Goal: Task Accomplishment & Management: Manage account settings

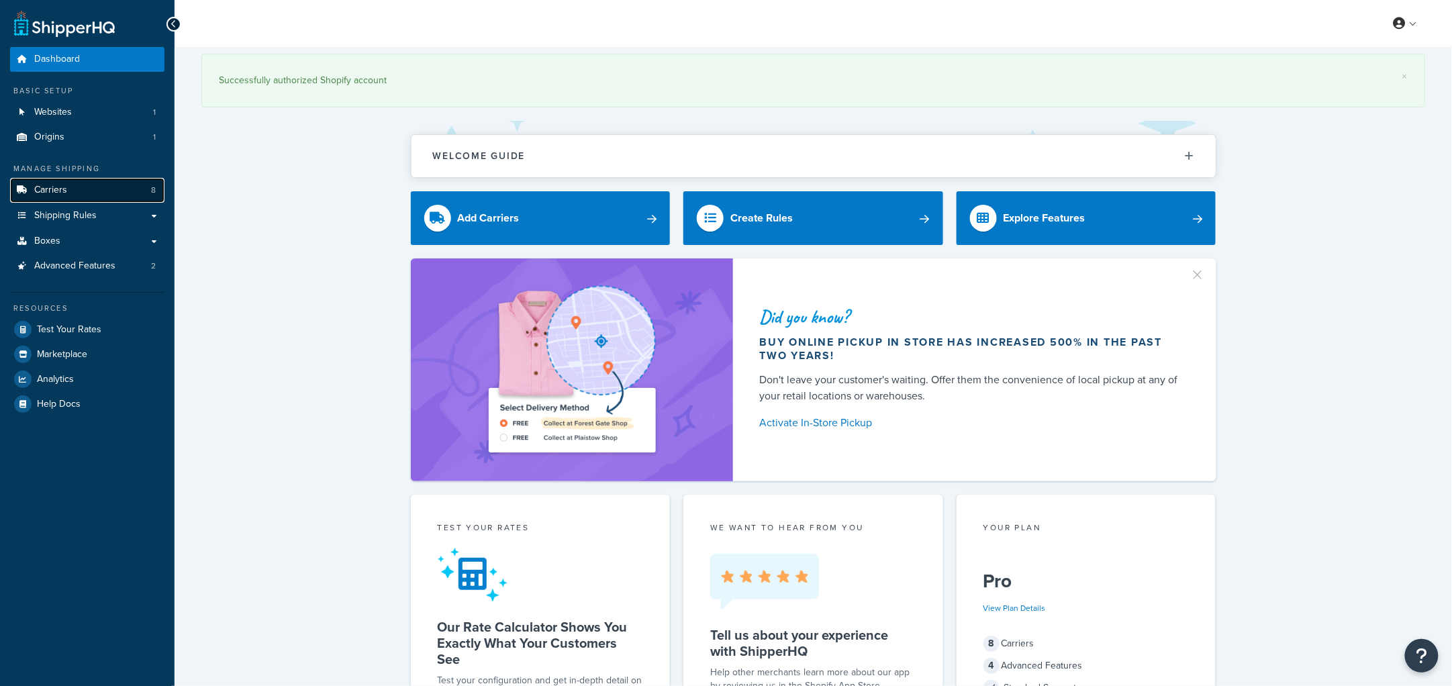
click at [77, 183] on link "Carriers 8" at bounding box center [87, 190] width 154 height 25
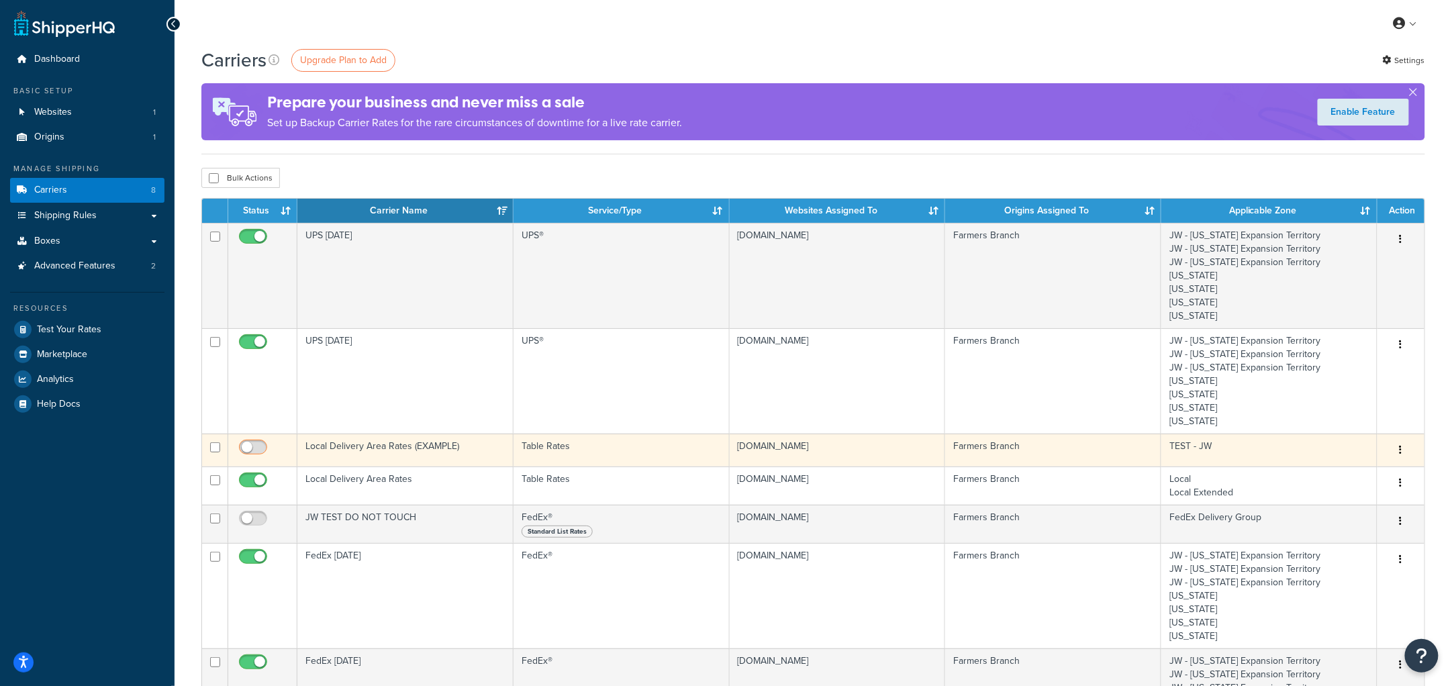
click at [244, 447] on input "checkbox" at bounding box center [254, 450] width 37 height 17
checkbox input "true"
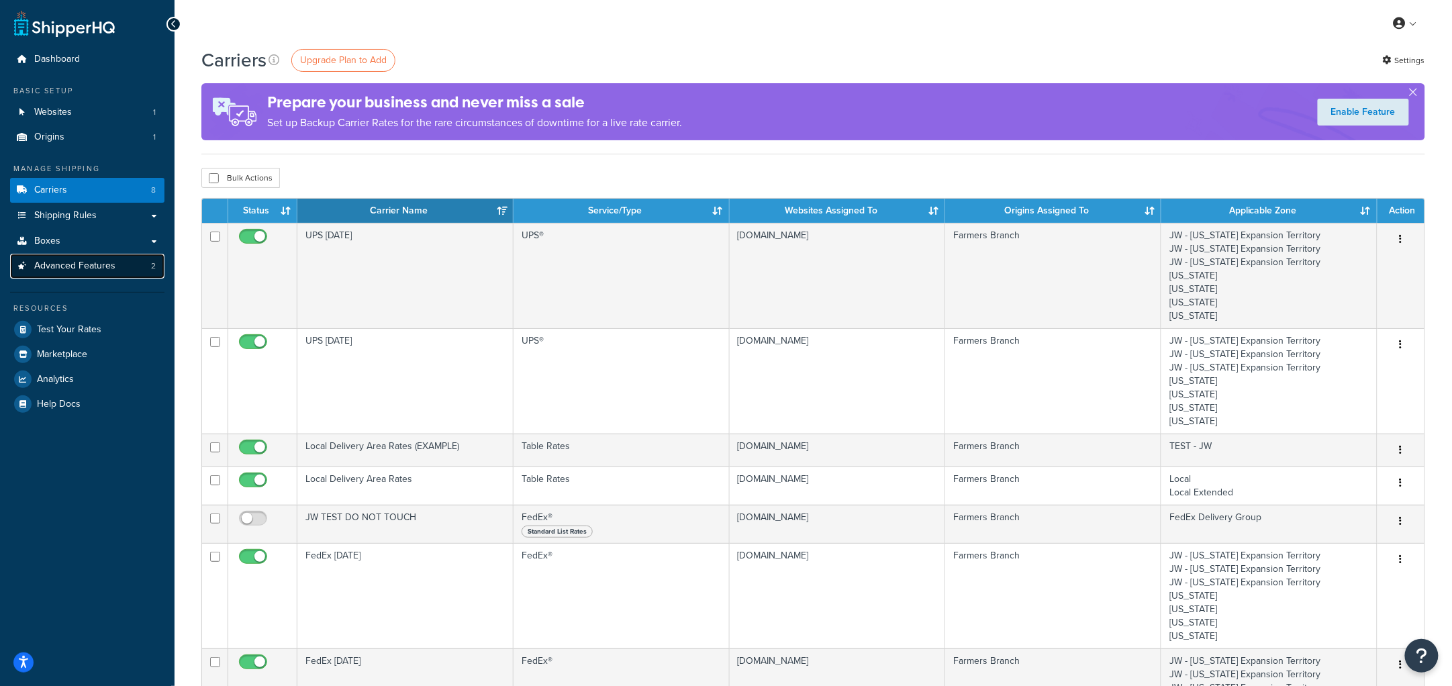
click at [93, 268] on span "Advanced Features" at bounding box center [74, 266] width 81 height 11
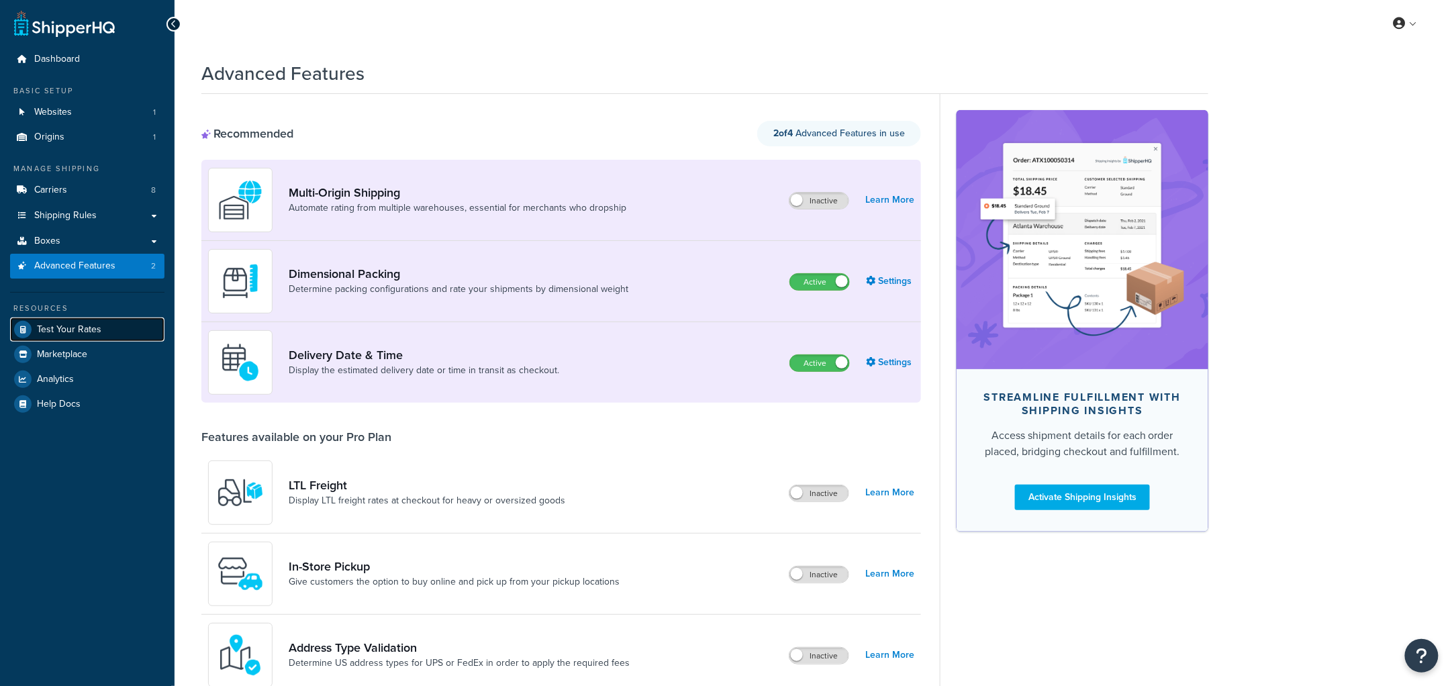
click at [66, 328] on span "Test Your Rates" at bounding box center [69, 329] width 64 height 11
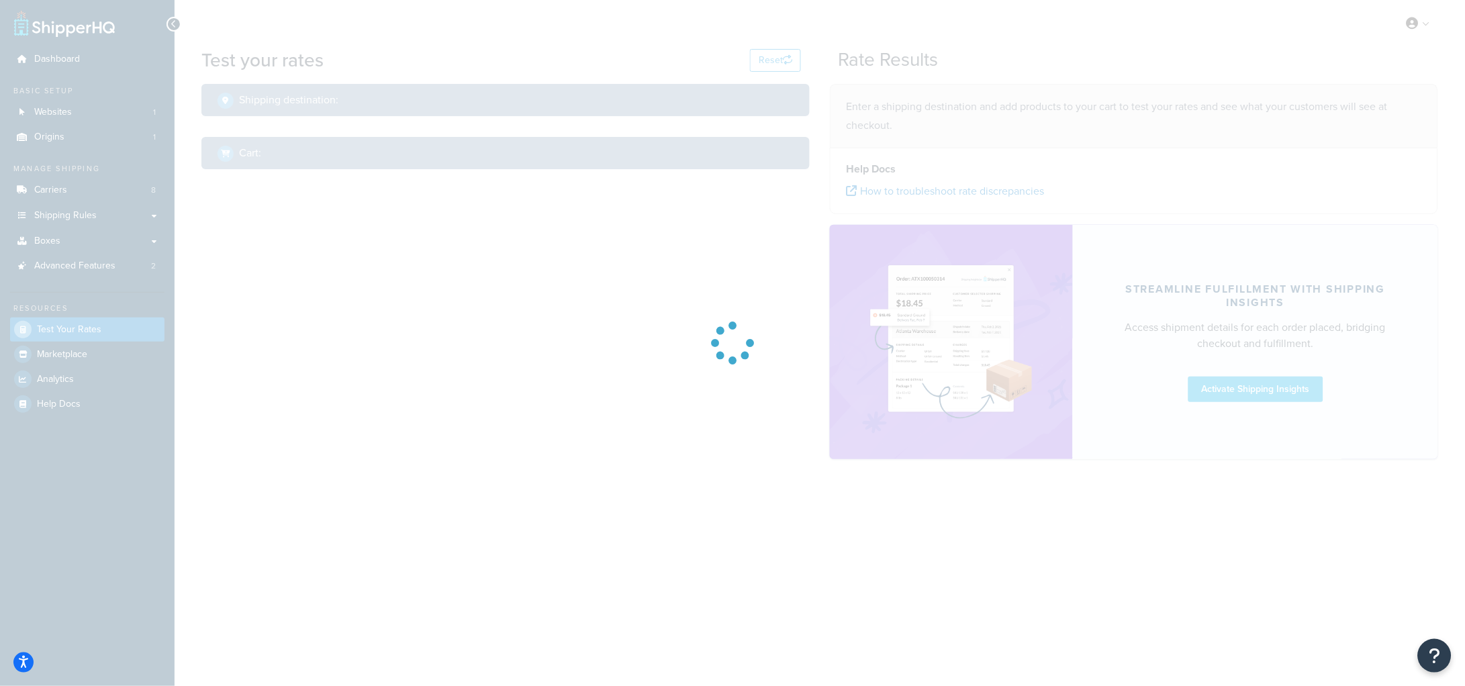
select select "TX"
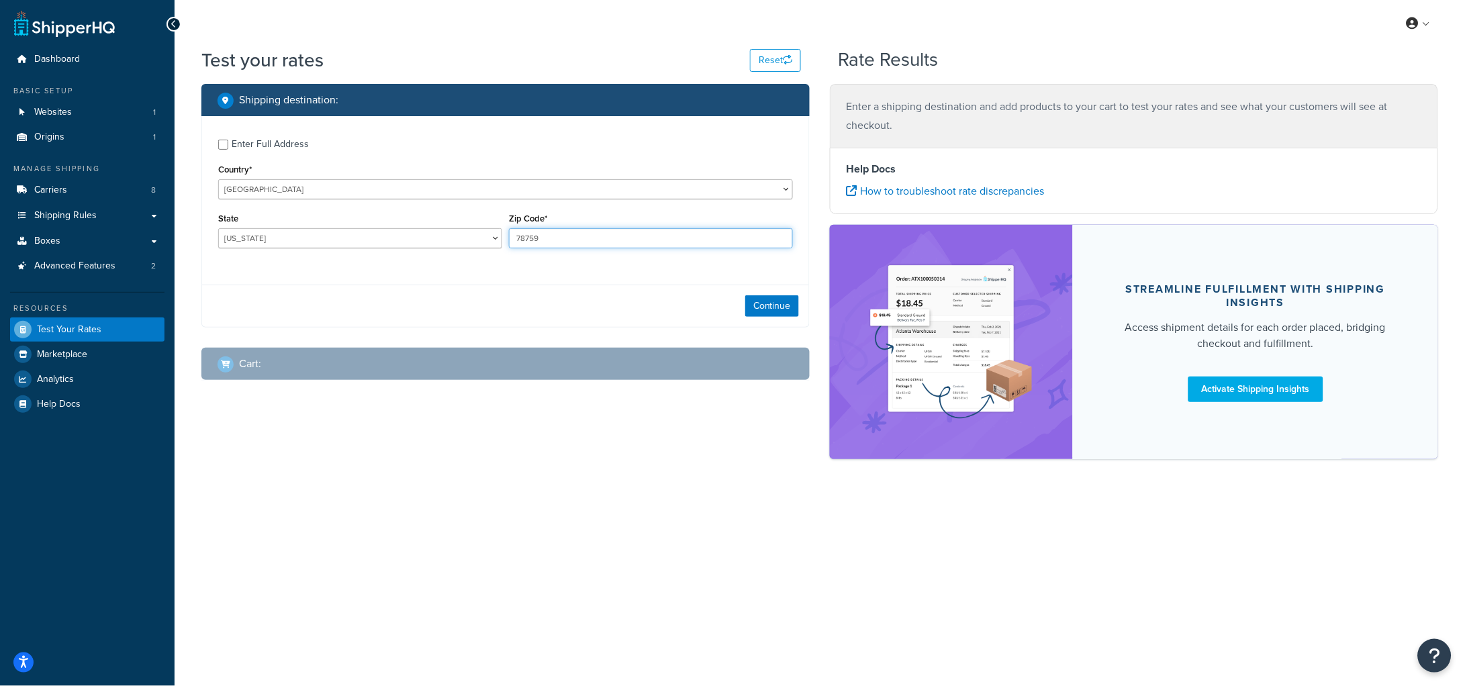
drag, startPoint x: 546, startPoint y: 244, endPoint x: 494, endPoint y: 238, distance: 52.1
click at [494, 238] on div "State Alabama Alaska American Samoa Arizona Arkansas Armed Forces Americas Arme…" at bounding box center [505, 233] width 581 height 49
type input "76458"
click at [774, 307] on button "Continue" at bounding box center [772, 305] width 54 height 21
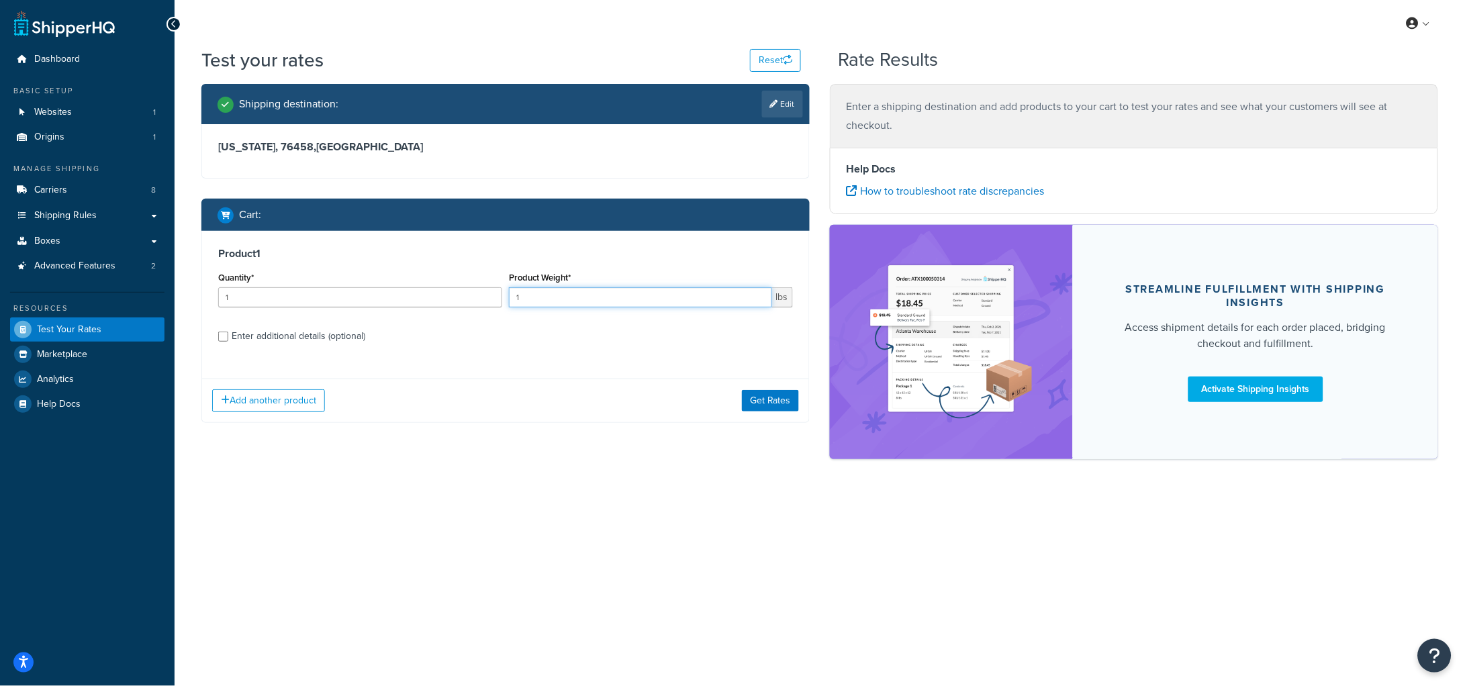
drag, startPoint x: 662, startPoint y: 292, endPoint x: 395, endPoint y: 290, distance: 267.2
click at [395, 290] on div "Quantity* 1 Product Weight* 1 lbs" at bounding box center [505, 293] width 581 height 49
type input "1.3"
drag, startPoint x: 310, startPoint y: 303, endPoint x: 163, endPoint y: 297, distance: 146.5
click at [164, 297] on div "Dashboard Basic Setup Websites 1 Origins 1 Manage Shipping Carriers 8 Shipping …" at bounding box center [732, 343] width 1465 height 686
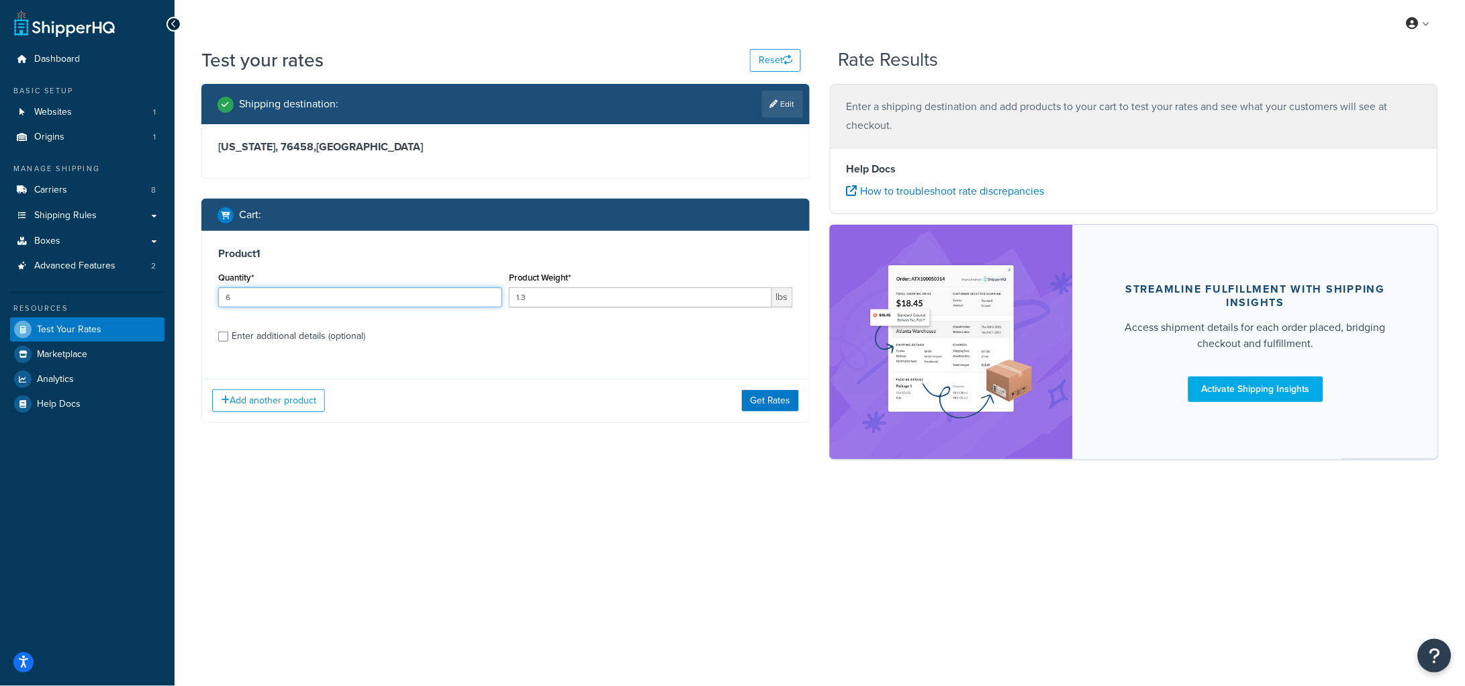
type input "6"
click at [545, 375] on div "Product 1 Quantity* 6 Product Weight* 1.3 lbs Enter additional details (optiona…" at bounding box center [505, 327] width 608 height 192
click at [774, 408] on button "Get Rates" at bounding box center [770, 400] width 57 height 21
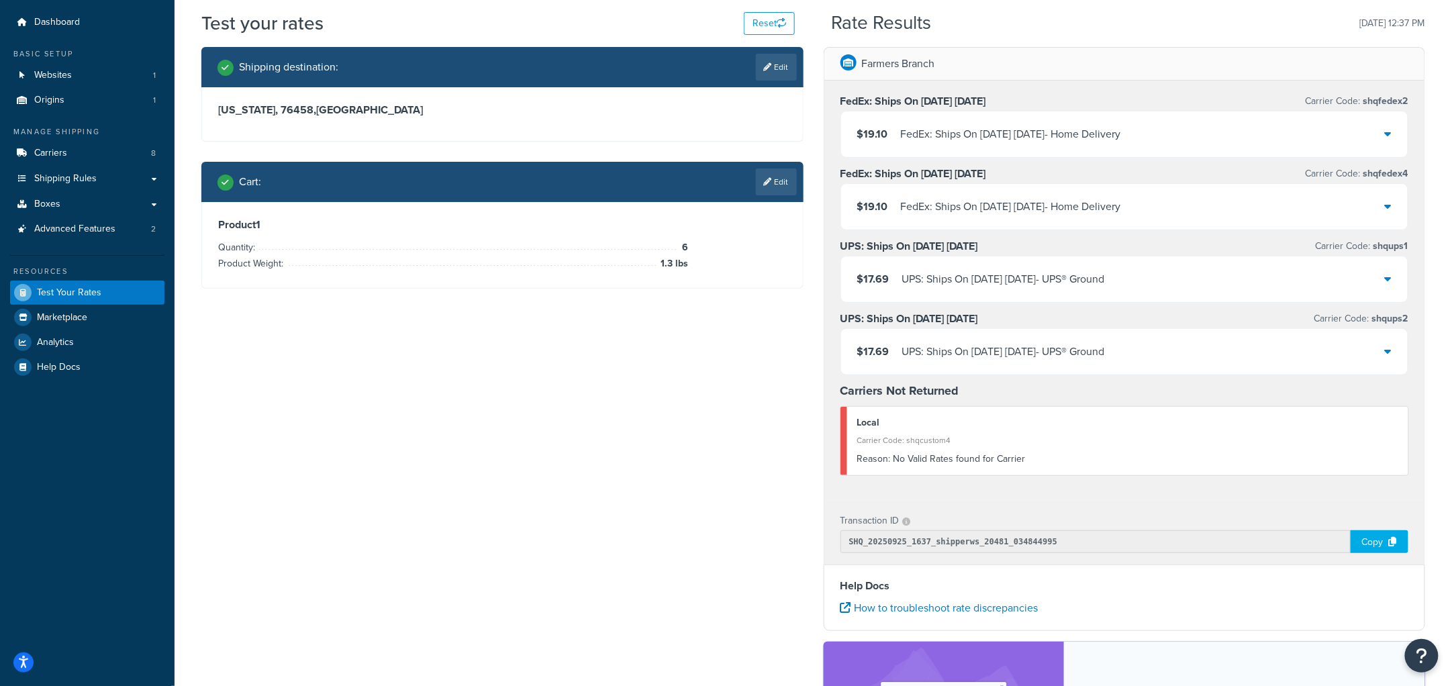
scroll to position [36, 0]
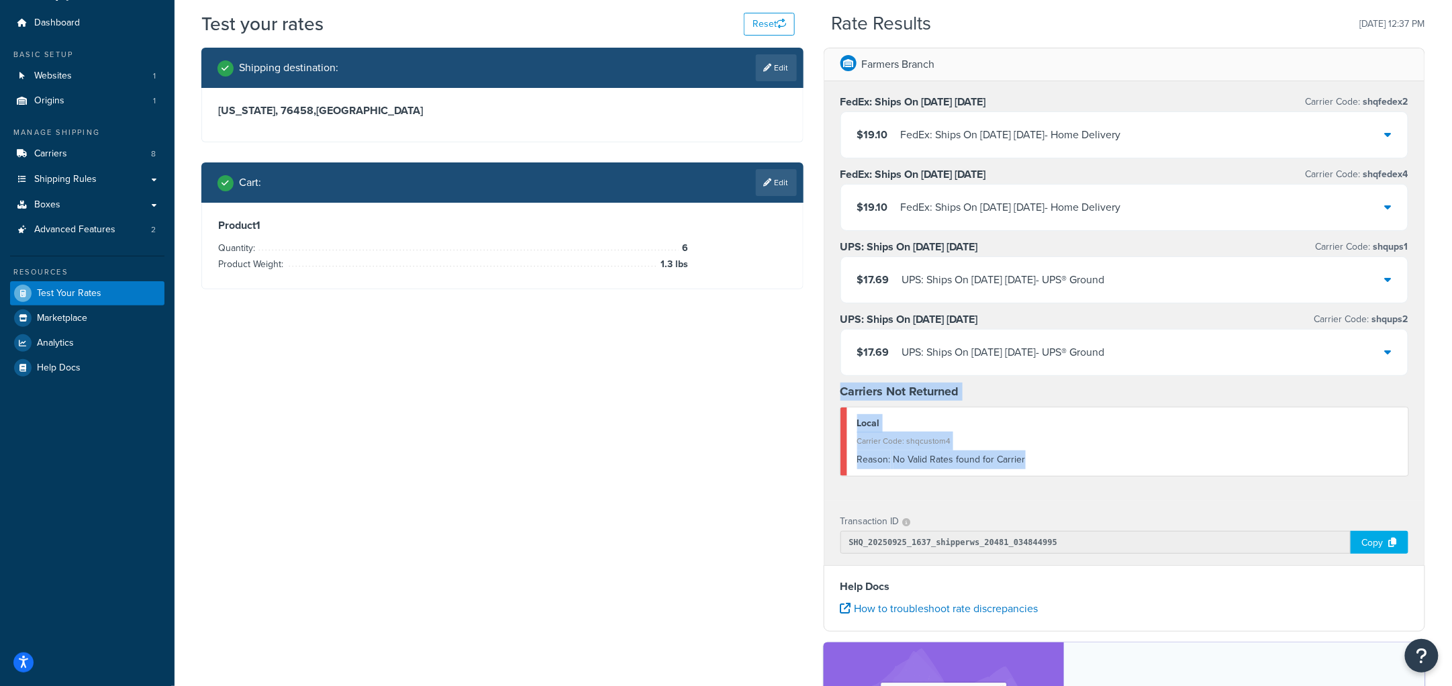
drag, startPoint x: 836, startPoint y: 387, endPoint x: 1058, endPoint y: 477, distance: 239.5
click at [1058, 477] on div "FedEx: Ships On 09/29/2025 Monday Carrier Code: shqfedex2 $19.10 FedEx: Ships O…" at bounding box center [1125, 291] width 601 height 420
click at [1062, 463] on div "Reason: No Valid Rates found for Carrier" at bounding box center [1128, 460] width 542 height 19
click at [1054, 465] on div "Reason: No Valid Rates found for Carrier" at bounding box center [1128, 460] width 542 height 19
drag, startPoint x: 1034, startPoint y: 471, endPoint x: 823, endPoint y: 400, distance: 222.5
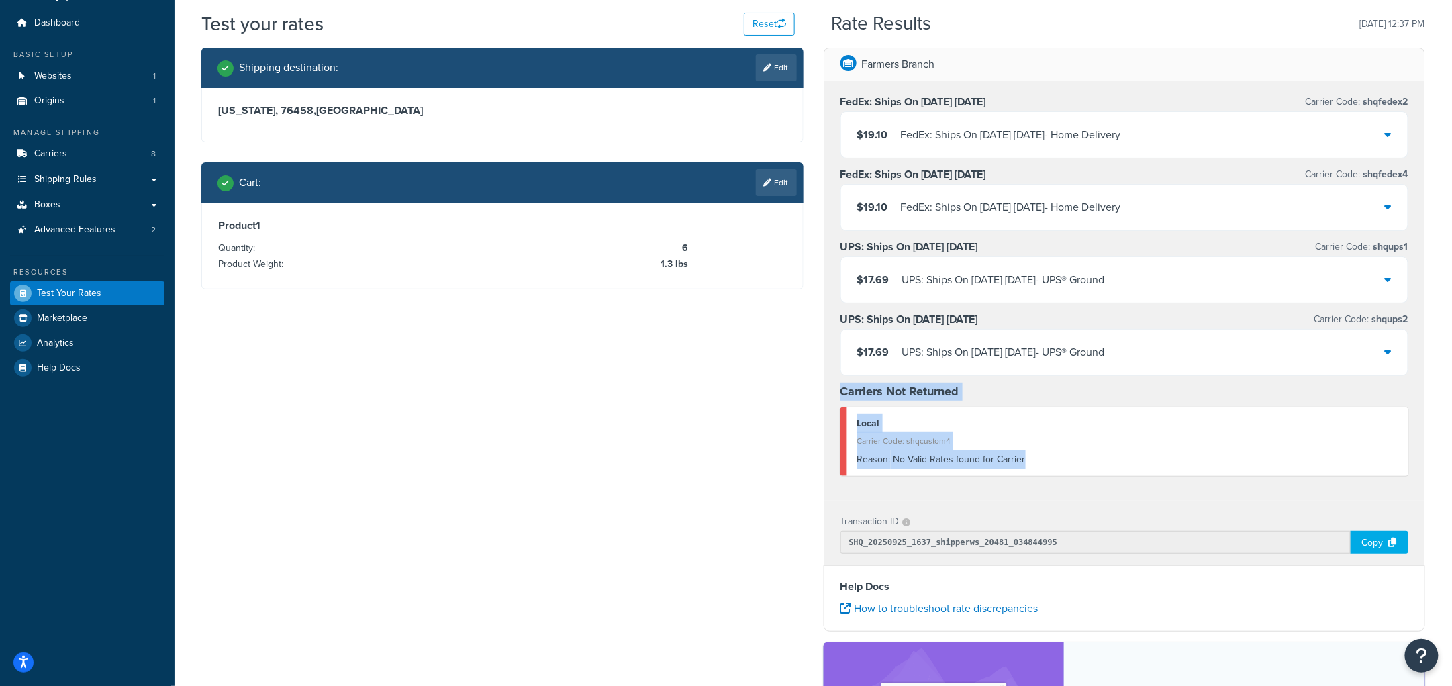
click at [824, 400] on div "Farmers Branch FedEx: Ships On 09/29/2025 Monday Carrier Code: shqfedex2 $19.10…" at bounding box center [1125, 307] width 602 height 518
click at [972, 436] on div "Carrier Code: shqcustom4" at bounding box center [1128, 441] width 542 height 19
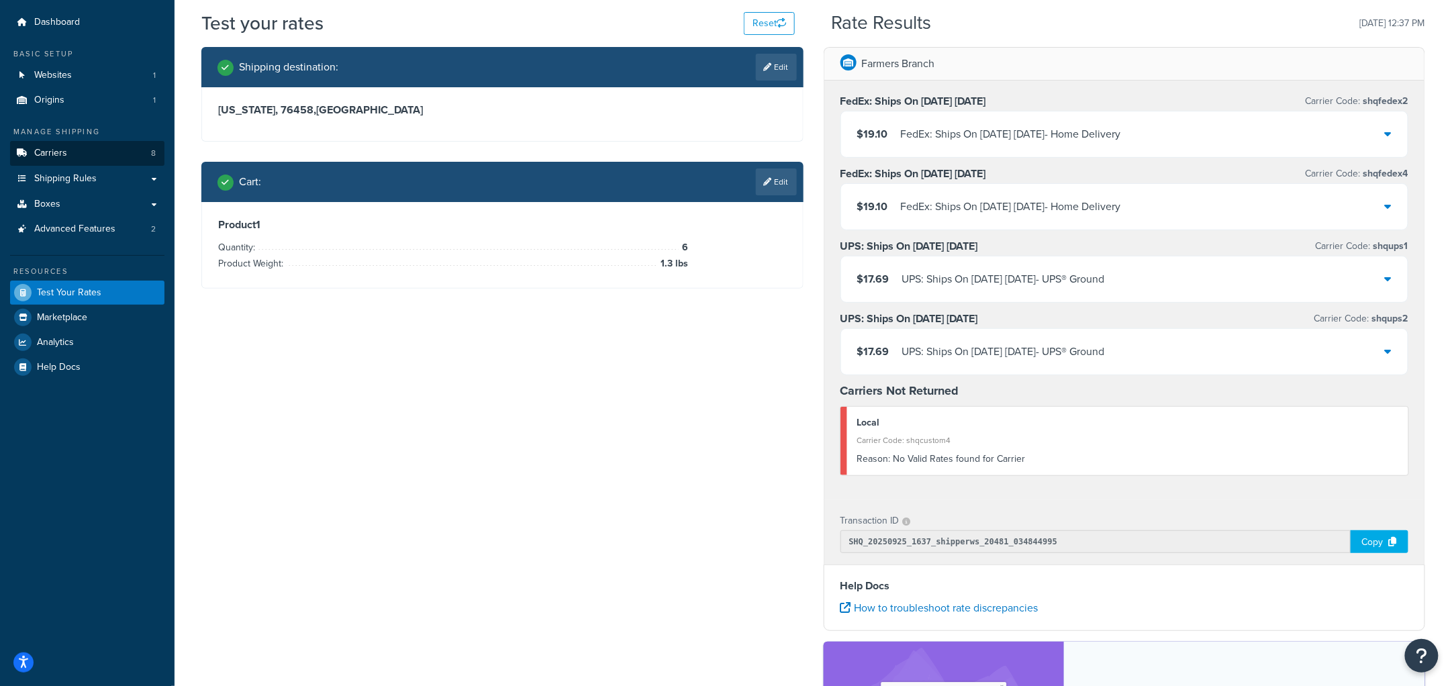
scroll to position [38, 0]
click at [87, 154] on link "Carriers 8" at bounding box center [87, 152] width 154 height 25
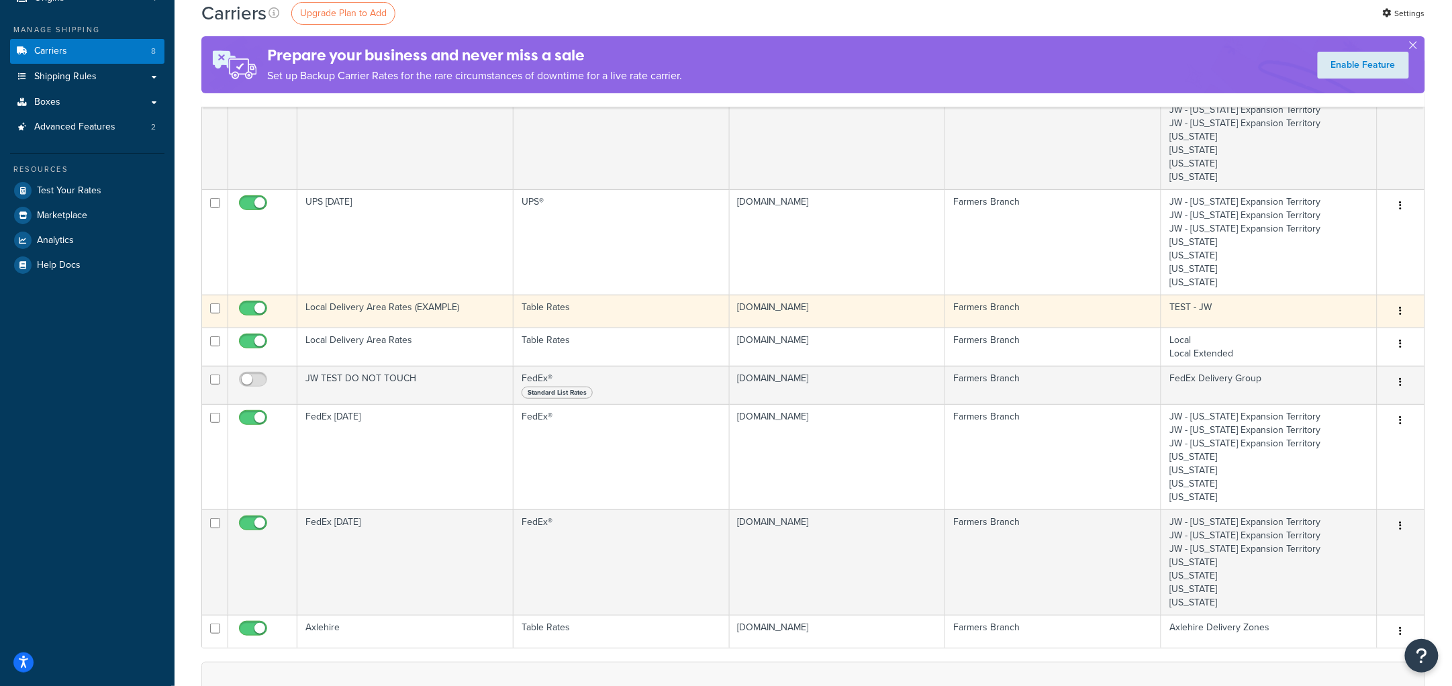
scroll to position [140, 0]
click at [361, 316] on td "Local Delivery Area Rates (EXAMPLE)" at bounding box center [405, 309] width 216 height 33
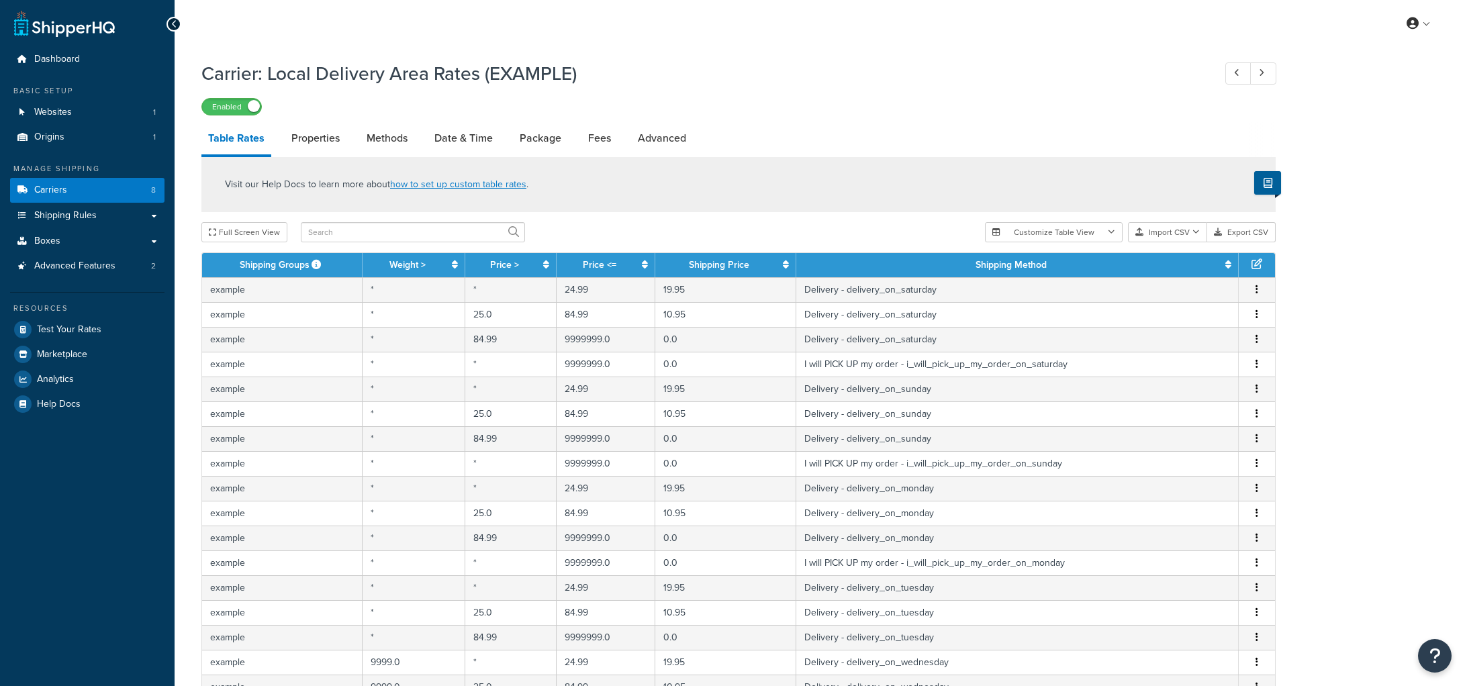
select select "25"
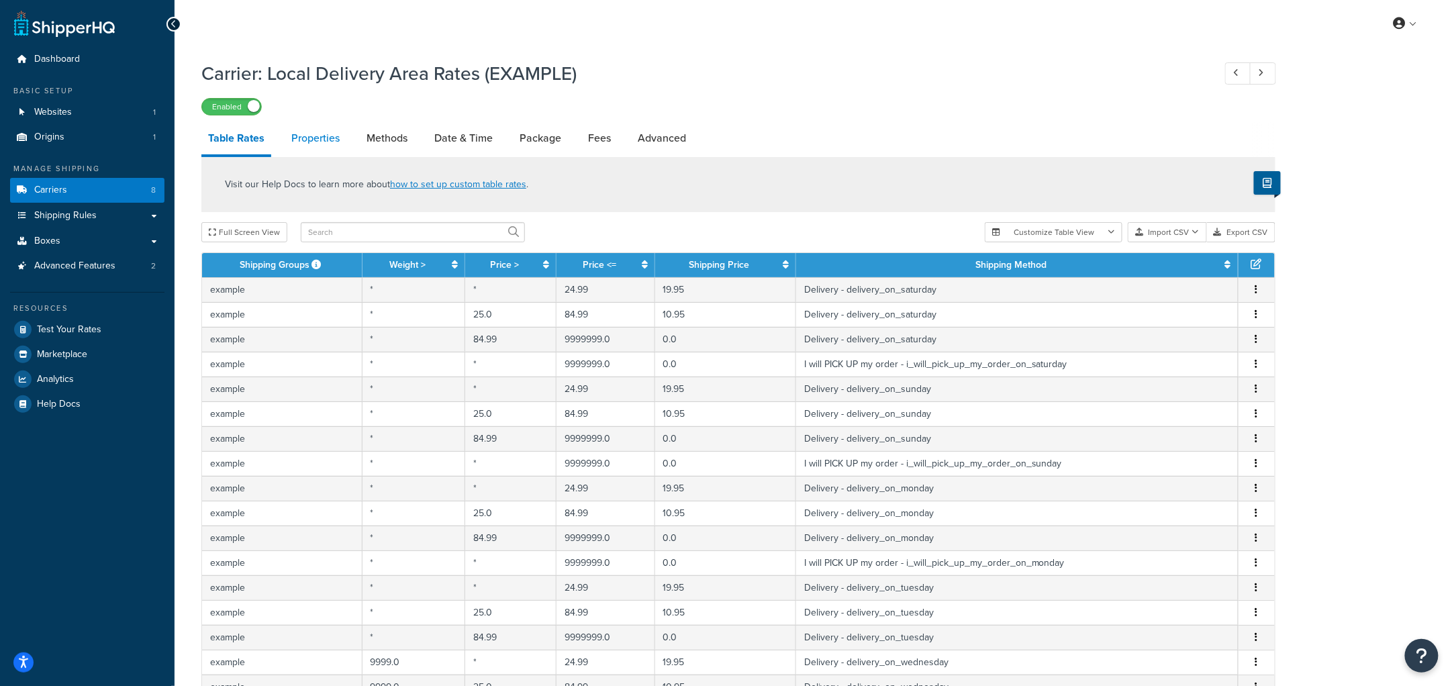
click at [328, 141] on link "Properties" at bounding box center [316, 138] width 62 height 32
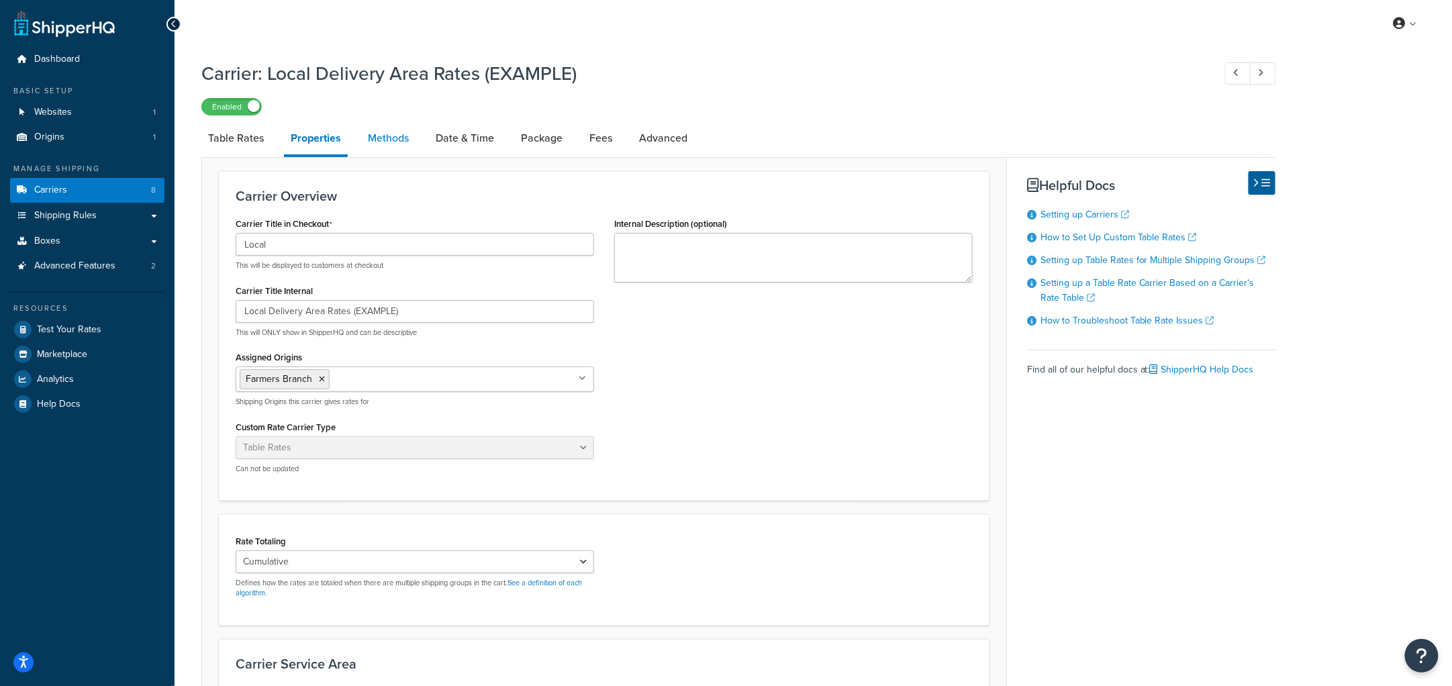
click at [407, 136] on link "Methods" at bounding box center [388, 138] width 54 height 32
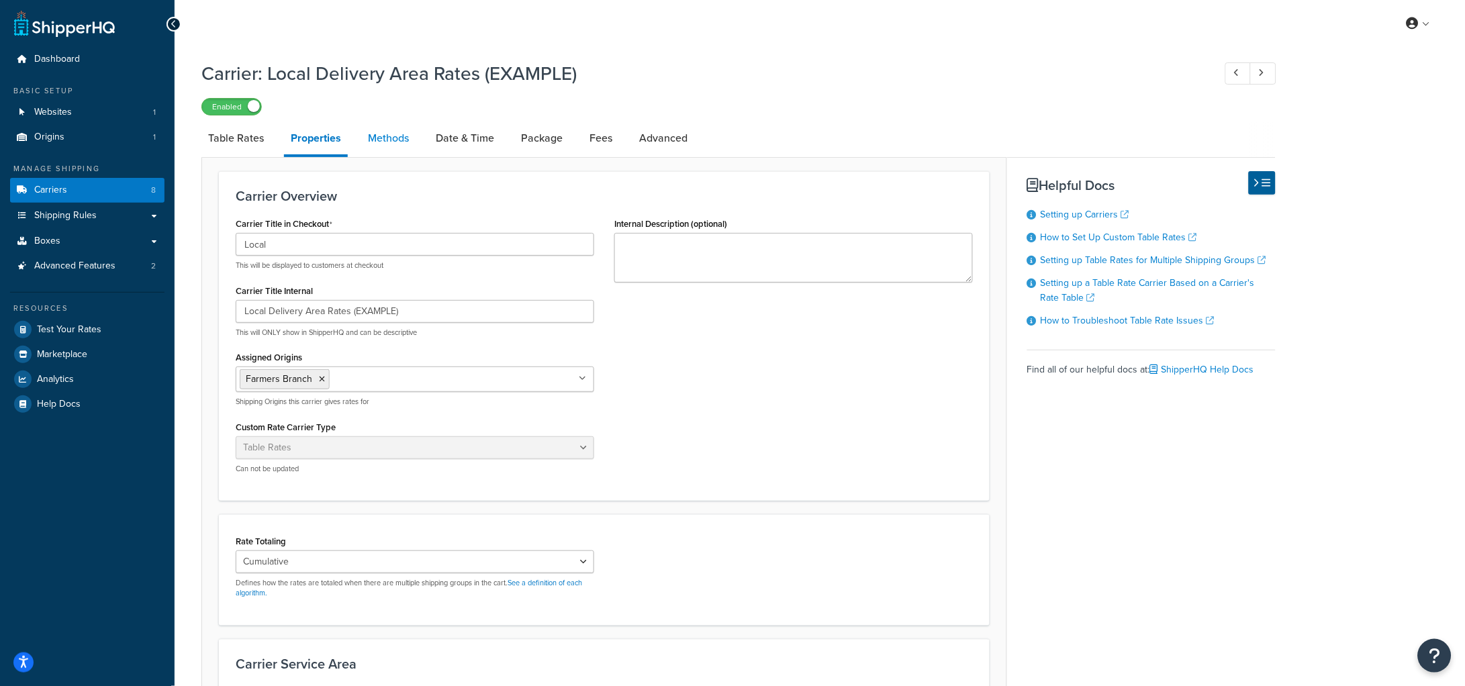
select select "25"
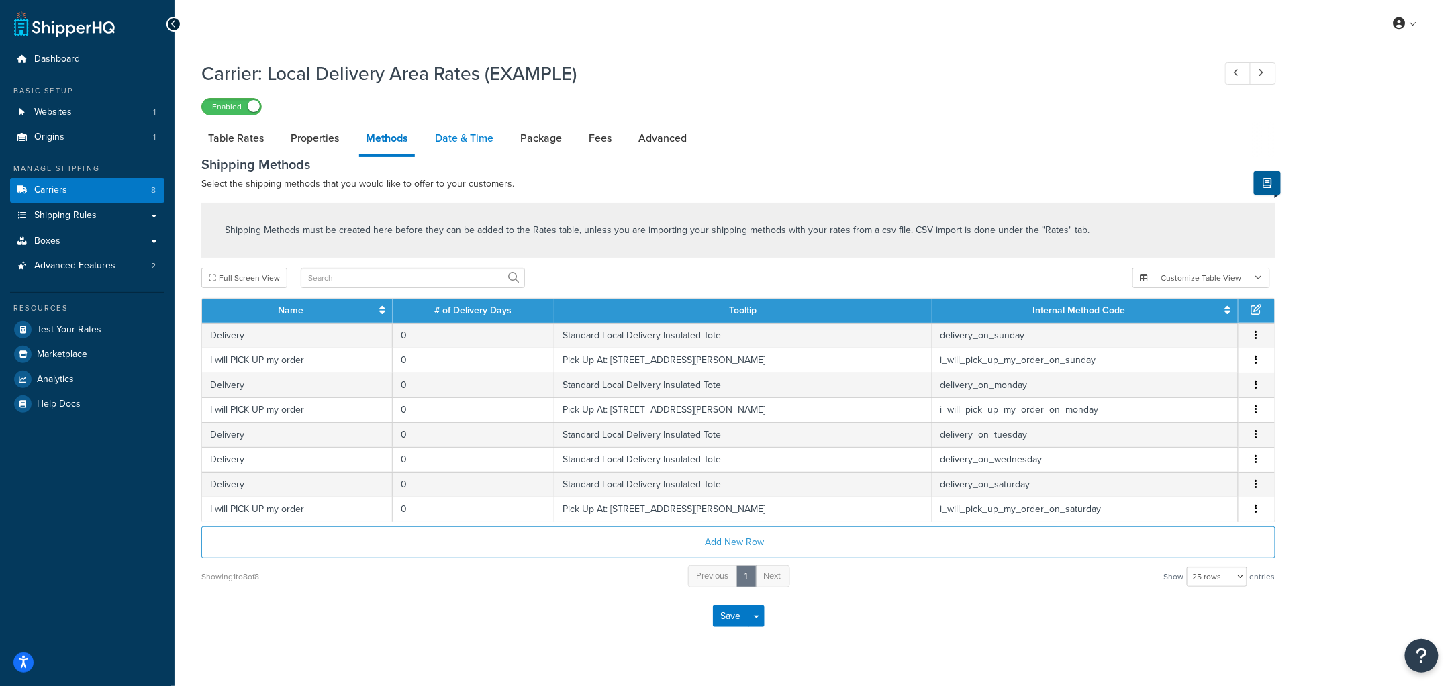
click at [465, 142] on link "Date & Time" at bounding box center [464, 138] width 72 height 32
select select "yMEd"
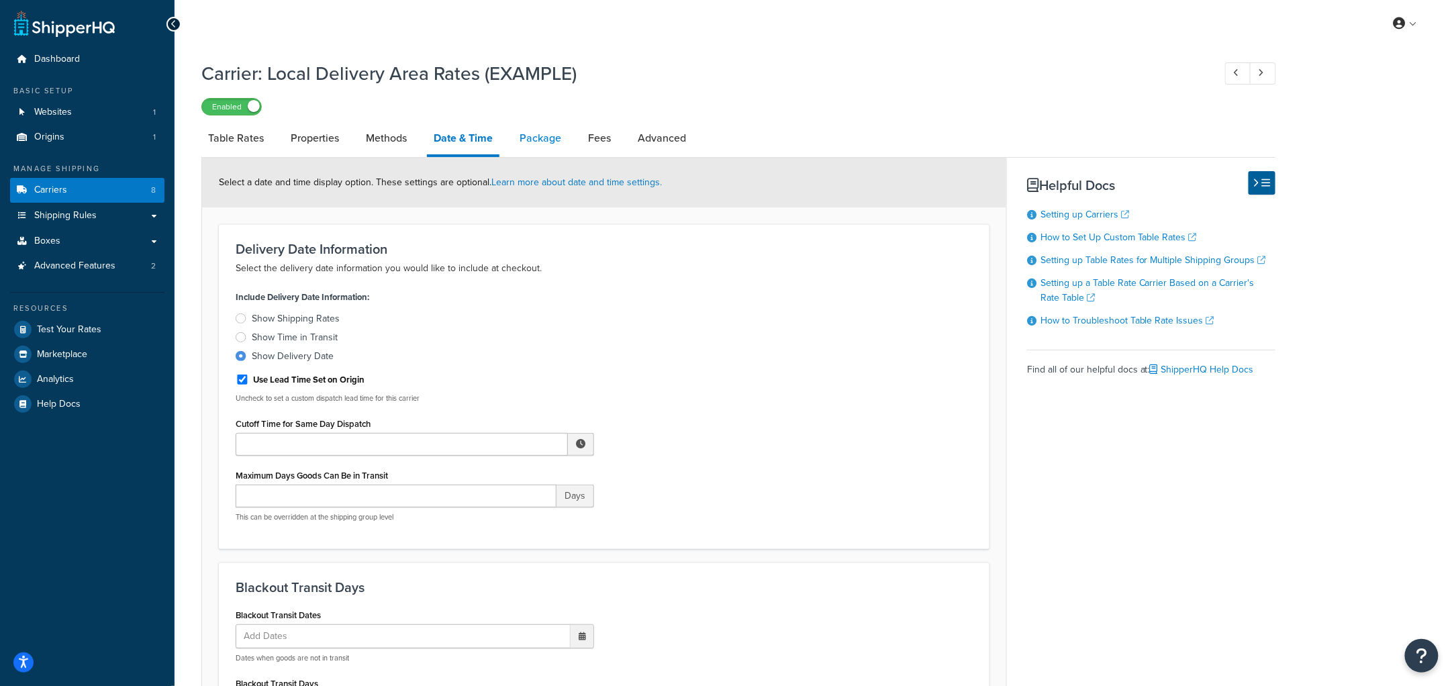
click at [538, 142] on link "Package" at bounding box center [540, 138] width 55 height 32
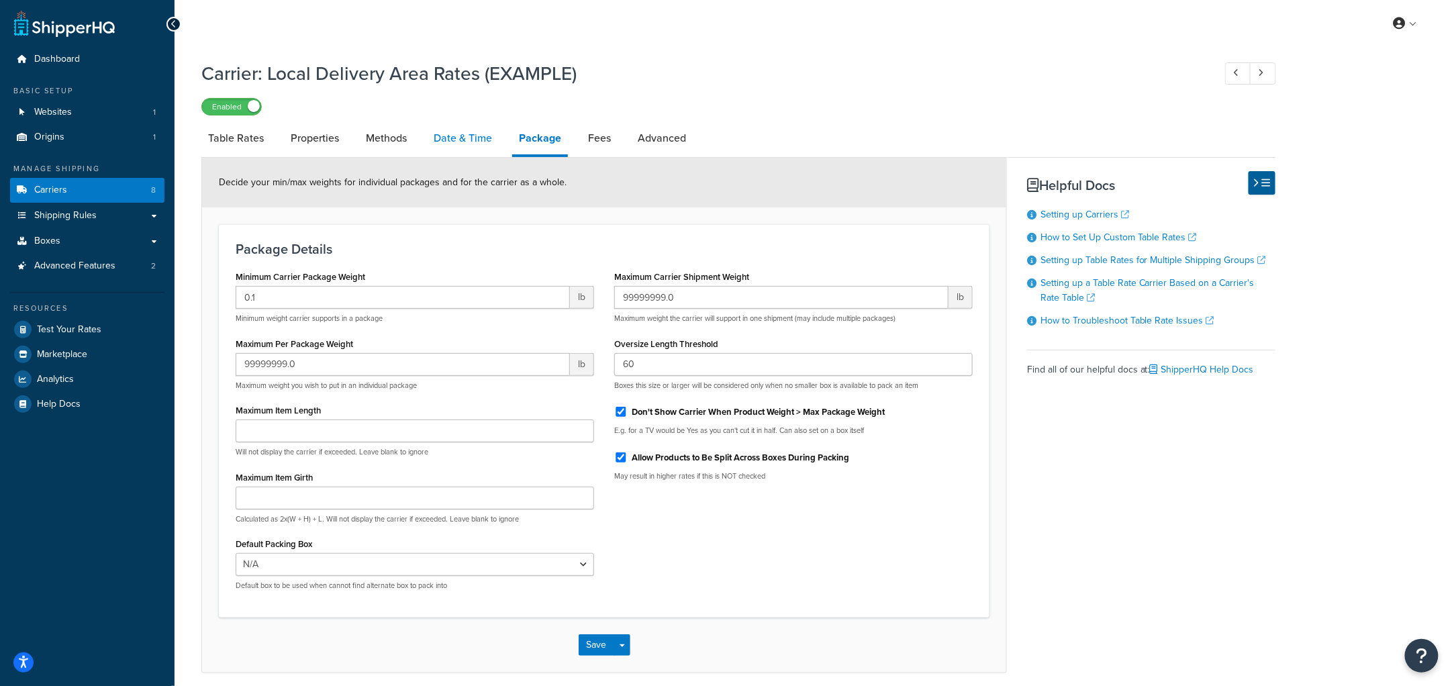
click at [461, 148] on link "Date & Time" at bounding box center [463, 138] width 72 height 32
select select "yMEd"
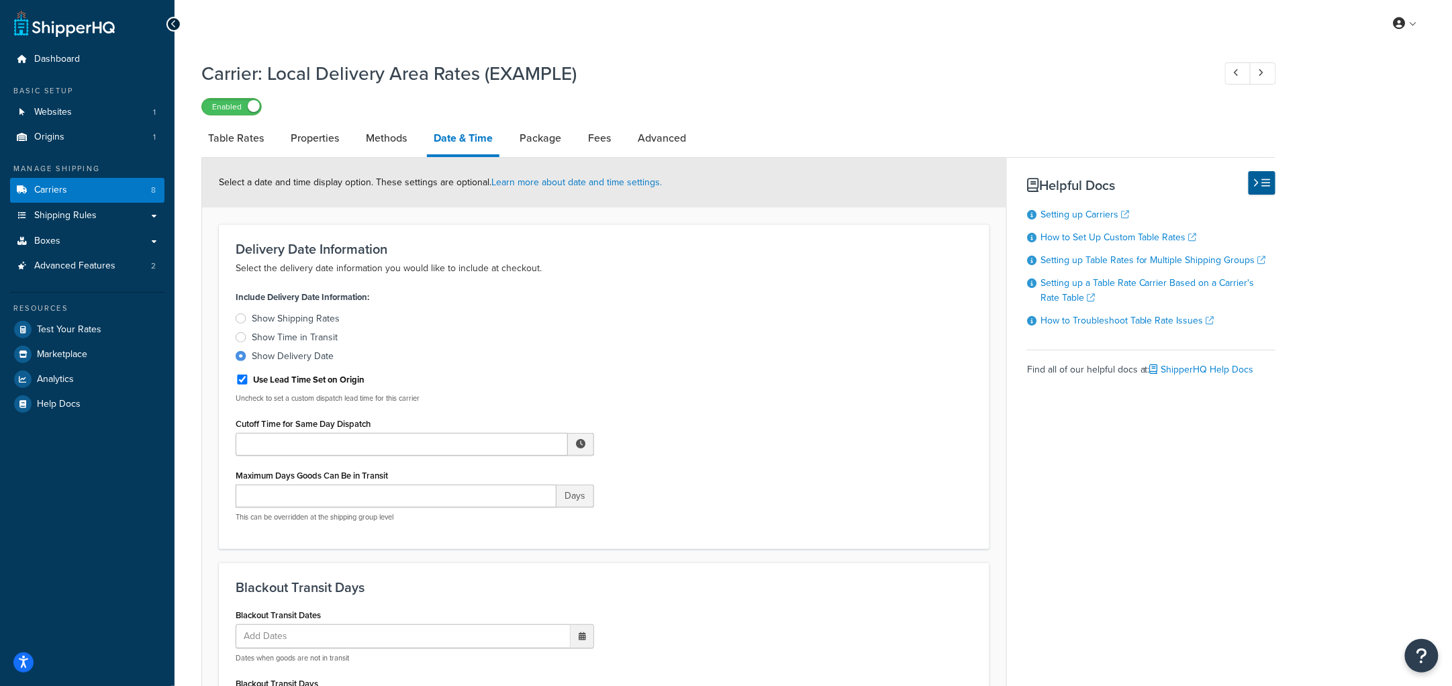
click at [350, 136] on li "Properties" at bounding box center [321, 138] width 75 height 32
click at [294, 136] on link "Properties" at bounding box center [315, 138] width 62 height 32
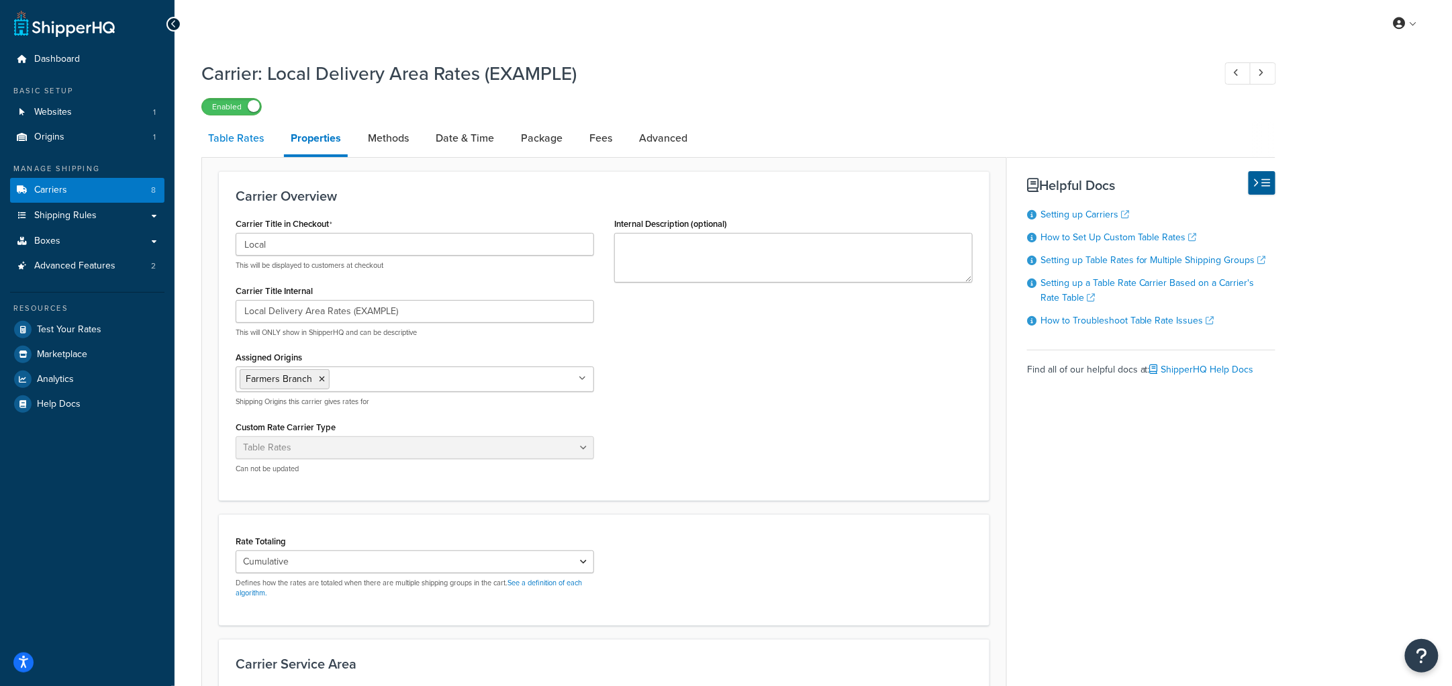
click at [228, 138] on link "Table Rates" at bounding box center [235, 138] width 69 height 32
select select "25"
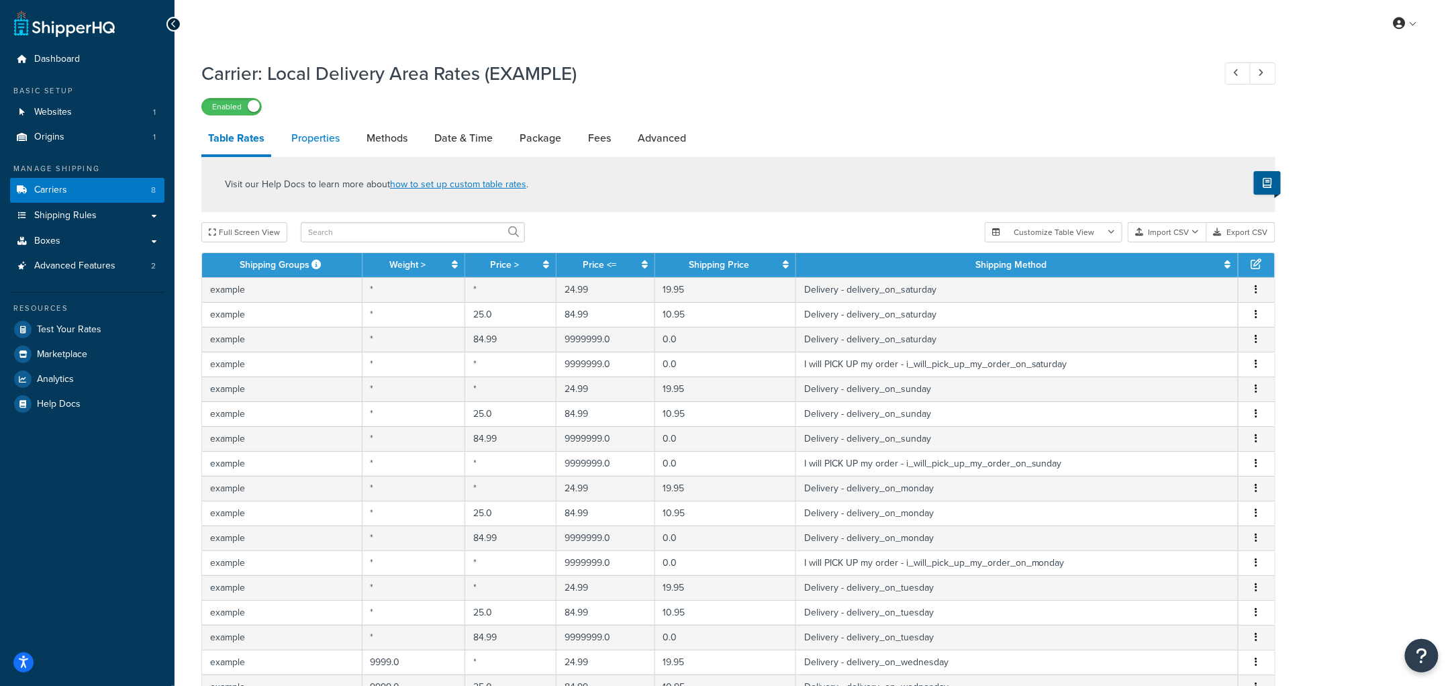
click at [287, 138] on link "Properties" at bounding box center [316, 138] width 62 height 32
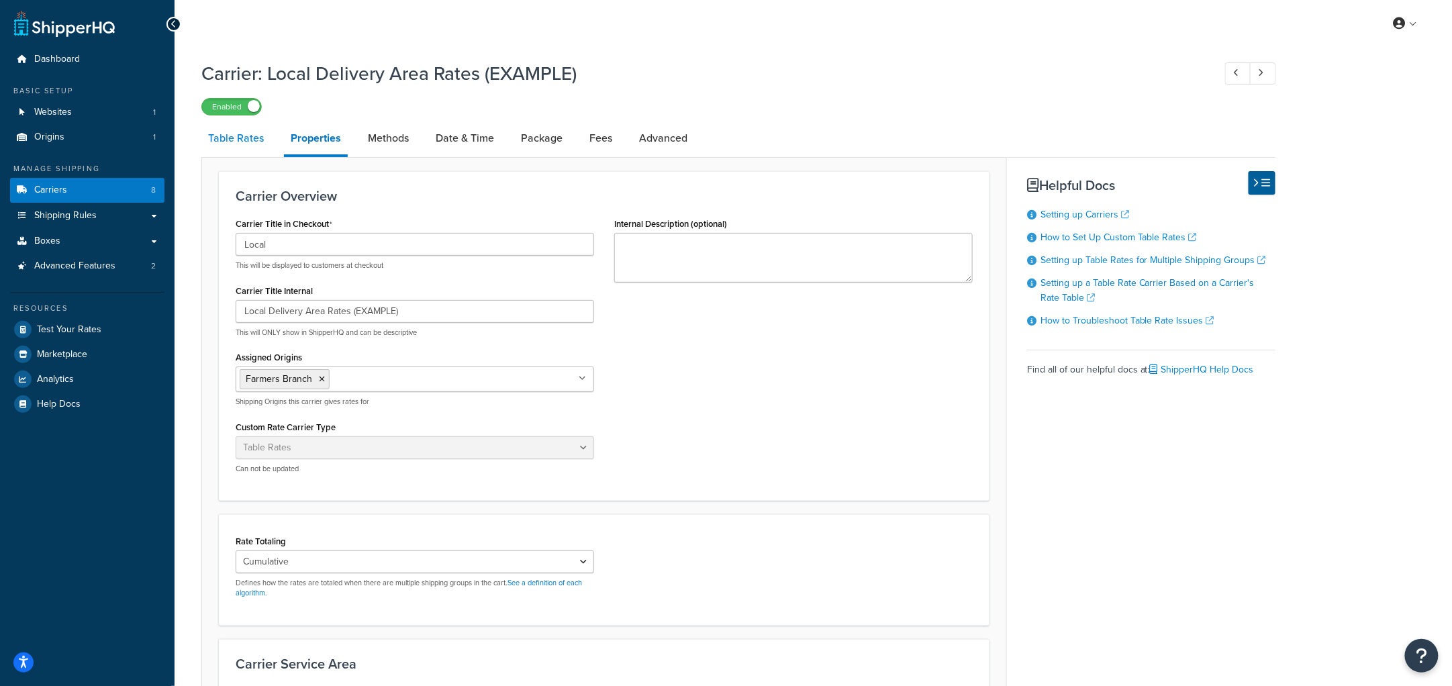
click at [250, 138] on link "Table Rates" at bounding box center [235, 138] width 69 height 32
select select "25"
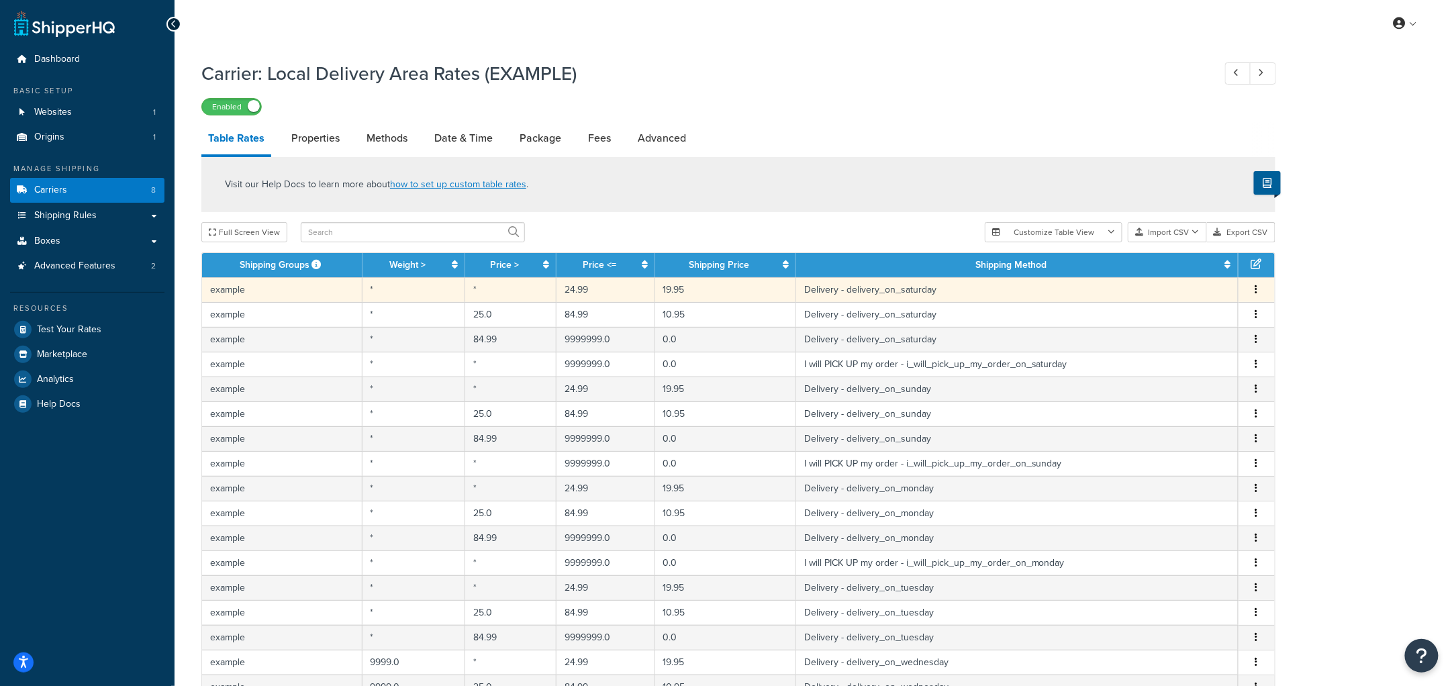
click at [333, 287] on td "example" at bounding box center [282, 289] width 160 height 25
select select "182563"
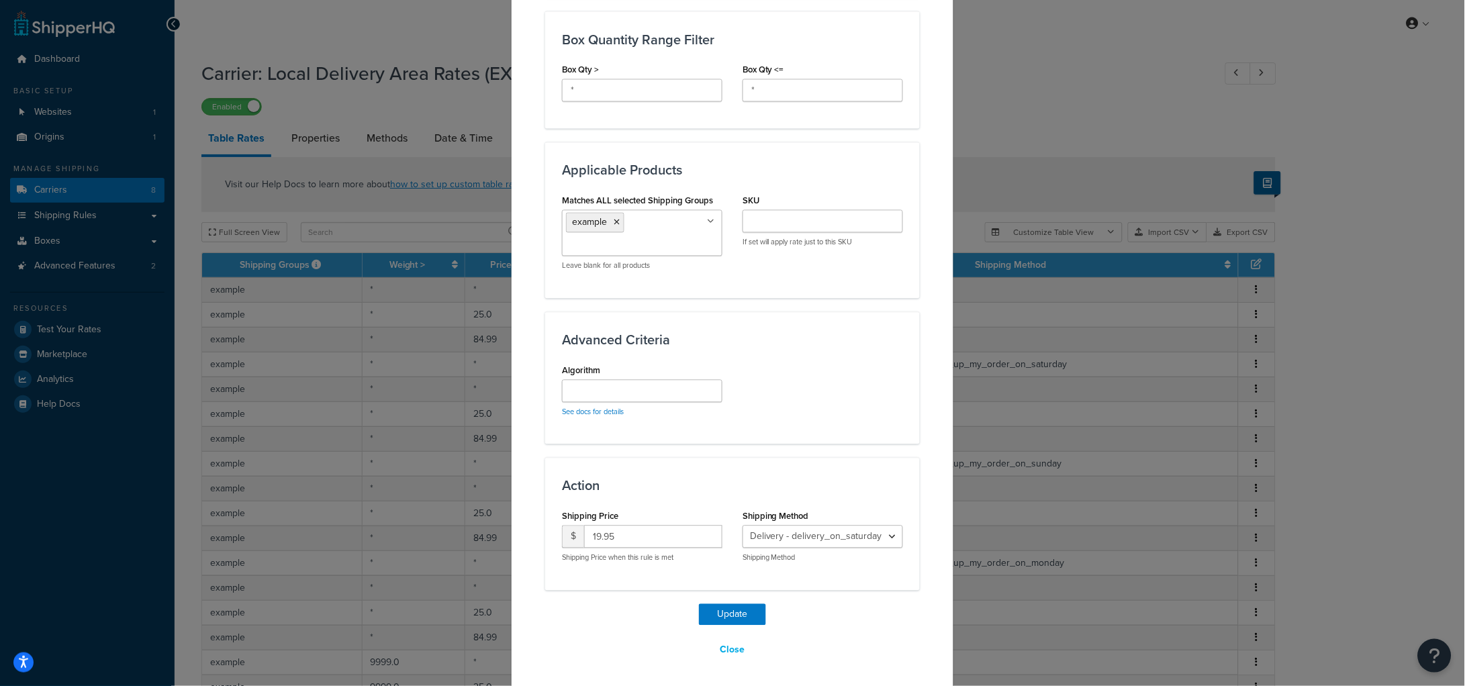
scroll to position [706, 0]
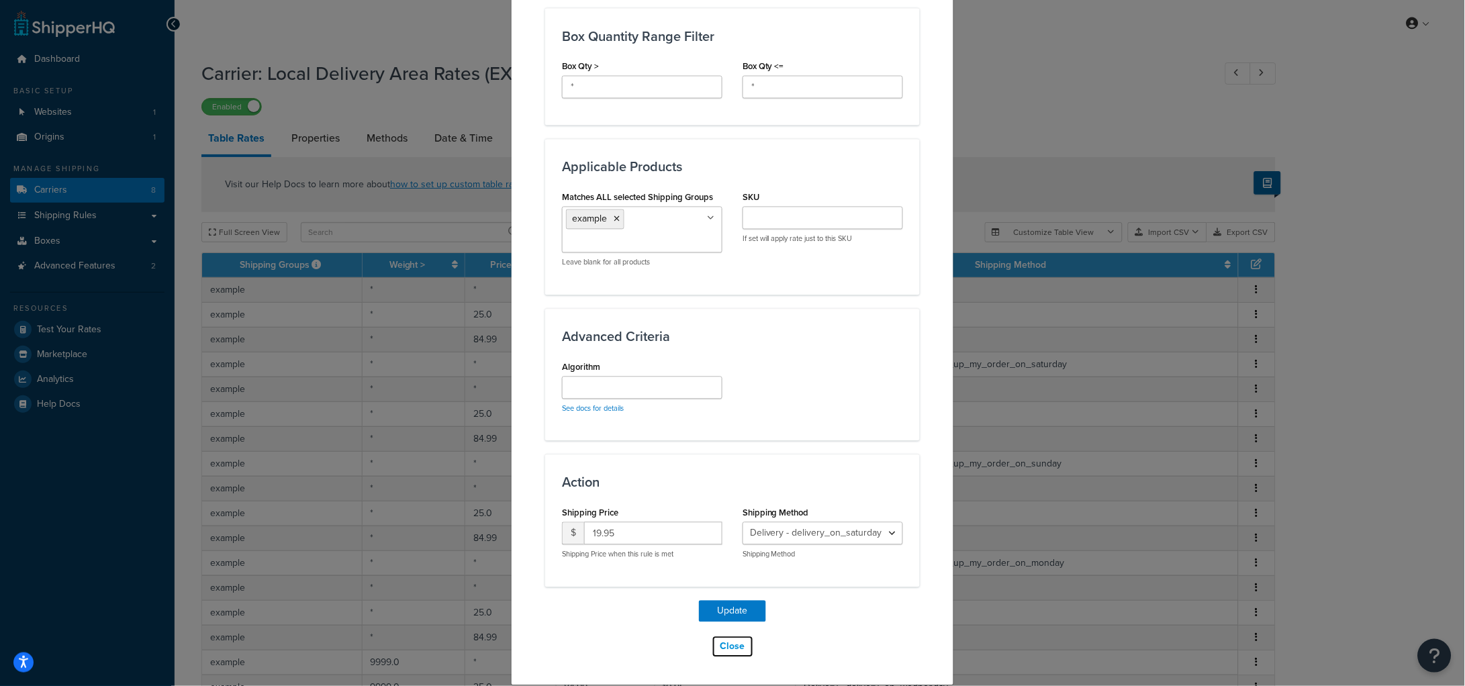
click at [732, 651] on button "Close" at bounding box center [733, 647] width 42 height 23
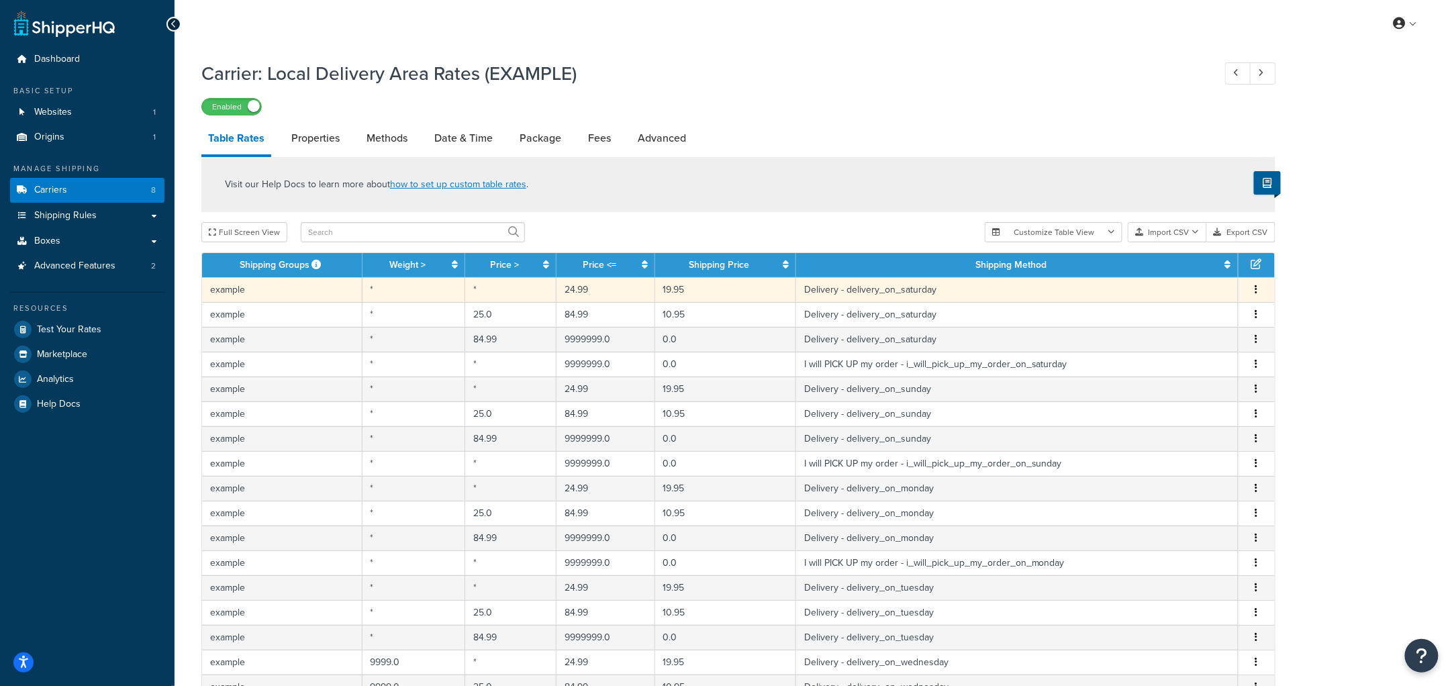
click at [1260, 289] on button "button" at bounding box center [1257, 290] width 11 height 15
click at [1199, 269] on div "Edit" at bounding box center [1188, 263] width 95 height 28
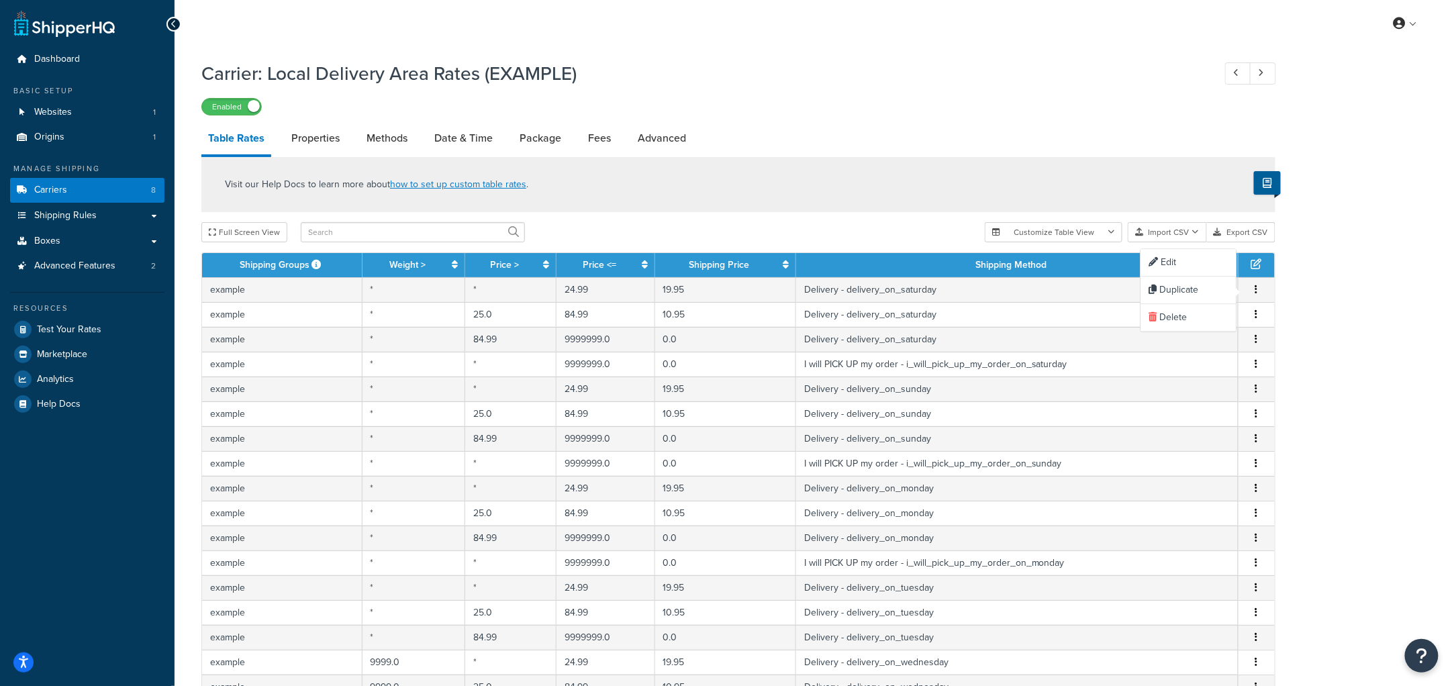
select select "182563"
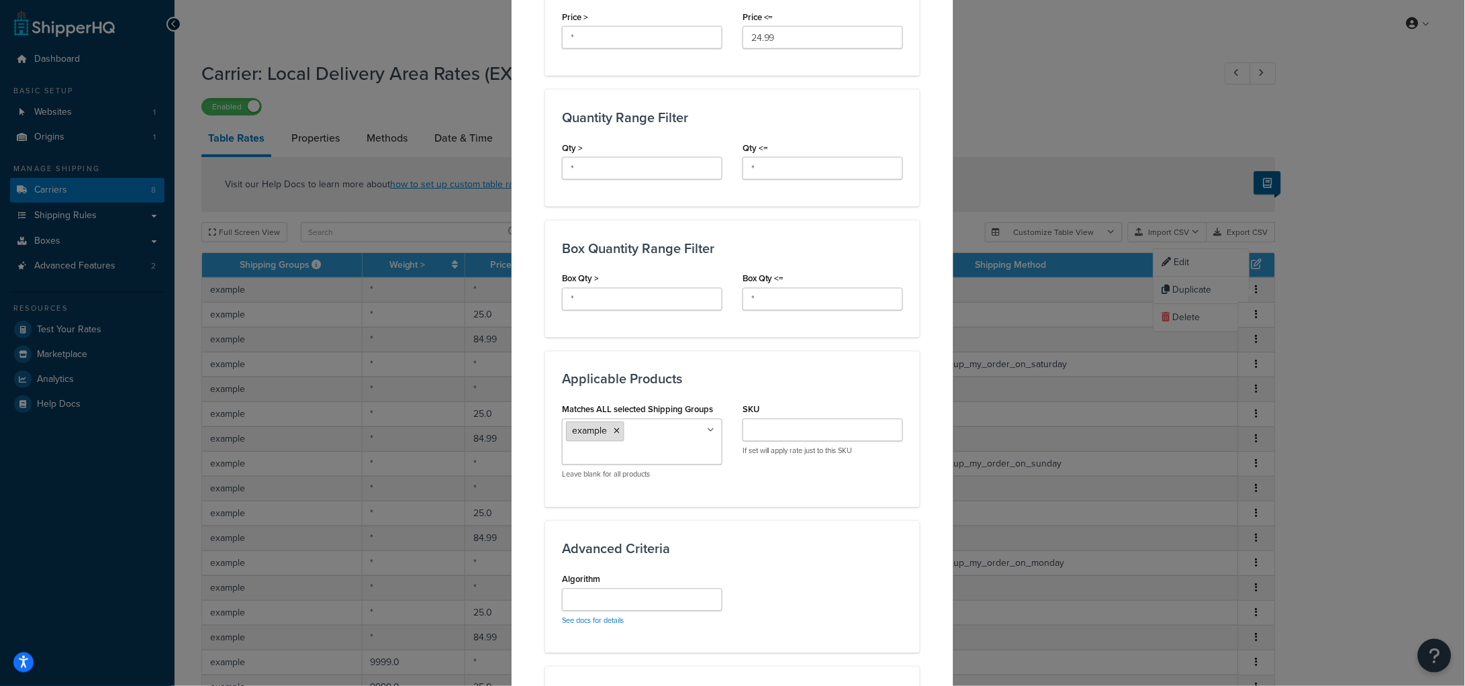
click at [614, 430] on icon at bounding box center [617, 432] width 6 height 8
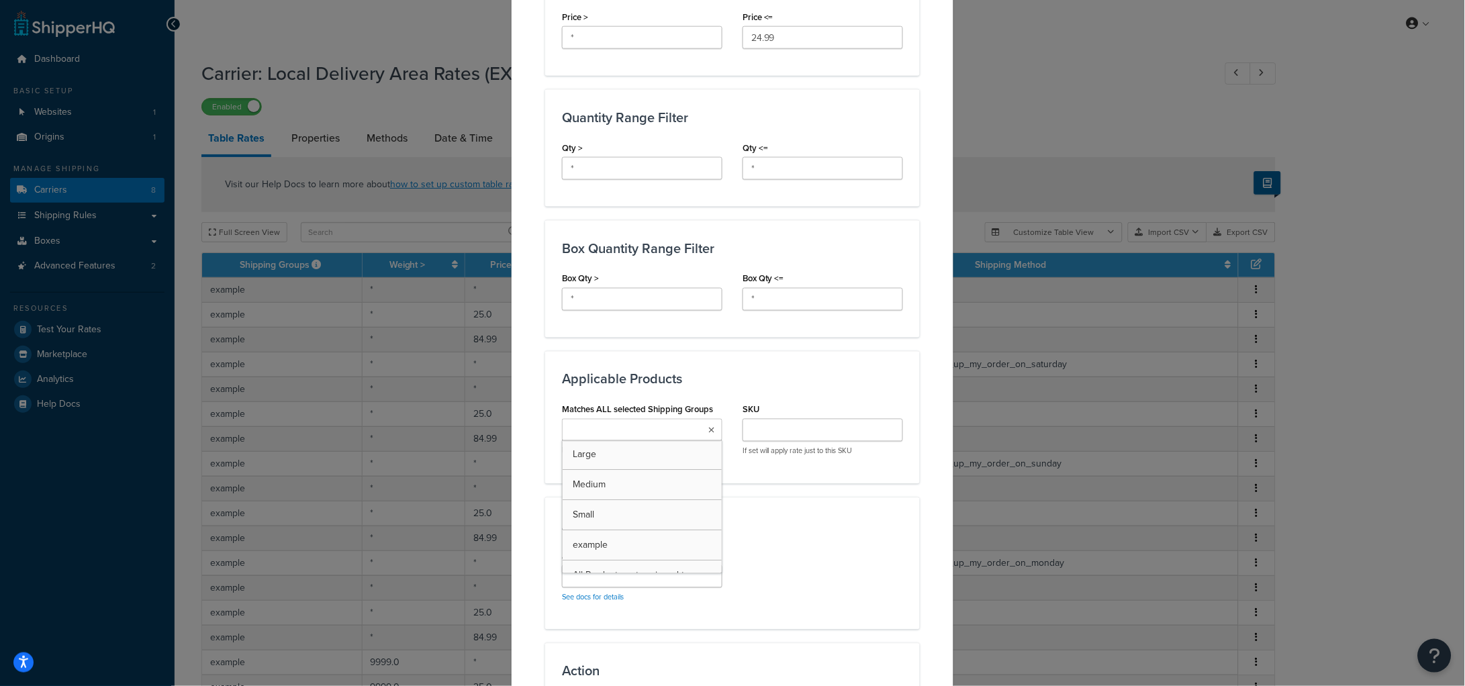
scroll to position [495, 0]
click at [858, 474] on div "Applicable Products Matches ALL selected Shipping Groups Large Medium Small exa…" at bounding box center [732, 416] width 375 height 132
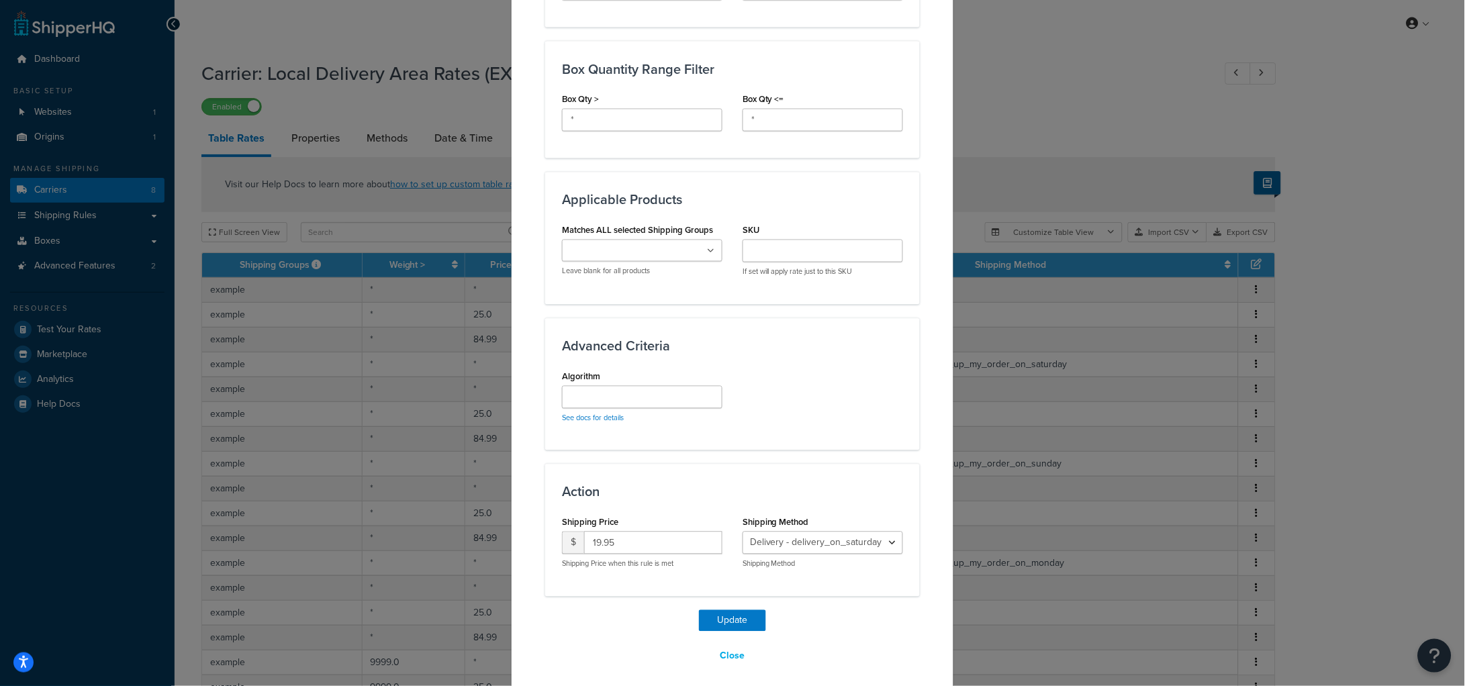
scroll to position [683, 0]
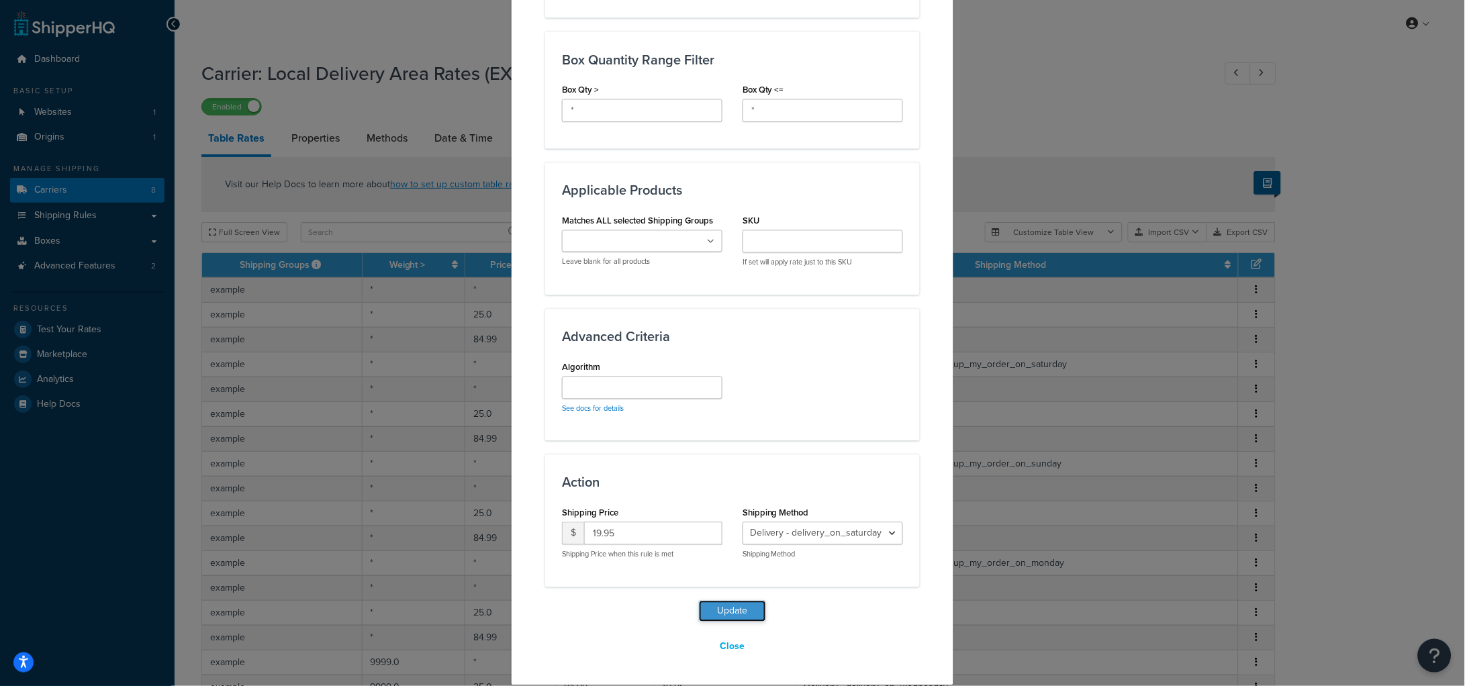
click at [747, 602] on button "Update" at bounding box center [732, 611] width 67 height 21
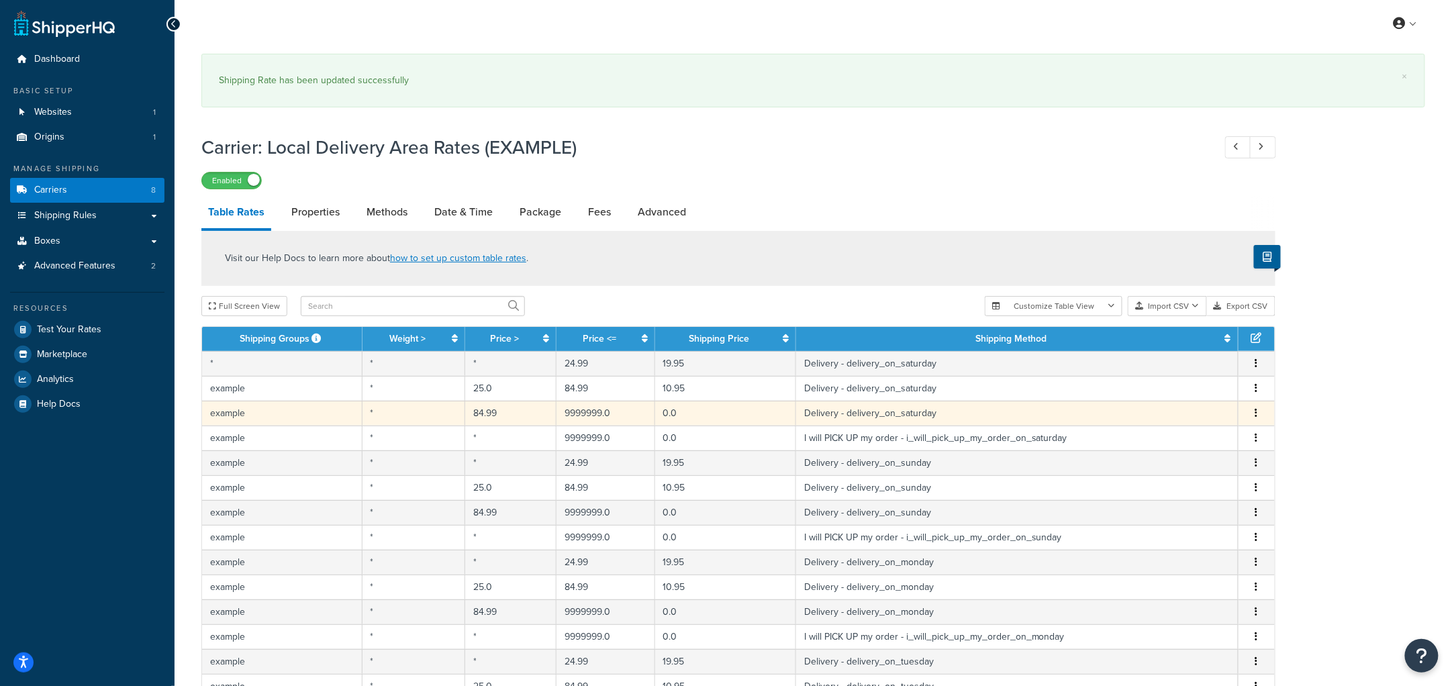
click at [1260, 414] on button "button" at bounding box center [1257, 413] width 11 height 15
click at [1184, 388] on div "Edit" at bounding box center [1188, 387] width 95 height 28
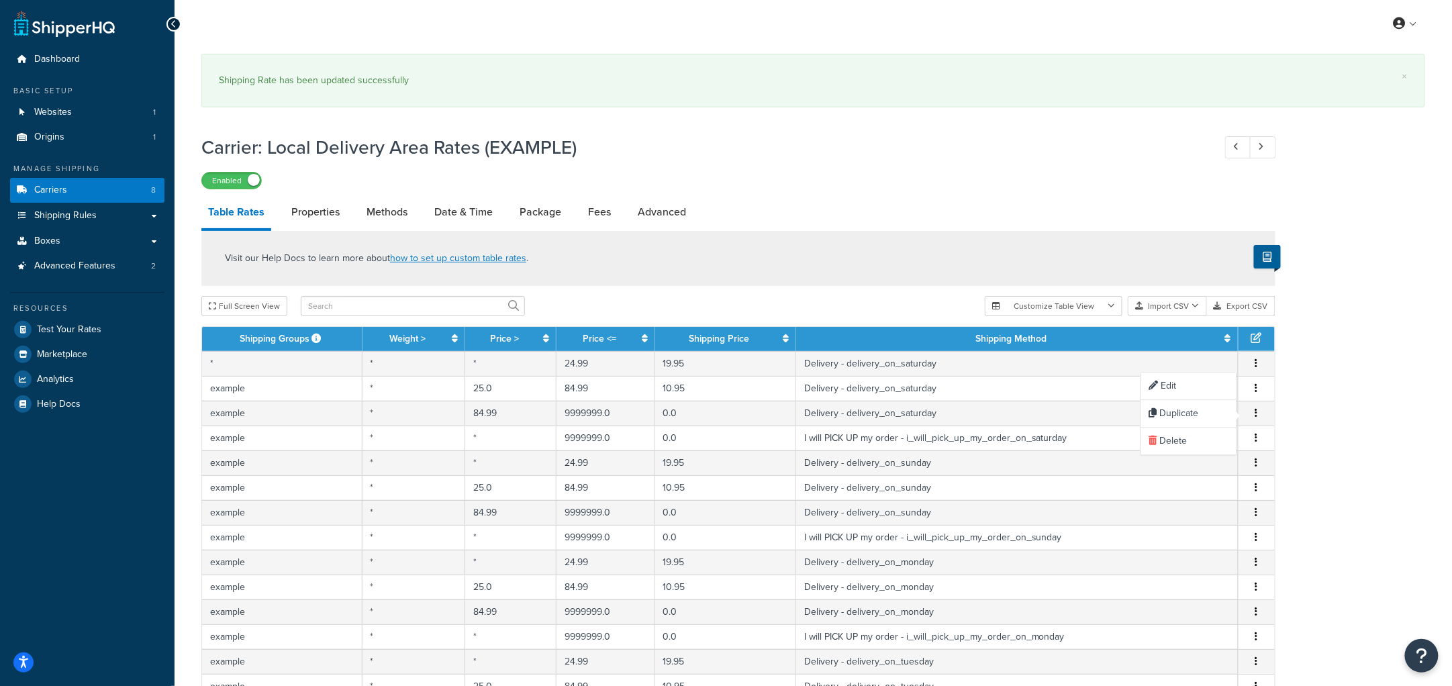
select select "182563"
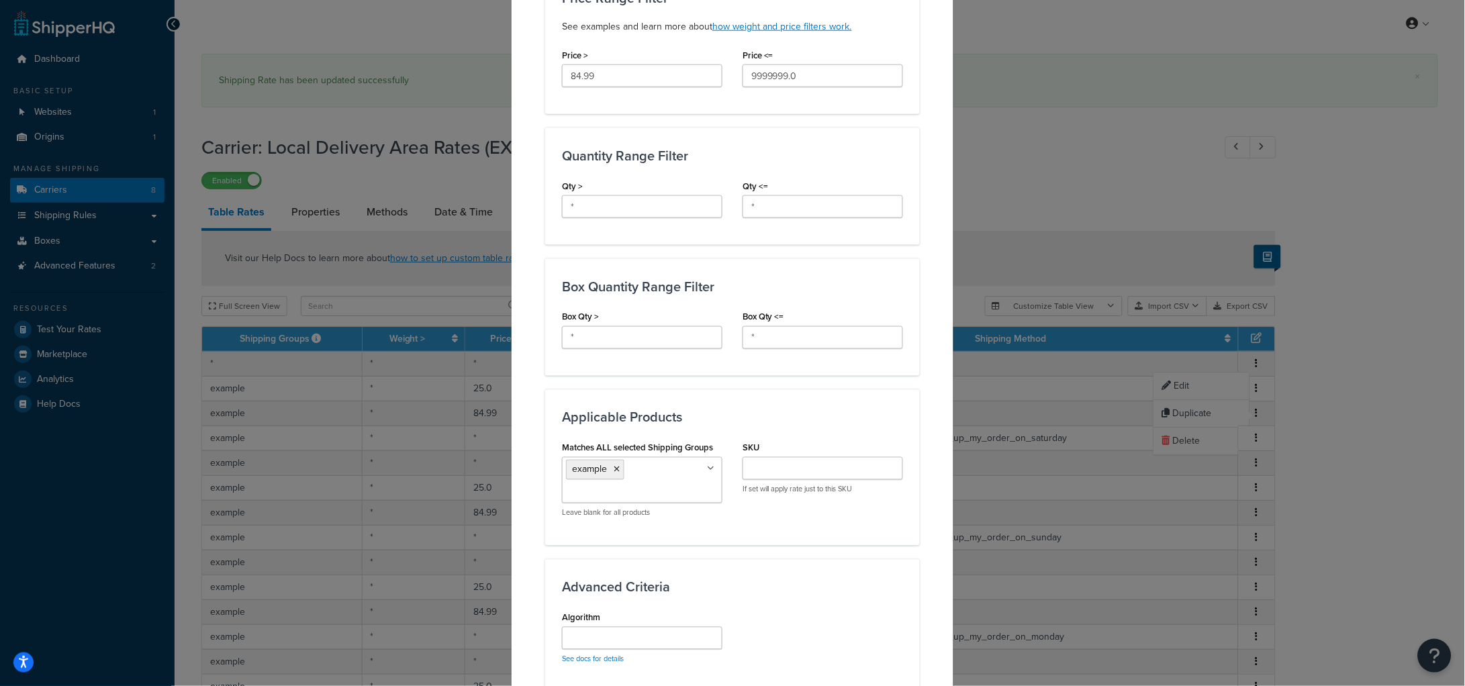
scroll to position [457, 0]
click at [614, 471] on icon at bounding box center [617, 469] width 6 height 8
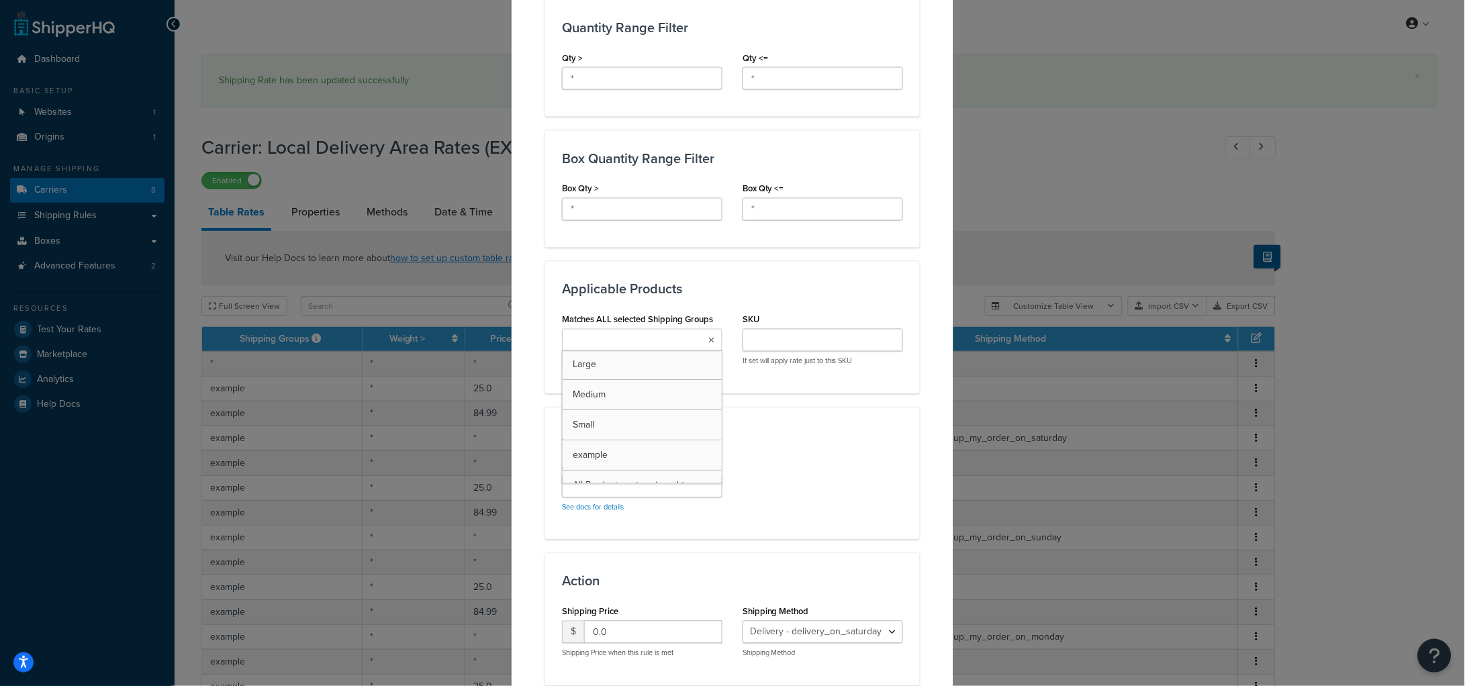
scroll to position [683, 0]
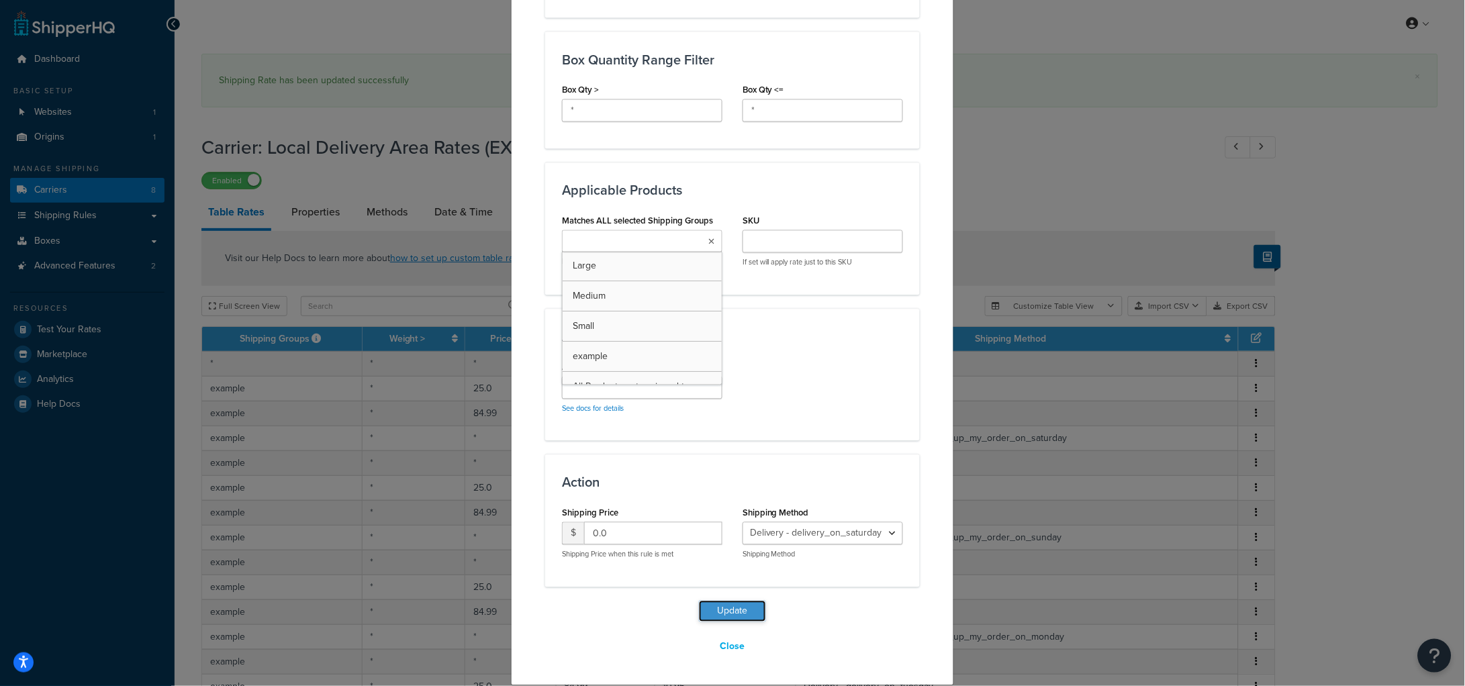
click at [747, 609] on button "Update" at bounding box center [732, 611] width 67 height 21
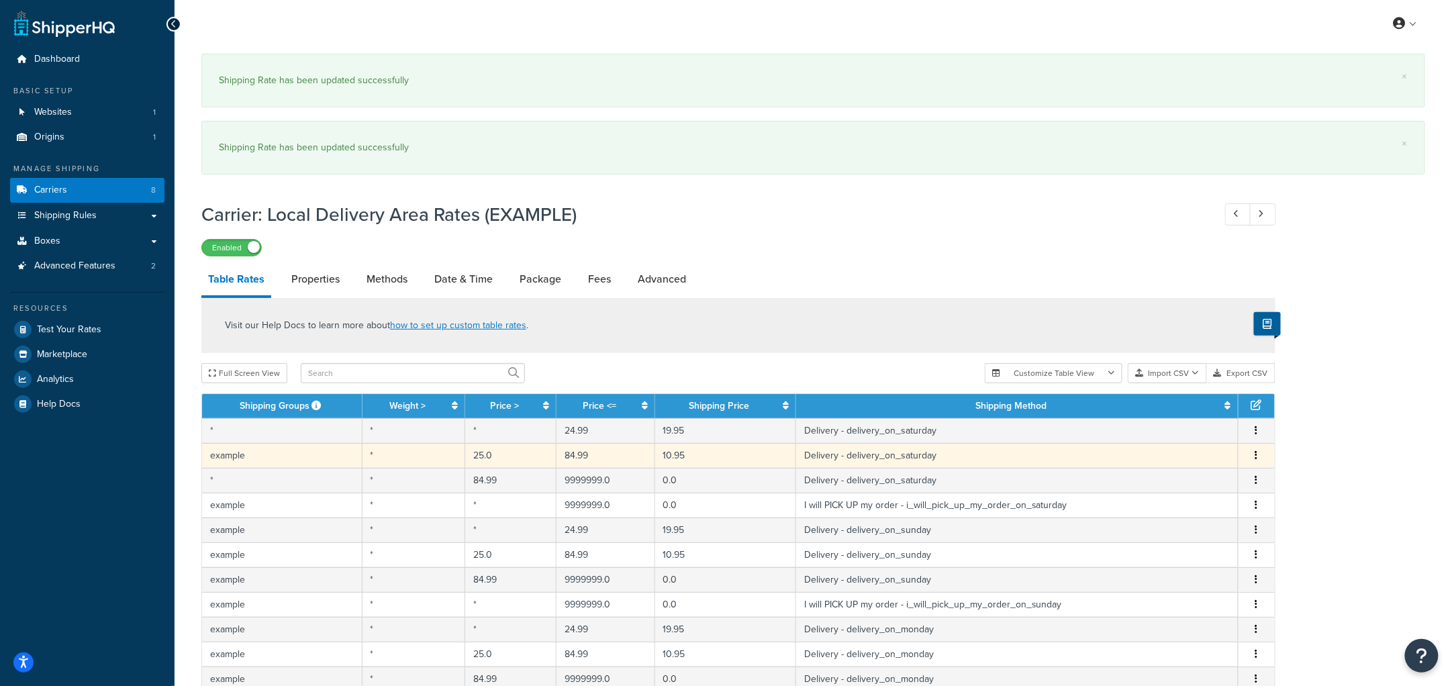
click at [1256, 452] on icon "button" at bounding box center [1257, 455] width 3 height 9
click at [1181, 430] on div "Edit" at bounding box center [1188, 429] width 95 height 28
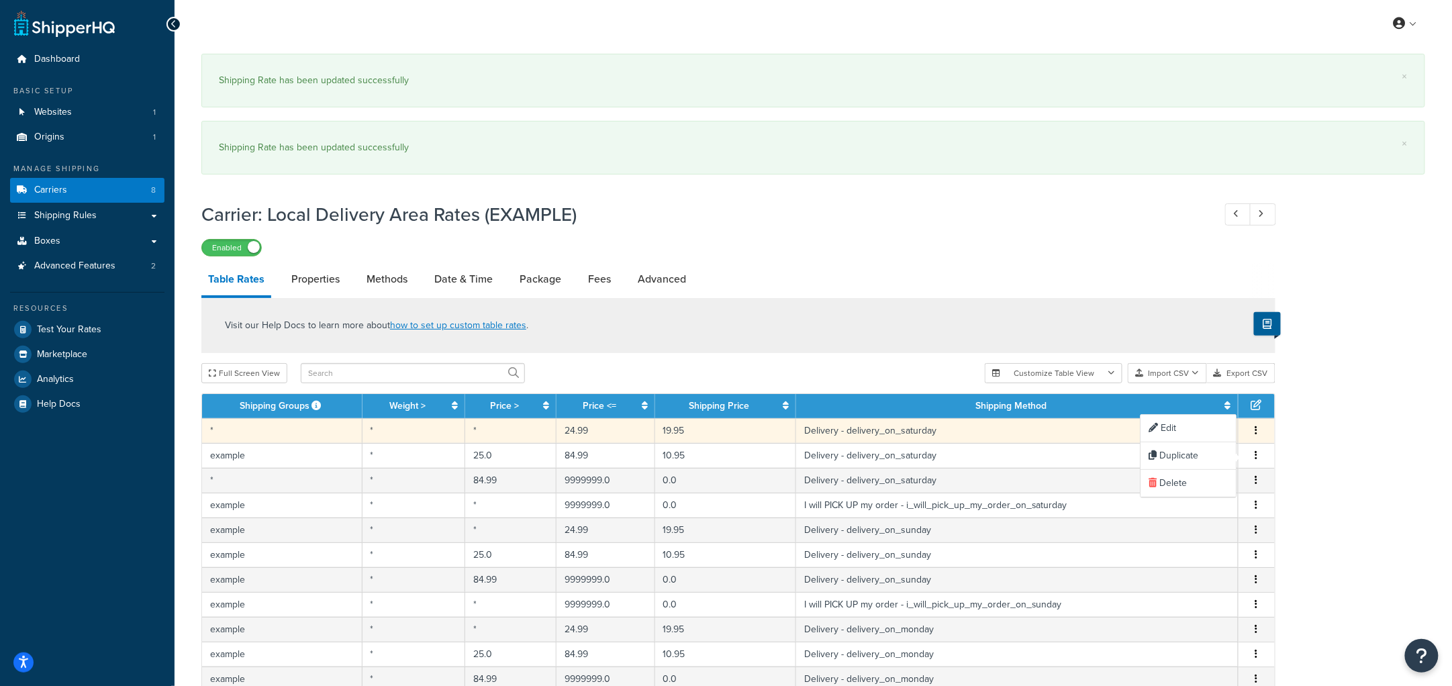
select select "182563"
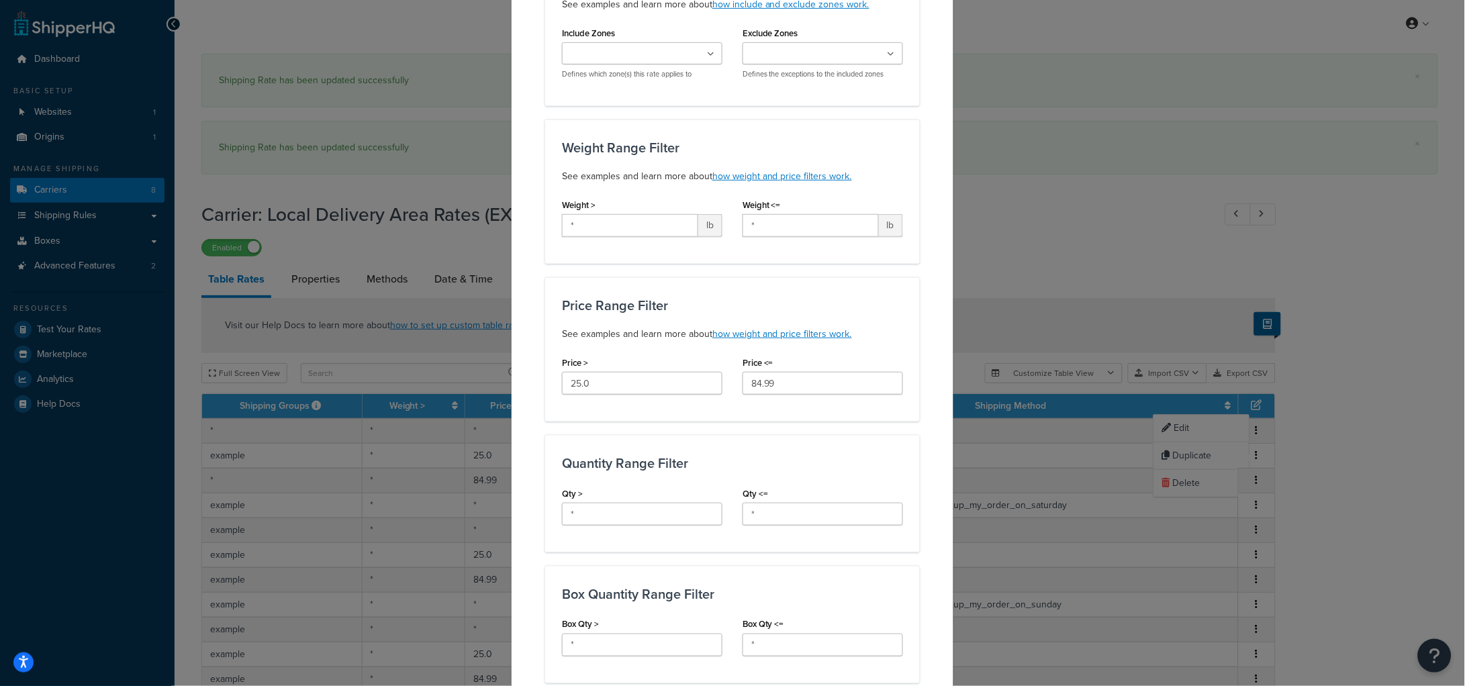
scroll to position [150, 0]
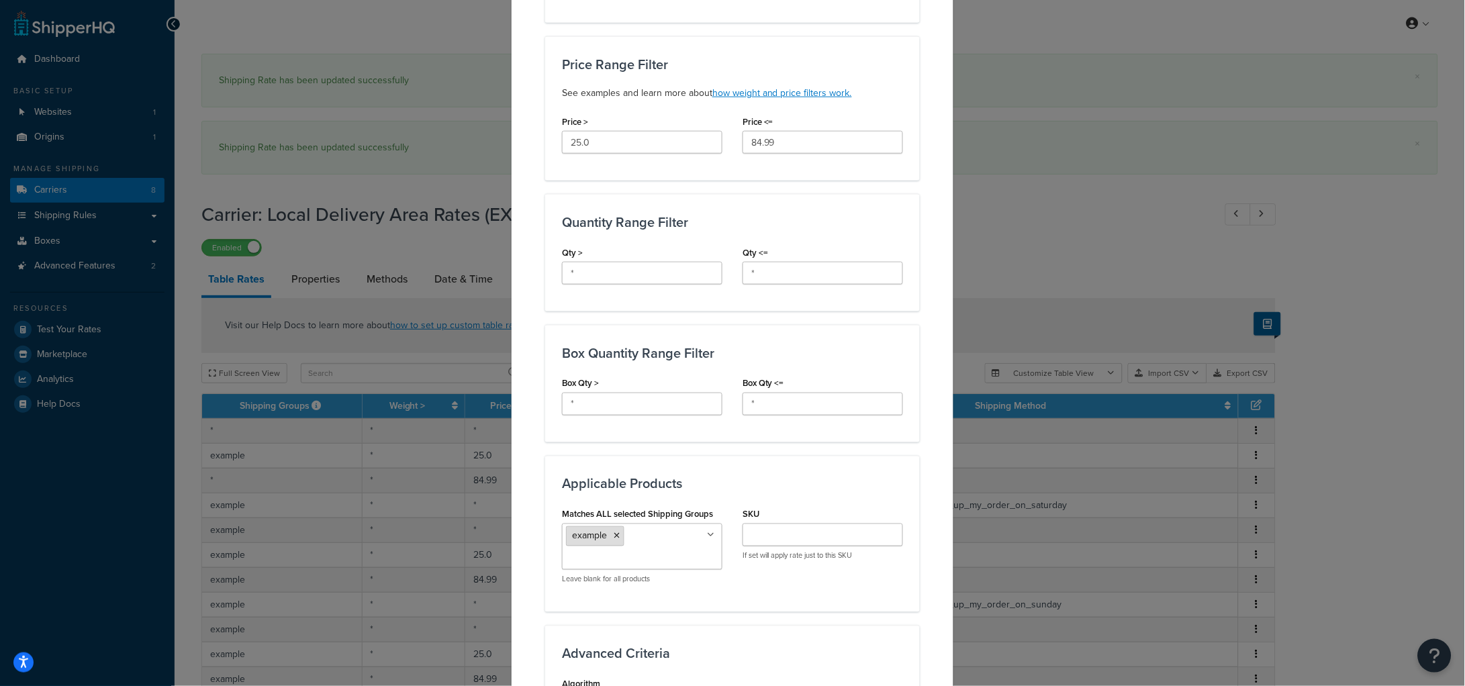
click at [614, 540] on icon at bounding box center [617, 536] width 6 height 8
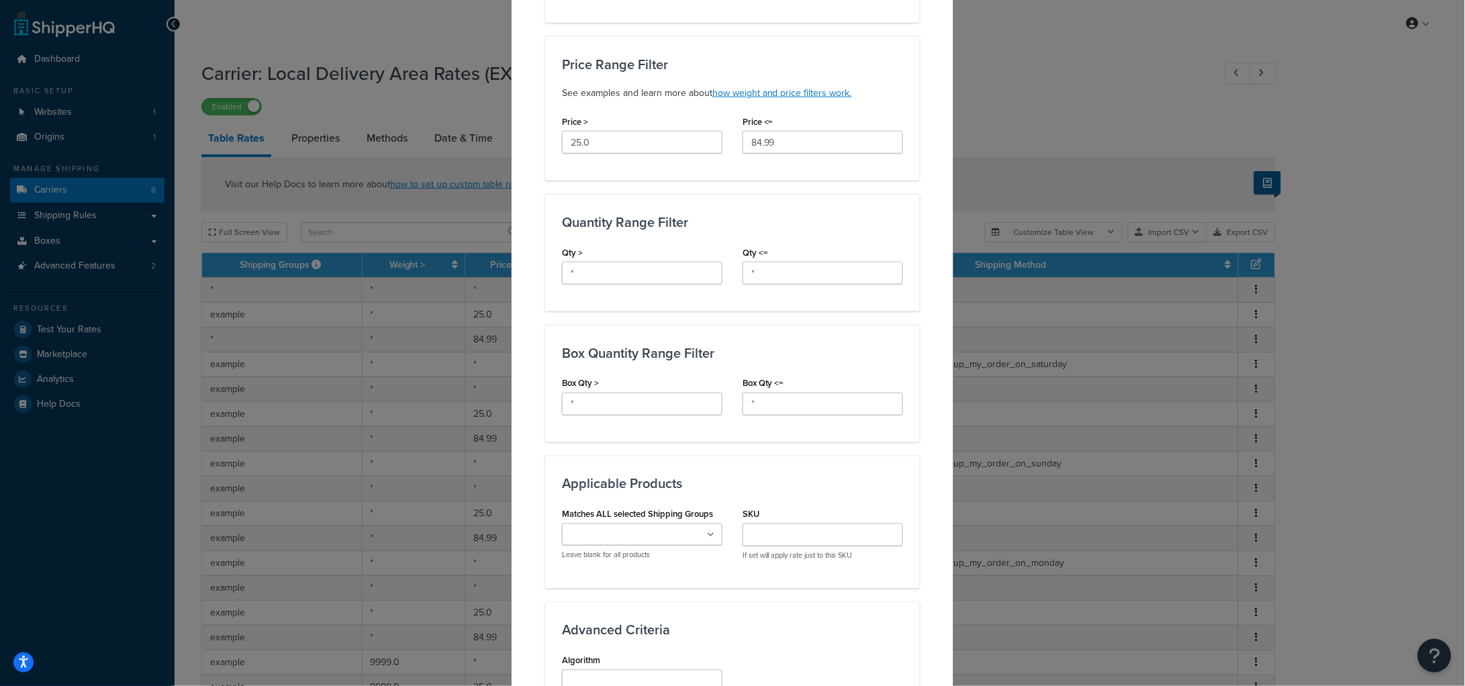
click at [806, 478] on h3 "Applicable Products" at bounding box center [732, 484] width 341 height 15
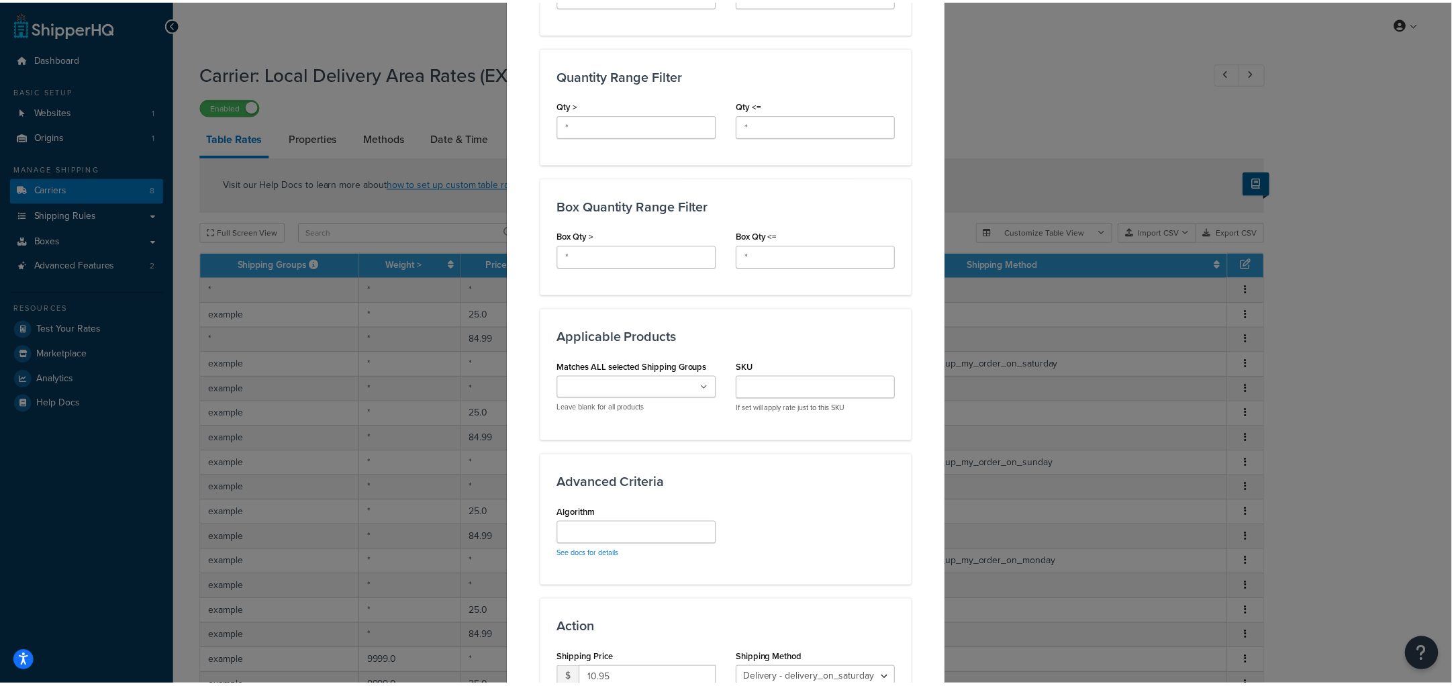
scroll to position [683, 0]
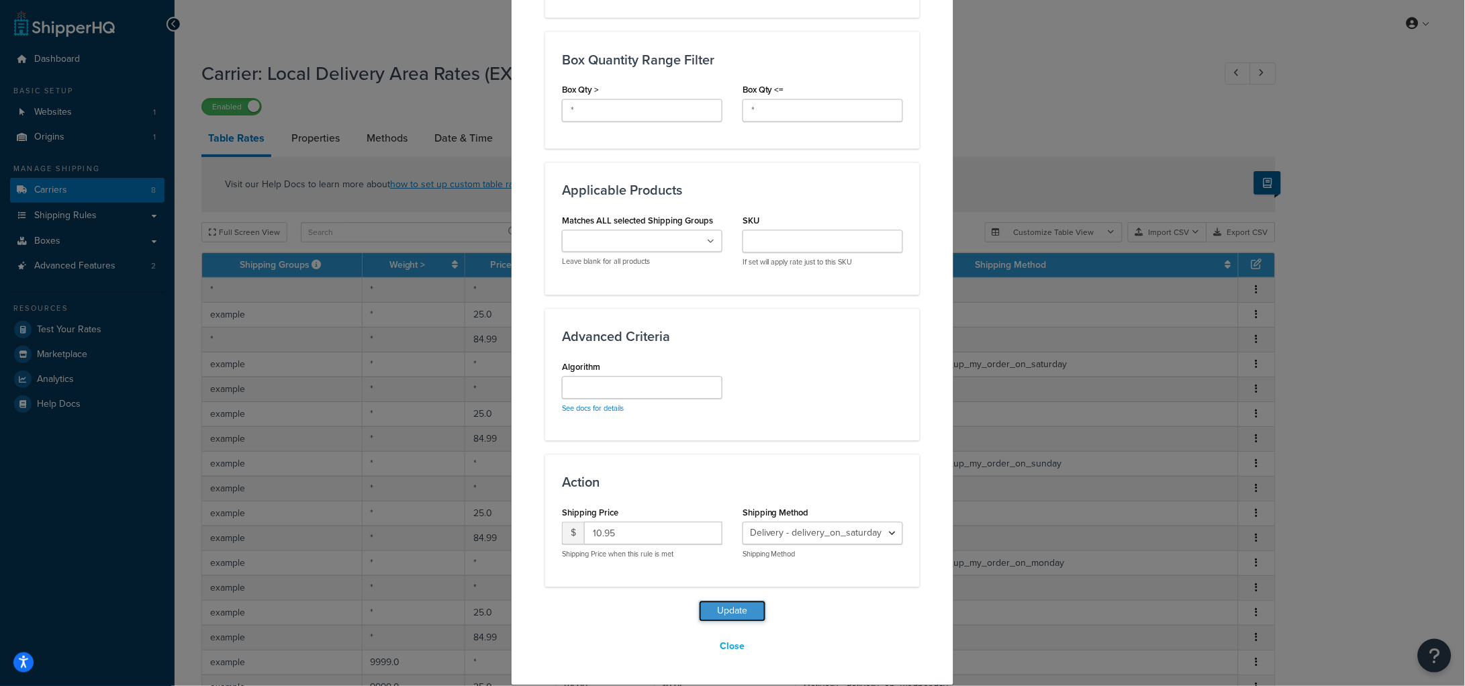
click at [735, 607] on button "Update" at bounding box center [732, 611] width 67 height 21
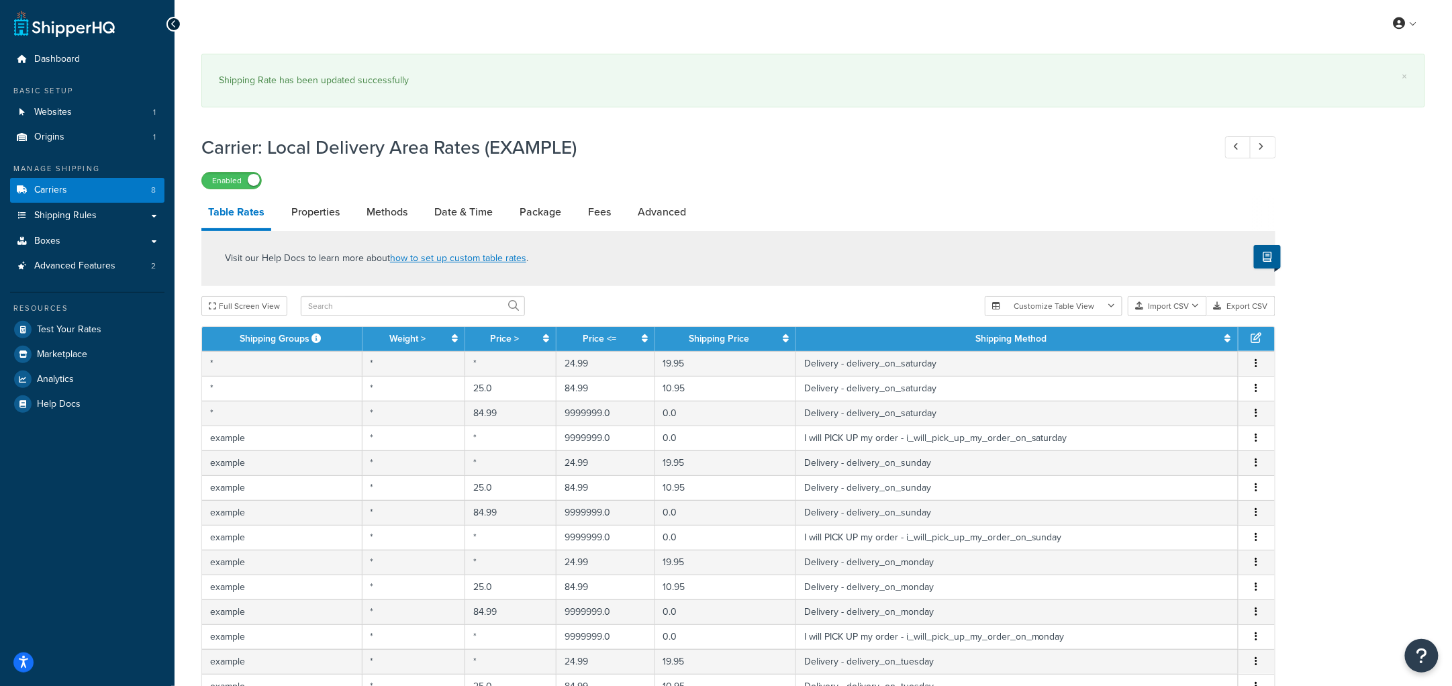
click at [1006, 169] on div "Carrier: Local Delivery Area Rates (EXAMPLE) Enabled" at bounding box center [738, 159] width 1074 height 62
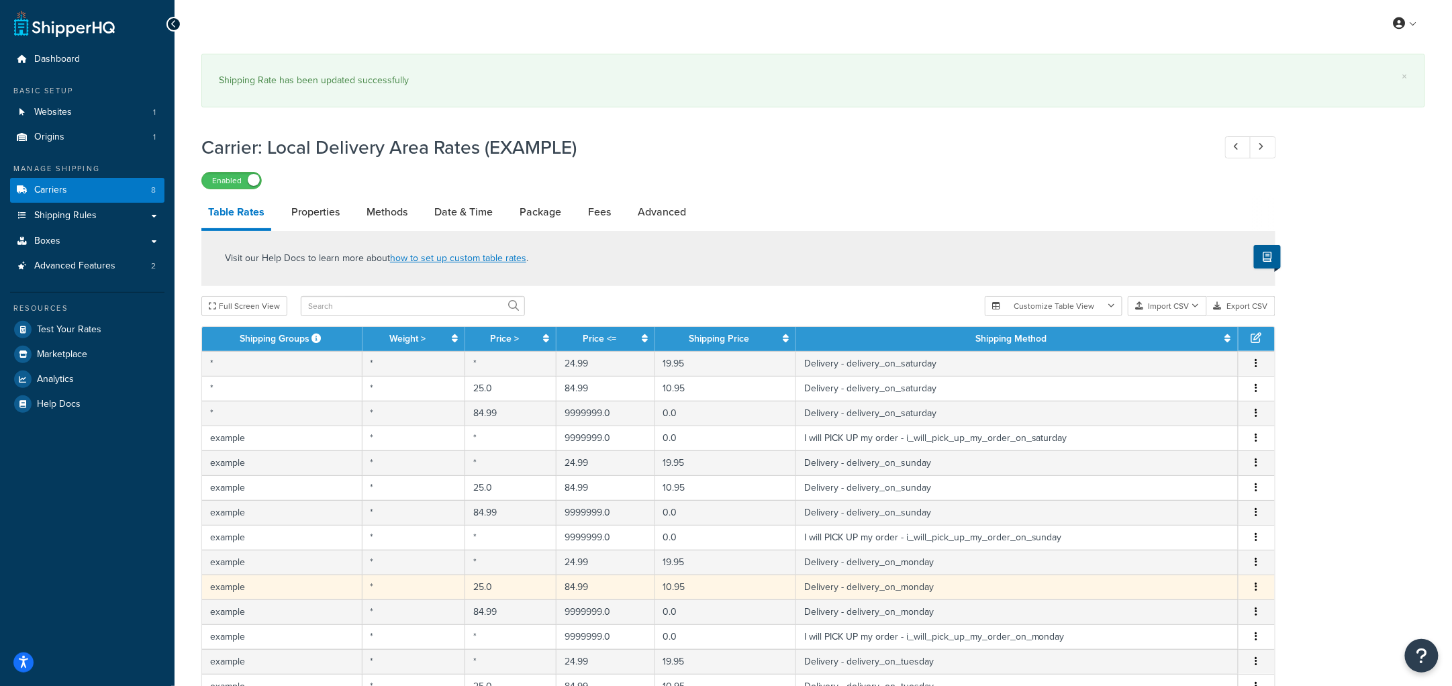
scroll to position [303, 0]
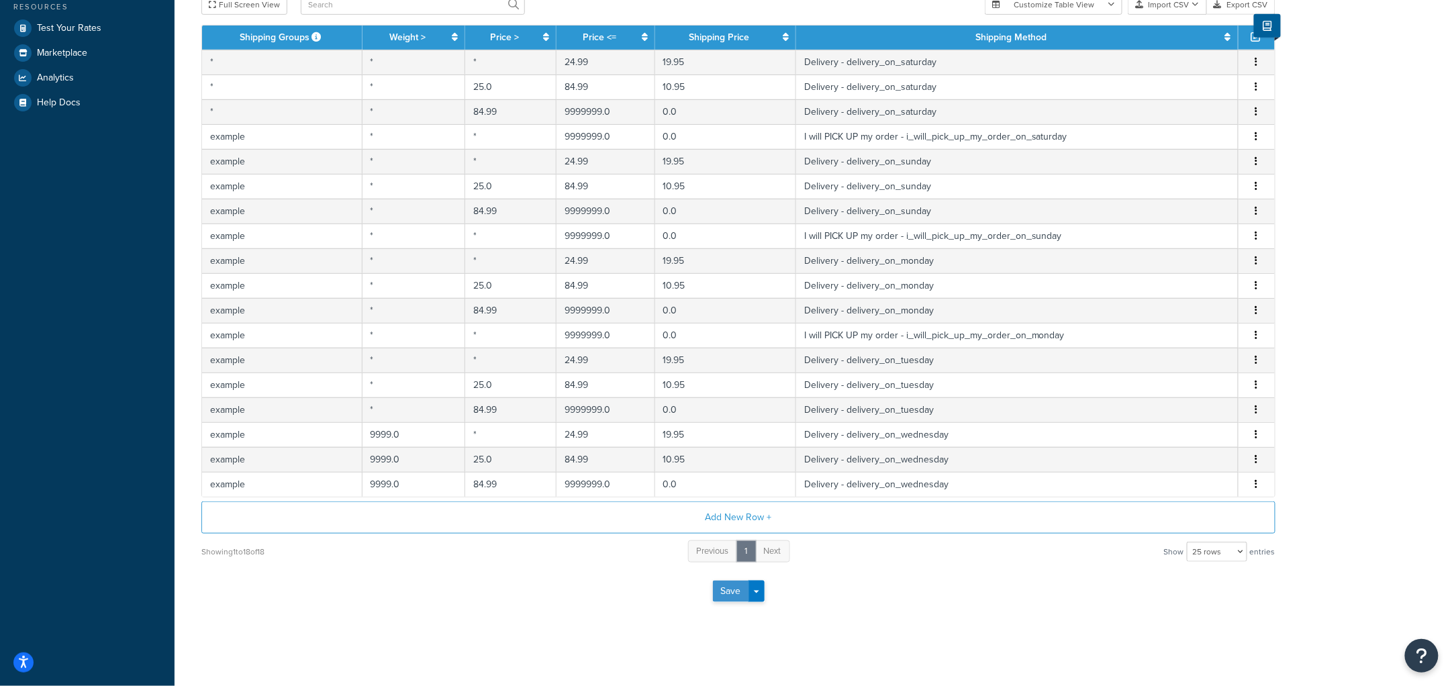
click at [738, 596] on button "Save" at bounding box center [731, 591] width 36 height 21
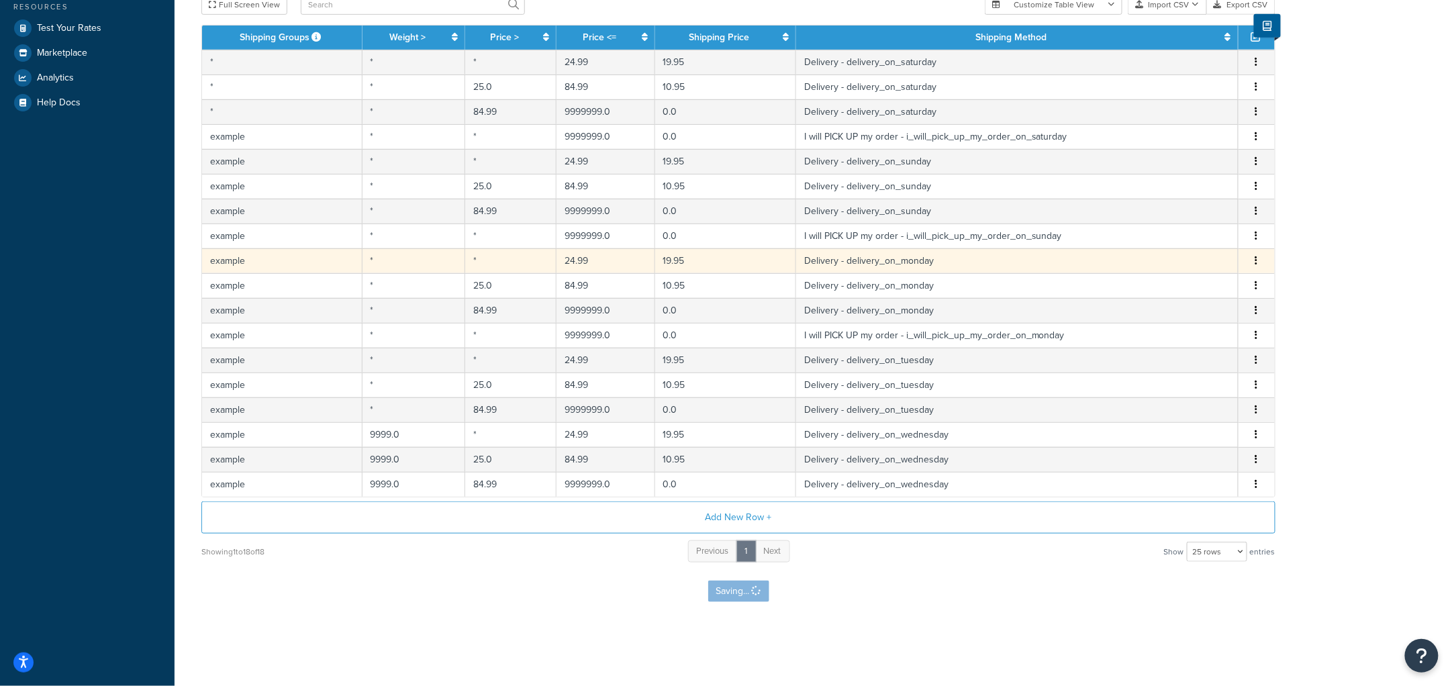
scroll to position [0, 0]
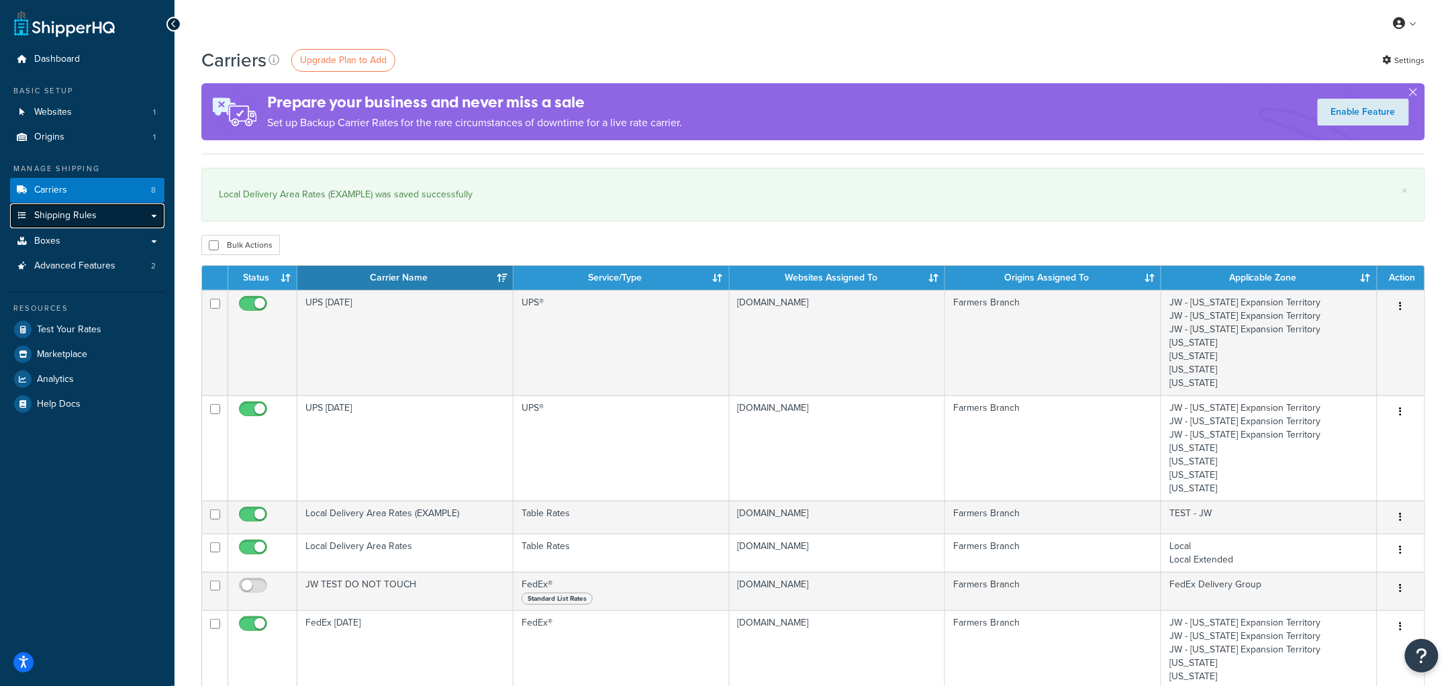
click at [53, 214] on span "Shipping Rules" at bounding box center [65, 215] width 62 height 11
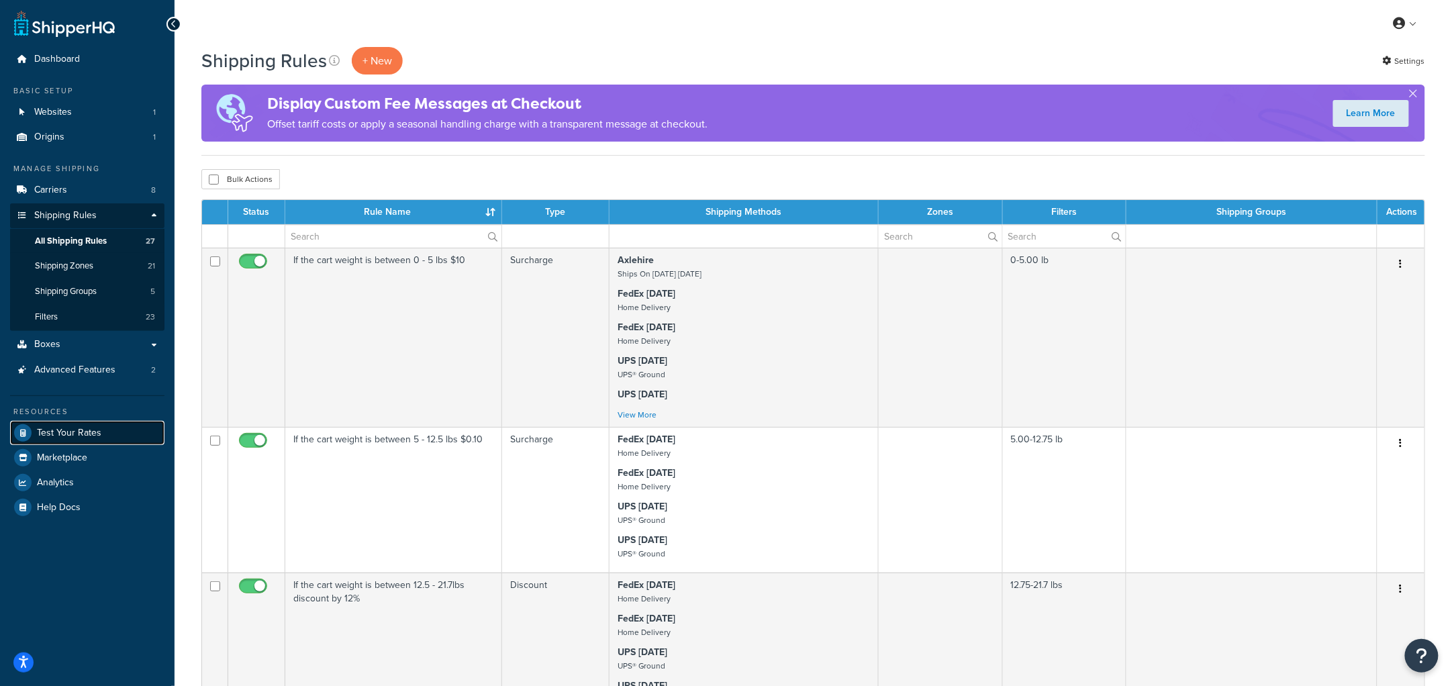
click at [77, 432] on span "Test Your Rates" at bounding box center [69, 433] width 64 height 11
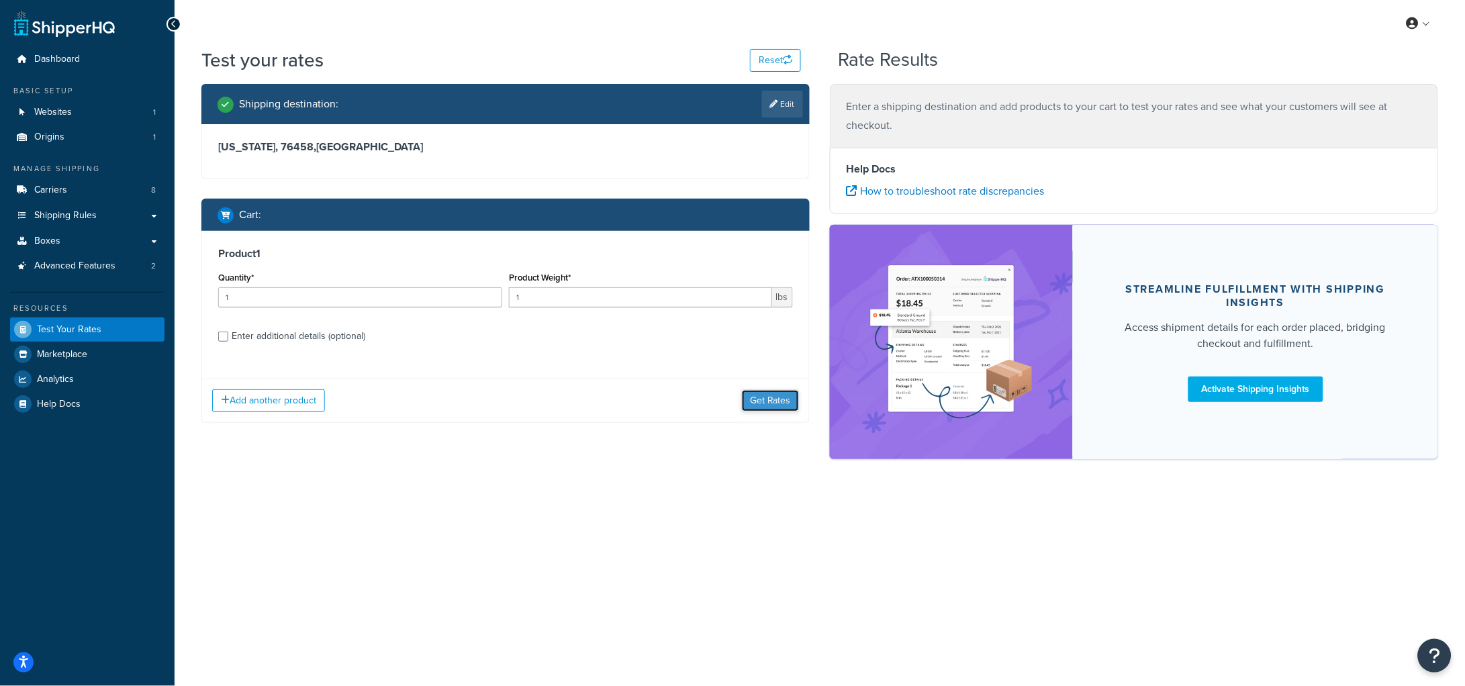
click at [758, 404] on button "Get Rates" at bounding box center [770, 400] width 57 height 21
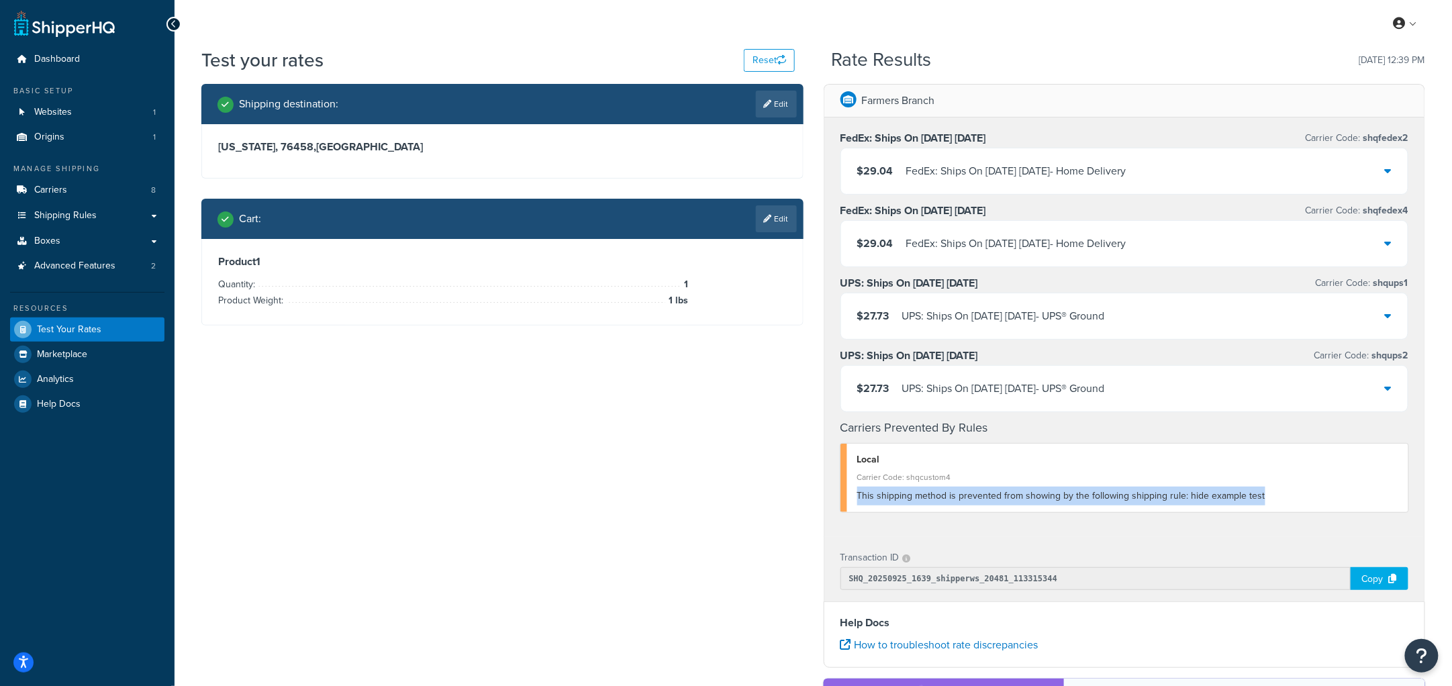
drag, startPoint x: 843, startPoint y: 494, endPoint x: 1279, endPoint y: 500, distance: 435.8
click at [1279, 500] on div "Local Carrier Code: shqcustom4 This shipping method is prevented from showing b…" at bounding box center [1125, 478] width 569 height 68
click at [1280, 500] on div "This shipping method is prevented from showing by the following shipping rule: …" at bounding box center [1128, 496] width 542 height 19
drag, startPoint x: 1280, startPoint y: 500, endPoint x: 792, endPoint y: 449, distance: 490.1
click at [792, 449] on div "Shipping destination : Edit Texas, 76458 , United States Cart : Edit Product 1 …" at bounding box center [813, 505] width 1244 height 843
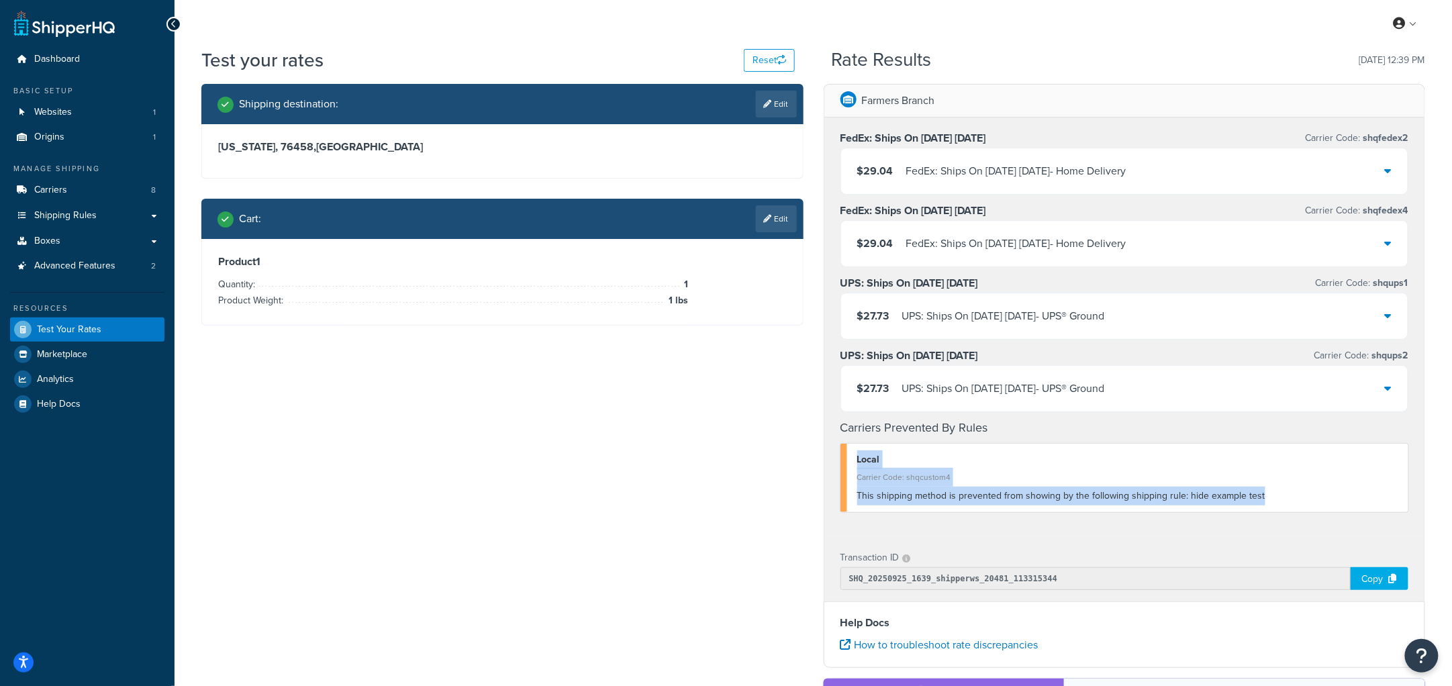
click at [1037, 488] on div "This shipping method is prevented from showing by the following shipping rule: …" at bounding box center [1128, 496] width 542 height 19
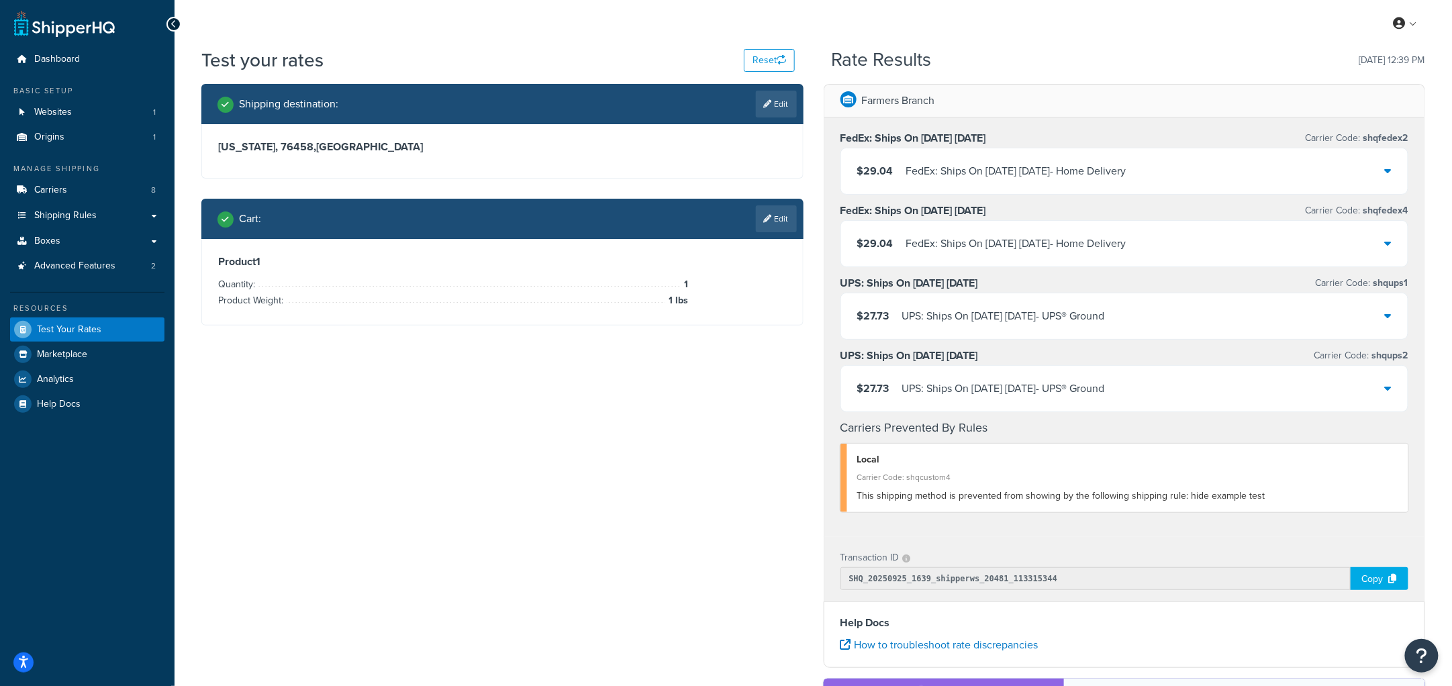
click at [366, 395] on div "Shipping destination : Edit Texas, 76458 , United States Cart : Edit Product 1 …" at bounding box center [813, 505] width 1244 height 843
click at [99, 222] on link "Shipping Rules" at bounding box center [87, 215] width 154 height 25
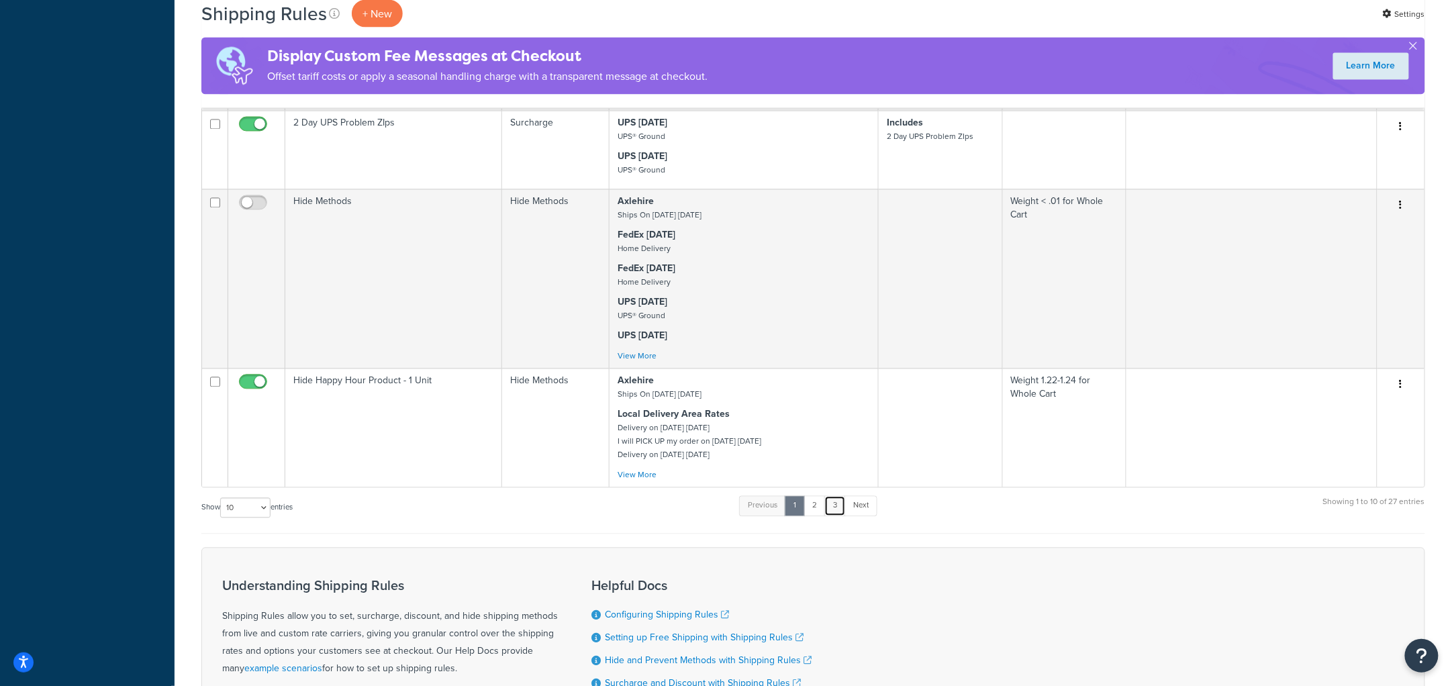
click at [834, 516] on link "3" at bounding box center [835, 506] width 21 height 20
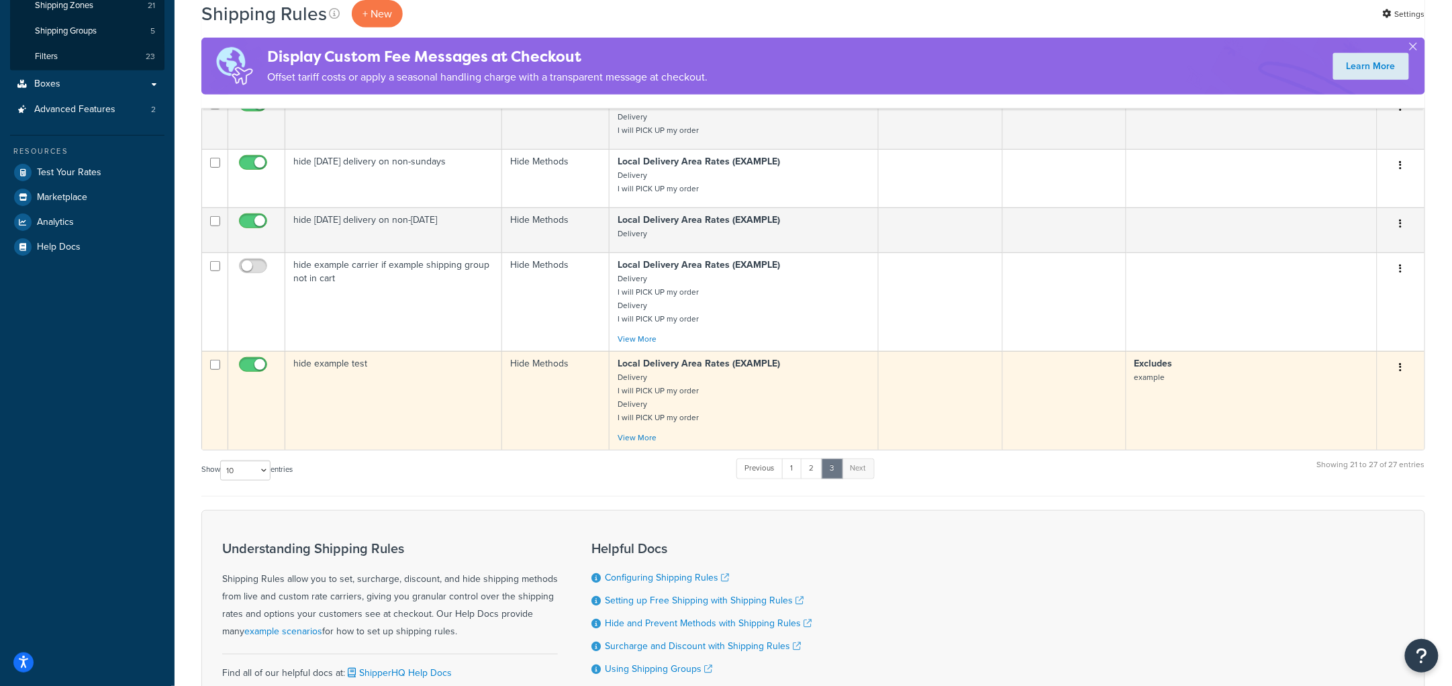
scroll to position [260, 0]
click at [256, 372] on input "checkbox" at bounding box center [254, 369] width 37 height 17
checkbox input "false"
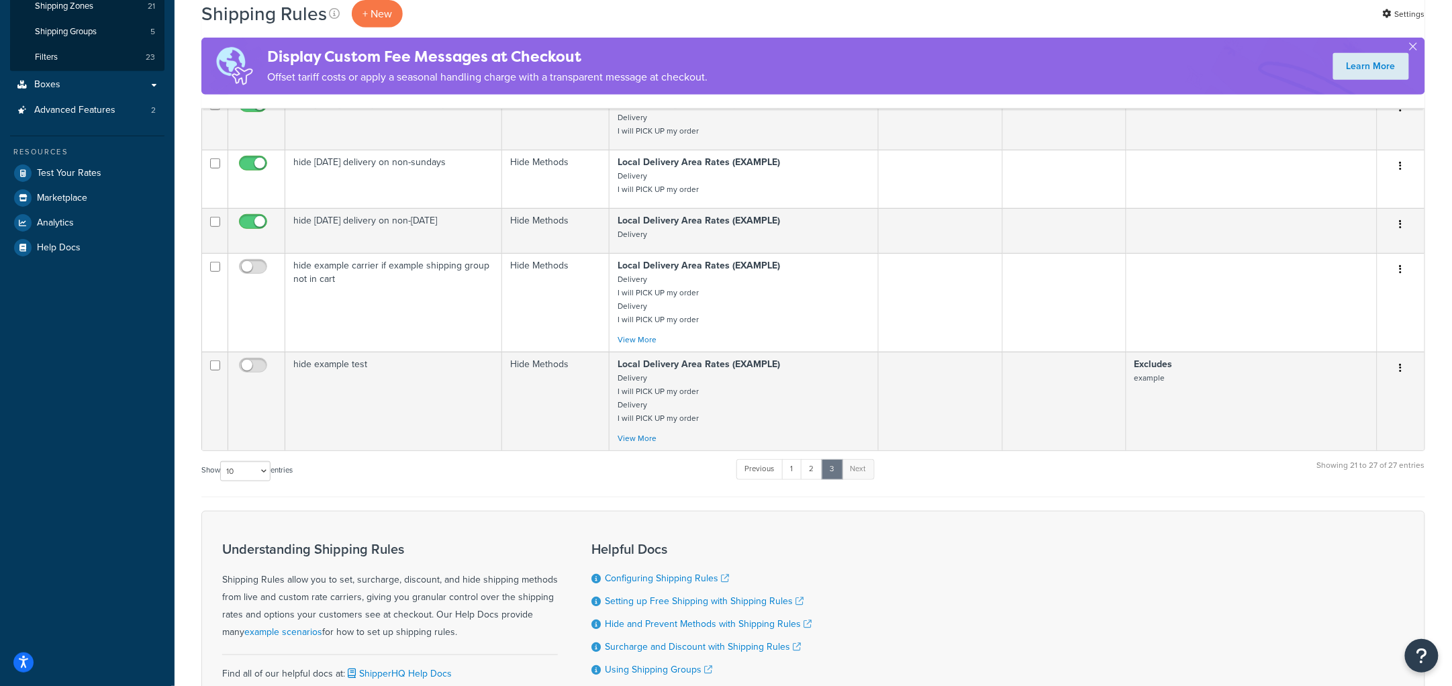
click at [520, 469] on div "Show 10 15 25 50 100 1000 entries Previous 1 2 3 Next Showing 21 to 27 of 27 en…" at bounding box center [813, 478] width 1224 height 40
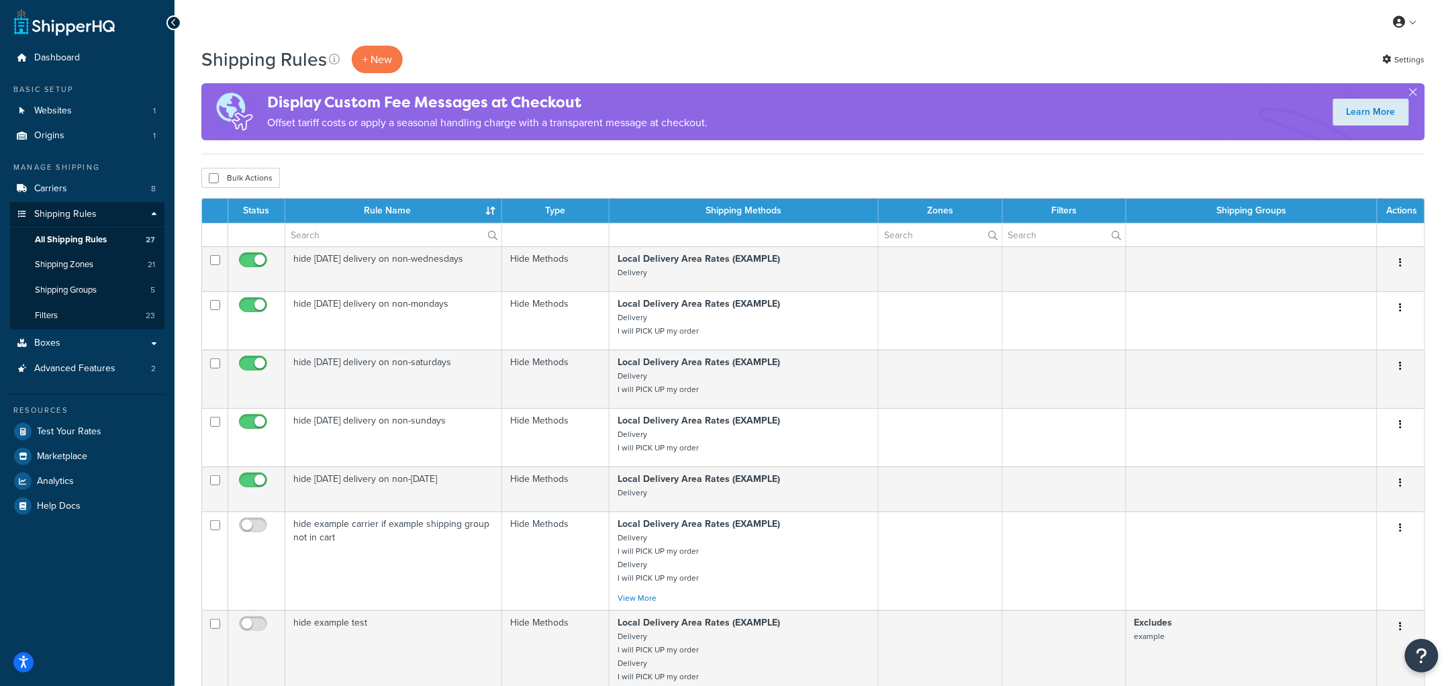
scroll to position [0, 0]
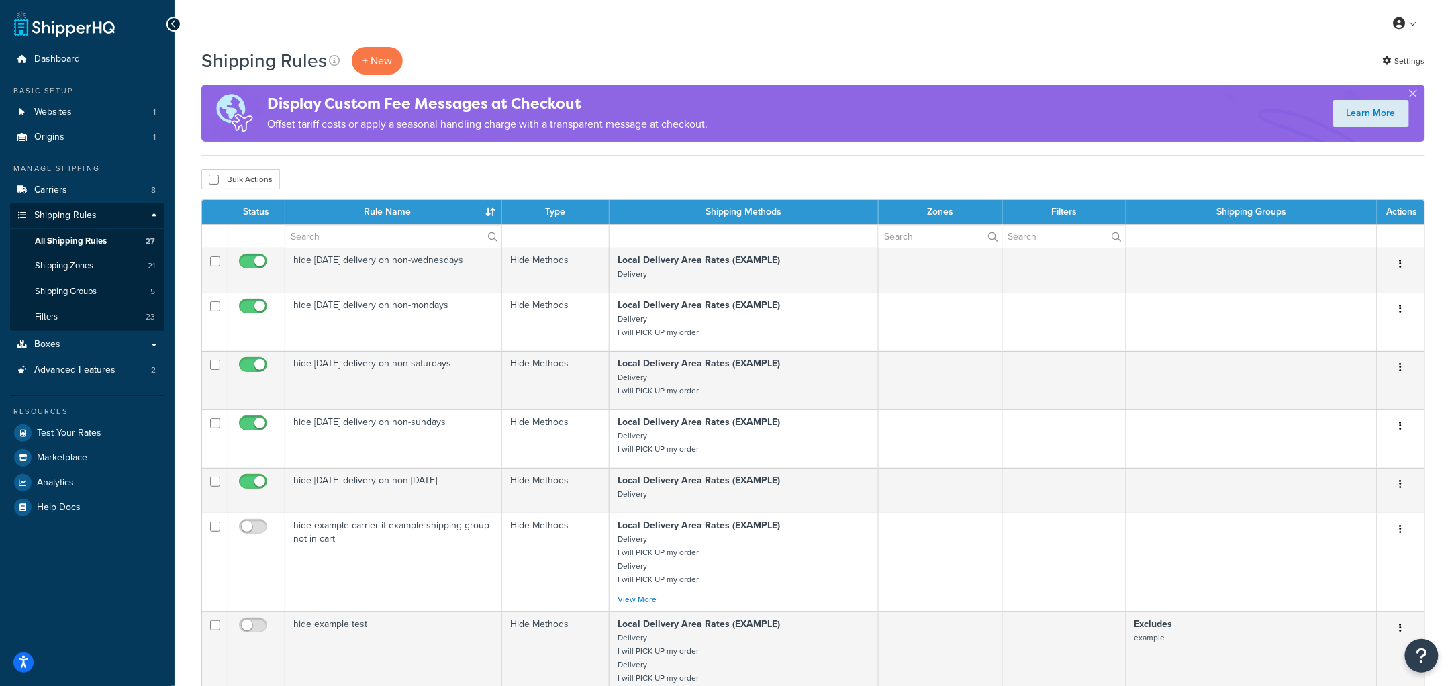
click at [925, 72] on div "Shipping Rules + New Settings" at bounding box center [813, 61] width 1224 height 28
click at [75, 434] on span "Test Your Rates" at bounding box center [69, 433] width 64 height 11
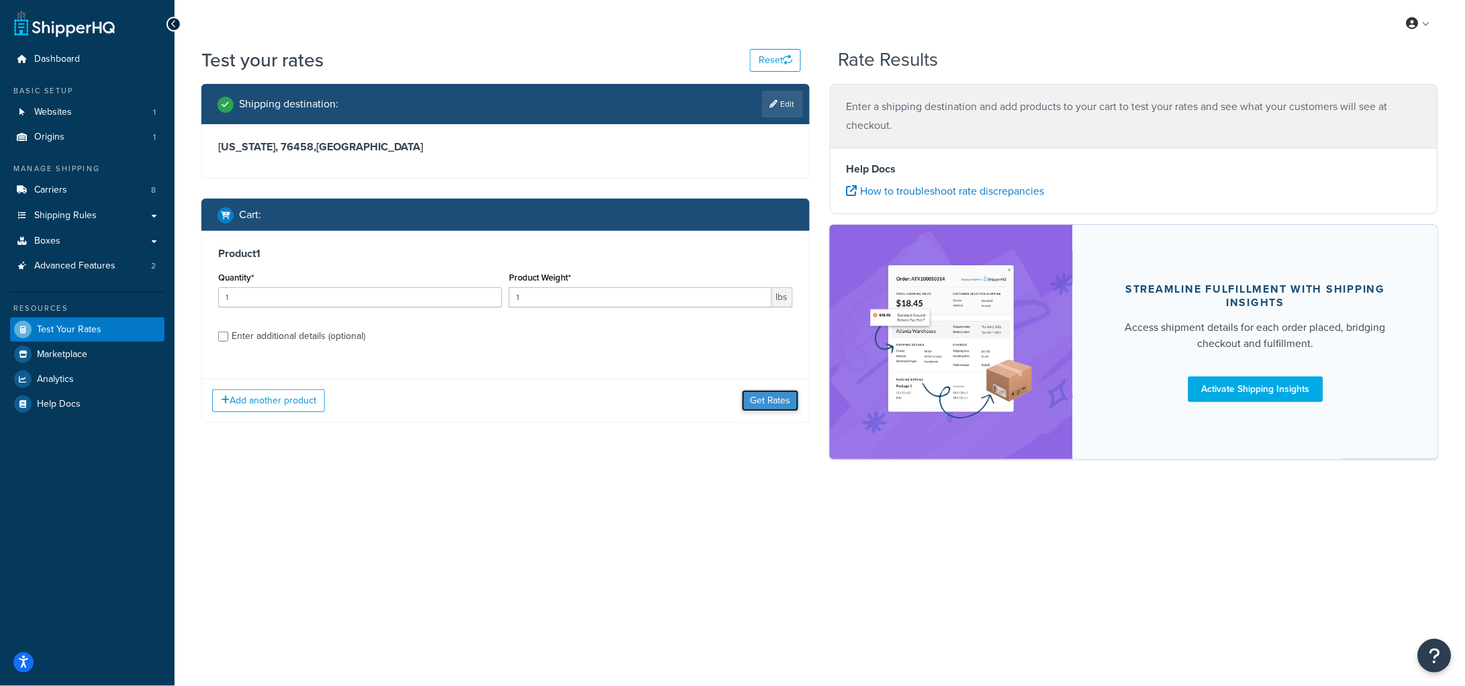
click at [757, 410] on button "Get Rates" at bounding box center [770, 400] width 57 height 21
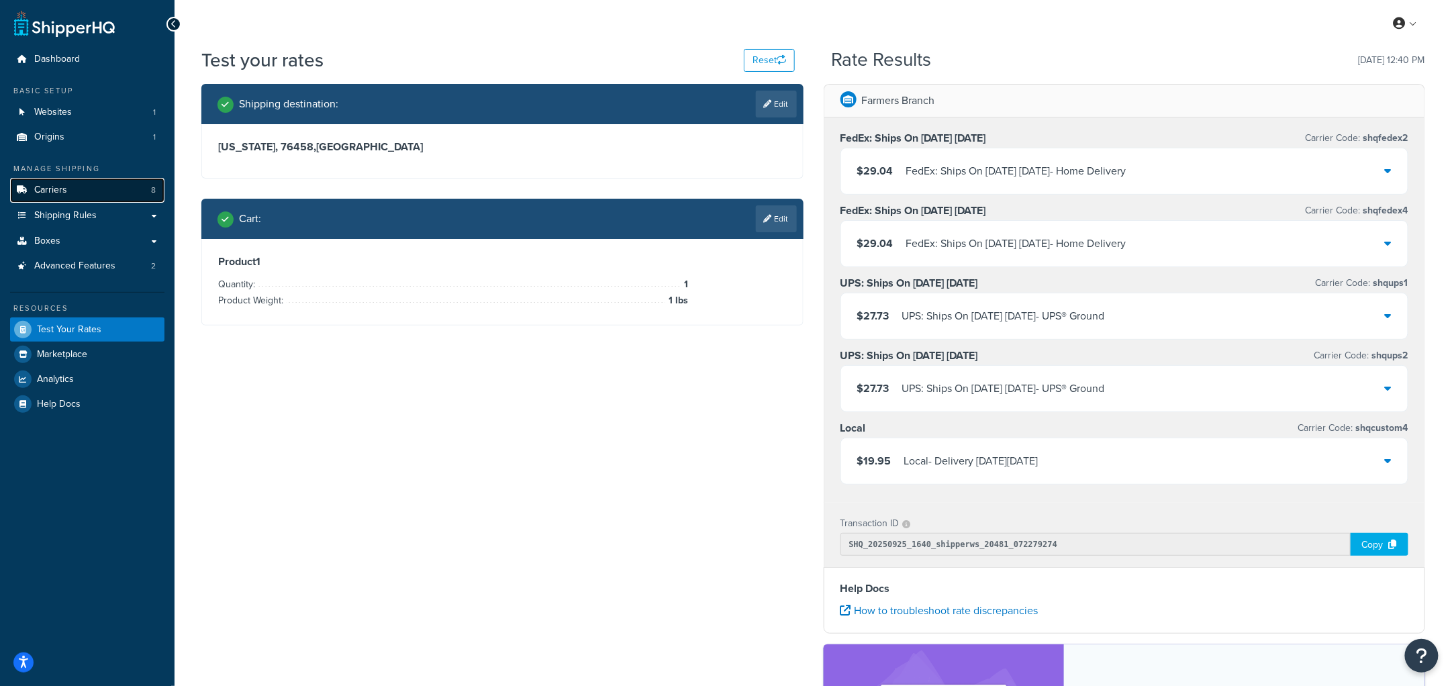
click at [102, 185] on link "Carriers 8" at bounding box center [87, 190] width 154 height 25
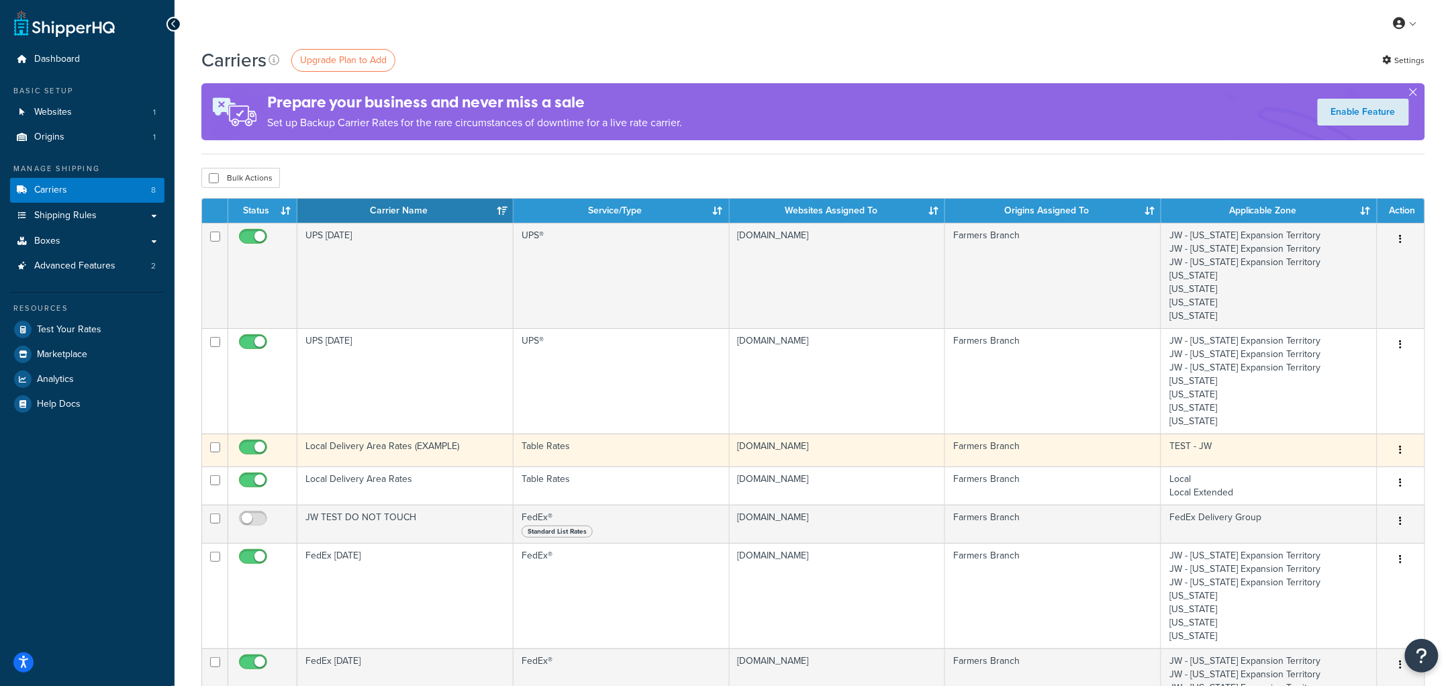
click at [433, 451] on td "Local Delivery Area Rates (EXAMPLE)" at bounding box center [405, 450] width 216 height 33
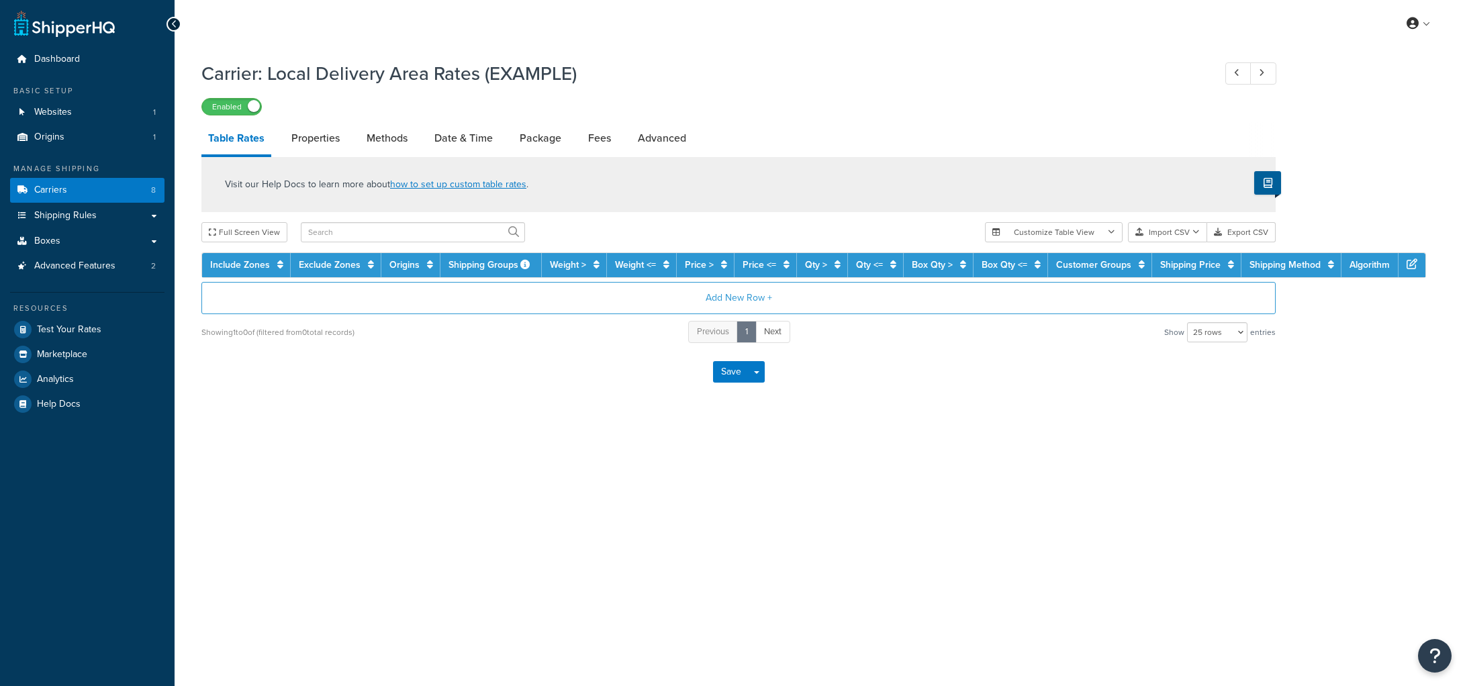
select select "25"
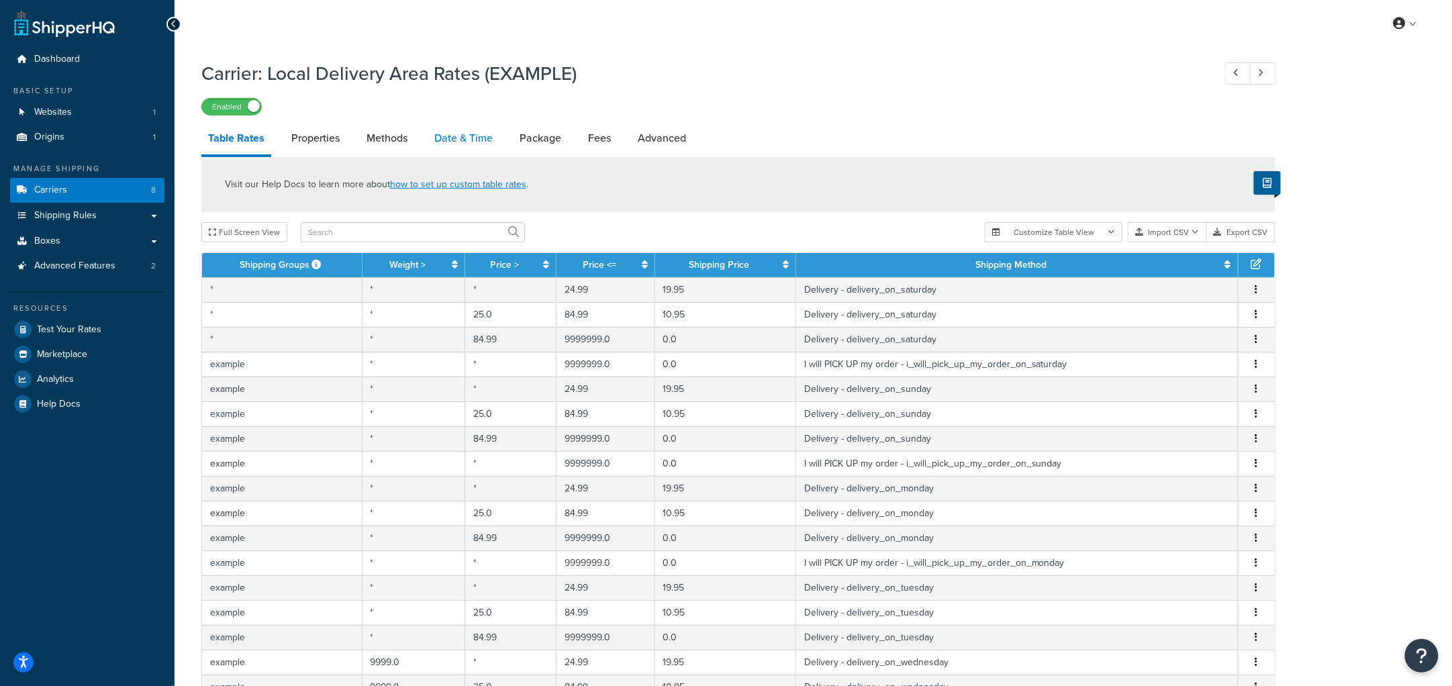
click at [438, 138] on link "Date & Time" at bounding box center [464, 138] width 72 height 32
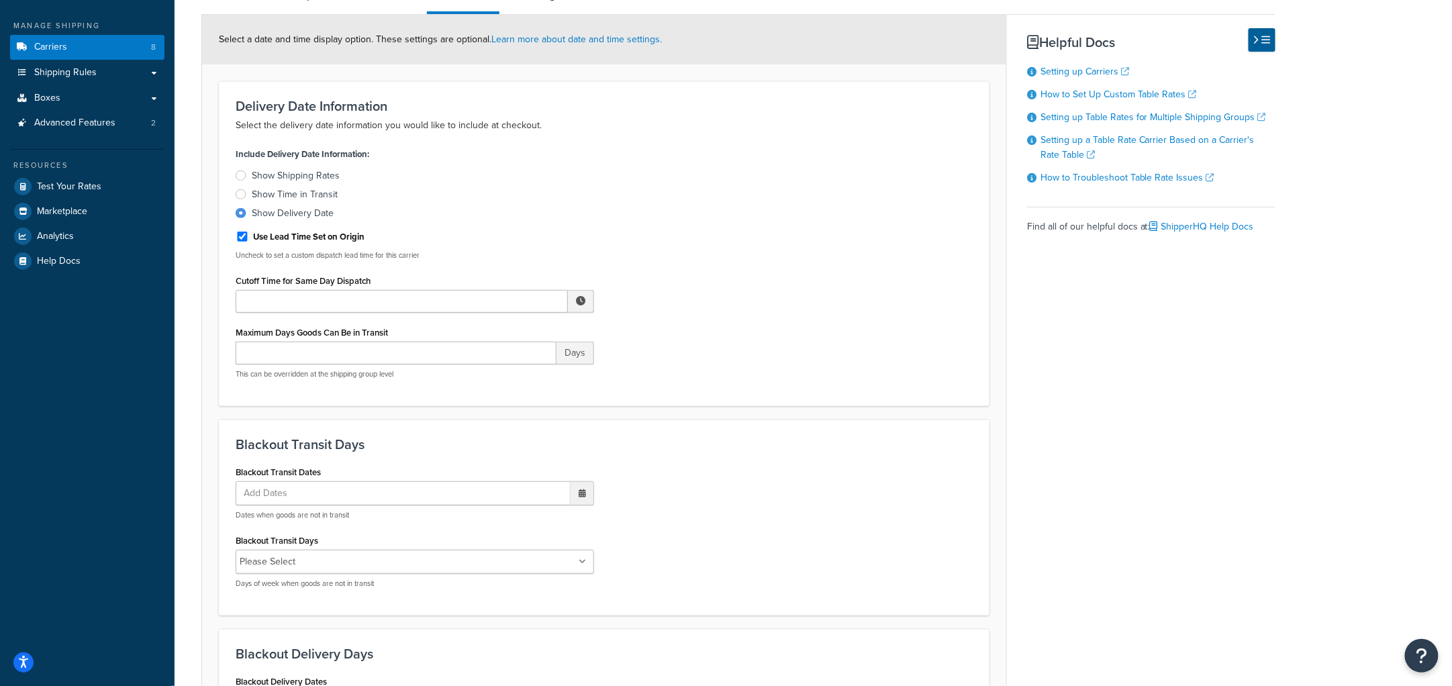
scroll to position [144, 0]
click at [288, 296] on input "Cutoff Time for Same Day Dispatch" at bounding box center [402, 300] width 332 height 23
click at [719, 231] on div "Include Delivery Date Information: Show Shipping Rates Show Time in Transit Sho…" at bounding box center [604, 266] width 757 height 245
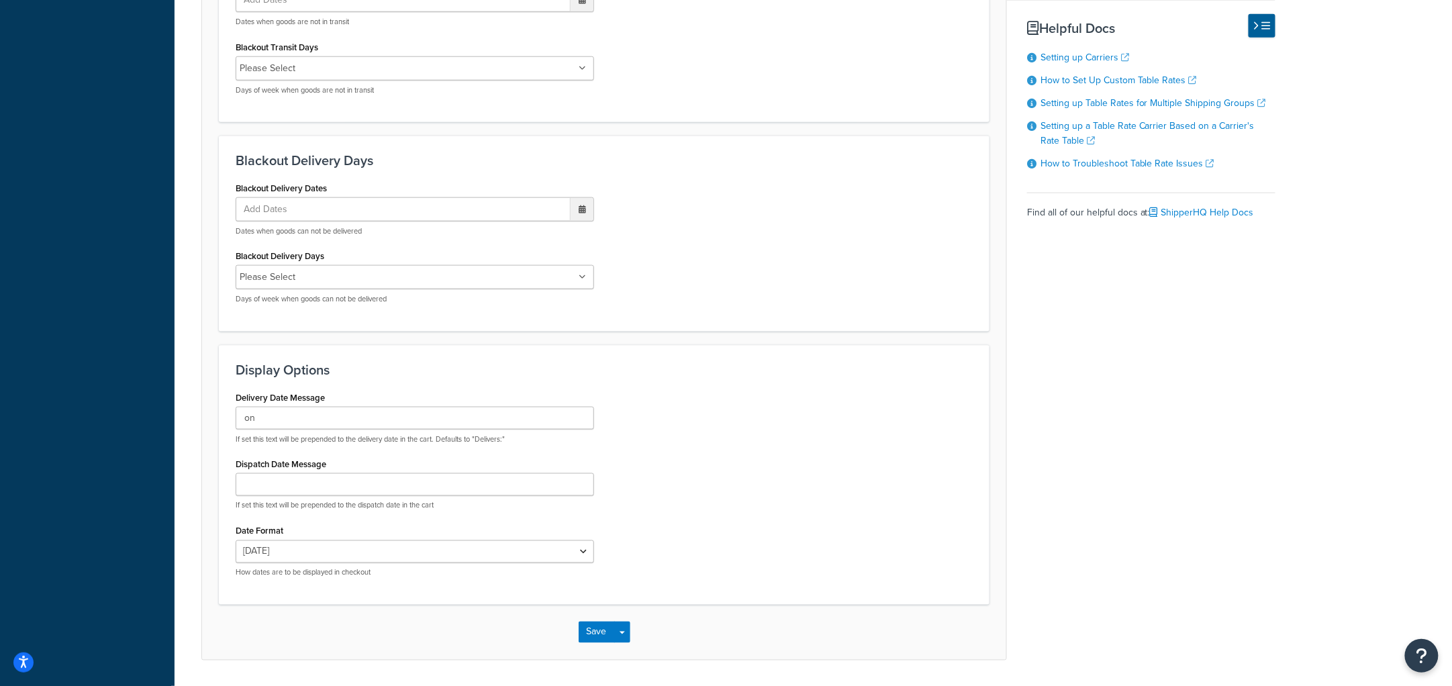
scroll to position [639, 0]
click at [434, 552] on select "Thu, Sep 25 9/25/2025 Sep 25, 2025 Thu, Sep 25, 2025 Thu, 9/25/2025 Sep 25 Thu,…" at bounding box center [415, 549] width 359 height 23
select select "yMd"
click at [236, 538] on select "Thu, Sep 25 9/25/2025 Sep 25, 2025 Thu, Sep 25, 2025 Thu, 9/25/2025 Sep 25 Thu,…" at bounding box center [415, 549] width 359 height 23
click at [835, 474] on div "Delivery Date Message on If set this text will be prepended to the delivery dat…" at bounding box center [604, 486] width 757 height 200
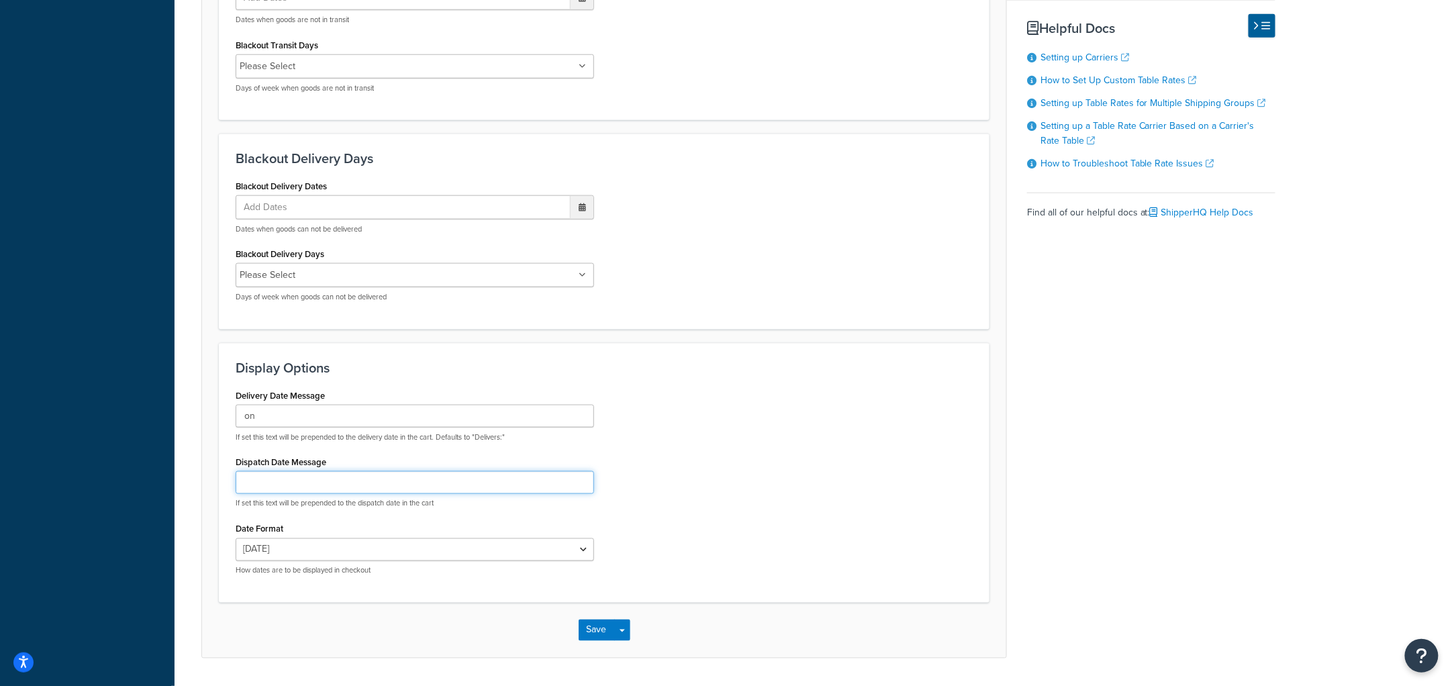
click at [361, 485] on input "Dispatch Date Message" at bounding box center [415, 482] width 359 height 23
type input "Saturday"
click at [657, 494] on div "Delivery Date Message on If set this text will be prepended to the delivery dat…" at bounding box center [604, 486] width 757 height 200
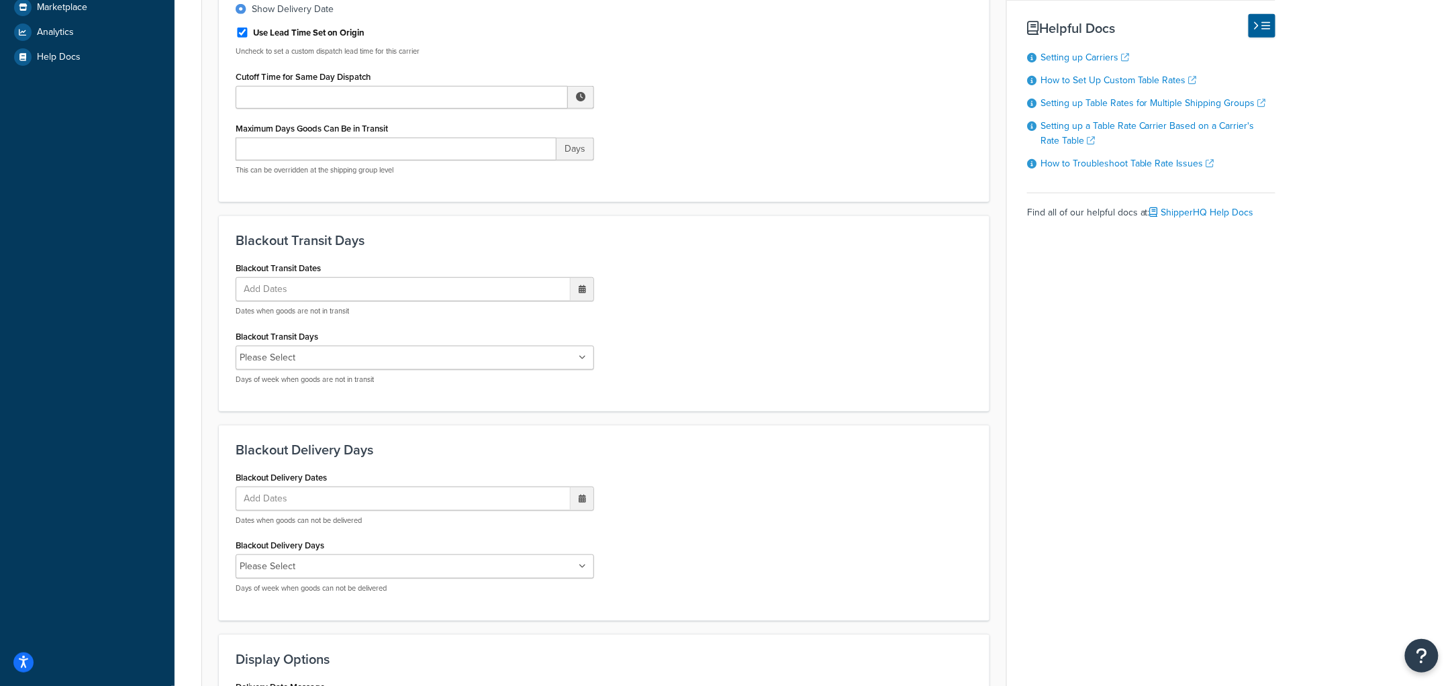
scroll to position [346, 0]
click at [444, 432] on div "Blackout Delivery Days Blackout Delivery Dates Add Dates ‹ September 2025 › Su …" at bounding box center [604, 524] width 771 height 196
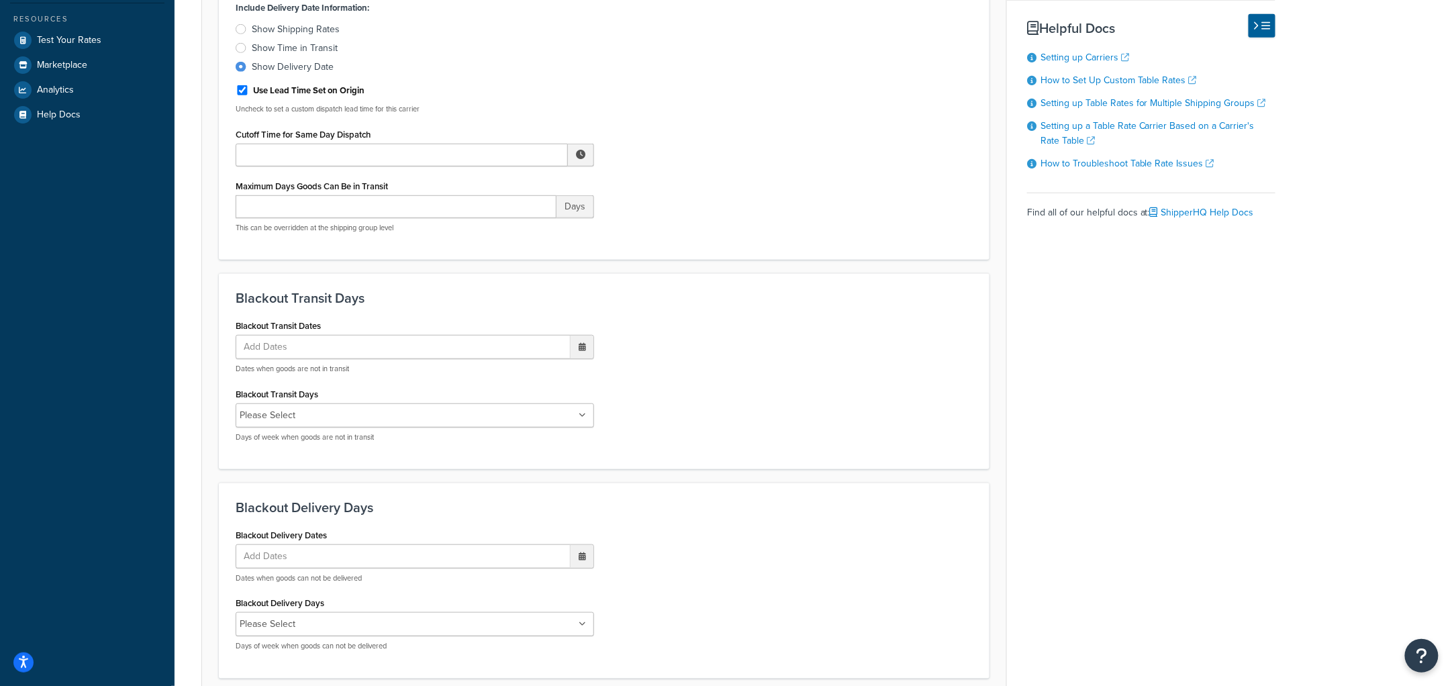
scroll to position [678, 0]
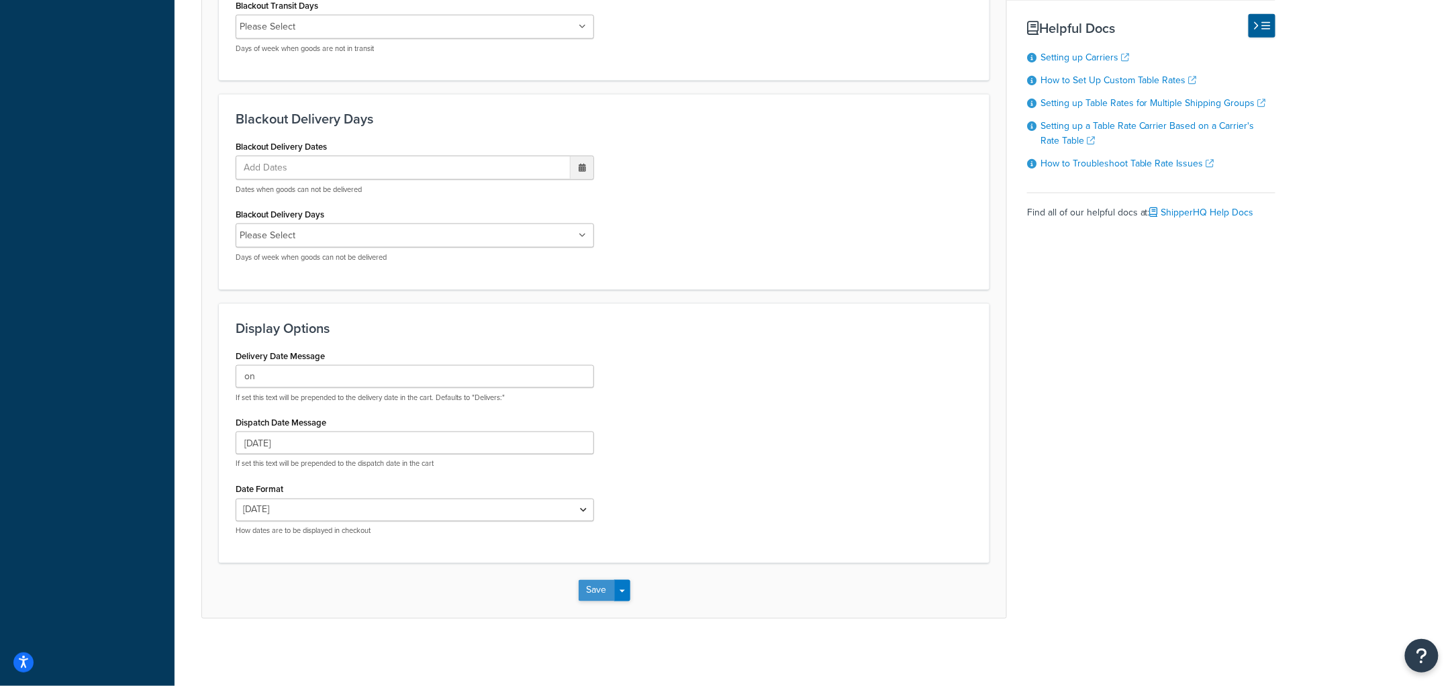
click at [590, 590] on button "Save" at bounding box center [597, 590] width 36 height 21
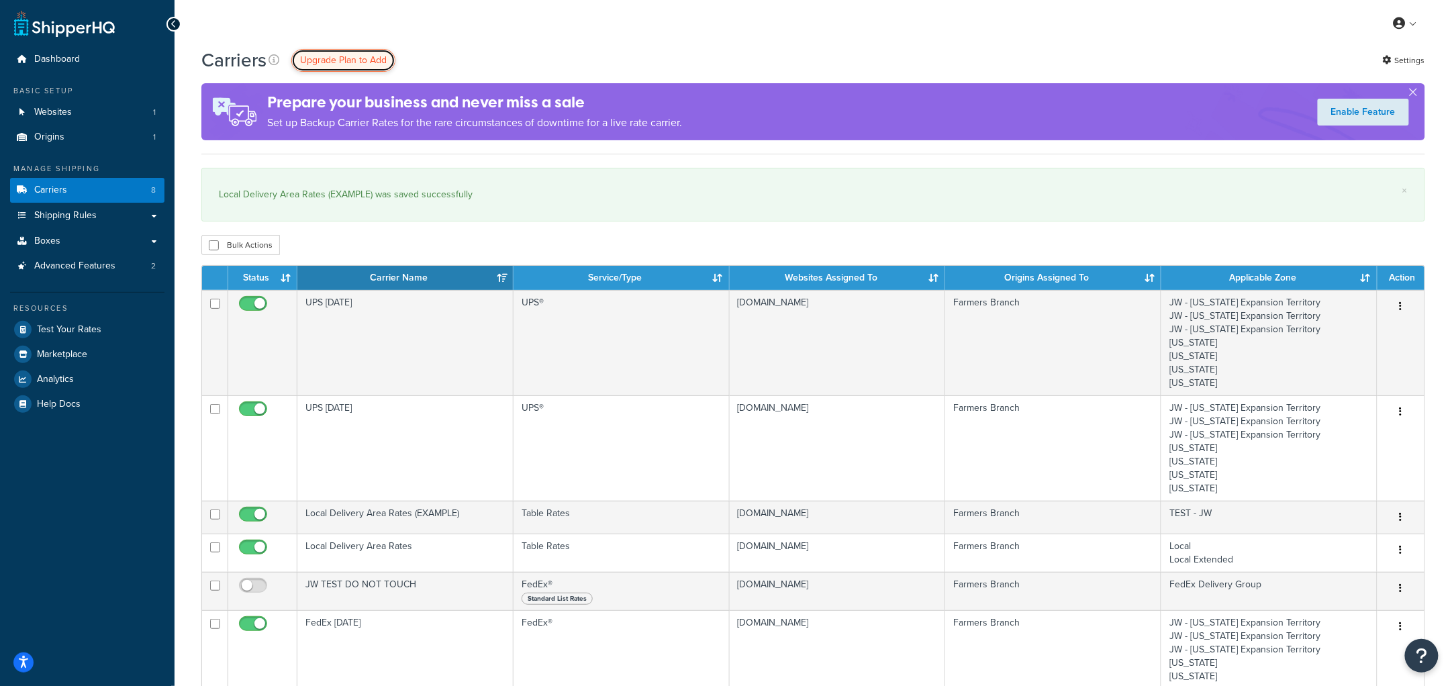
click at [338, 68] on link "Upgrade Plan to Add" at bounding box center [343, 60] width 104 height 23
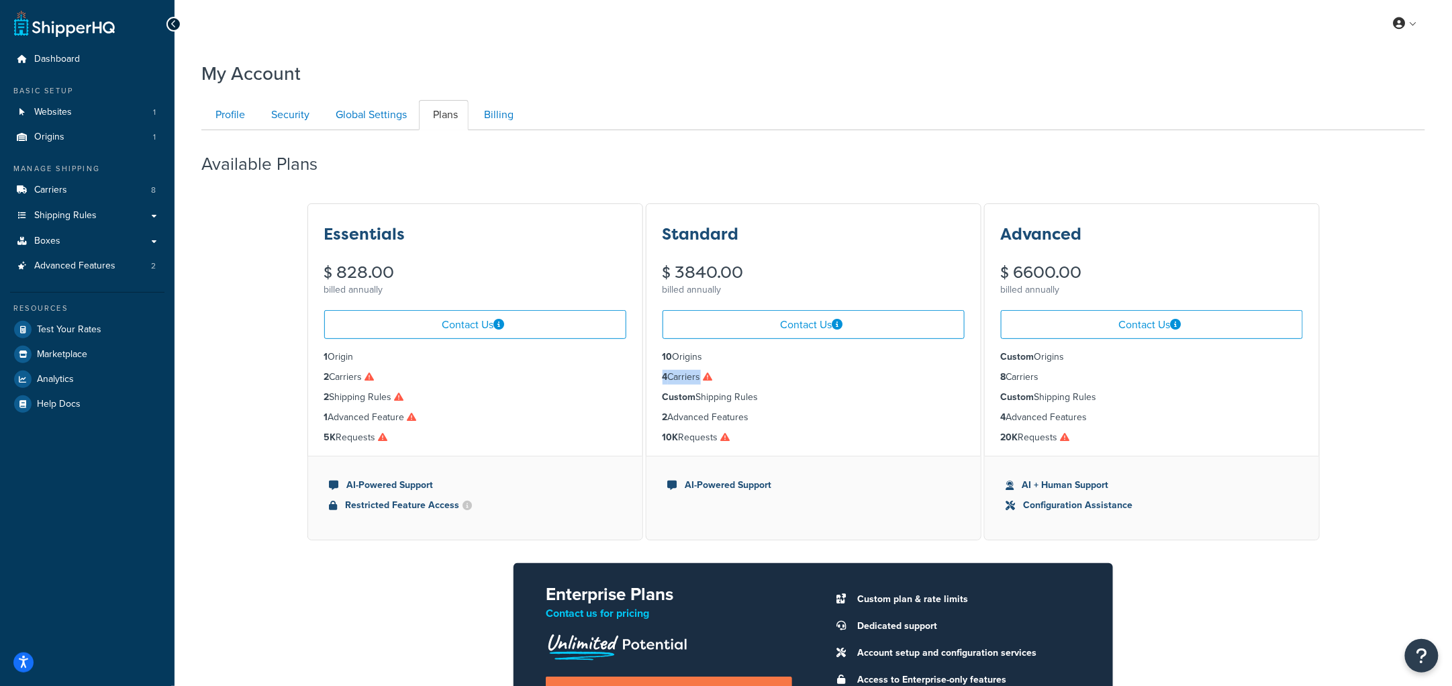
drag, startPoint x: 657, startPoint y: 377, endPoint x: 759, endPoint y: 377, distance: 101.4
click at [759, 377] on ul "10 Origins 4 Carriers Custom Shipping Rules 2 Advanced Features 10K Requests" at bounding box center [814, 397] width 334 height 117
click at [1408, 402] on div "Essentials $ 828.00 billed annually Contact Us 1 Origin 2 Carriers 2 Shipping R…" at bounding box center [813, 493] width 1224 height 582
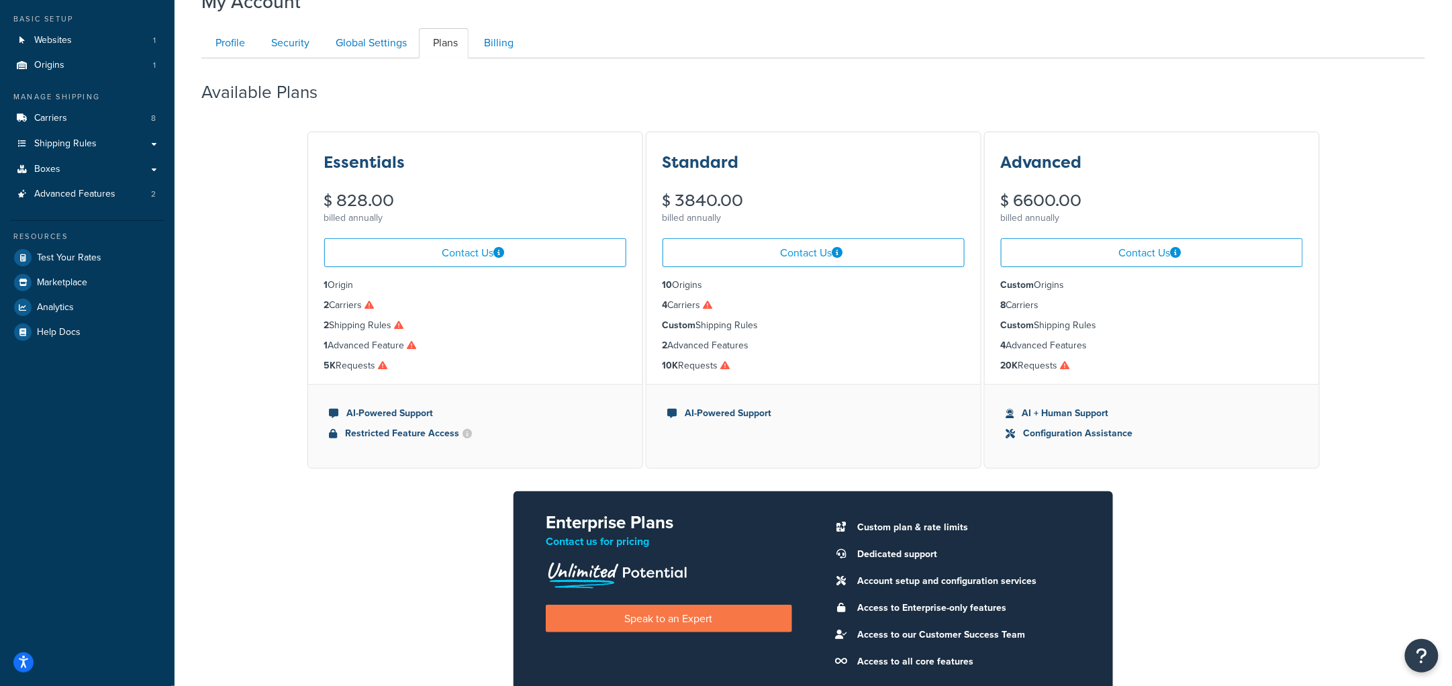
scroll to position [71, 0]
click at [1367, 344] on div "Essentials $ 828.00 billed annually Contact Us 1 Origin 2 Carriers 2 Shipping R…" at bounding box center [813, 422] width 1224 height 582
click at [1386, 309] on div "Essentials $ 828.00 billed annually Contact Us 1 Origin 2 Carriers 2 Shipping R…" at bounding box center [813, 422] width 1224 height 582
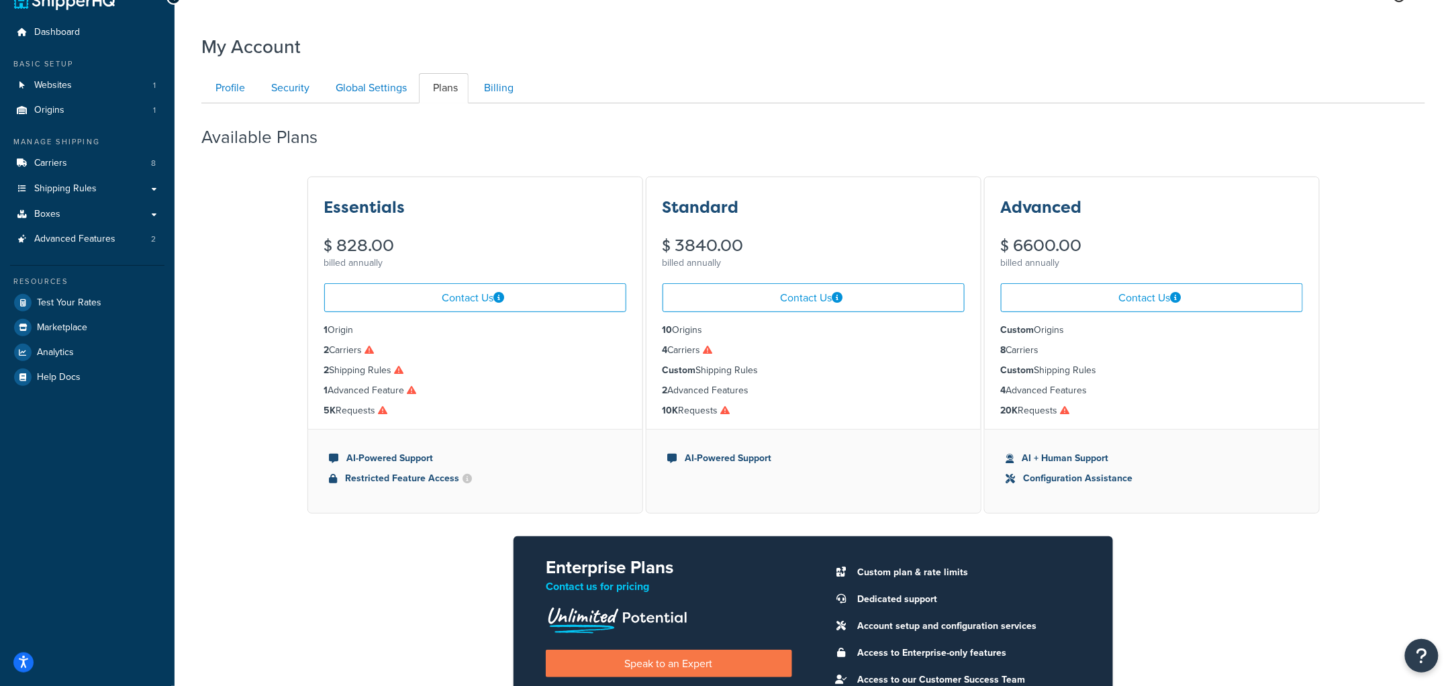
scroll to position [0, 0]
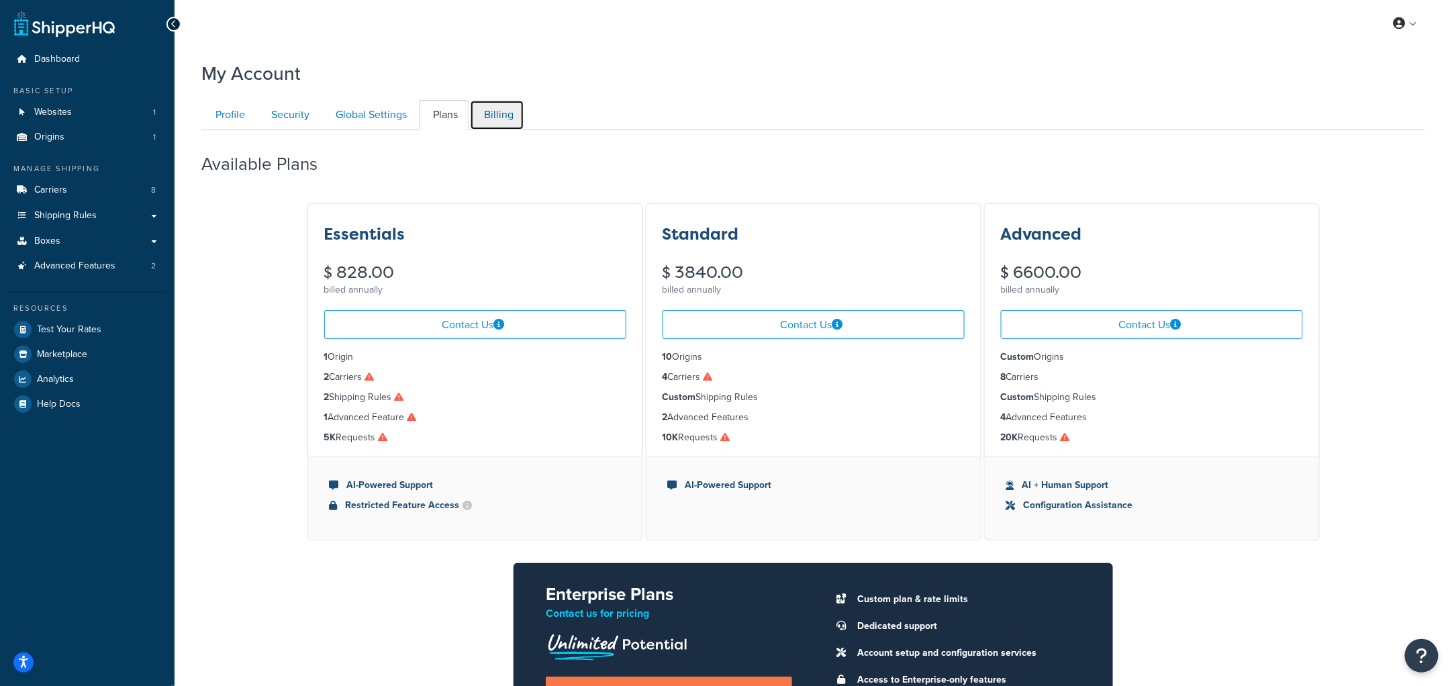
click at [496, 117] on link "Billing" at bounding box center [497, 115] width 54 height 30
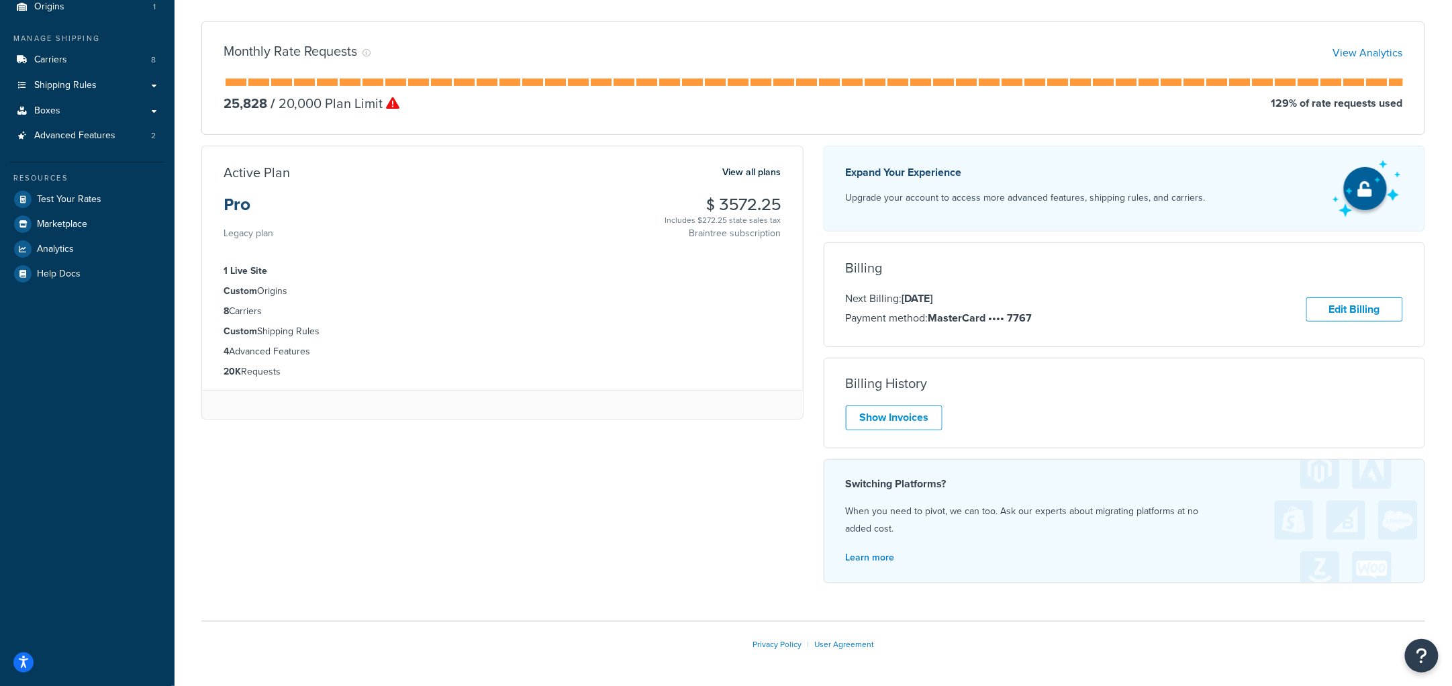
scroll to position [130, 0]
drag, startPoint x: 690, startPoint y: 201, endPoint x: 792, endPoint y: 237, distance: 108.3
click at [792, 237] on div "Active Plan View all plans Pro Legacy plan $ 3572.25 Includes $272.25 state sal…" at bounding box center [502, 204] width 601 height 78
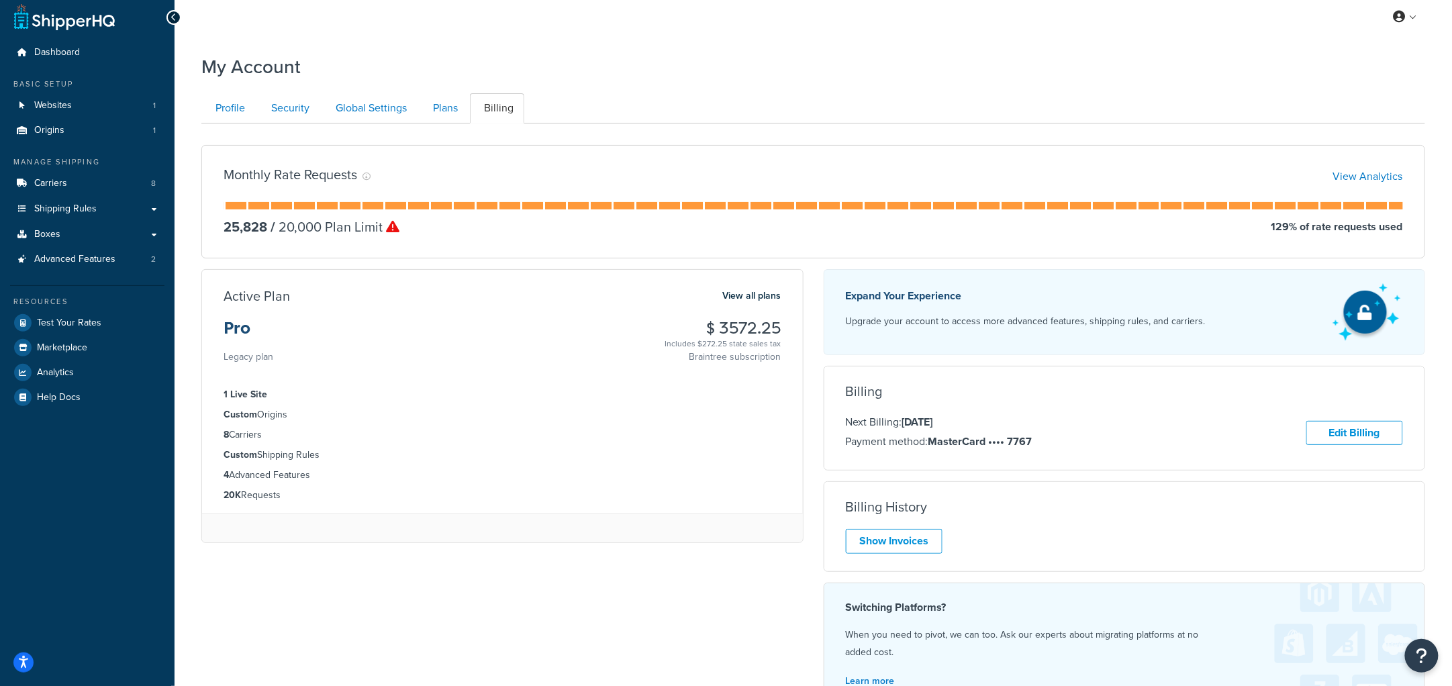
scroll to position [6, 0]
click at [281, 103] on link "Security" at bounding box center [288, 109] width 63 height 30
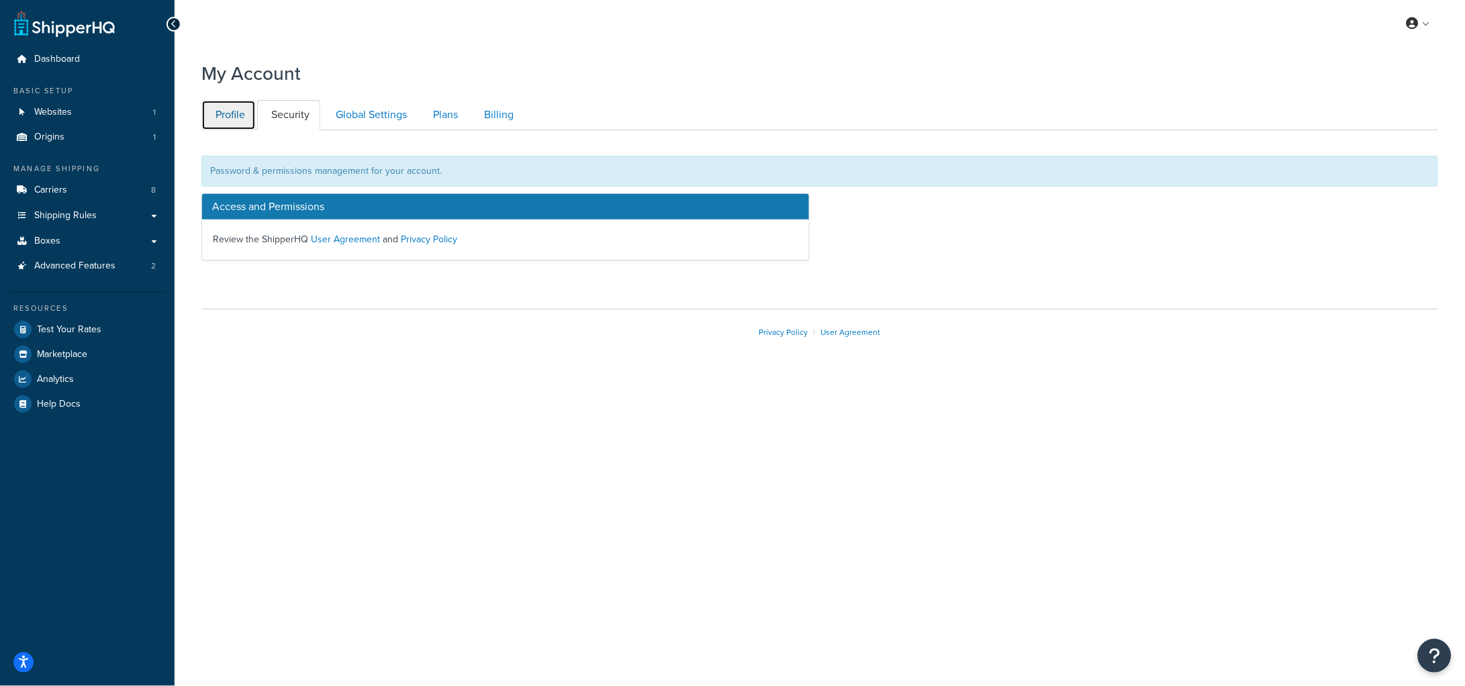
click at [236, 115] on link "Profile" at bounding box center [228, 115] width 54 height 30
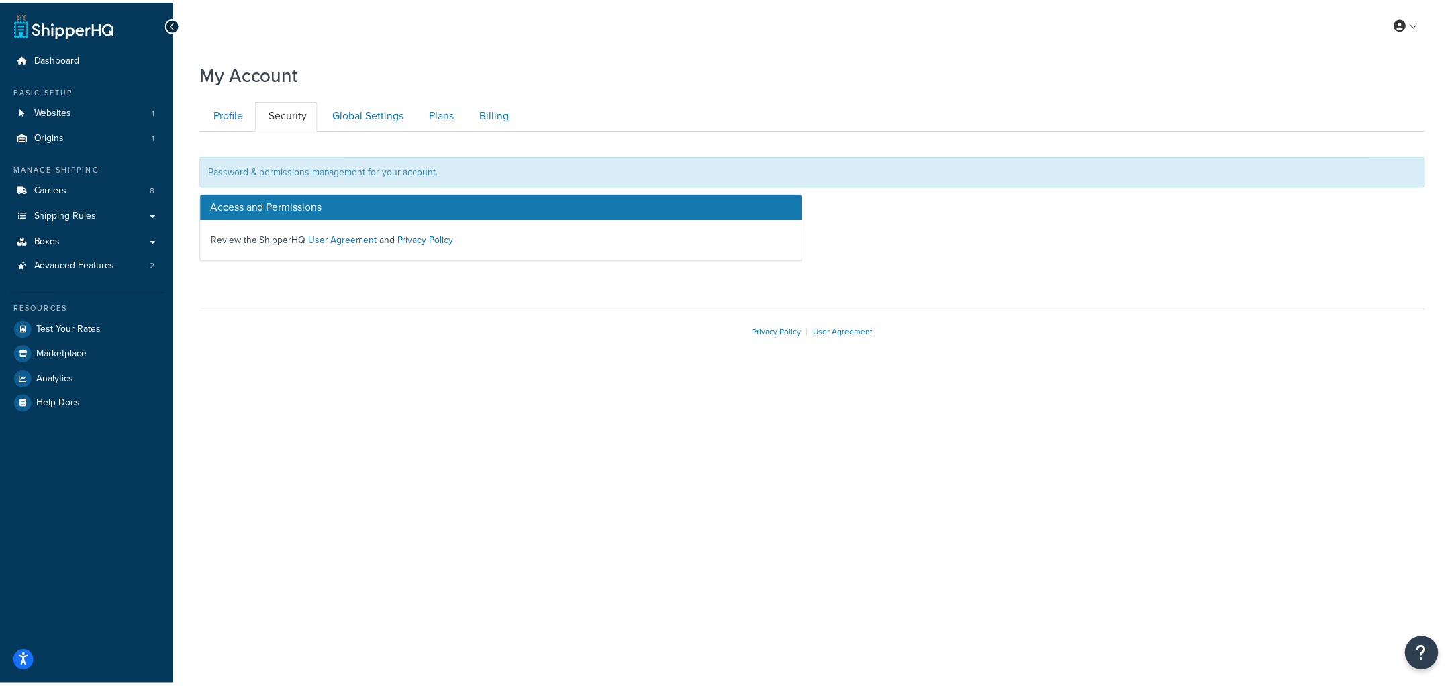
scroll to position [75, 0]
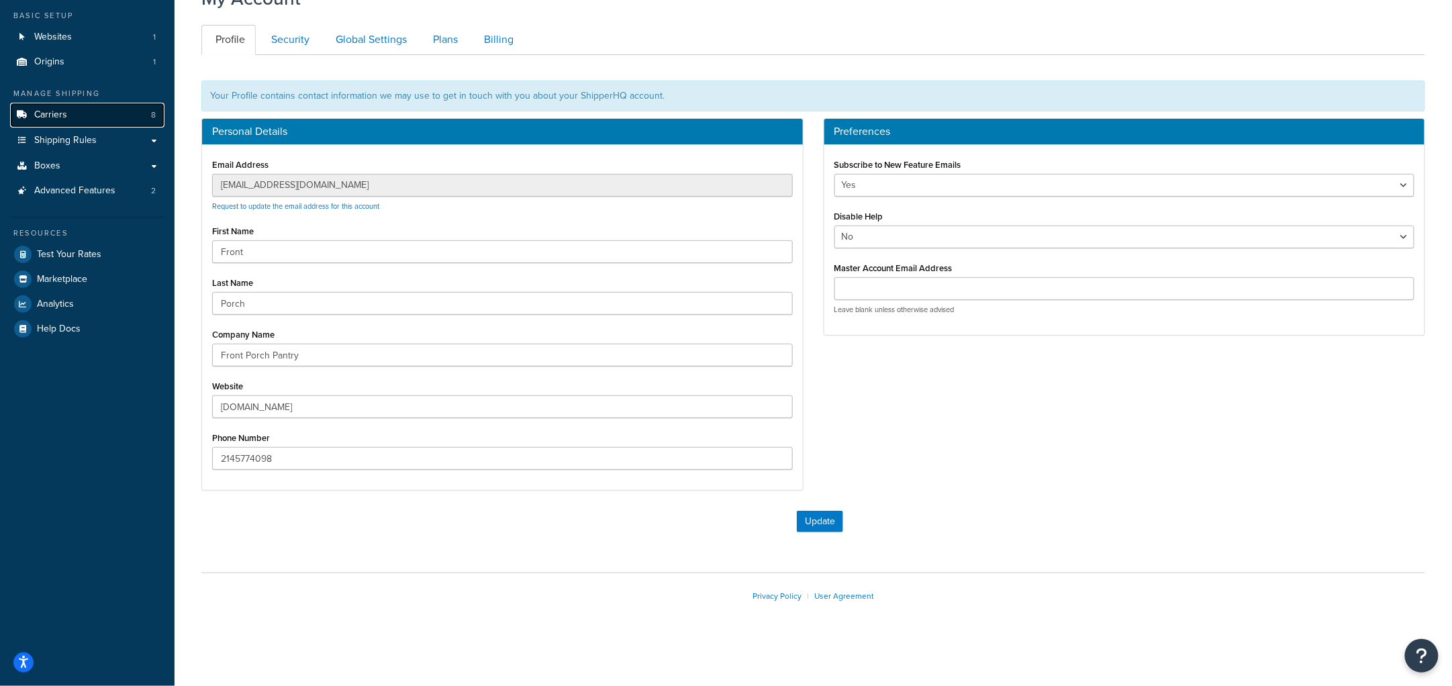
click at [46, 109] on span "Carriers" at bounding box center [50, 114] width 33 height 11
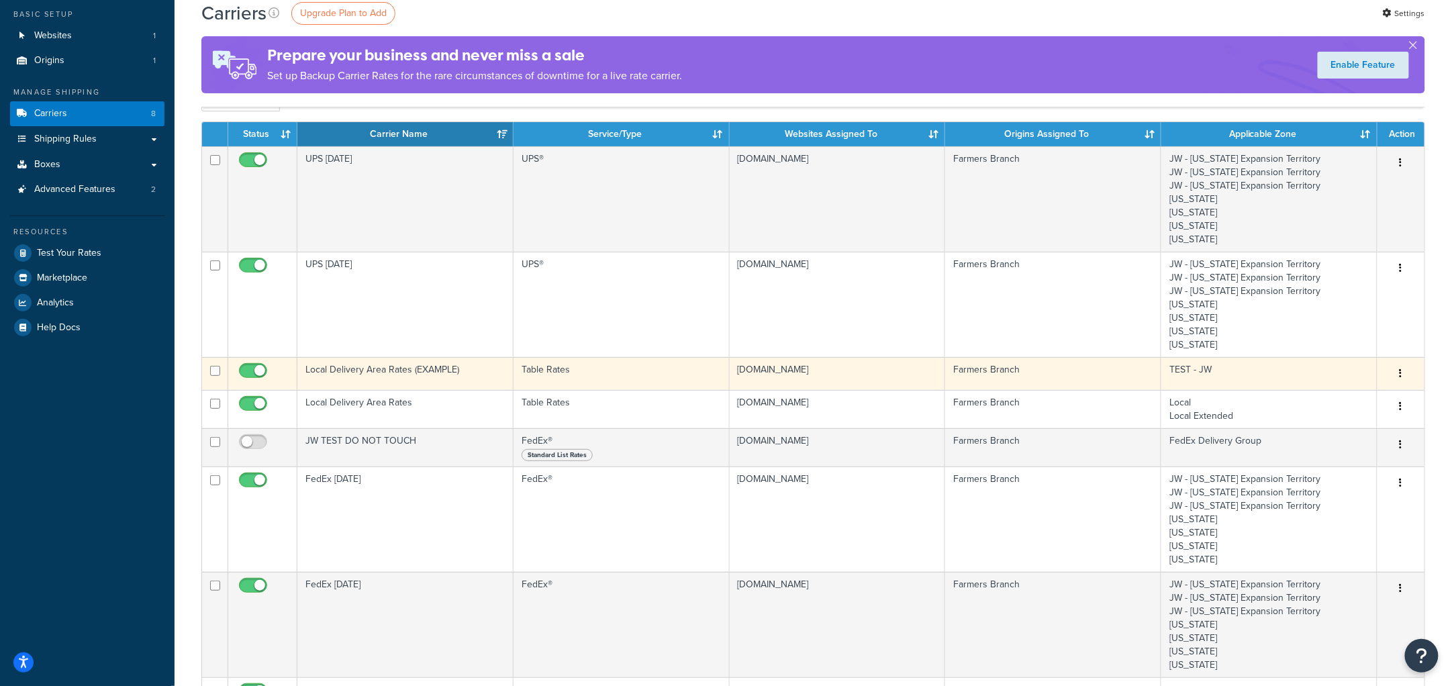
scroll to position [77, 0]
click at [434, 367] on td "Local Delivery Area Rates (EXAMPLE)" at bounding box center [405, 373] width 216 height 33
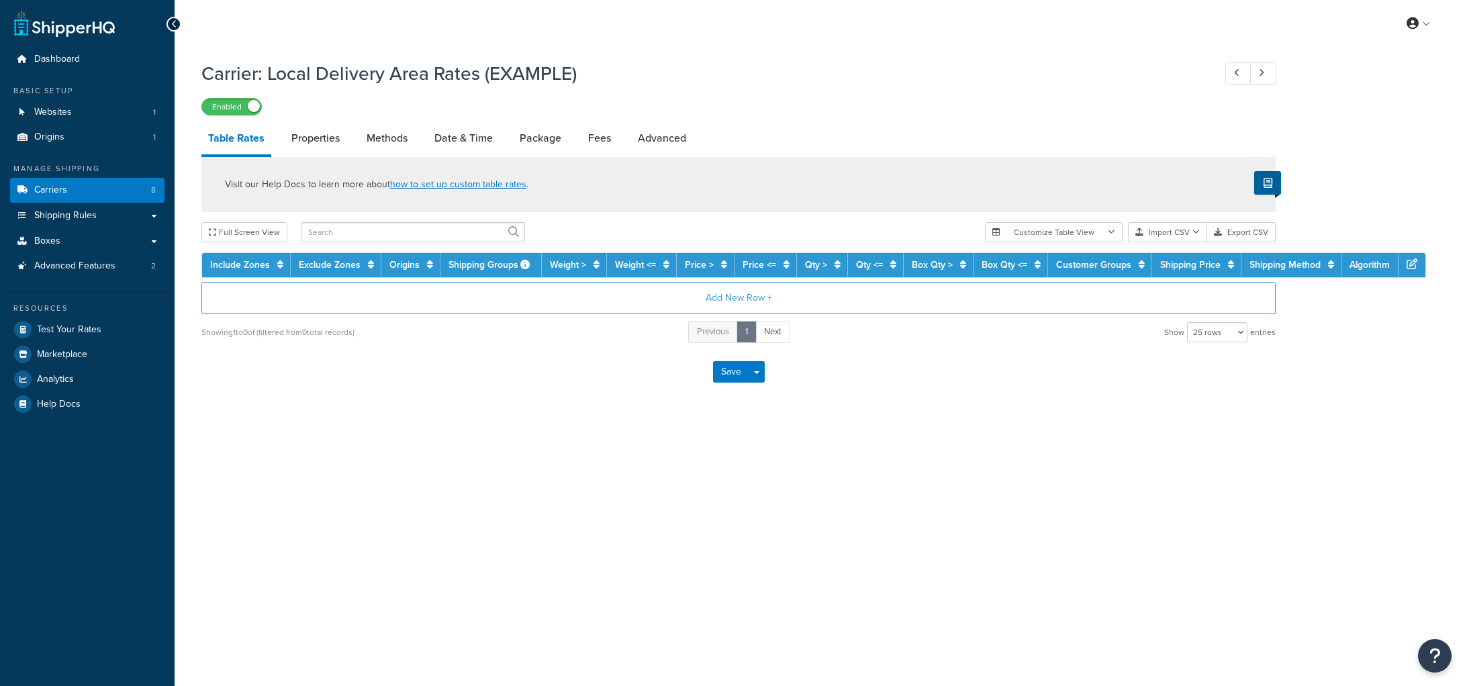
select select "25"
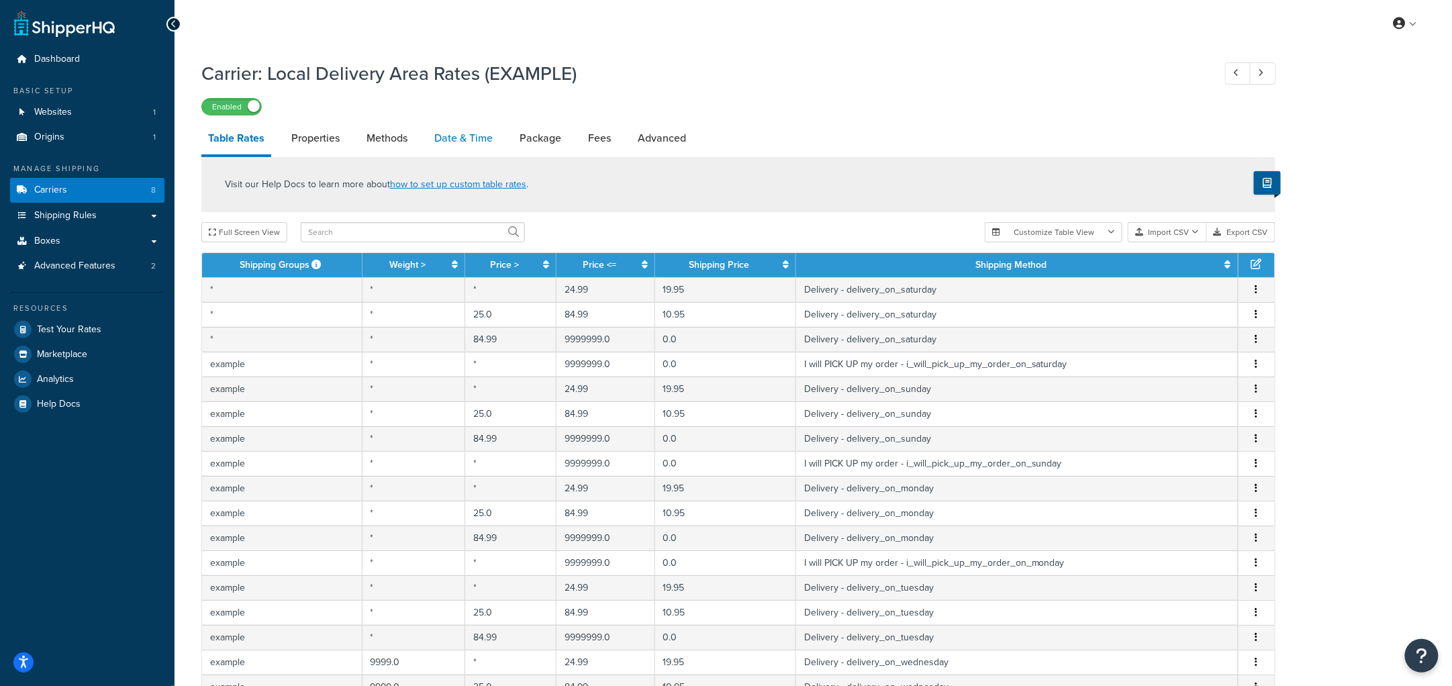
click at [465, 136] on link "Date & Time" at bounding box center [464, 138] width 72 height 32
select select "yMd"
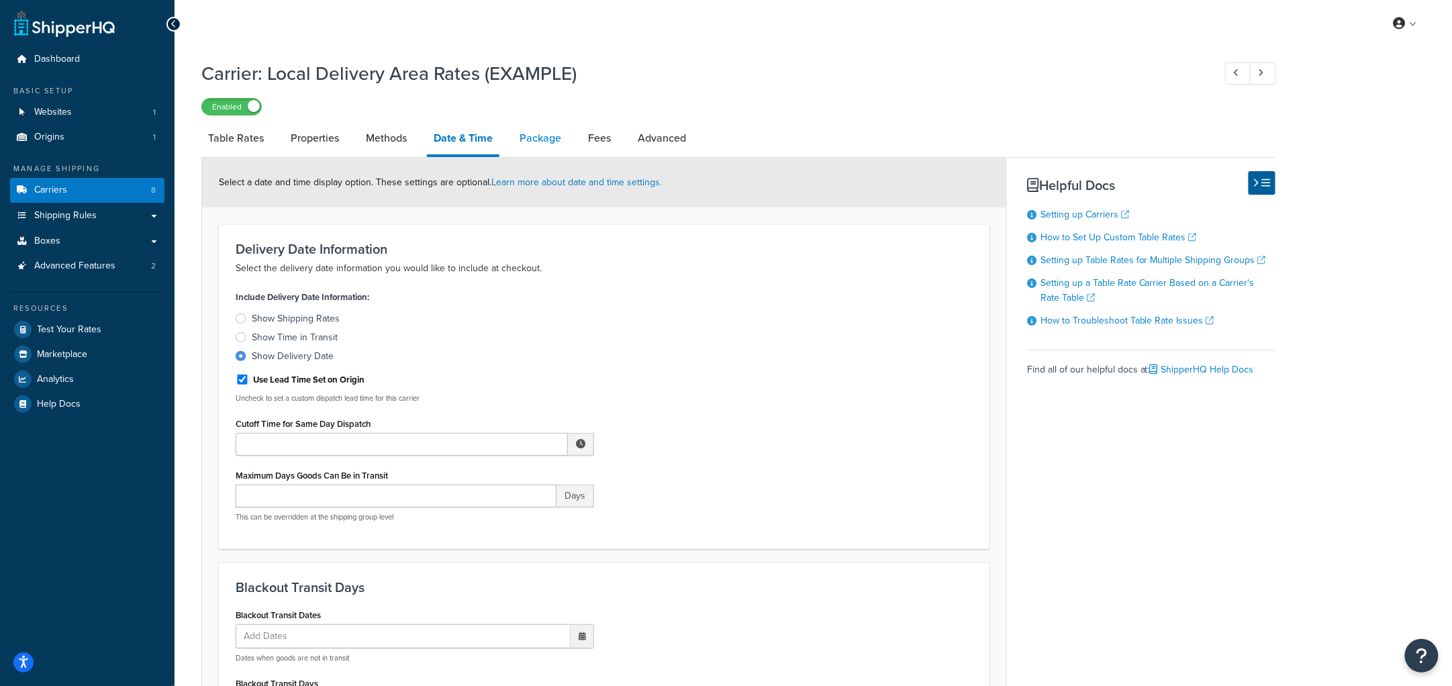
click at [557, 144] on link "Package" at bounding box center [540, 138] width 55 height 32
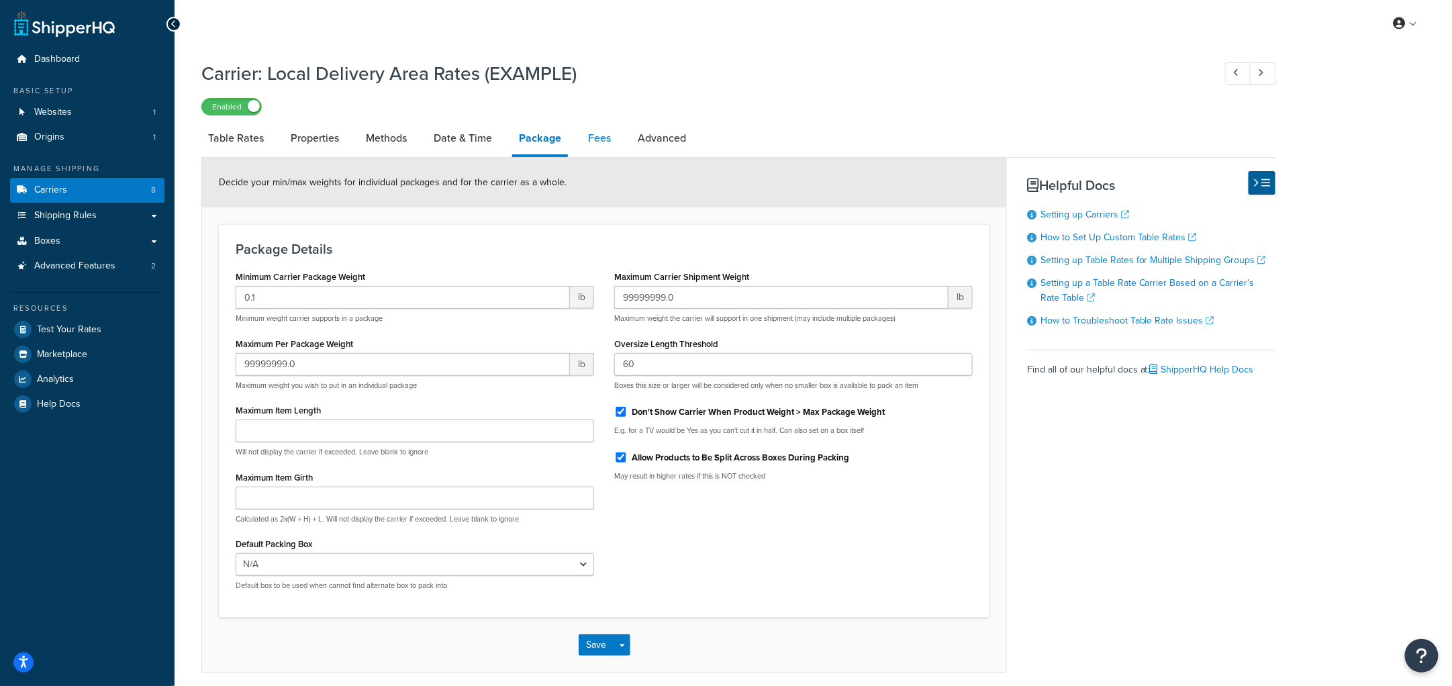
click at [610, 142] on link "Fees" at bounding box center [599, 138] width 36 height 32
select select "AFTER"
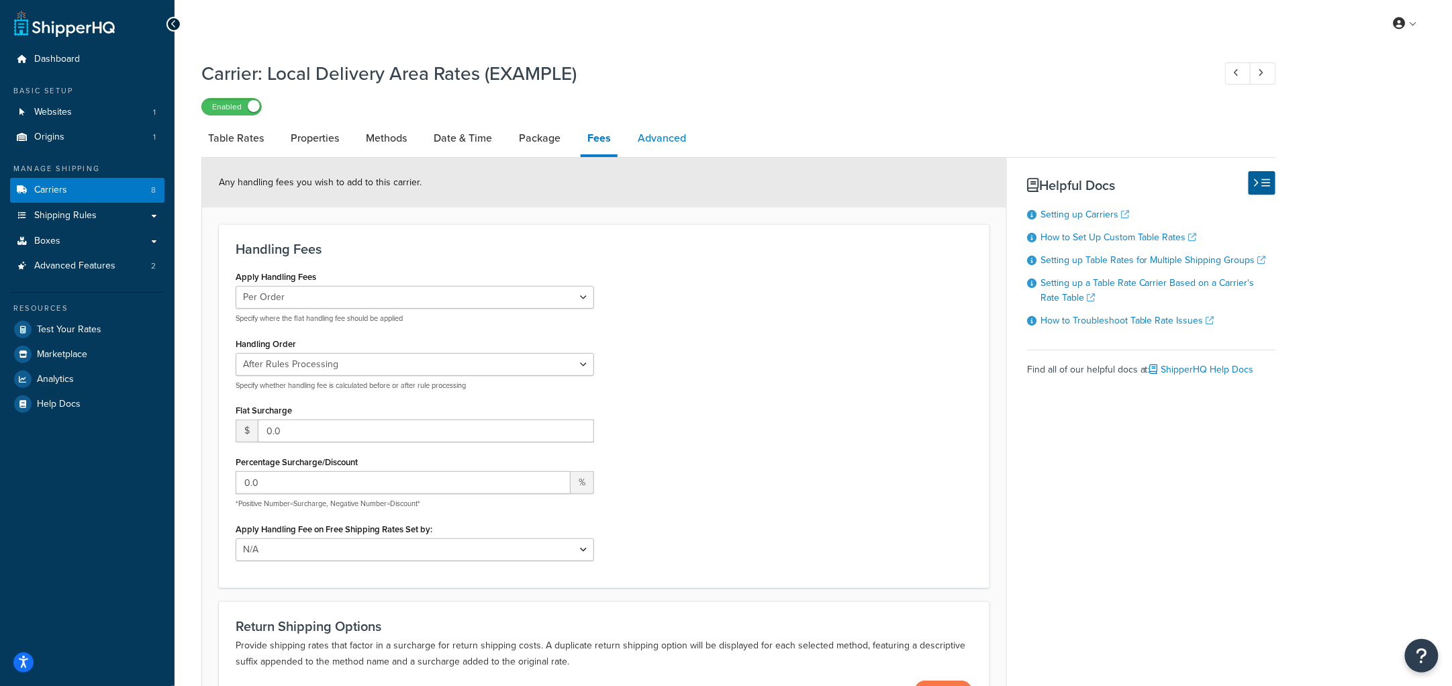
click at [658, 138] on link "Advanced" at bounding box center [662, 138] width 62 height 32
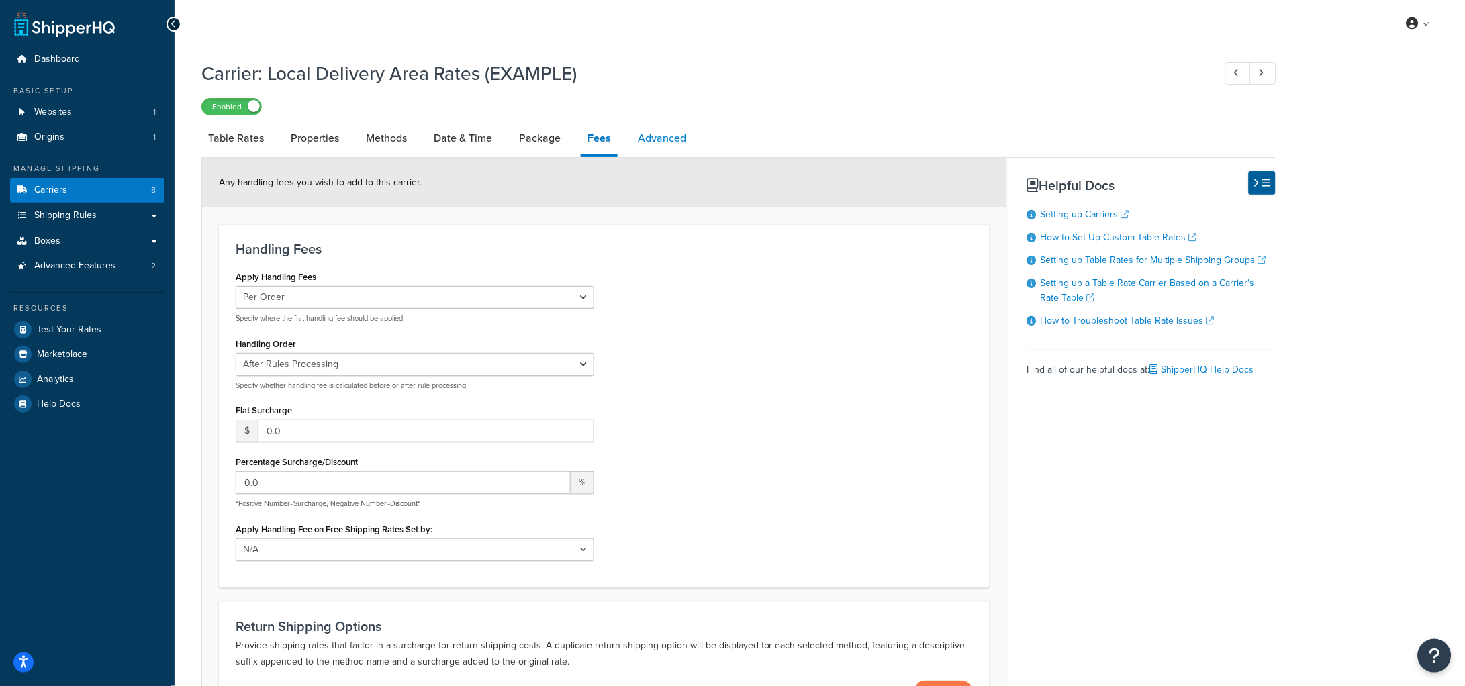
select select "false"
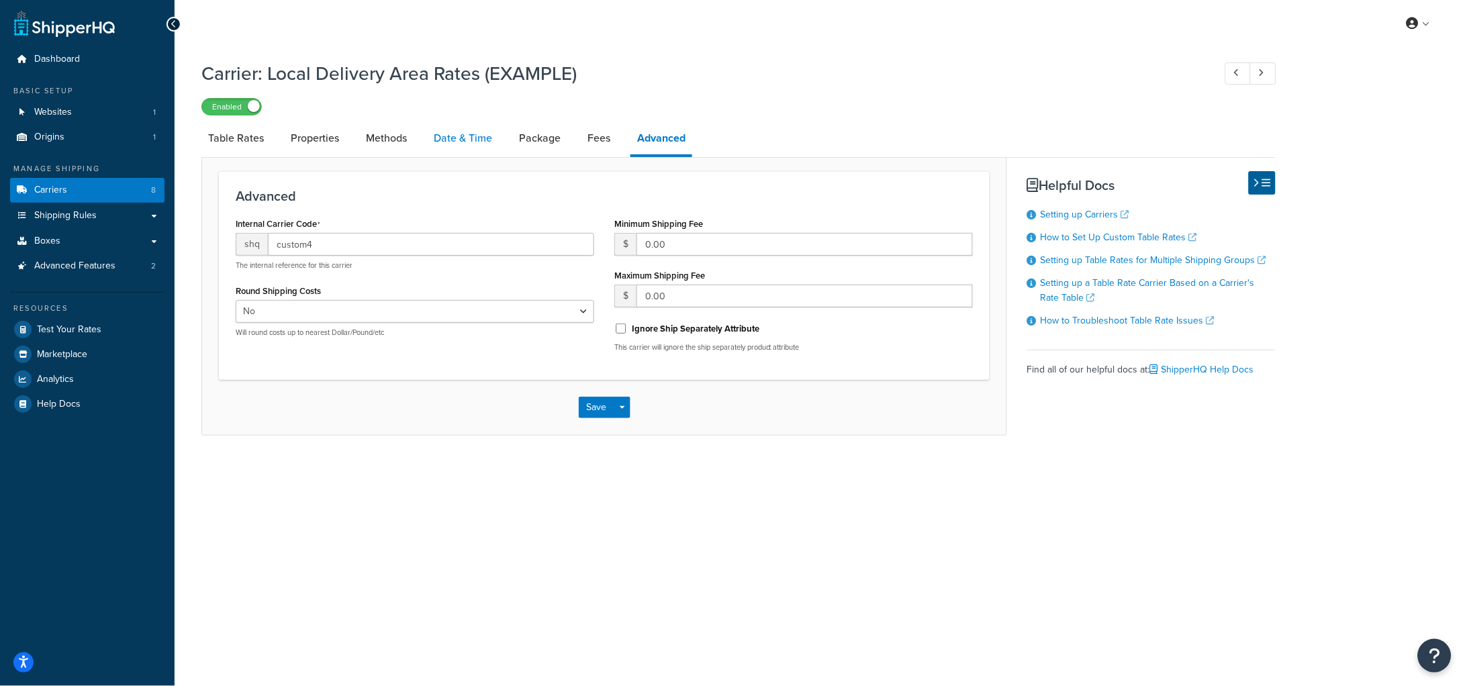
click at [465, 142] on link "Date & Time" at bounding box center [463, 138] width 72 height 32
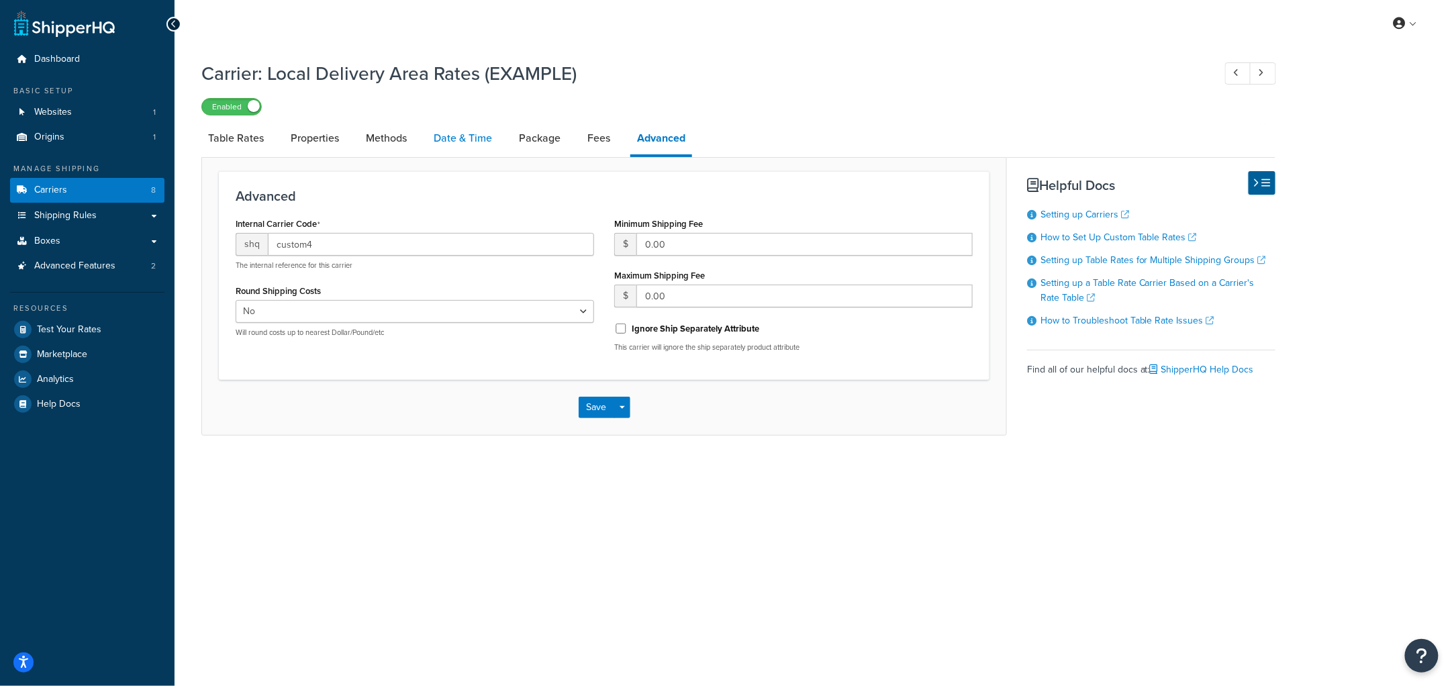
select select "yMd"
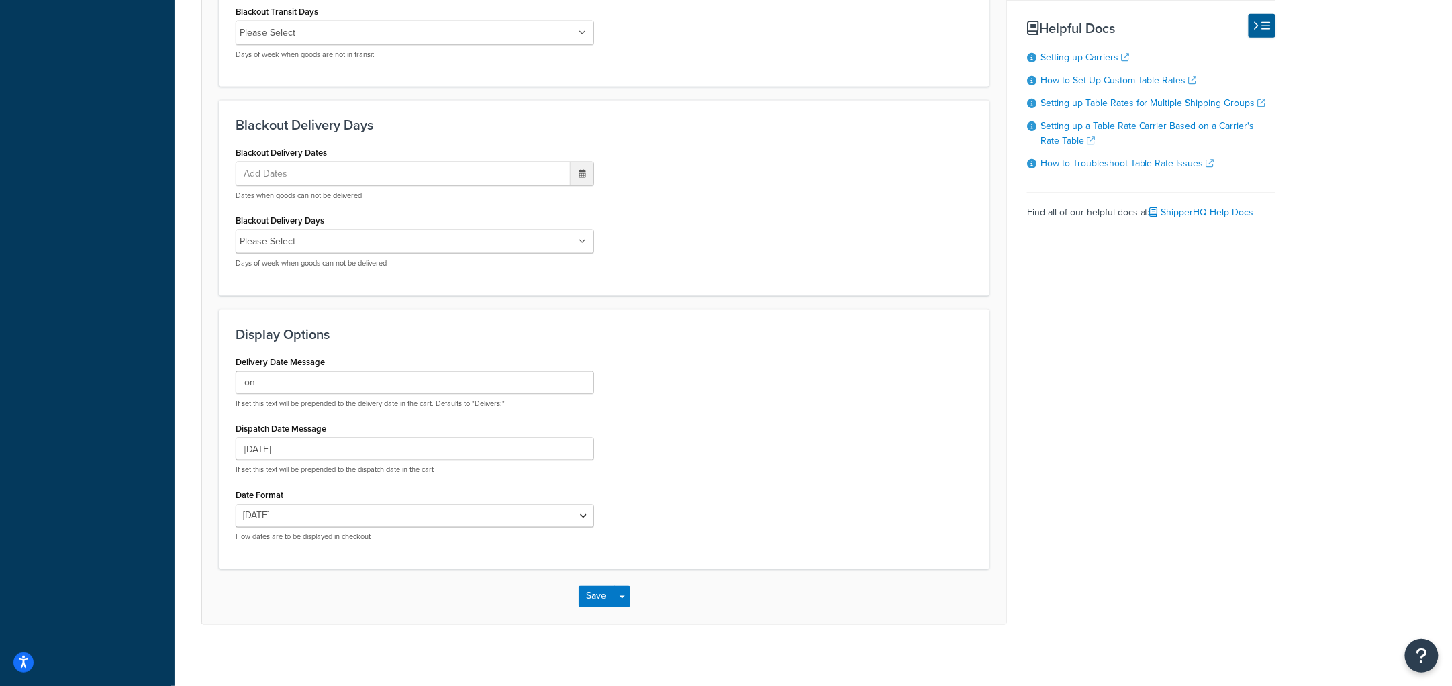
scroll to position [678, 0]
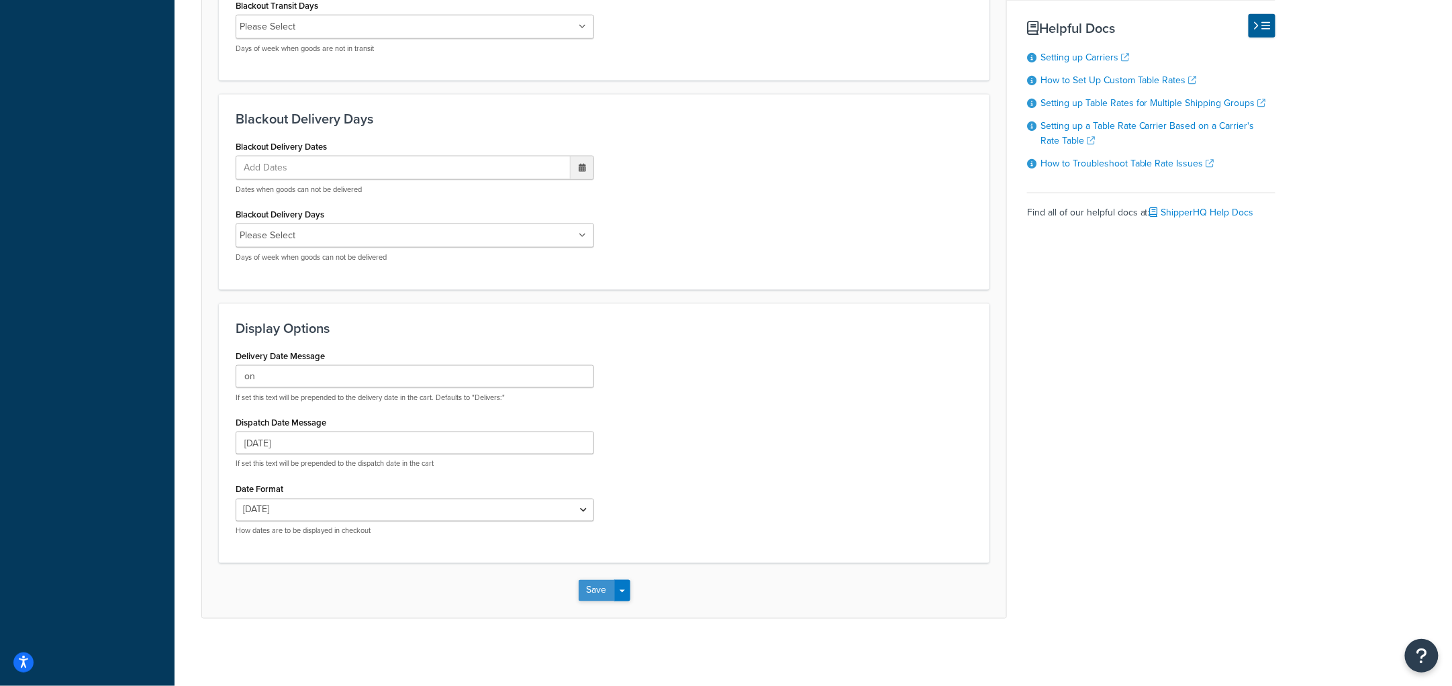
click at [588, 592] on button "Save" at bounding box center [597, 590] width 36 height 21
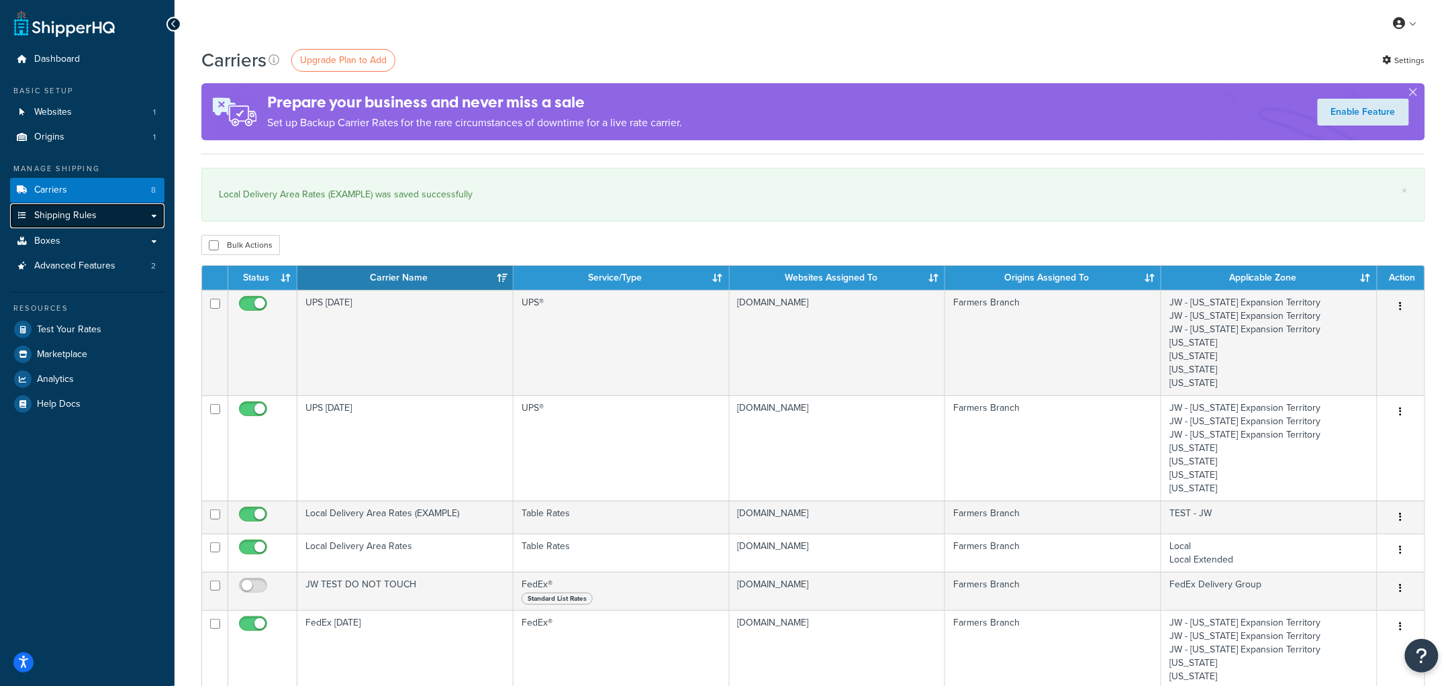
click at [82, 214] on span "Shipping Rules" at bounding box center [65, 215] width 62 height 11
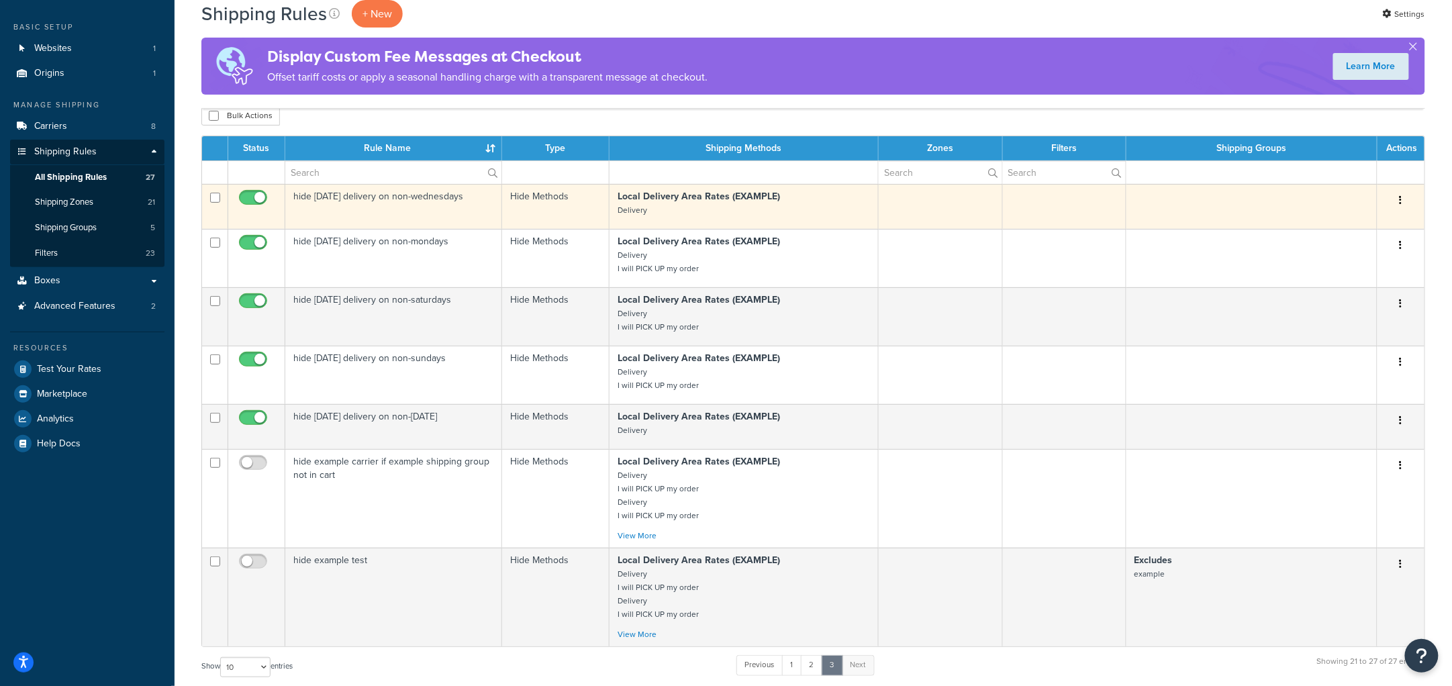
scroll to position [63, 0]
click at [422, 206] on td "hide [DATE] delivery on non-wednesdays" at bounding box center [393, 207] width 217 height 45
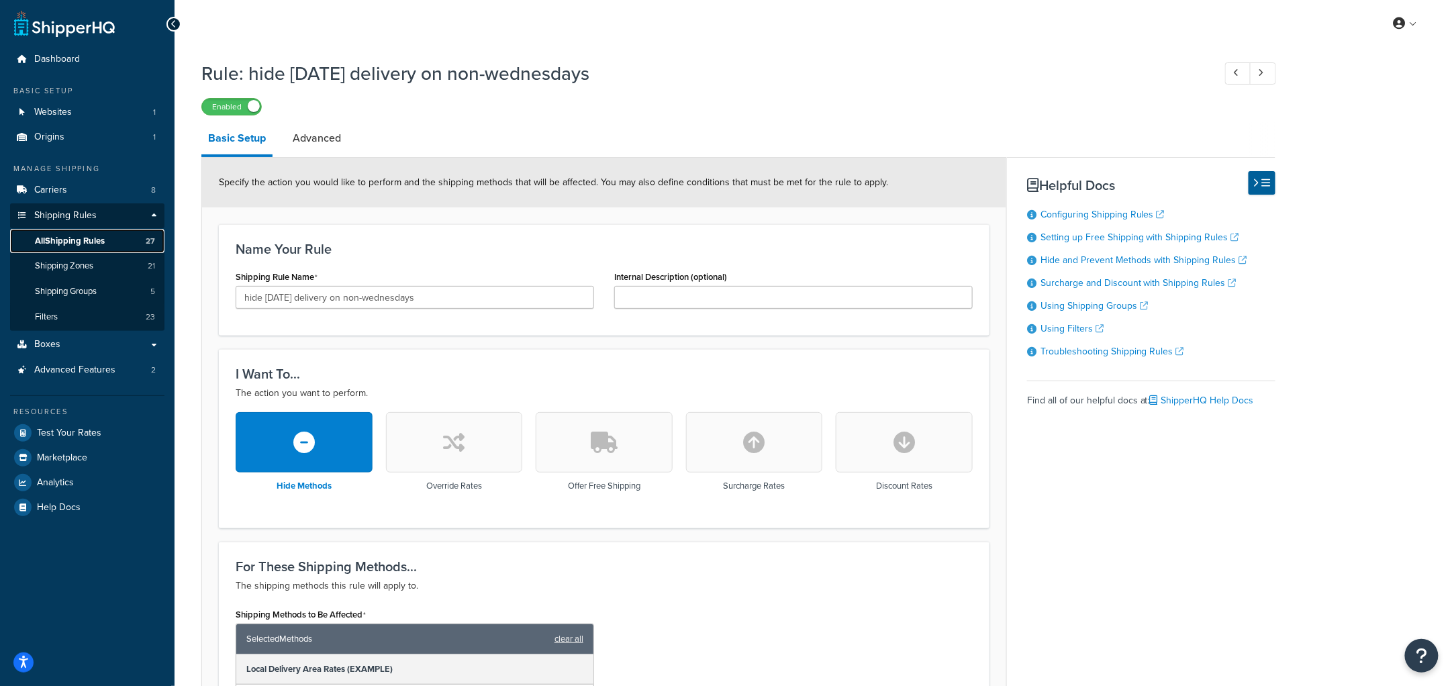
click at [88, 236] on span "All Shipping Rules" at bounding box center [70, 241] width 70 height 11
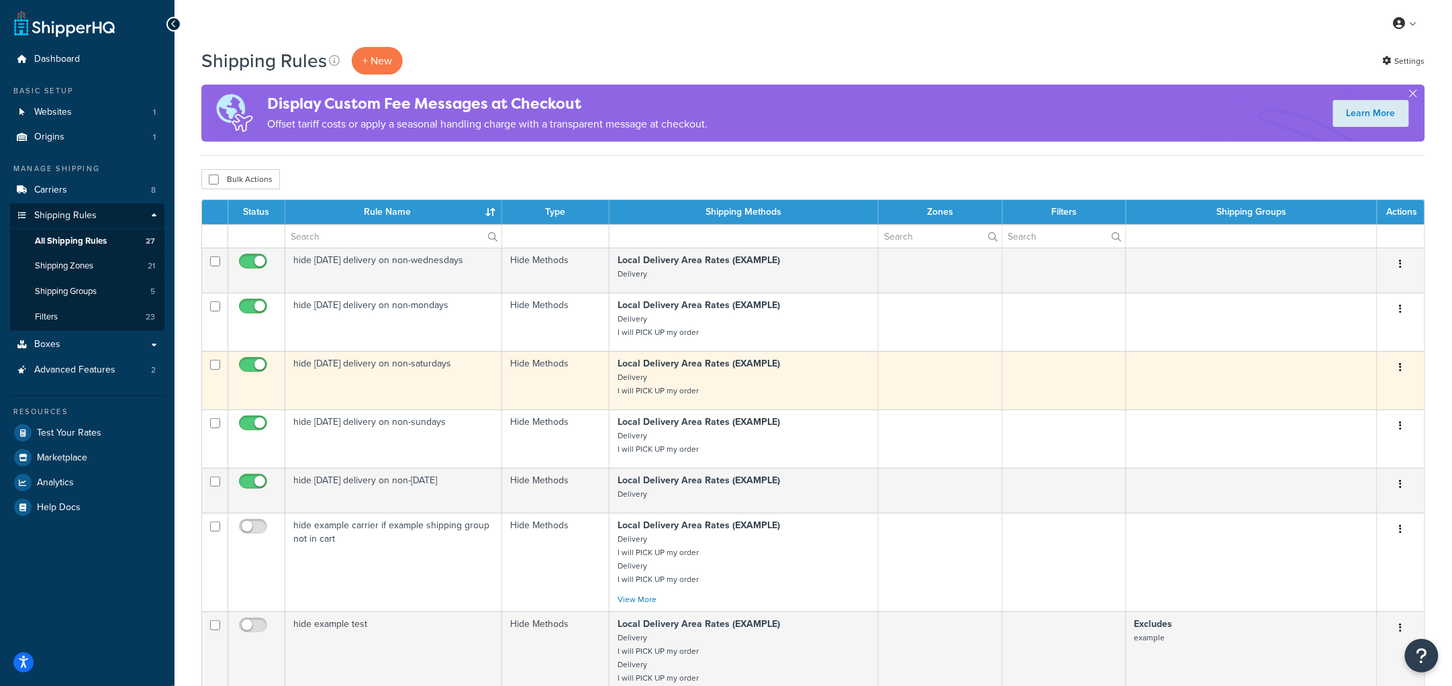
click at [402, 393] on td "hide saturday delivery on non-saturdays" at bounding box center [393, 380] width 217 height 58
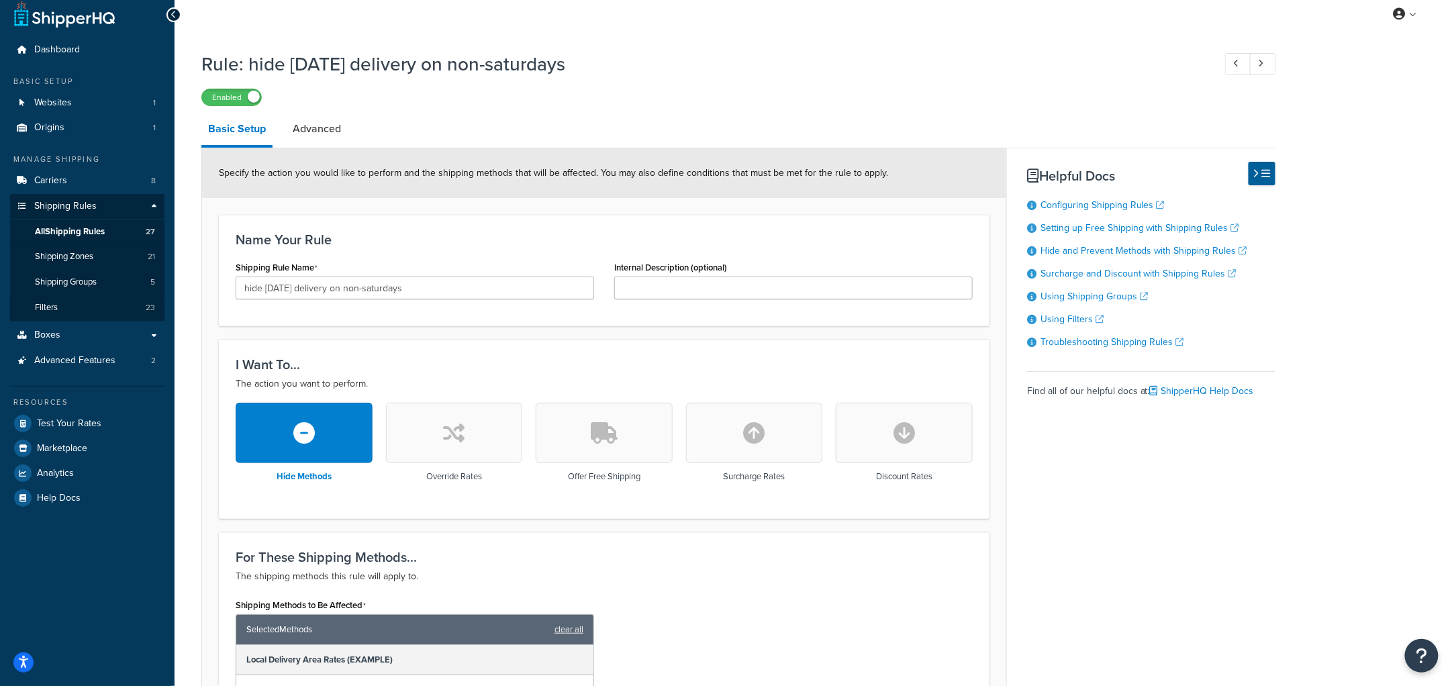
scroll to position [9, 0]
click at [310, 128] on link "Advanced" at bounding box center [317, 129] width 62 height 32
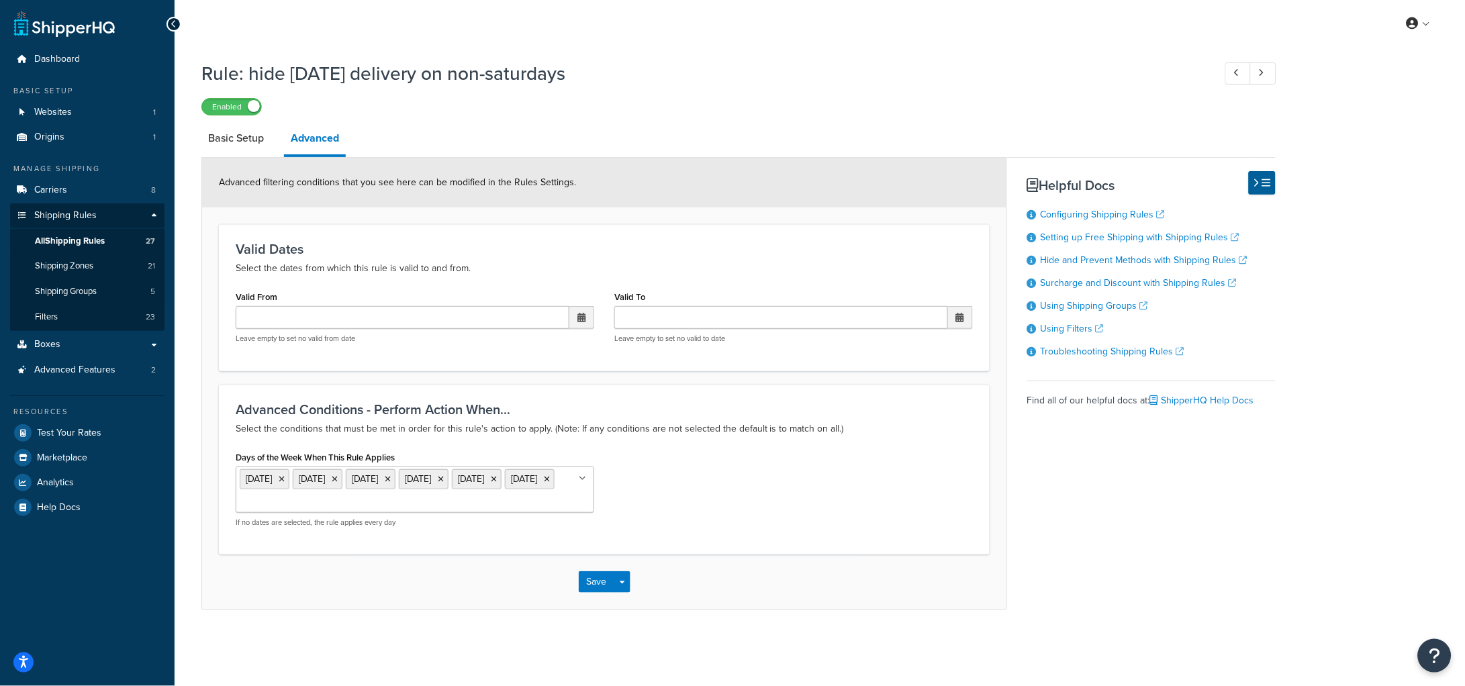
click at [340, 513] on ul "Monday Tuesday Wednesday Thursday Friday Sunday" at bounding box center [415, 490] width 359 height 46
click at [782, 487] on div "Days of the Week When This Rule Applies Monday Tuesday Wednesday Thursday Frida…" at bounding box center [604, 493] width 757 height 90
click at [174, 26] on icon at bounding box center [174, 23] width 6 height 9
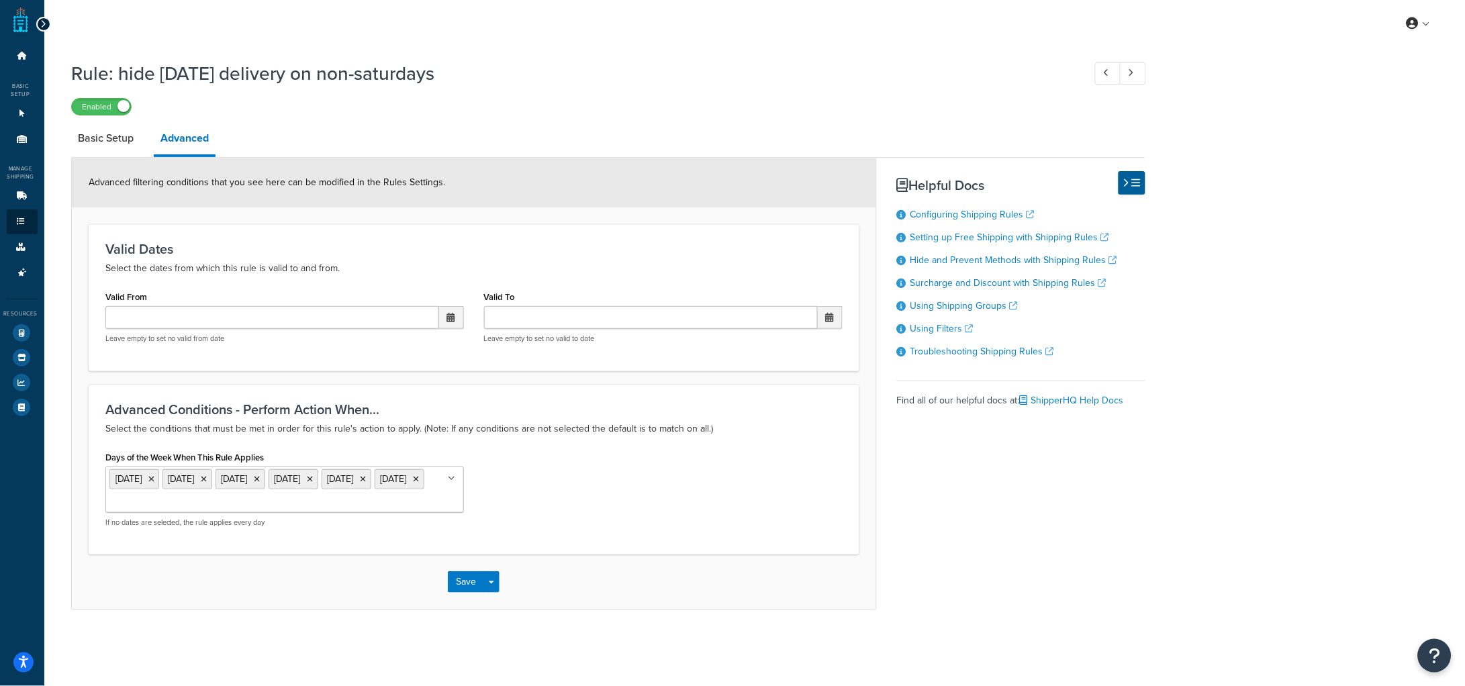
click at [44, 26] on icon at bounding box center [43, 23] width 6 height 9
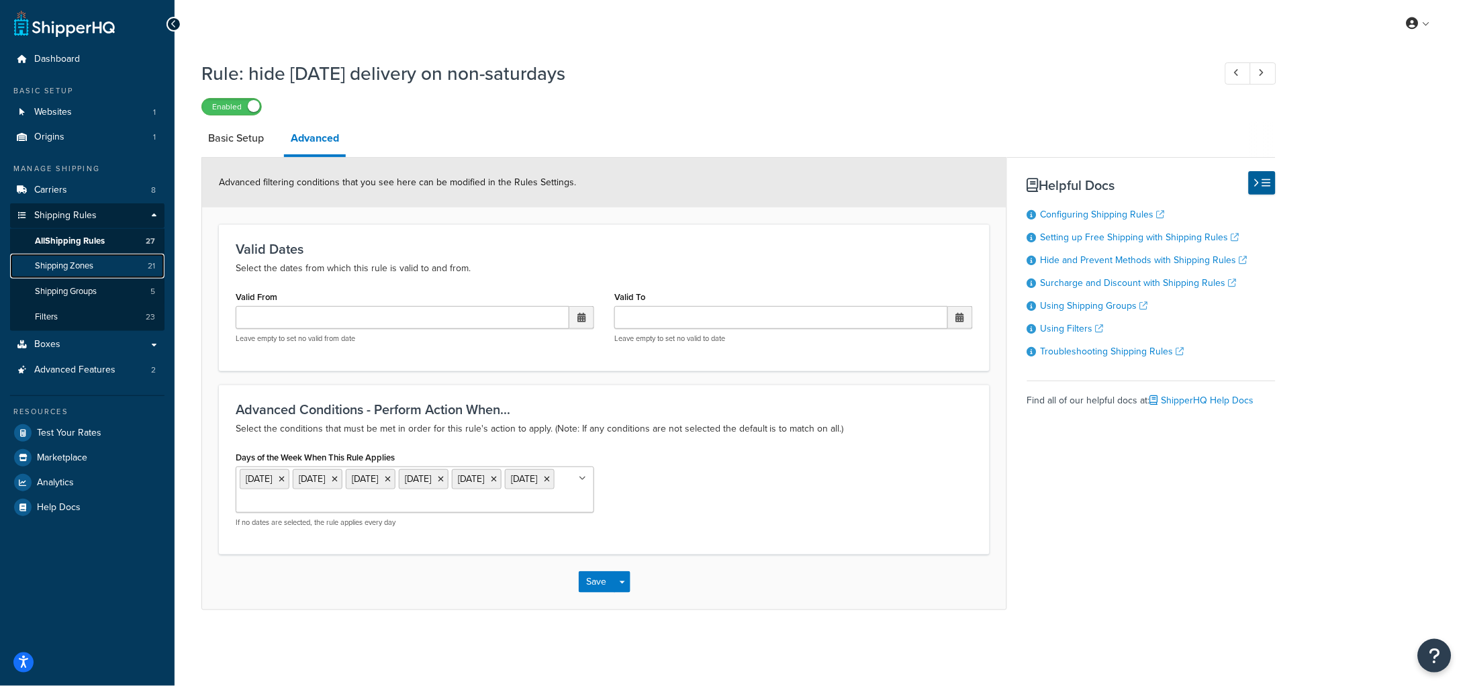
click at [79, 272] on link "Shipping Zones 21" at bounding box center [87, 266] width 154 height 25
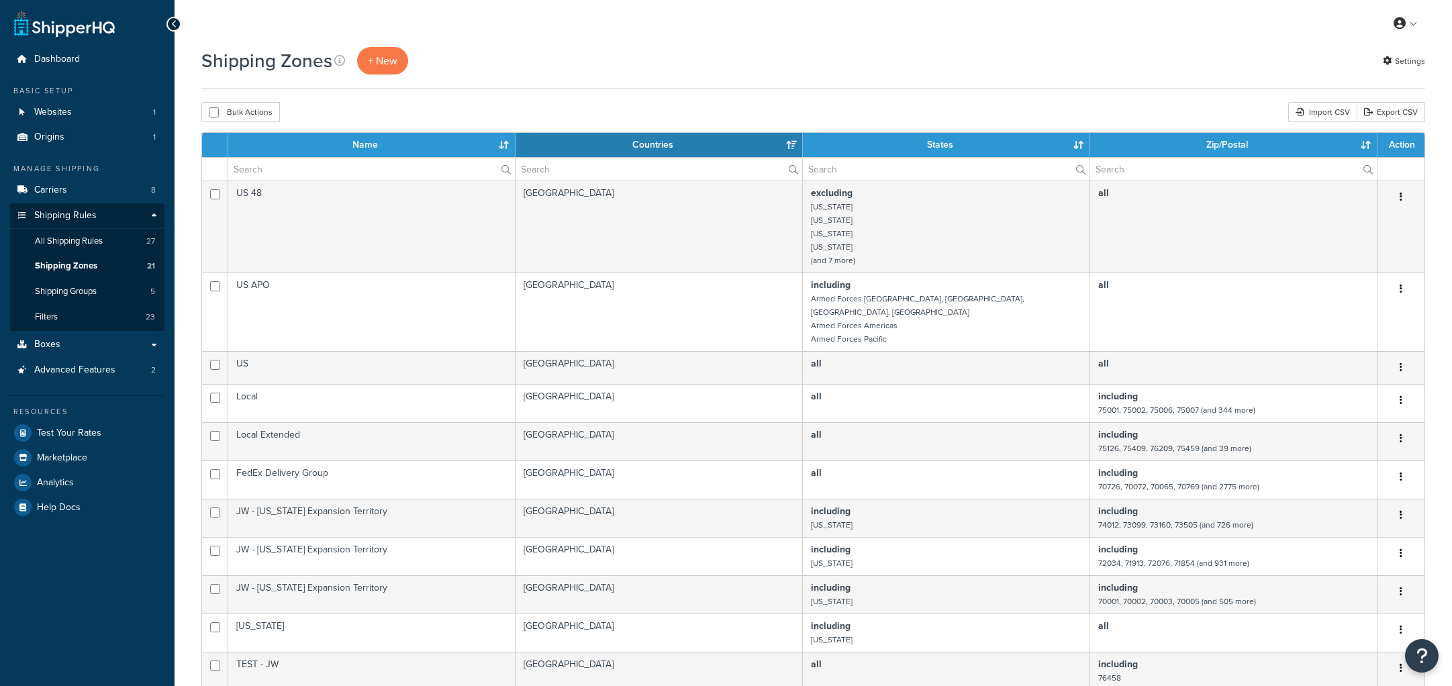
select select "15"
click at [98, 232] on link "All Shipping Rules 27" at bounding box center [87, 241] width 154 height 25
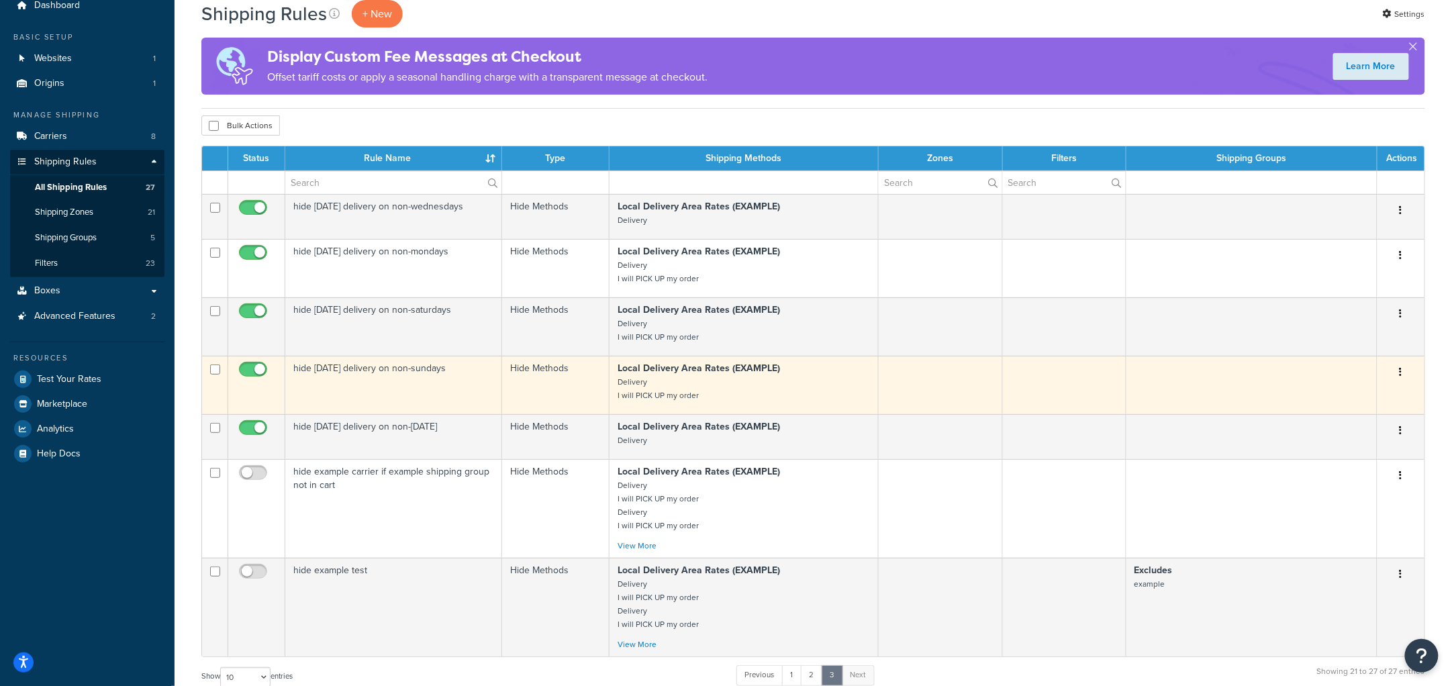
scroll to position [54, 0]
click at [439, 381] on td "hide [DATE] delivery on non-sundays" at bounding box center [393, 384] width 217 height 58
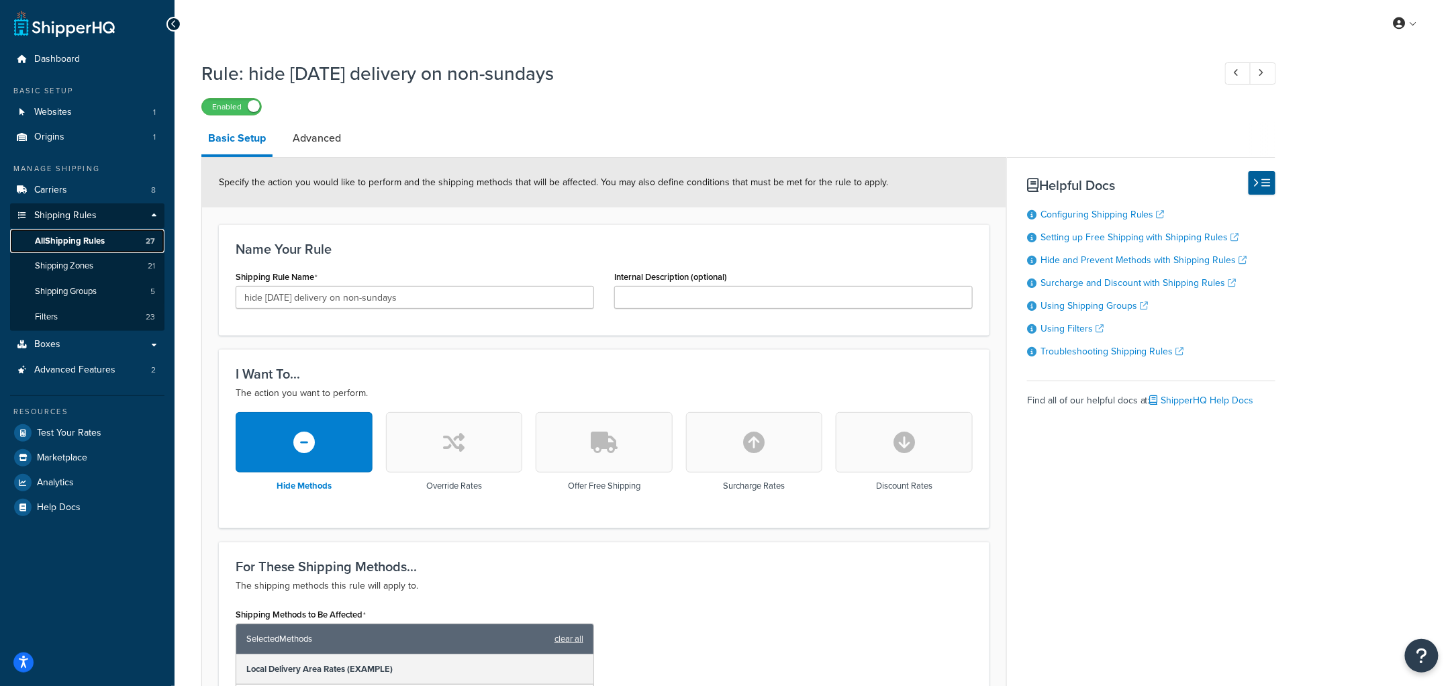
click at [71, 240] on span "All Shipping Rules" at bounding box center [70, 241] width 70 height 11
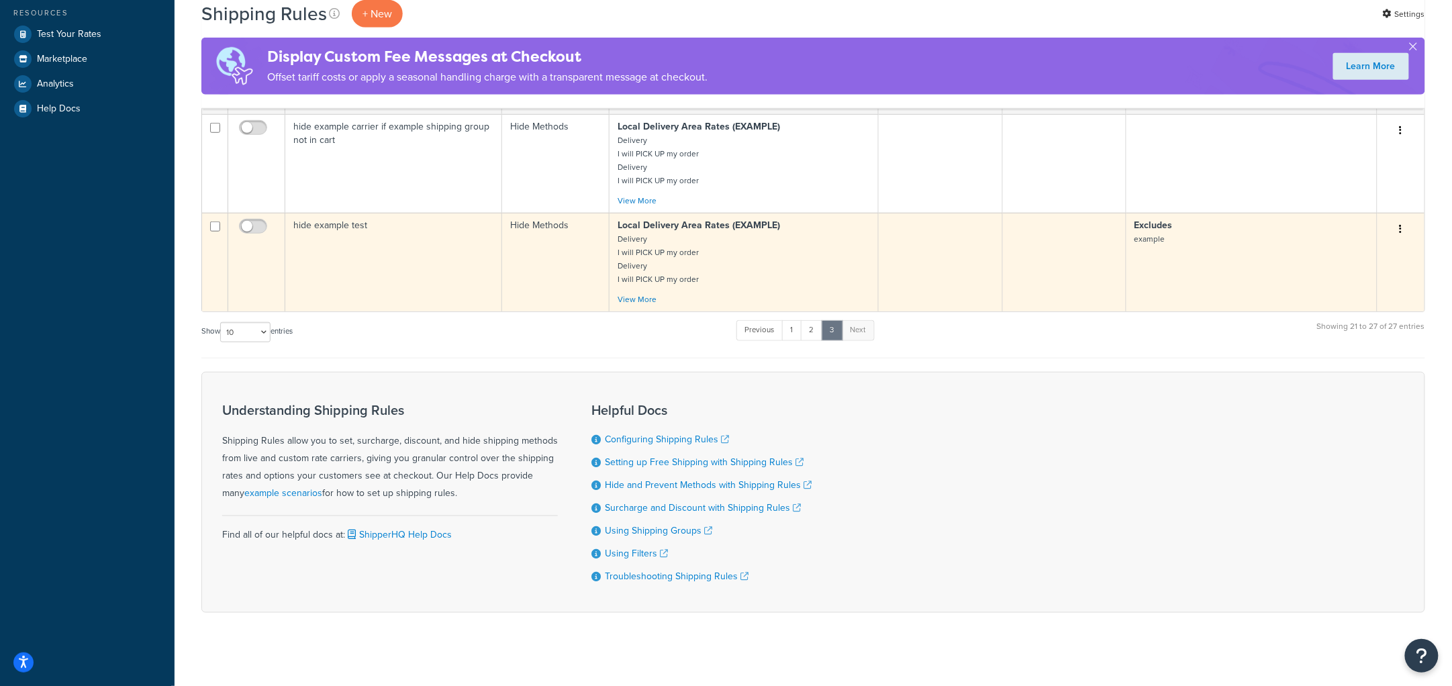
scroll to position [416, 0]
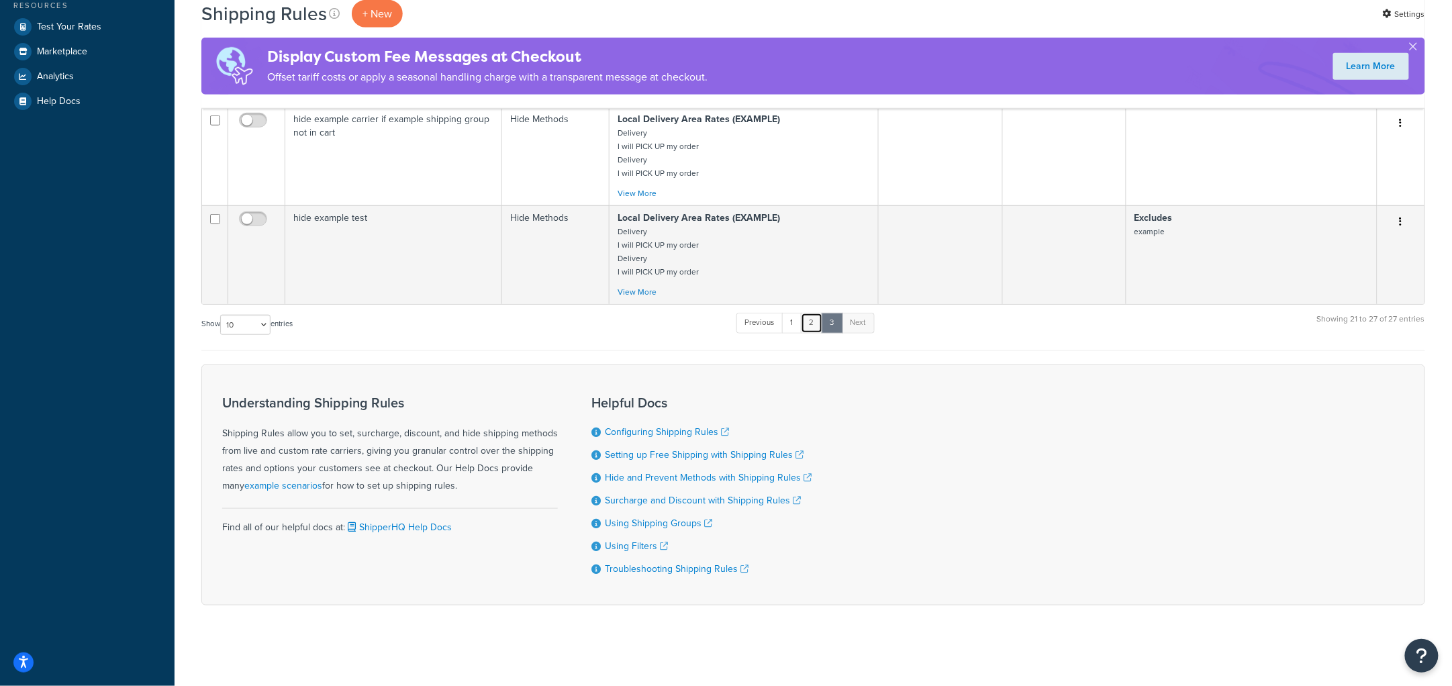
click at [818, 320] on link "2" at bounding box center [812, 323] width 22 height 20
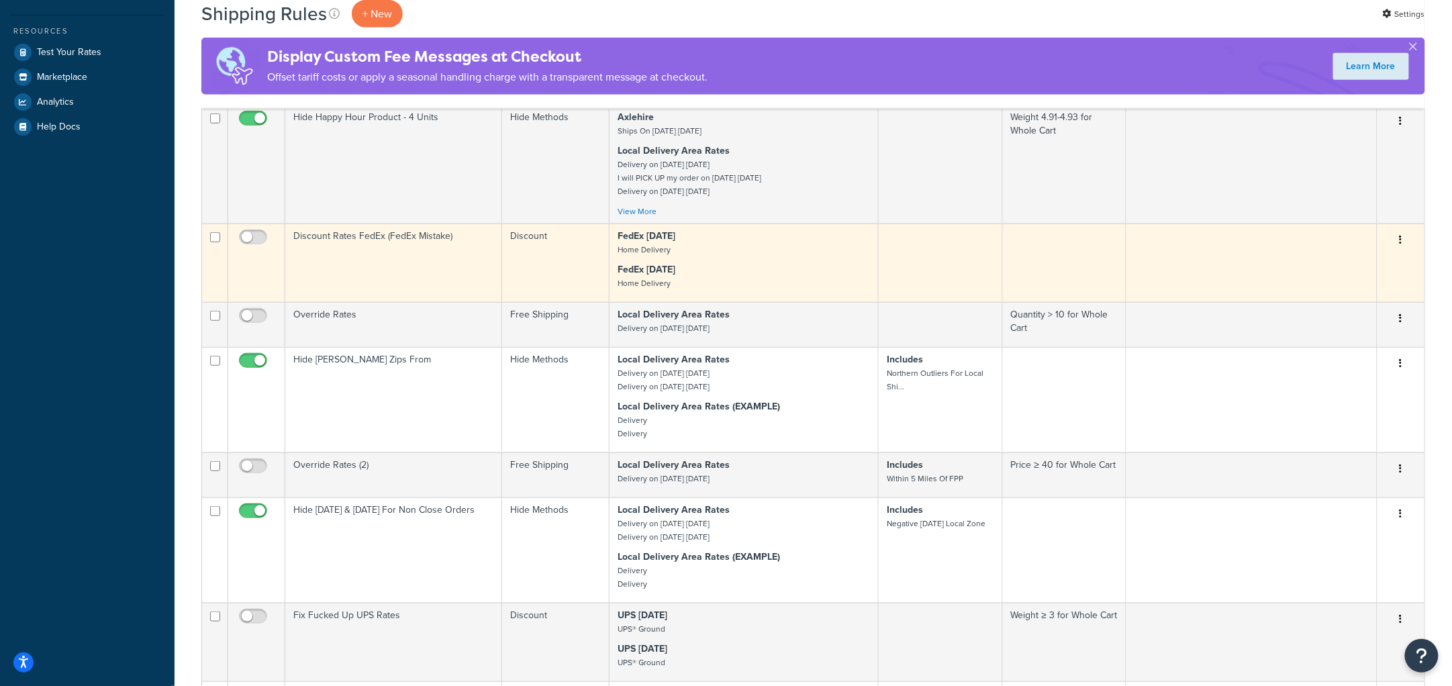
scroll to position [379, 0]
click at [1401, 244] on icon "button" at bounding box center [1401, 240] width 3 height 9
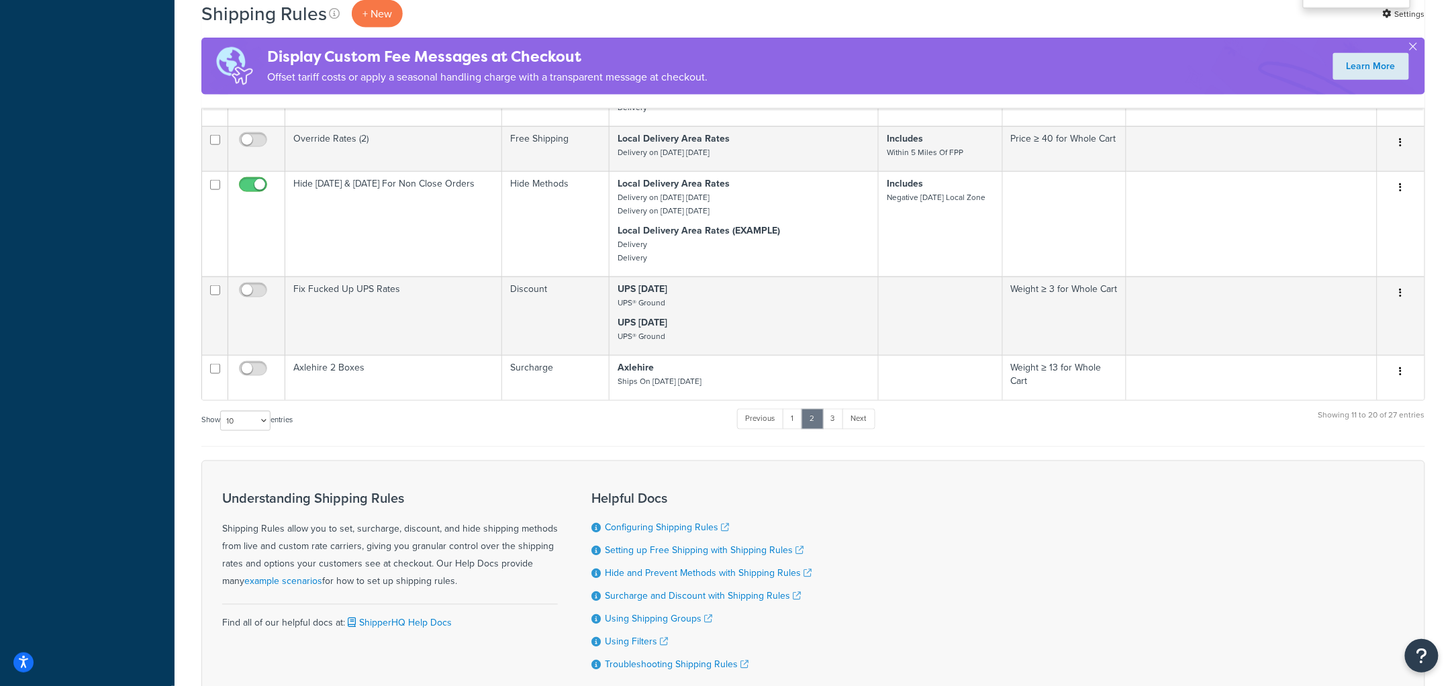
scroll to position [708, 0]
click at [832, 428] on link "3" at bounding box center [833, 418] width 21 height 20
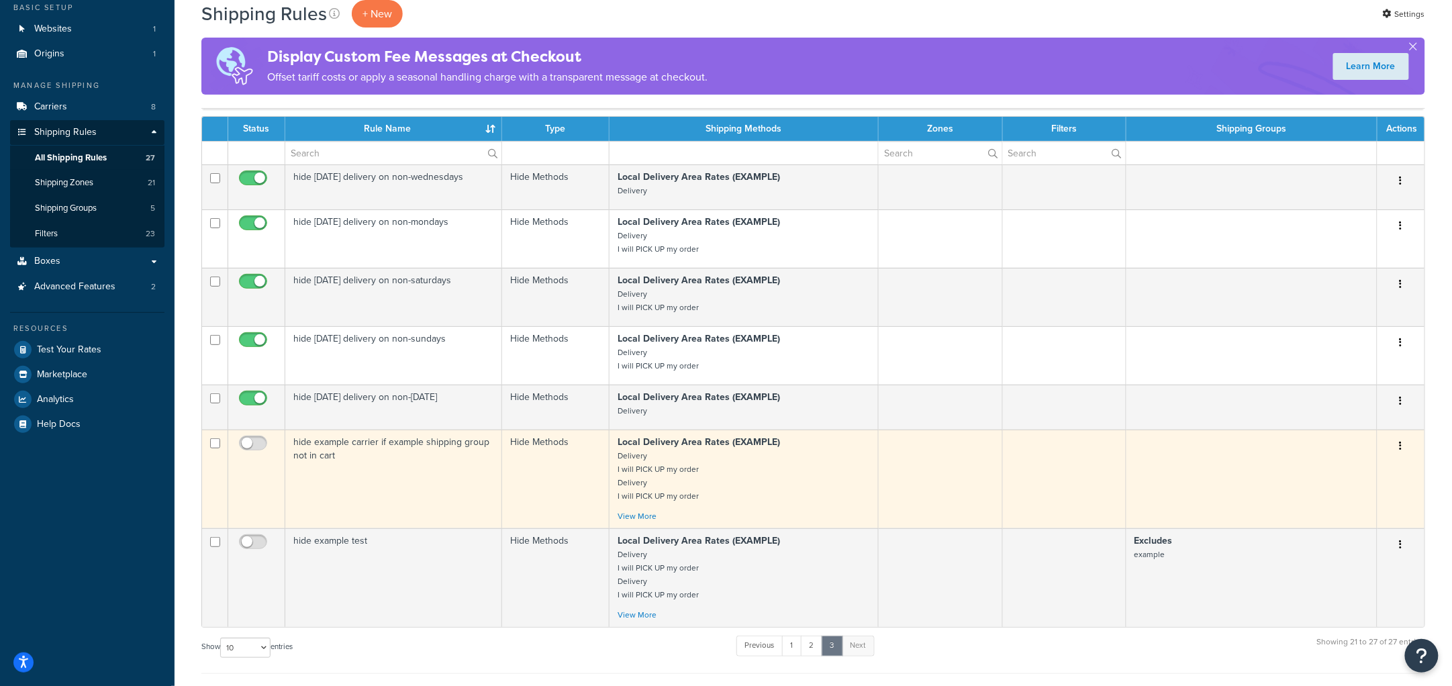
scroll to position [83, 0]
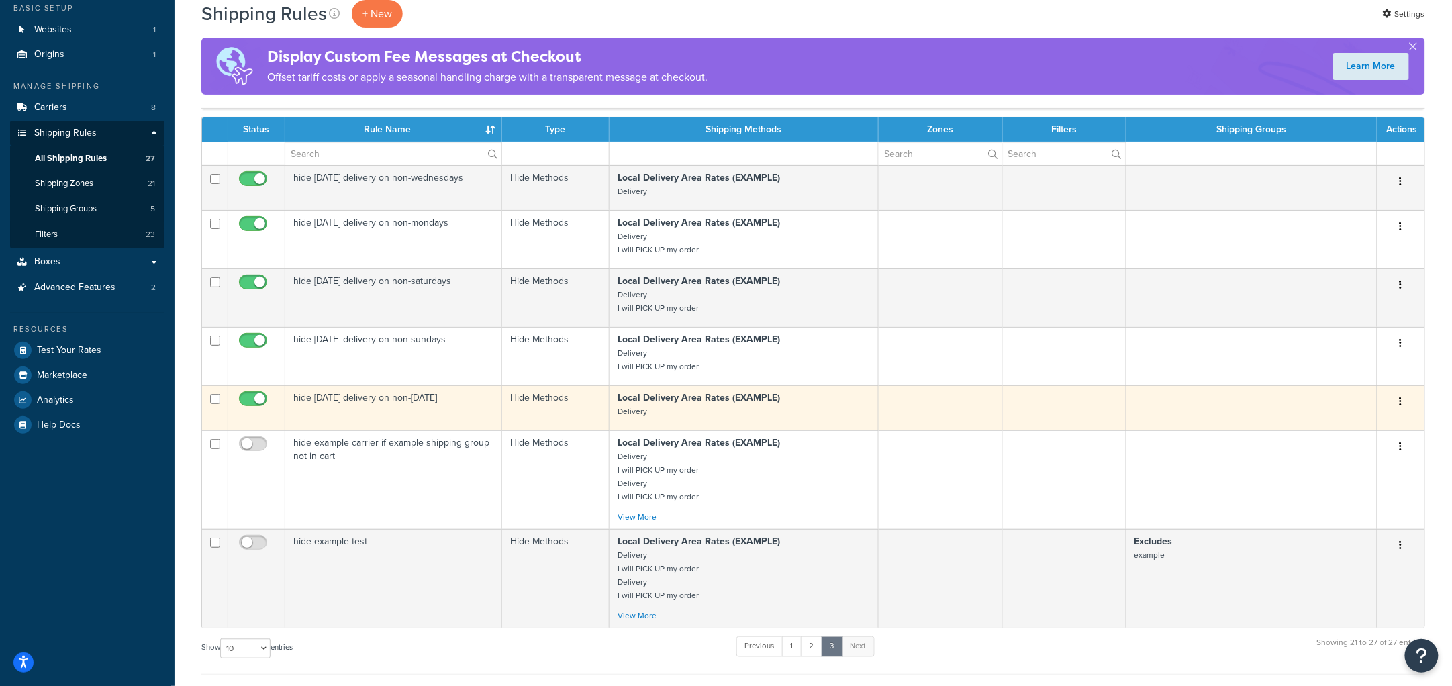
click at [413, 410] on td "hide [DATE] delivery on non-[DATE]" at bounding box center [393, 407] width 217 height 45
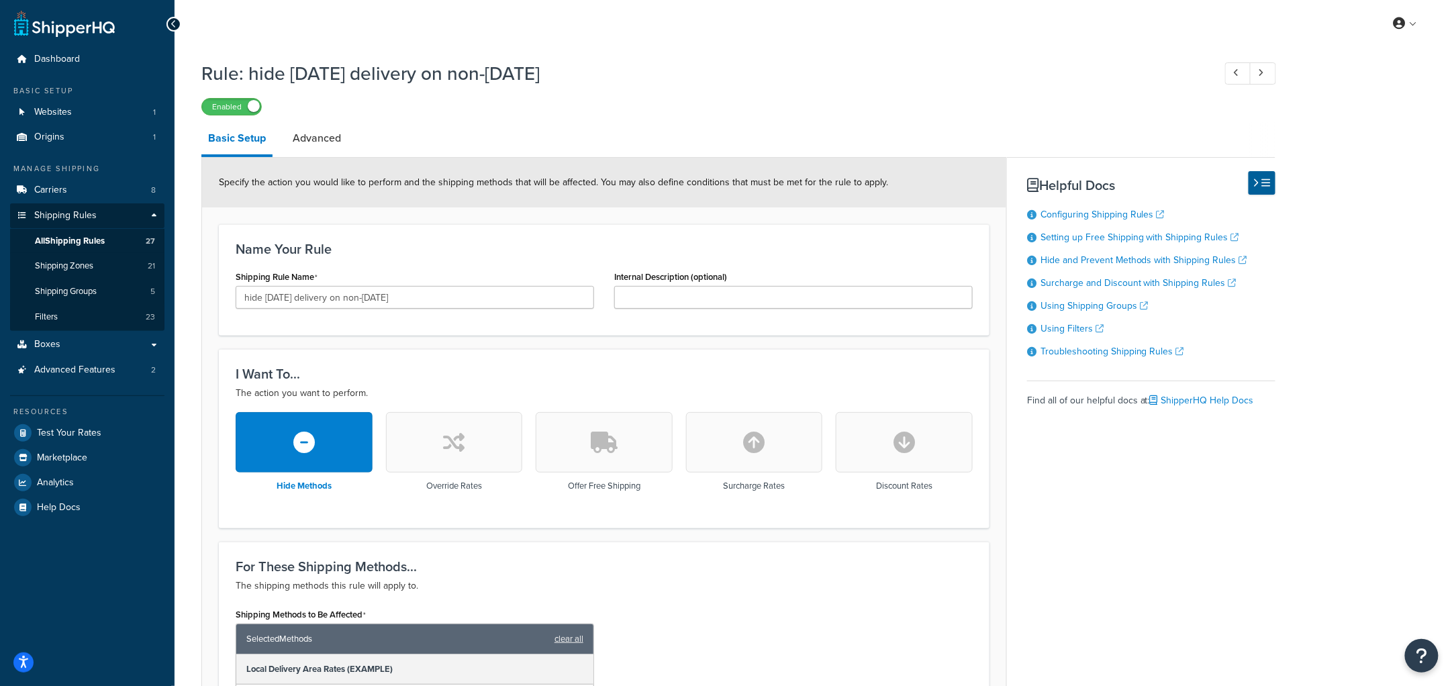
click at [177, 25] on div at bounding box center [174, 24] width 15 height 15
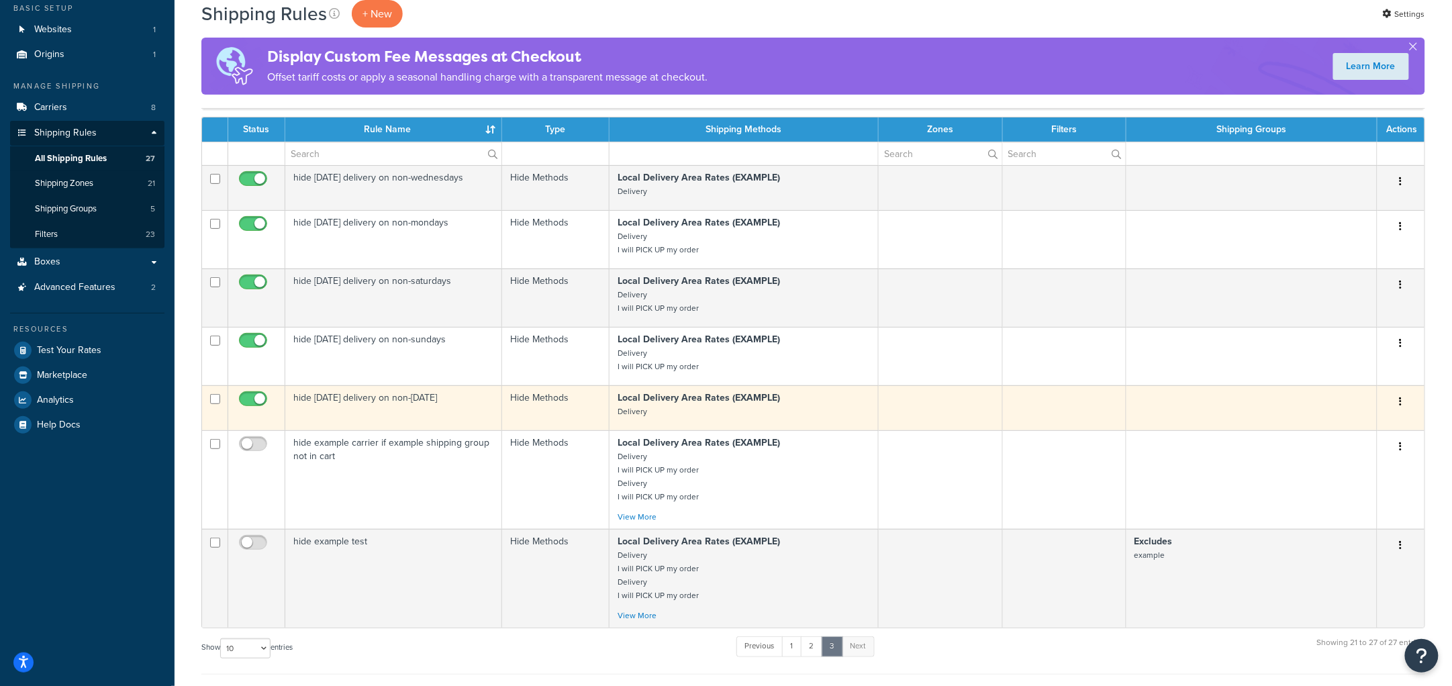
click at [254, 401] on input "checkbox" at bounding box center [254, 402] width 37 height 17
checkbox input "false"
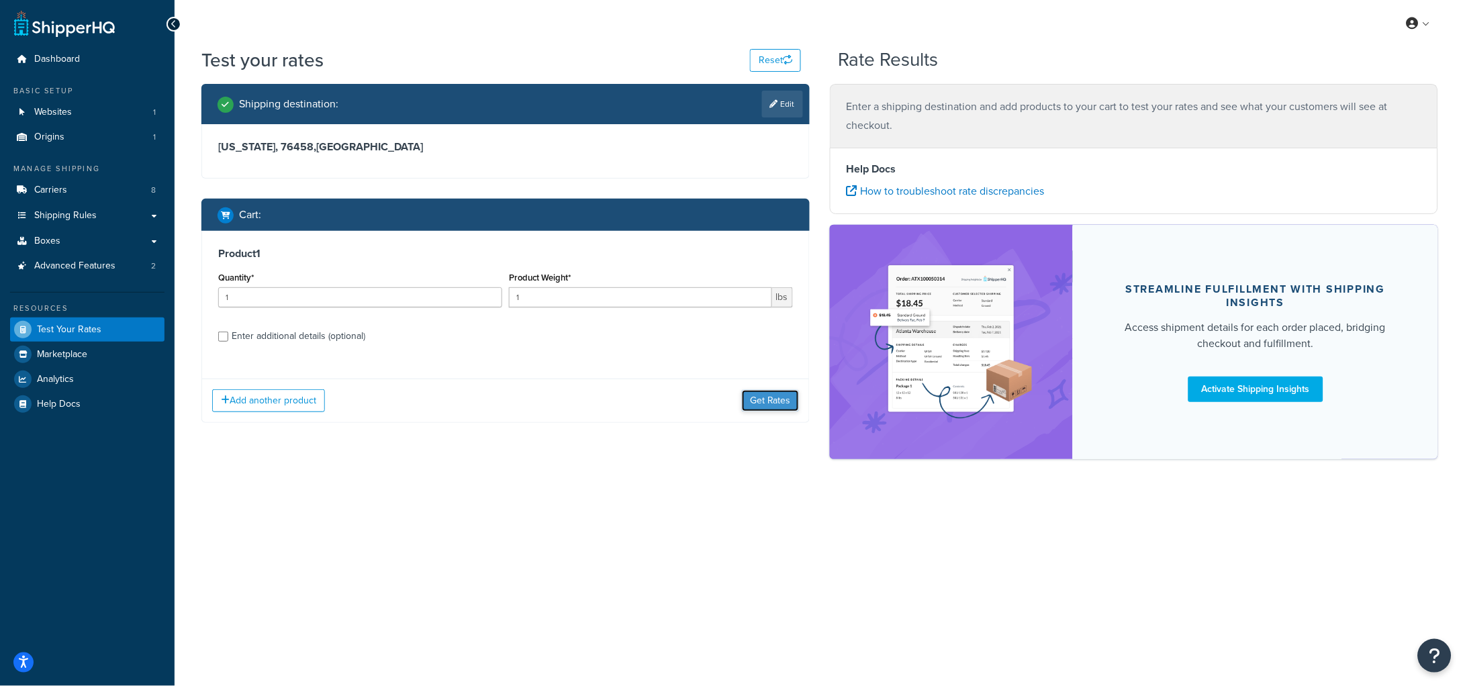
click at [771, 404] on button "Get Rates" at bounding box center [770, 400] width 57 height 21
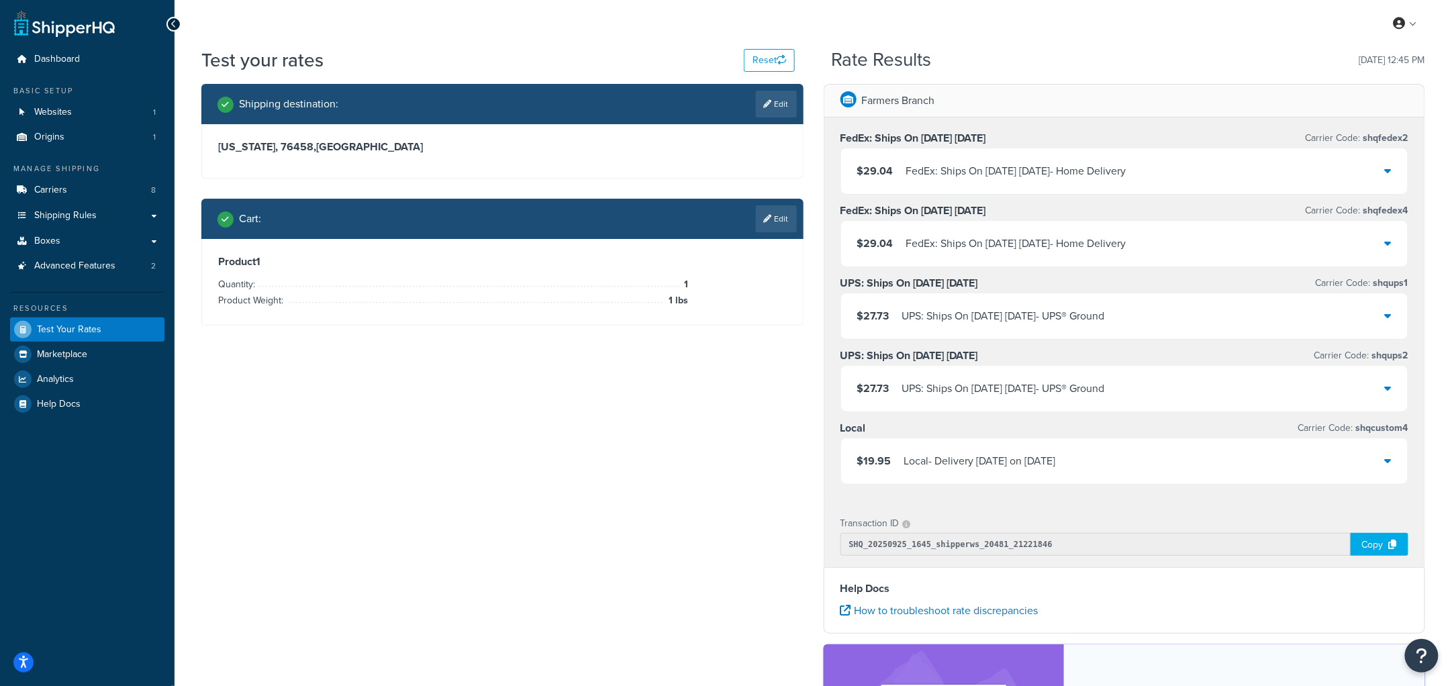
click at [1305, 467] on div "$19.95 Local - Delivery [DATE] on [DATE]" at bounding box center [1124, 461] width 567 height 46
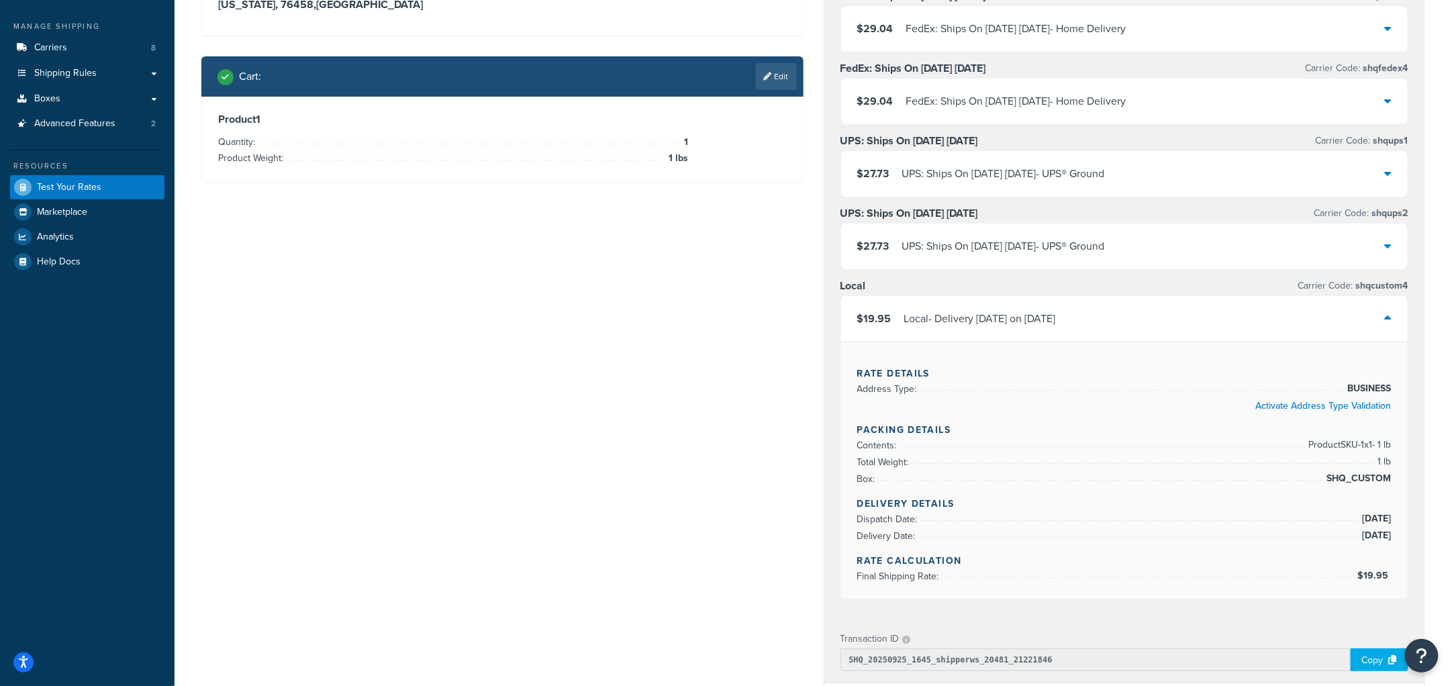
scroll to position [142, 0]
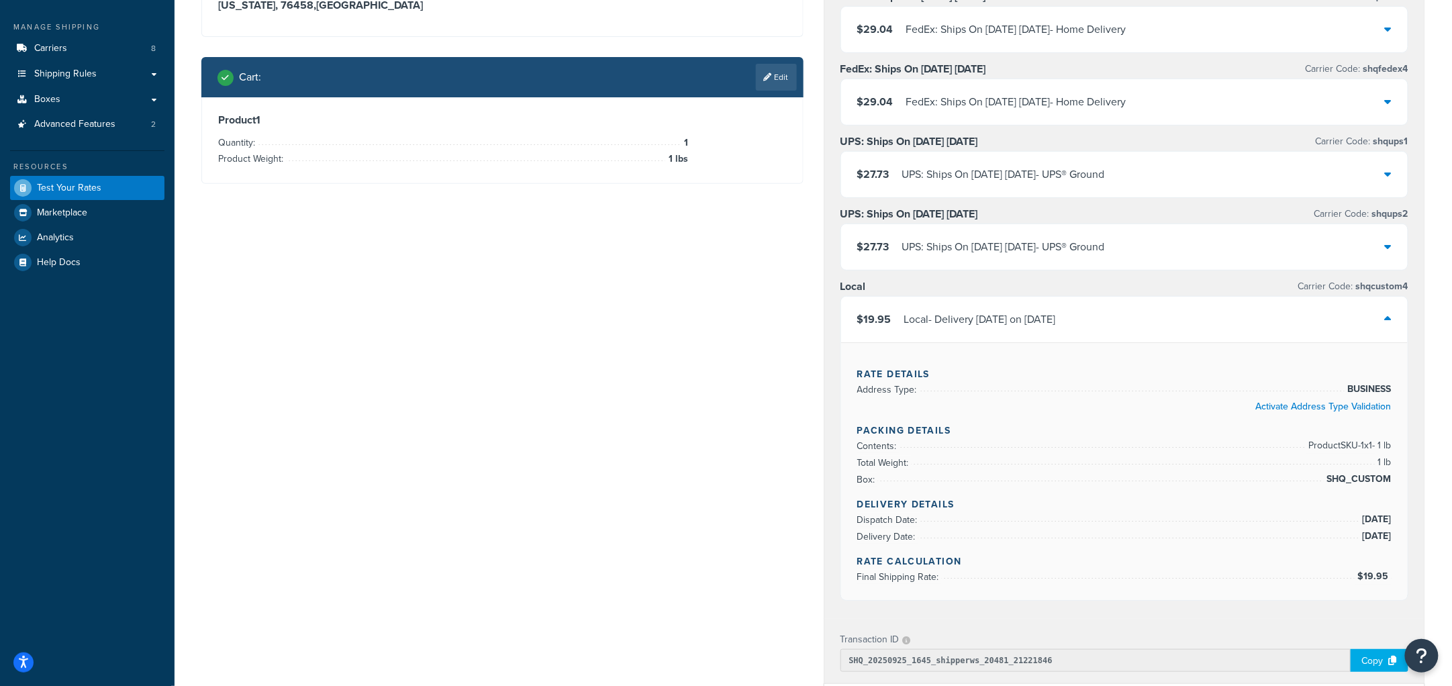
click at [1389, 320] on icon at bounding box center [1388, 319] width 7 height 11
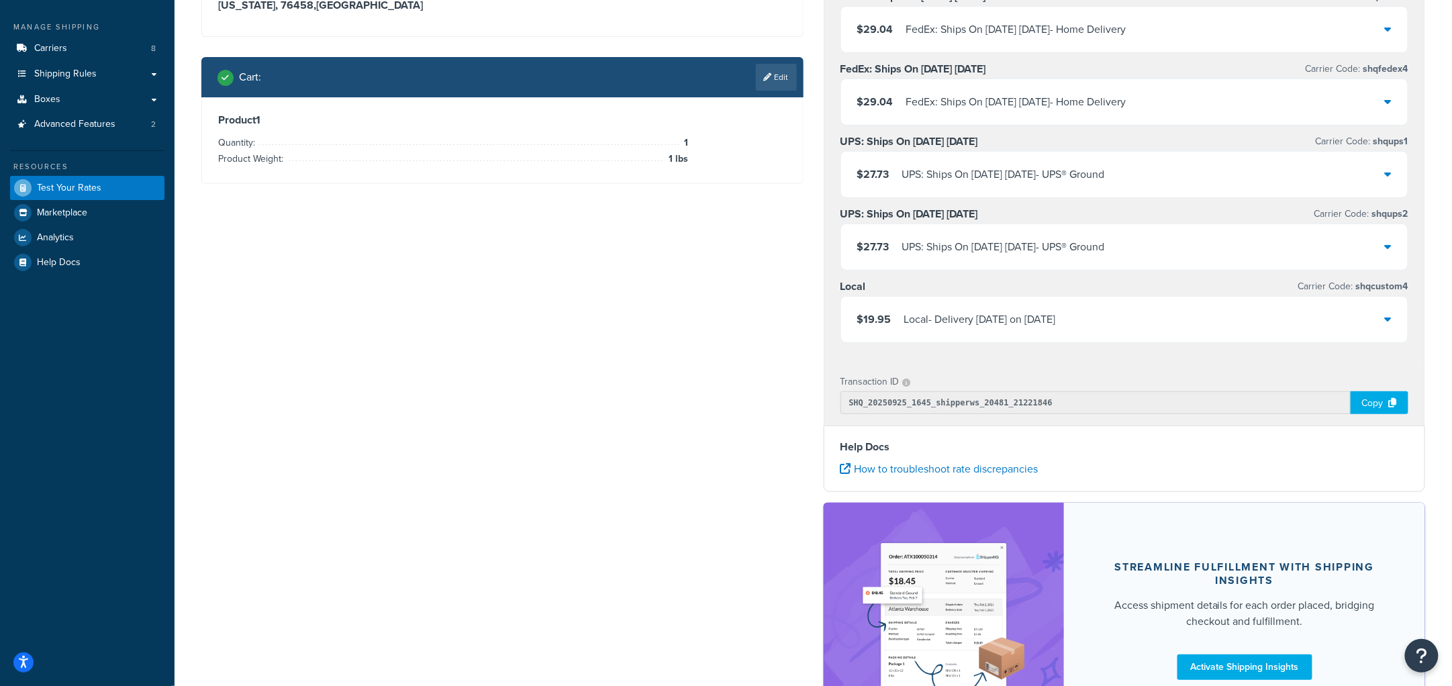
click at [624, 254] on div "Shipping destination : Edit [US_STATE], 76458 , [GEOGRAPHIC_DATA] Cart : Edit P…" at bounding box center [813, 346] width 1244 height 808
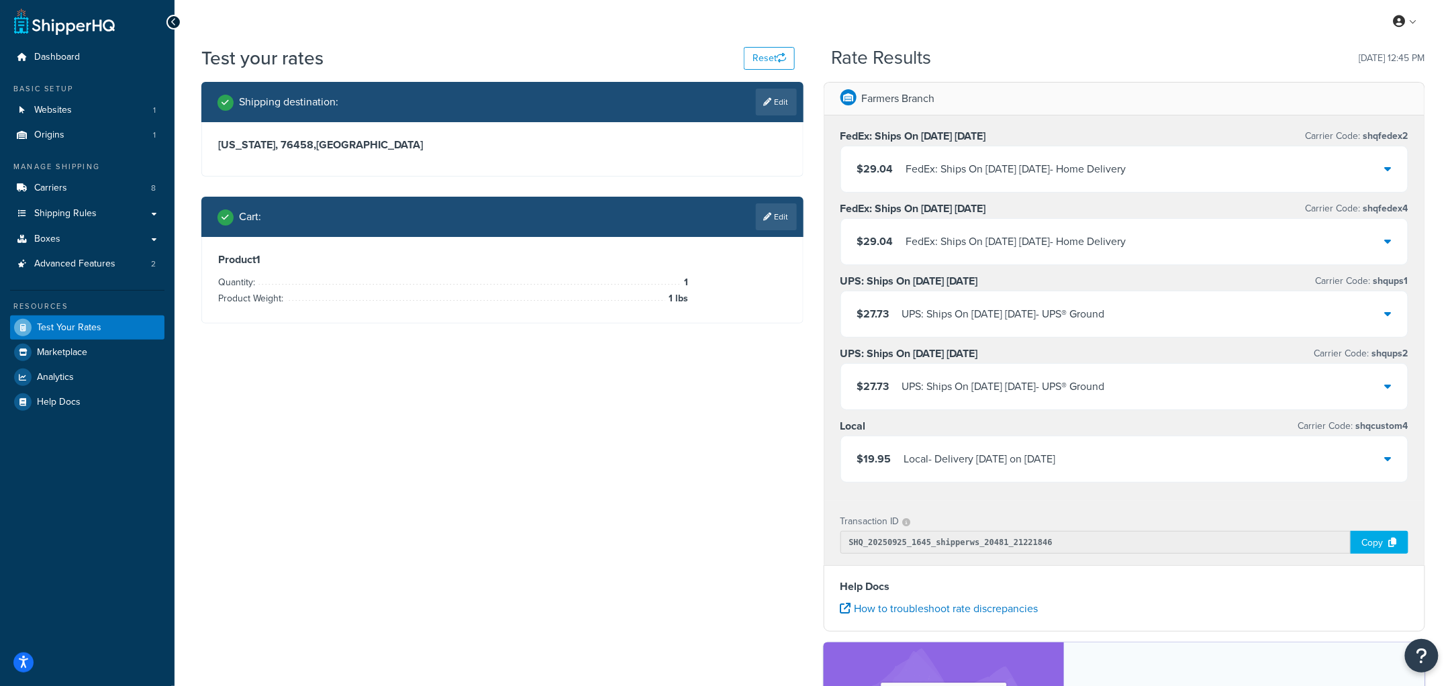
scroll to position [0, 0]
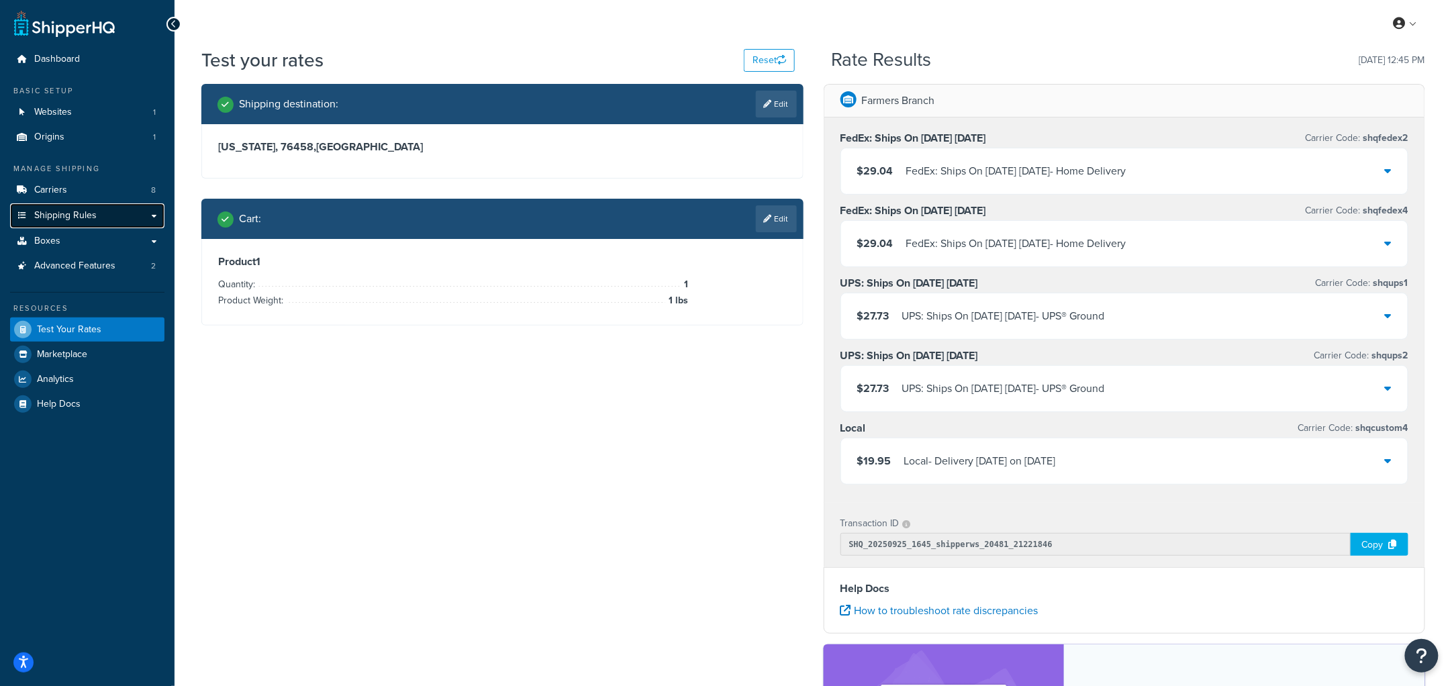
click at [99, 212] on link "Shipping Rules" at bounding box center [87, 215] width 154 height 25
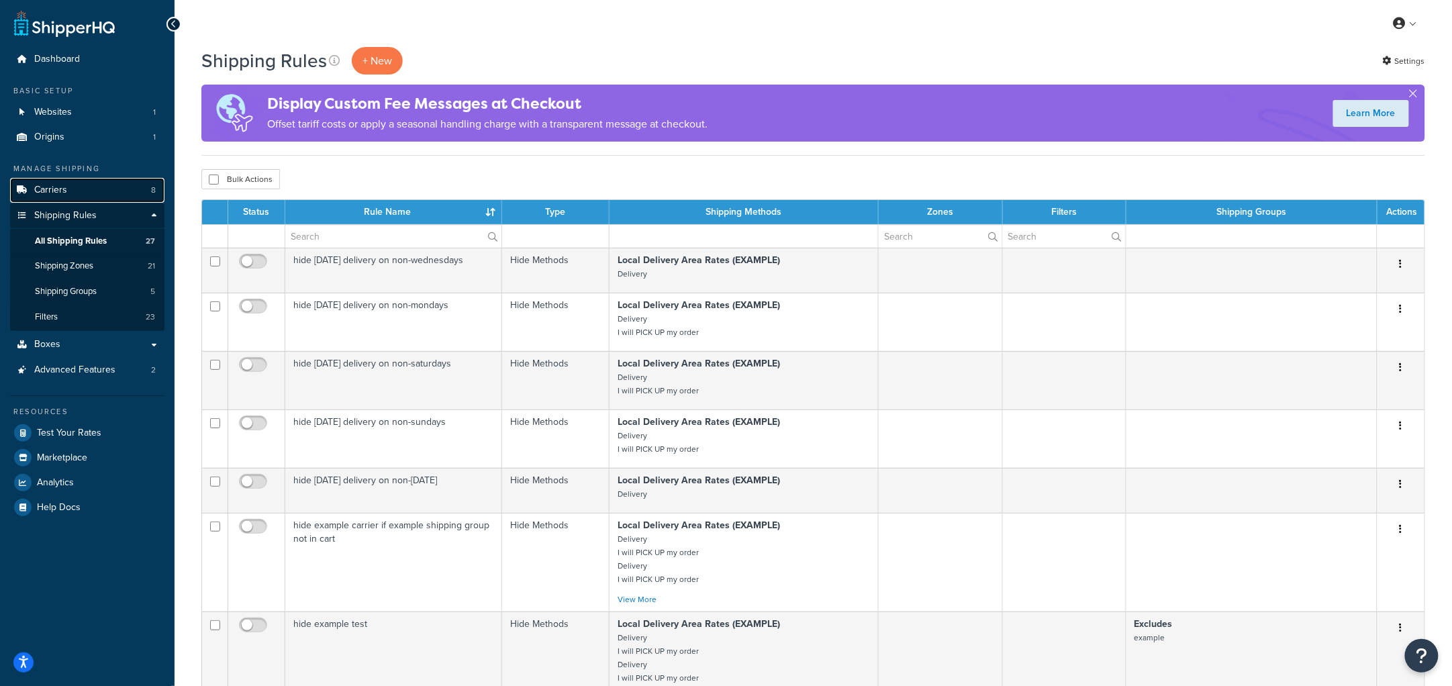
click at [81, 187] on link "Carriers 8" at bounding box center [87, 190] width 154 height 25
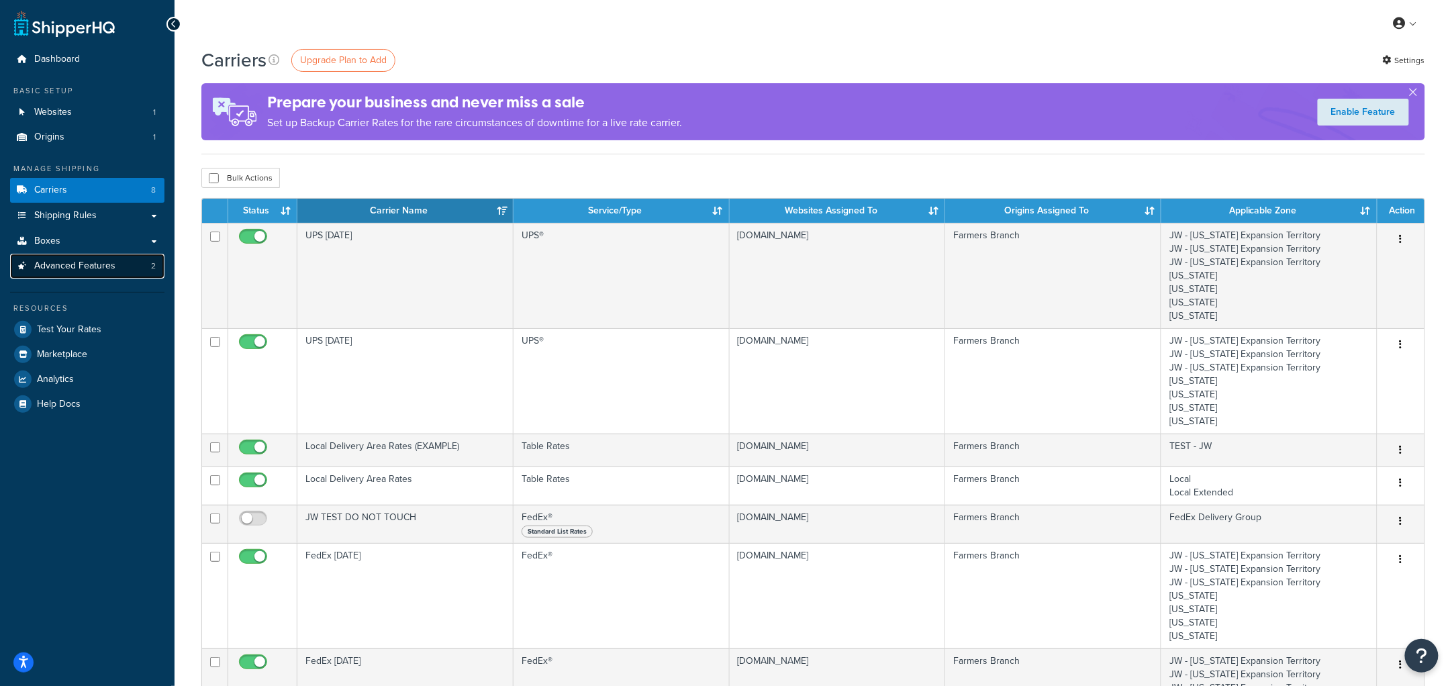
click at [86, 270] on span "Advanced Features" at bounding box center [74, 266] width 81 height 11
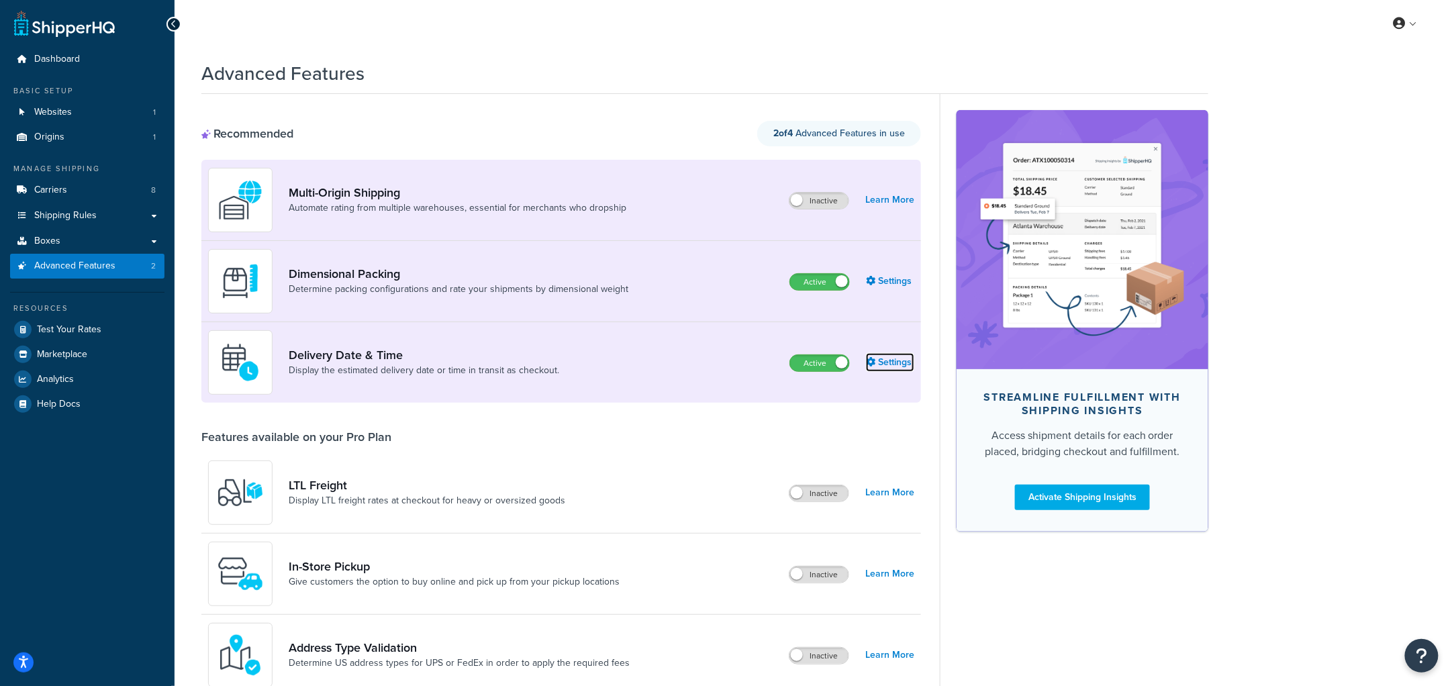
click at [888, 358] on link "Settings" at bounding box center [890, 362] width 48 height 19
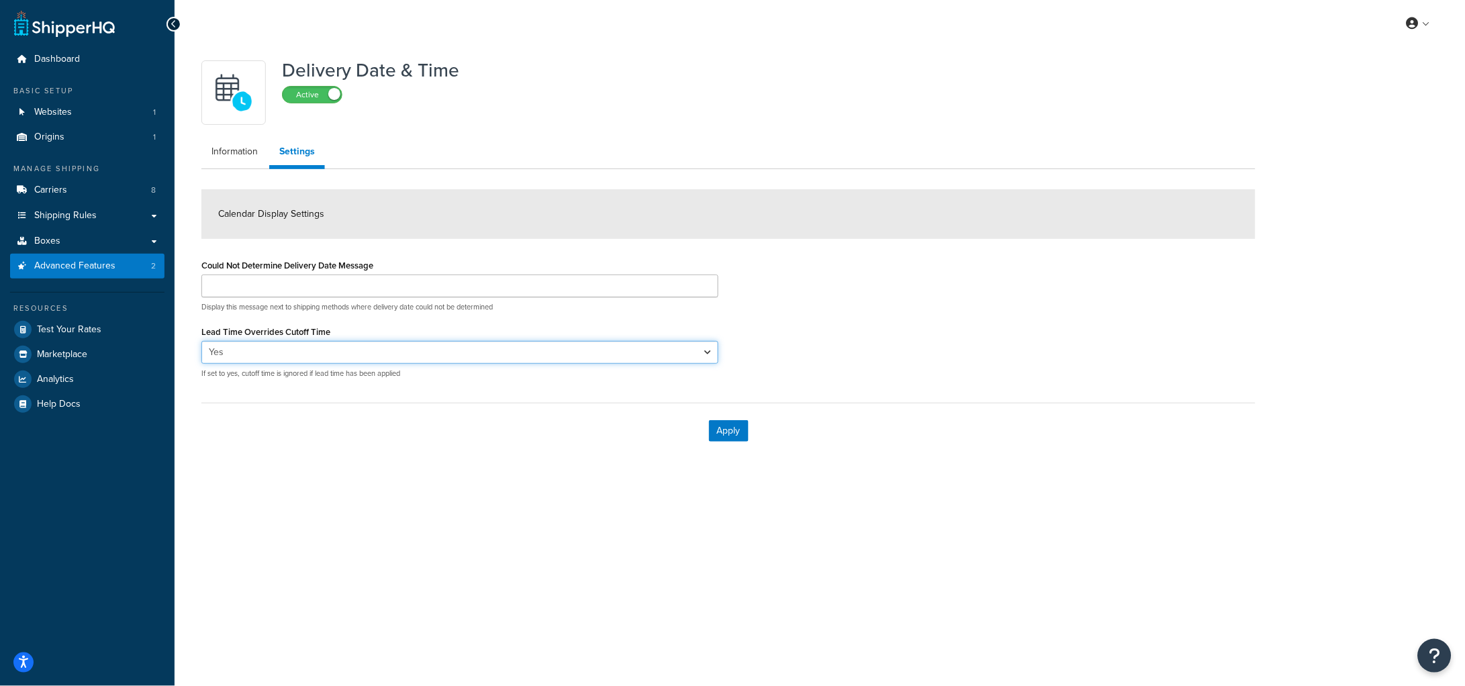
click at [299, 355] on select "Yes No" at bounding box center [459, 352] width 517 height 23
click at [900, 330] on div "Could Not Determine Delivery Date Message Display this message next to shipping…" at bounding box center [728, 323] width 1074 height 134
click at [226, 156] on link "Information" at bounding box center [234, 151] width 66 height 27
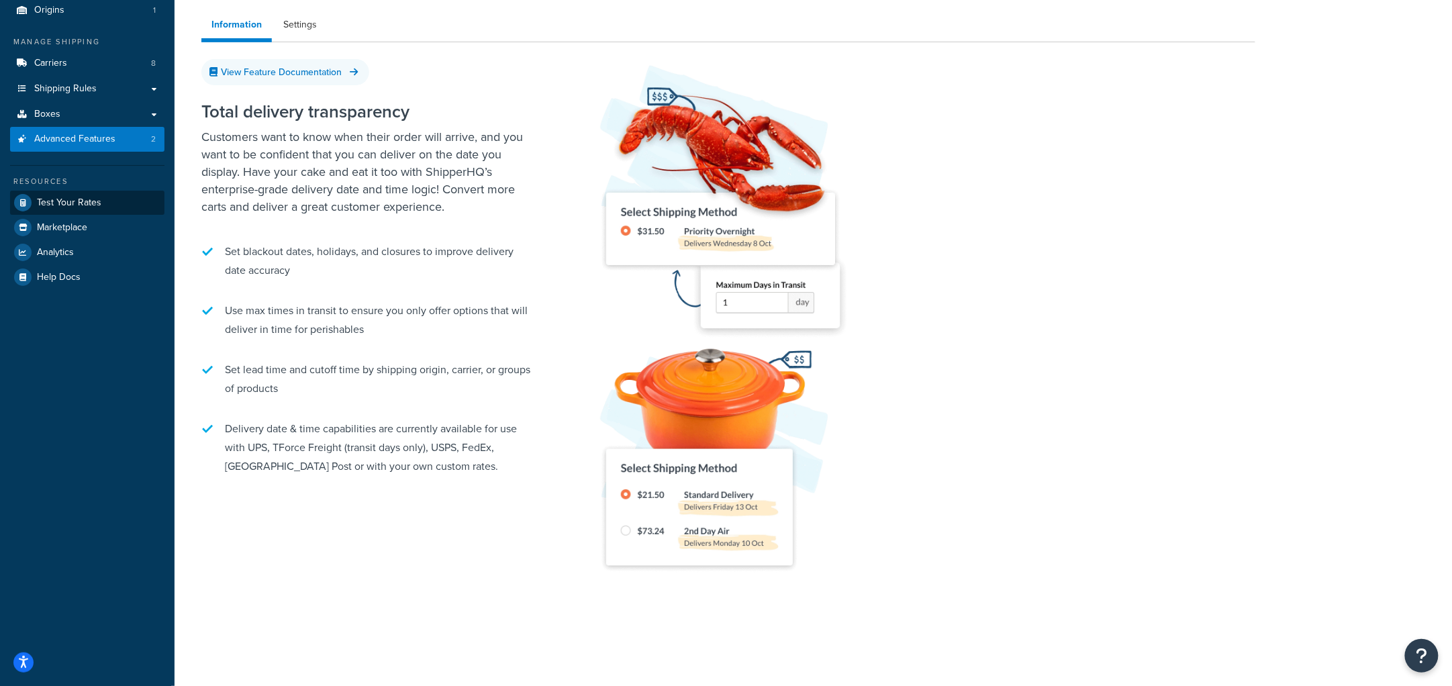
scroll to position [128, 0]
click at [109, 66] on link "Carriers 8" at bounding box center [87, 62] width 154 height 25
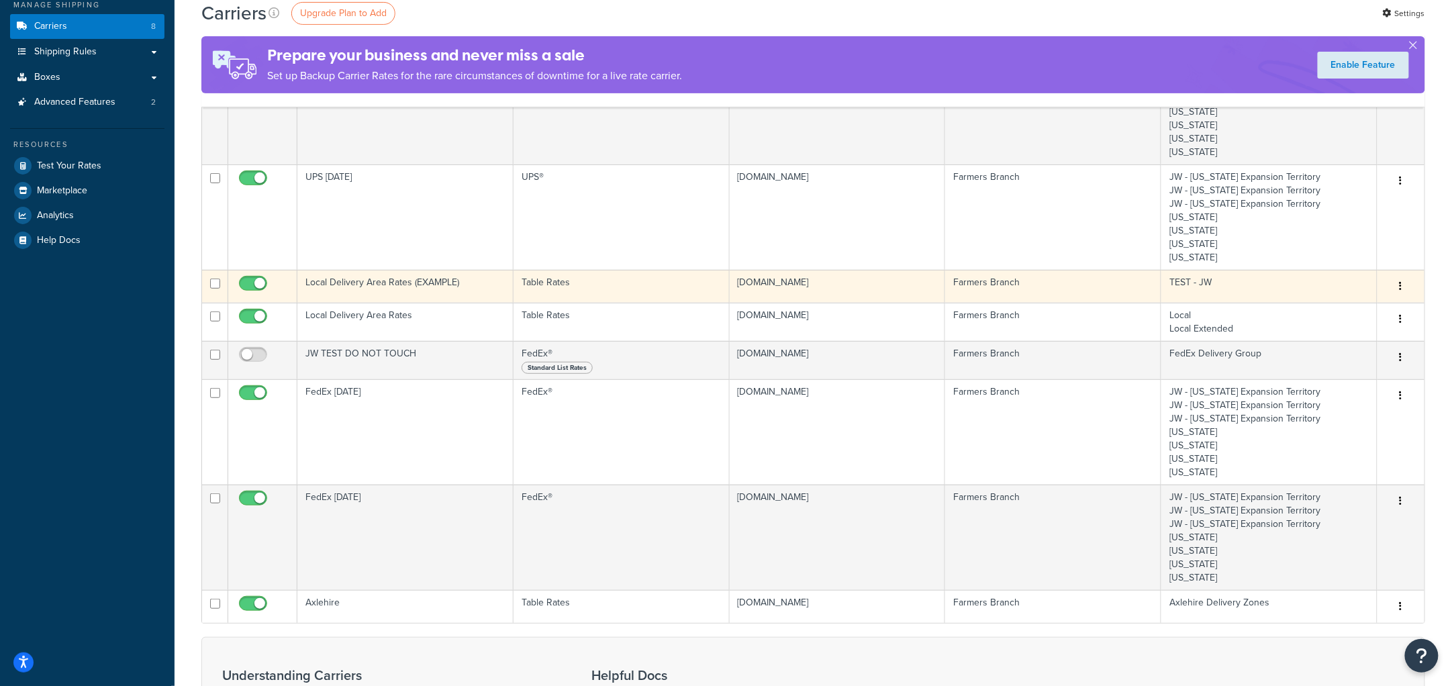
scroll to position [162, 0]
click at [401, 284] on td "Local Delivery Area Rates (EXAMPLE)" at bounding box center [405, 287] width 216 height 33
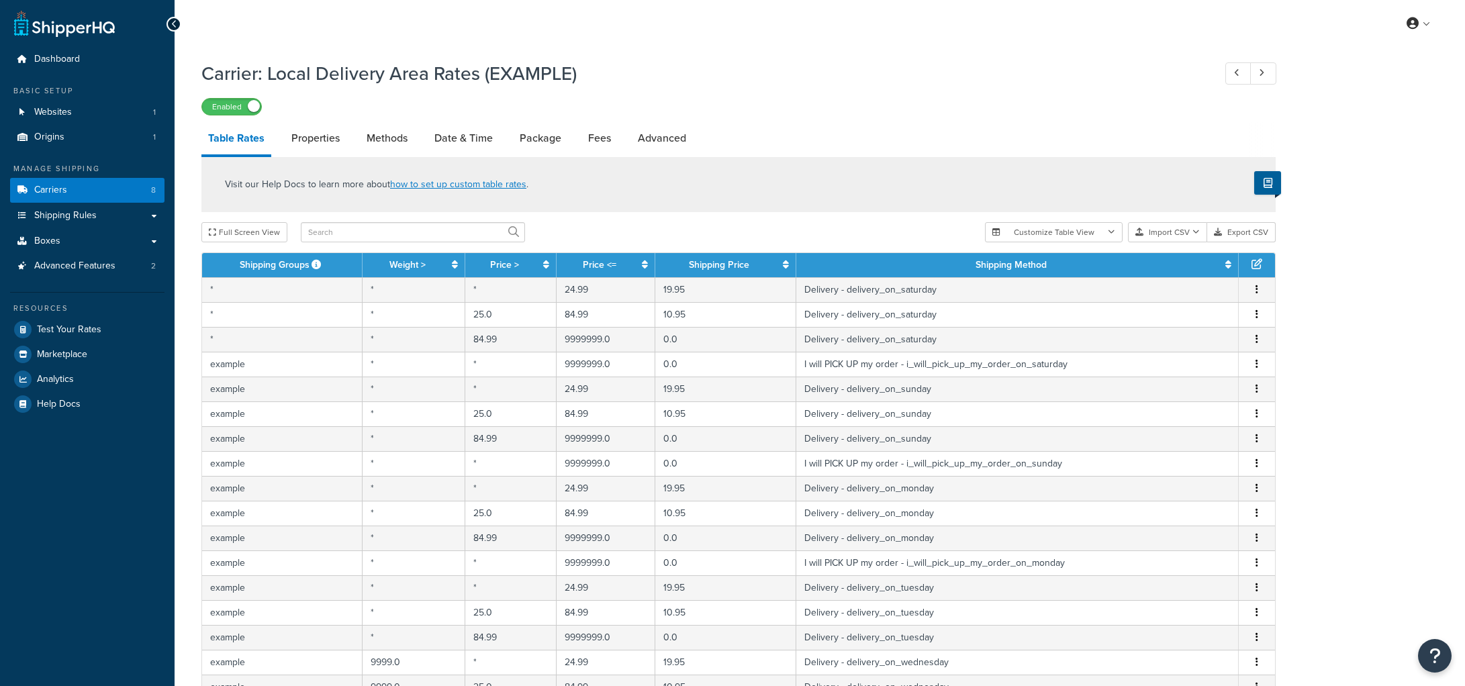
select select "25"
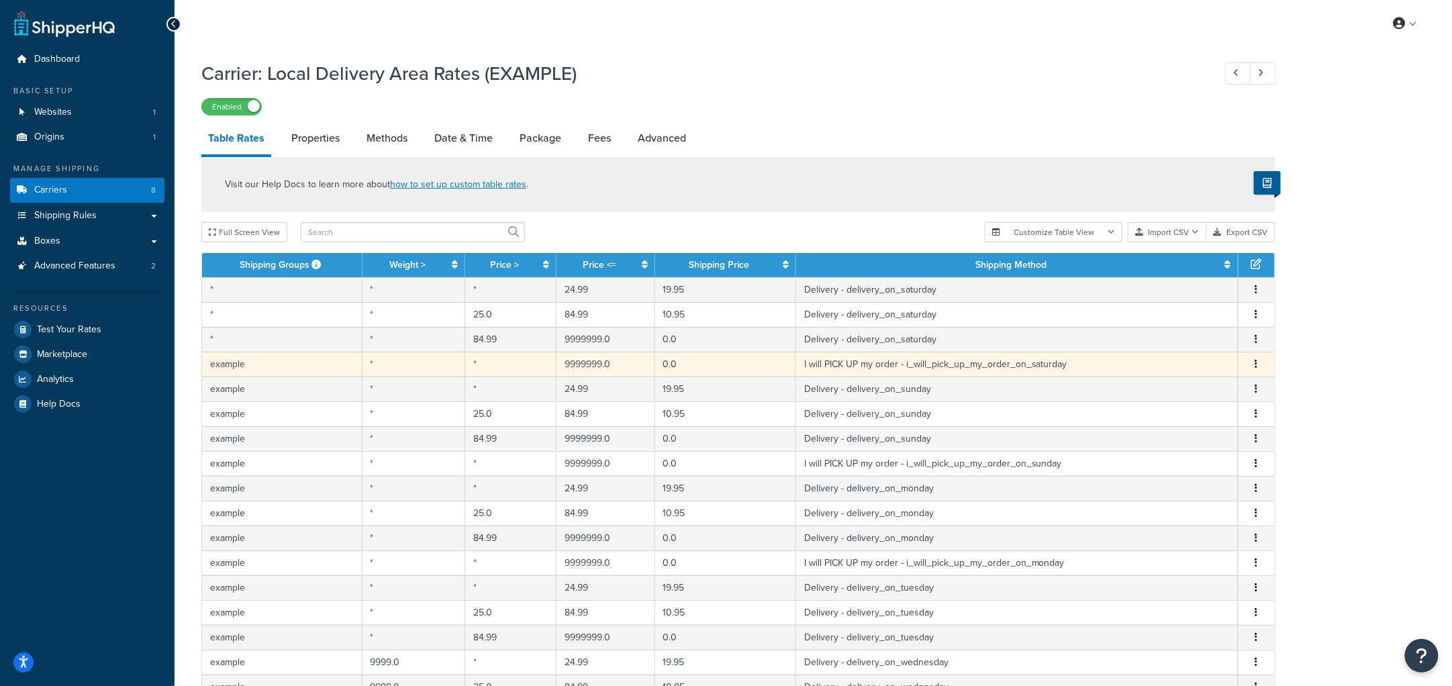
click at [1256, 363] on icon "button" at bounding box center [1257, 363] width 3 height 9
click at [1237, 229] on button "Export CSV" at bounding box center [1241, 232] width 68 height 20
click at [1171, 233] on button "Import CSV" at bounding box center [1167, 232] width 79 height 20
click at [1178, 242] on div "Customize Table View Show all columns Show selected columns Import CSV Import a…" at bounding box center [1130, 232] width 291 height 20
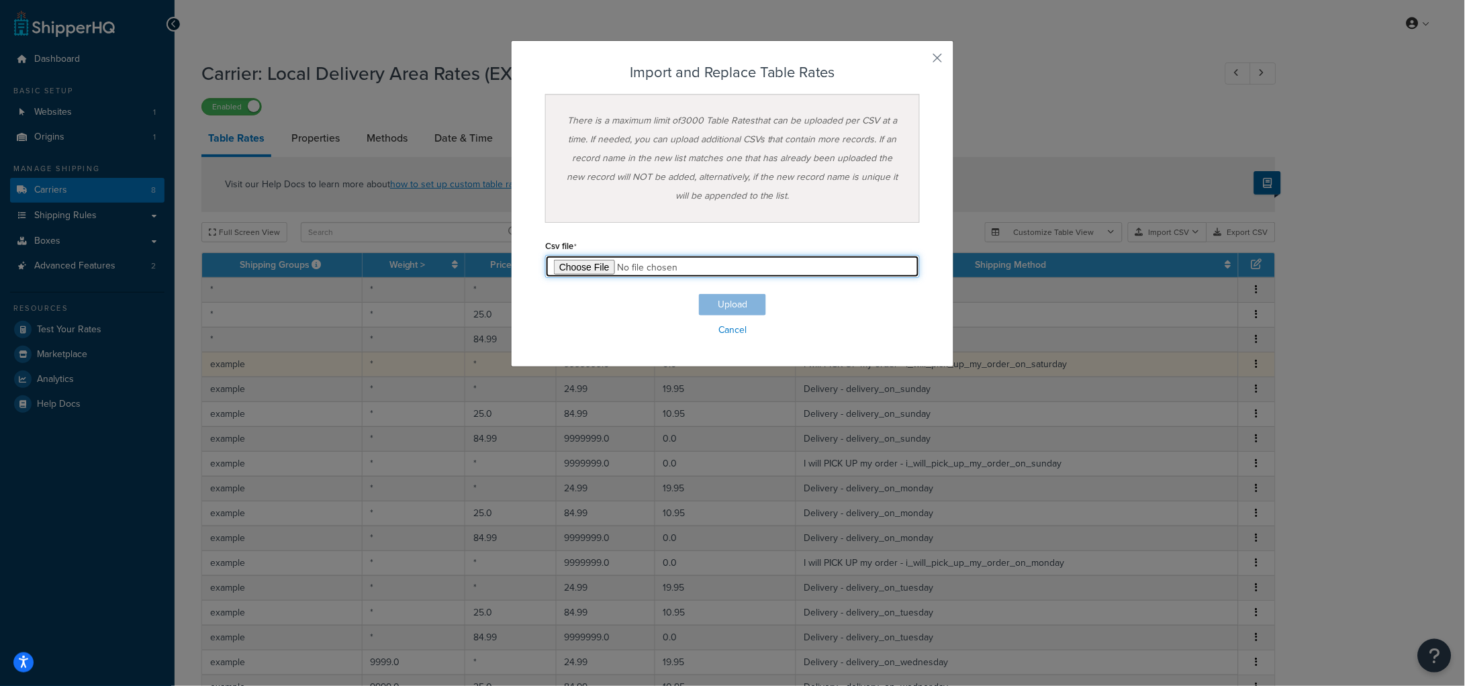
click at [588, 261] on input "file" at bounding box center [732, 266] width 375 height 23
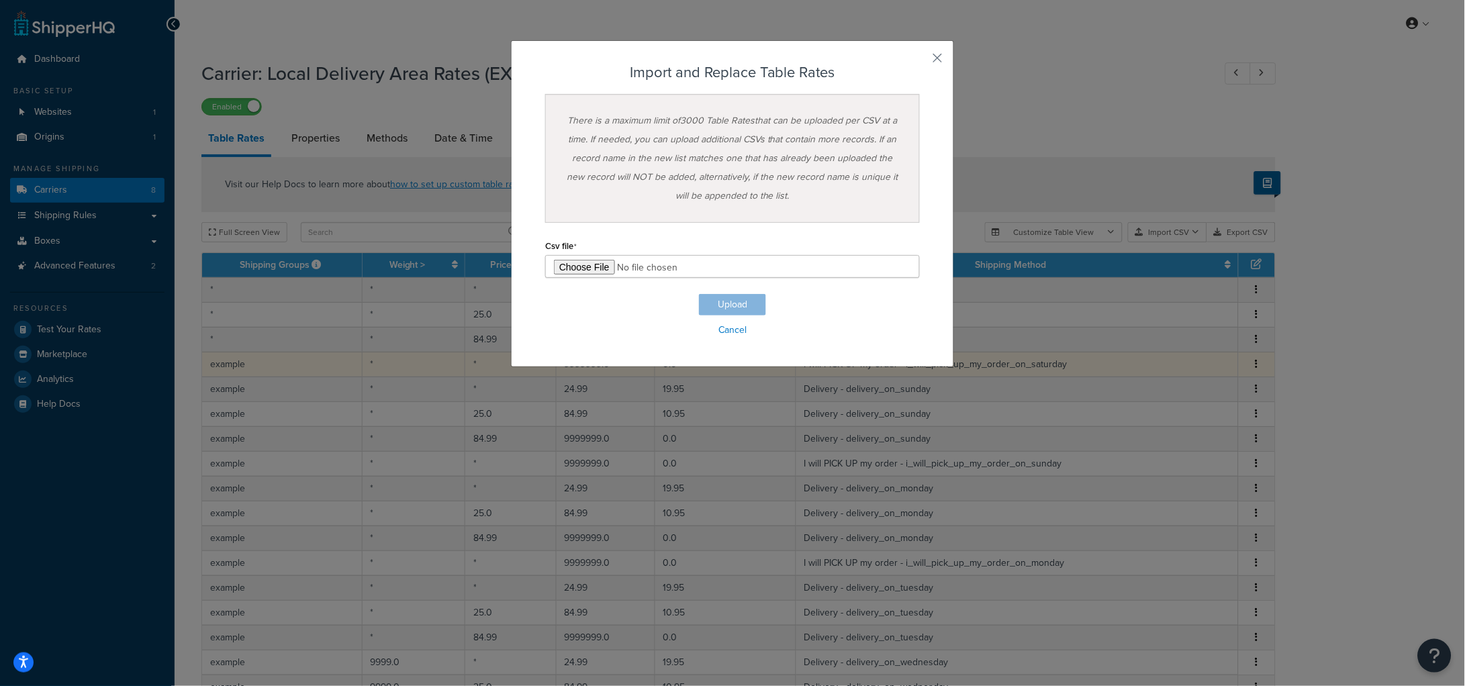
click at [1114, 217] on div "Import and Replace Table Rates There is a maximum limit of 3000 Table Rates tha…" at bounding box center [732, 343] width 1465 height 686
click at [926, 55] on div "Import and Replace Table Rates There is a maximum limit of 3000 Table Rates tha…" at bounding box center [732, 203] width 443 height 327
click at [920, 61] on button "button" at bounding box center [918, 62] width 3 height 3
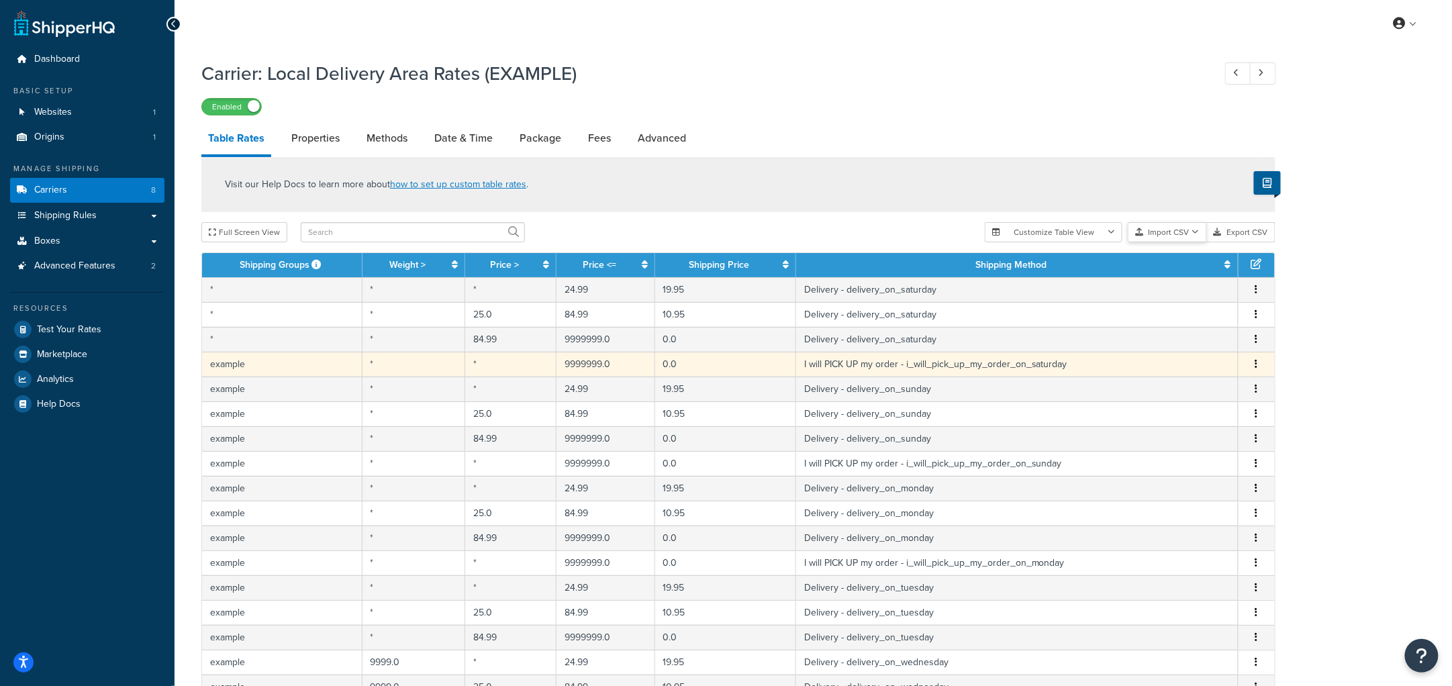
click at [1179, 226] on button "Import CSV" at bounding box center [1167, 232] width 79 height 20
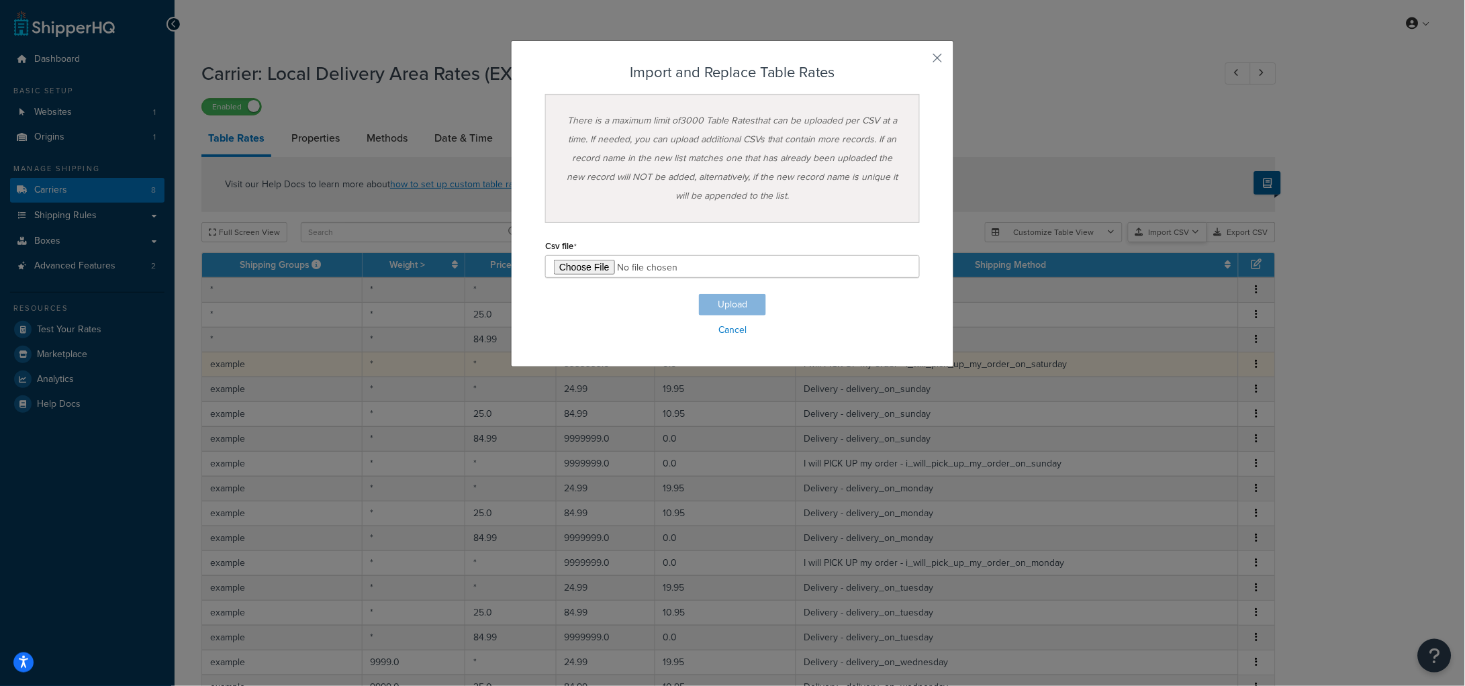
click at [1176, 242] on div "Customize Table View Show all columns Show selected columns Import CSV Import a…" at bounding box center [1130, 232] width 291 height 20
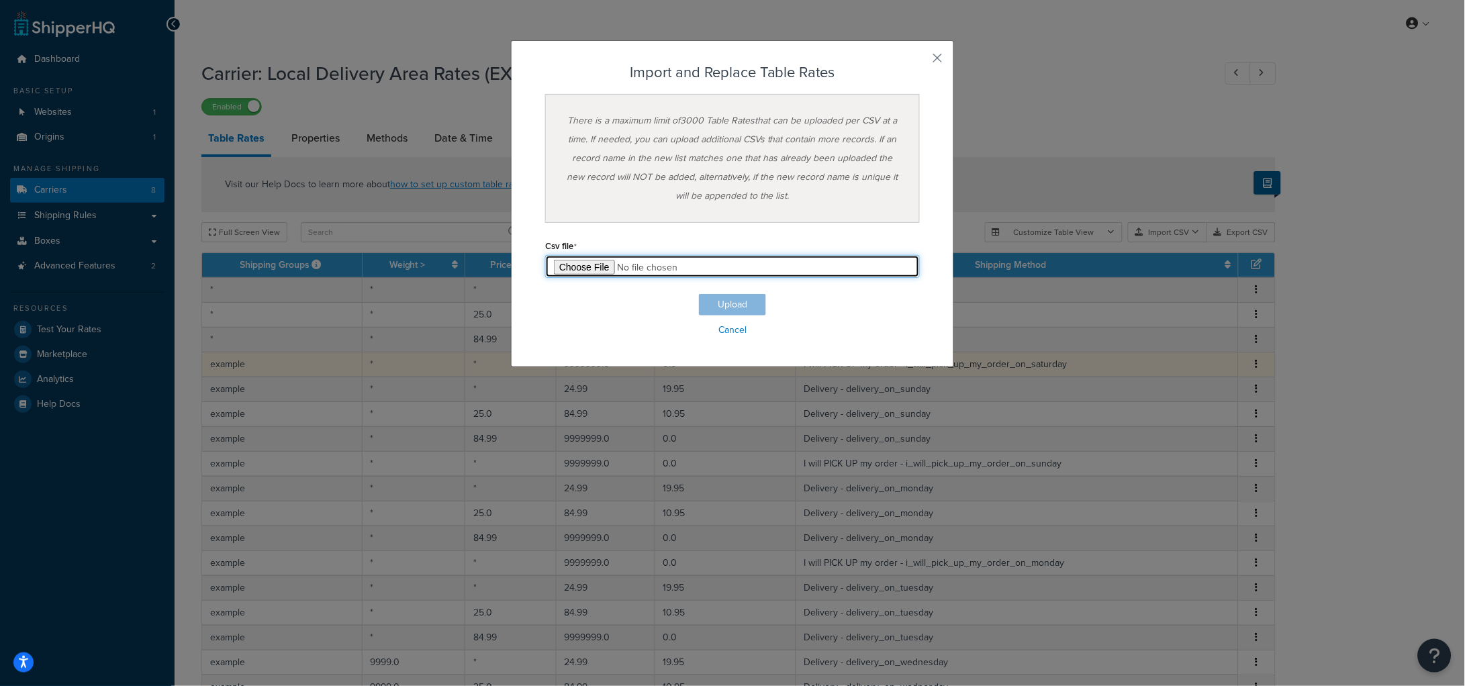
click at [578, 266] on input "file" at bounding box center [732, 266] width 375 height 23
type input "C:\fakepath\Table Rate Export-2025-09-25 0447.csv"
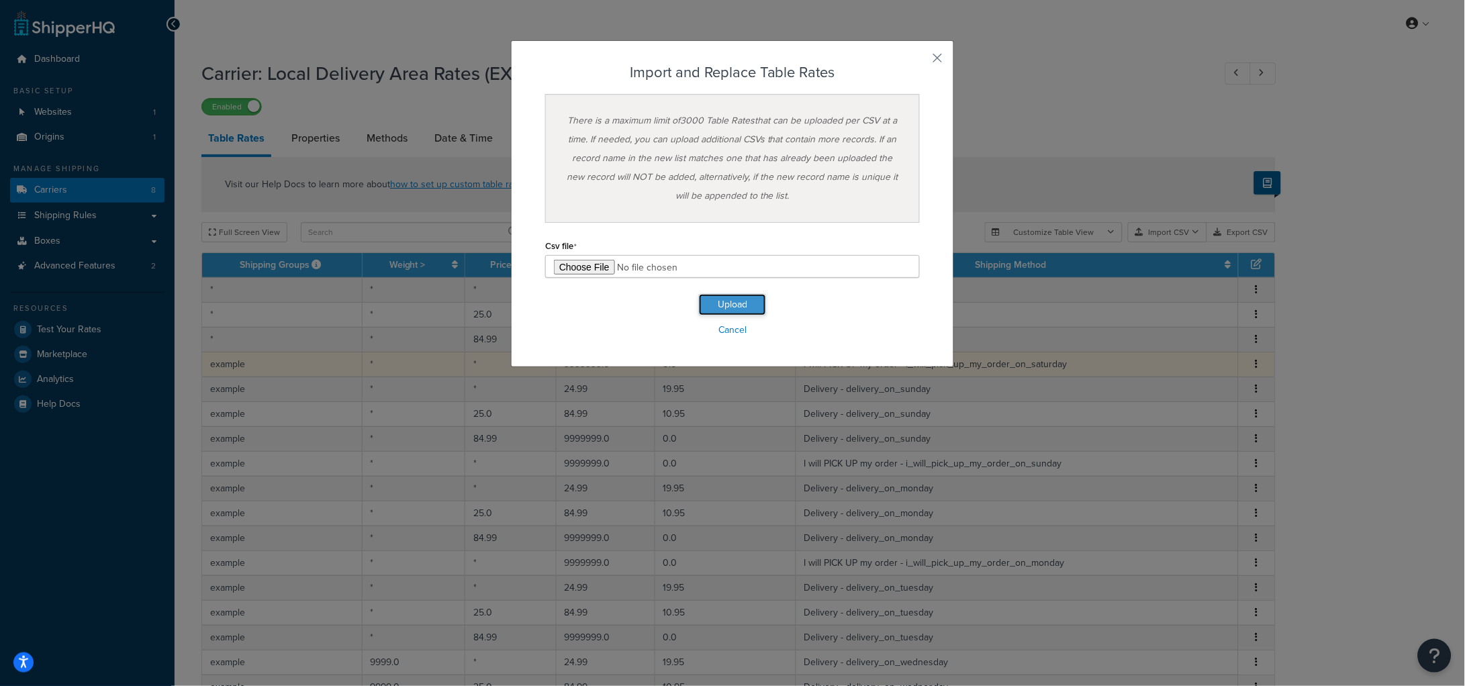
click at [730, 308] on button "Upload" at bounding box center [732, 304] width 67 height 21
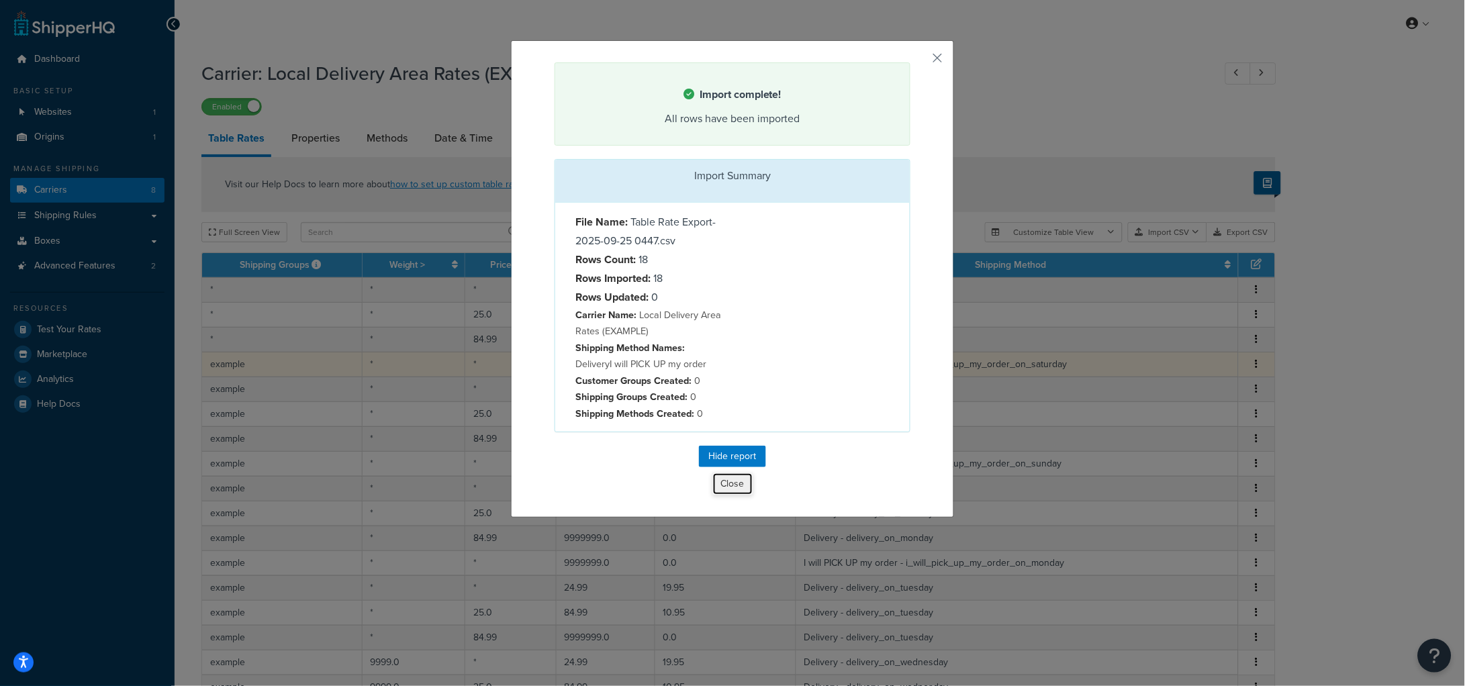
click at [723, 490] on button "Close" at bounding box center [732, 484] width 41 height 23
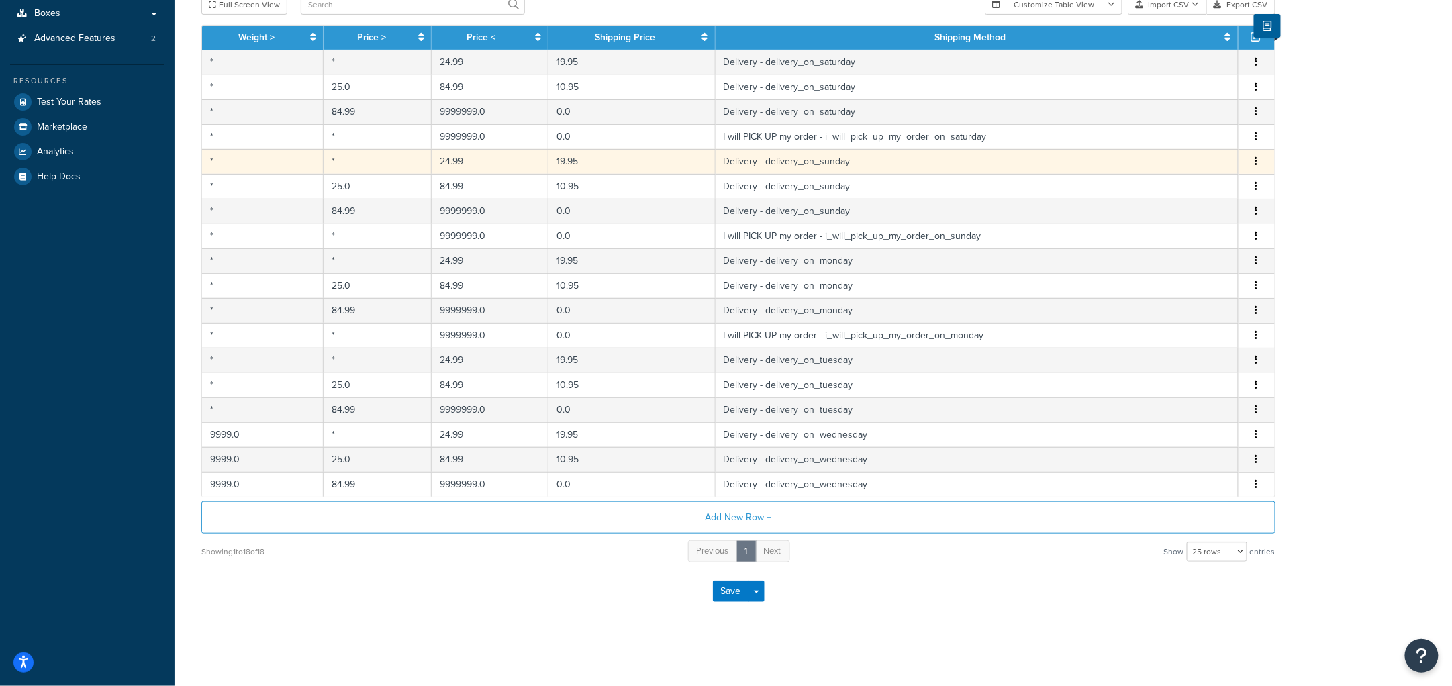
scroll to position [228, 0]
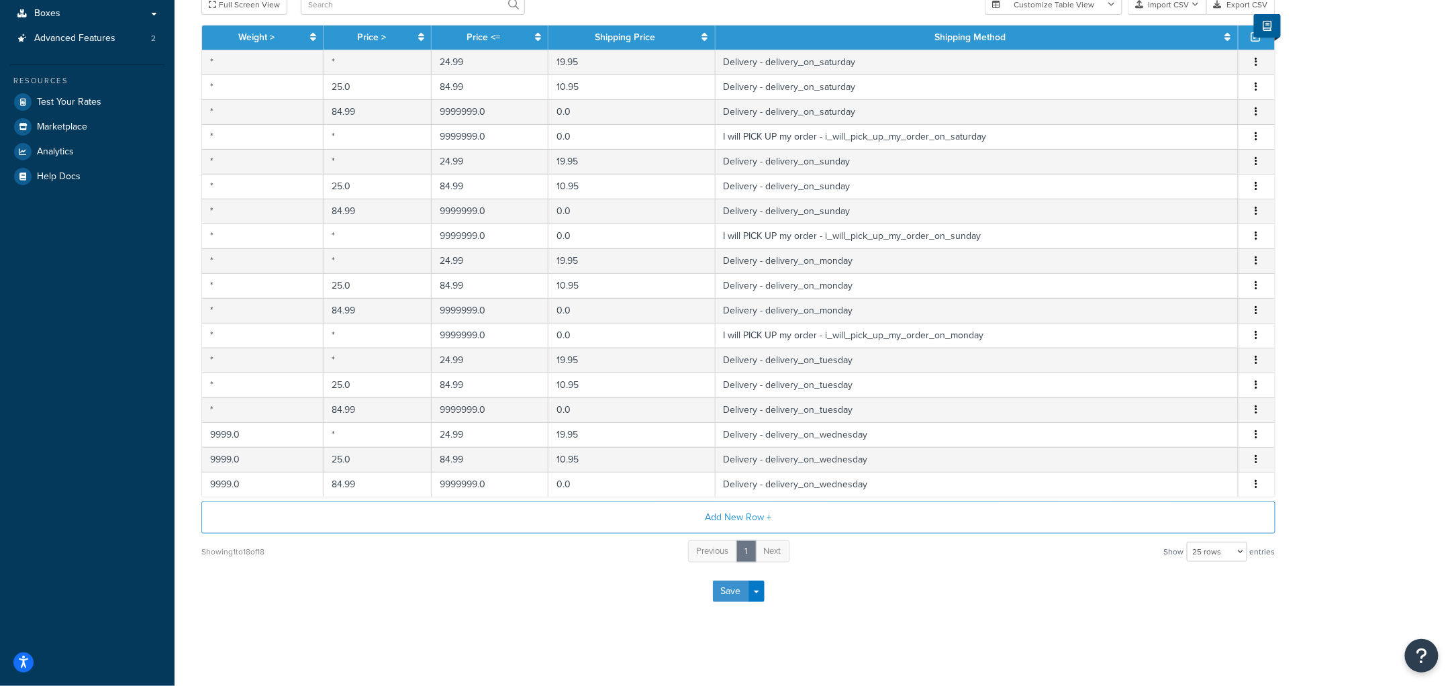
click at [724, 597] on button "Save" at bounding box center [731, 591] width 36 height 21
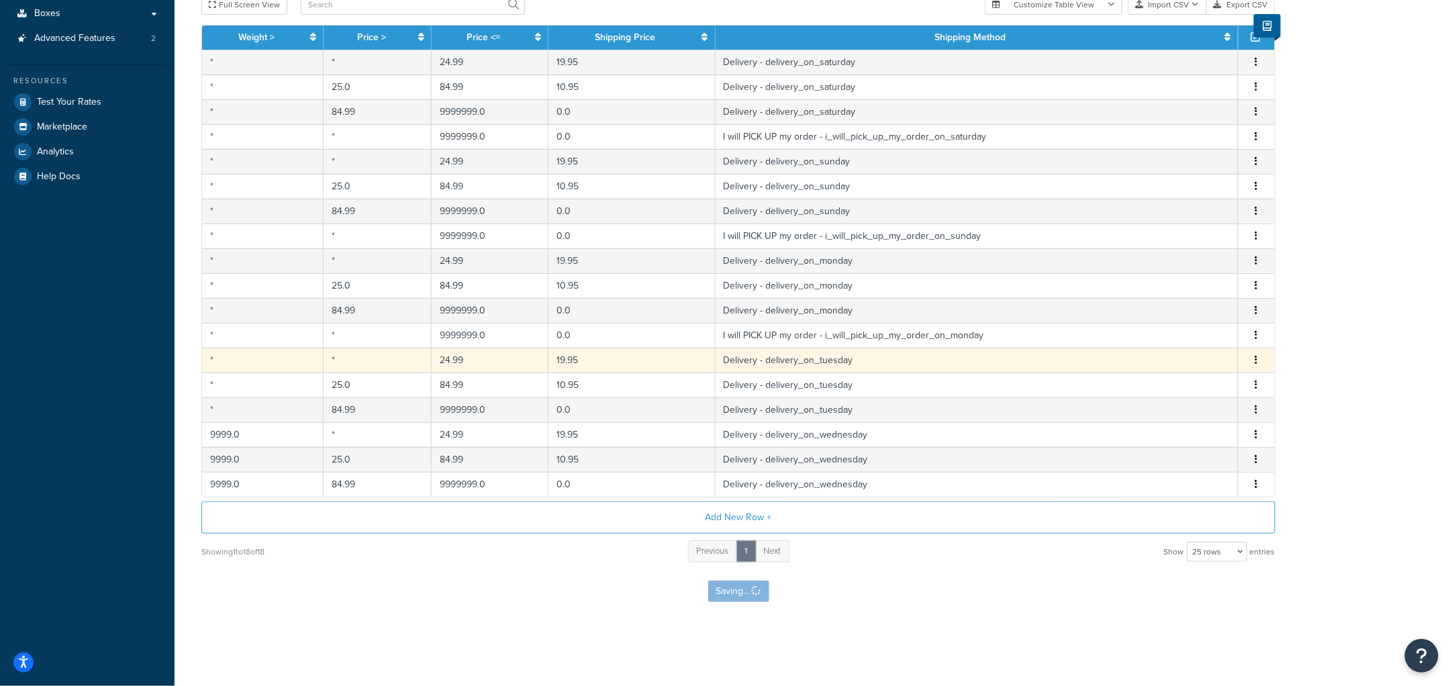
scroll to position [0, 0]
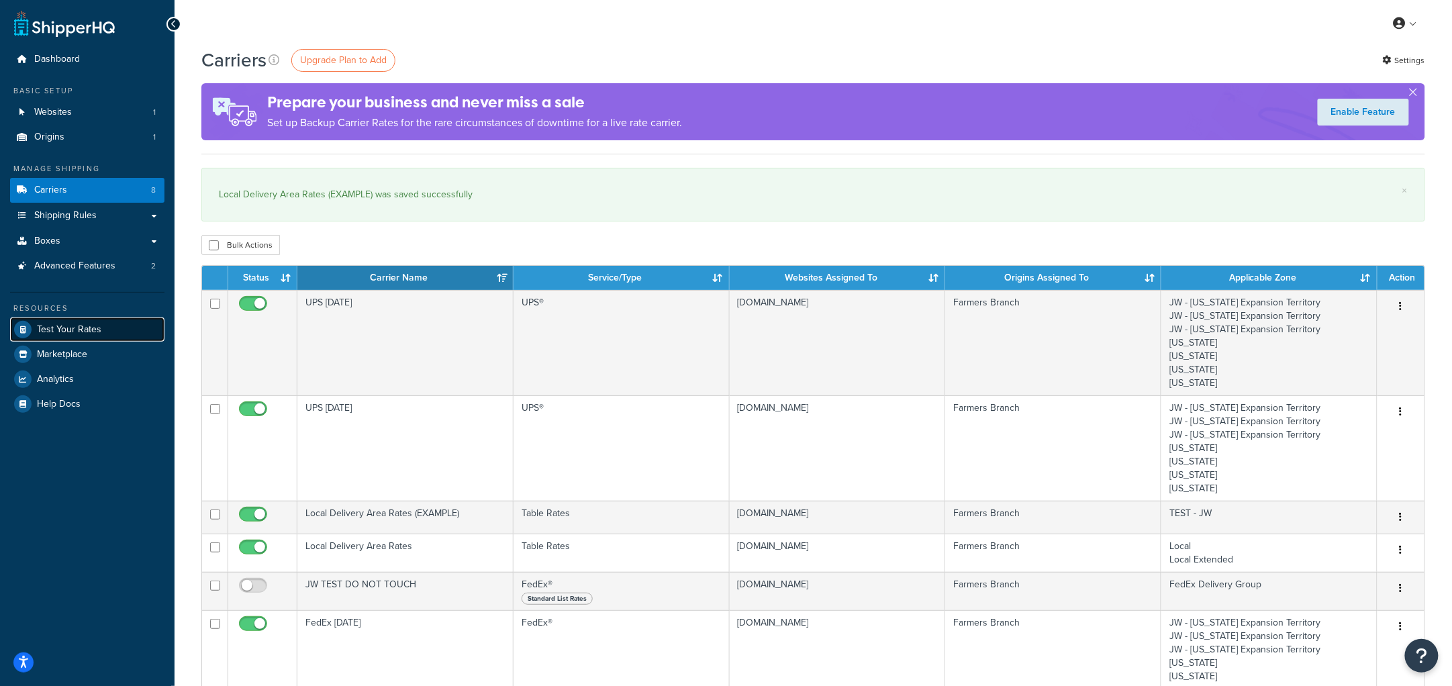
click at [83, 334] on span "Test Your Rates" at bounding box center [69, 329] width 64 height 11
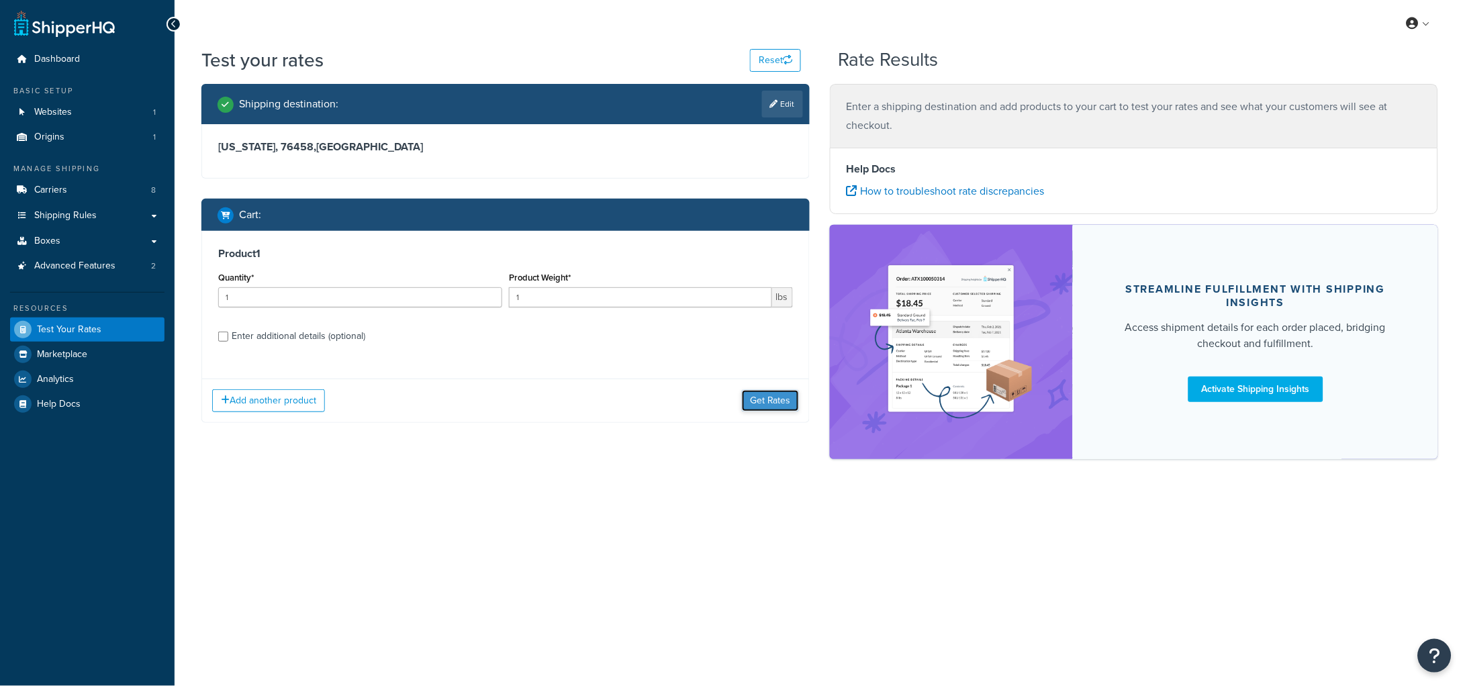
click at [760, 405] on button "Get Rates" at bounding box center [770, 400] width 57 height 21
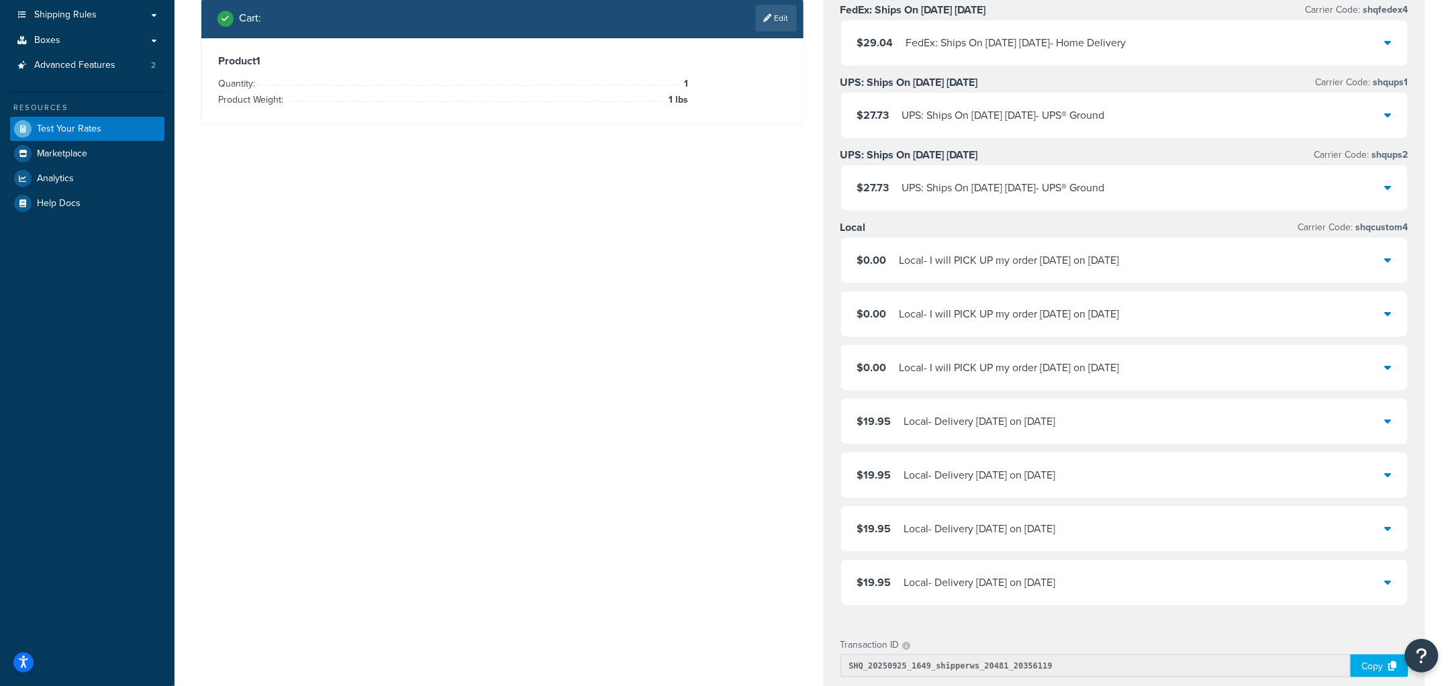
scroll to position [200, 0]
click at [646, 348] on div "Shipping destination : Edit Texas, 76458 , United States Cart : Edit Product 1 …" at bounding box center [813, 449] width 1244 height 1131
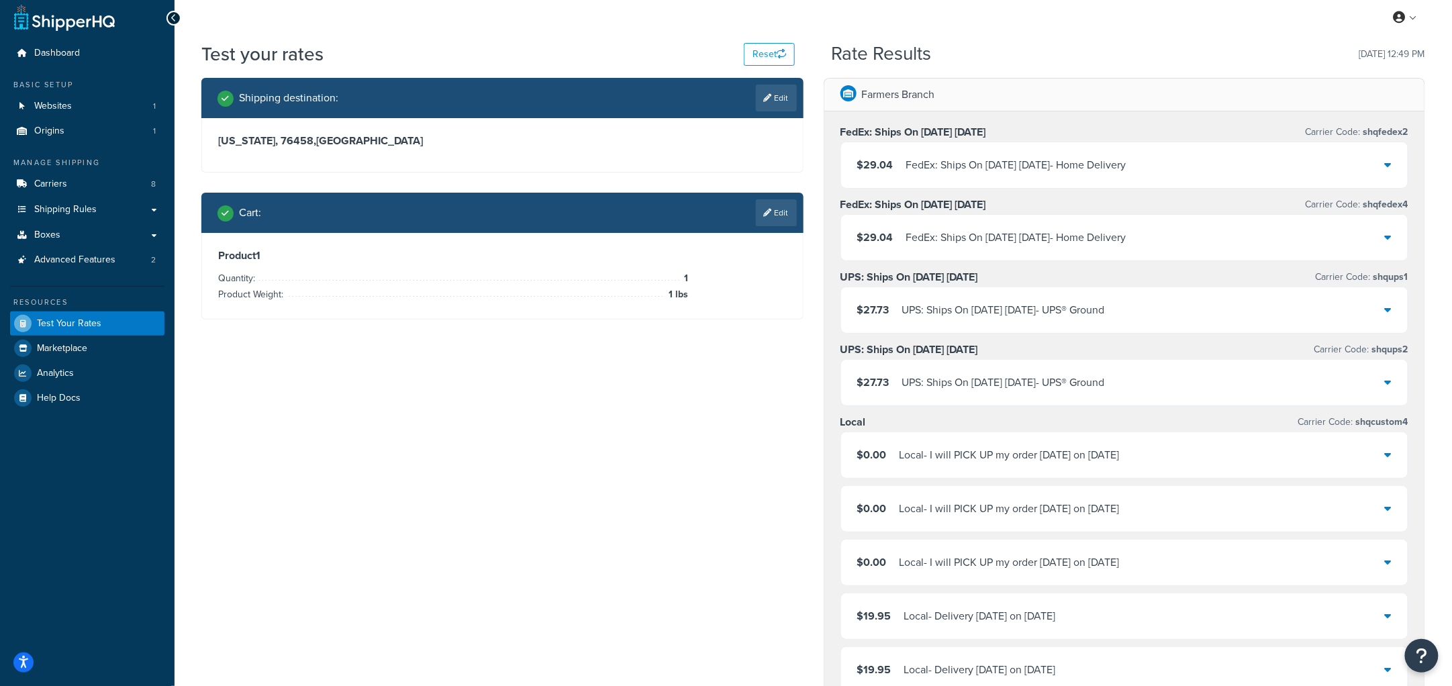
scroll to position [0, 0]
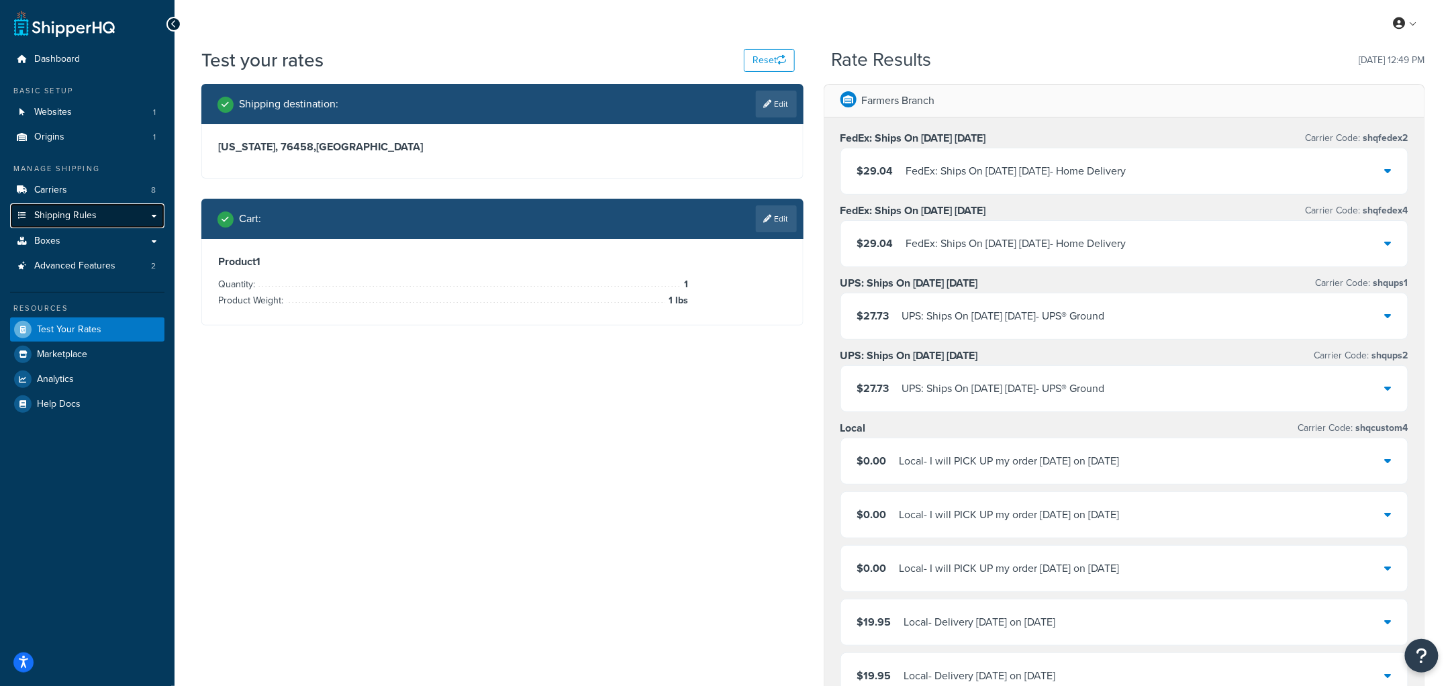
click at [77, 217] on span "Shipping Rules" at bounding box center [65, 215] width 62 height 11
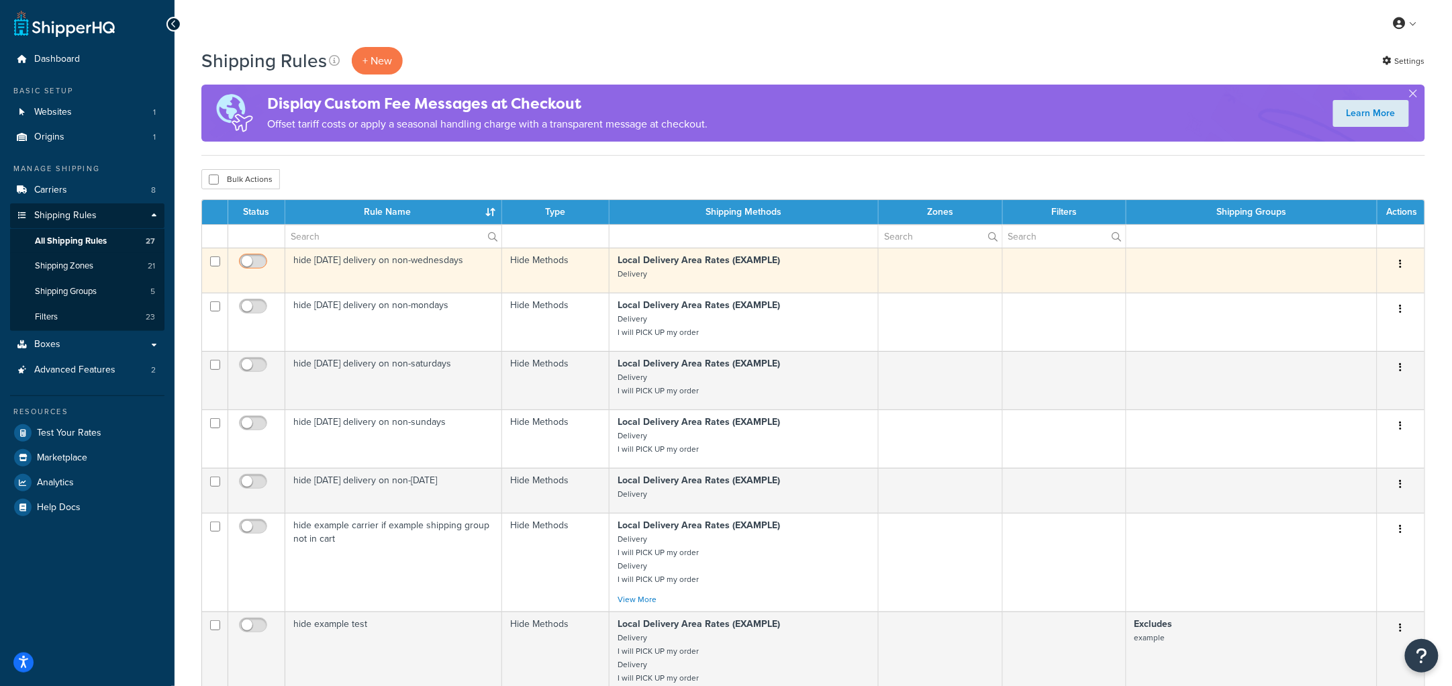
click at [250, 264] on input "checkbox" at bounding box center [254, 264] width 37 height 17
checkbox input "true"
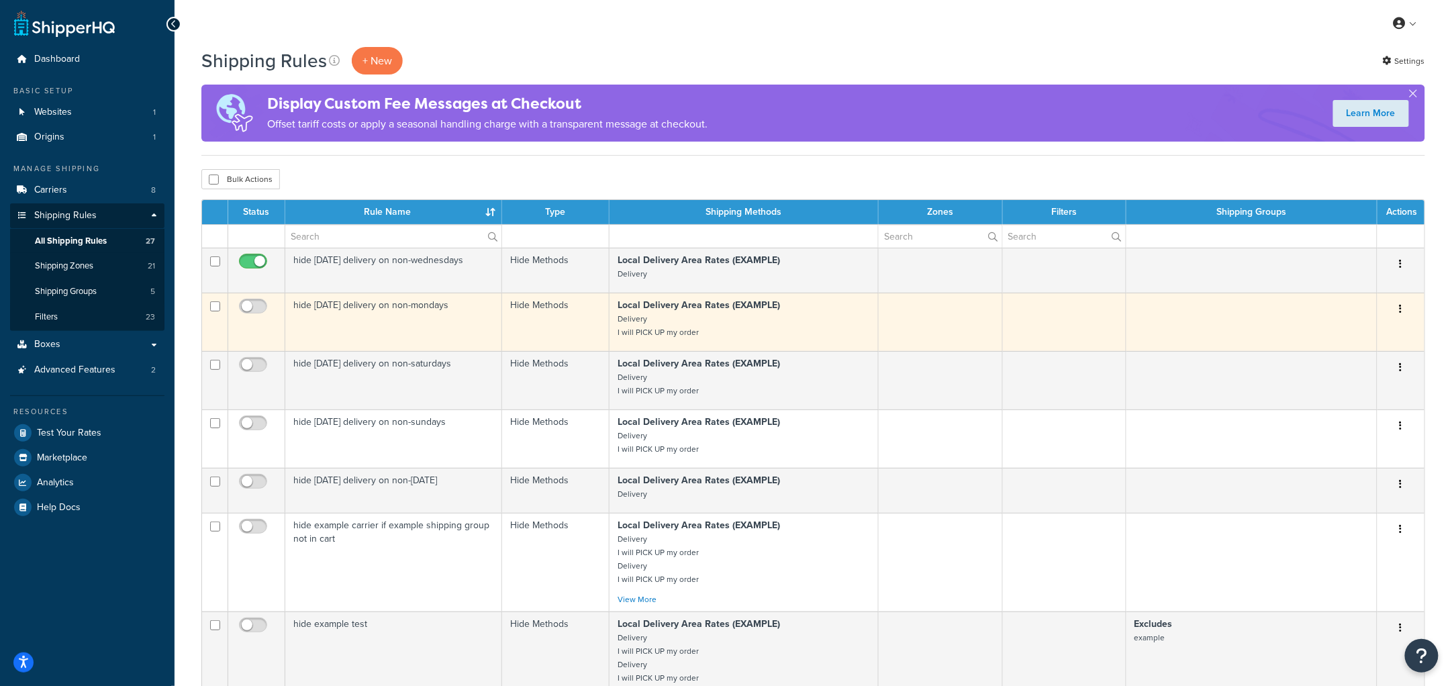
drag, startPoint x: 254, startPoint y: 303, endPoint x: 262, endPoint y: 334, distance: 32.6
click at [254, 303] on input "checkbox" at bounding box center [254, 309] width 37 height 17
checkbox input "true"
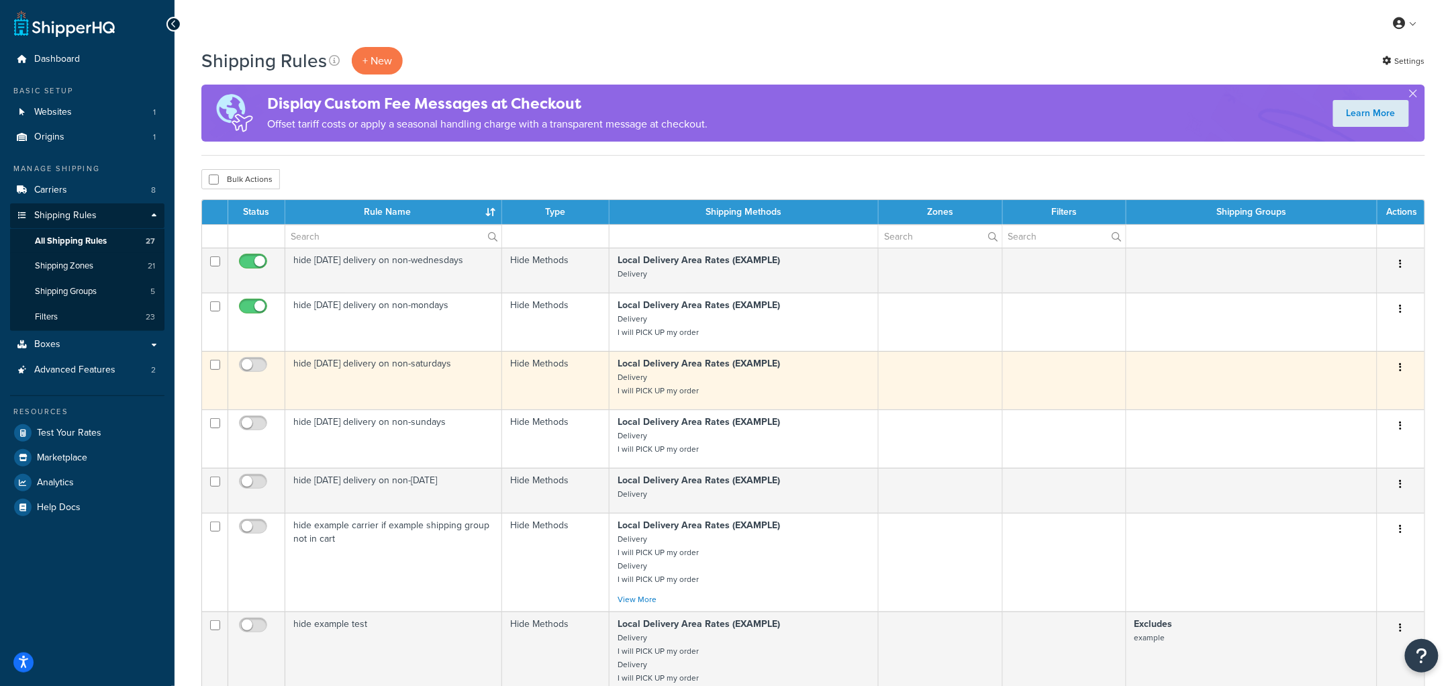
click at [261, 355] on td at bounding box center [256, 380] width 57 height 58
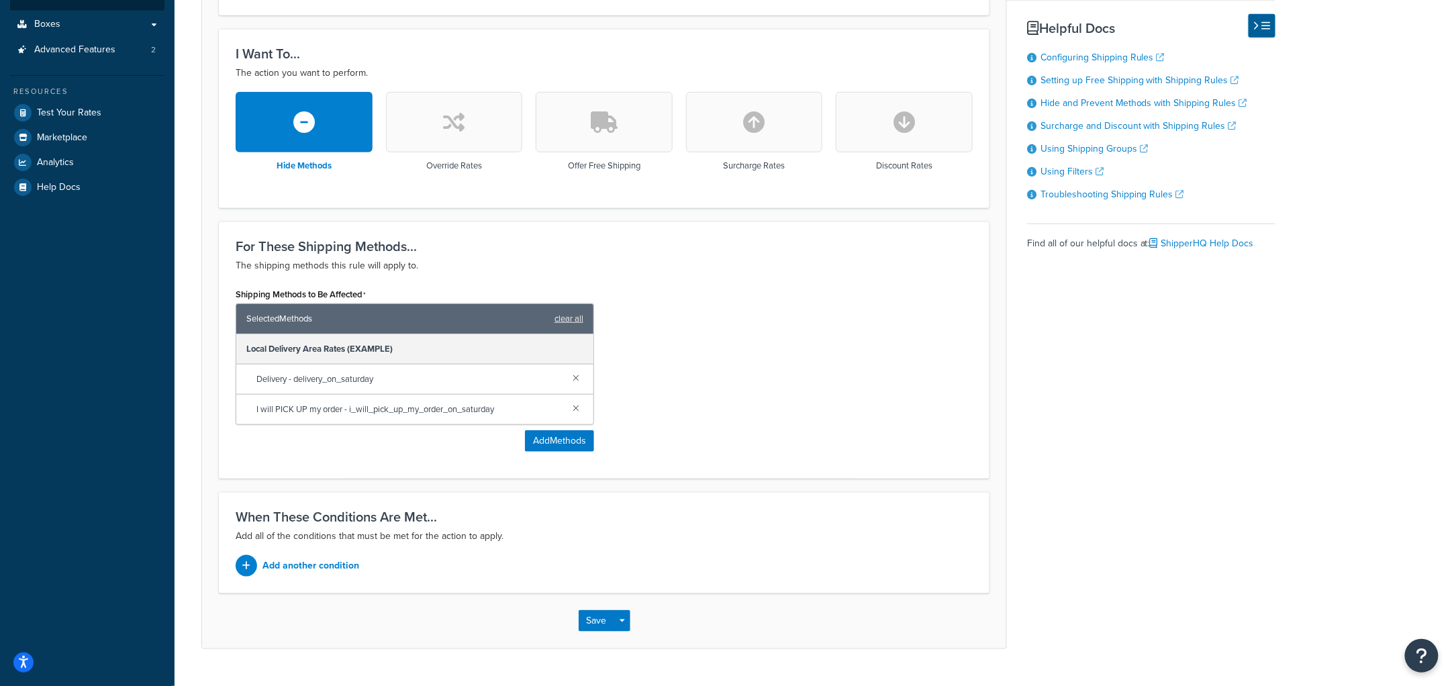
scroll to position [350, 0]
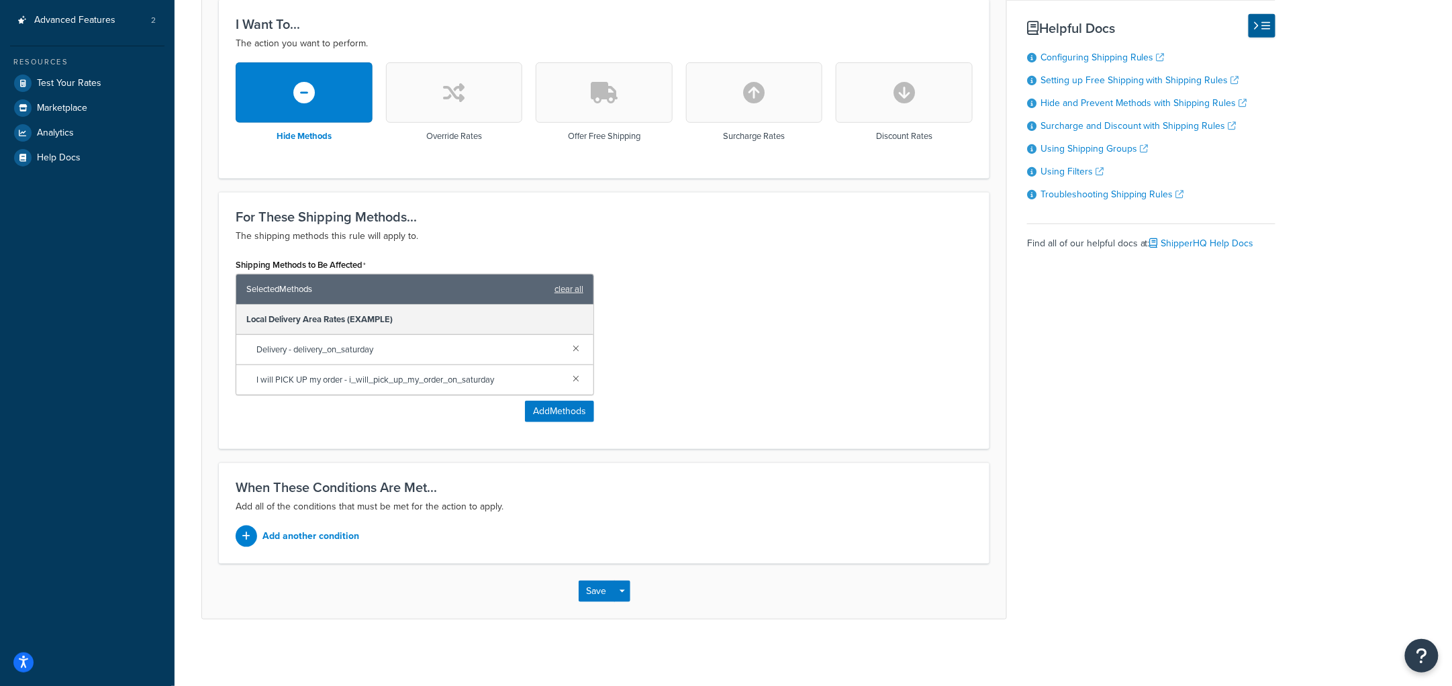
click at [702, 388] on div "Shipping Methods to Be Affected Selected Methods clear all Local Delivery Area …" at bounding box center [604, 343] width 757 height 177
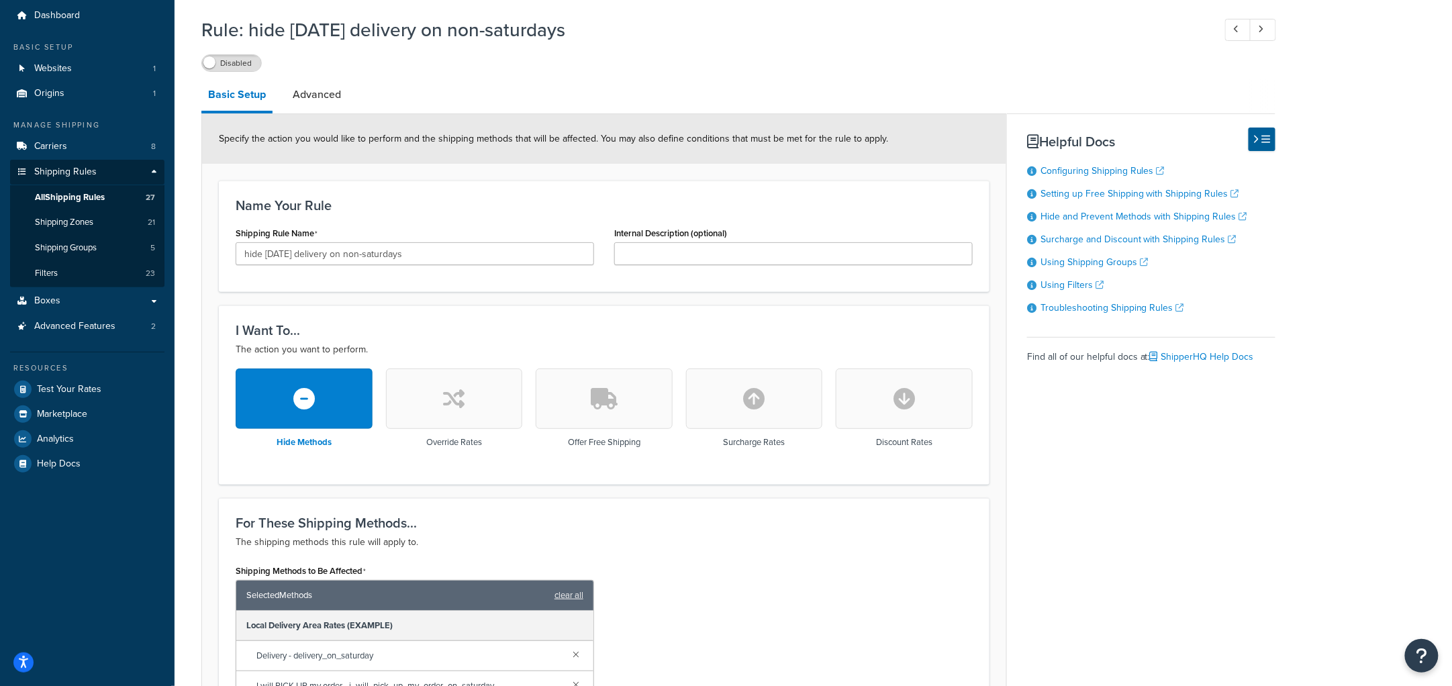
scroll to position [0, 0]
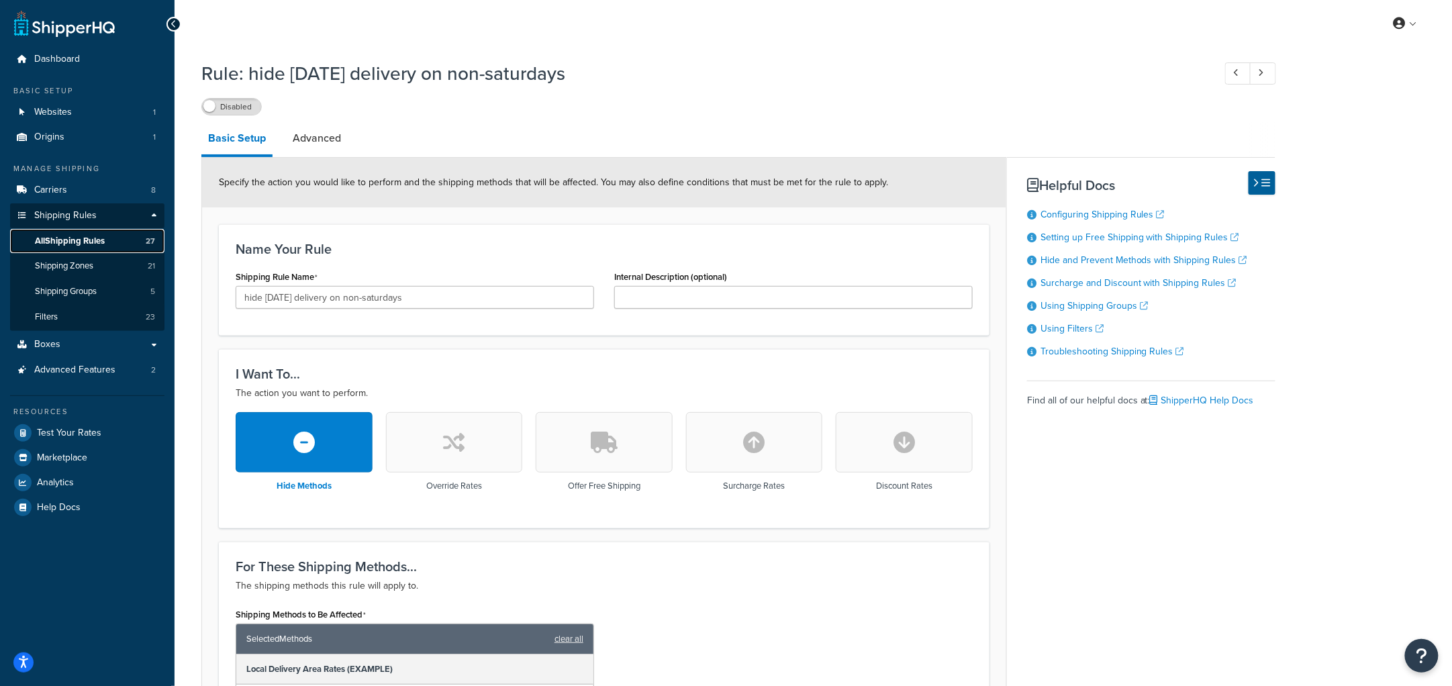
click at [114, 238] on link "All Shipping Rules 27" at bounding box center [87, 241] width 154 height 25
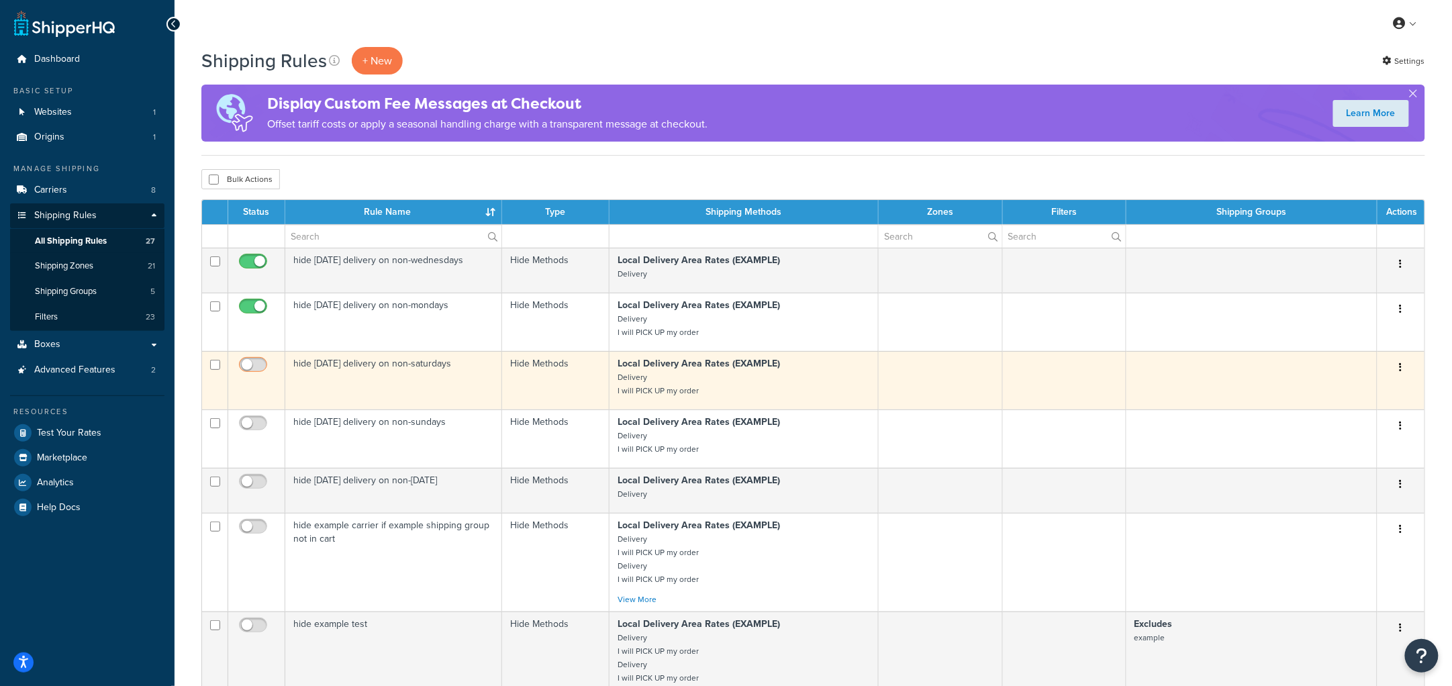
click at [254, 363] on input "checkbox" at bounding box center [254, 368] width 37 height 17
checkbox input "true"
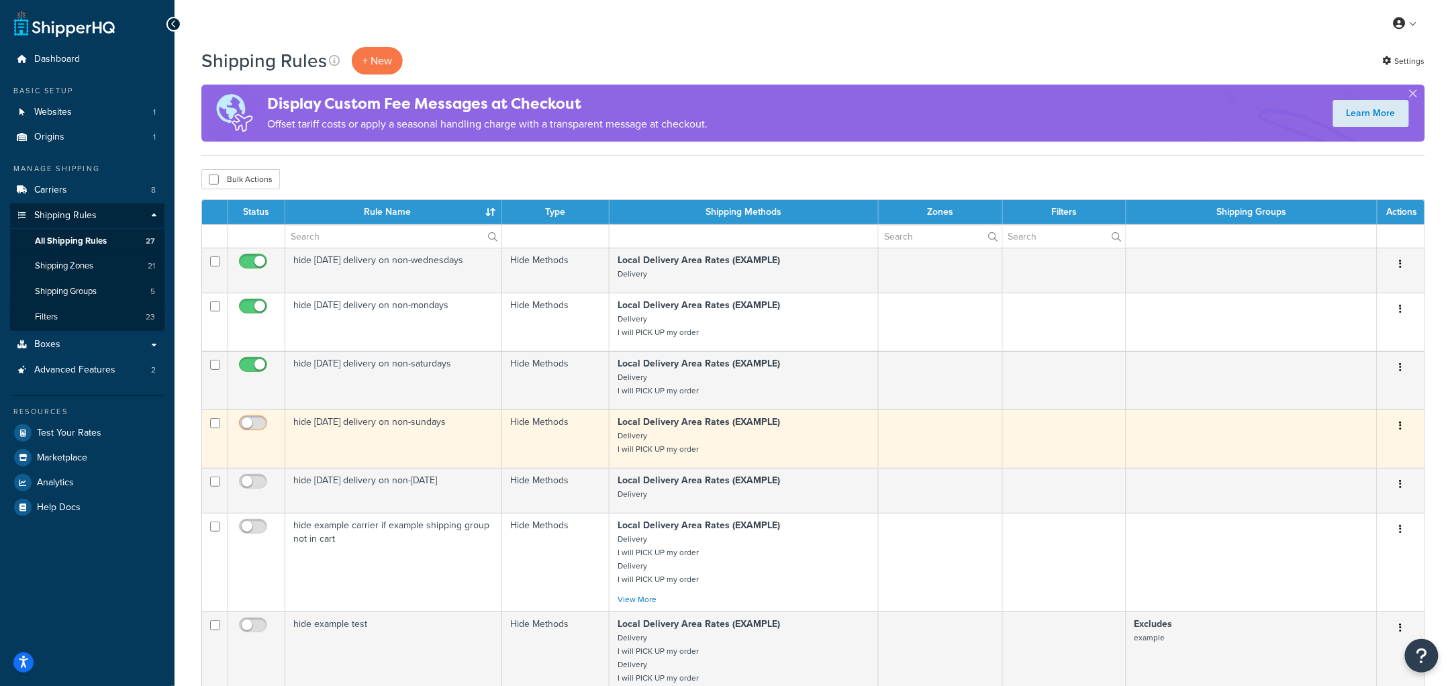
click at [247, 421] on input "checkbox" at bounding box center [254, 426] width 37 height 17
checkbox input "true"
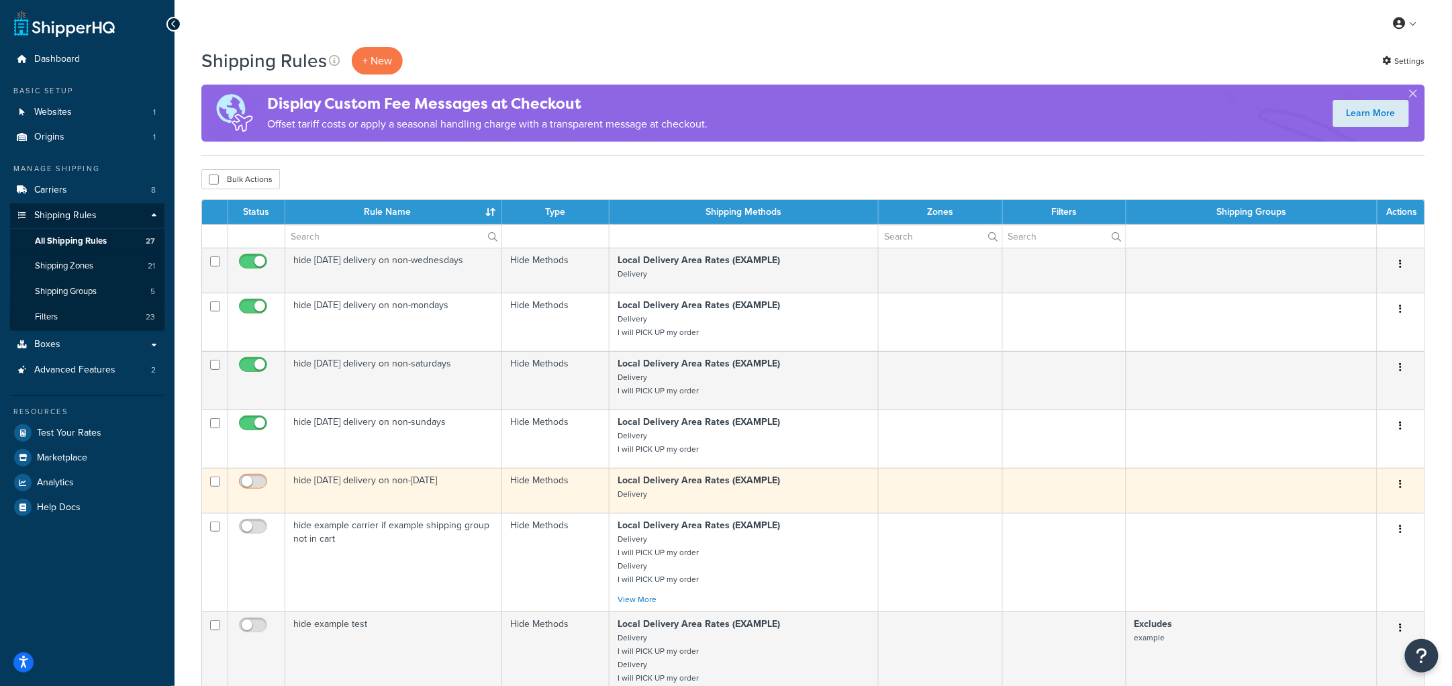
click at [251, 485] on input "checkbox" at bounding box center [254, 485] width 37 height 17
checkbox input "true"
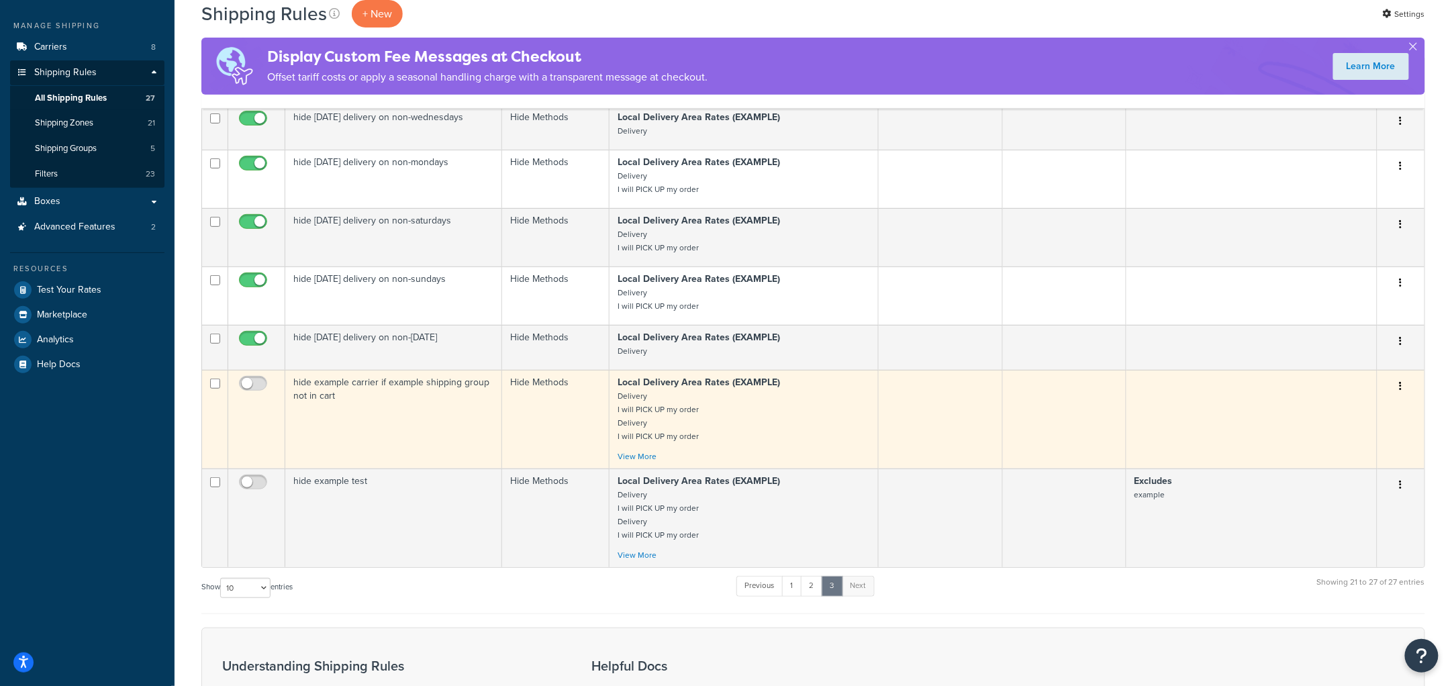
scroll to position [144, 0]
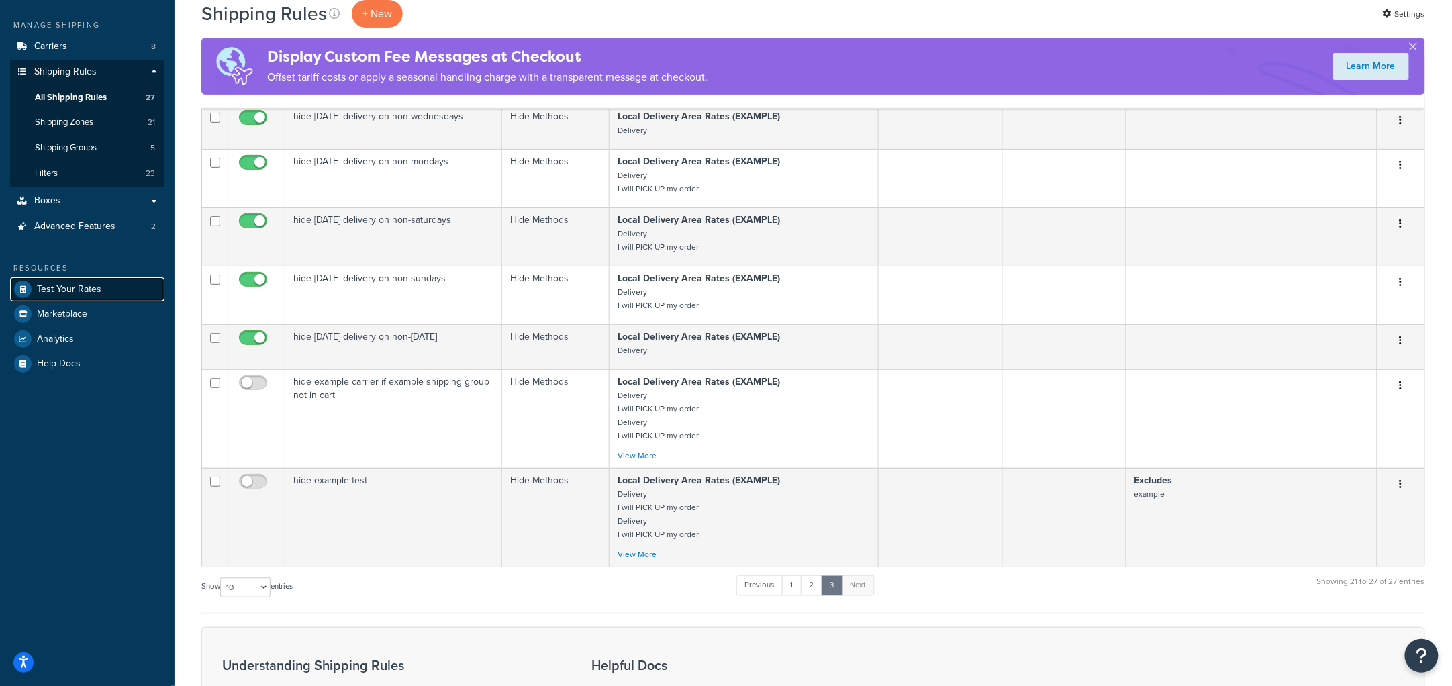
click at [79, 289] on span "Test Your Rates" at bounding box center [69, 289] width 64 height 11
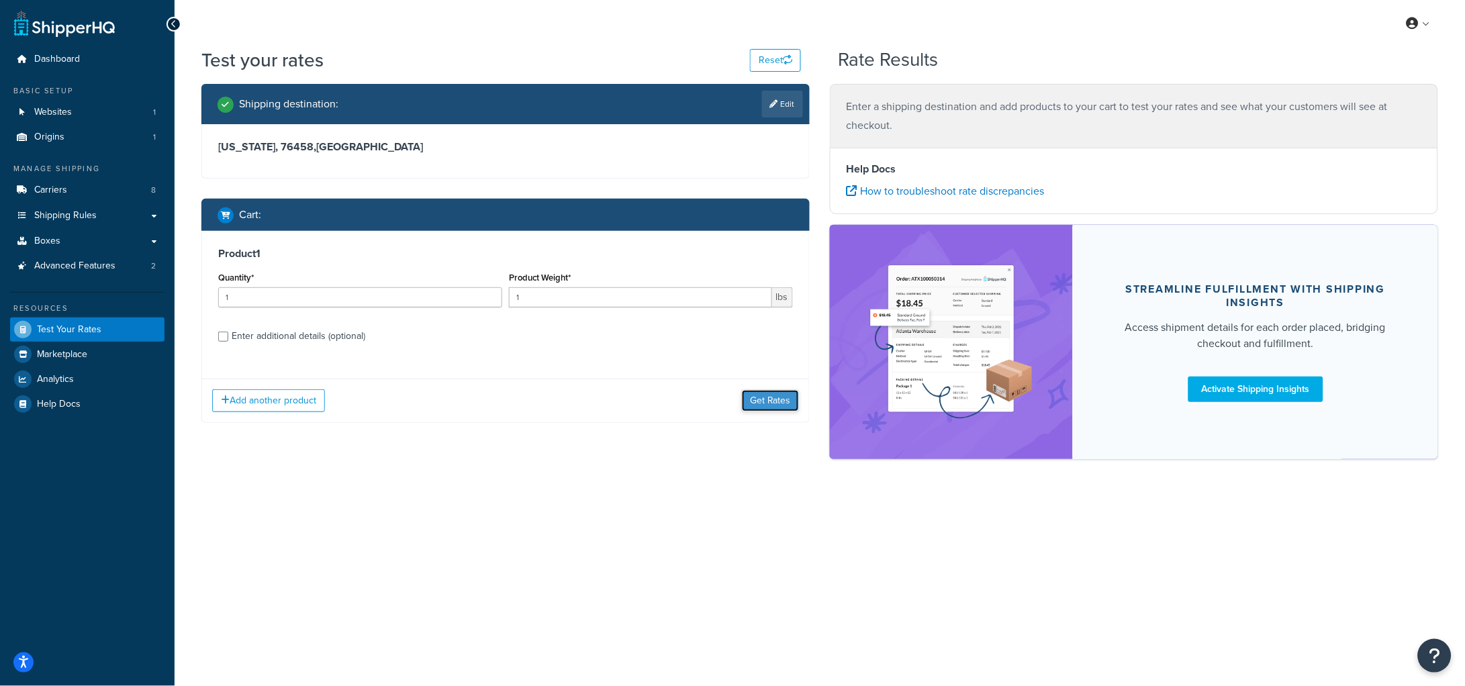
click at [763, 395] on button "Get Rates" at bounding box center [770, 400] width 57 height 21
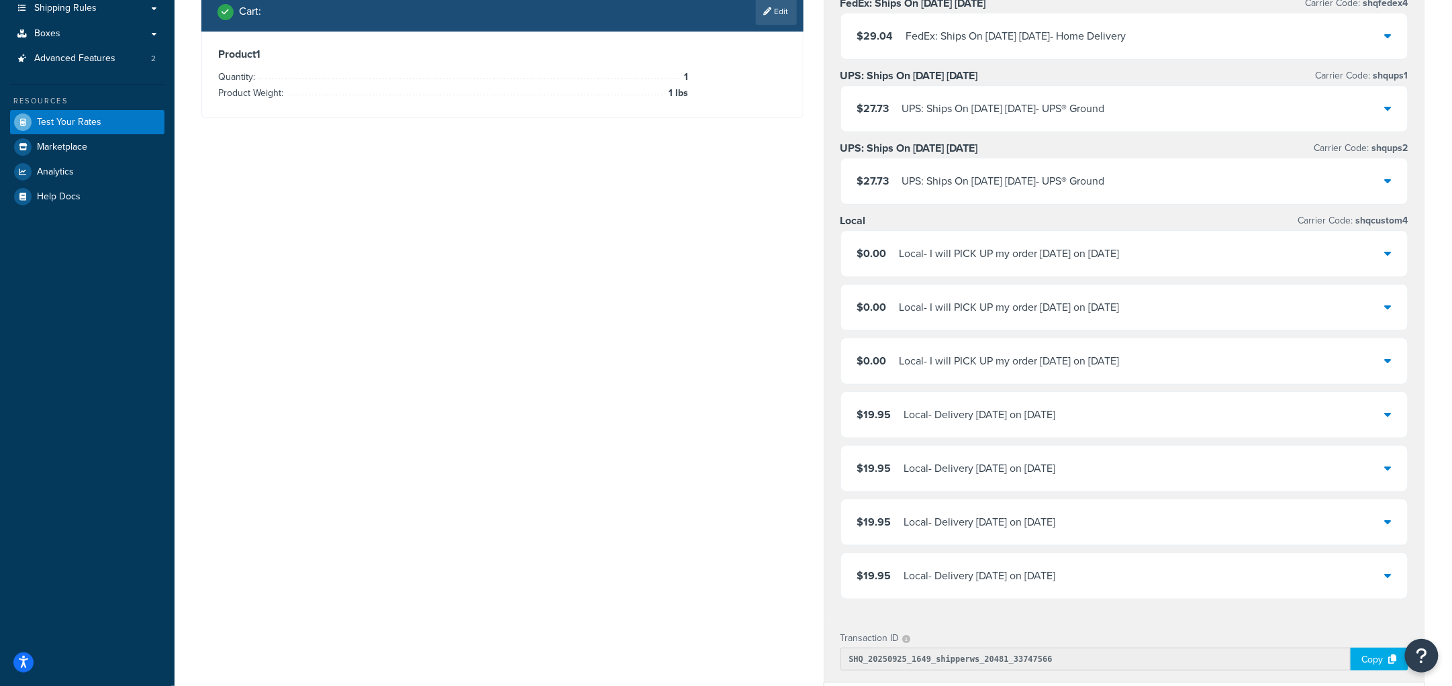
scroll to position [208, 0]
click at [599, 424] on div "Shipping destination : Edit Texas, 76458 , United States Cart : Edit Product 1 …" at bounding box center [813, 441] width 1244 height 1131
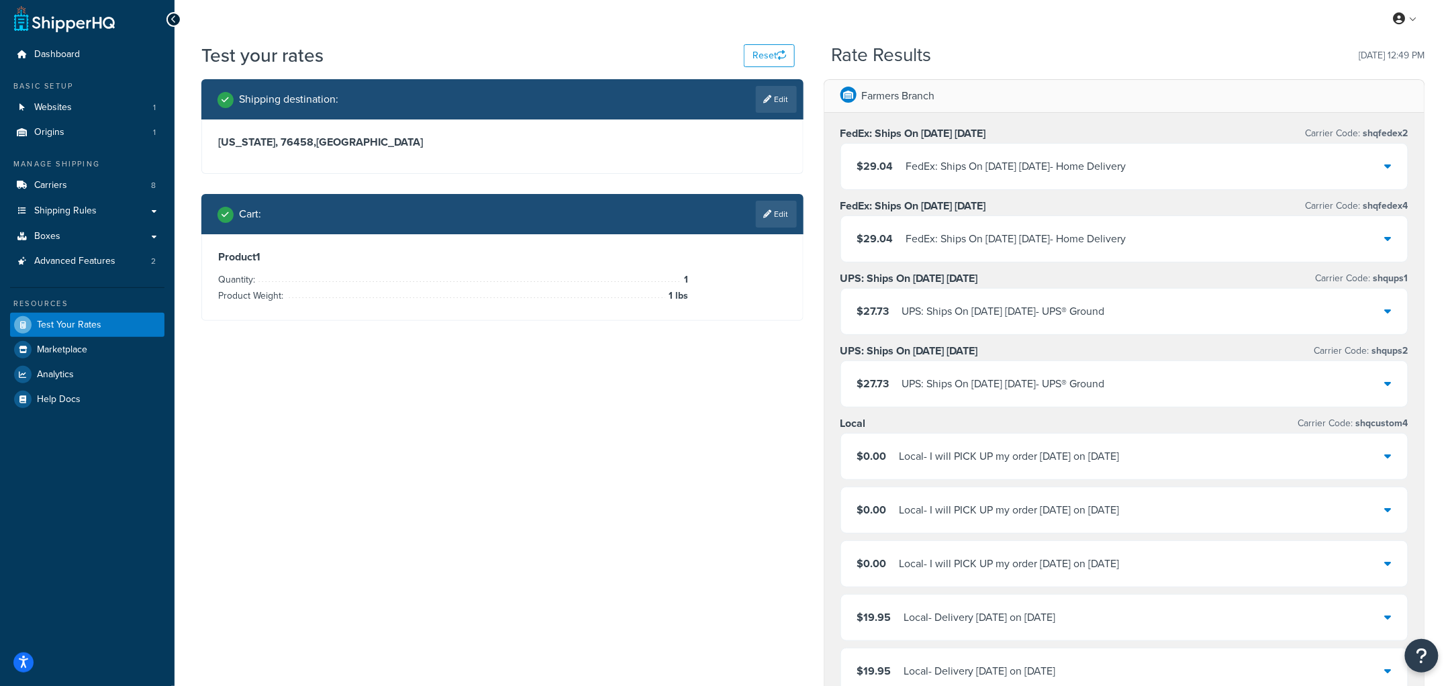
scroll to position [0, 0]
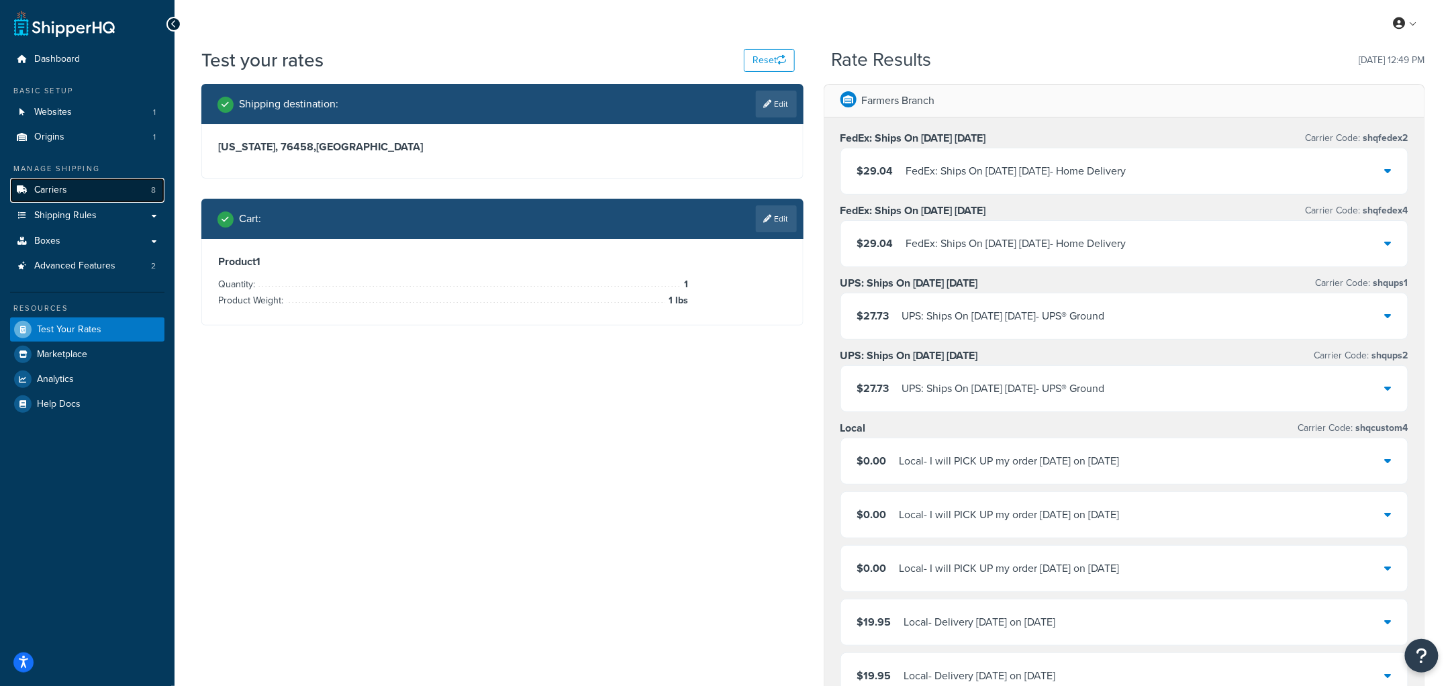
click at [60, 192] on span "Carriers" at bounding box center [50, 190] width 33 height 11
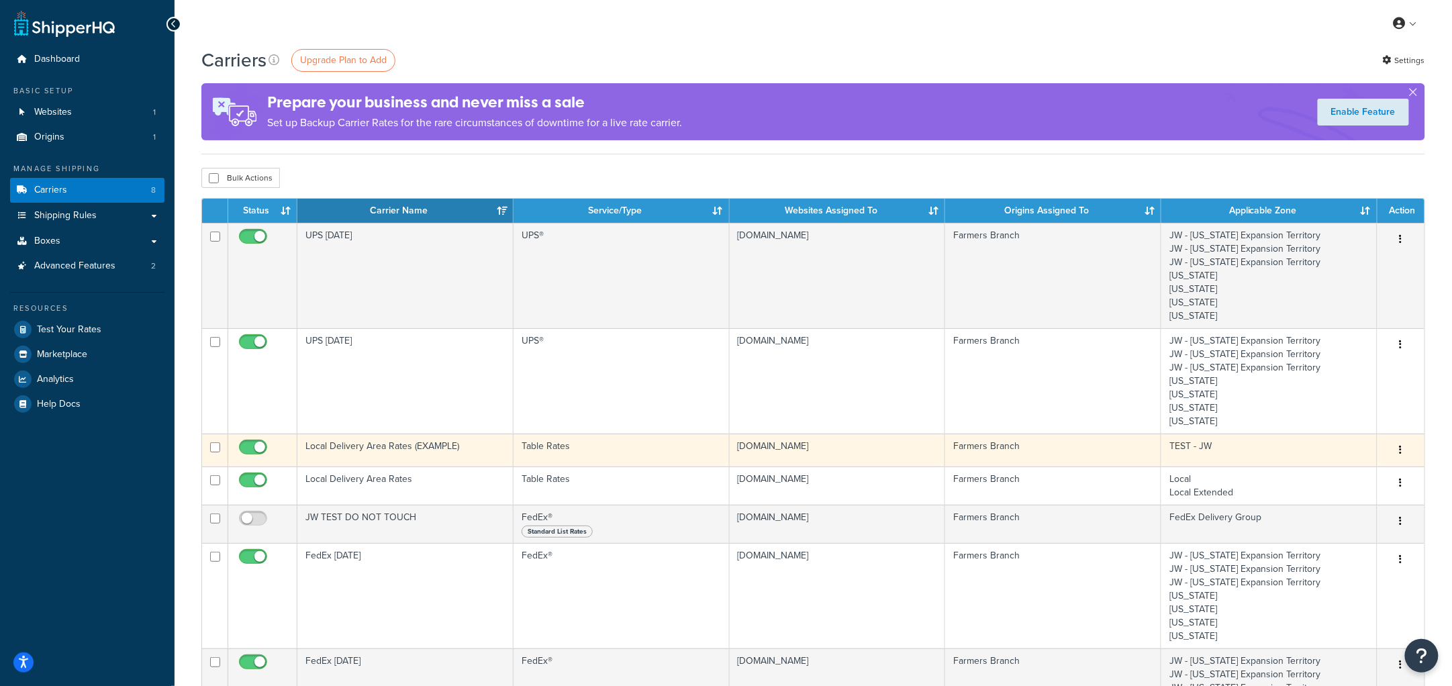
click at [431, 444] on td "Local Delivery Area Rates (EXAMPLE)" at bounding box center [405, 450] width 216 height 33
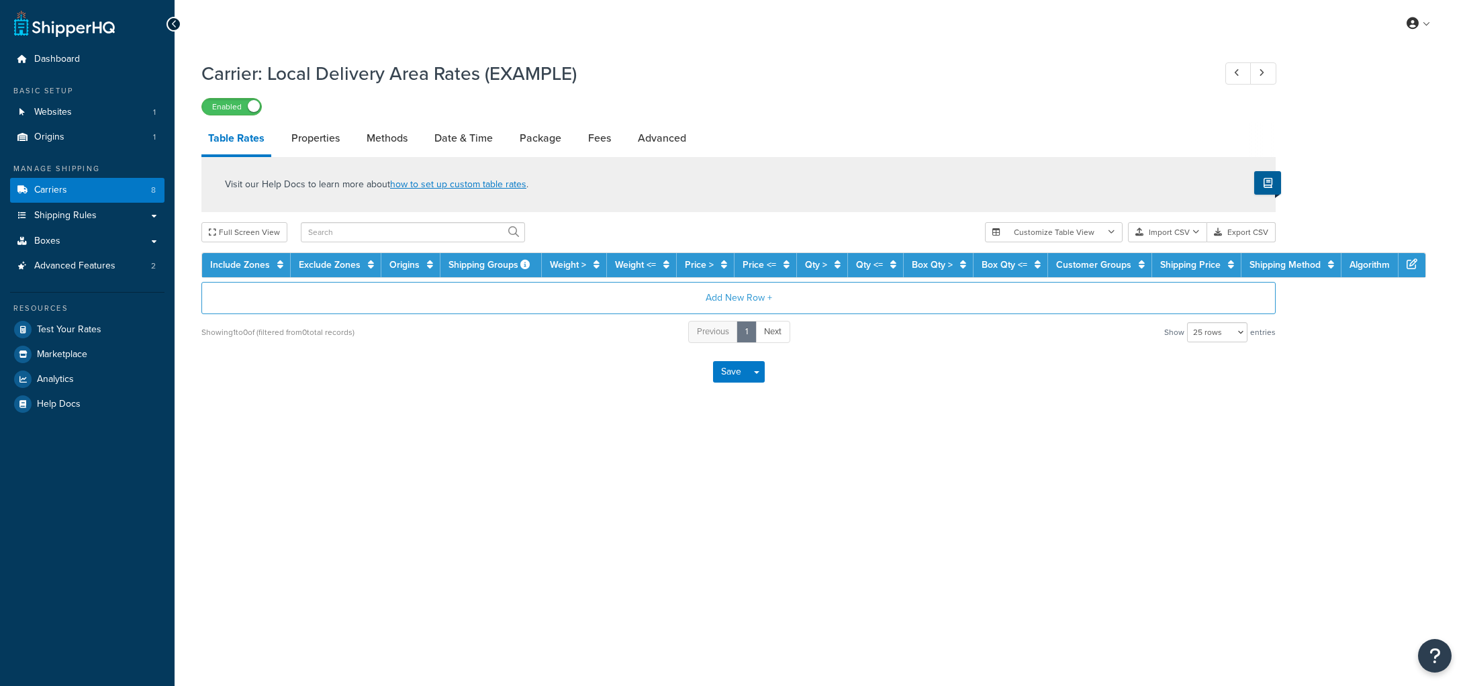
select select "25"
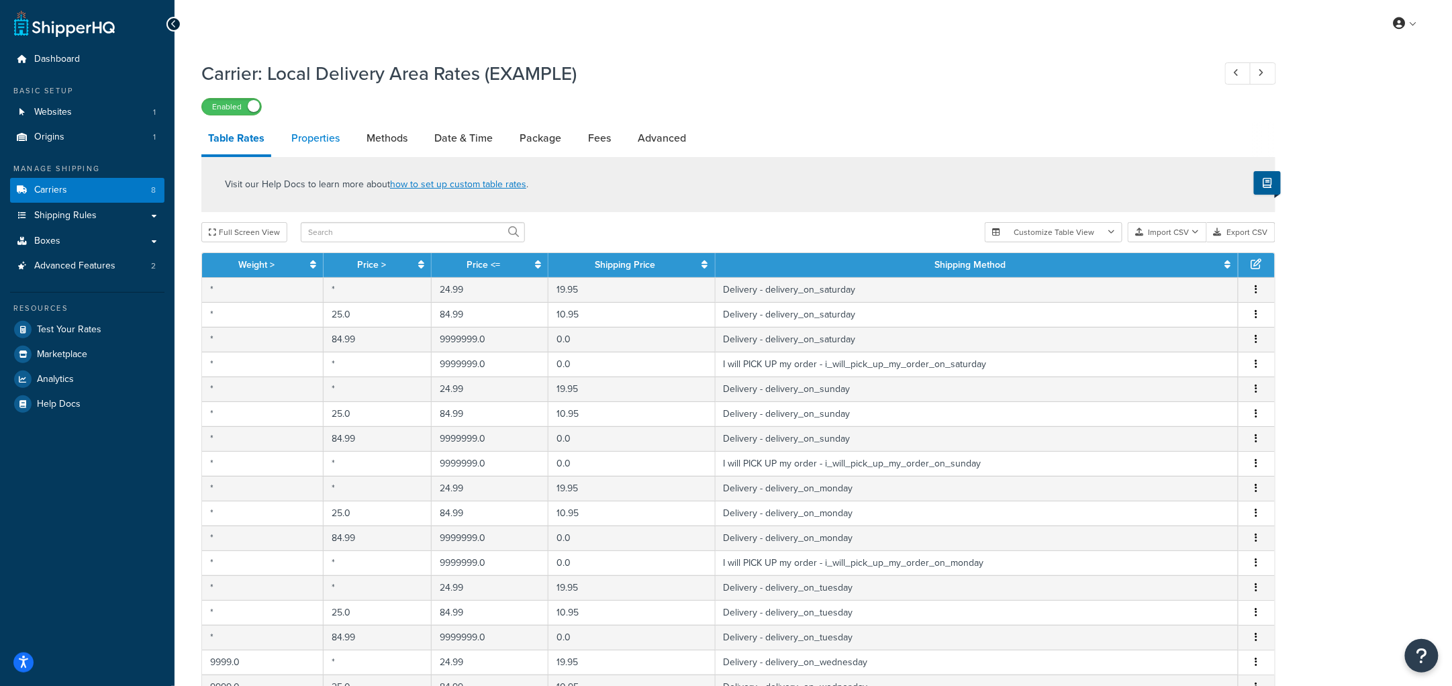
click at [318, 140] on link "Properties" at bounding box center [316, 138] width 62 height 32
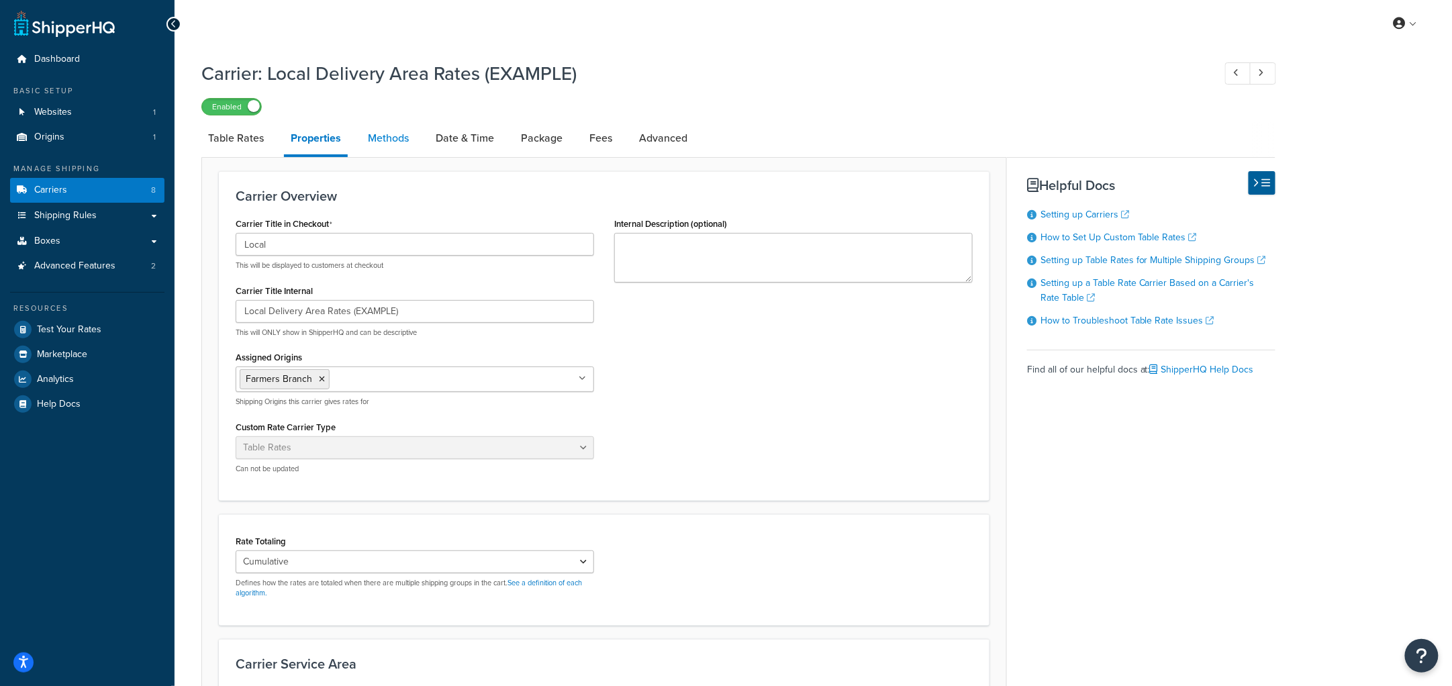
click at [377, 141] on link "Methods" at bounding box center [388, 138] width 54 height 32
select select "25"
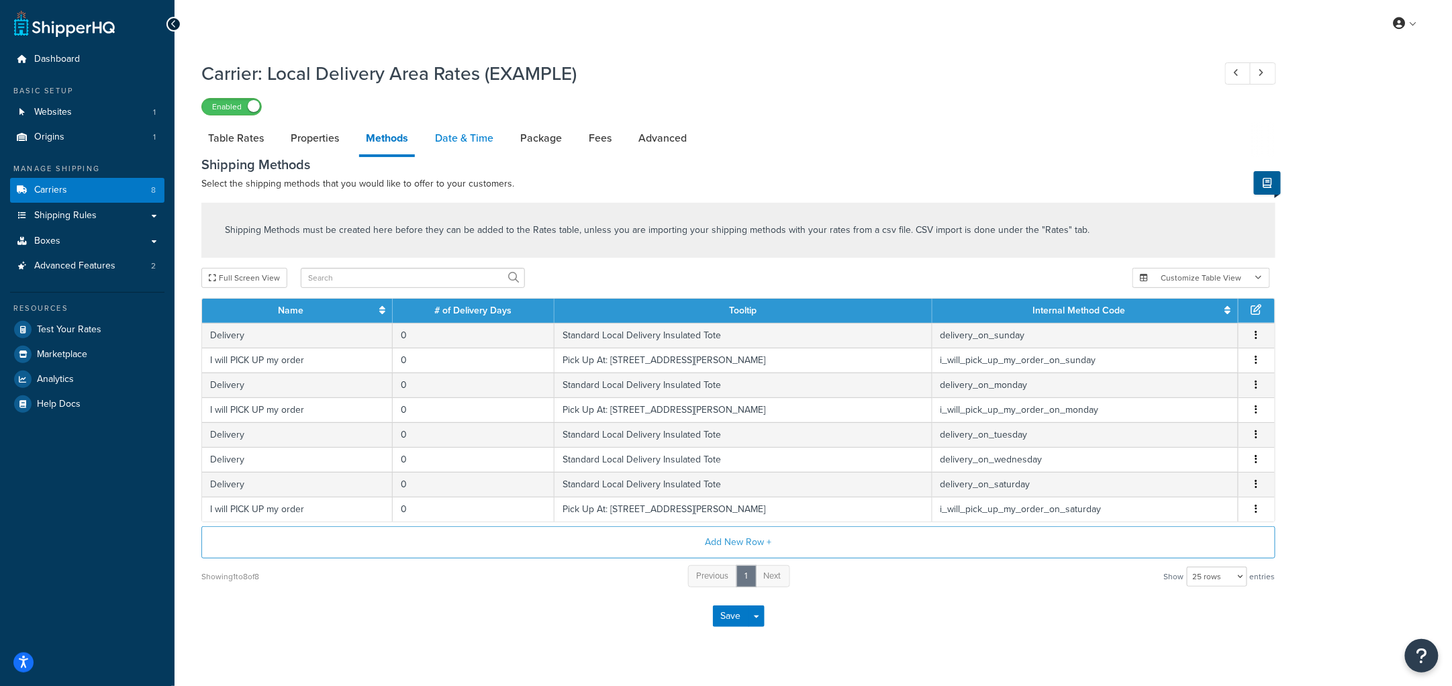
click at [447, 135] on link "Date & Time" at bounding box center [464, 138] width 72 height 32
select select "yMd"
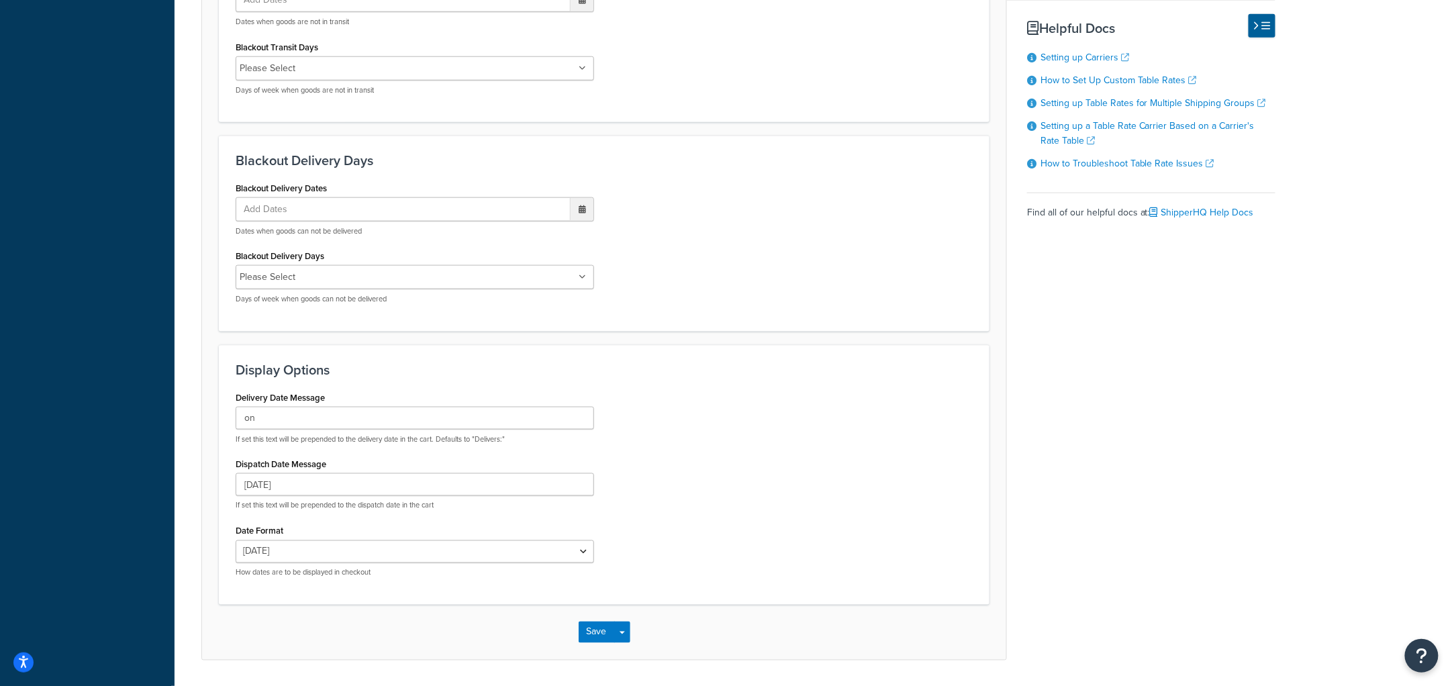
scroll to position [678, 0]
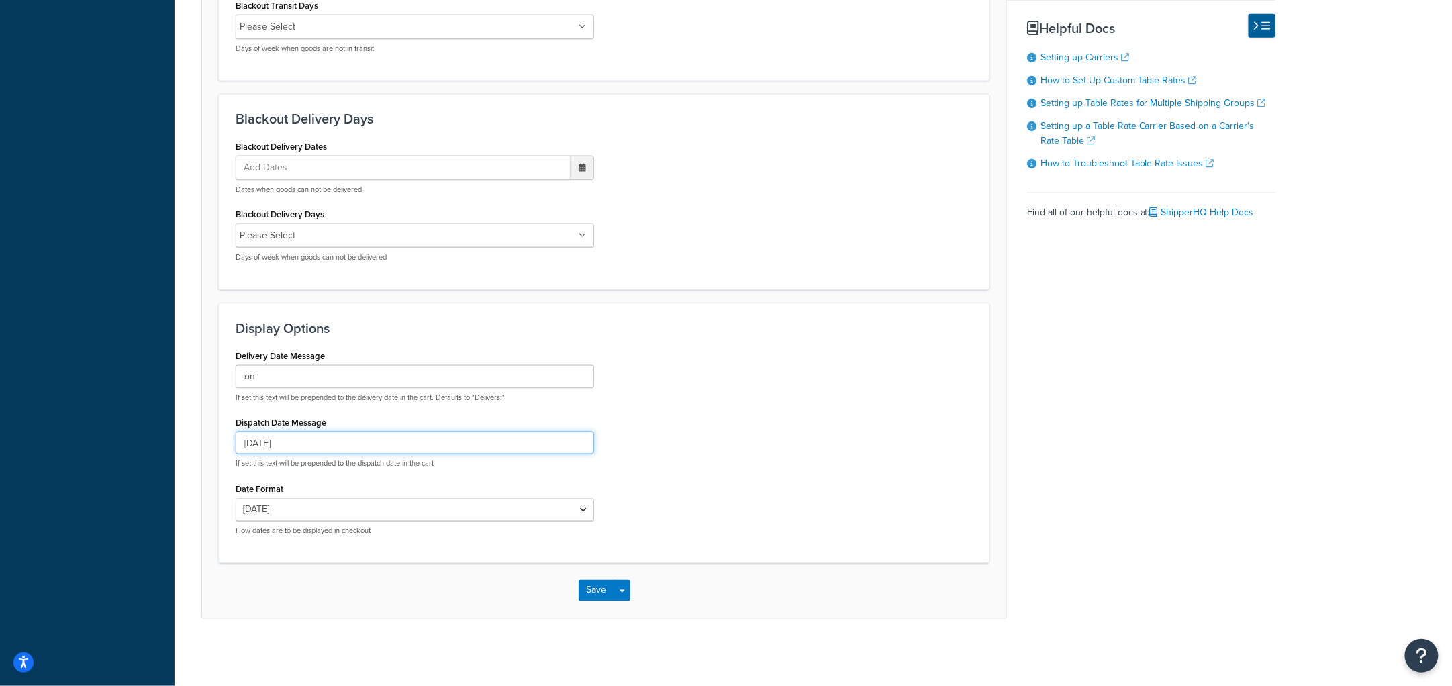
drag, startPoint x: 312, startPoint y: 438, endPoint x: 172, endPoint y: 433, distance: 140.4
click at [172, 433] on div "Dashboard Basic Setup Websites 1 Origins 1 Manage Shipping Carriers 8 Shipping …" at bounding box center [726, 4] width 1452 height 1364
click at [774, 408] on div "Delivery Date Message on If set this text will be prepended to the delivery dat…" at bounding box center [604, 446] width 757 height 200
click at [373, 377] on input "on" at bounding box center [415, 376] width 359 height 23
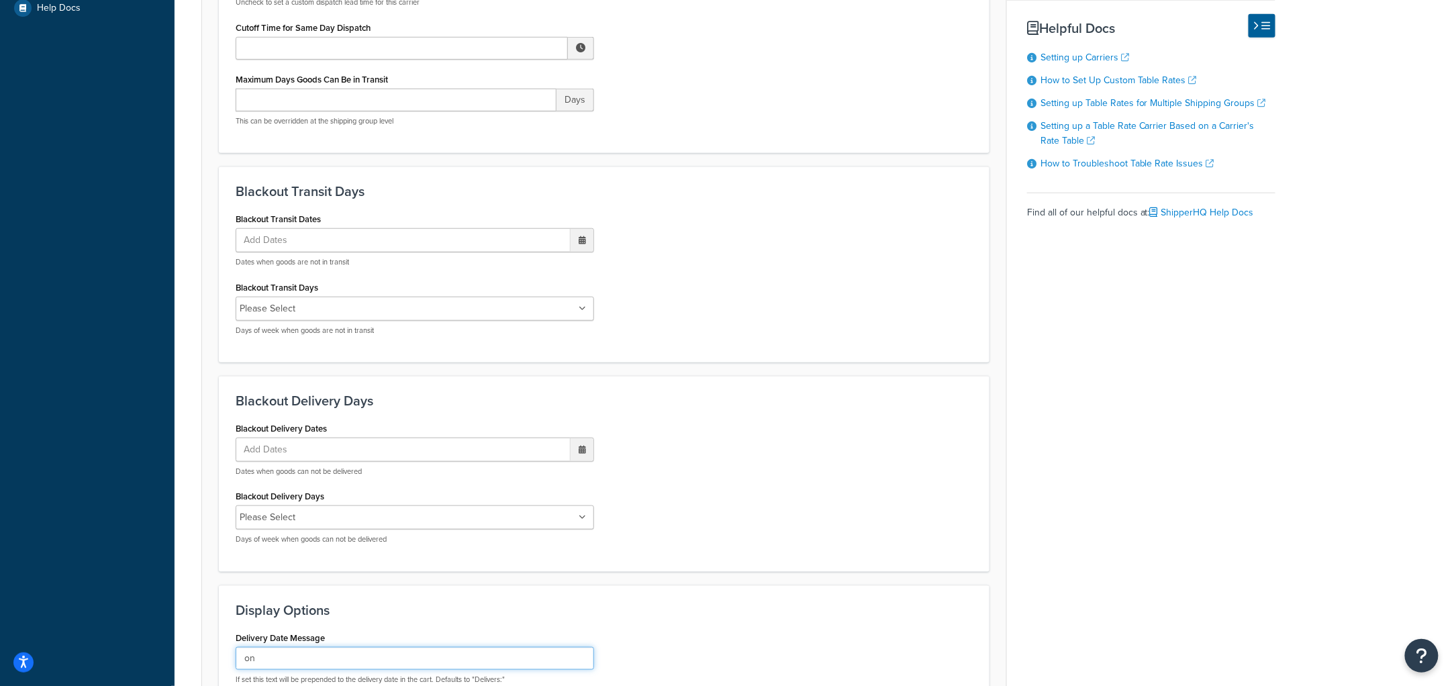
scroll to position [395, 0]
click at [611, 253] on div "Blackout Transit Dates Add Dates ‹ September 2025 › Su Mo Tu We Th Fr Sa 31 1 2…" at bounding box center [604, 278] width 757 height 136
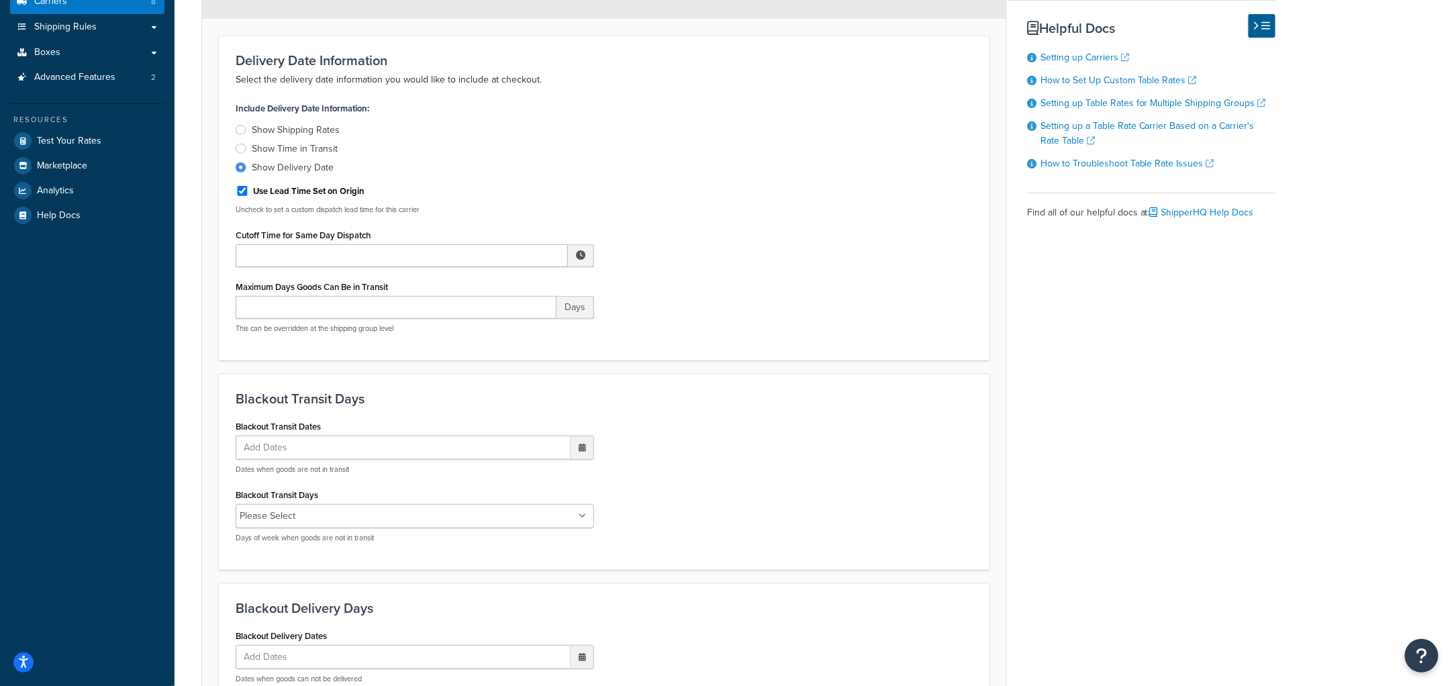
click at [726, 299] on div "Include Delivery Date Information: Show Shipping Rates Show Time in Transit Sho…" at bounding box center [604, 221] width 757 height 245
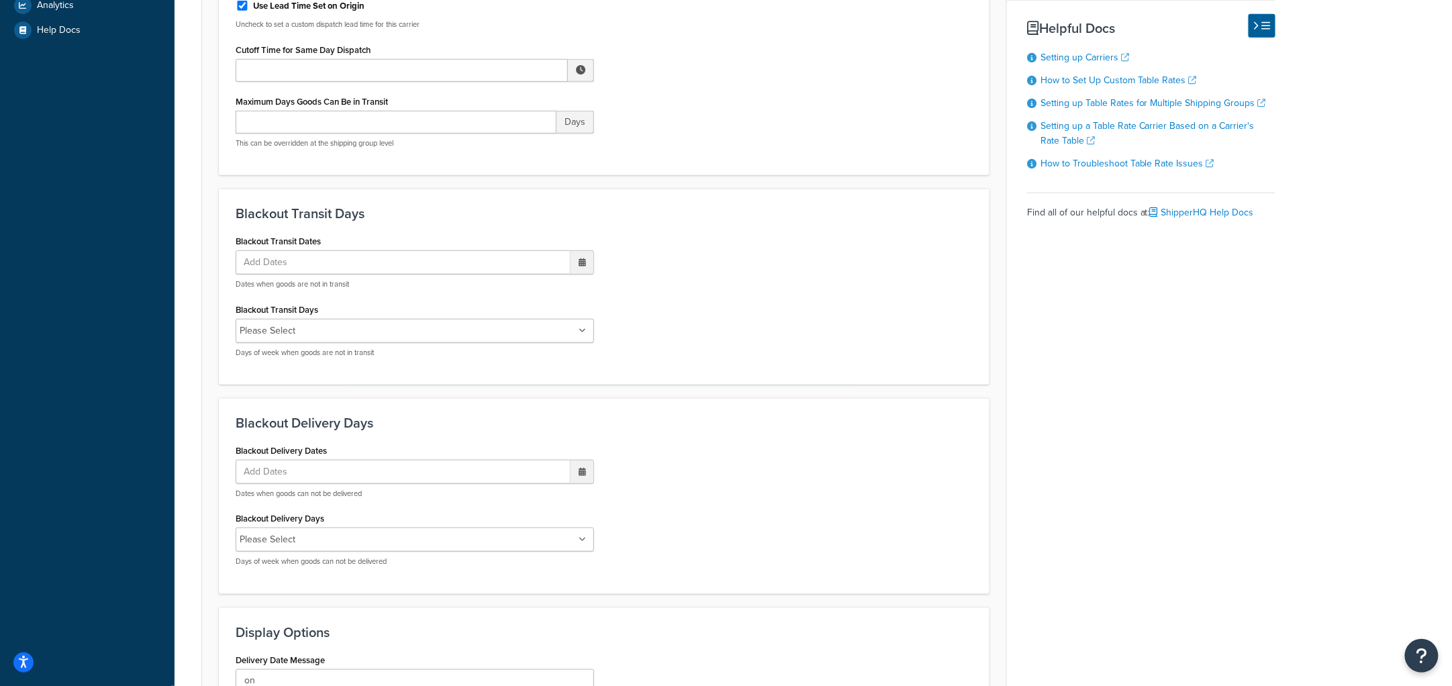
scroll to position [678, 0]
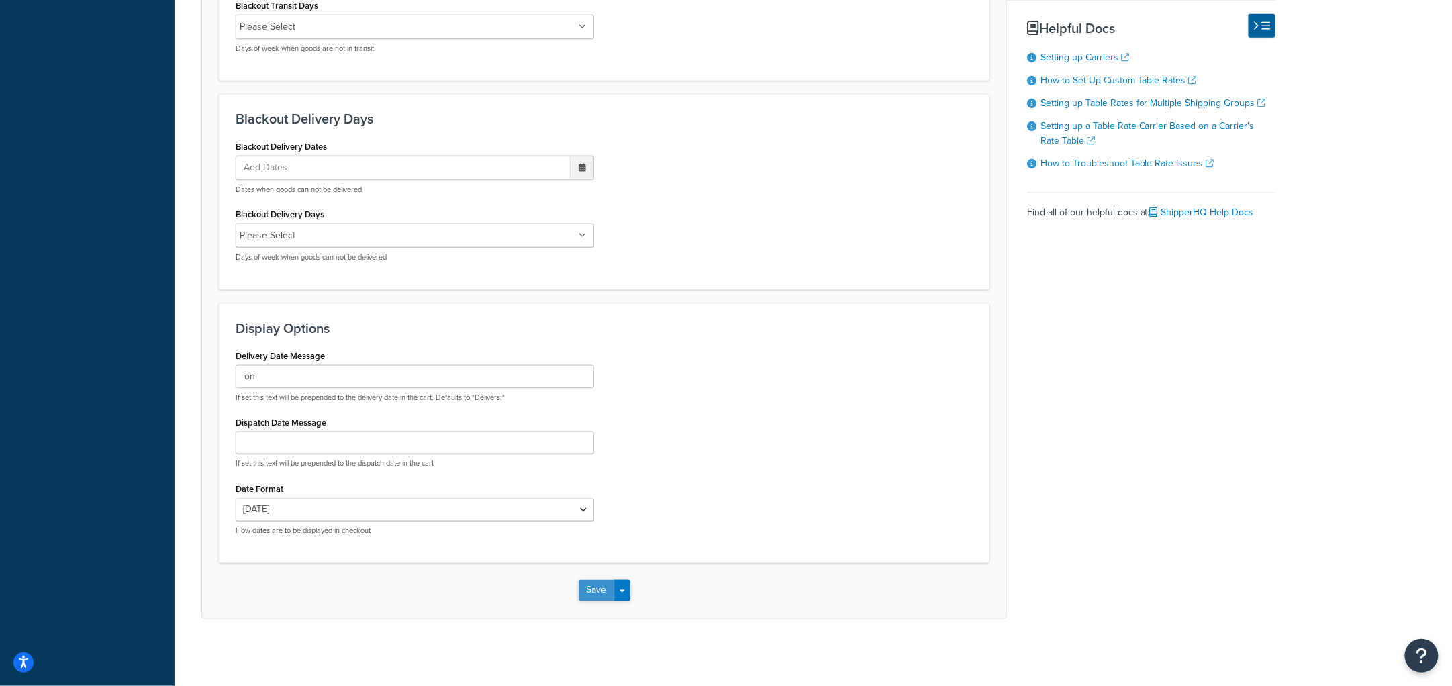
click at [607, 581] on div "Save Save Dropdown Save and Edit" at bounding box center [604, 590] width 804 height 55
click at [596, 600] on button "Save" at bounding box center [597, 590] width 36 height 21
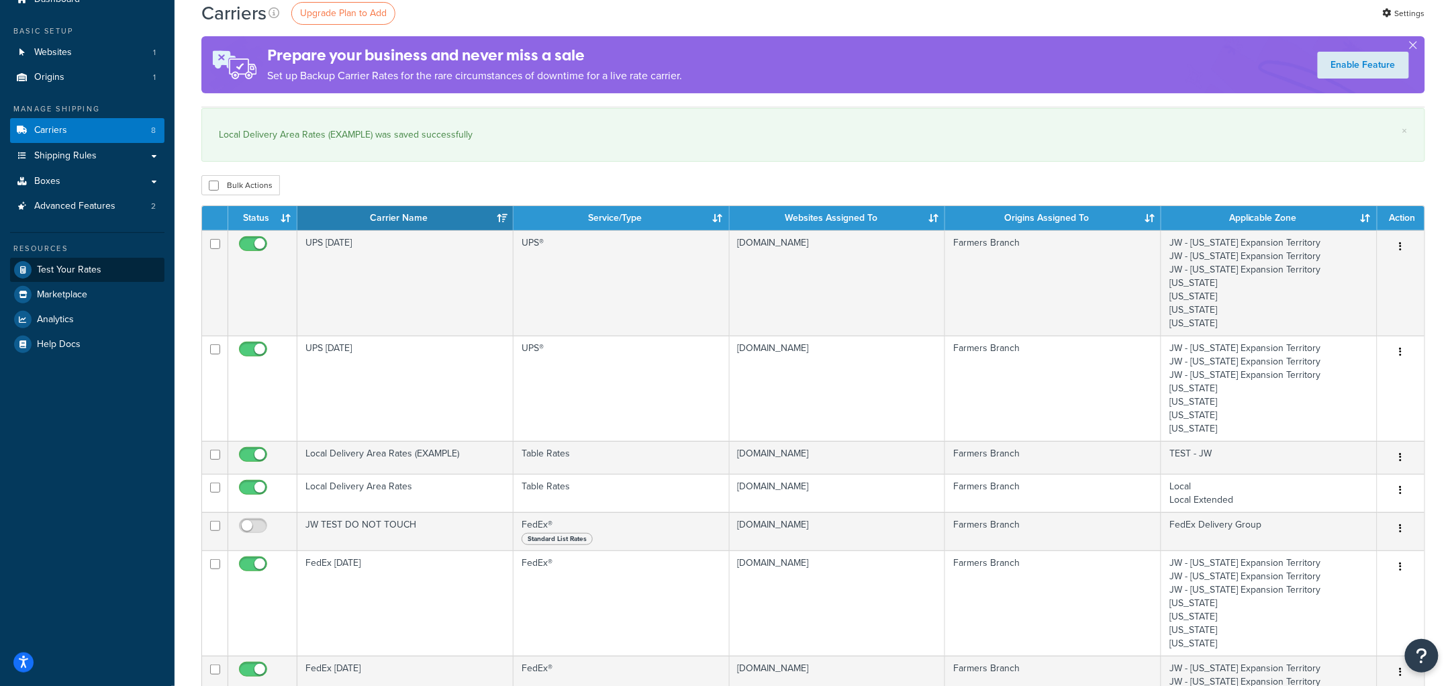
scroll to position [59, 0]
click at [59, 269] on span "Test Your Rates" at bounding box center [69, 270] width 64 height 11
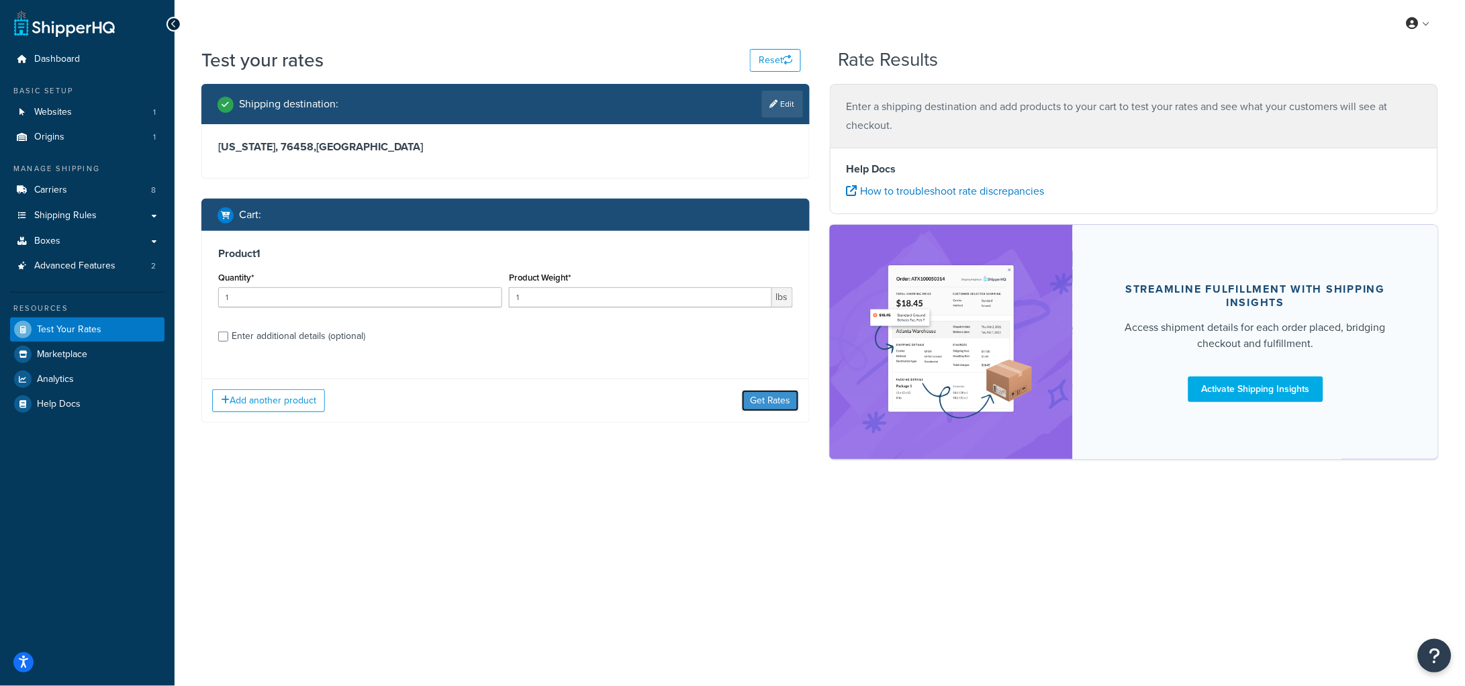
drag, startPoint x: 771, startPoint y: 400, endPoint x: 763, endPoint y: 401, distance: 8.8
click at [771, 401] on button "Get Rates" at bounding box center [770, 400] width 57 height 21
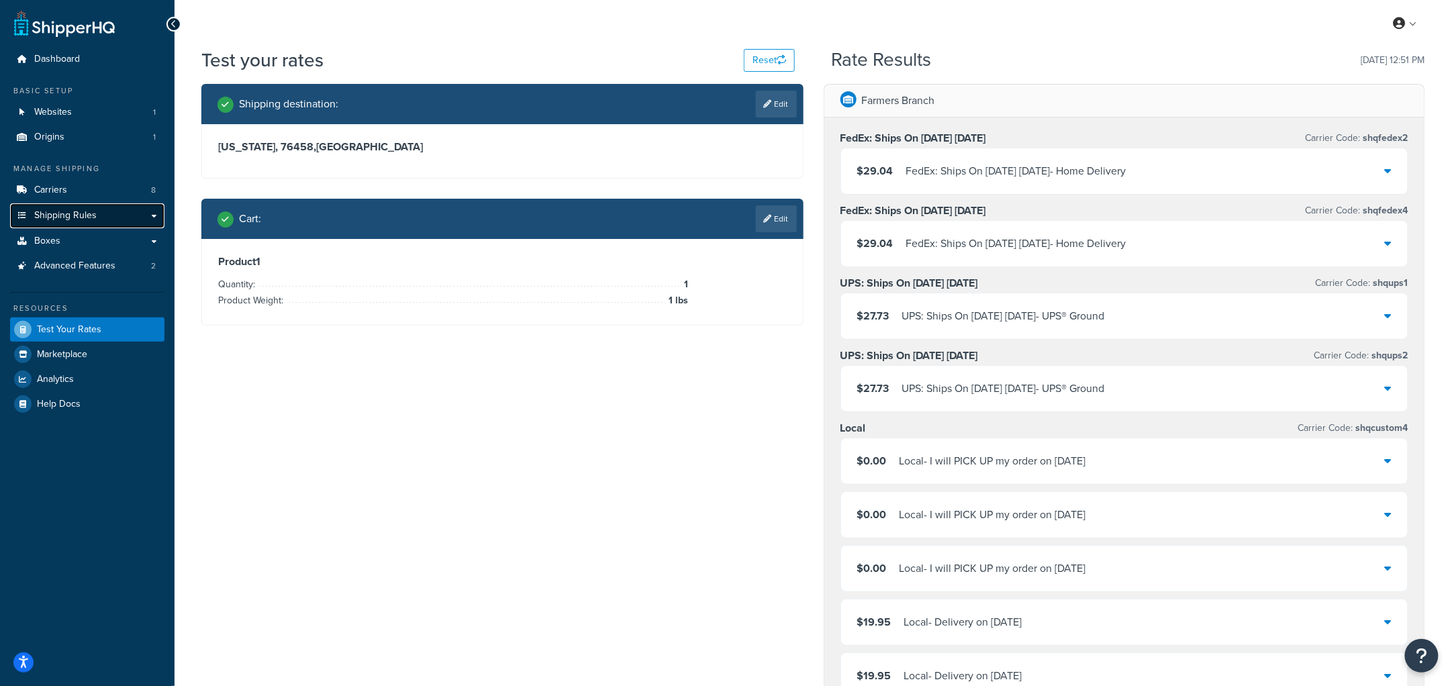
click at [101, 212] on link "Shipping Rules" at bounding box center [87, 215] width 154 height 25
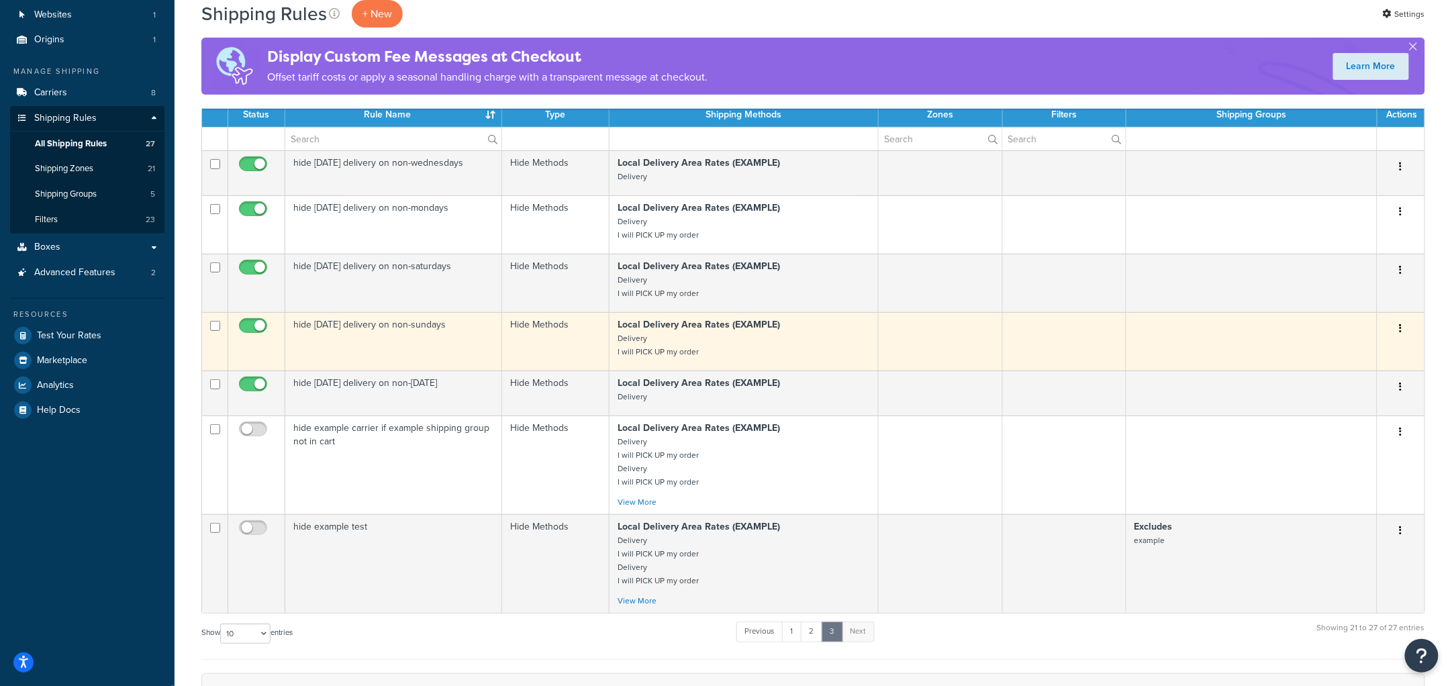
scroll to position [97, 0]
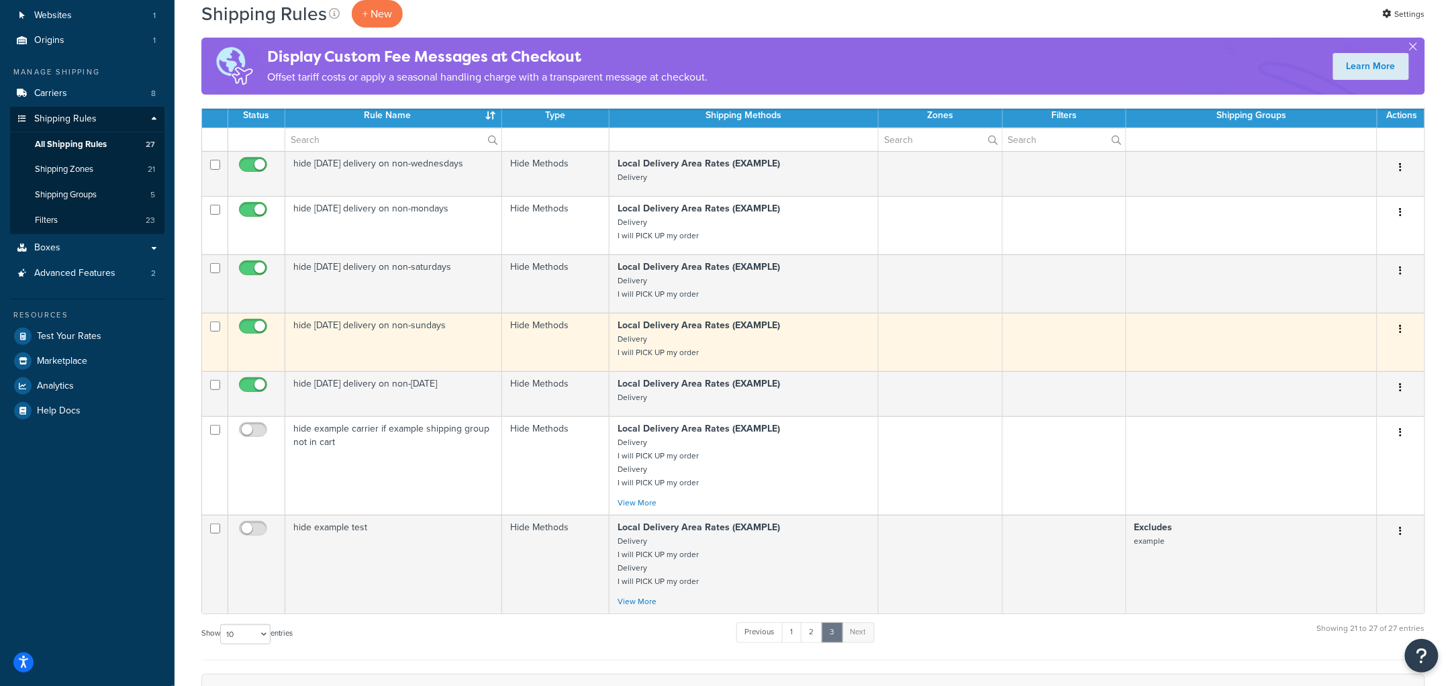
click at [430, 348] on td "hide sunday delivery on non-sundays" at bounding box center [393, 342] width 217 height 58
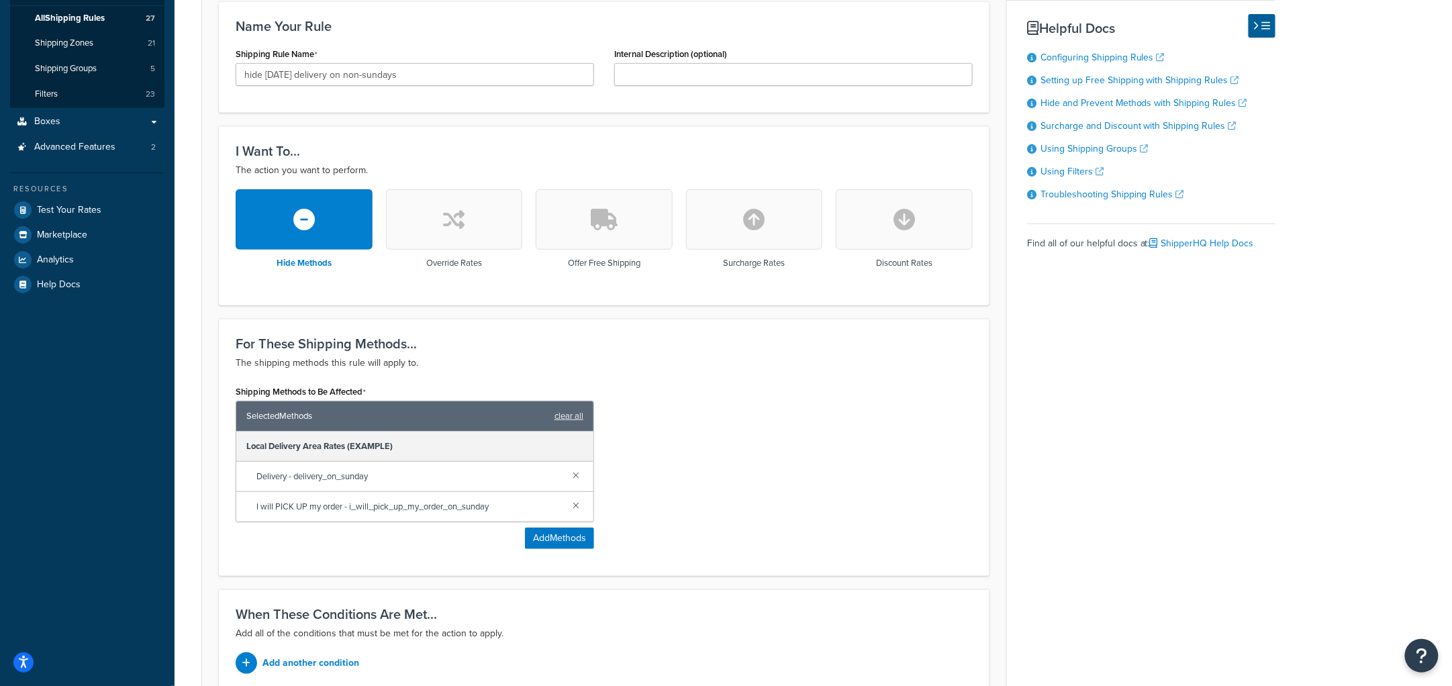
scroll to position [350, 0]
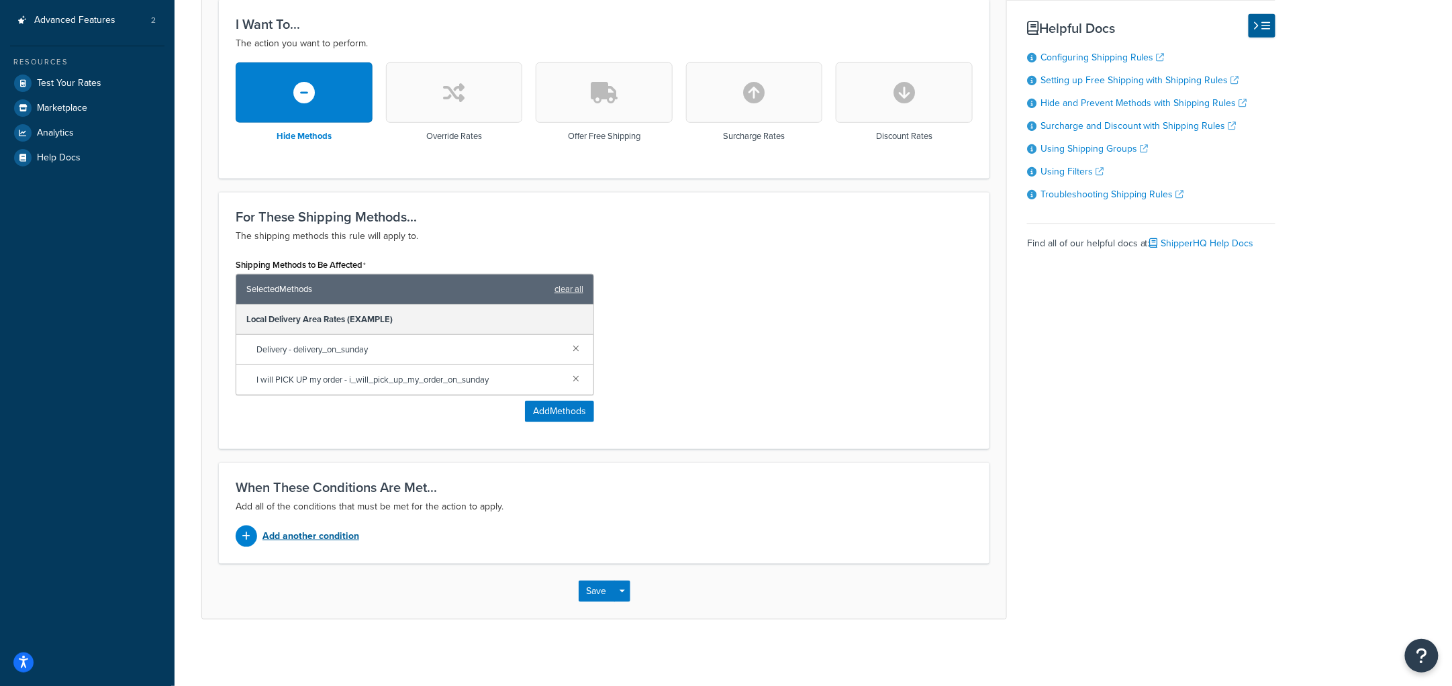
click at [281, 535] on p "Add another condition" at bounding box center [311, 536] width 97 height 19
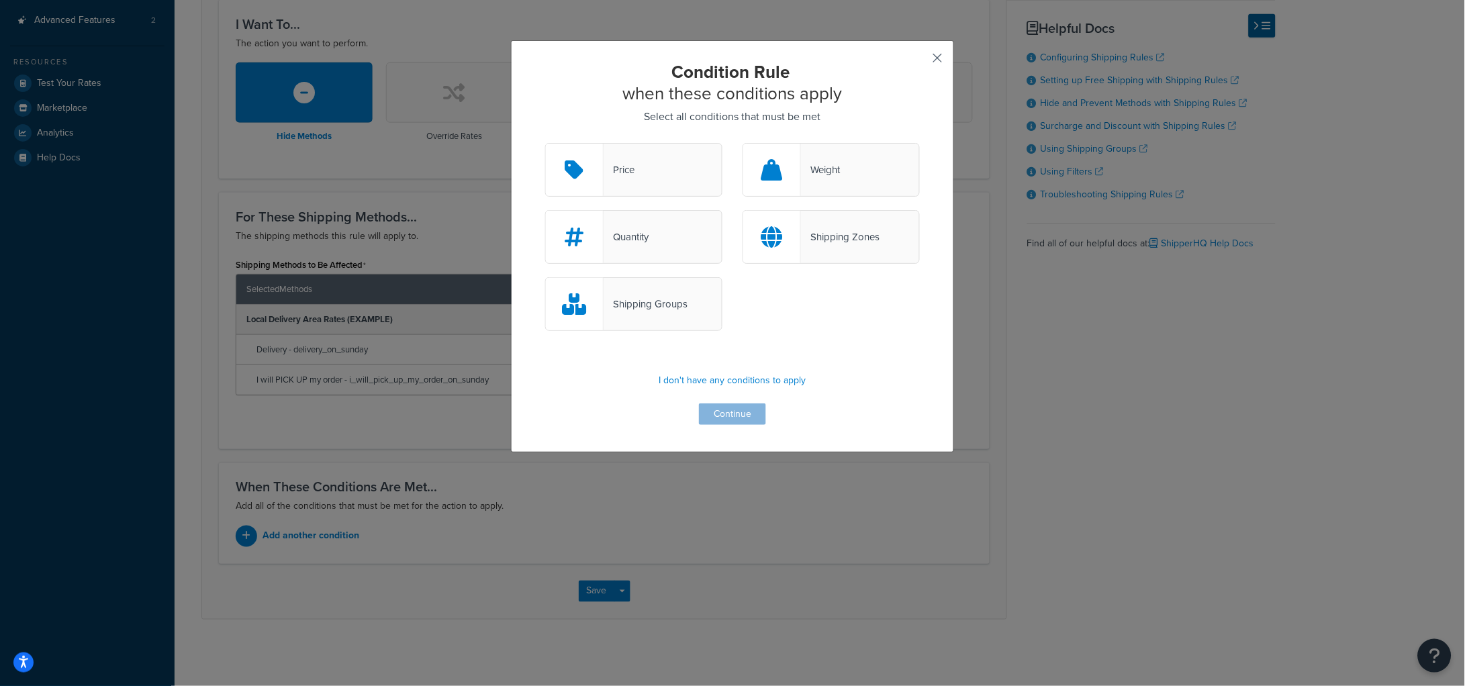
click at [920, 61] on button "button" at bounding box center [918, 62] width 3 height 3
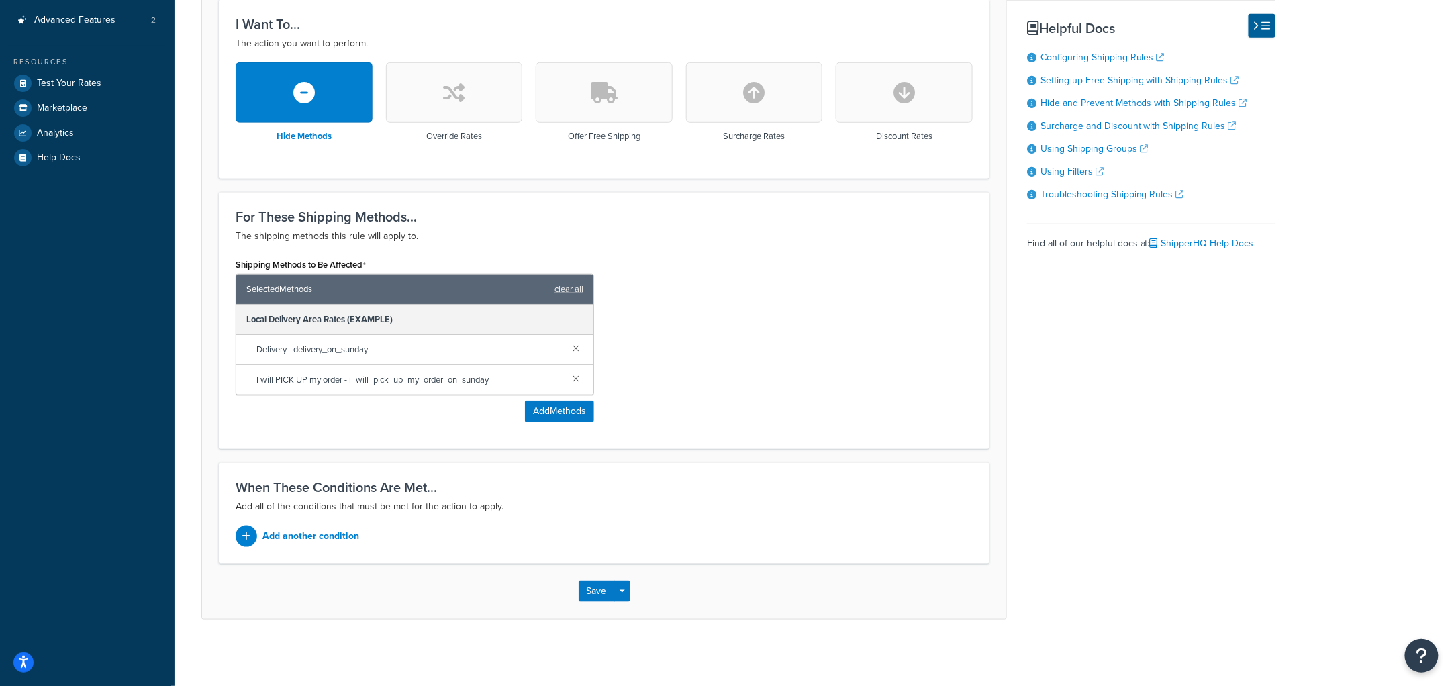
click at [988, 309] on div "For These Shipping Methods... The shipping methods this rule will apply to. Shi…" at bounding box center [604, 320] width 771 height 257
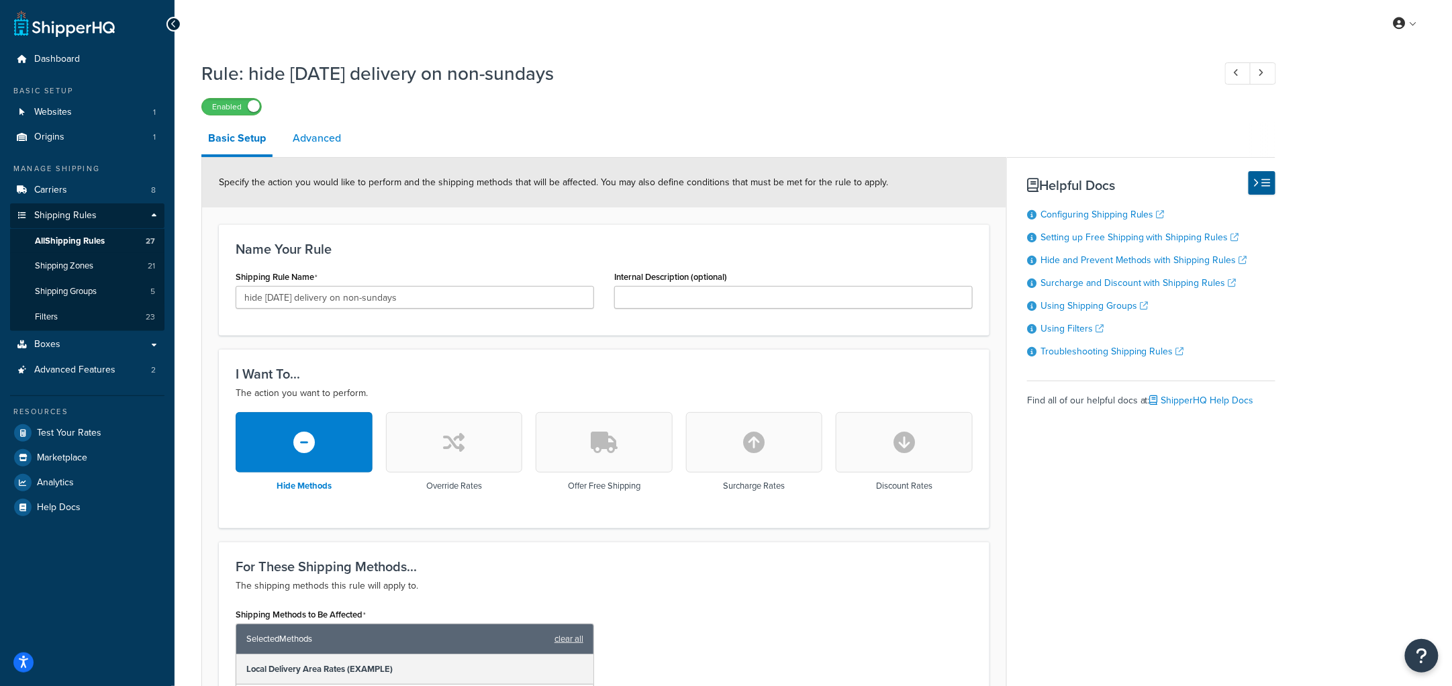
click at [309, 140] on link "Advanced" at bounding box center [317, 138] width 62 height 32
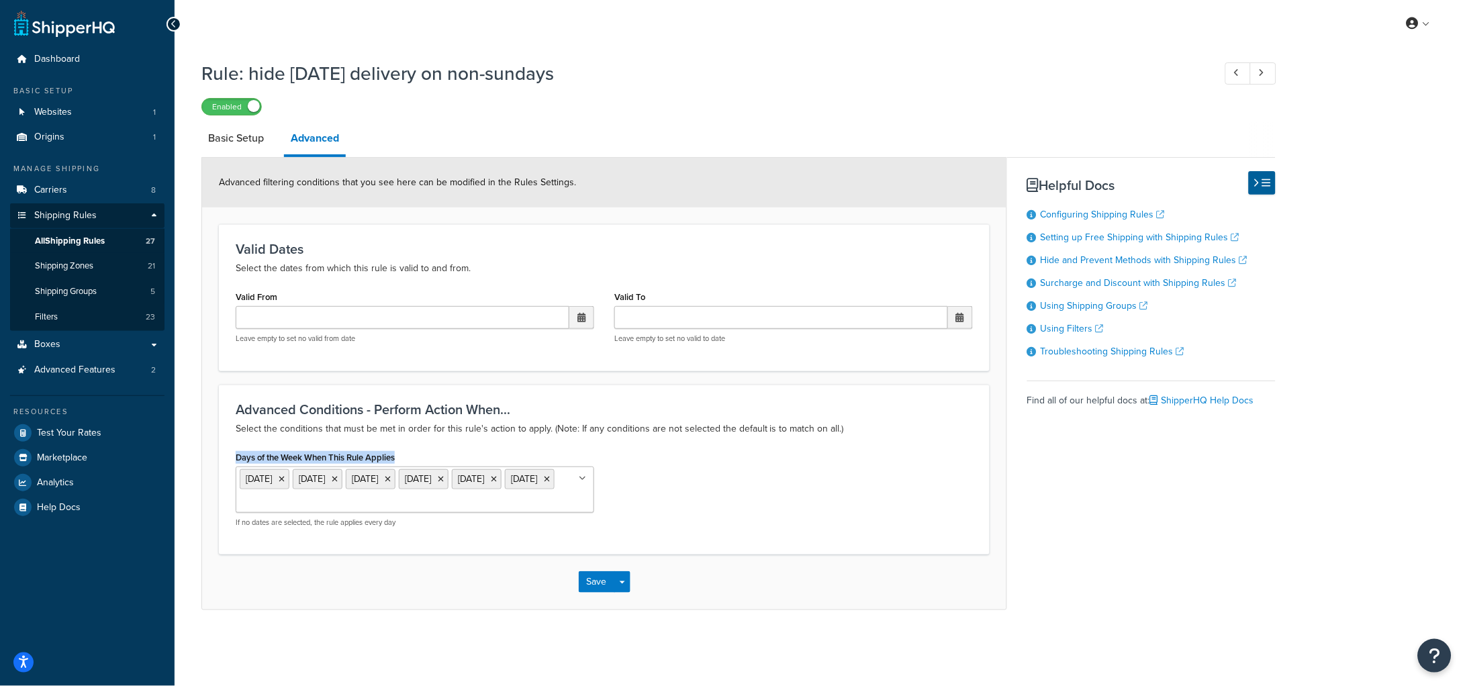
drag, startPoint x: 232, startPoint y: 459, endPoint x: 417, endPoint y: 461, distance: 185.3
click at [417, 461] on div "Days of the Week When This Rule Applies Monday Tuesday Wednesday Thursday Frida…" at bounding box center [415, 493] width 379 height 90
click at [418, 454] on div "Days of the Week When This Rule Applies Monday Tuesday Wednesday Thursday Frida…" at bounding box center [415, 488] width 359 height 80
click at [370, 413] on h3 "Advanced Conditions - Perform Action When..." at bounding box center [604, 409] width 737 height 15
click at [299, 421] on p "Select the conditions that must be met in order for this rule's action to apply…" at bounding box center [604, 429] width 737 height 16
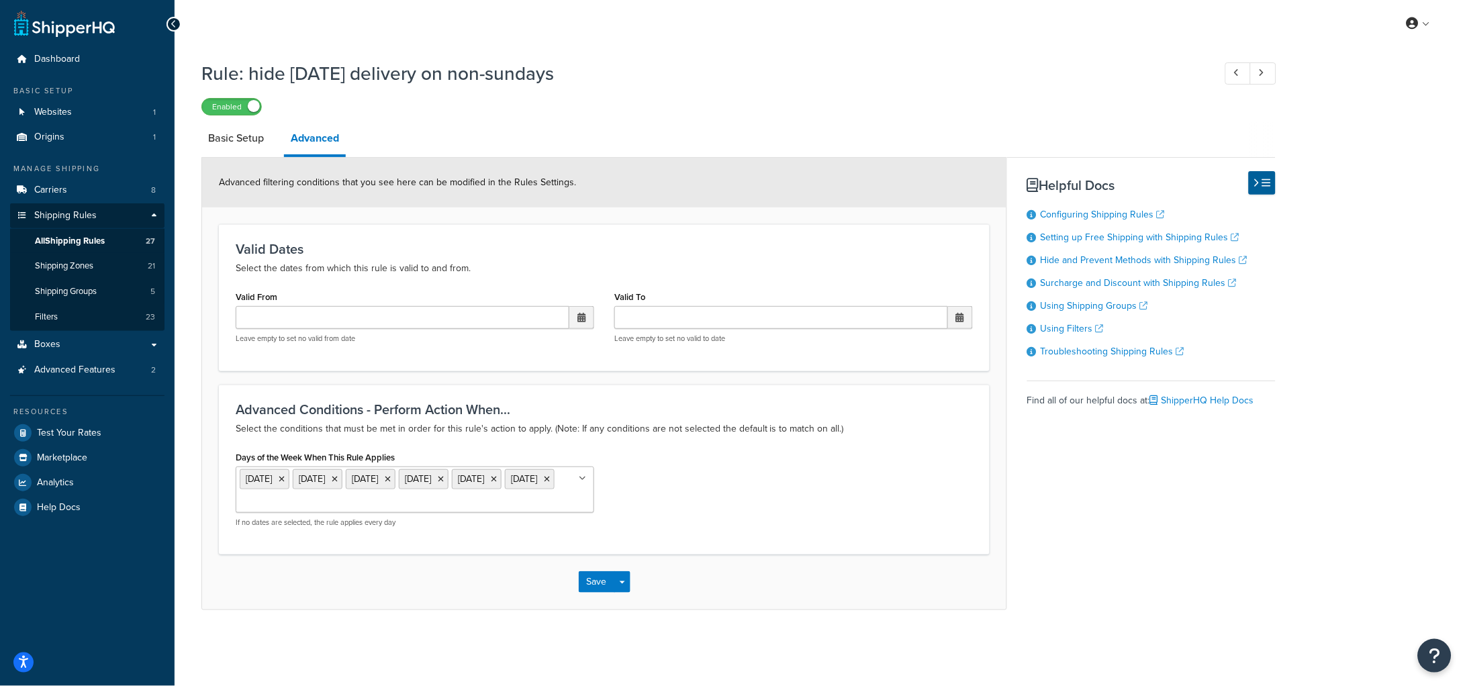
click at [396, 263] on p "Select the dates from which this rule is valid to and from." at bounding box center [604, 269] width 737 height 16
click at [64, 239] on span "All Shipping Rules" at bounding box center [70, 241] width 70 height 11
click at [237, 138] on link "Basic Setup" at bounding box center [235, 138] width 69 height 32
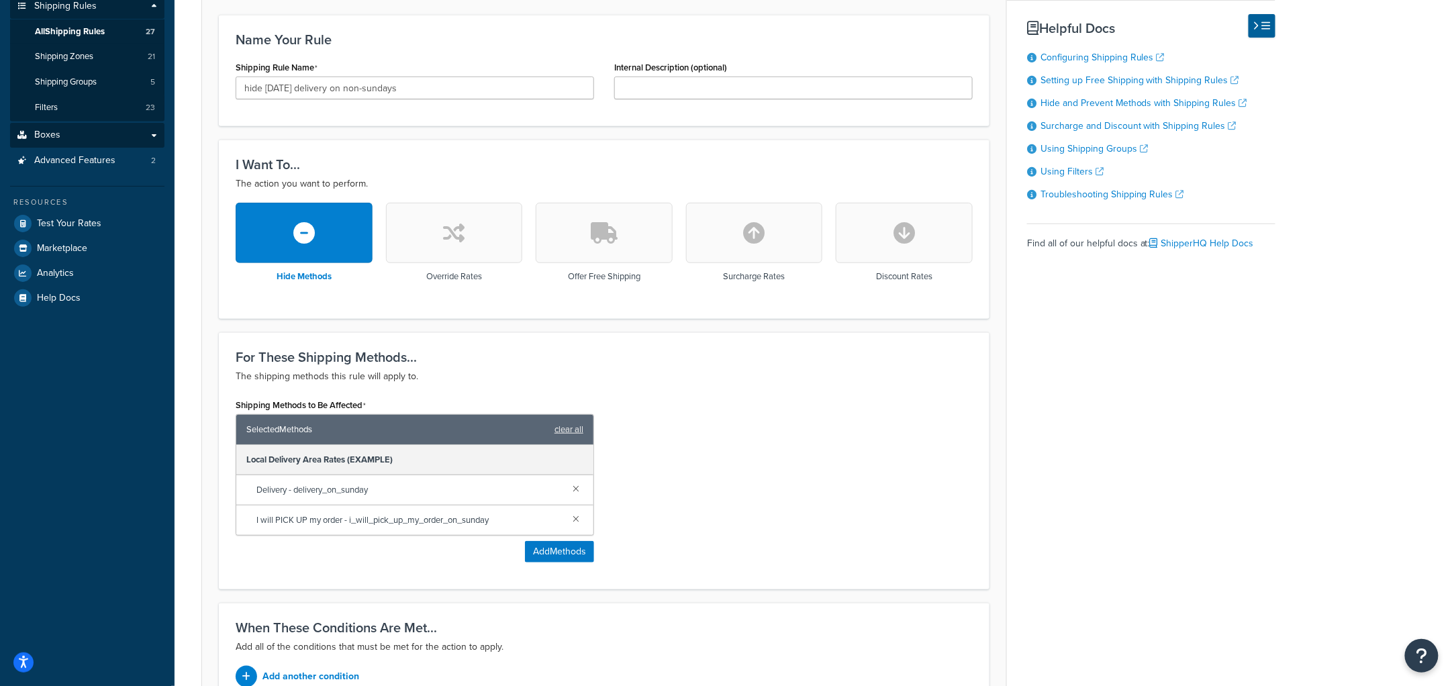
scroll to position [209, 0]
click at [83, 55] on span "Shipping Zones" at bounding box center [64, 57] width 58 height 11
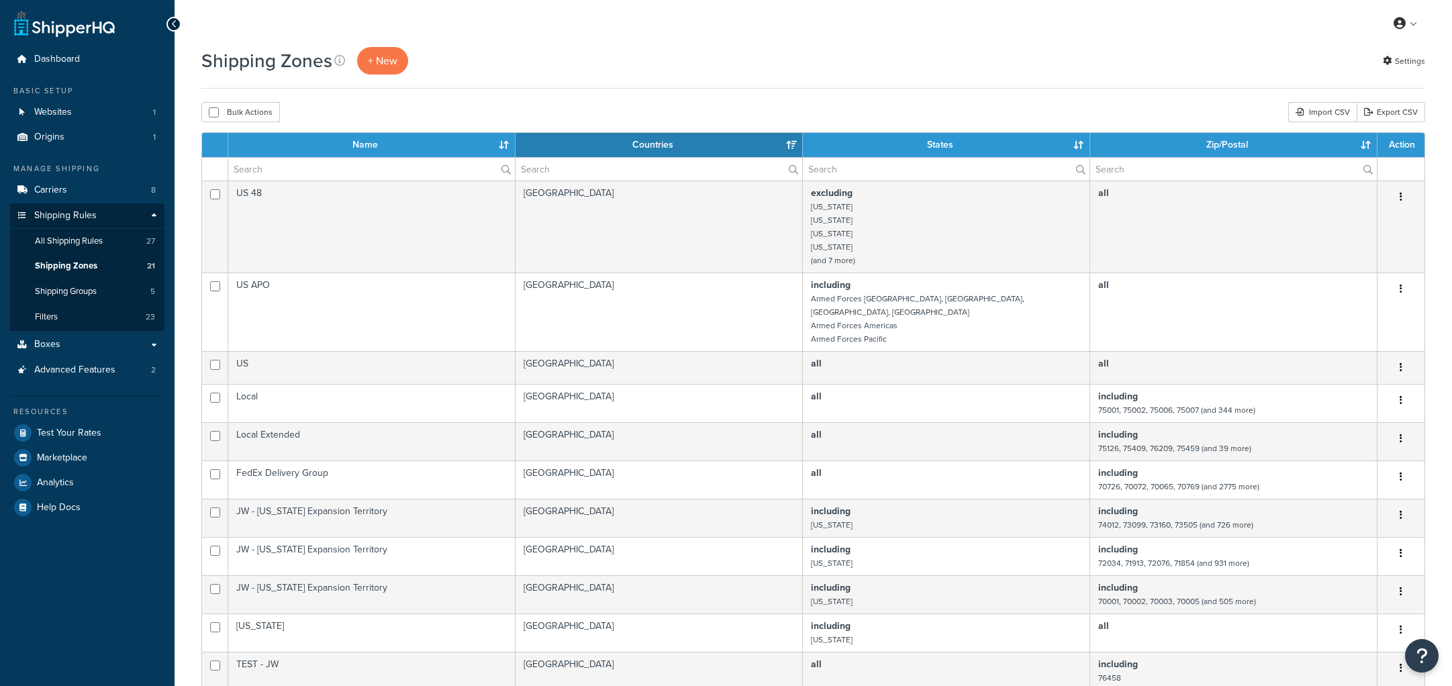
select select "15"
click at [75, 292] on span "Shipping Groups" at bounding box center [66, 291] width 62 height 11
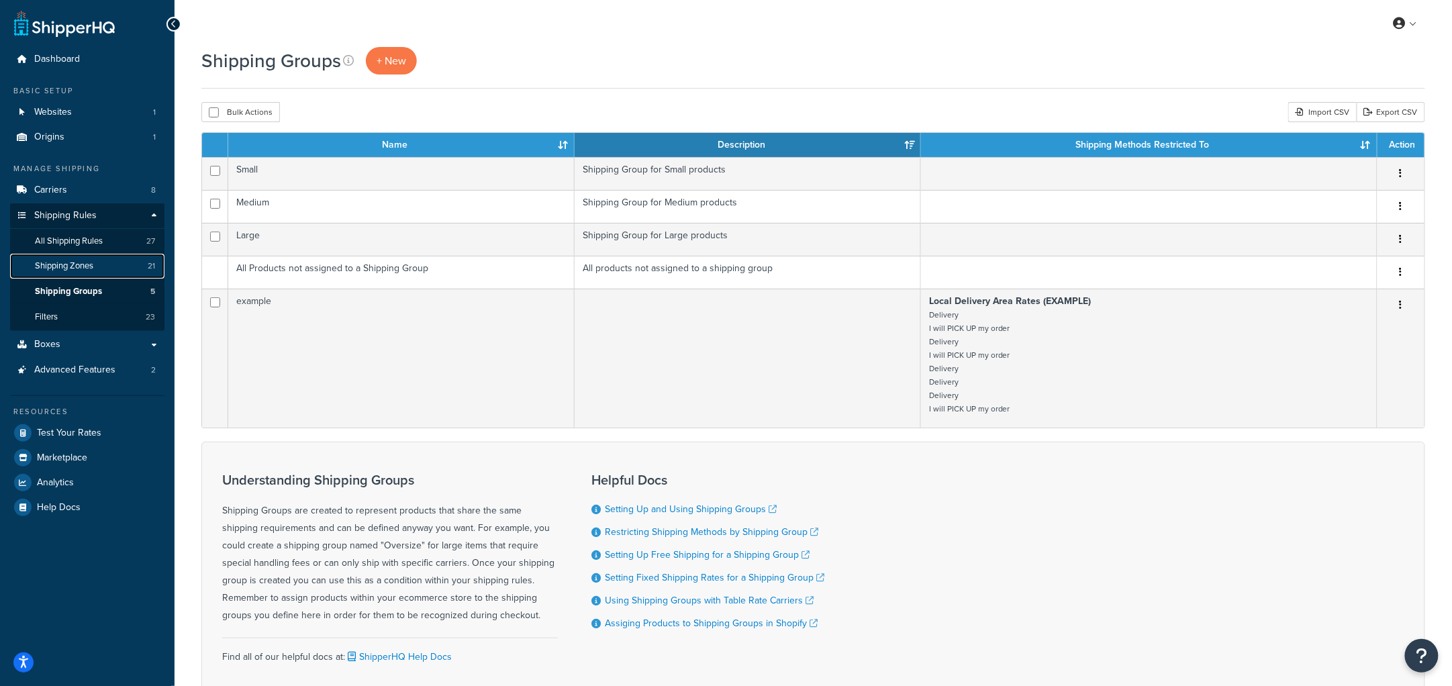
click at [77, 267] on span "Shipping Zones" at bounding box center [64, 266] width 58 height 11
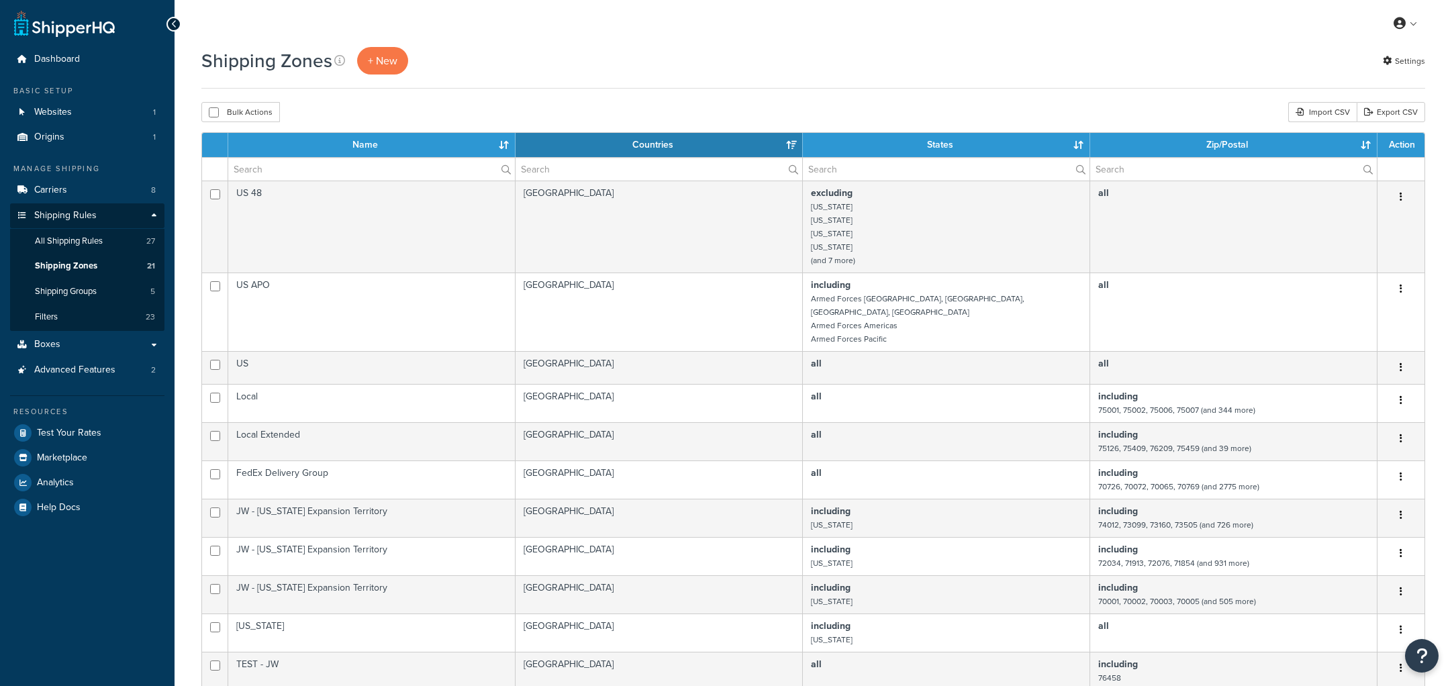
select select "15"
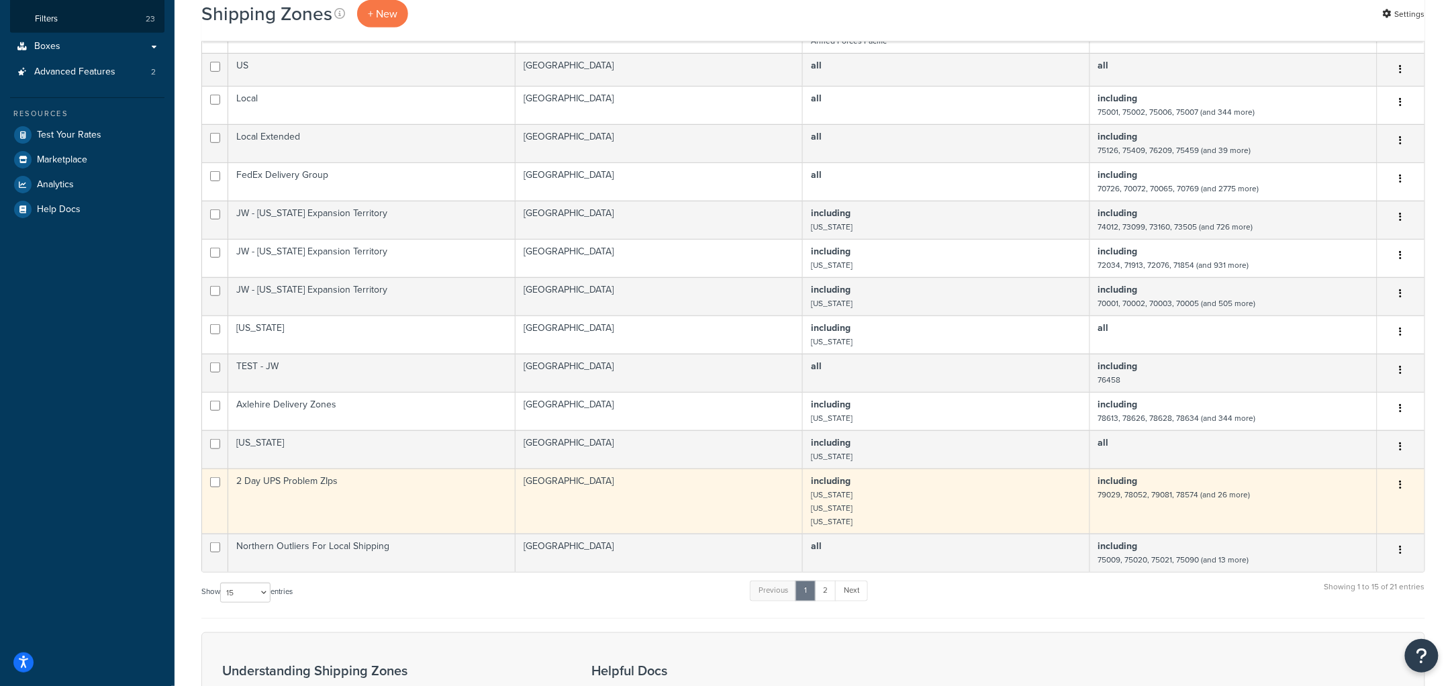
scroll to position [299, 0]
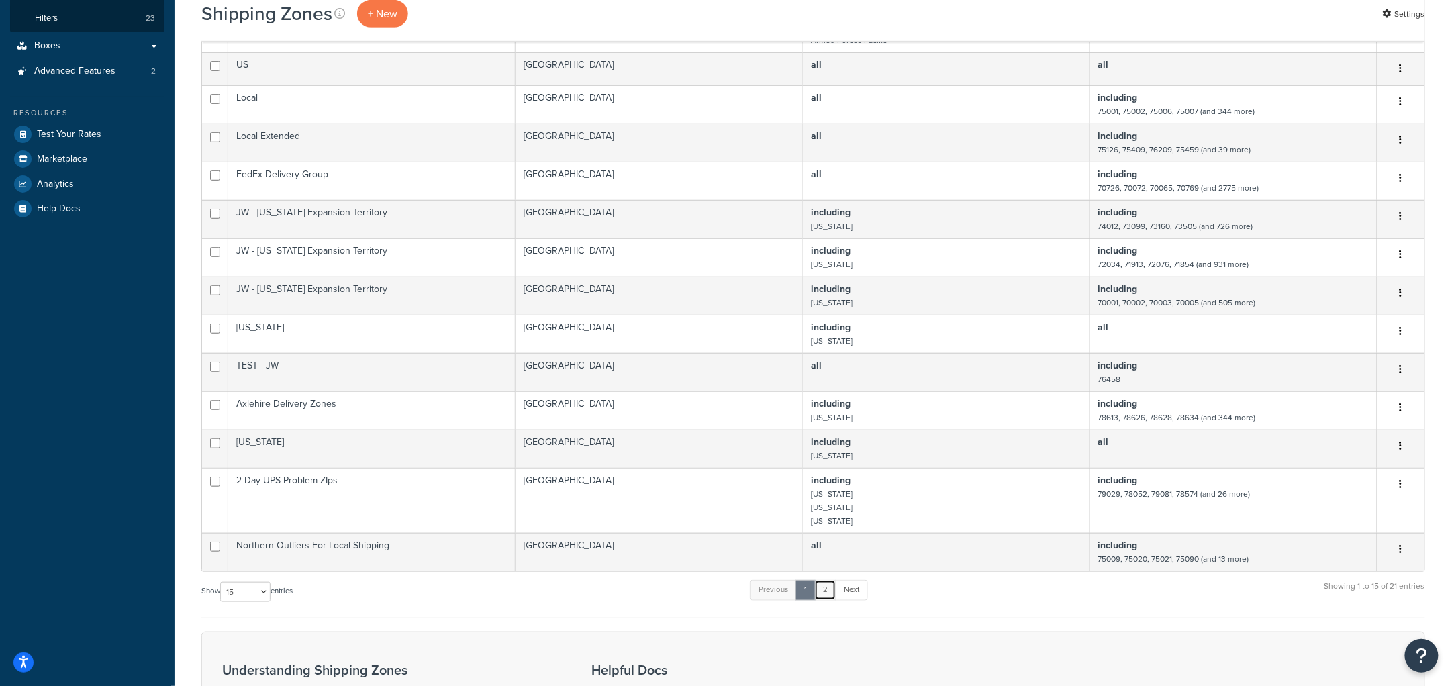
click at [829, 590] on link "2" at bounding box center [825, 590] width 22 height 20
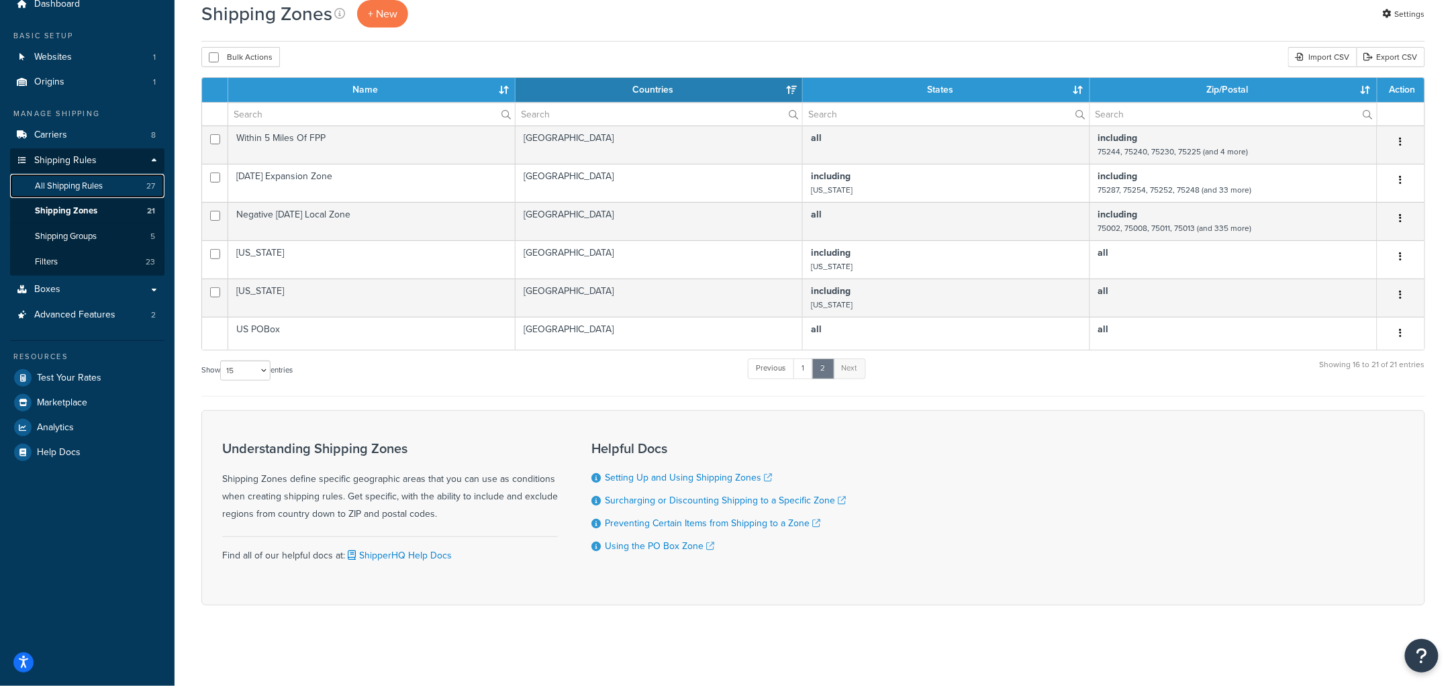
click at [91, 186] on span "All Shipping Rules" at bounding box center [69, 186] width 68 height 11
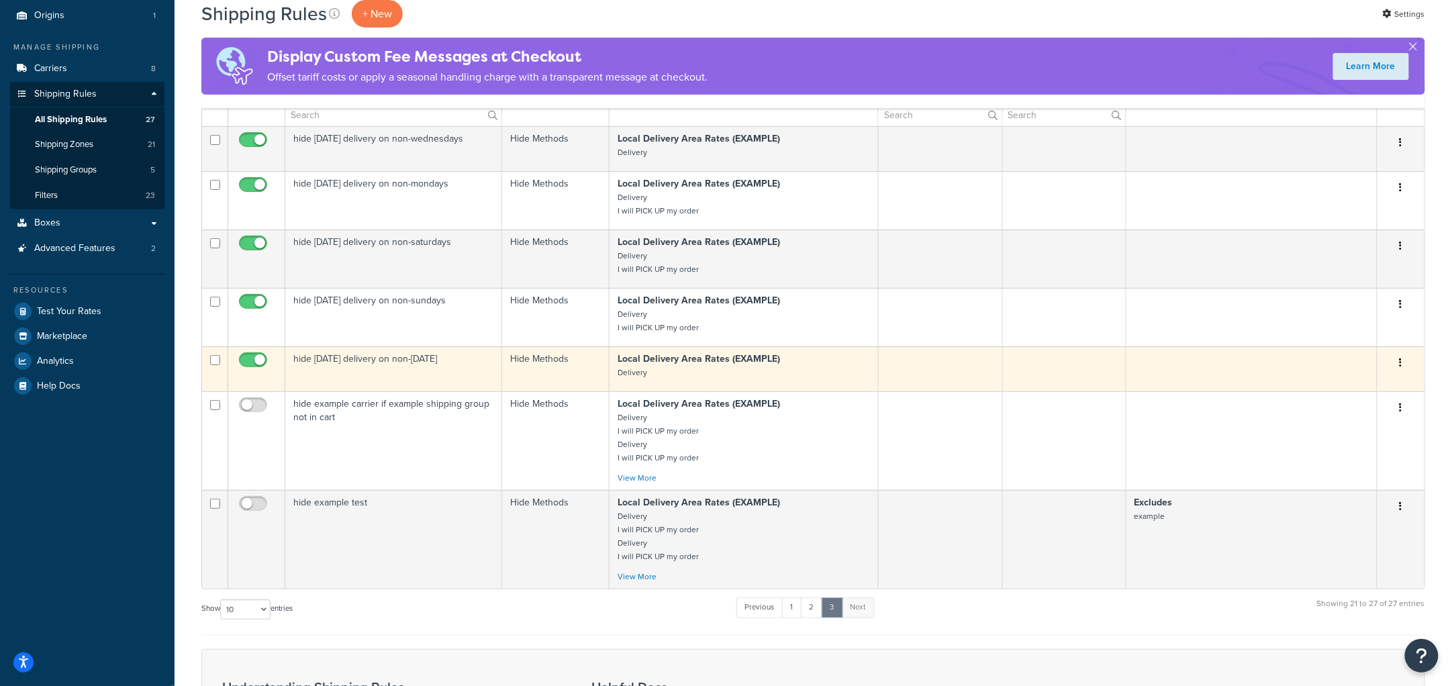
scroll to position [121, 0]
click at [1402, 365] on icon "button" at bounding box center [1401, 363] width 3 height 9
click at [1346, 422] on link "Duplicate" at bounding box center [1357, 417] width 106 height 28
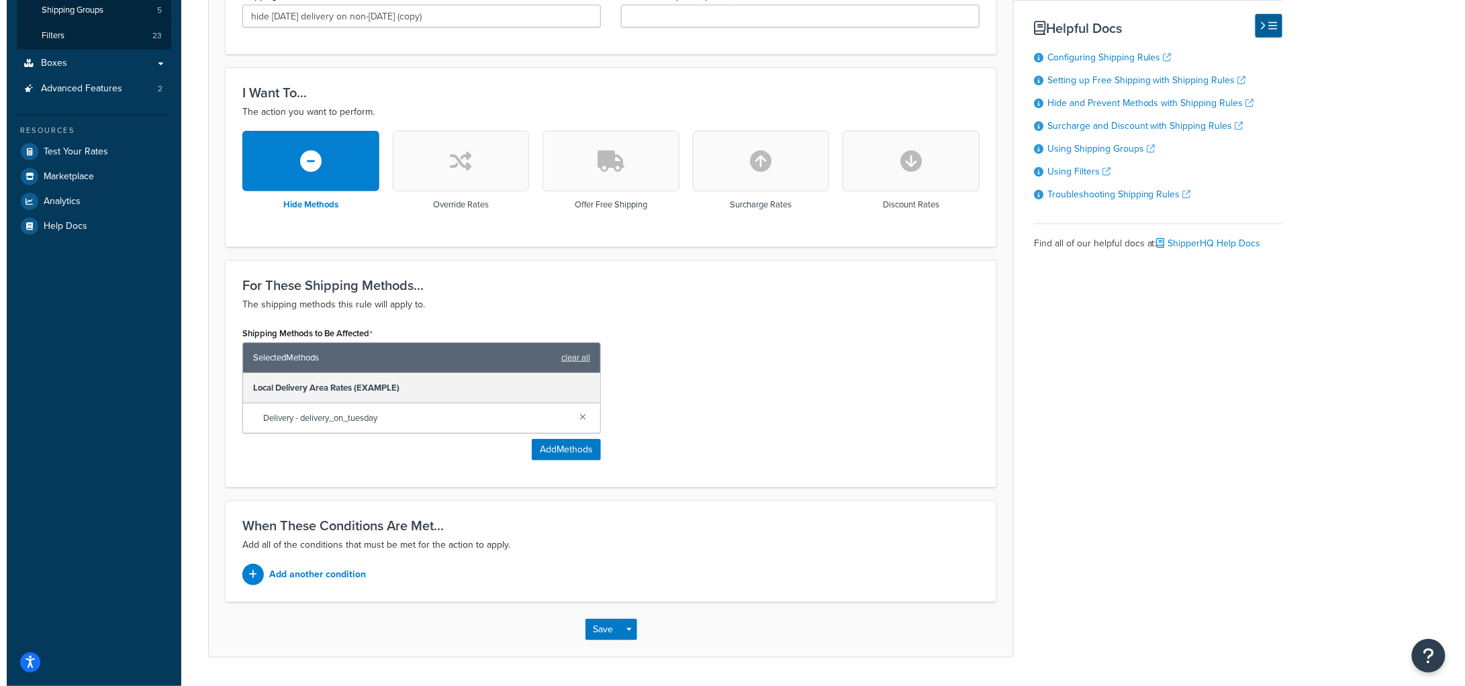
scroll to position [282, 0]
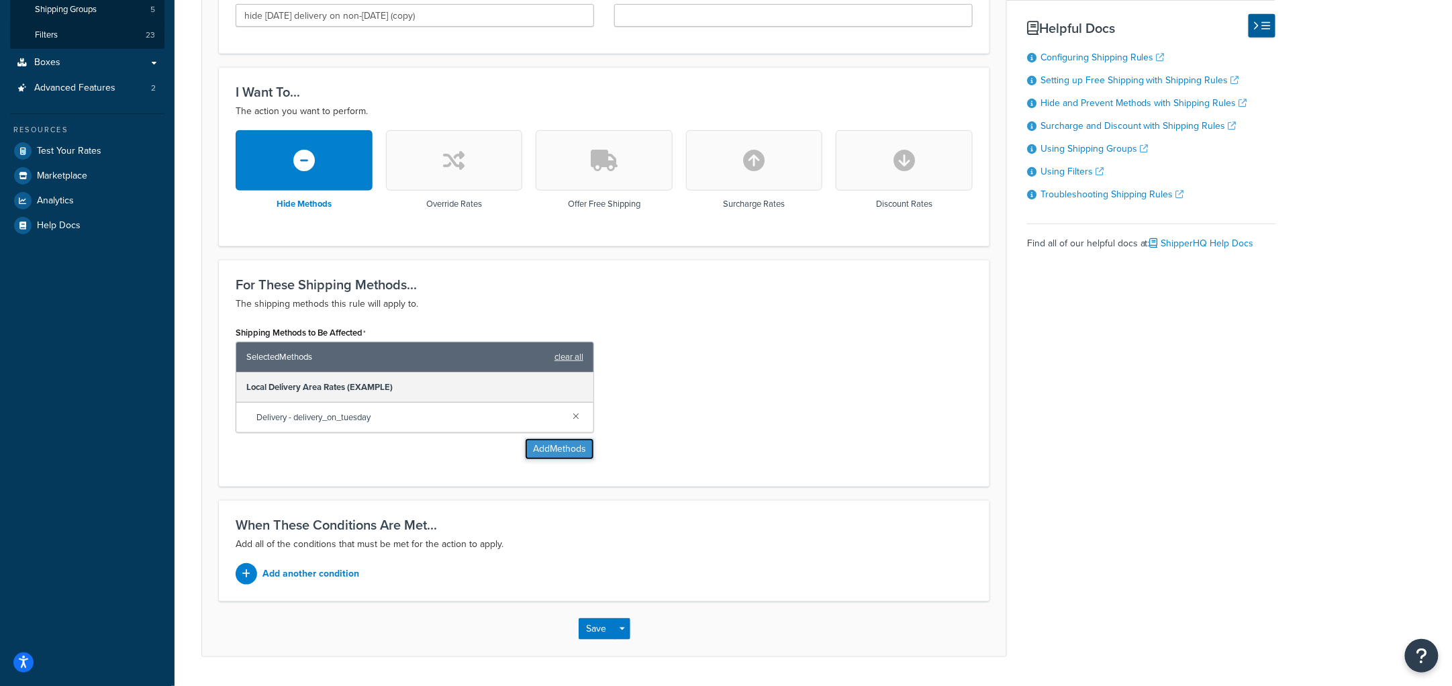
click at [544, 443] on button "Add Methods" at bounding box center [559, 448] width 69 height 21
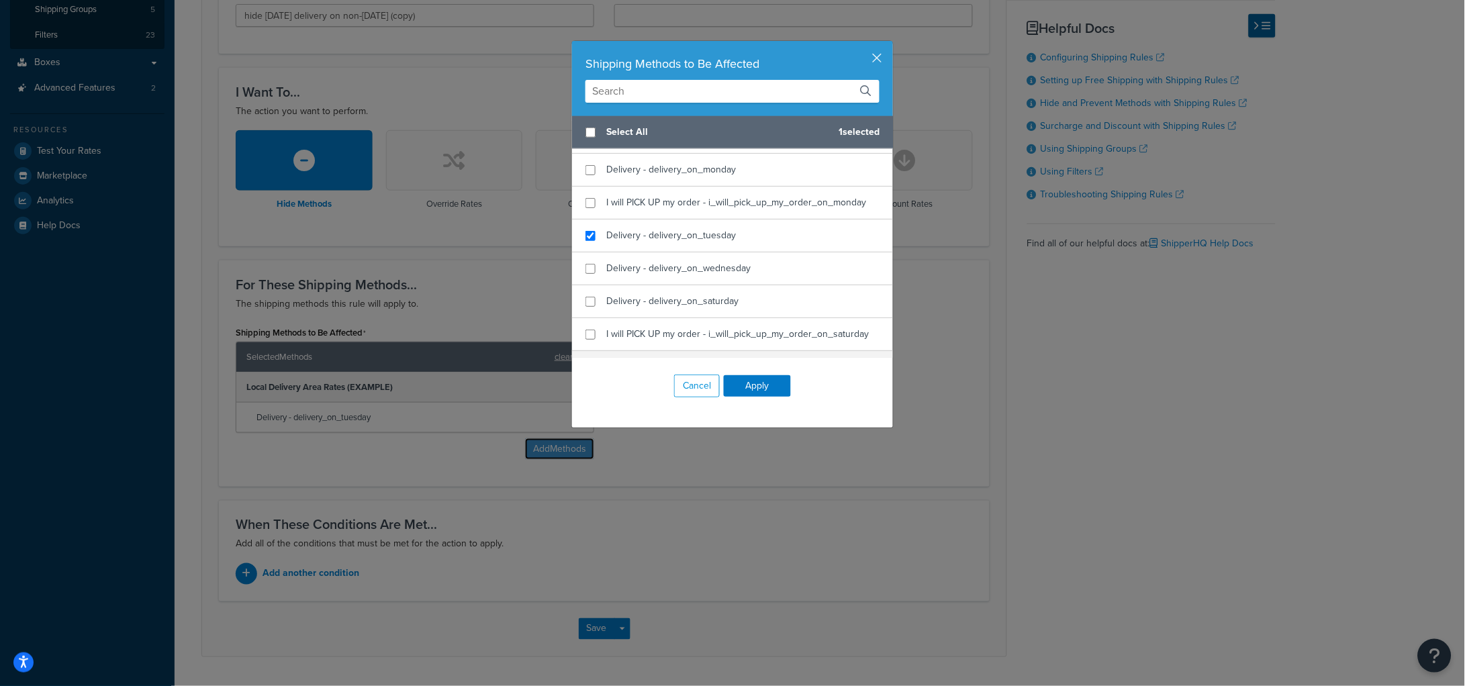
scroll to position [414, 0]
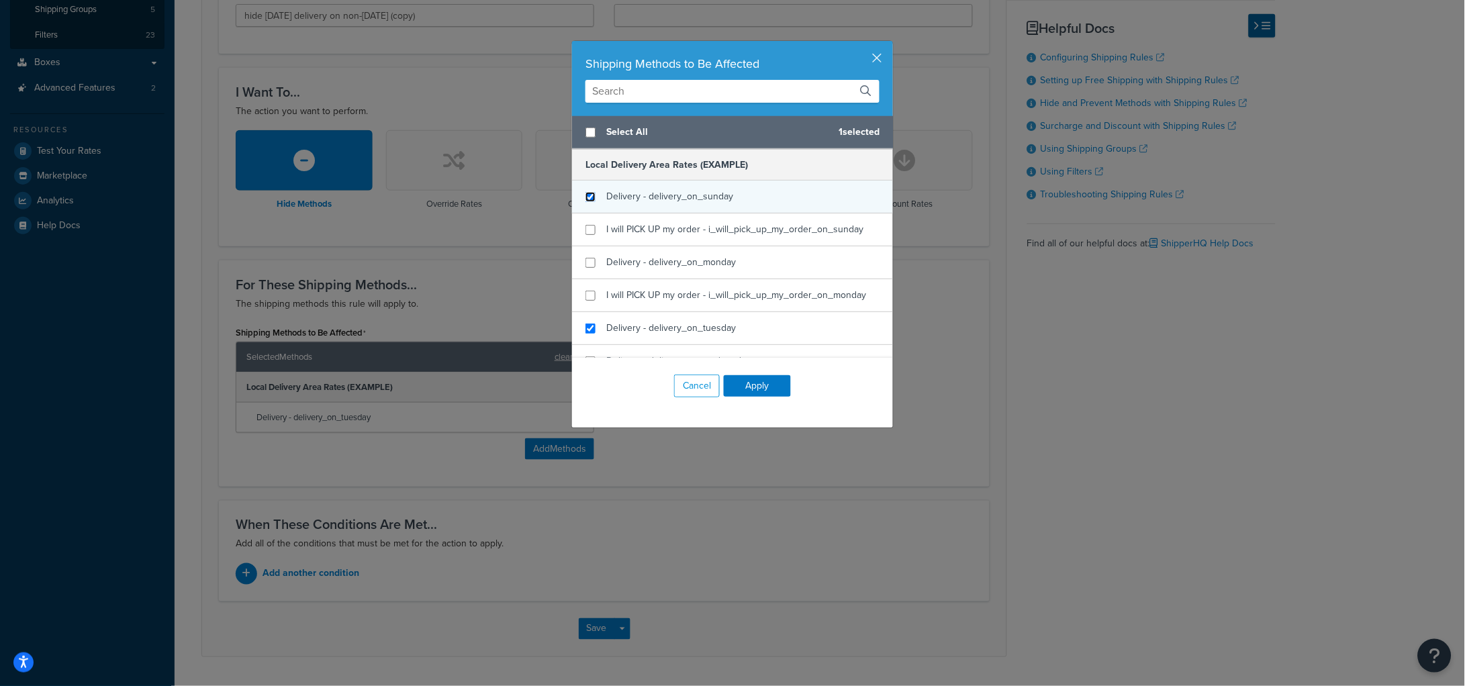
click at [585, 199] on input "checkbox" at bounding box center [590, 197] width 10 height 10
checkbox input "true"
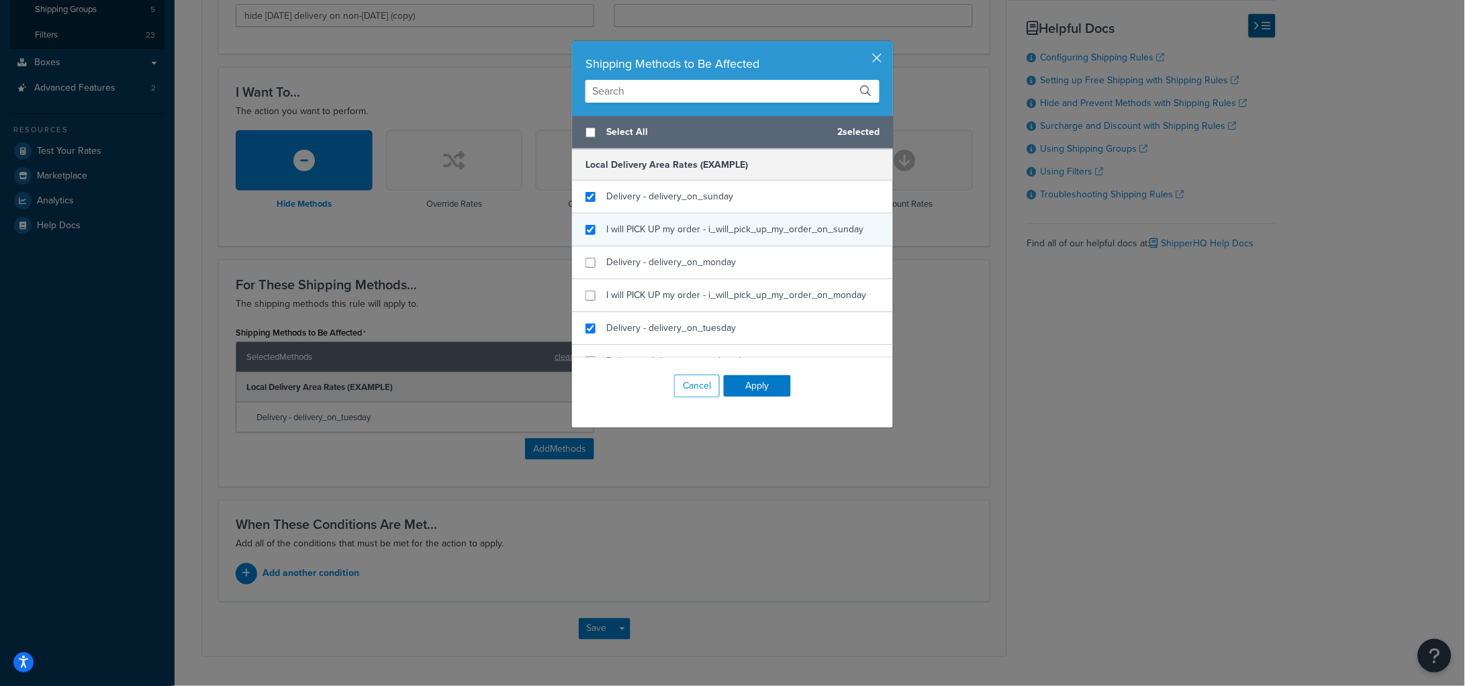
checkbox input "true"
click at [586, 224] on div "I will PICK UP my order - i_will_pick_up_my_order_on_sunday" at bounding box center [732, 230] width 321 height 33
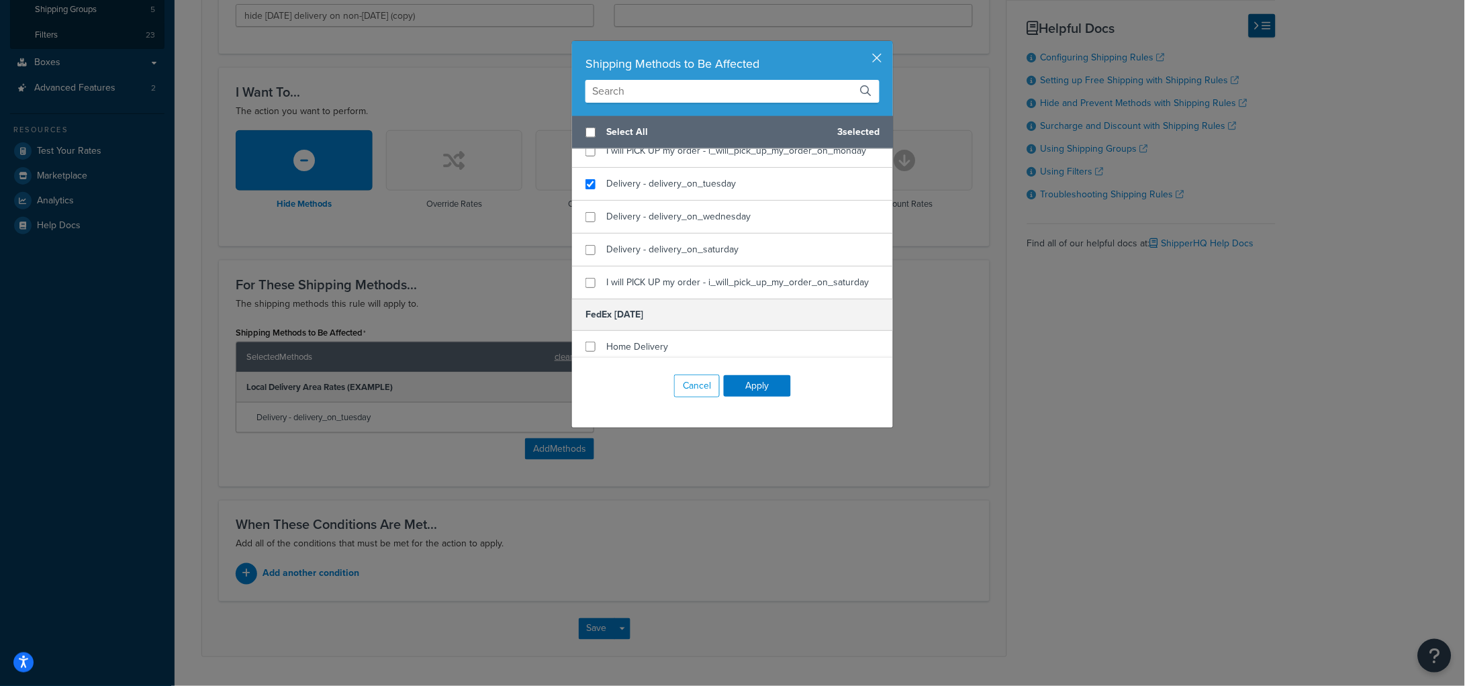
scroll to position [575, 0]
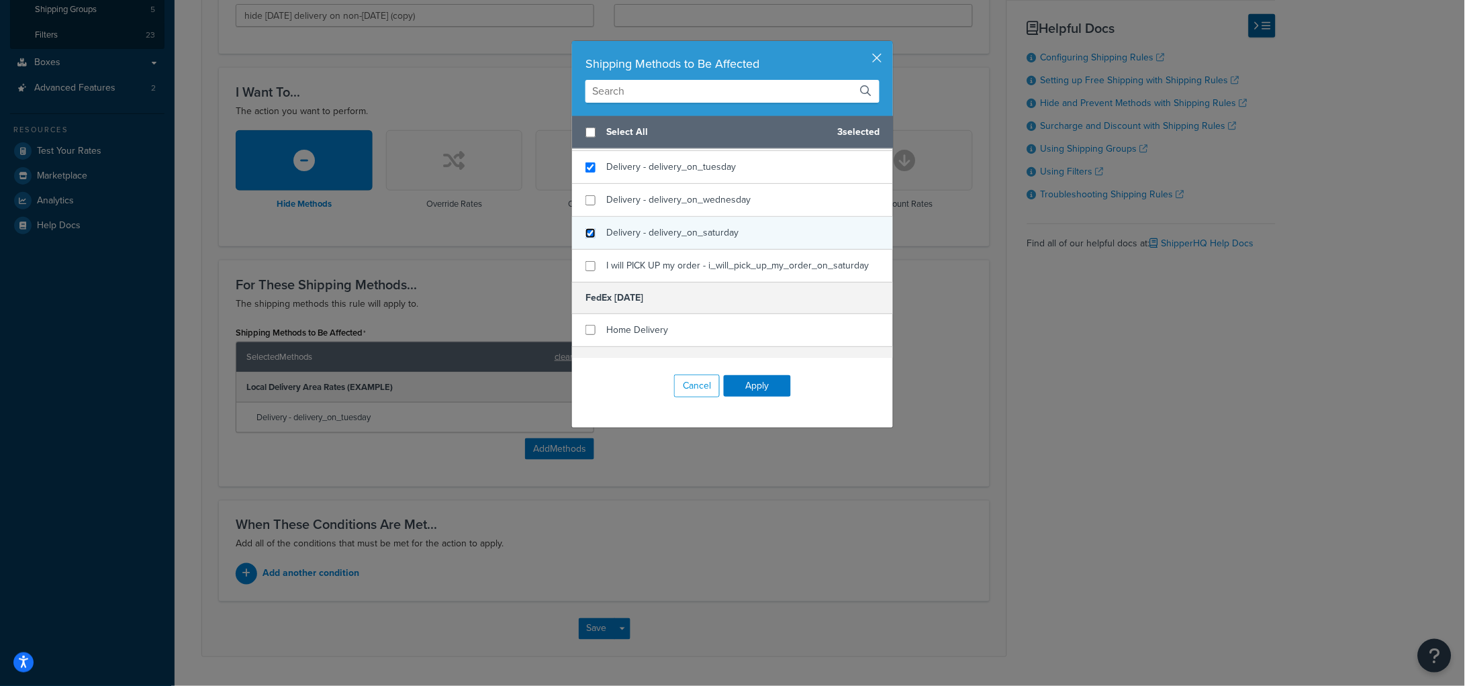
click at [588, 232] on input "checkbox" at bounding box center [590, 233] width 10 height 10
checkbox input "true"
click at [585, 271] on input "checkbox" at bounding box center [590, 266] width 10 height 10
checkbox input "true"
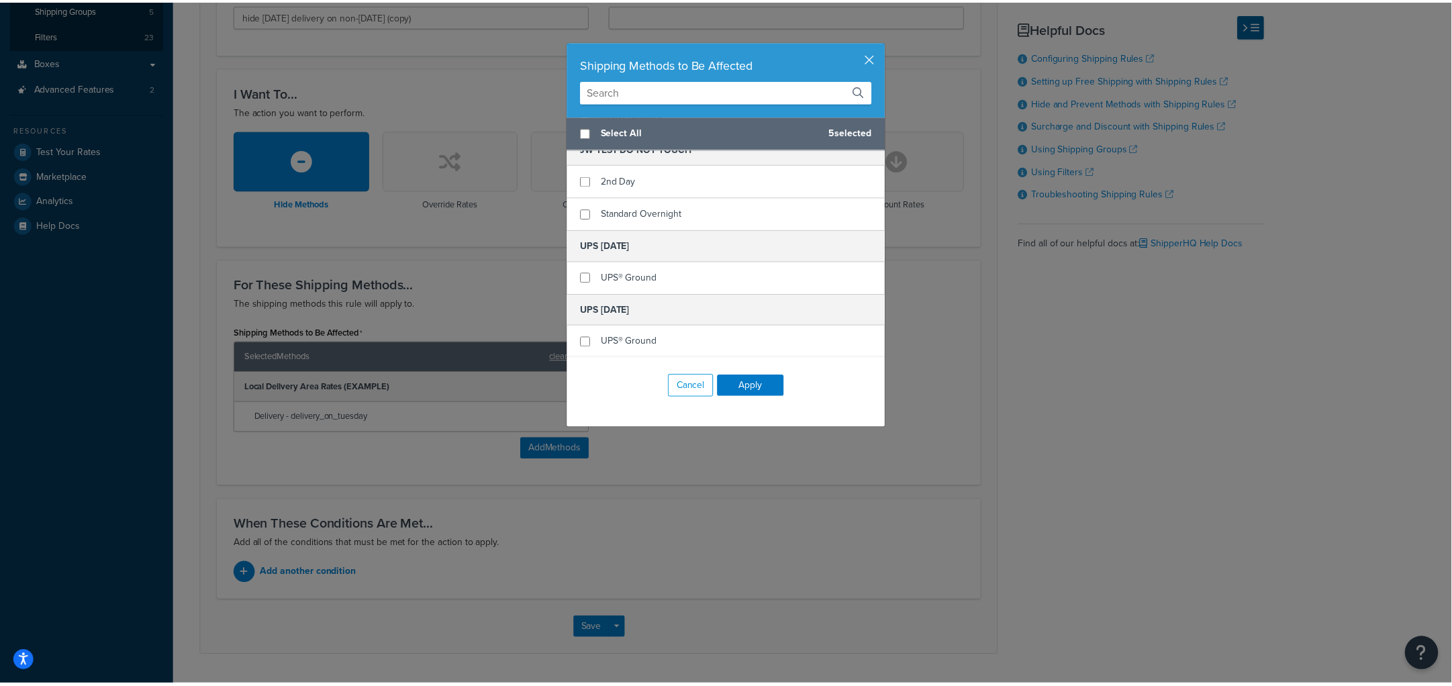
scroll to position [874, 0]
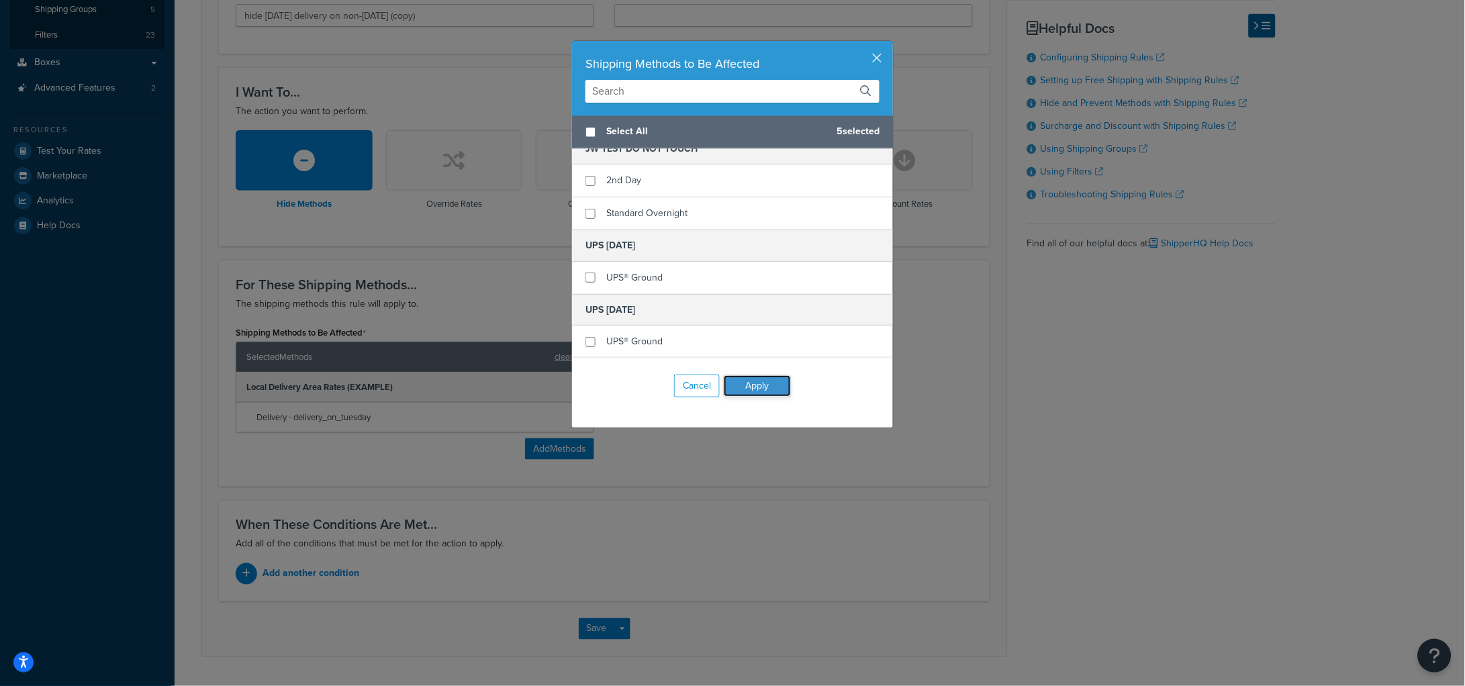
click at [761, 390] on button "Apply" at bounding box center [757, 385] width 67 height 21
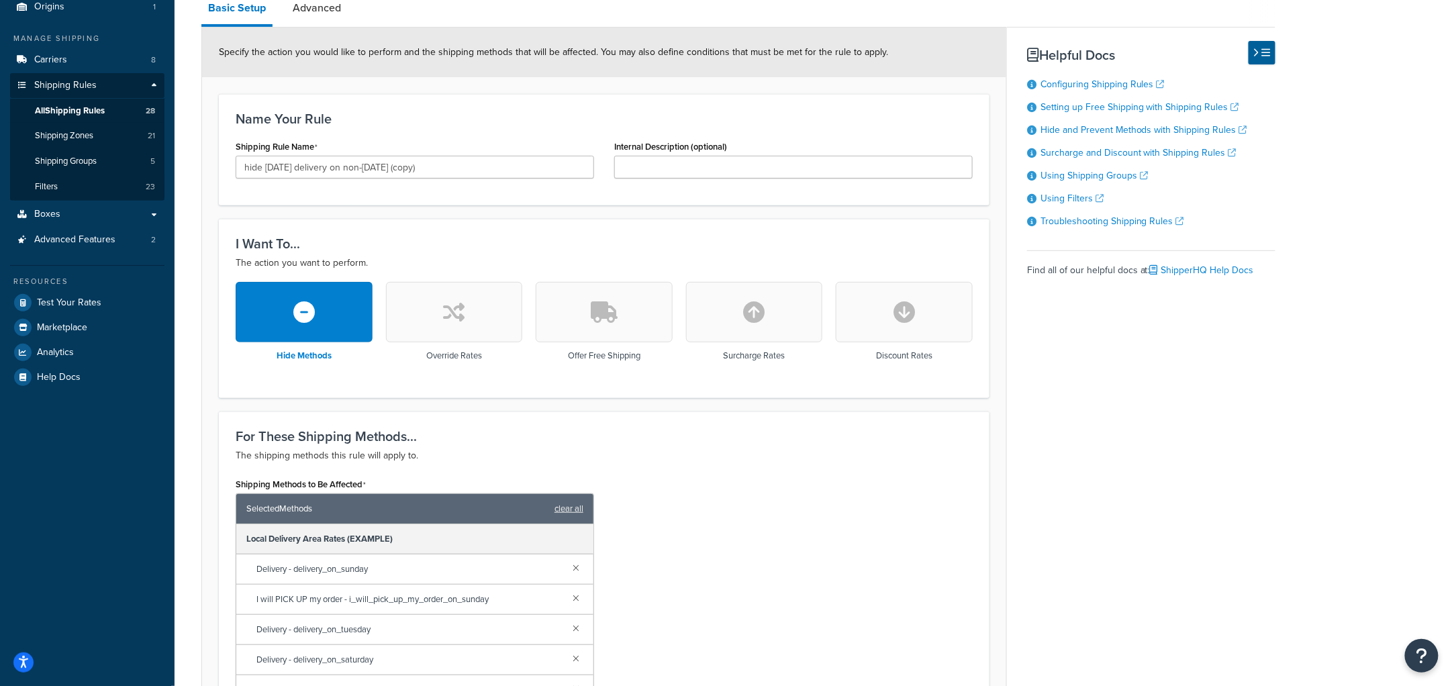
scroll to position [130, 0]
click at [307, 17] on link "Advanced" at bounding box center [317, 9] width 62 height 32
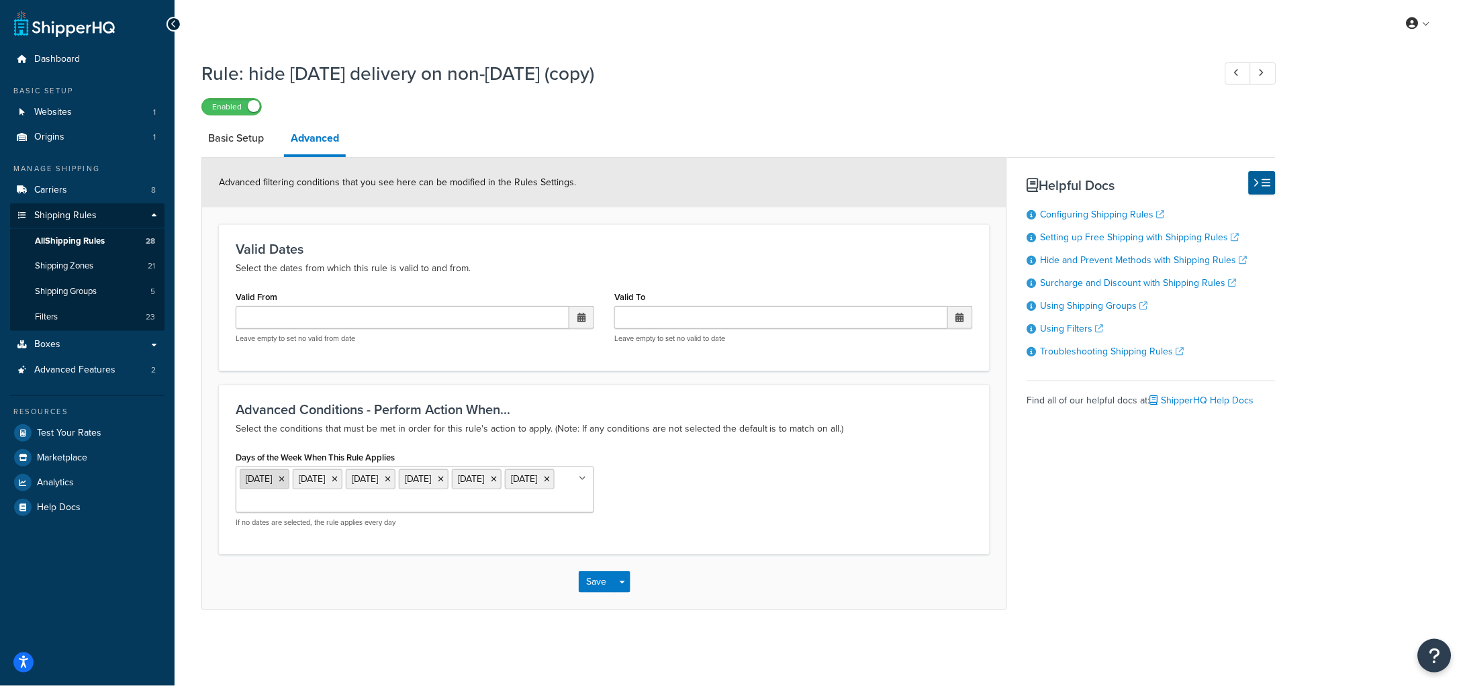
click at [285, 475] on icon at bounding box center [282, 479] width 6 height 8
click at [285, 479] on icon at bounding box center [282, 479] width 6 height 8
click at [391, 479] on icon at bounding box center [388, 479] width 6 height 8
click at [391, 478] on icon at bounding box center [388, 479] width 6 height 8
click at [751, 468] on div "Days of the Week When This Rule Applies Thursday Friday Monday Tuesday Wednesda…" at bounding box center [604, 482] width 757 height 69
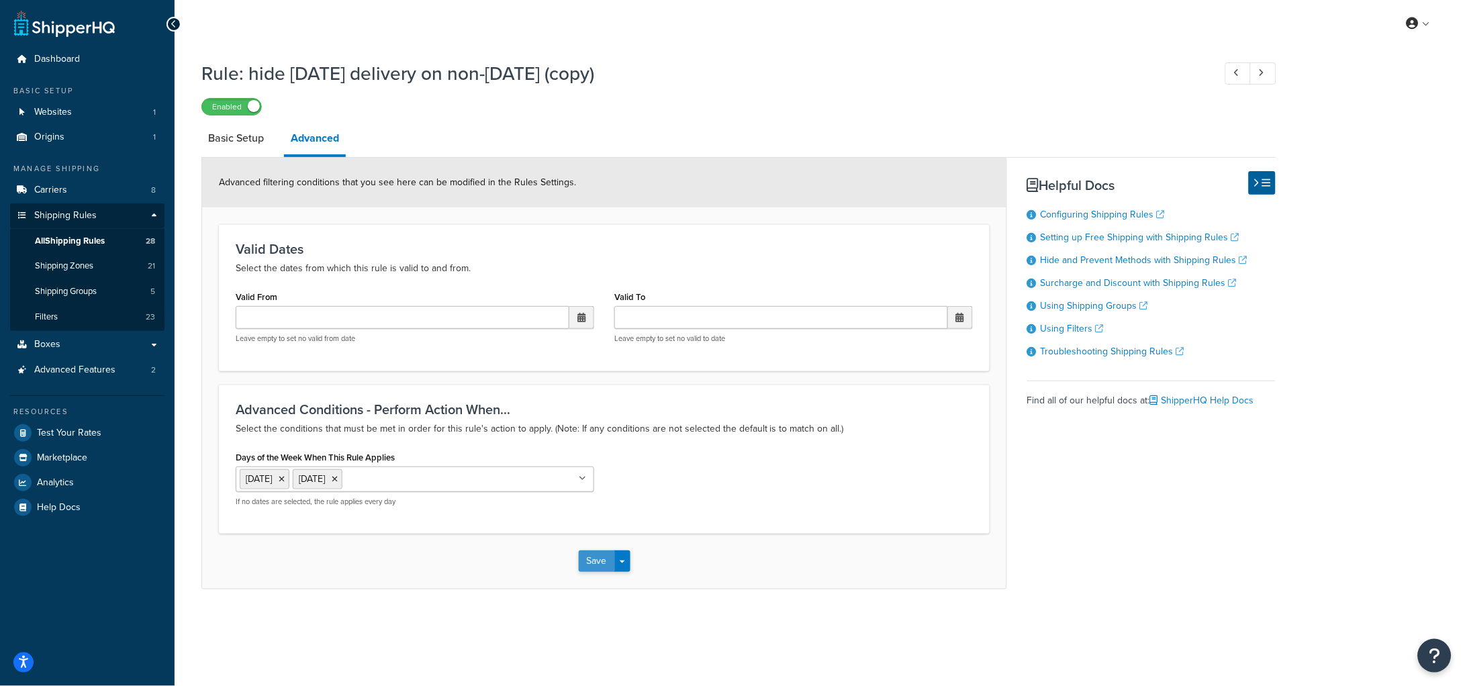
click at [598, 566] on button "Save" at bounding box center [597, 561] width 36 height 21
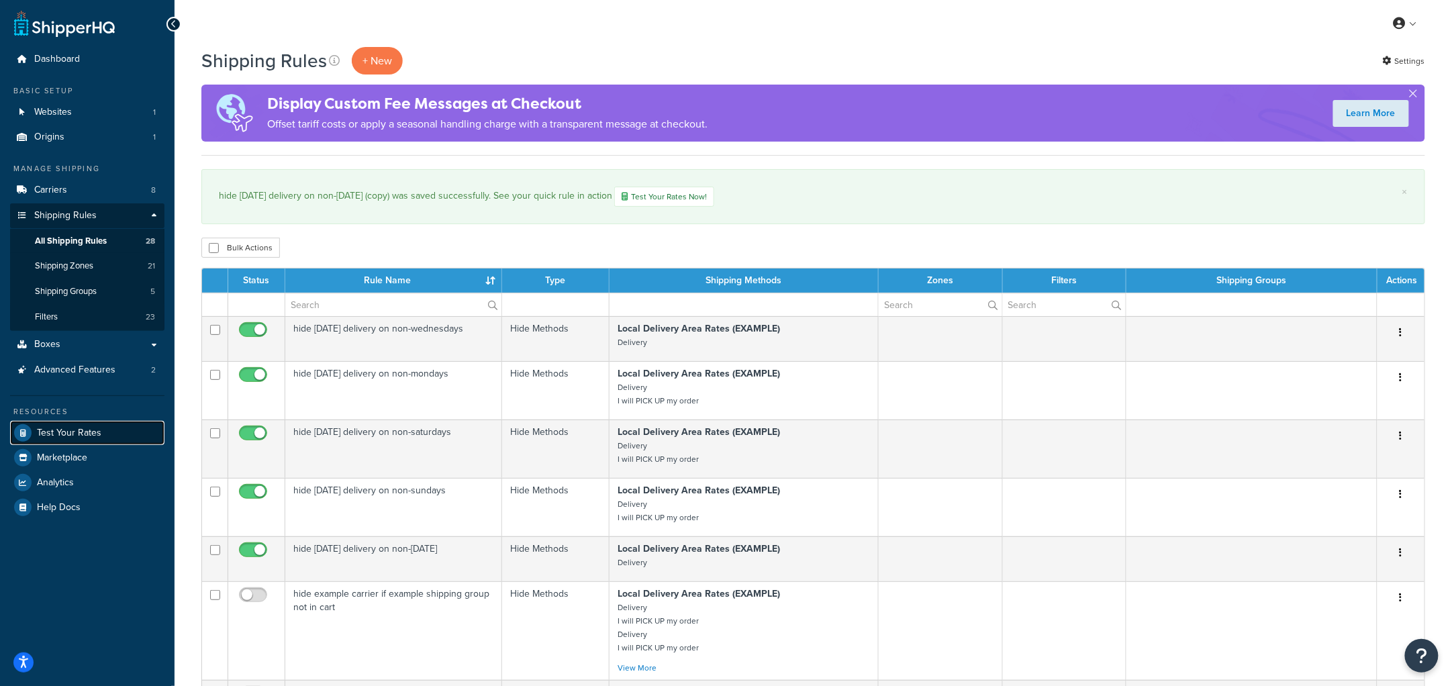
click at [75, 430] on span "Test Your Rates" at bounding box center [69, 433] width 64 height 11
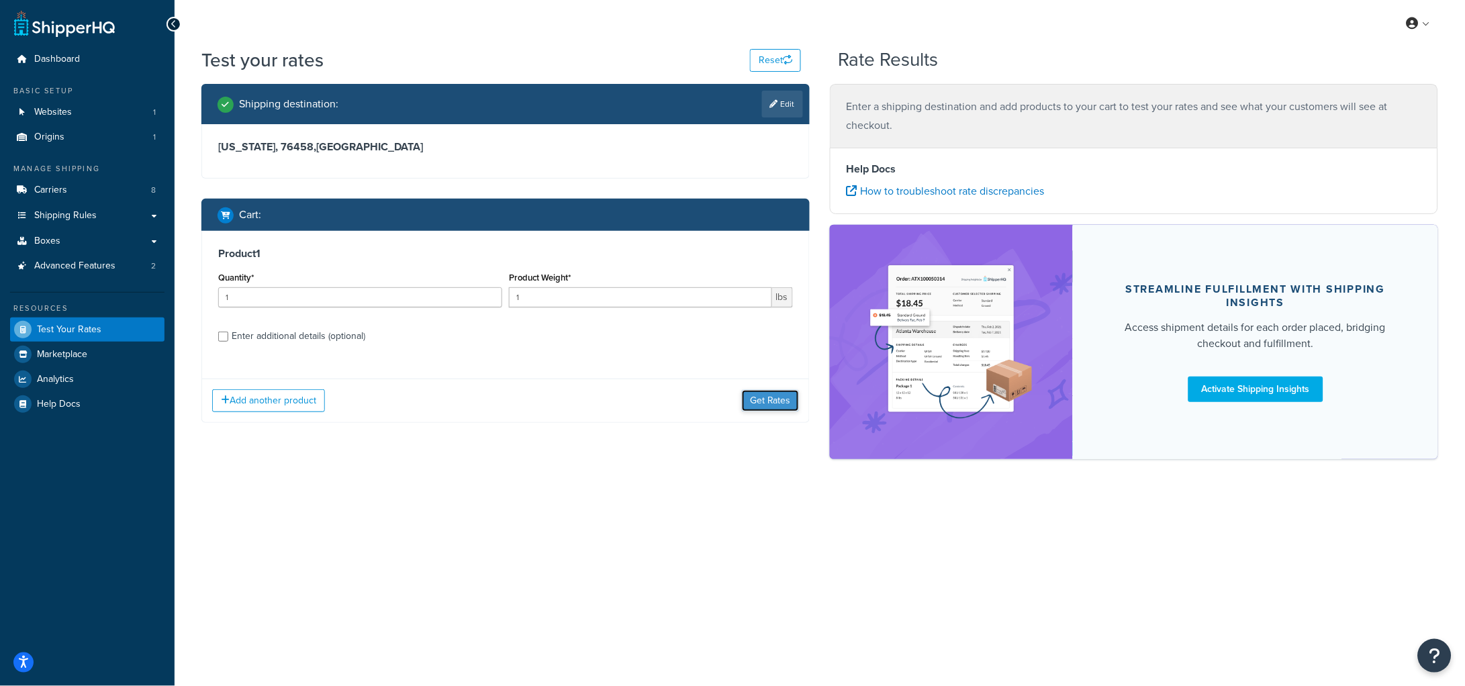
click at [771, 402] on button "Get Rates" at bounding box center [770, 400] width 57 height 21
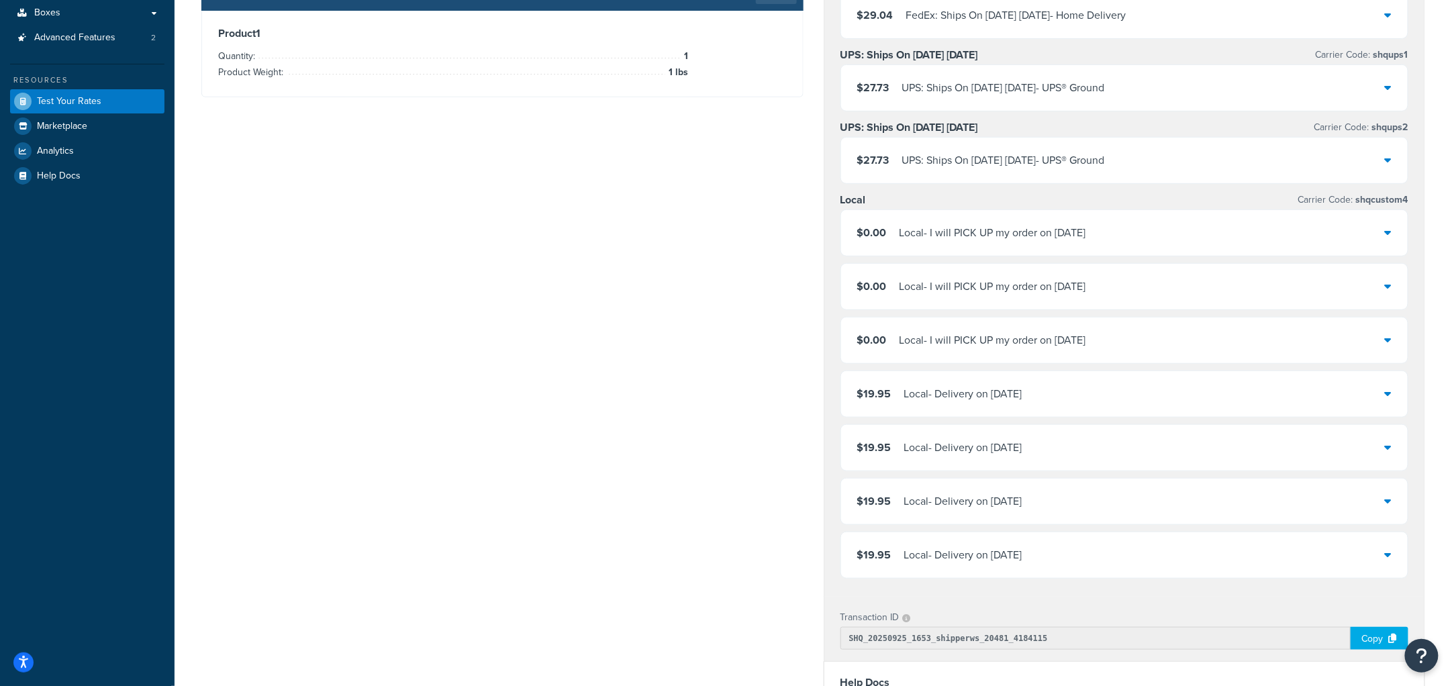
scroll to position [230, 0]
click at [1388, 236] on icon at bounding box center [1388, 231] width 7 height 11
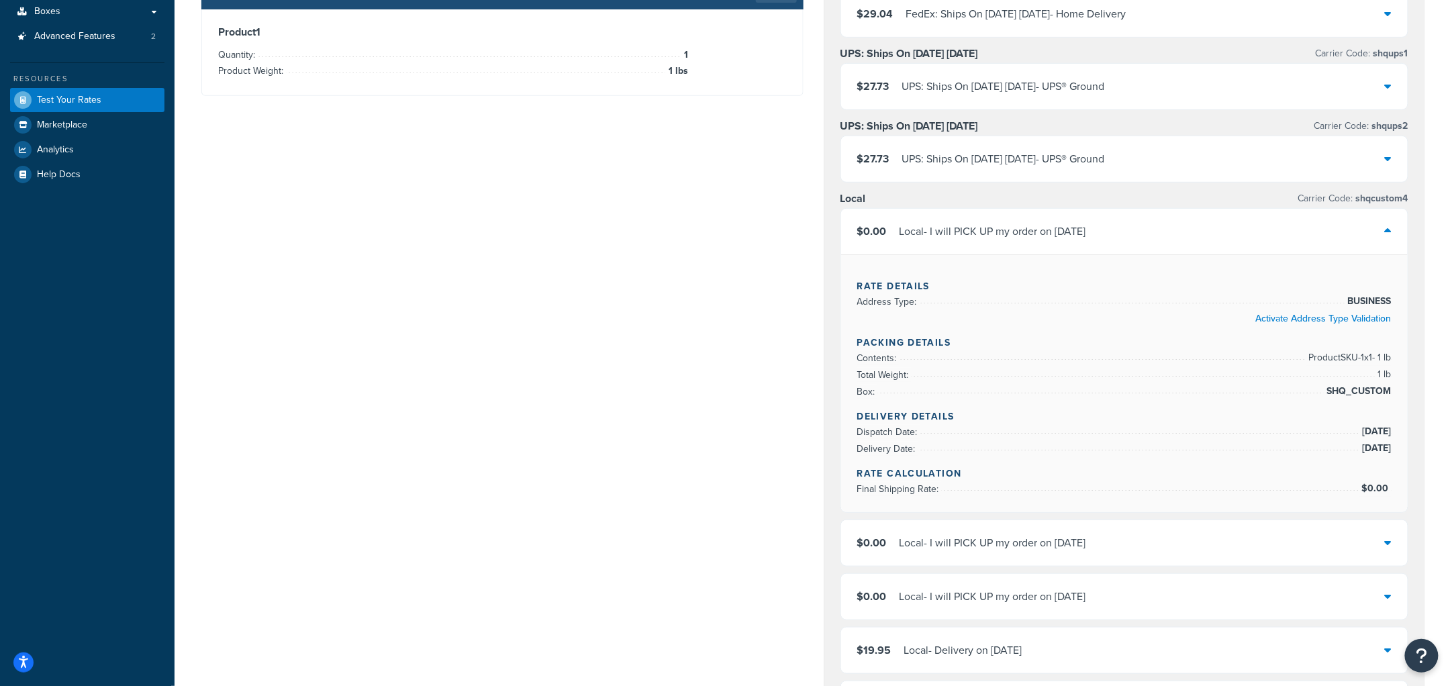
click at [1388, 236] on icon at bounding box center [1388, 231] width 7 height 11
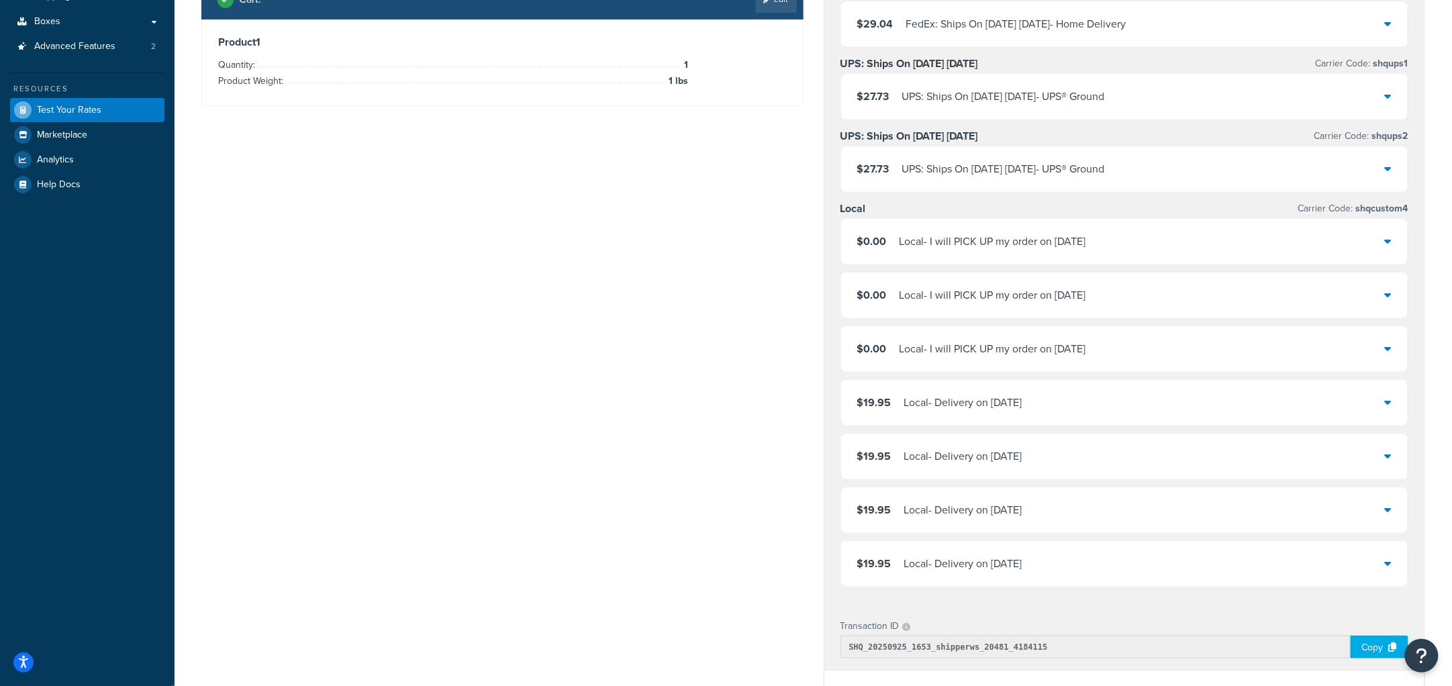
scroll to position [220, 0]
click at [1056, 506] on div "$19.95 Local - Delivery on [DATE]" at bounding box center [1124, 510] width 567 height 46
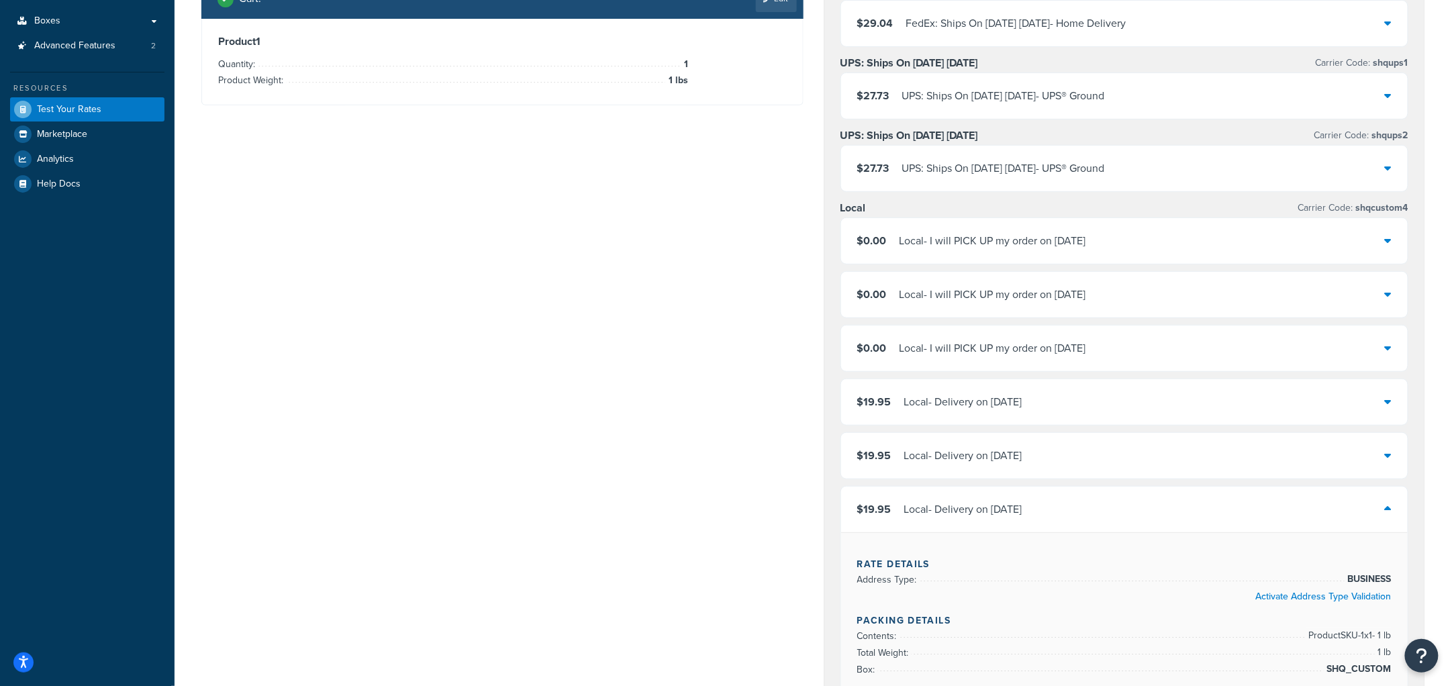
click at [1172, 502] on div "$19.95 Local - Delivery on 9/27/2025" at bounding box center [1124, 510] width 567 height 46
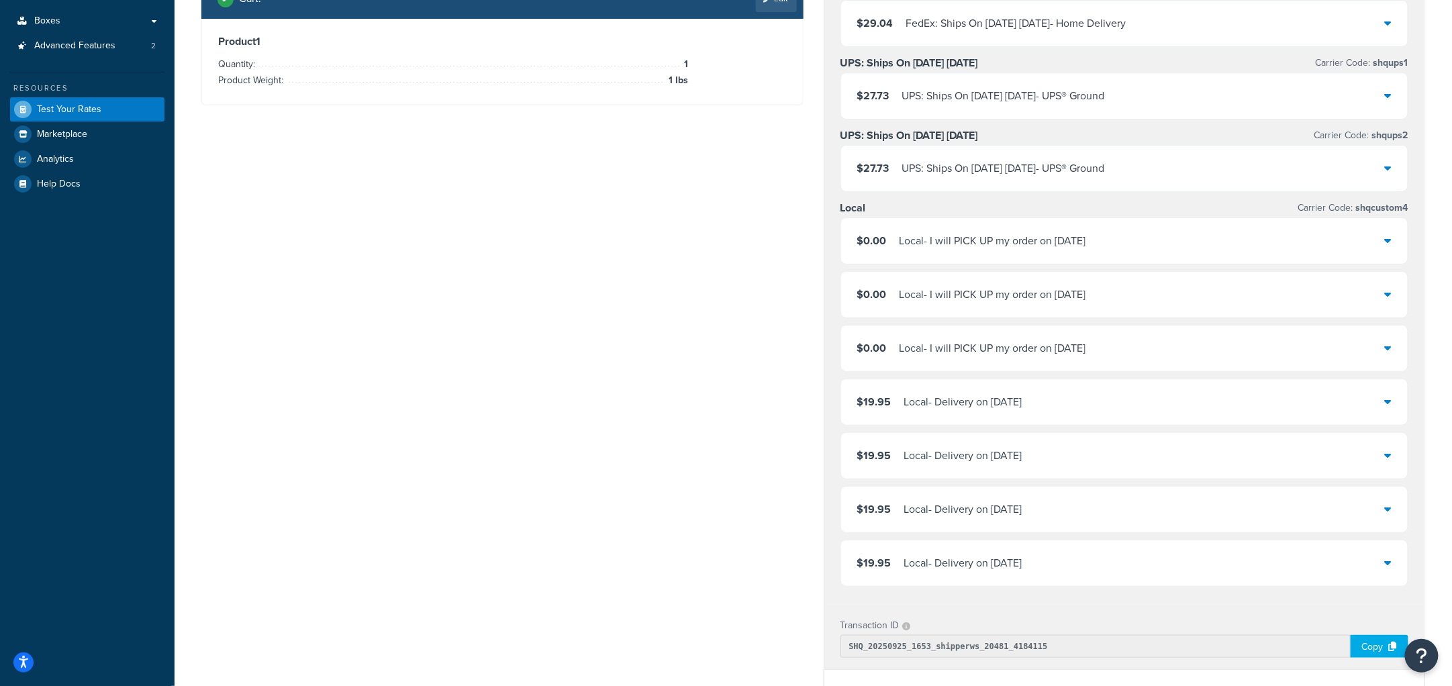
click at [572, 363] on div "Shipping destination : Edit Texas, 76458 , United States Cart : Edit Product 1 …" at bounding box center [813, 429] width 1244 height 1131
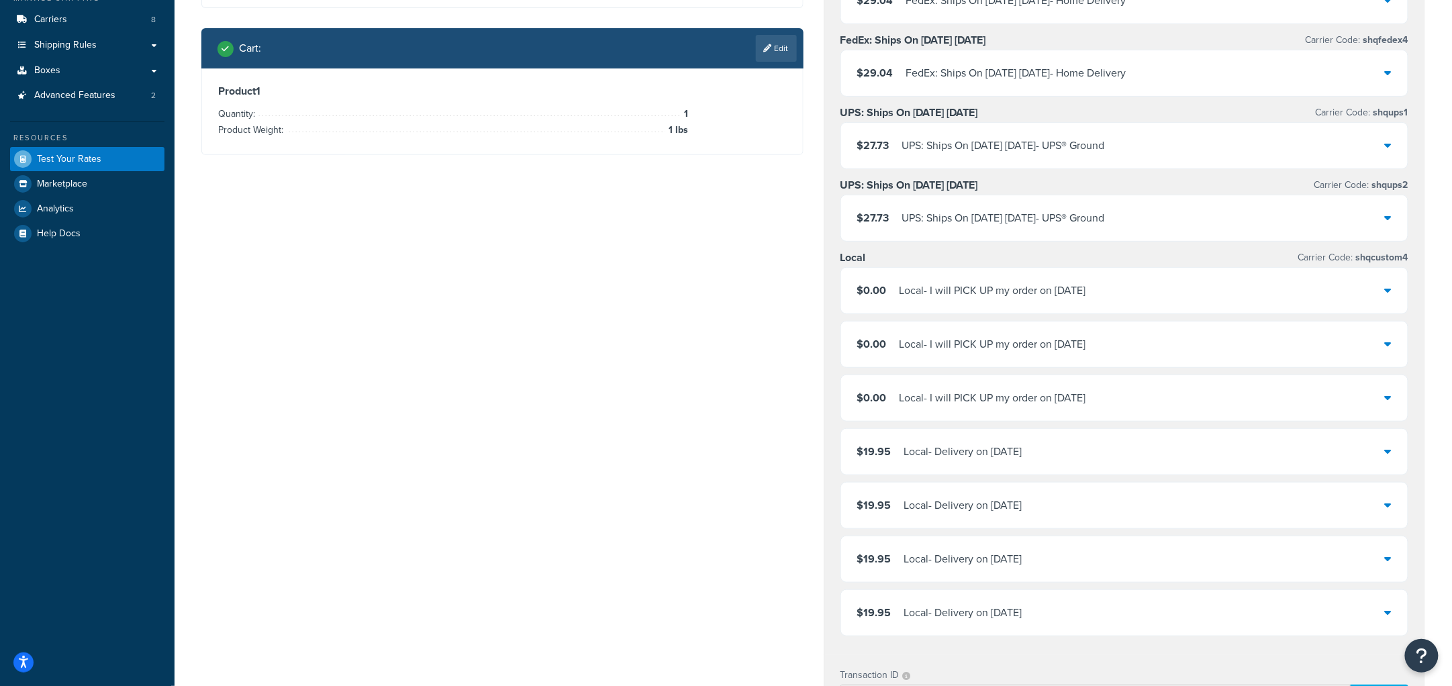
scroll to position [0, 0]
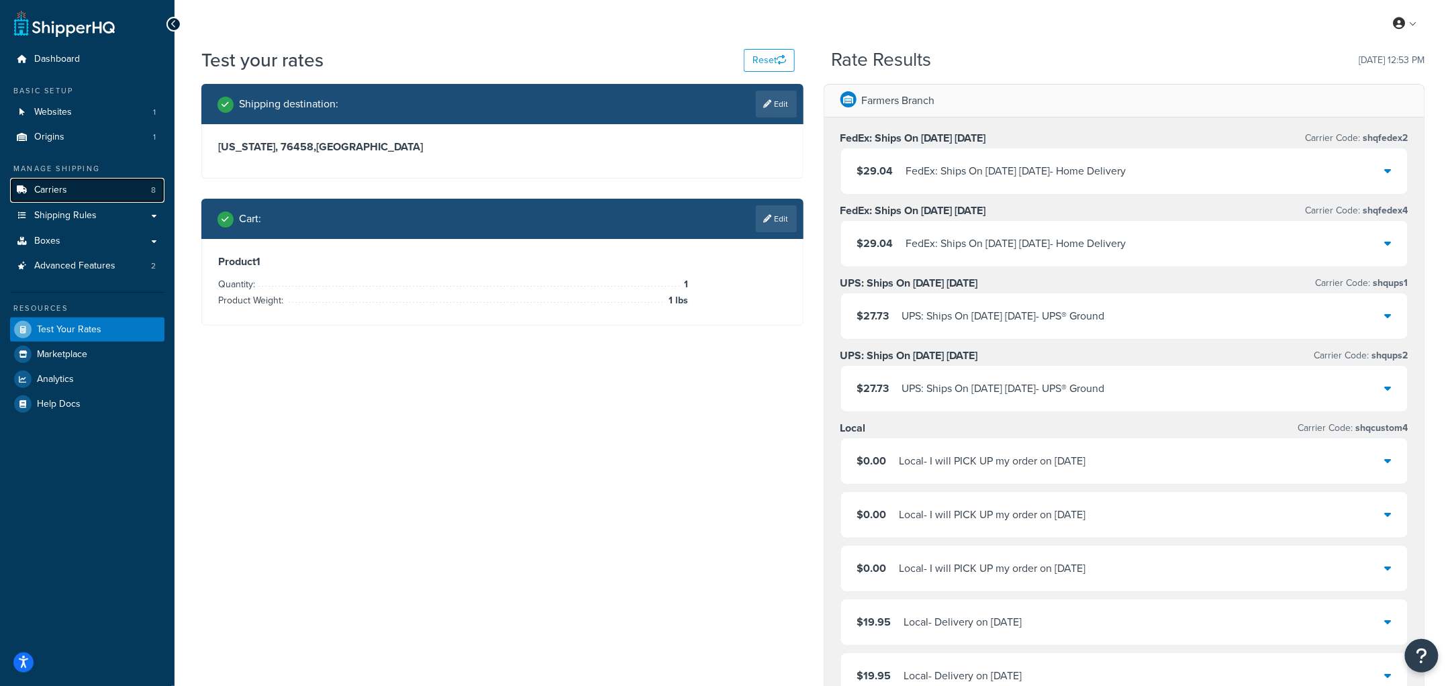
click at [68, 187] on link "Carriers 8" at bounding box center [87, 190] width 154 height 25
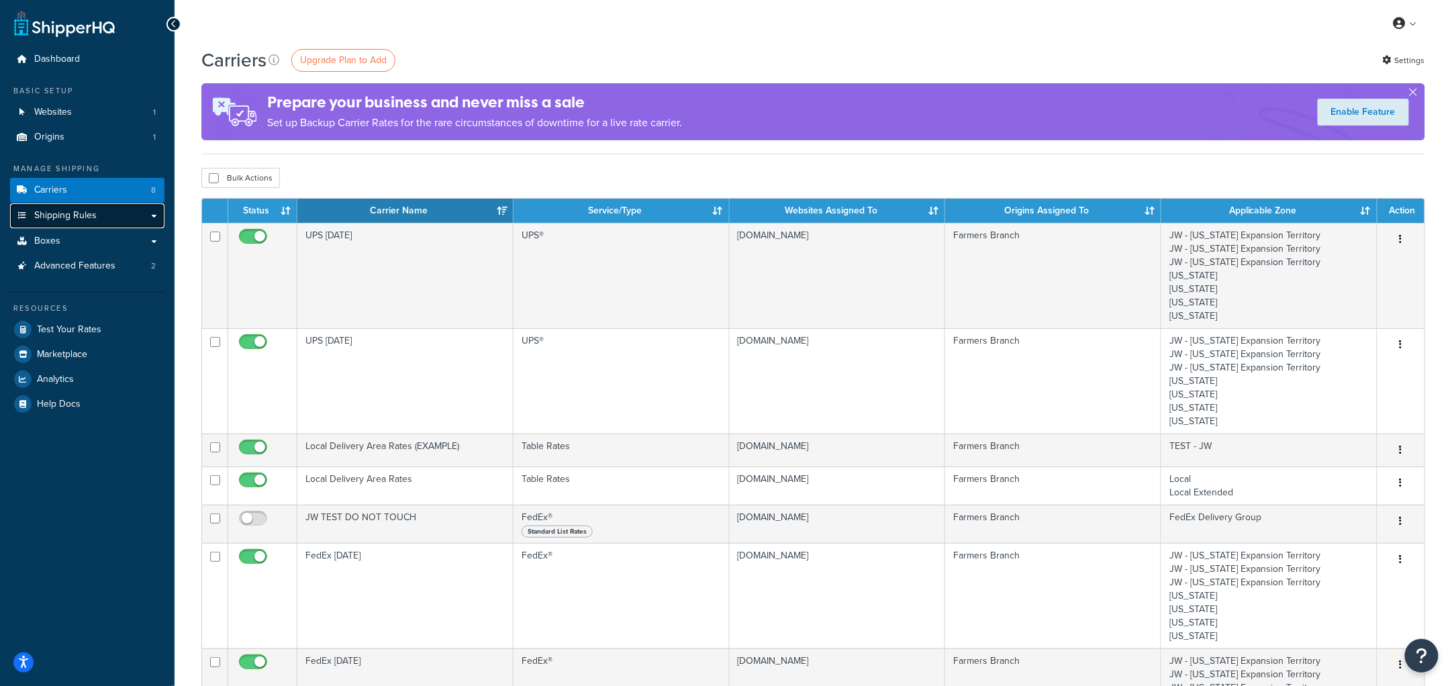
click at [71, 216] on span "Shipping Rules" at bounding box center [65, 215] width 62 height 11
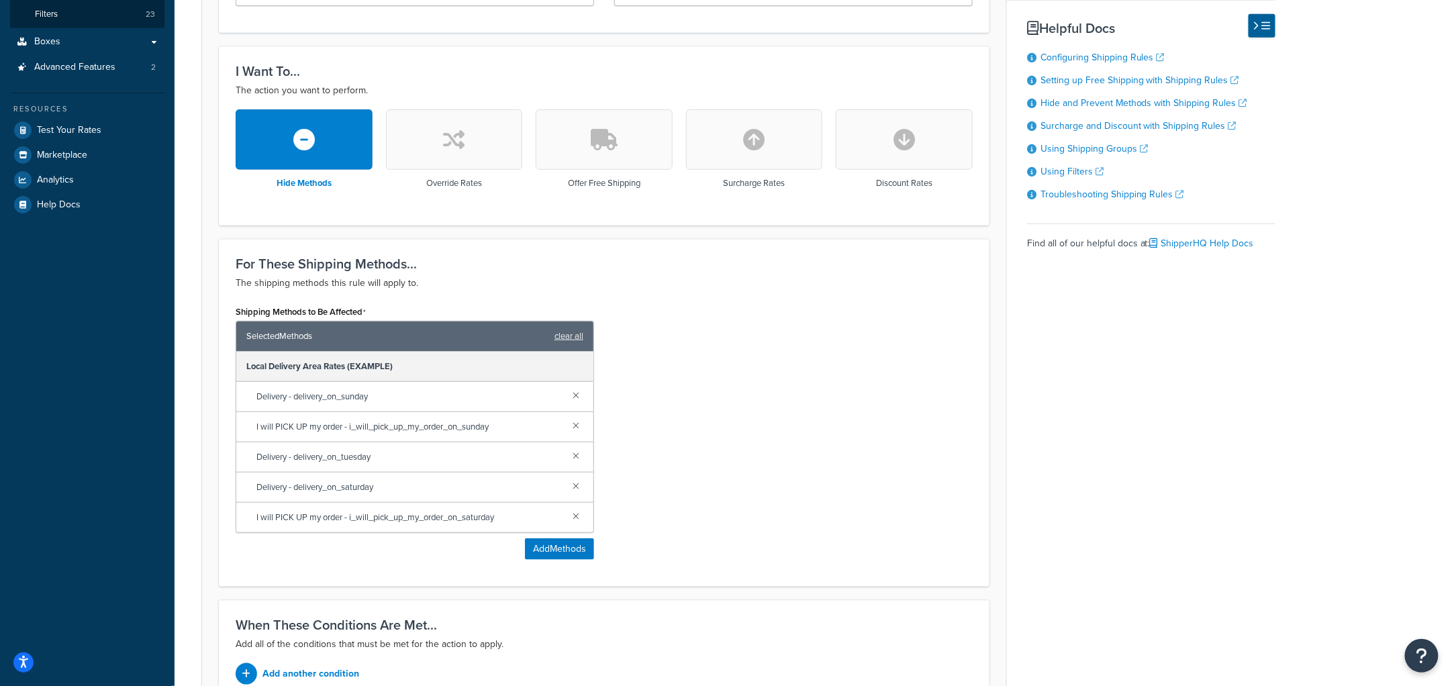
scroll to position [301, 0]
click at [471, 143] on button "button" at bounding box center [454, 141] width 137 height 60
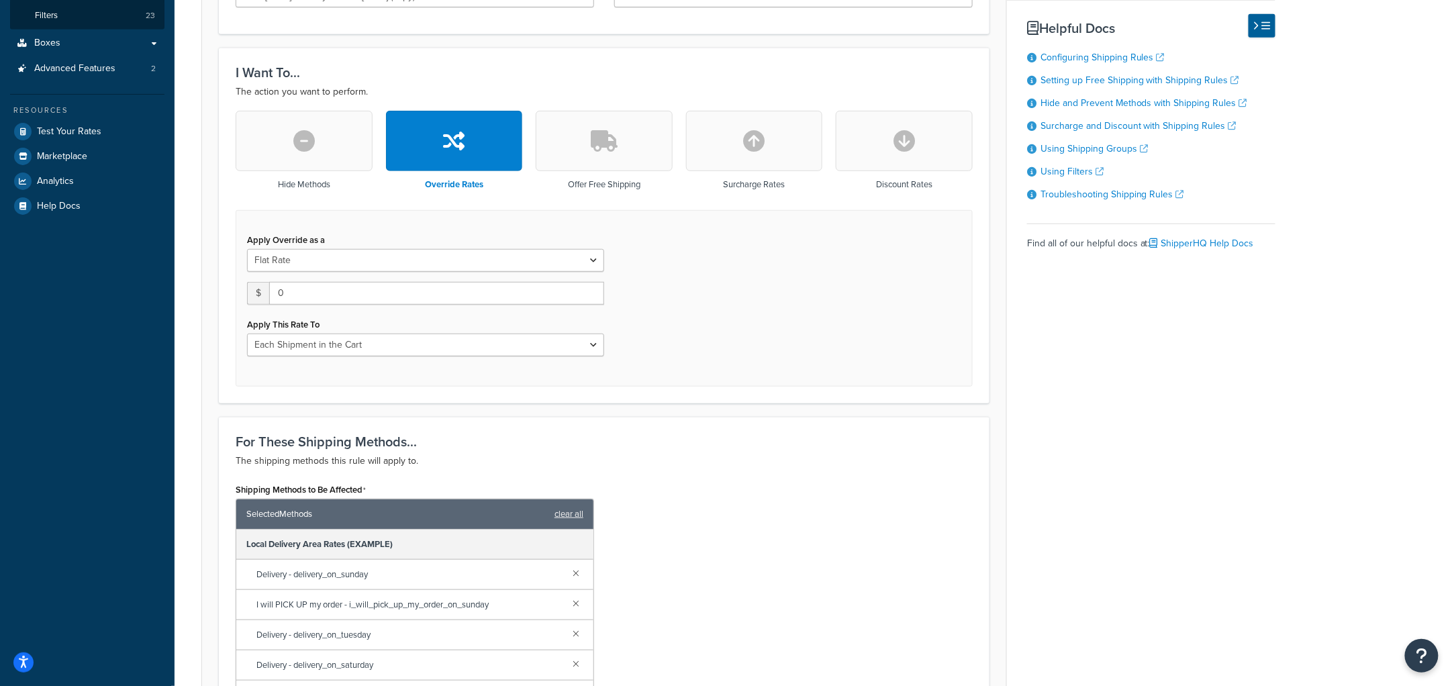
click at [322, 130] on button "button" at bounding box center [304, 141] width 137 height 60
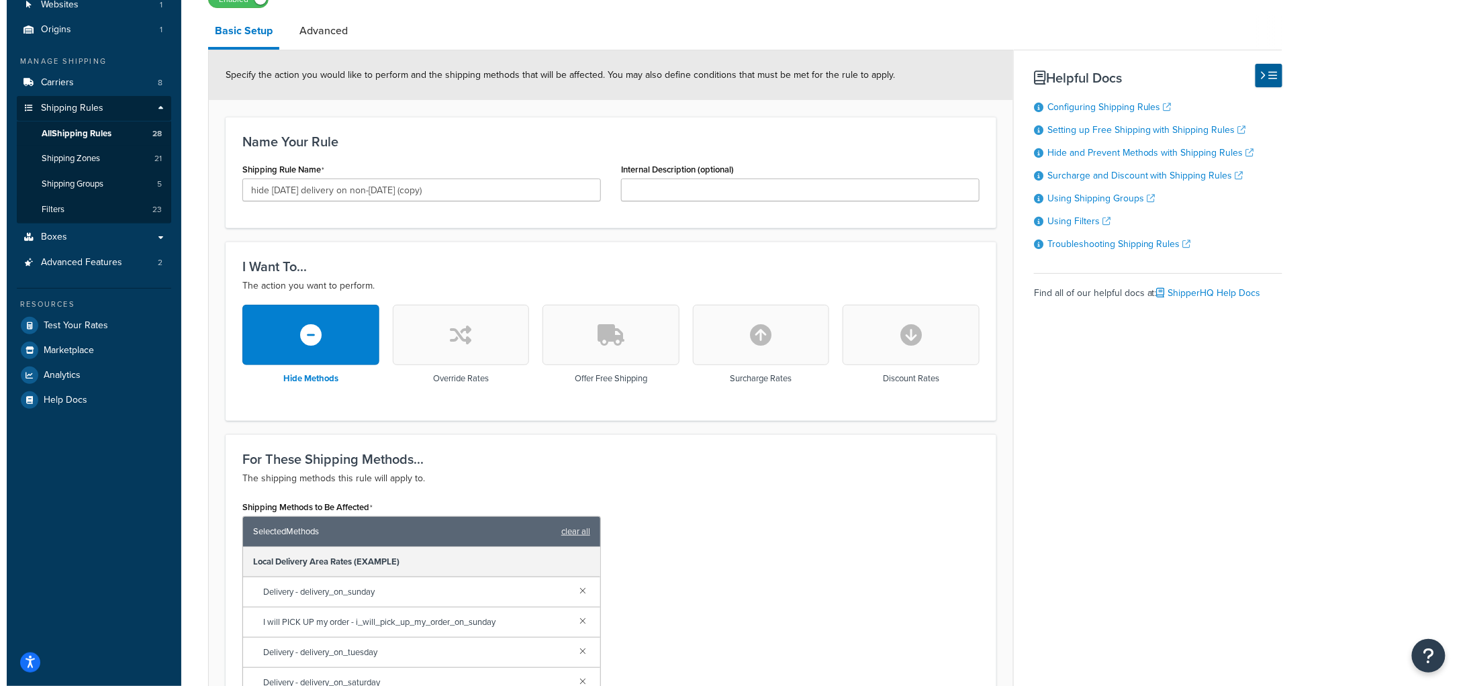
scroll to position [0, 0]
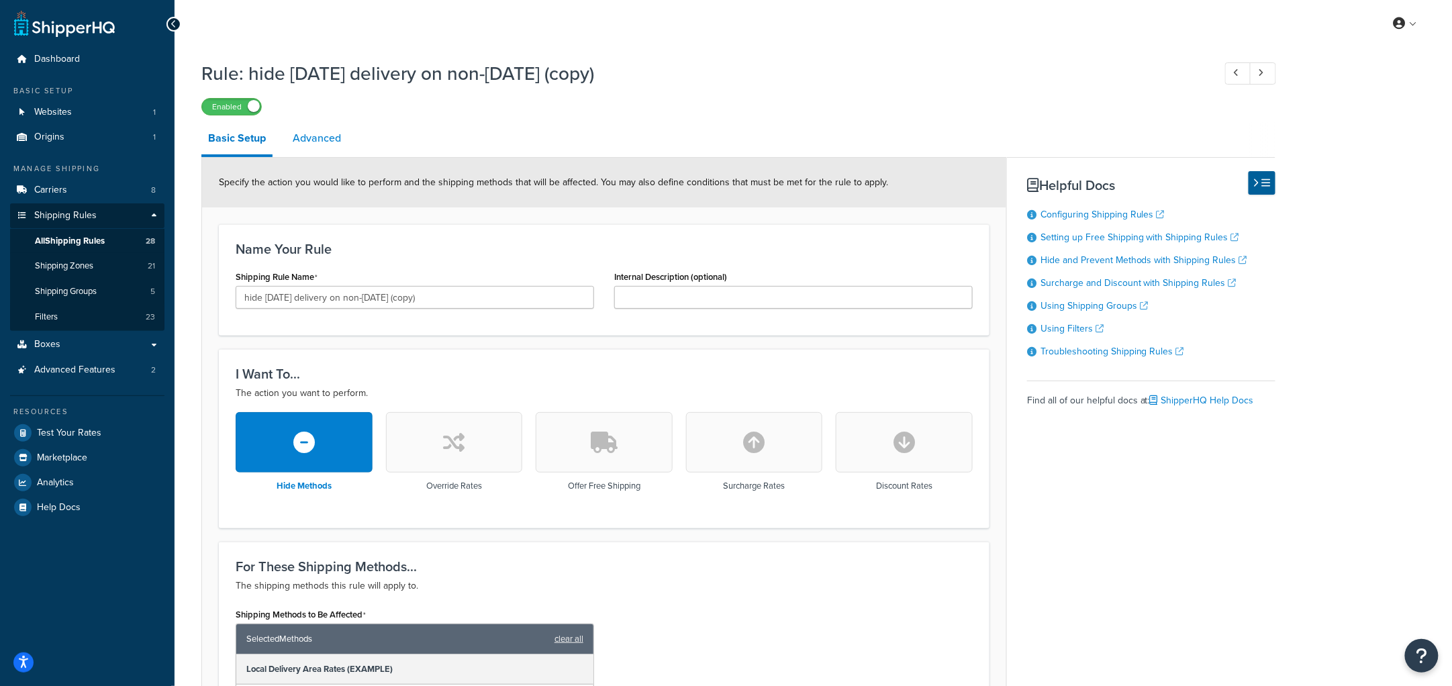
click at [311, 131] on link "Advanced" at bounding box center [317, 138] width 62 height 32
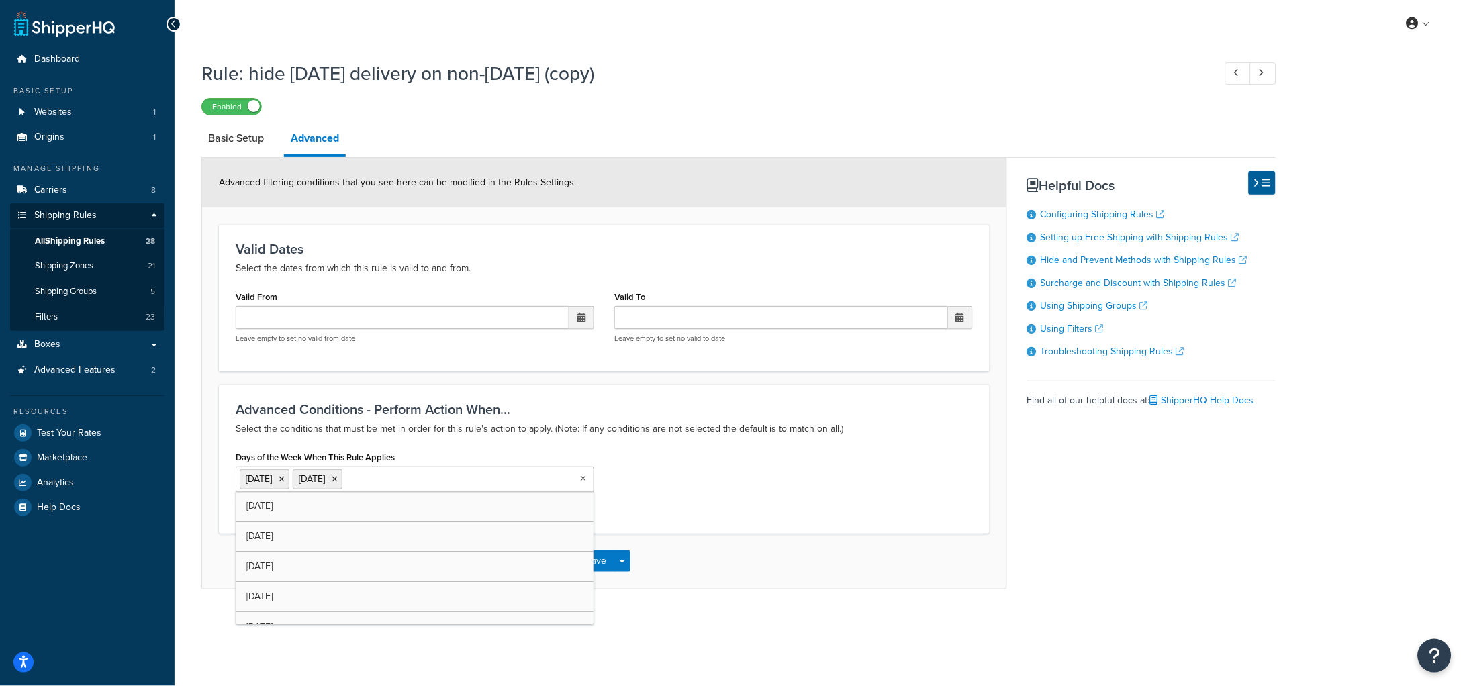
click at [371, 481] on input "Days of the Week When This Rule Applies" at bounding box center [405, 478] width 119 height 15
click at [739, 456] on div "Days of the Week When This Rule Applies Thursday Friday Monday Tuesday Wednesda…" at bounding box center [604, 482] width 757 height 69
click at [603, 557] on button "Save" at bounding box center [597, 561] width 36 height 21
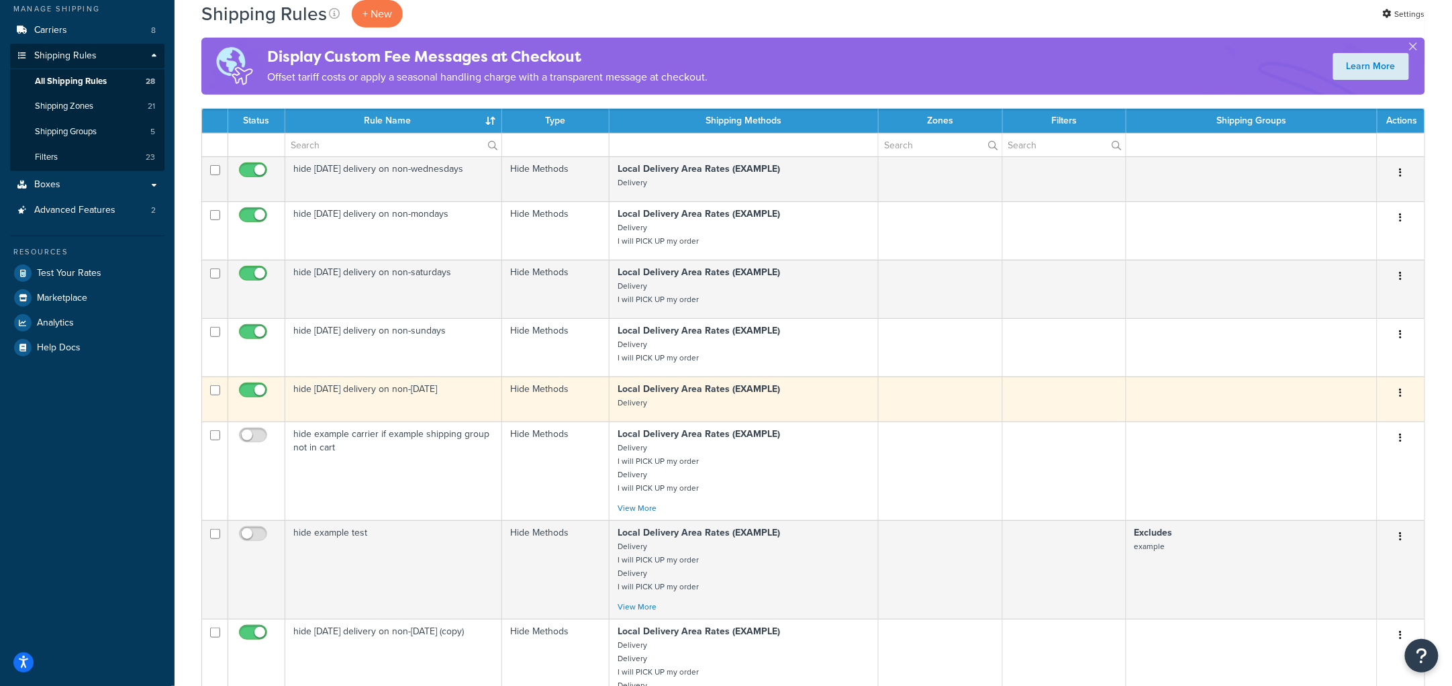
scroll to position [160, 0]
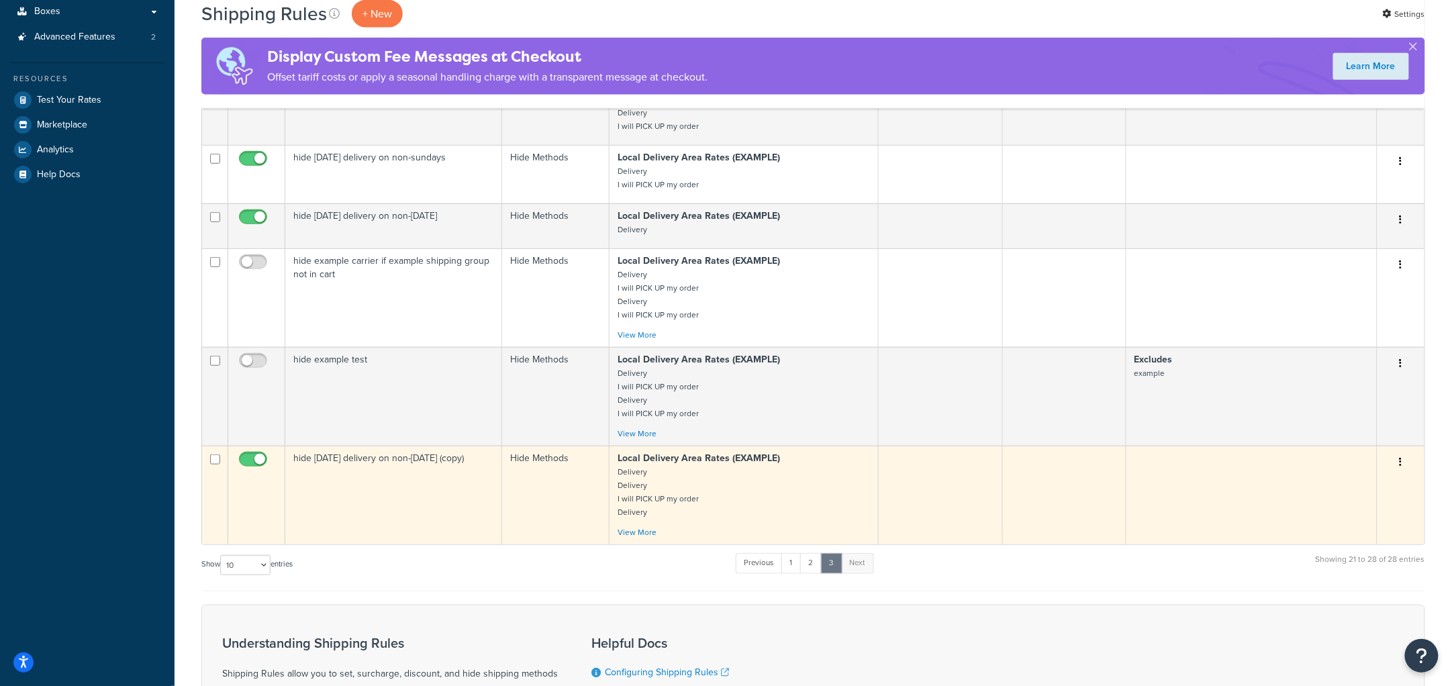
click at [254, 463] on input "checkbox" at bounding box center [254, 463] width 37 height 17
checkbox input "false"
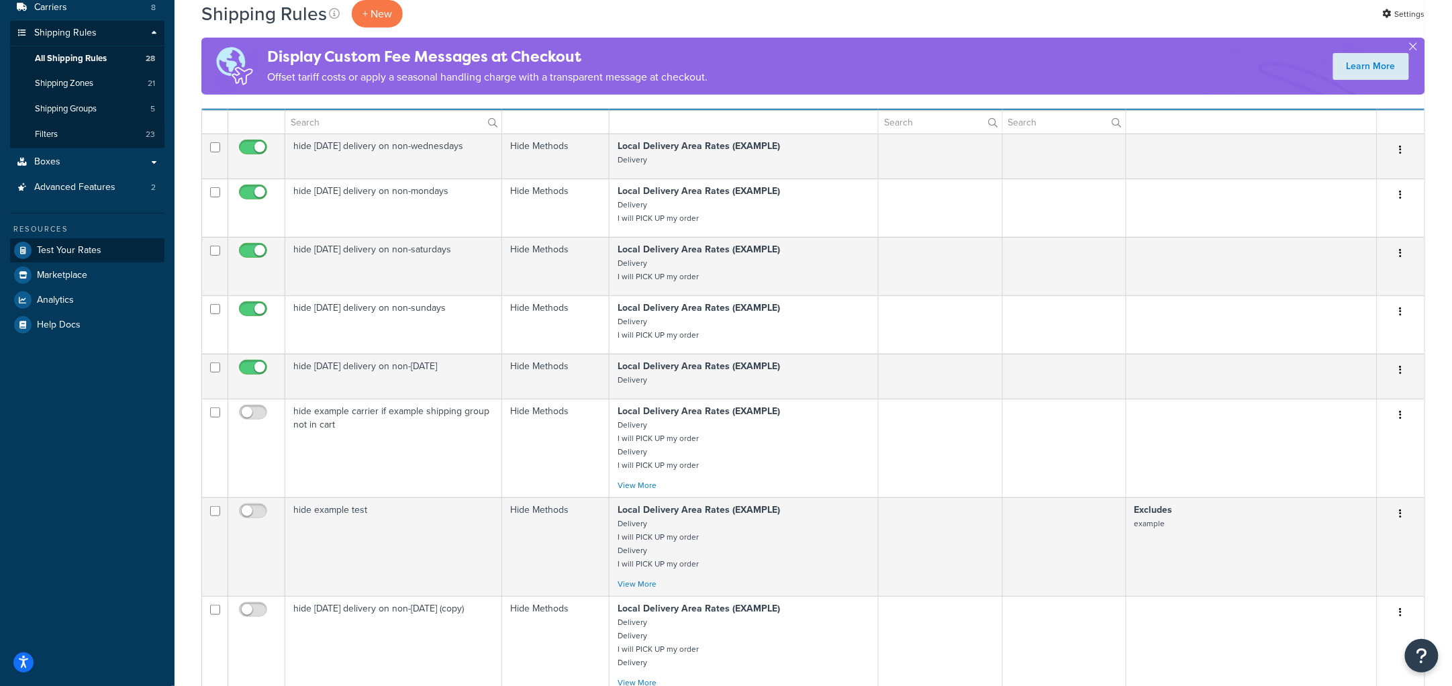
scroll to position [182, 0]
click at [87, 253] on span "Test Your Rates" at bounding box center [69, 251] width 64 height 11
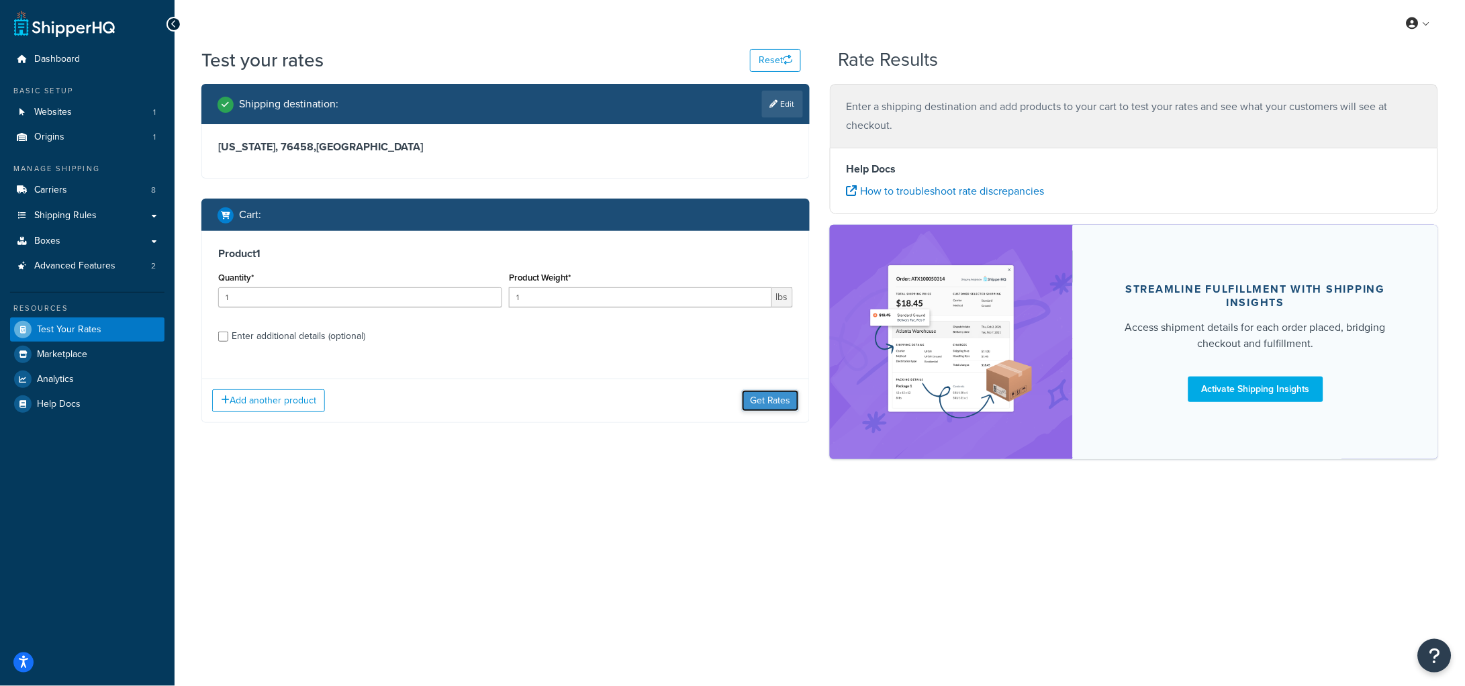
click at [760, 410] on button "Get Rates" at bounding box center [770, 400] width 57 height 21
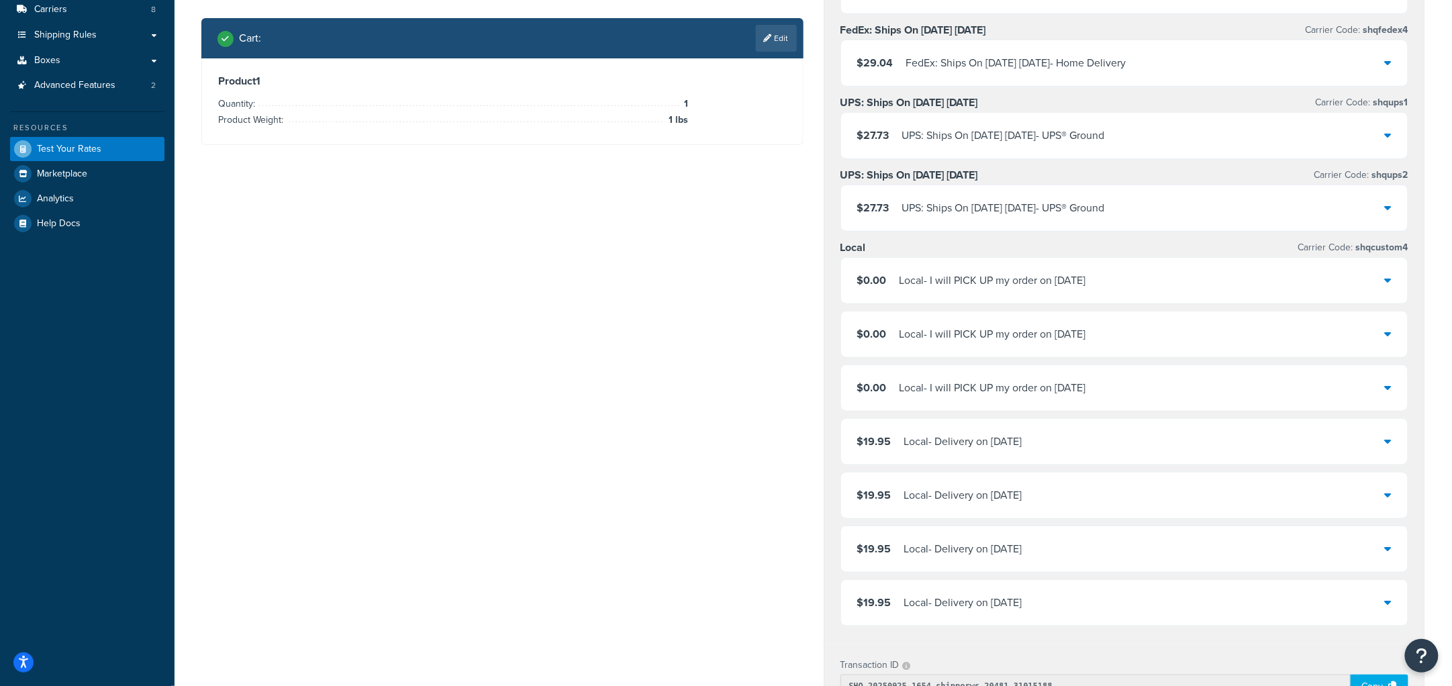
scroll to position [181, 0]
click at [1389, 326] on div at bounding box center [1388, 333] width 7 height 19
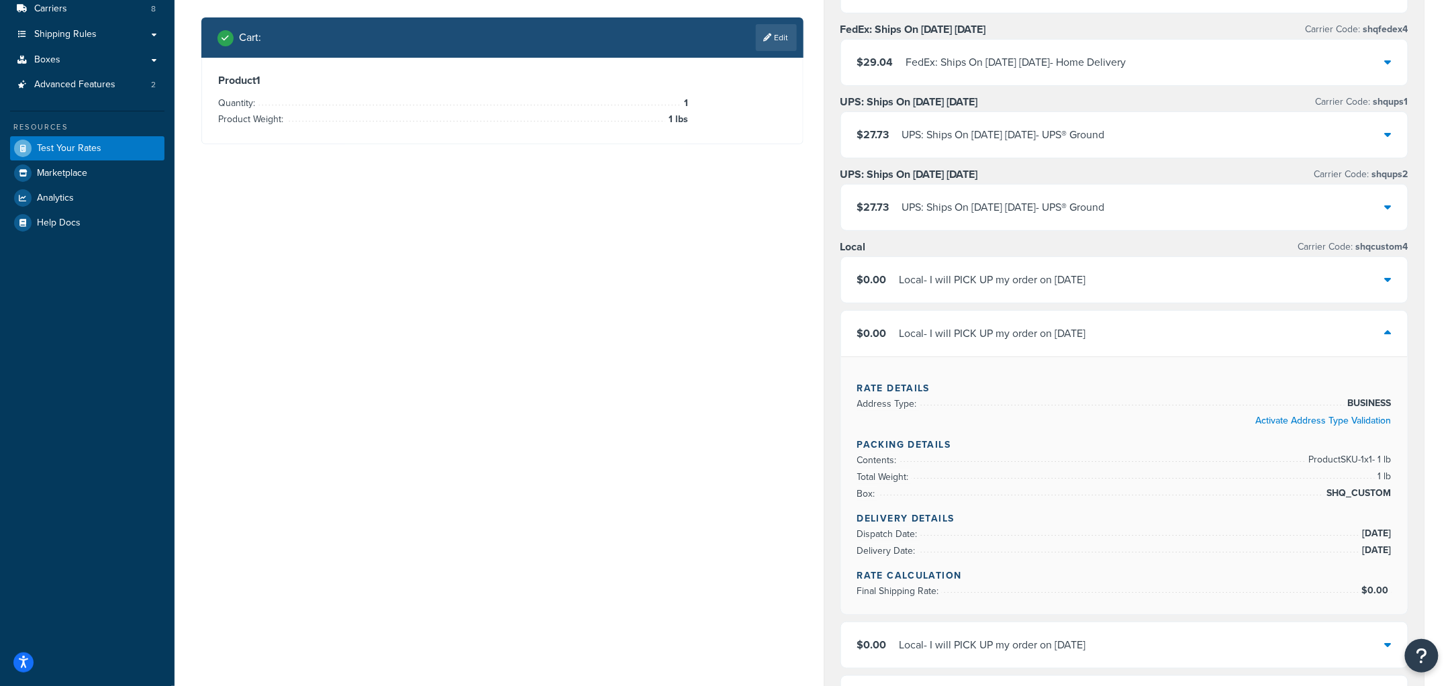
click at [1389, 329] on icon at bounding box center [1388, 333] width 7 height 11
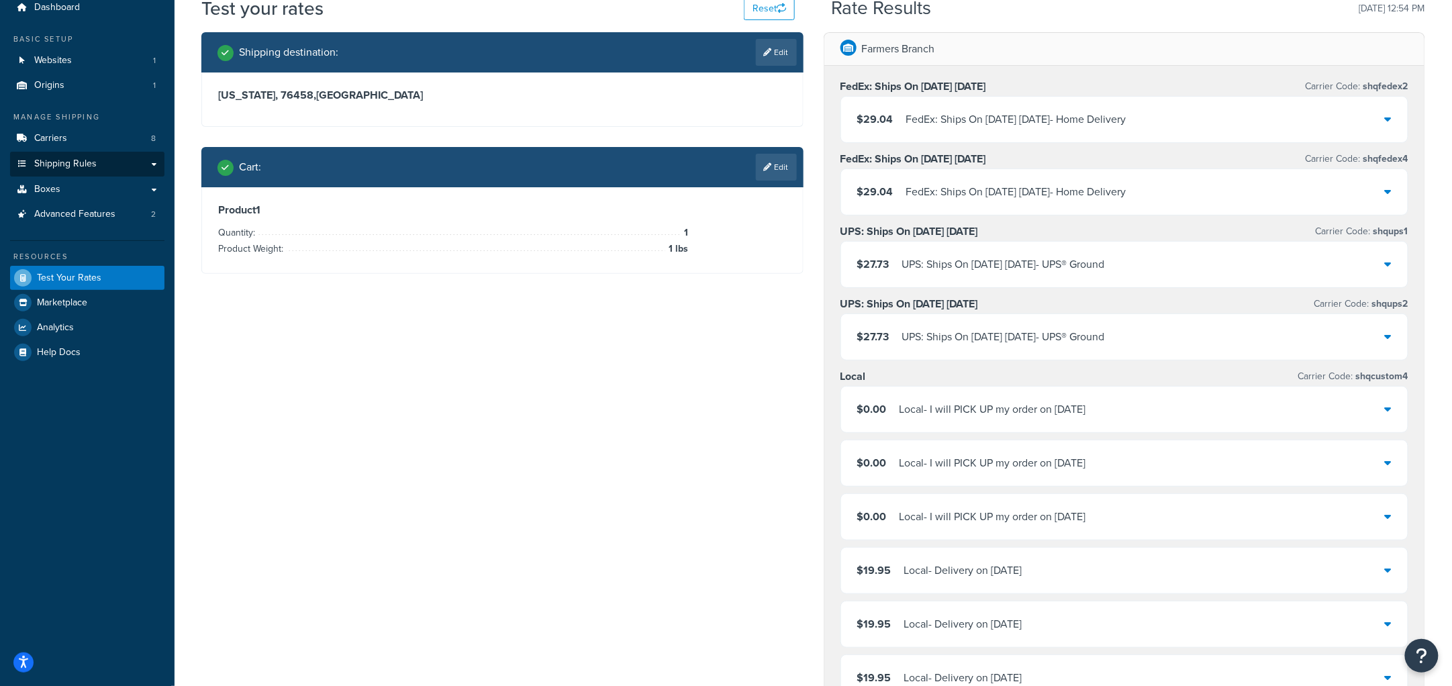
scroll to position [51, 0]
click at [98, 169] on link "Shipping Rules" at bounding box center [87, 164] width 154 height 25
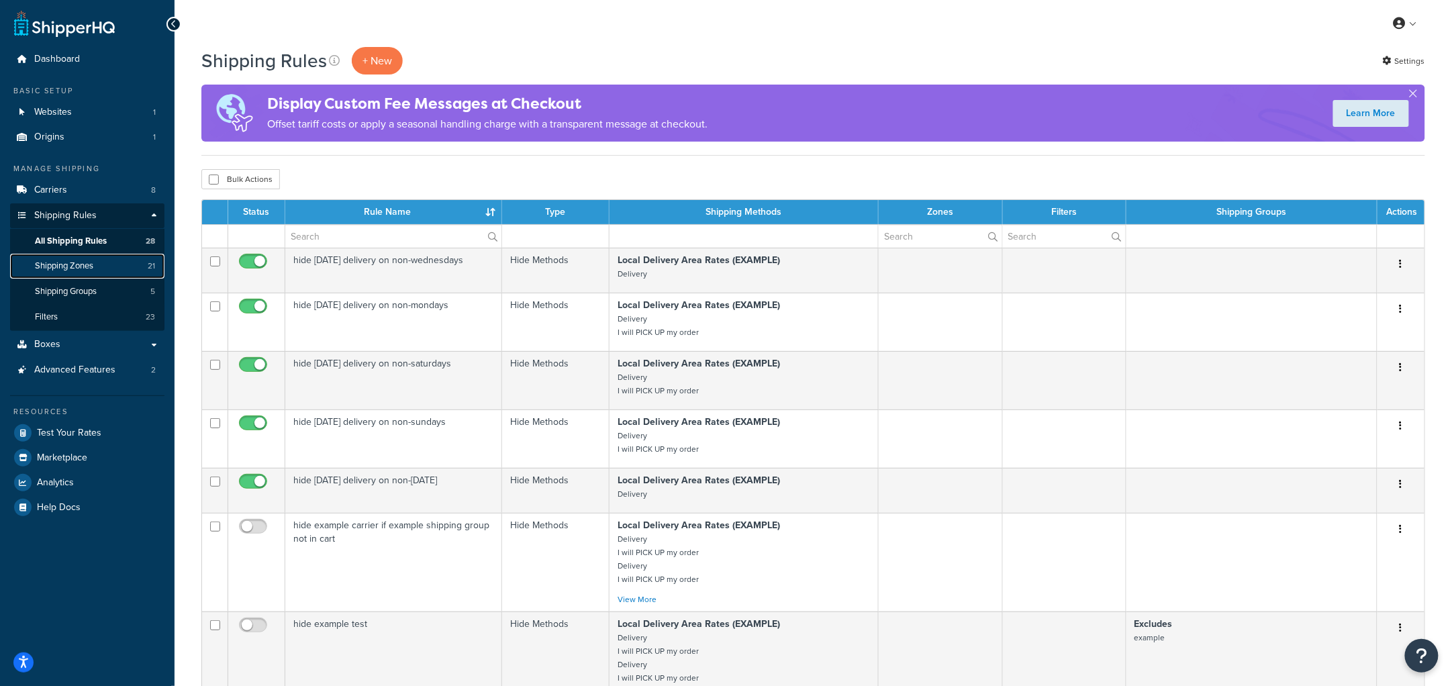
click at [109, 271] on link "Shipping Zones 21" at bounding box center [87, 266] width 154 height 25
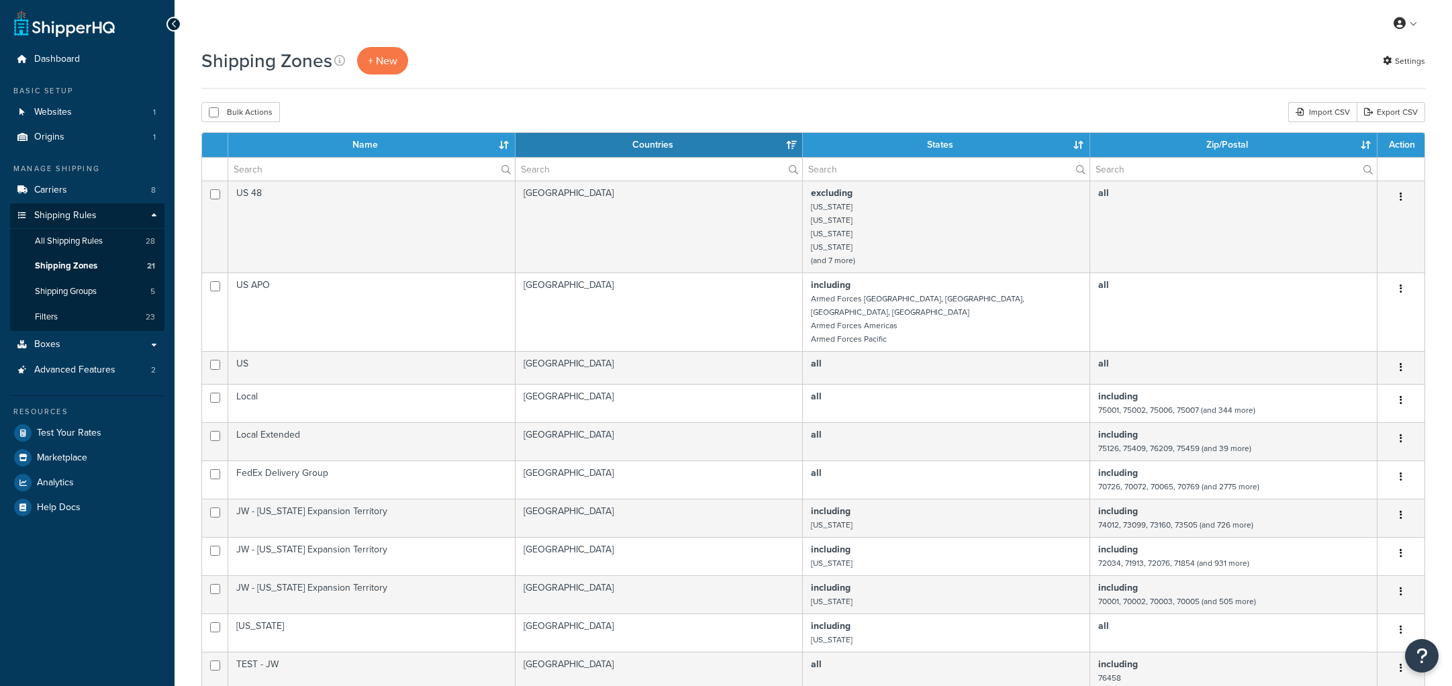
select select "15"
click at [94, 314] on link "Filters 23" at bounding box center [87, 317] width 154 height 25
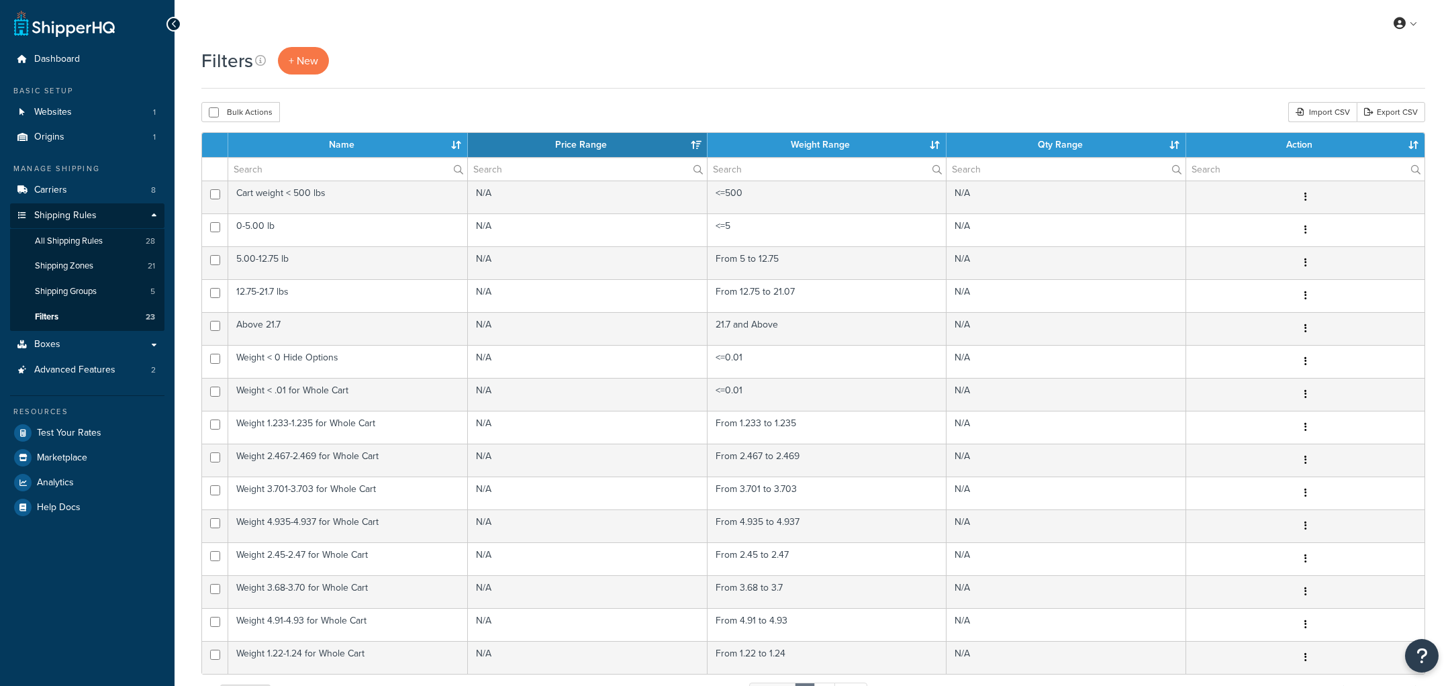
select select "15"
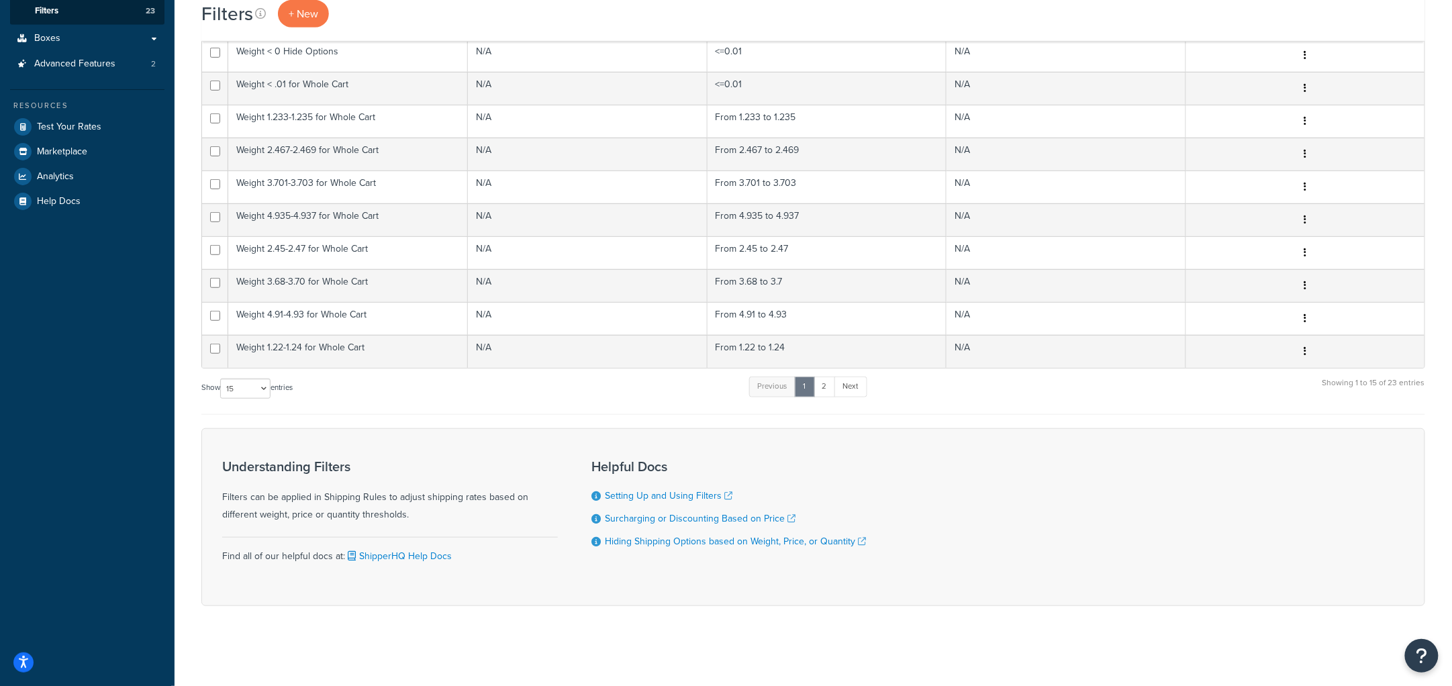
scroll to position [307, 0]
click at [832, 387] on link "2" at bounding box center [825, 387] width 22 height 20
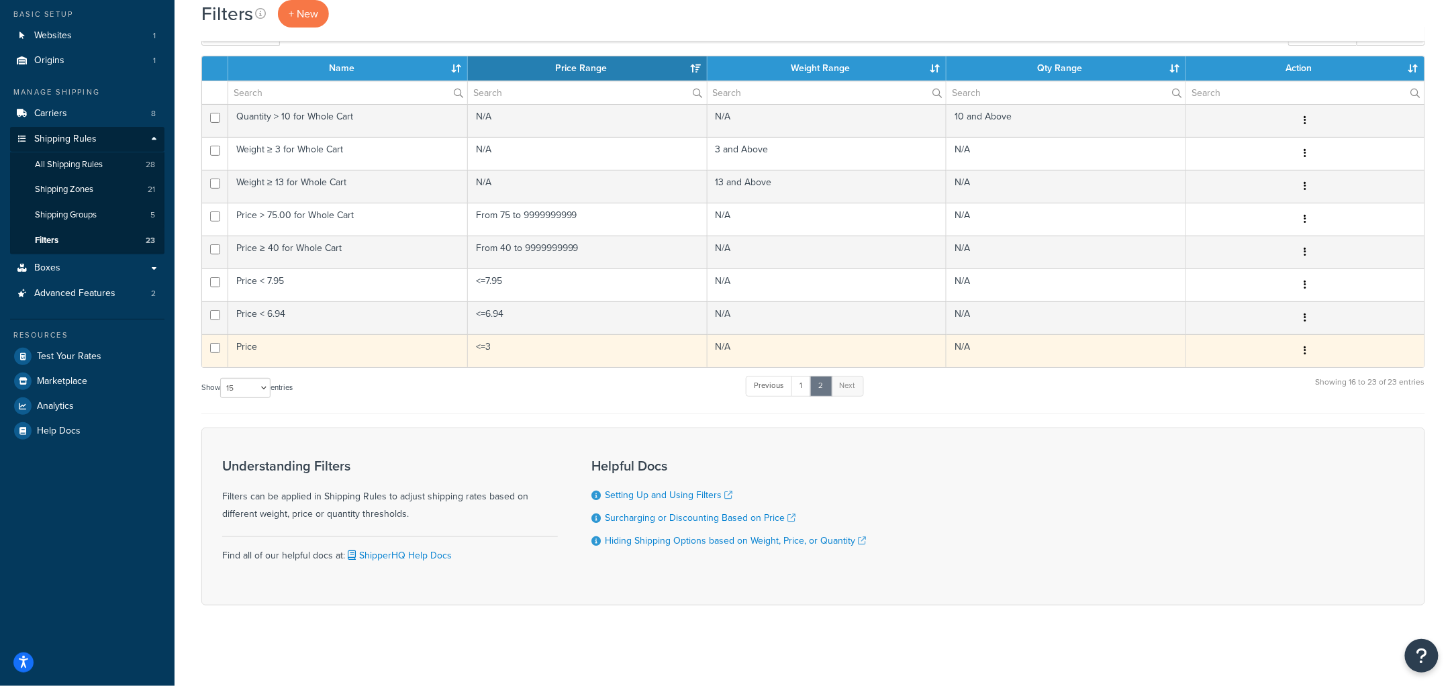
scroll to position [76, 0]
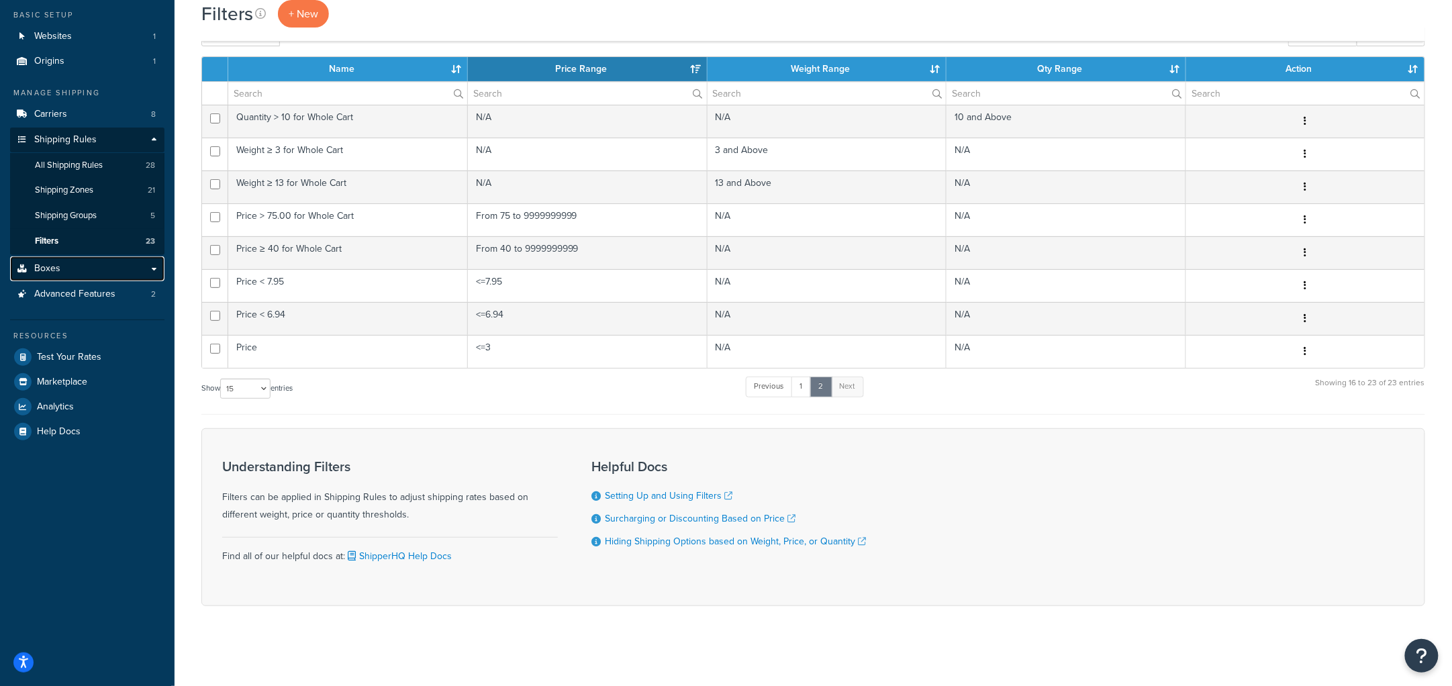
click at [73, 273] on link "Boxes" at bounding box center [87, 268] width 154 height 25
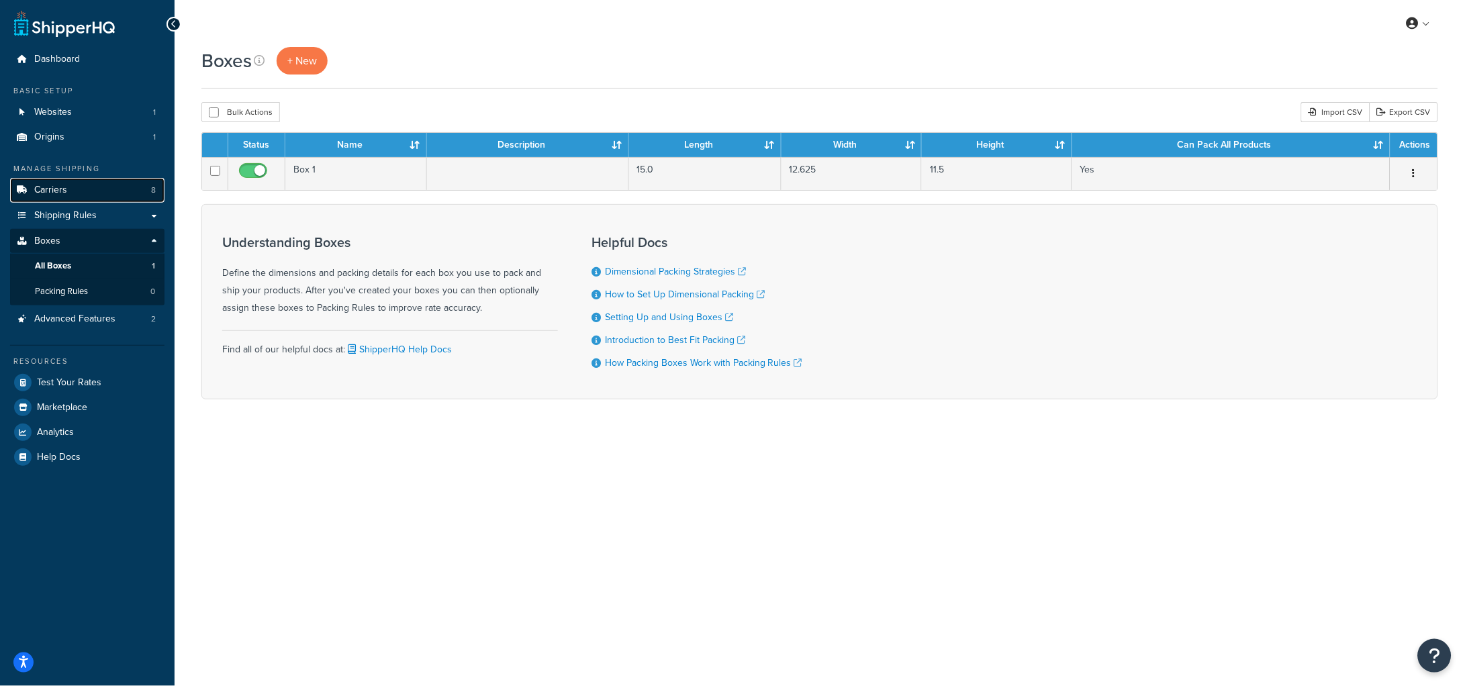
click at [74, 189] on link "Carriers 8" at bounding box center [87, 190] width 154 height 25
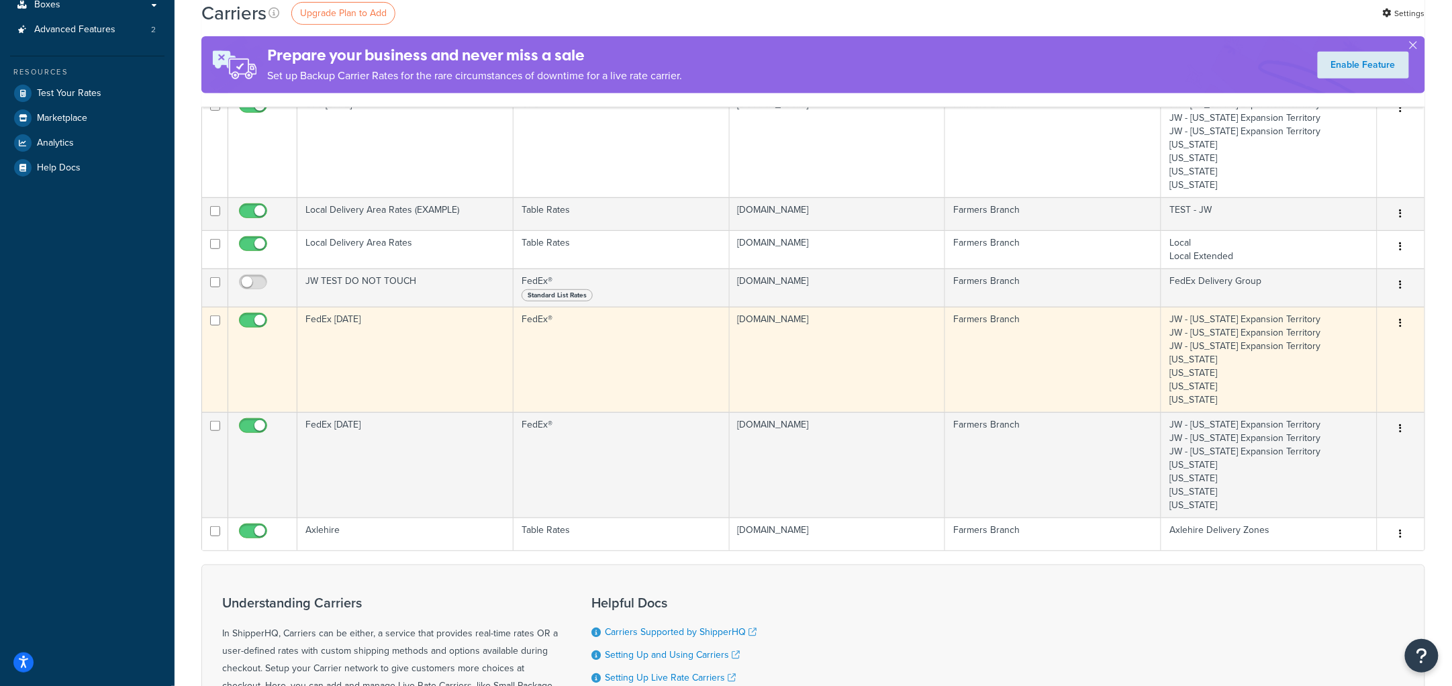
scroll to position [237, 0]
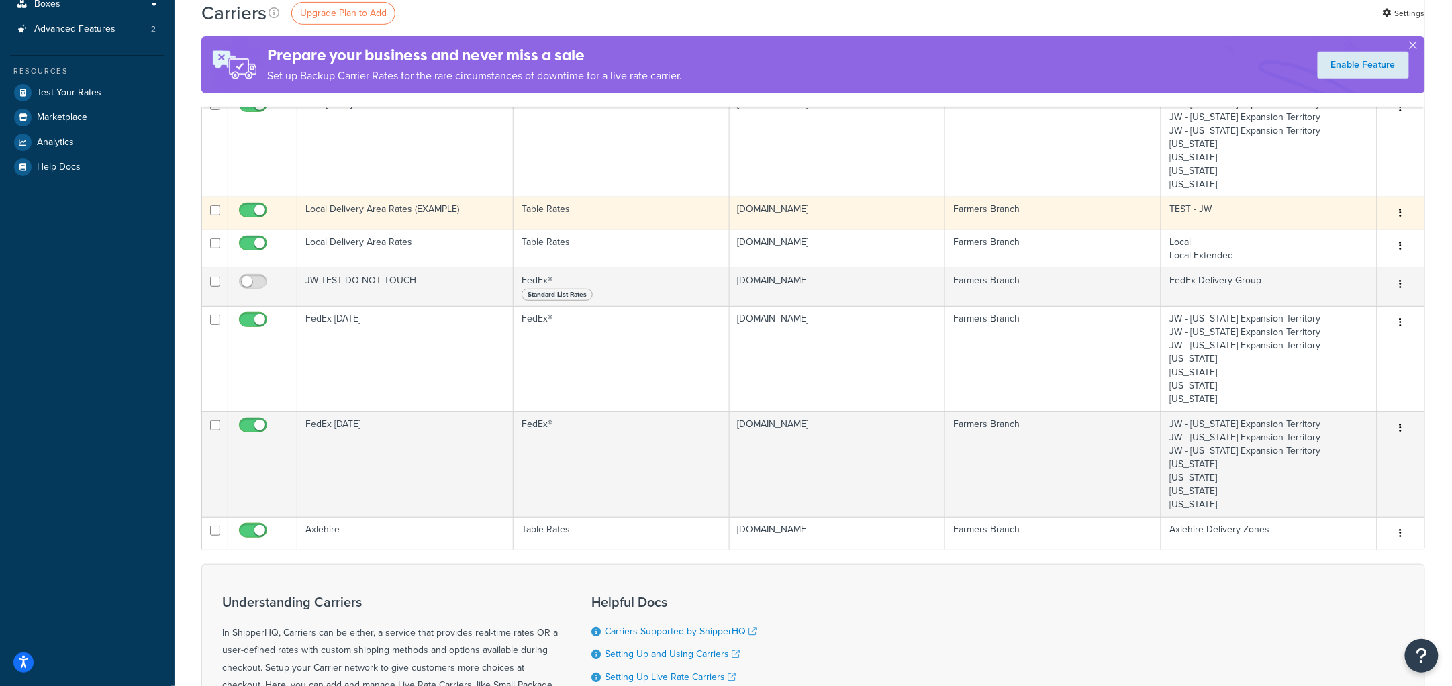
click at [407, 214] on td "Local Delivery Area Rates (EXAMPLE)" at bounding box center [405, 213] width 216 height 33
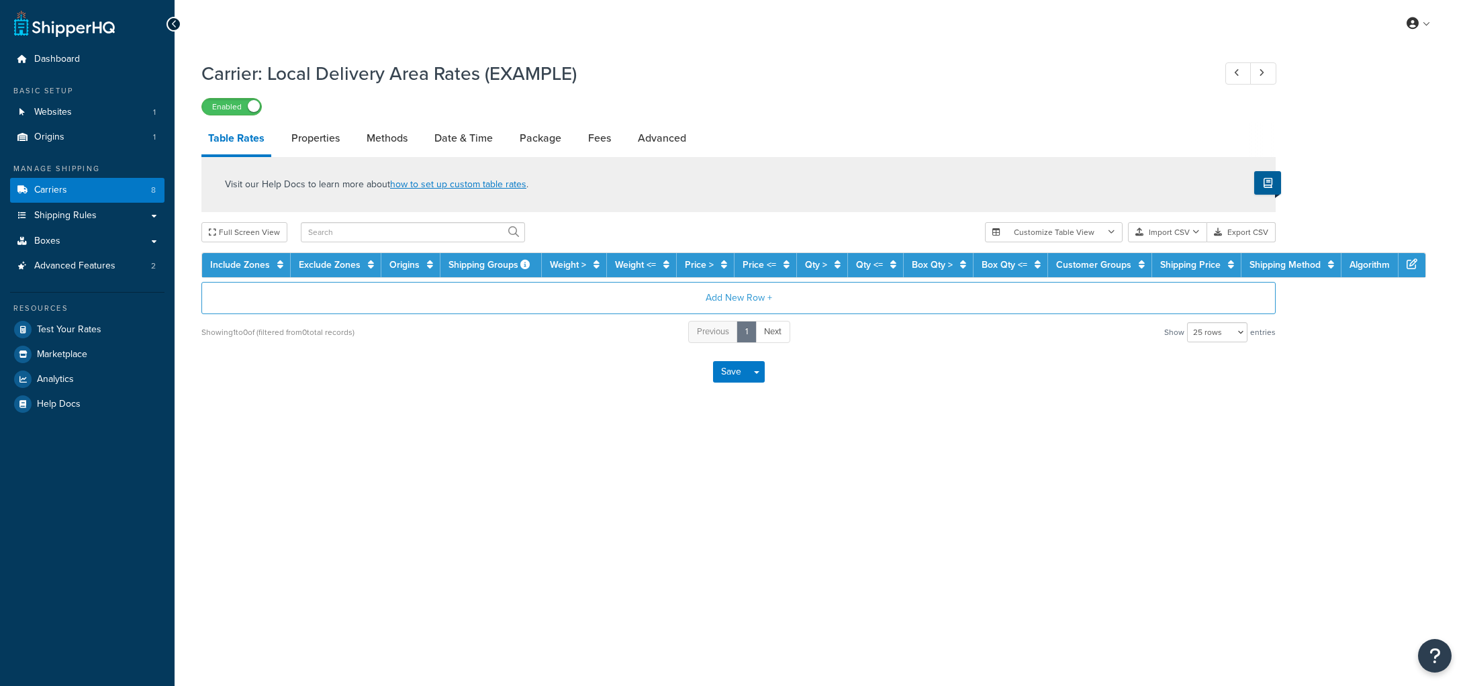
select select "25"
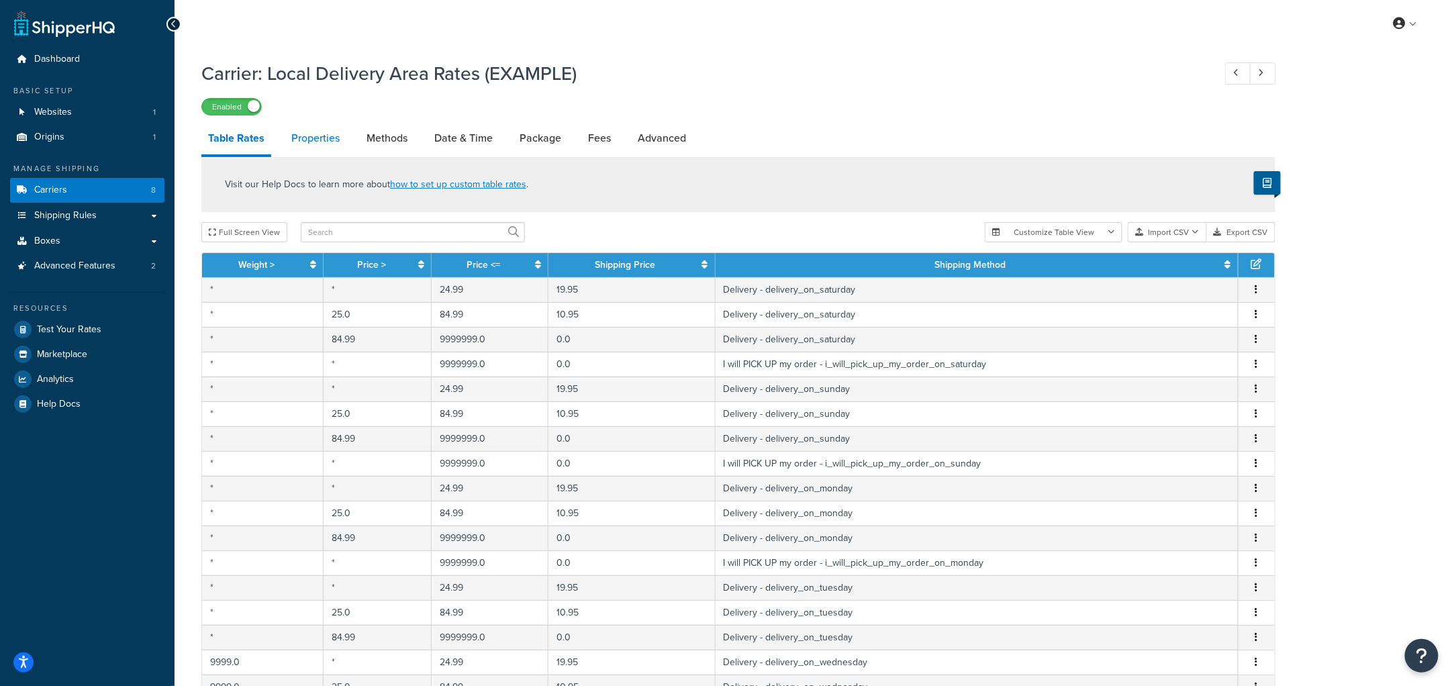
click at [318, 138] on link "Properties" at bounding box center [316, 138] width 62 height 32
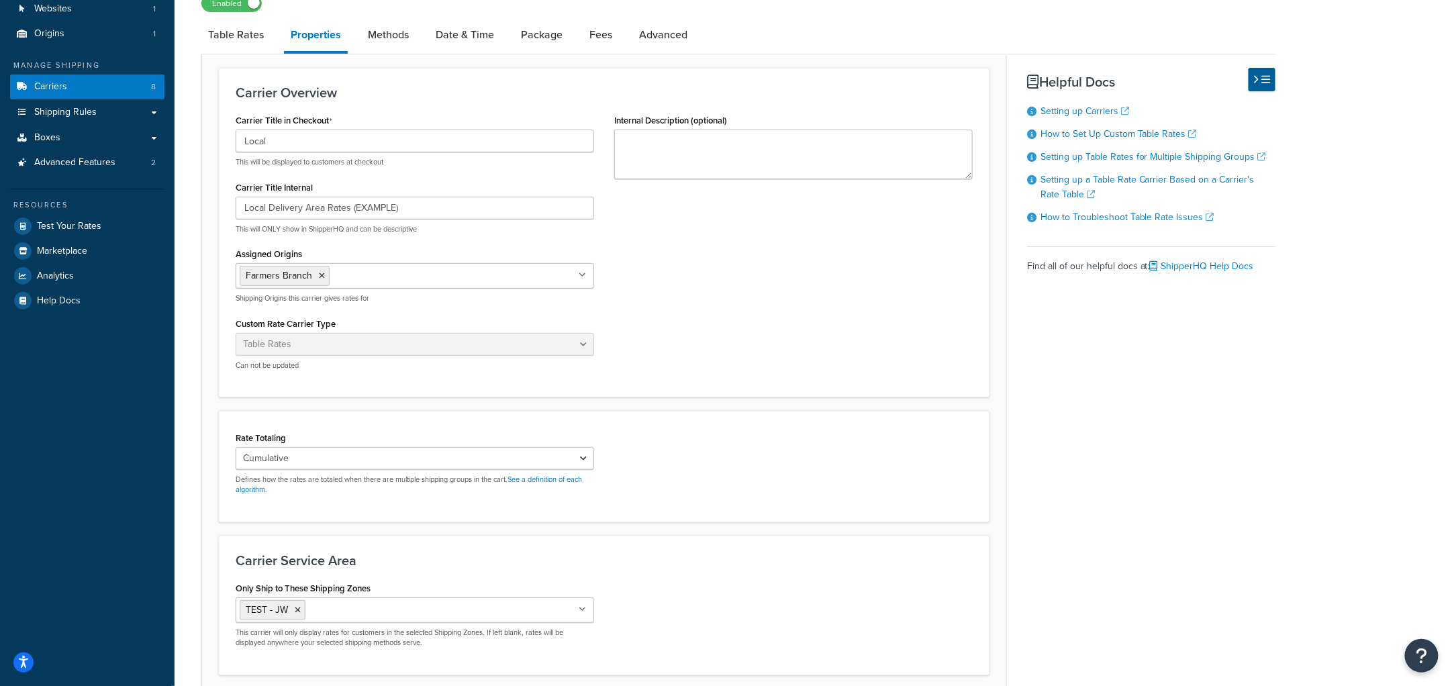
scroll to position [103, 0]
click at [369, 36] on link "Methods" at bounding box center [388, 35] width 54 height 32
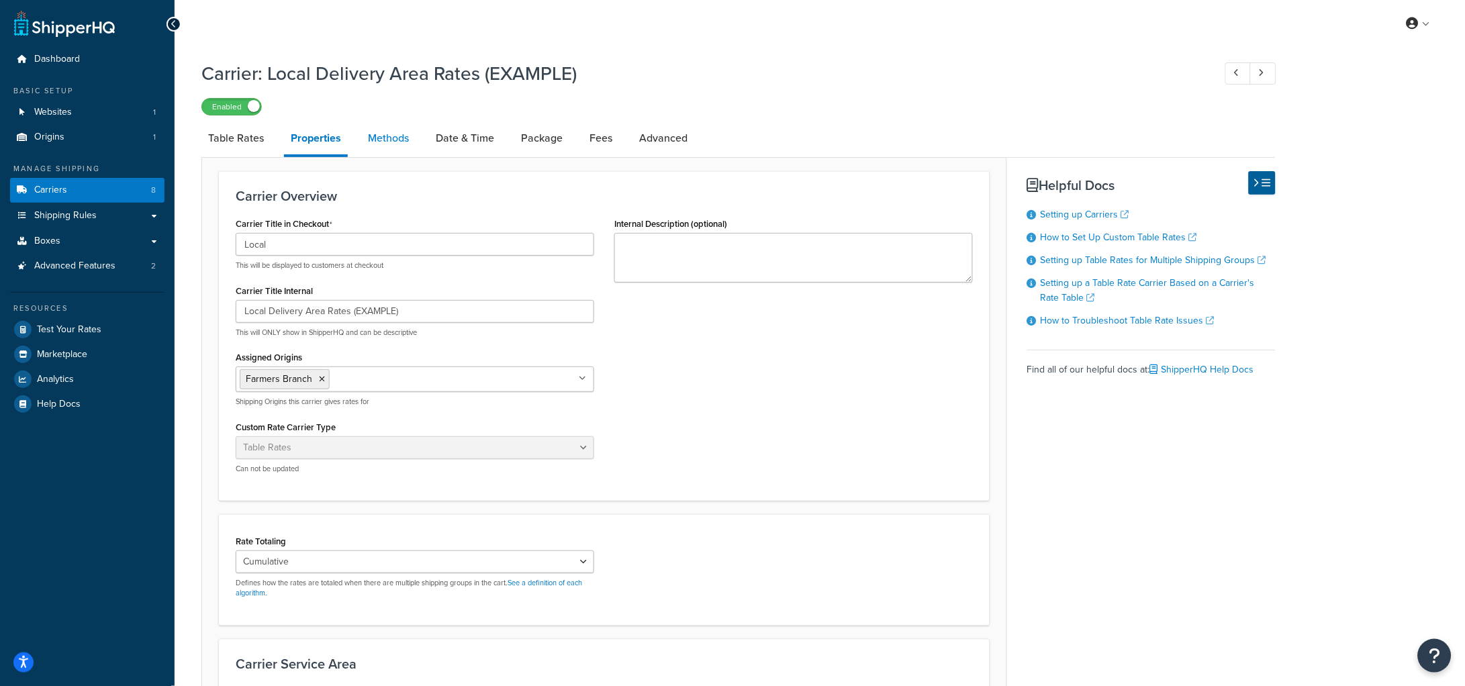
select select "25"
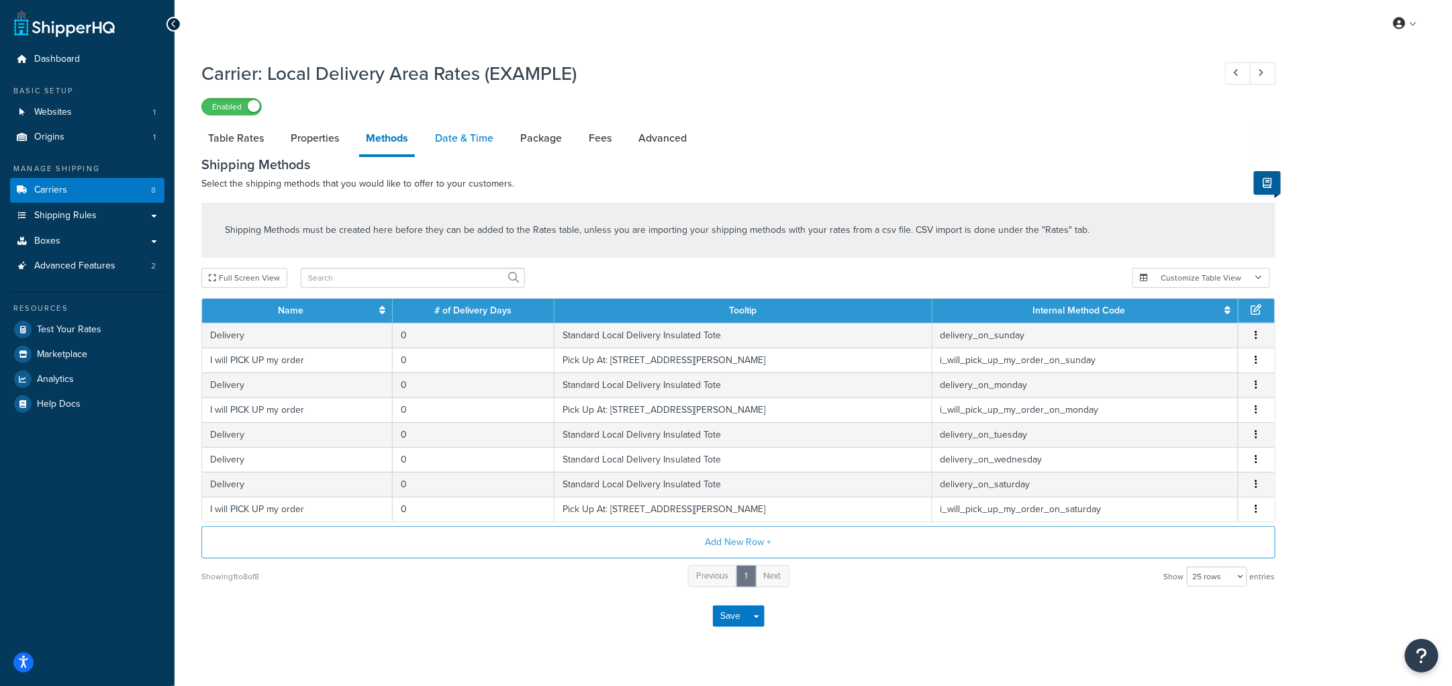
click at [451, 144] on link "Date & Time" at bounding box center [464, 138] width 72 height 32
select select "yMd"
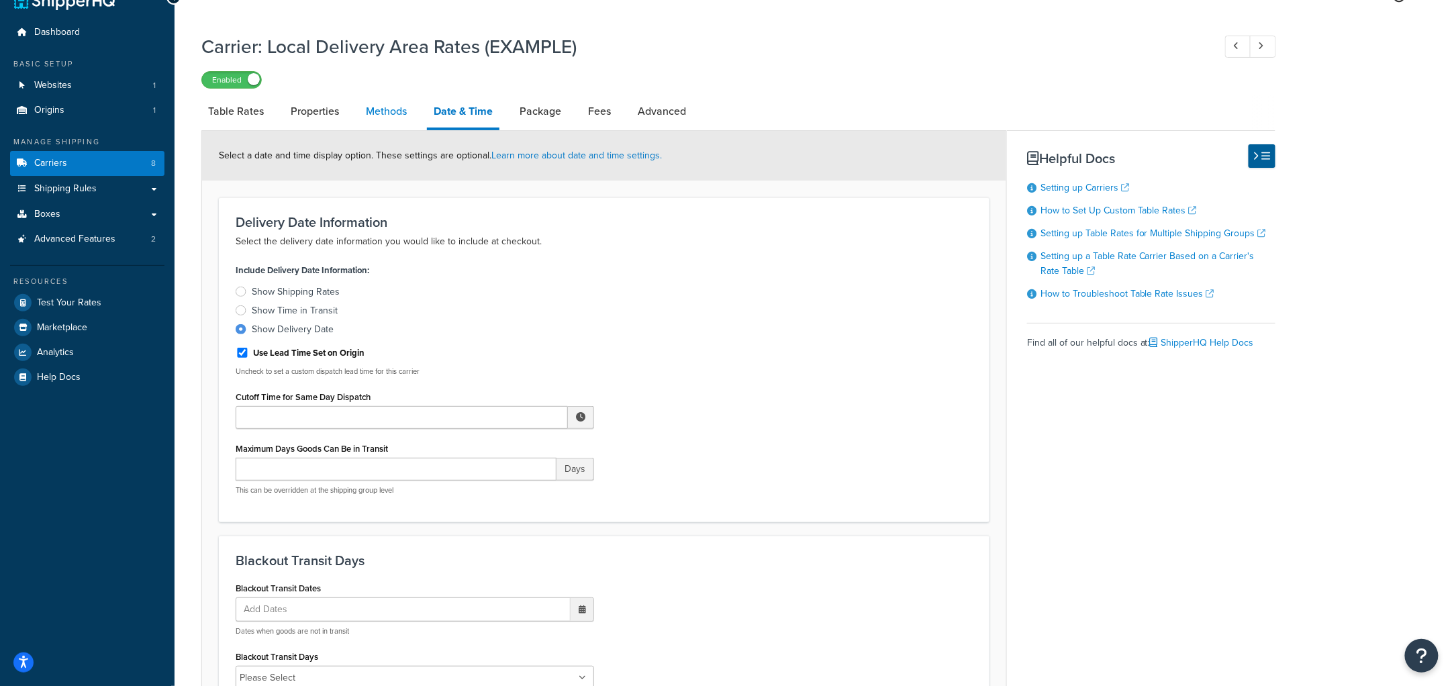
scroll to position [23, 0]
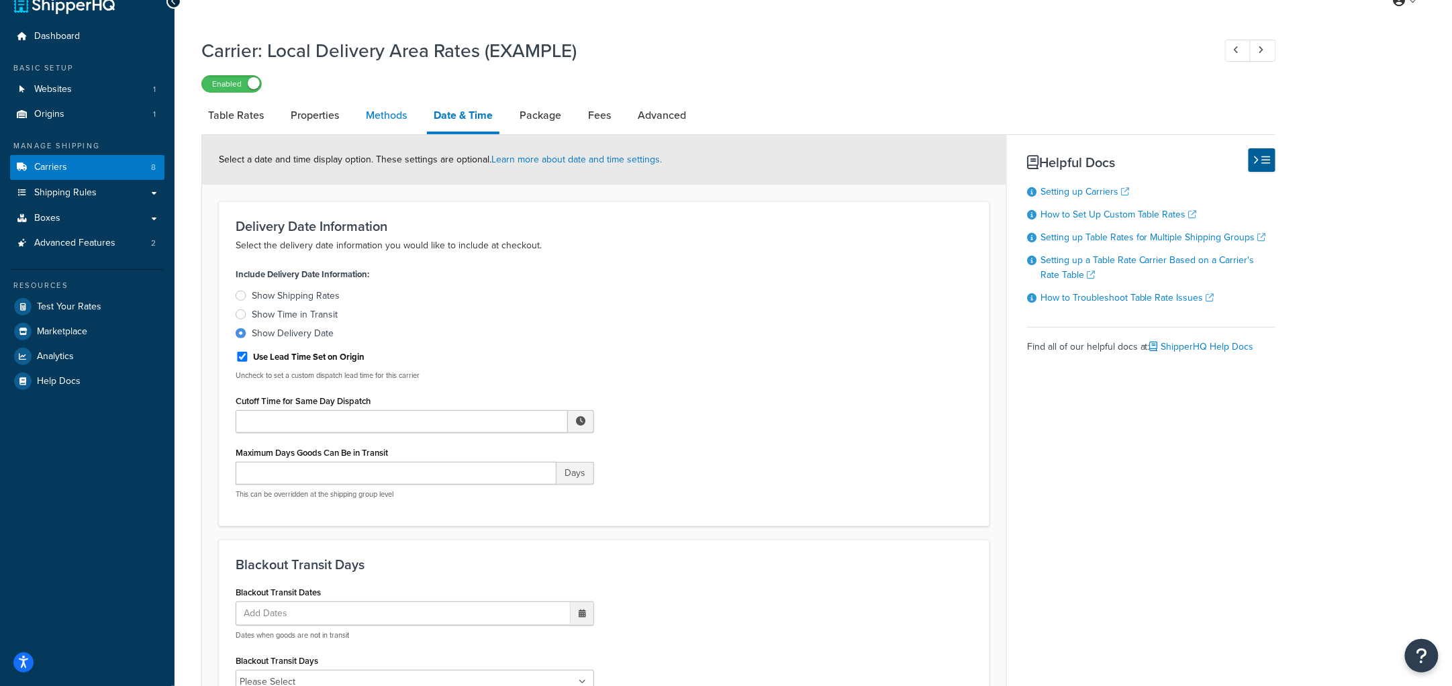
click at [394, 111] on link "Methods" at bounding box center [386, 115] width 54 height 32
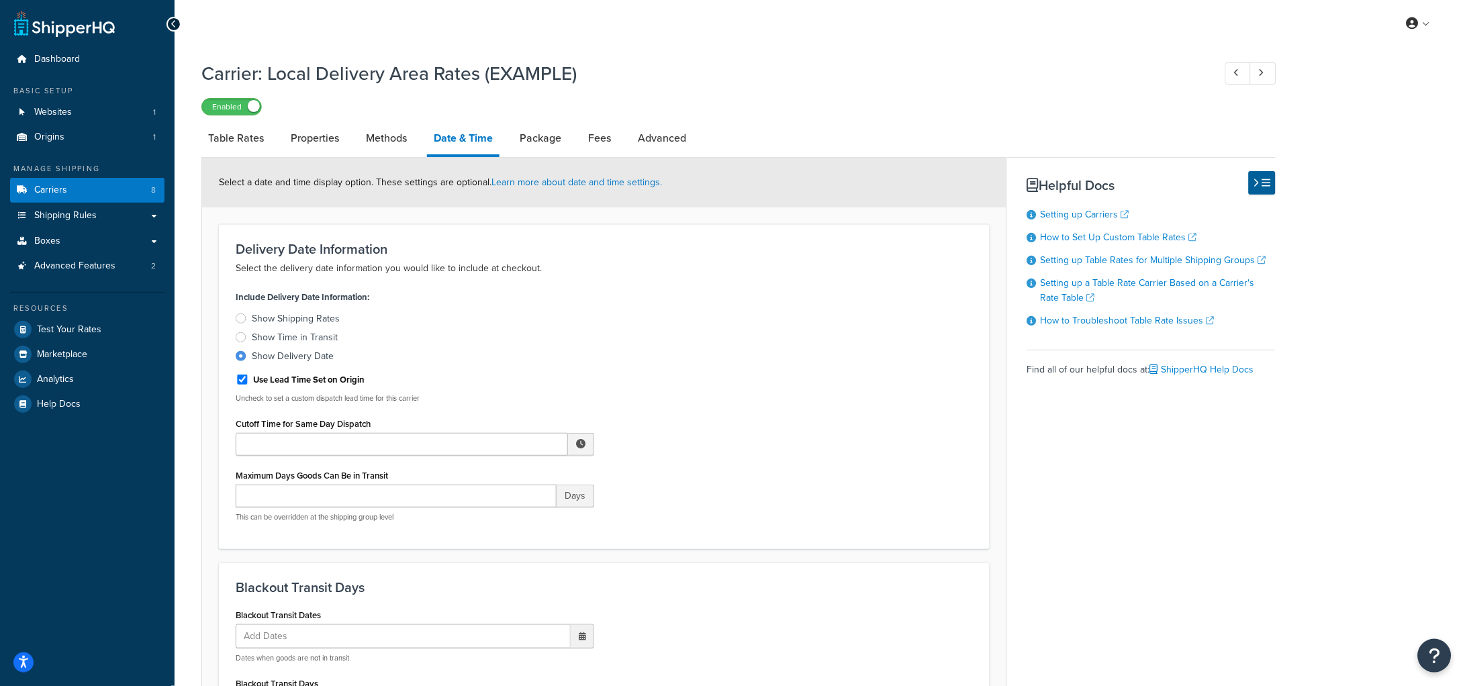
select select "25"
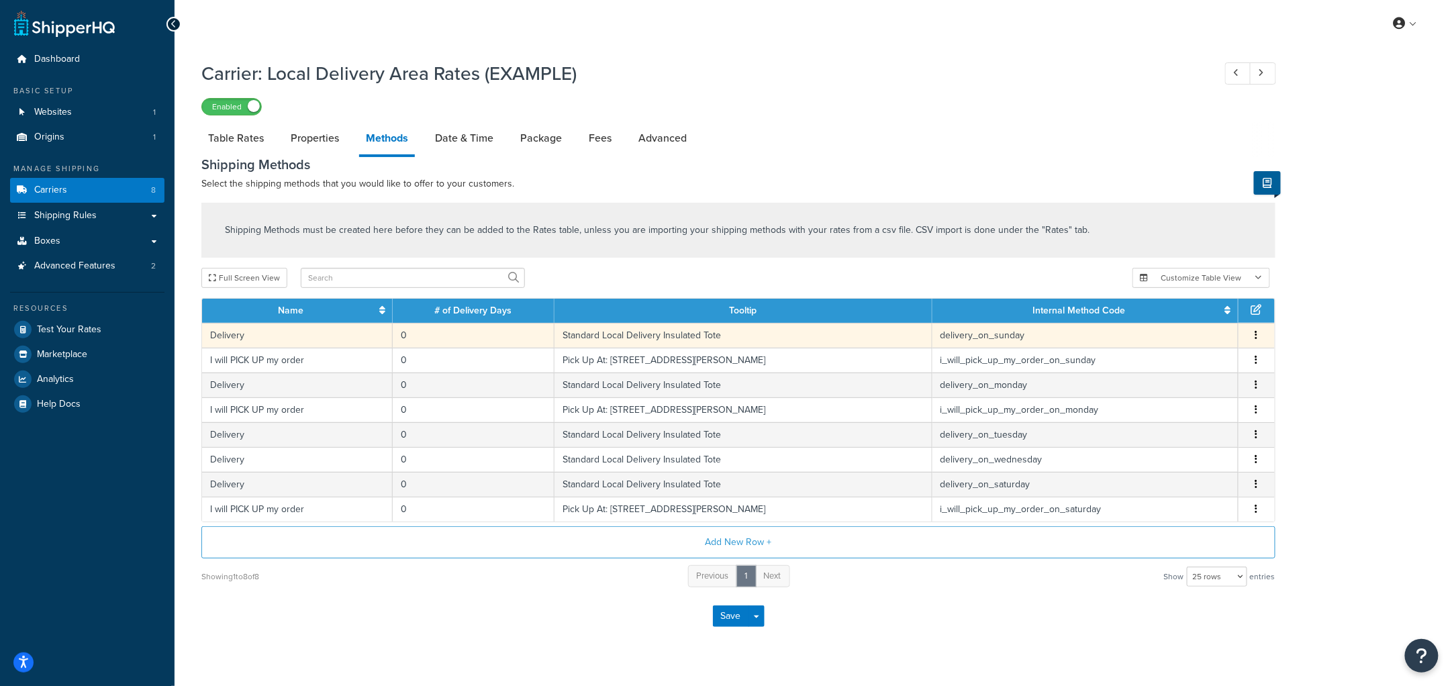
click at [310, 333] on td "Delivery" at bounding box center [297, 335] width 191 height 25
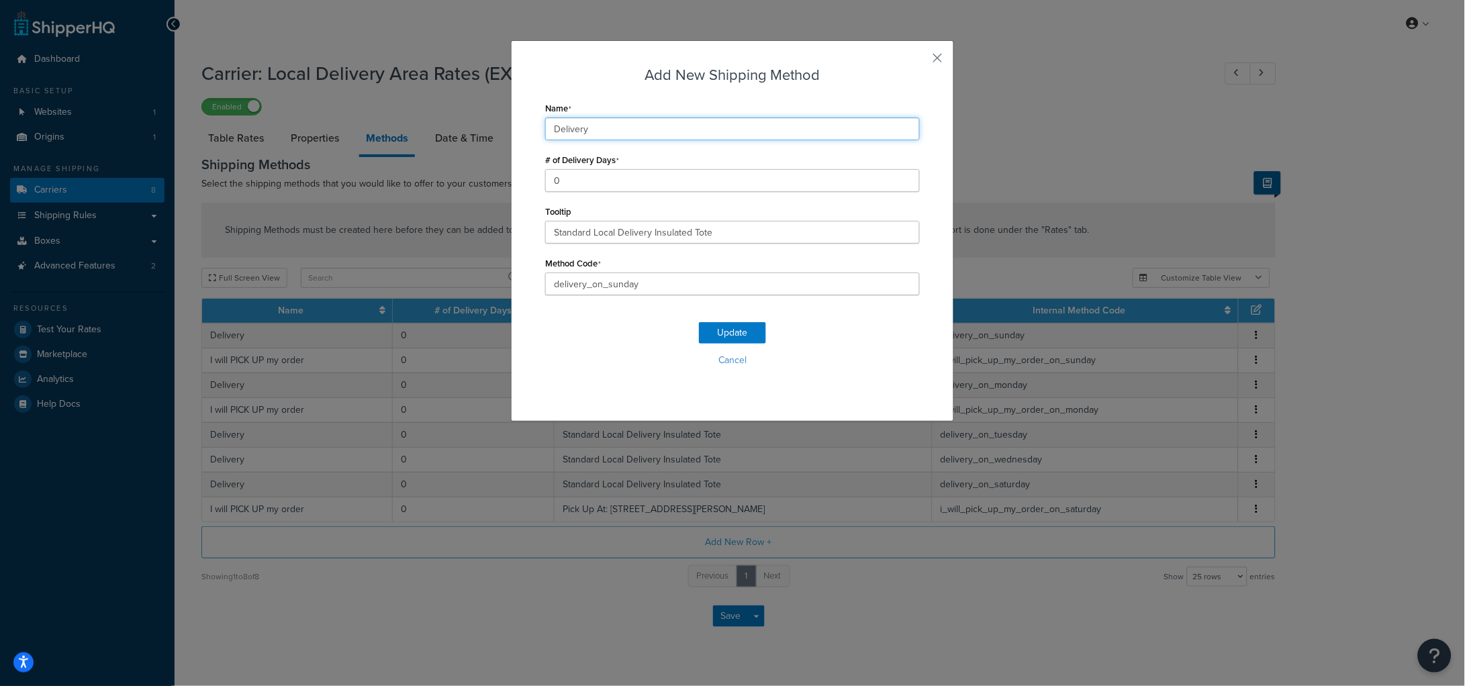
click at [624, 132] on input "Delivery" at bounding box center [732, 129] width 375 height 23
type input "Delivery On Sunday"
click at [718, 328] on button "Update" at bounding box center [732, 332] width 67 height 21
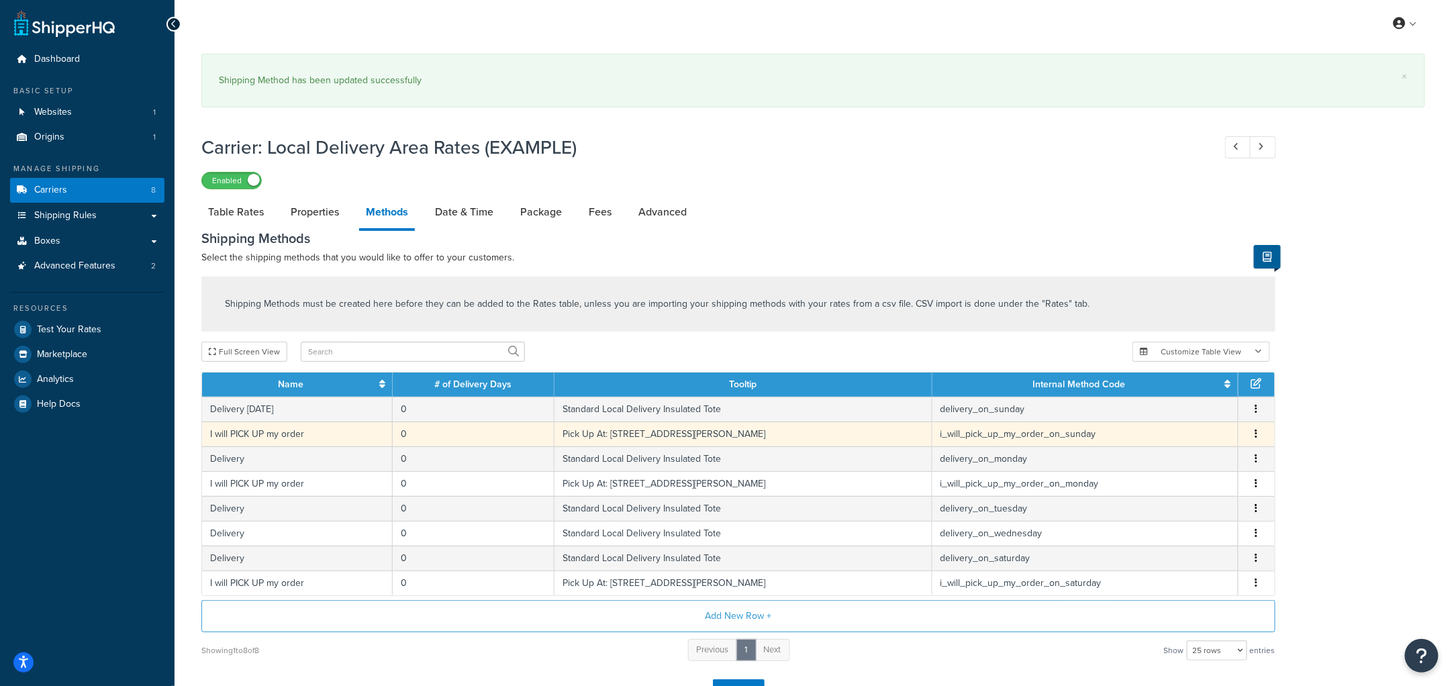
click at [316, 433] on td "I will PICK UP my order" at bounding box center [297, 434] width 191 height 25
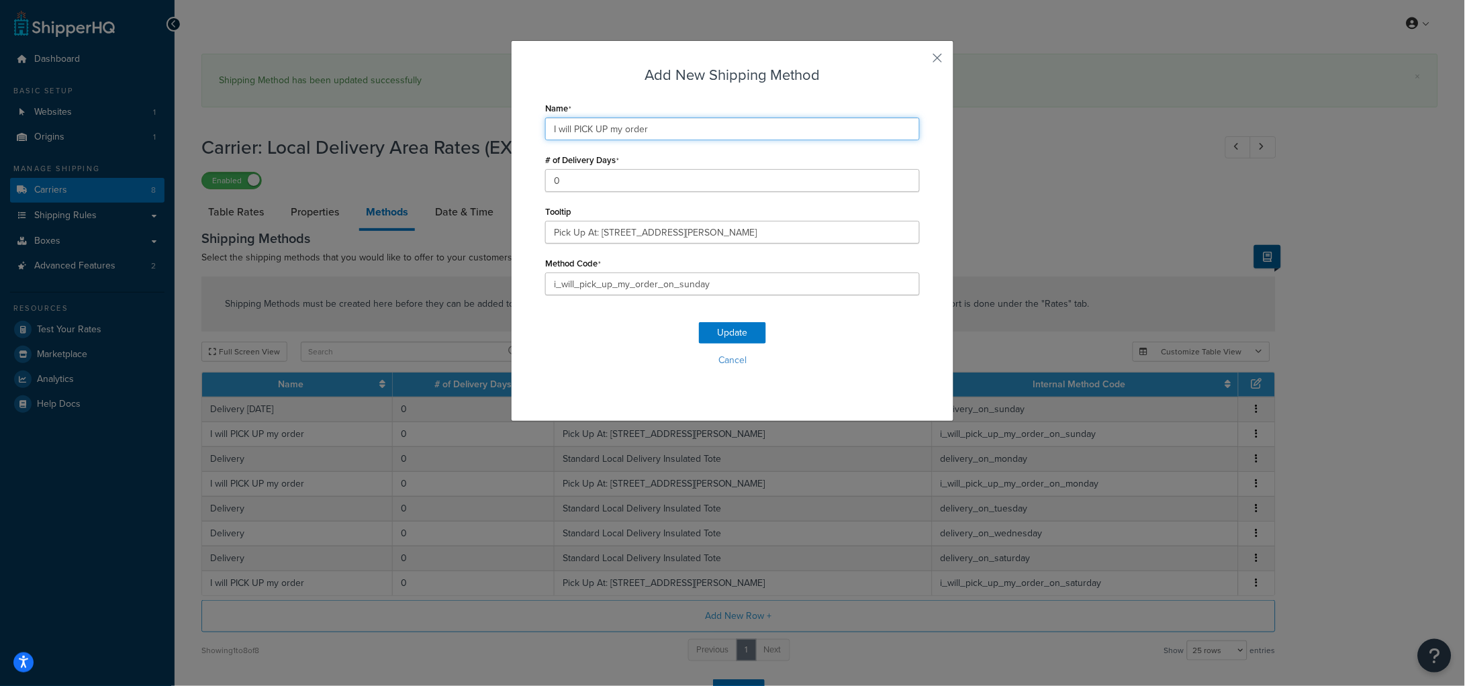
click at [682, 127] on input "I will PICK UP my order" at bounding box center [732, 129] width 375 height 23
type input "I will PICK UP my order [DATE]"
click at [726, 318] on div "Update Cancel" at bounding box center [732, 350] width 375 height 89
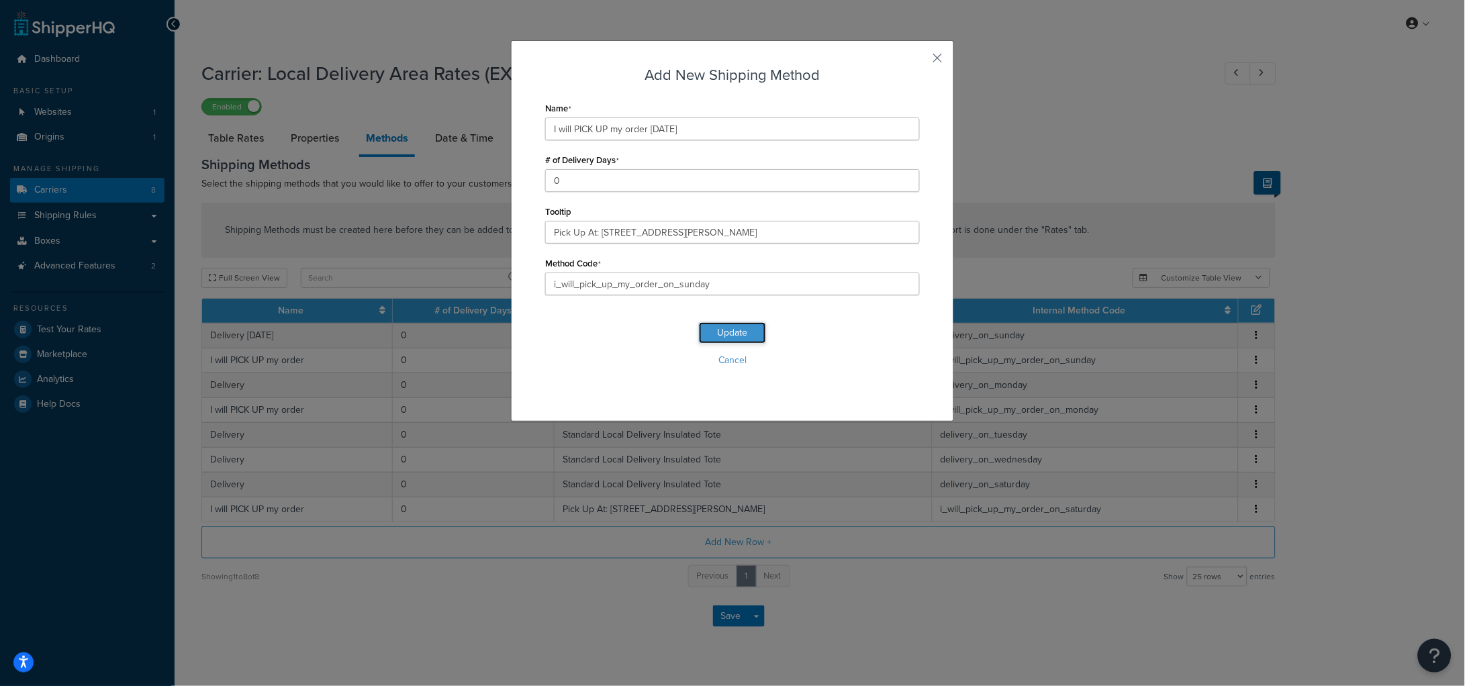
click at [728, 331] on button "Update" at bounding box center [732, 332] width 67 height 21
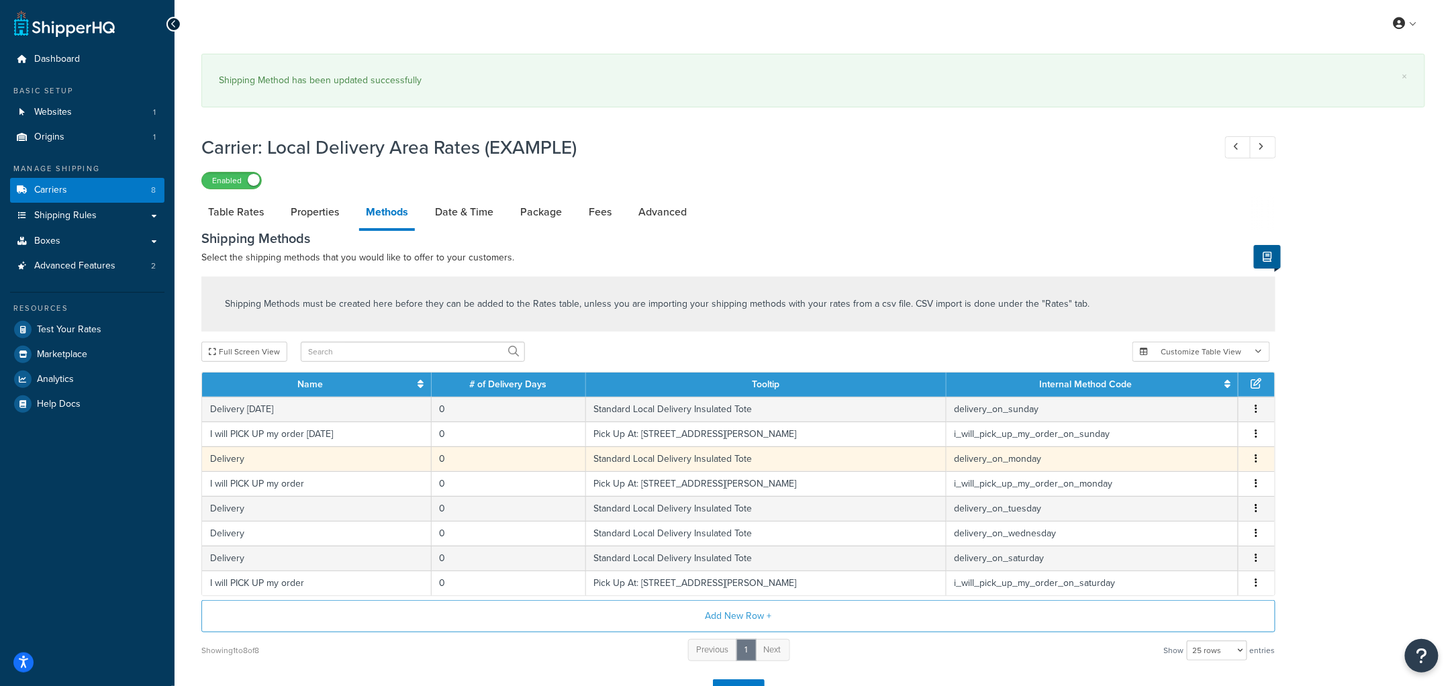
click at [357, 460] on td "Delivery" at bounding box center [317, 459] width 230 height 25
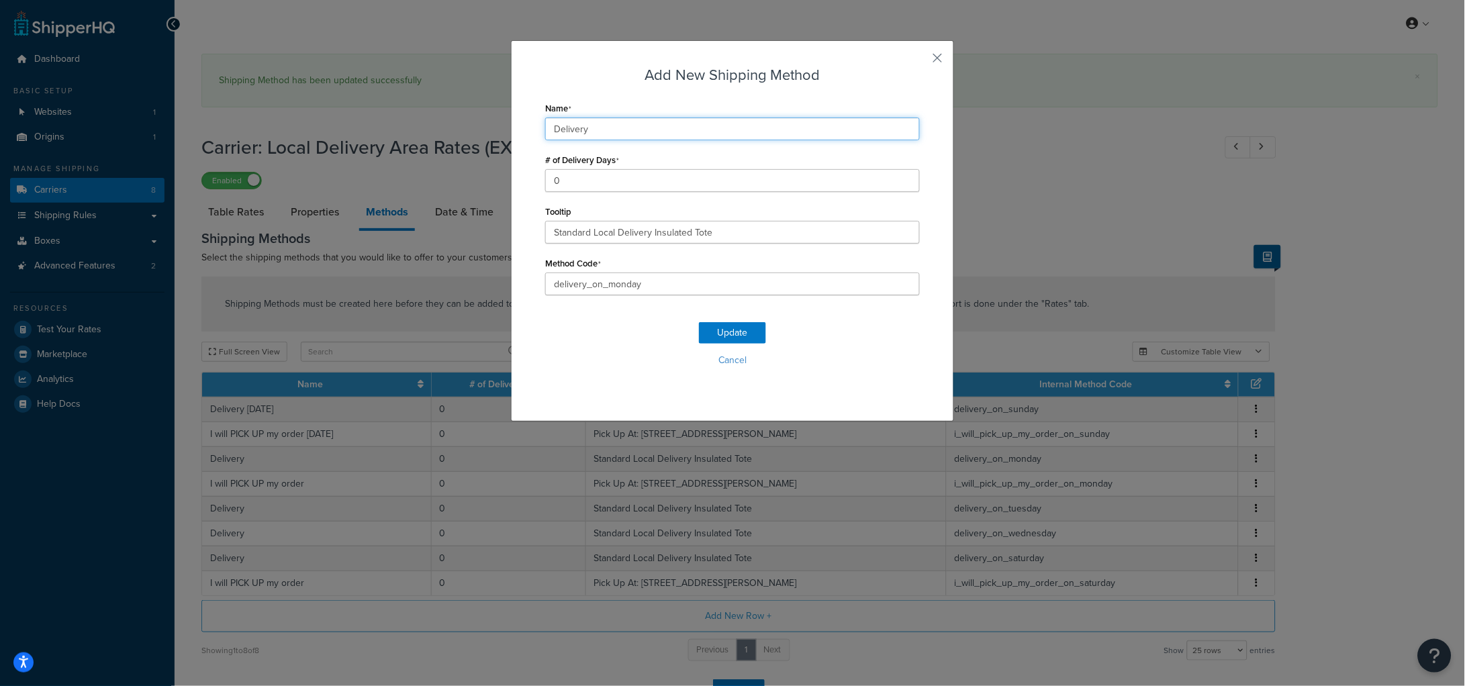
click at [657, 126] on input "Delivery" at bounding box center [732, 129] width 375 height 23
type input "Delivery [DATE]"
click at [741, 328] on button "Update" at bounding box center [732, 332] width 67 height 21
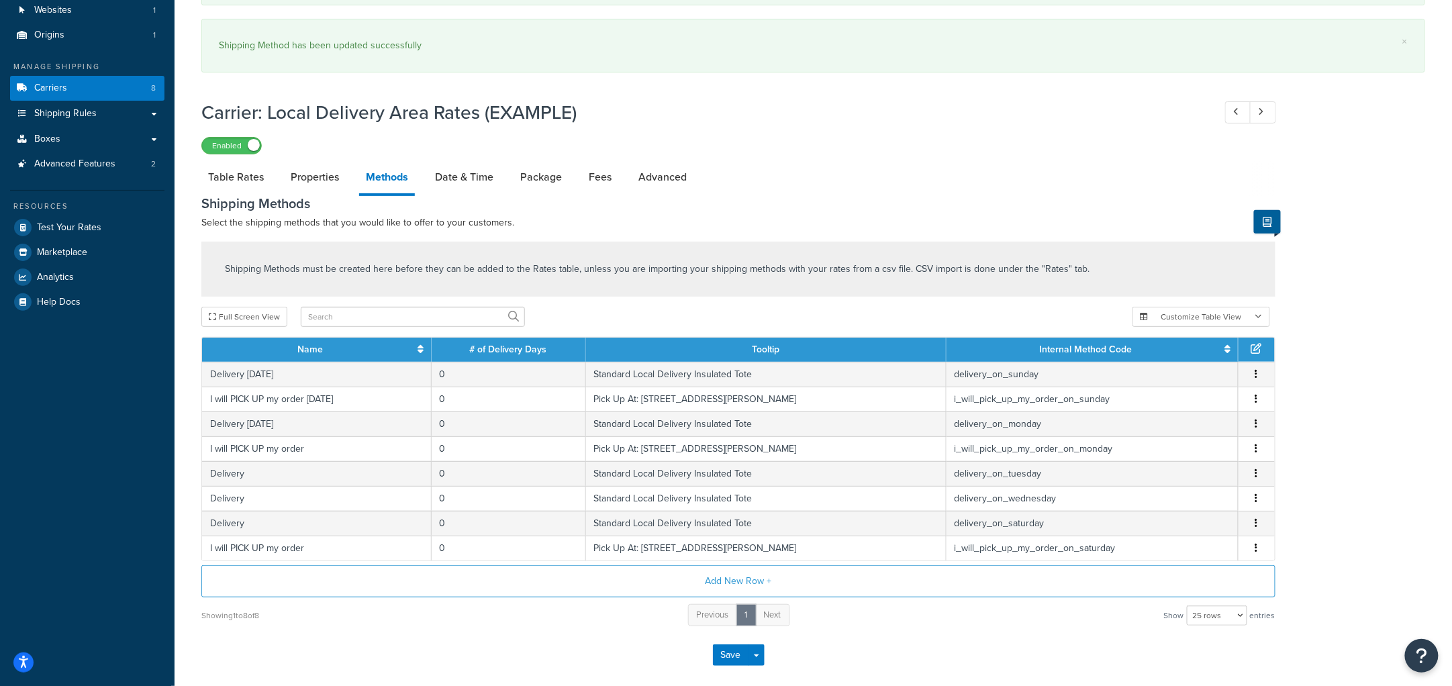
scroll to position [166, 0]
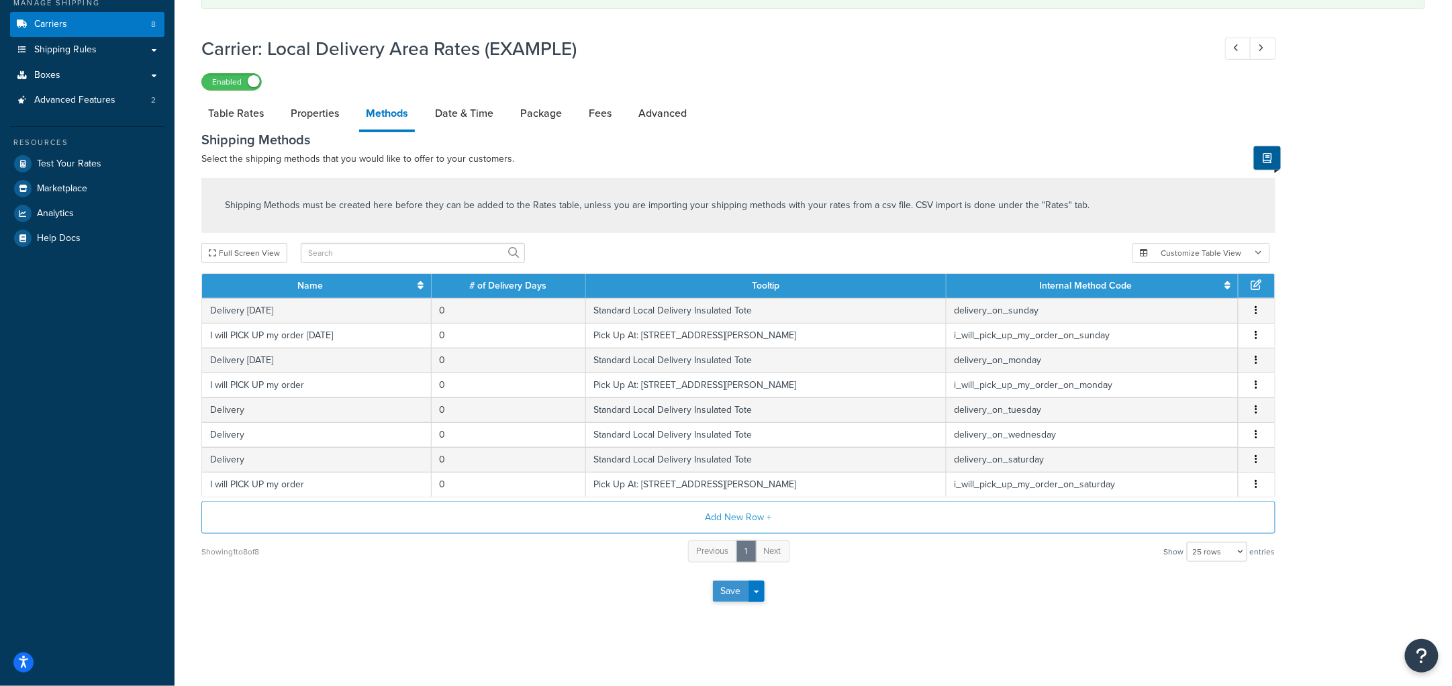
click at [735, 596] on button "Save" at bounding box center [731, 591] width 36 height 21
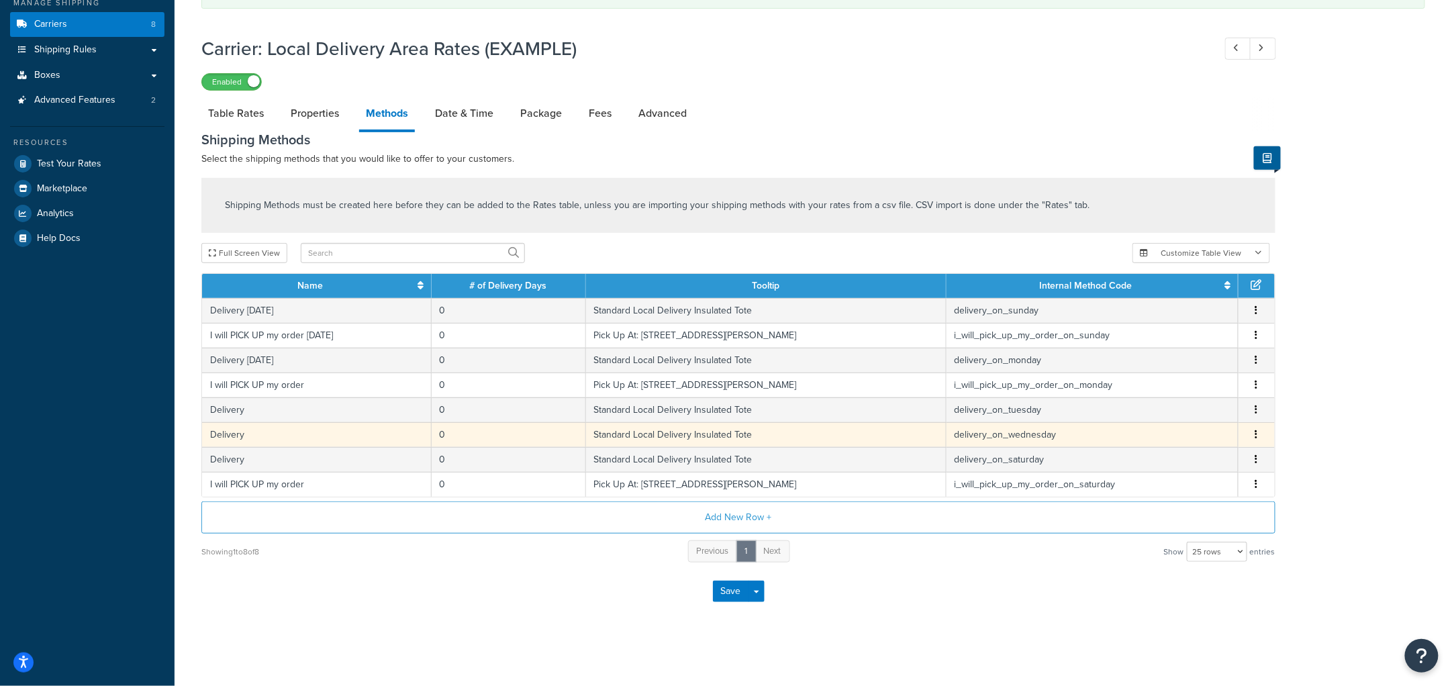
scroll to position [0, 0]
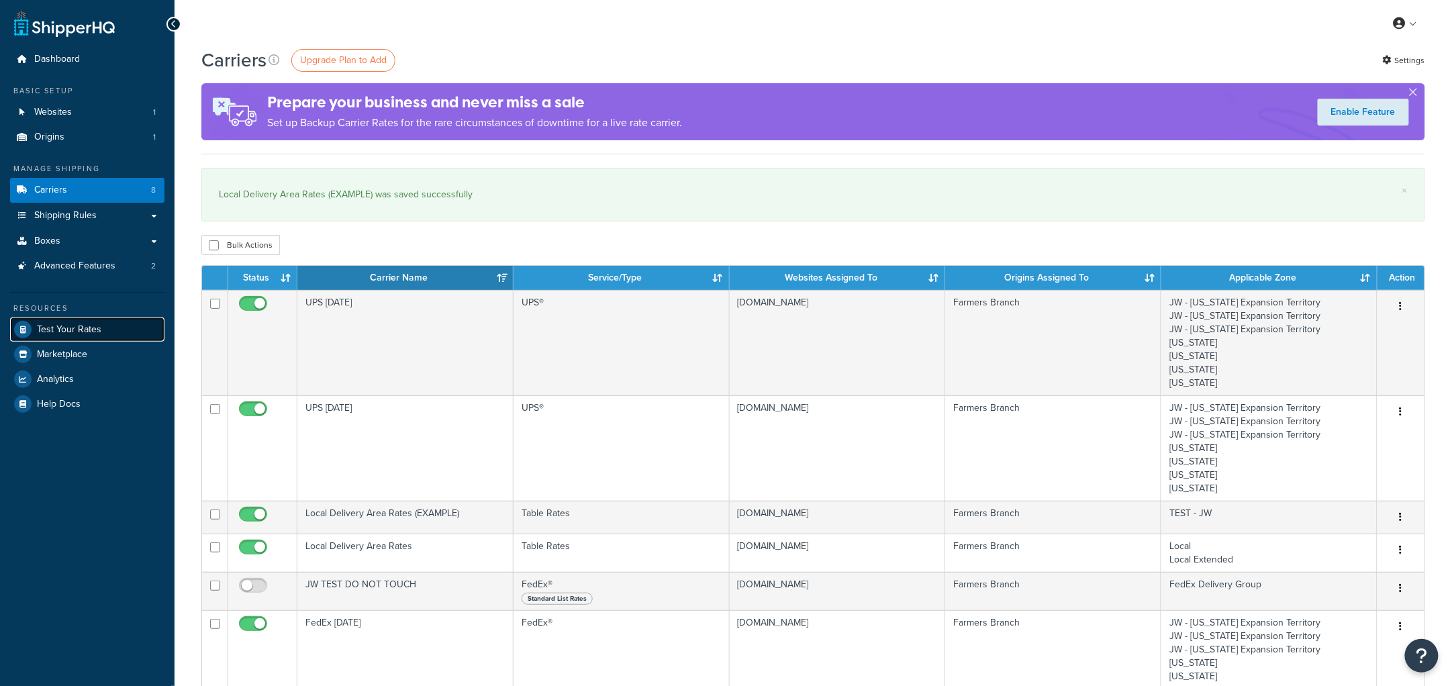
drag, startPoint x: 0, startPoint y: 0, endPoint x: 95, endPoint y: 326, distance: 339.3
click at [95, 326] on span "Test Your Rates" at bounding box center [69, 329] width 64 height 11
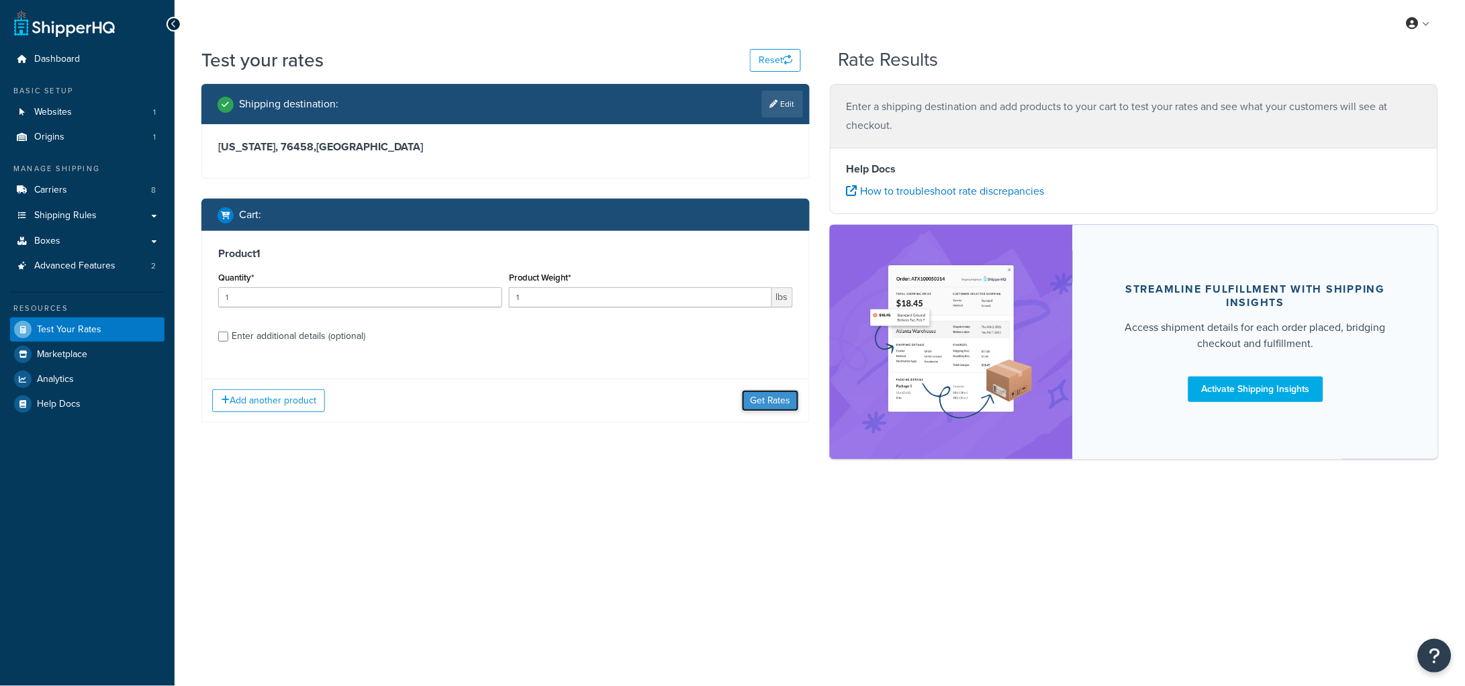
click at [752, 397] on button "Get Rates" at bounding box center [770, 400] width 57 height 21
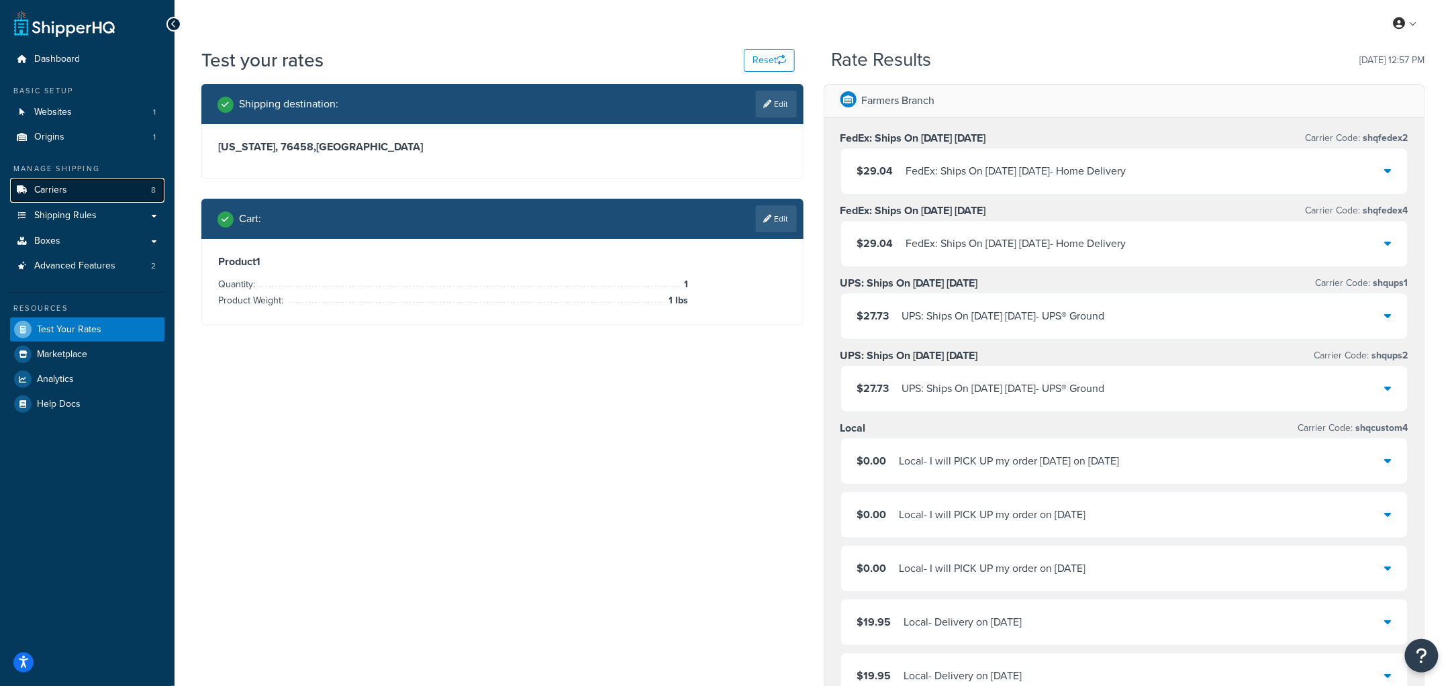
click at [70, 189] on link "Carriers 8" at bounding box center [87, 190] width 154 height 25
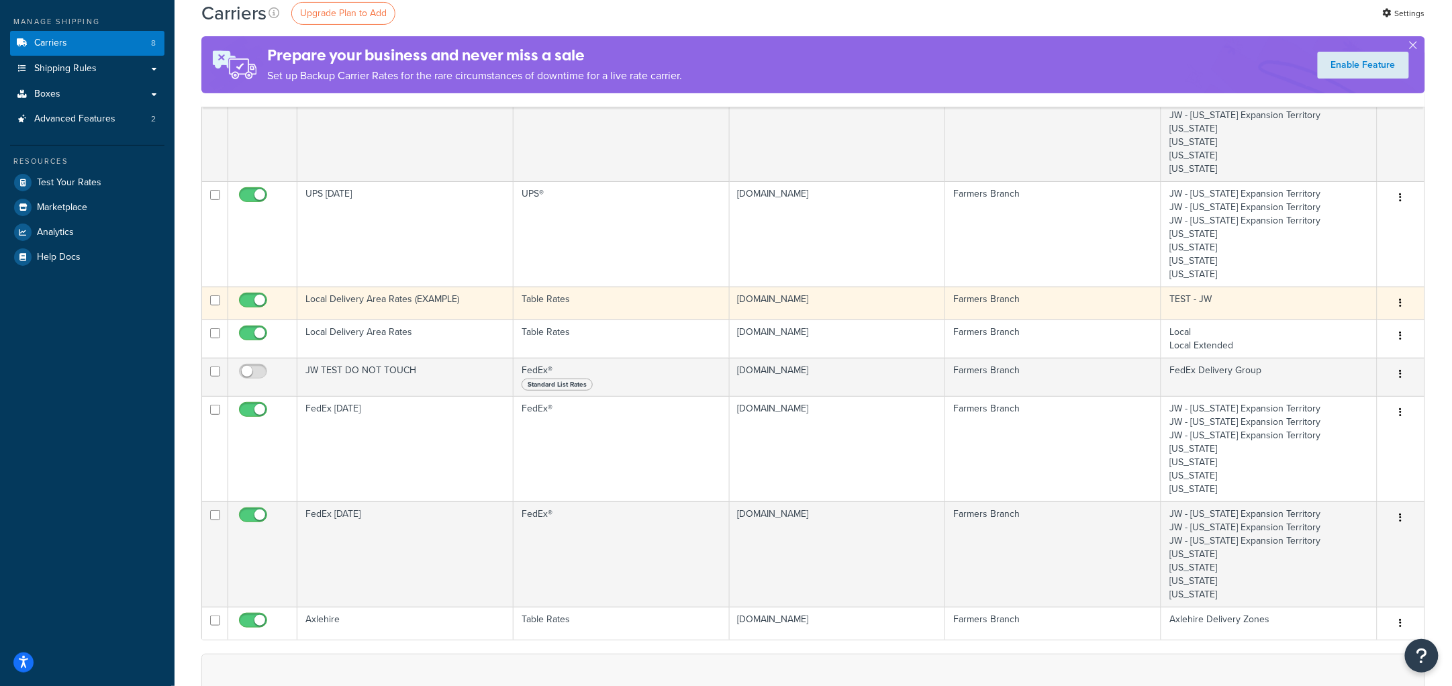
scroll to position [148, 0]
click at [466, 301] on td "Local Delivery Area Rates (EXAMPLE)" at bounding box center [405, 302] width 216 height 33
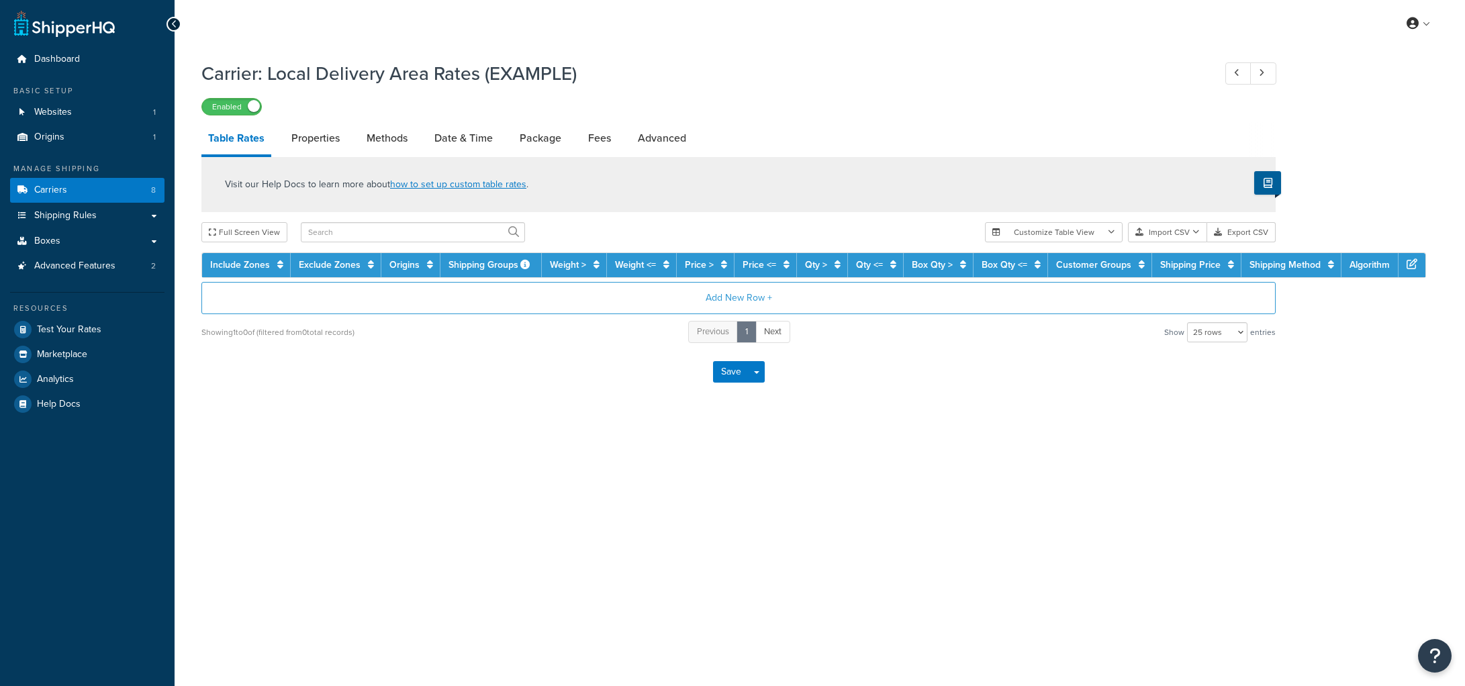
select select "25"
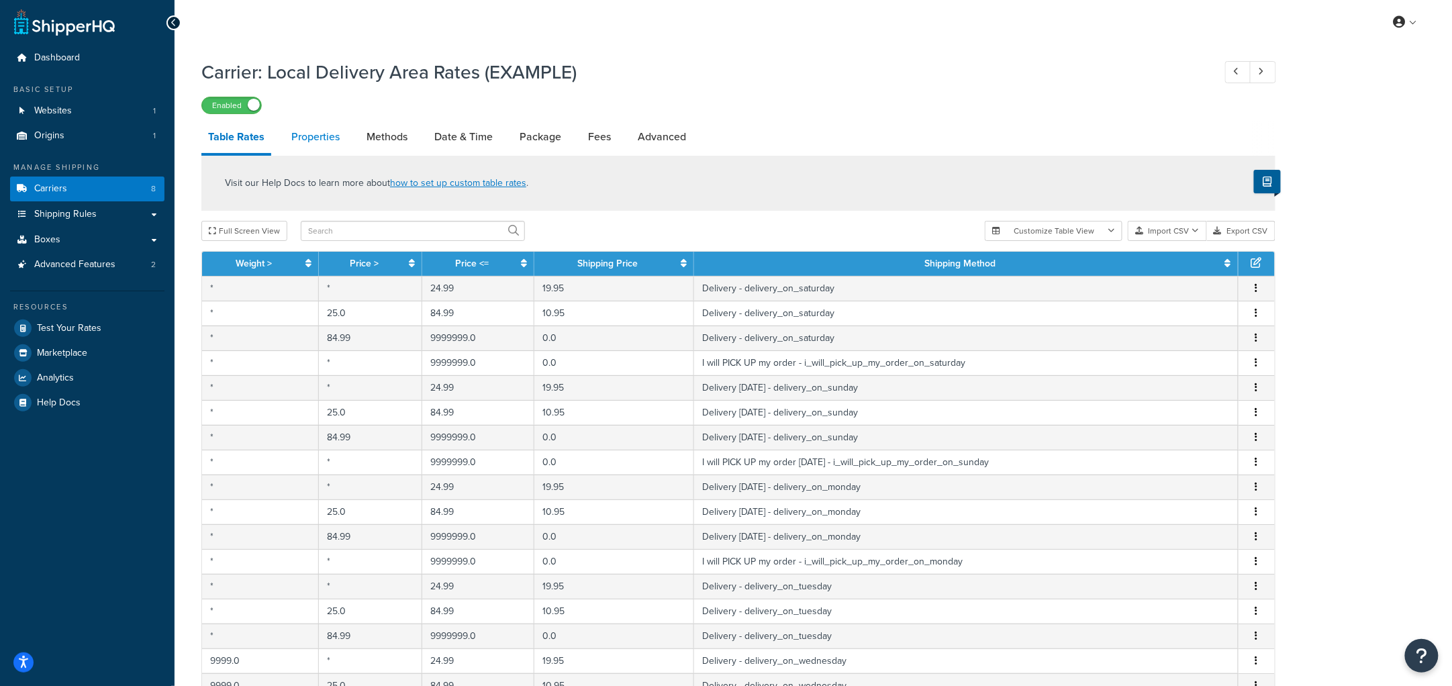
click at [315, 136] on link "Properties" at bounding box center [316, 137] width 62 height 32
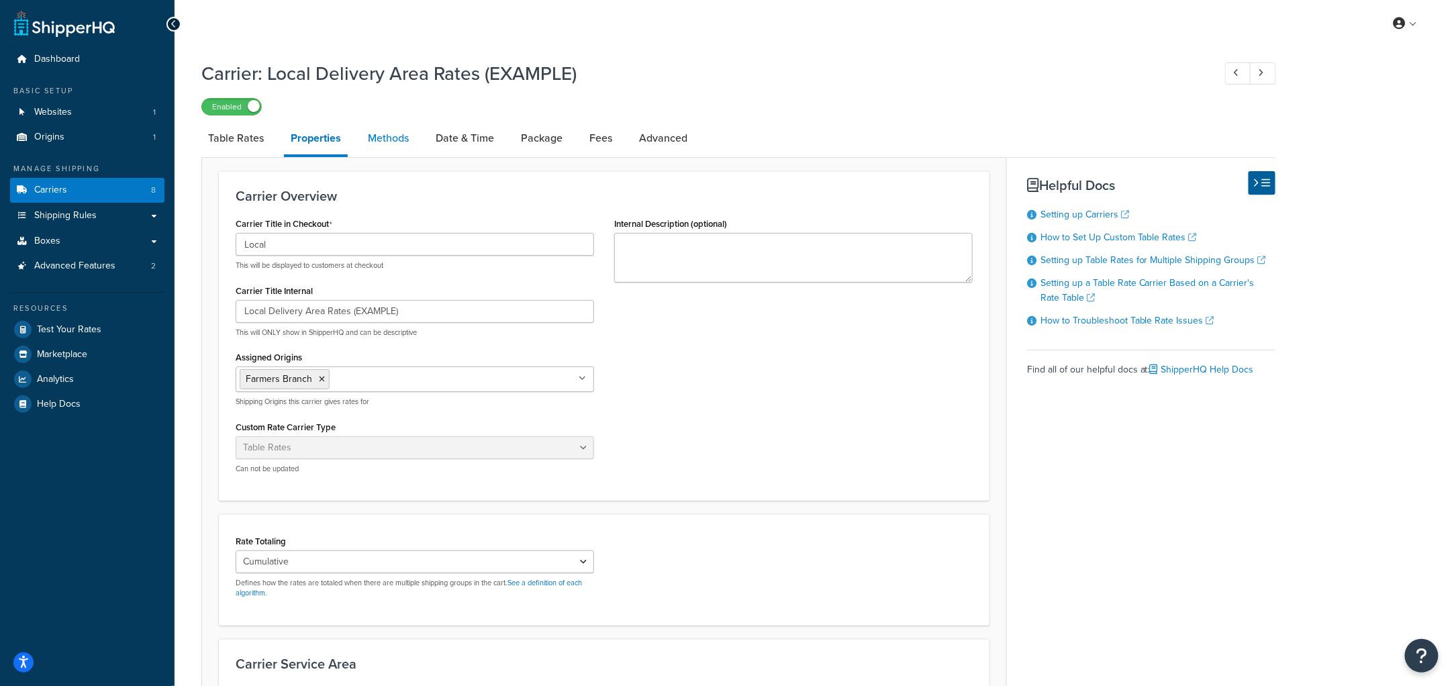
click at [370, 148] on link "Methods" at bounding box center [388, 138] width 54 height 32
select select "25"
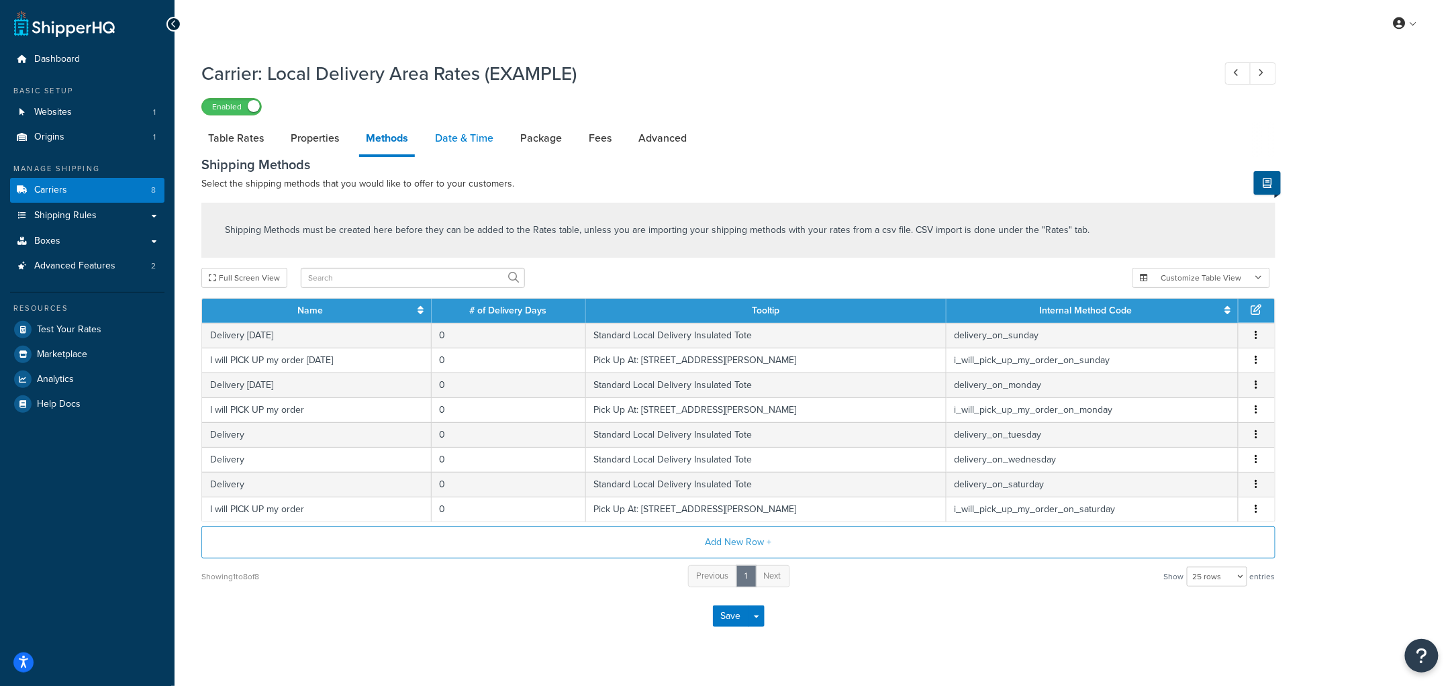
click at [479, 123] on link "Date & Time" at bounding box center [464, 138] width 72 height 32
select select "yMd"
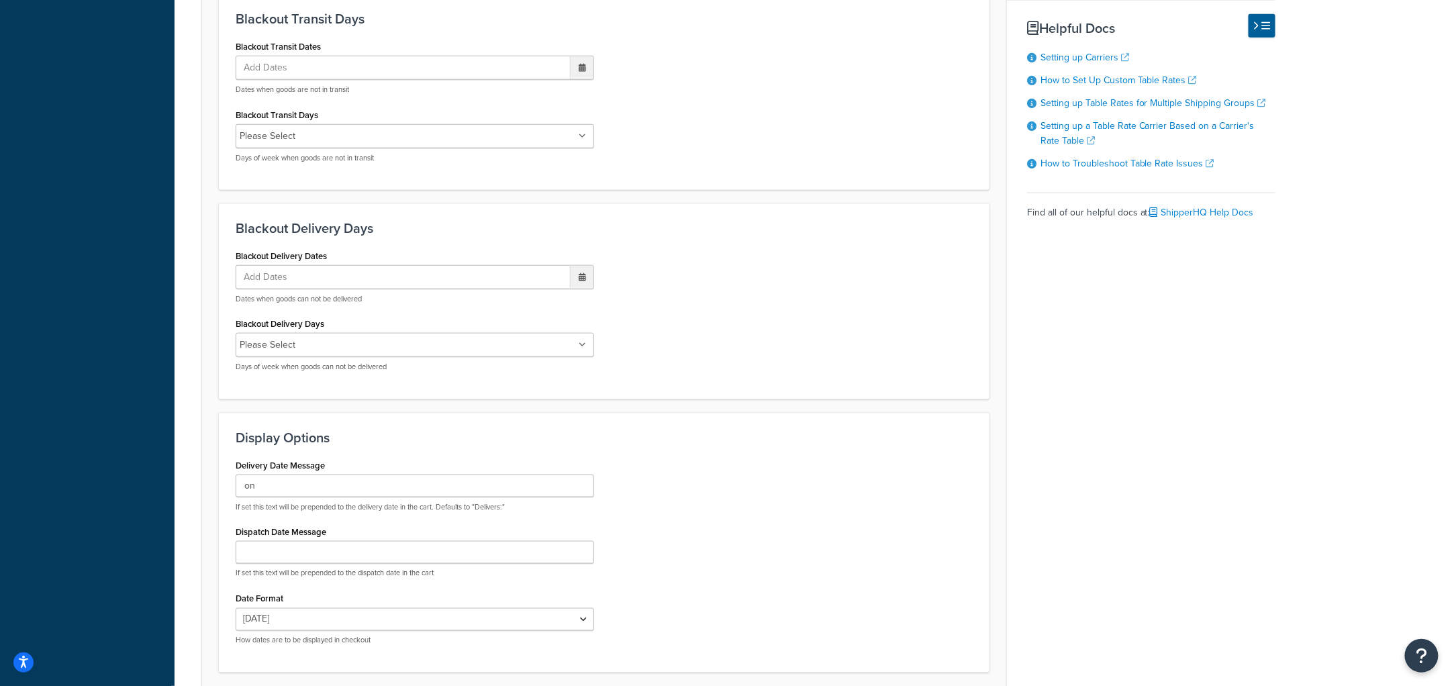
scroll to position [570, 0]
drag, startPoint x: 289, startPoint y: 483, endPoint x: 195, endPoint y: 478, distance: 94.8
click at [195, 478] on div "Carrier: Local Delivery Area Rates (EXAMPLE) Enabled Table Rates Properties Met…" at bounding box center [814, 122] width 1278 height 1277
click at [728, 457] on div "Delivery Date Message If set this text will be prepended to the delivery date i…" at bounding box center [604, 555] width 757 height 200
click at [867, 489] on div "Delivery Date Message If set this text will be prepended to the delivery date i…" at bounding box center [604, 555] width 757 height 200
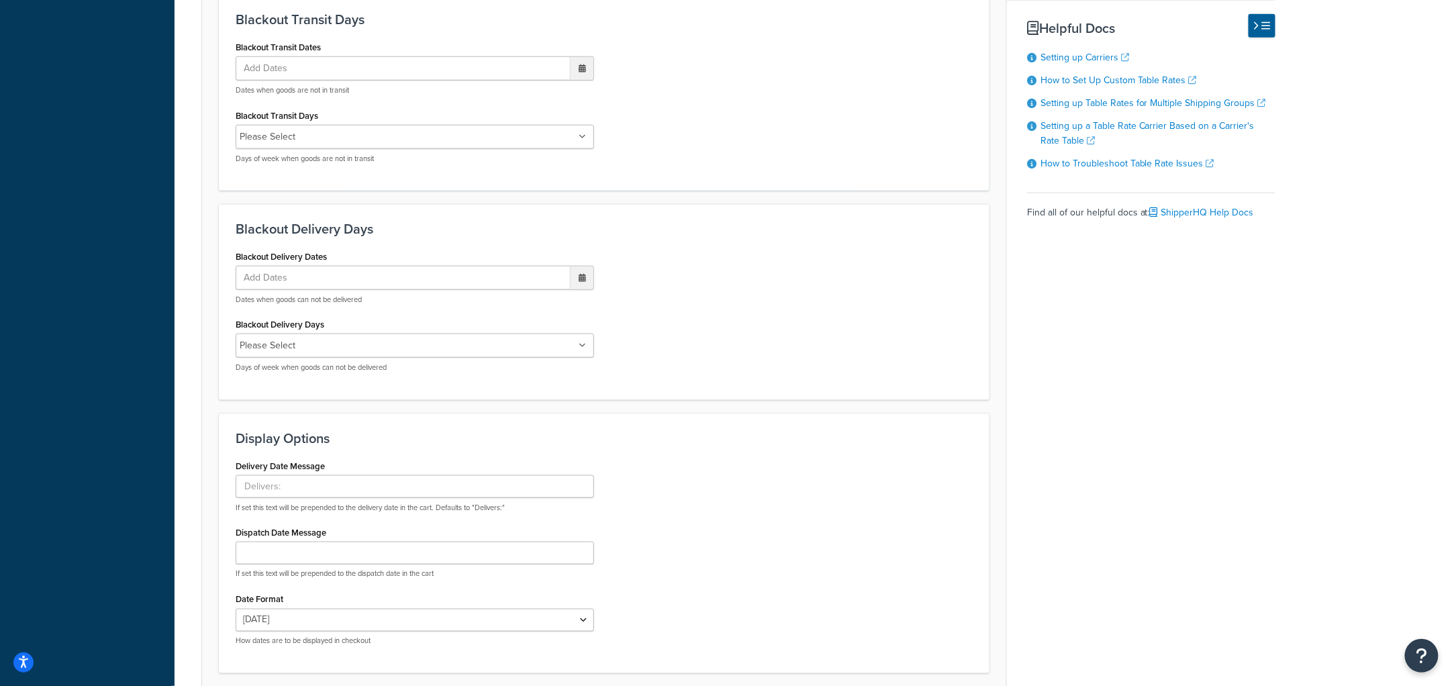
scroll to position [678, 0]
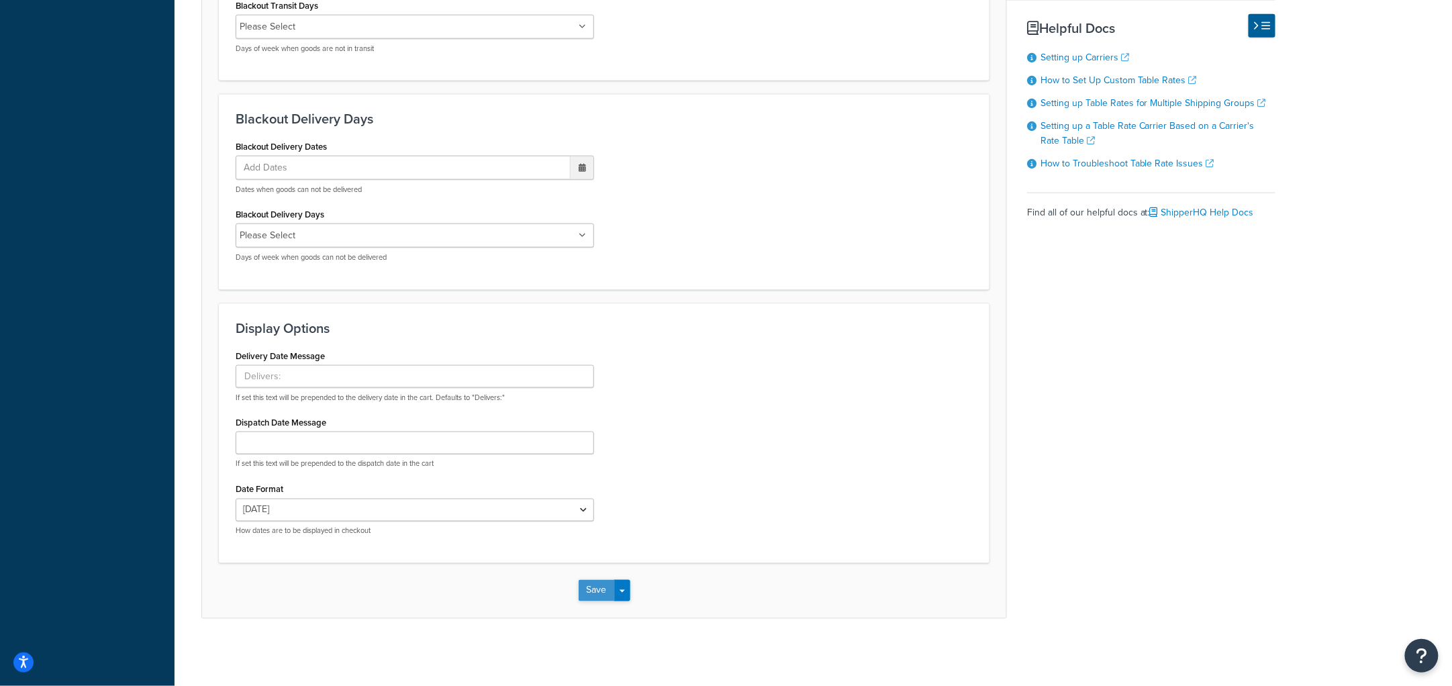
click at [595, 595] on button "Save" at bounding box center [597, 590] width 36 height 21
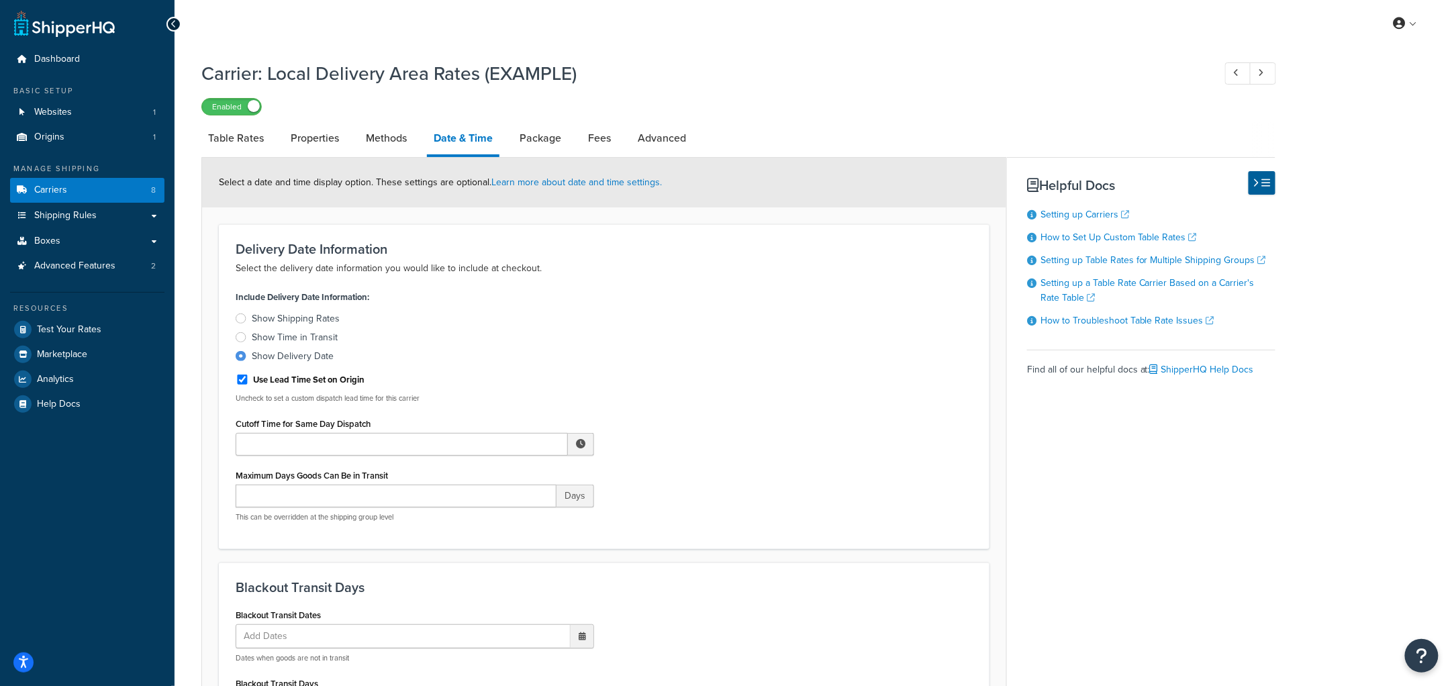
scroll to position [1, 0]
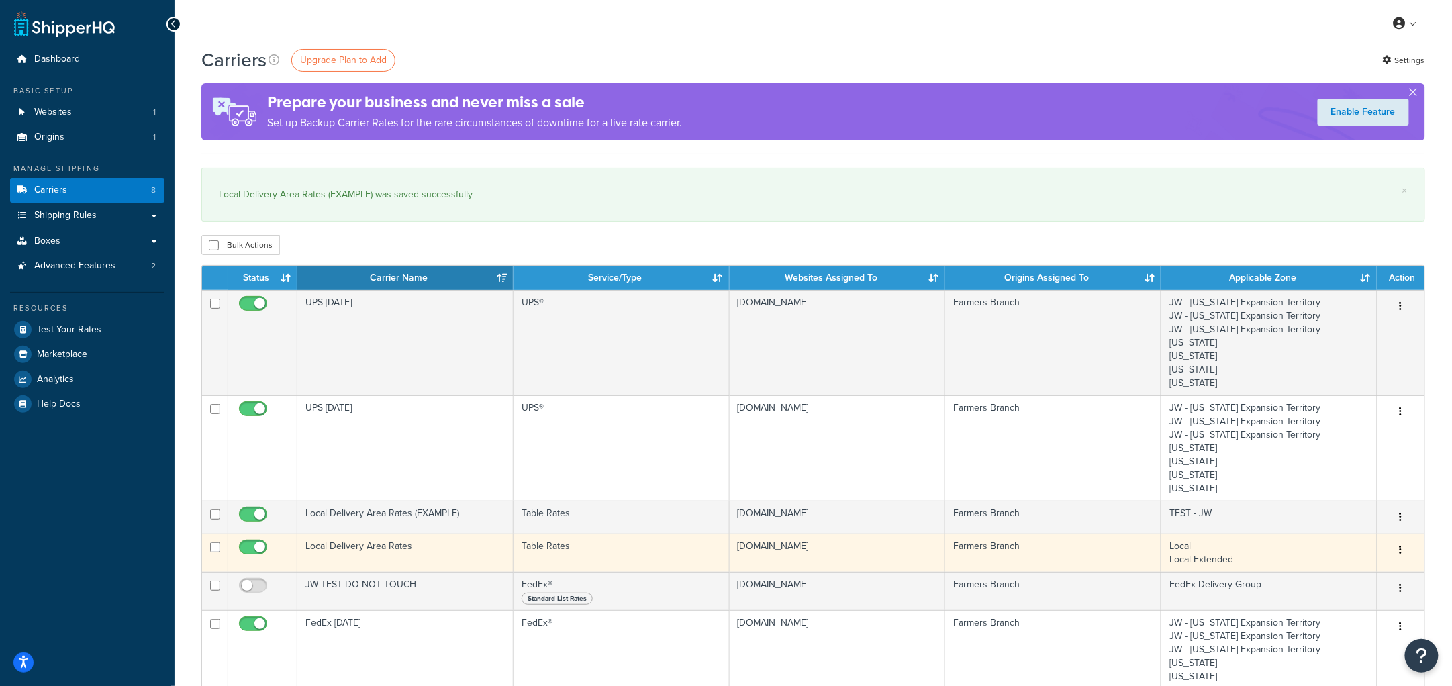
click at [423, 548] on td "Local Delivery Area Rates" at bounding box center [405, 553] width 216 height 38
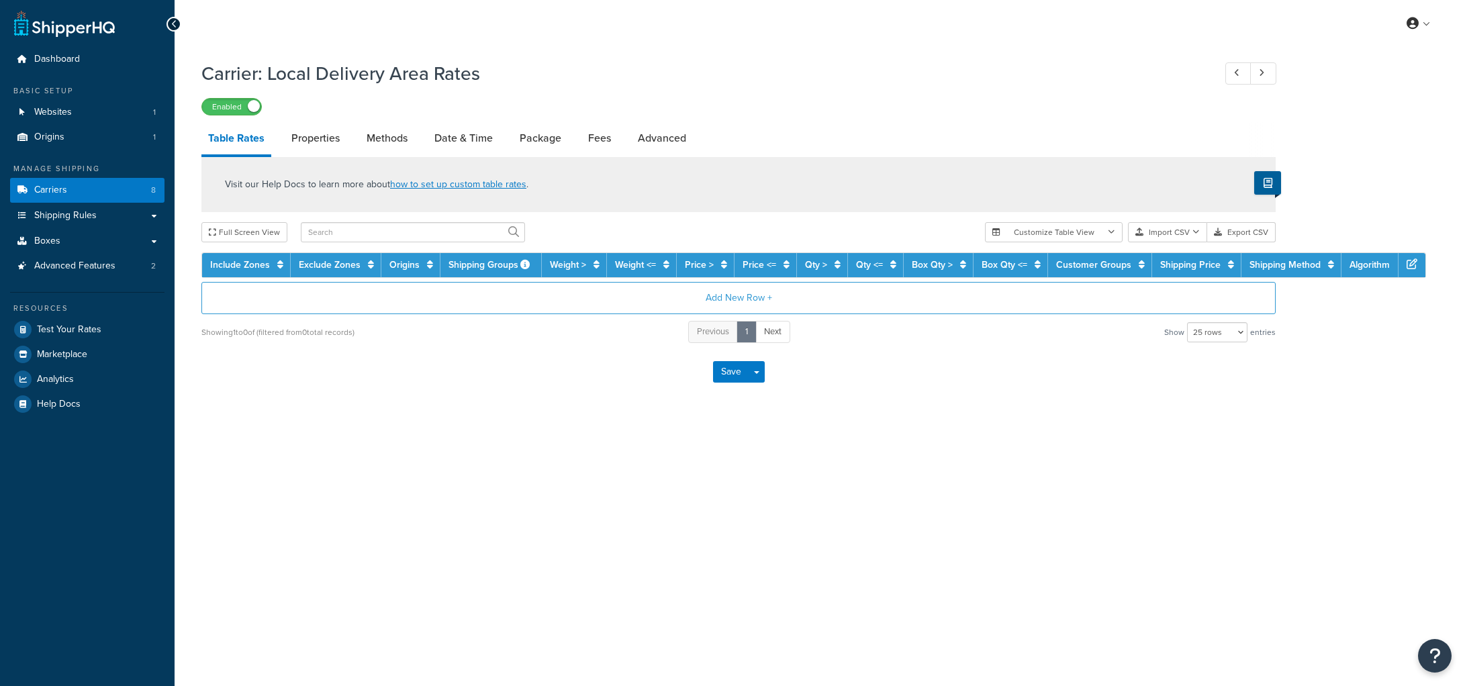
select select "25"
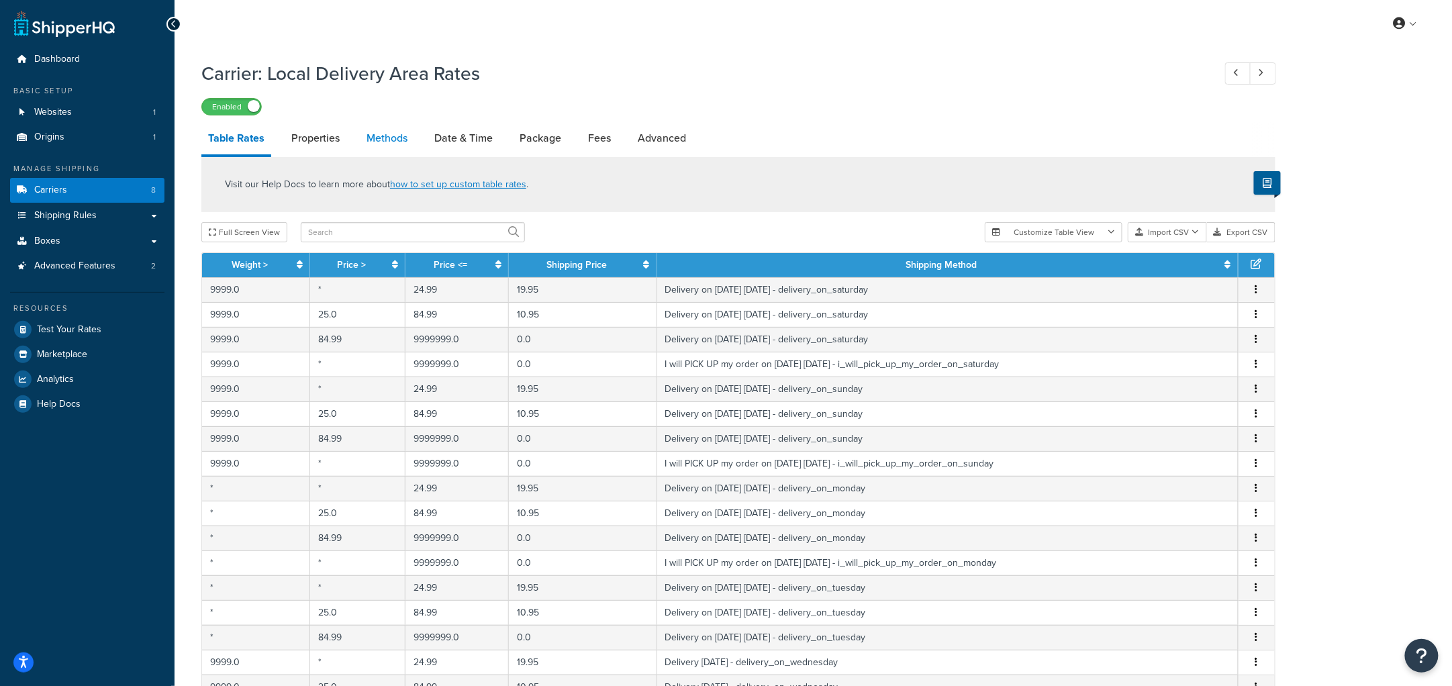
click at [389, 142] on link "Methods" at bounding box center [387, 138] width 54 height 32
select select "25"
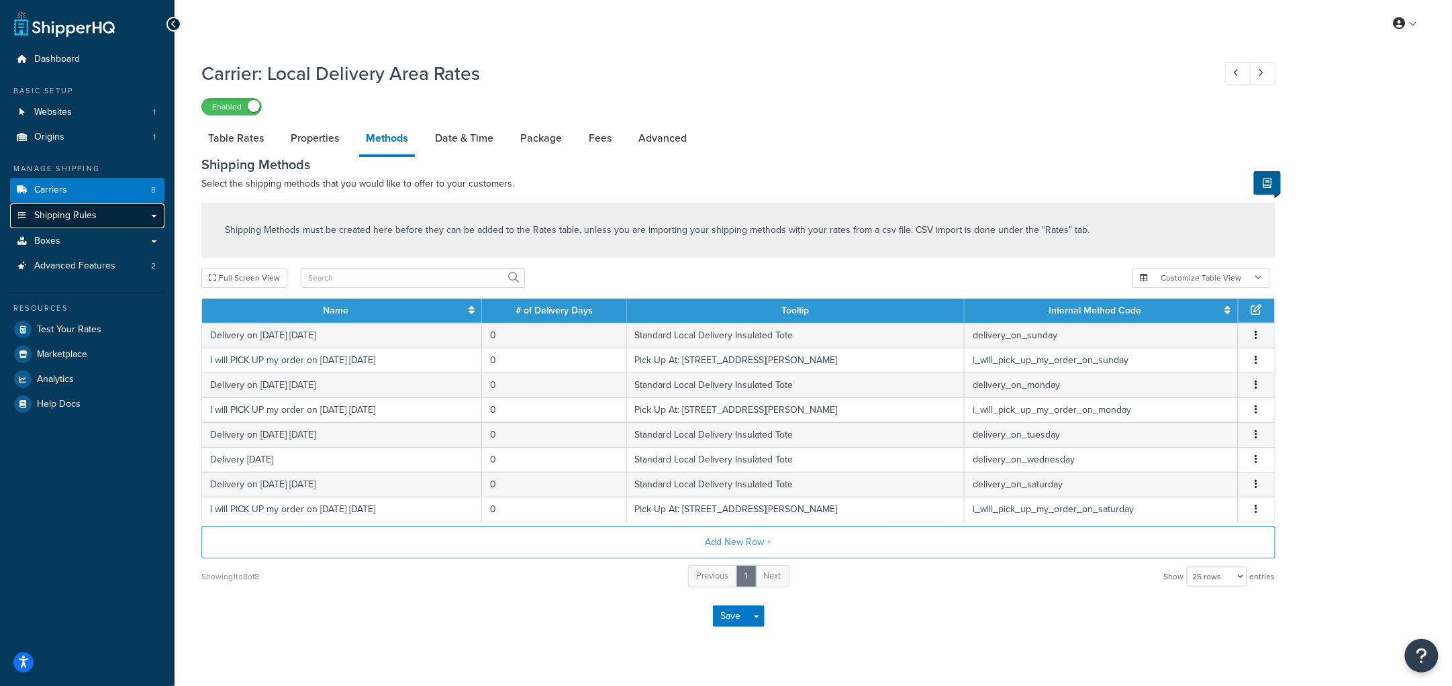
click at [86, 214] on span "Shipping Rules" at bounding box center [65, 215] width 62 height 11
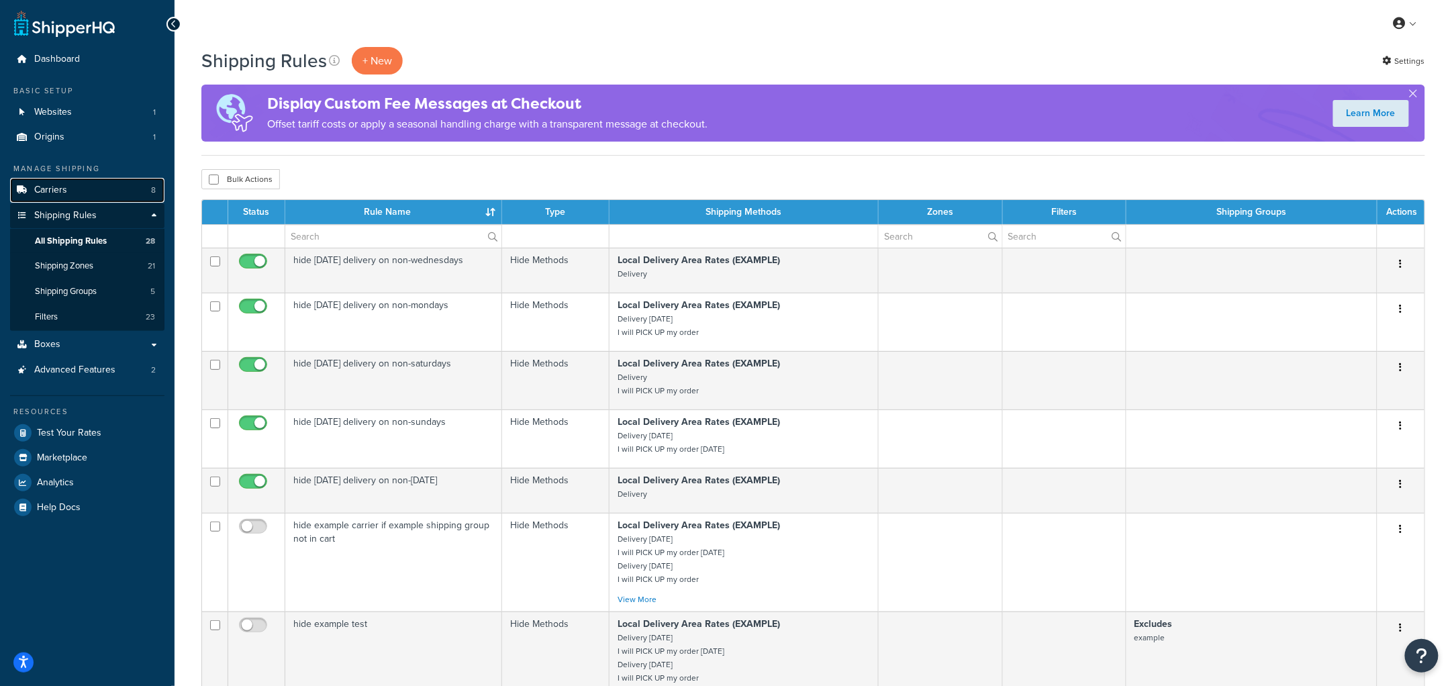
click at [65, 189] on span "Carriers" at bounding box center [50, 190] width 33 height 11
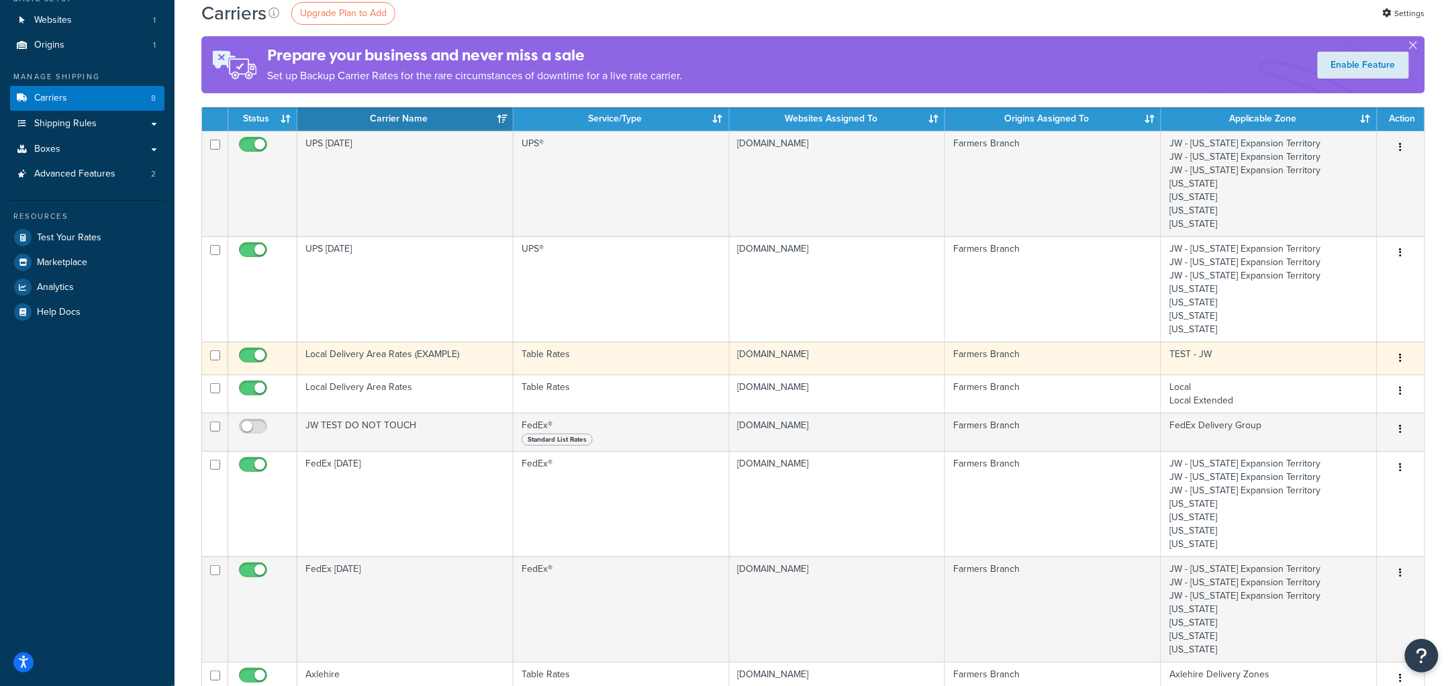
scroll to position [93, 0]
click at [424, 351] on td "Local Delivery Area Rates (EXAMPLE)" at bounding box center [405, 357] width 216 height 33
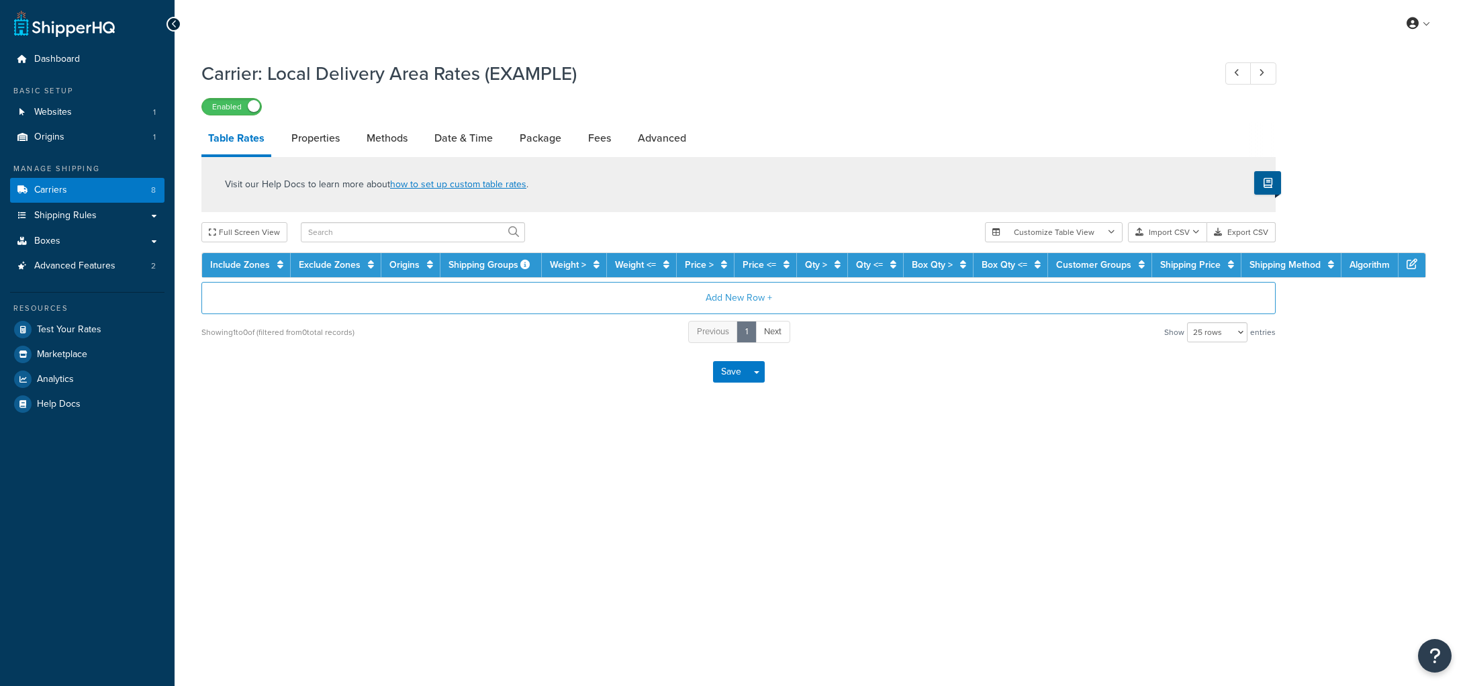
select select "25"
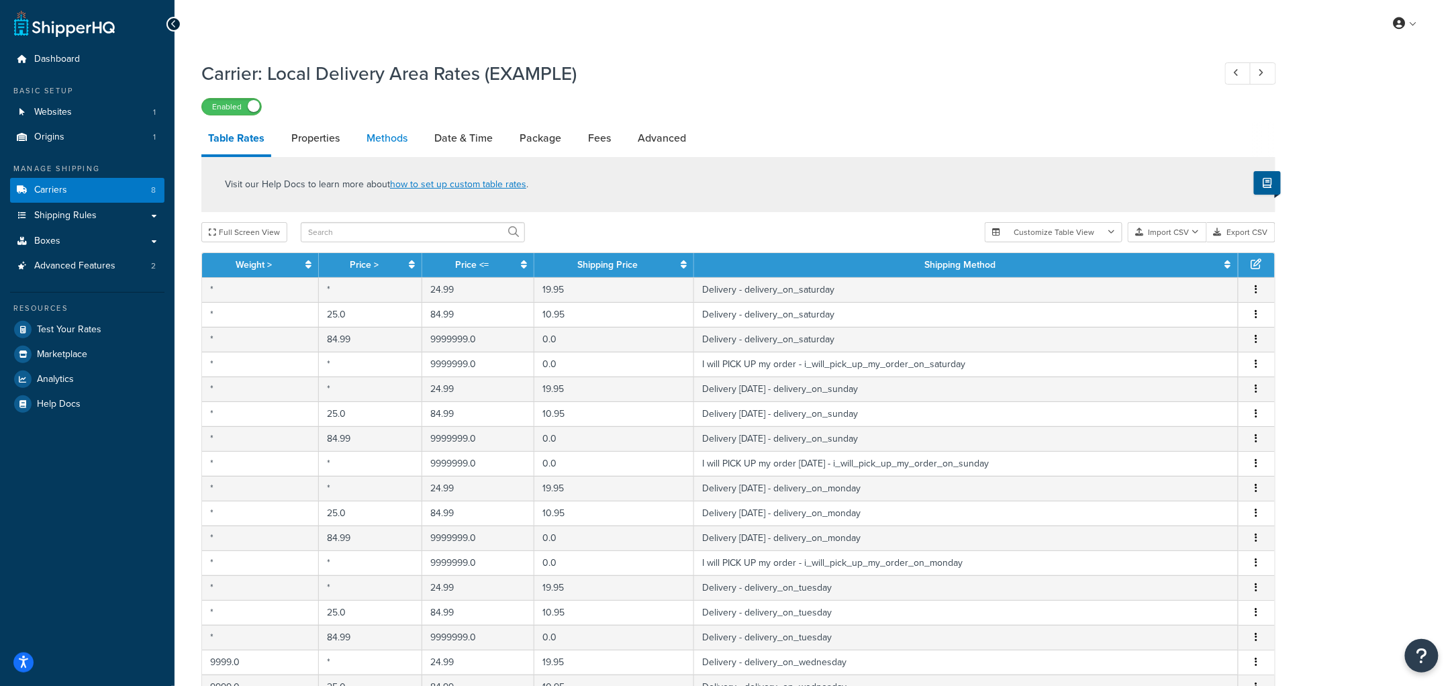
click at [406, 132] on link "Methods" at bounding box center [387, 138] width 54 height 32
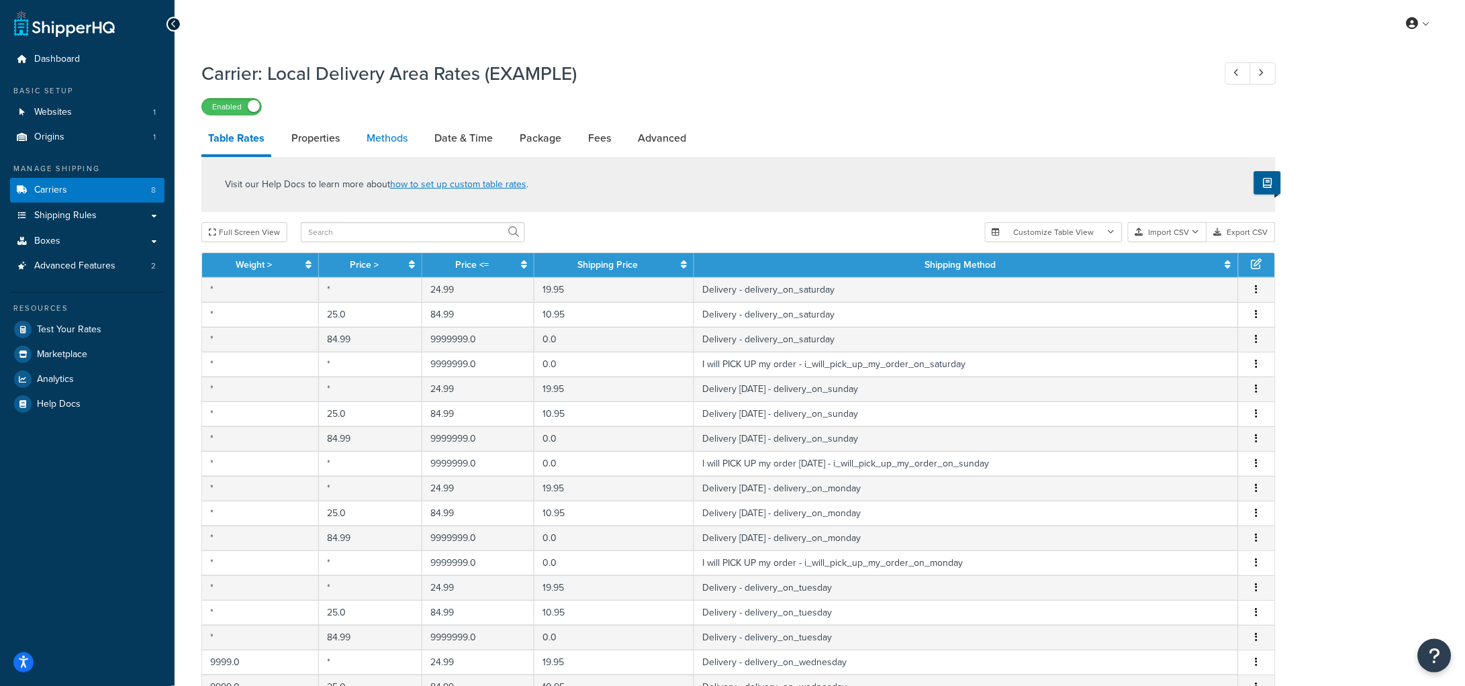
select select "25"
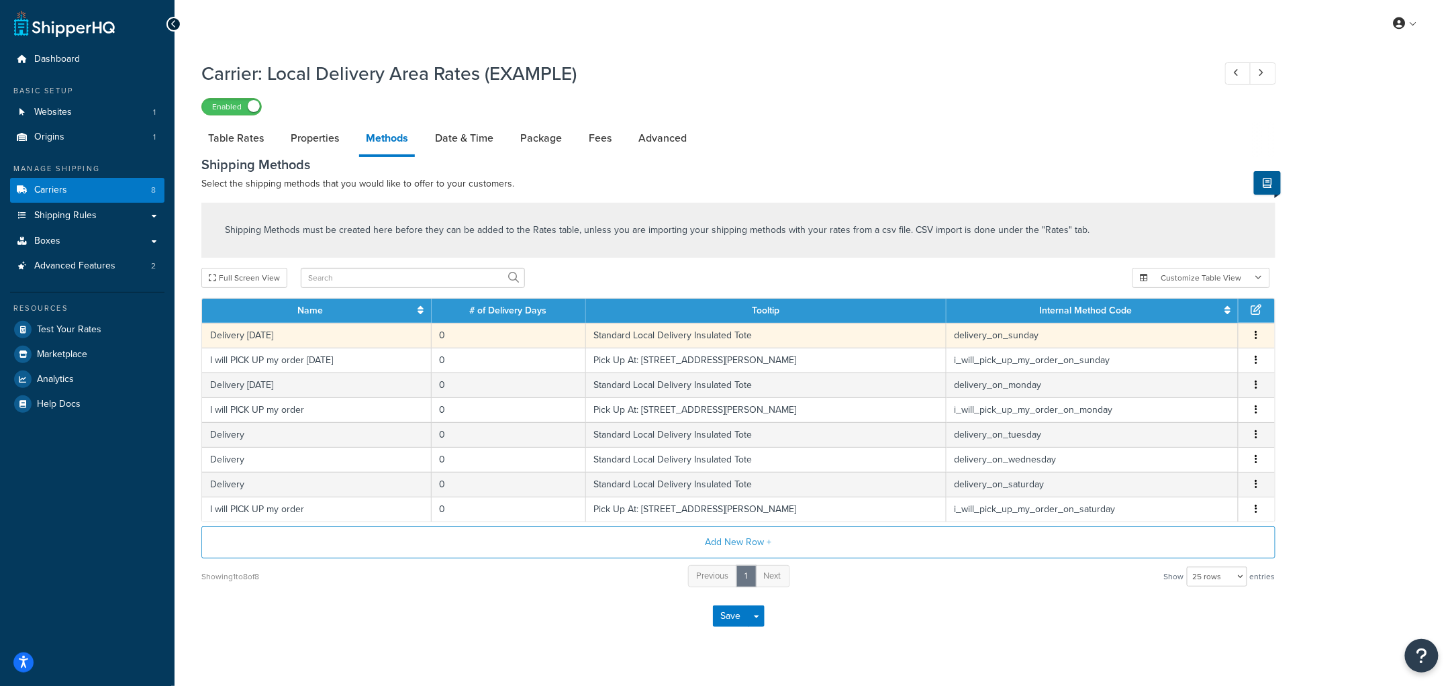
click at [325, 339] on td "Delivery [DATE]" at bounding box center [317, 335] width 230 height 25
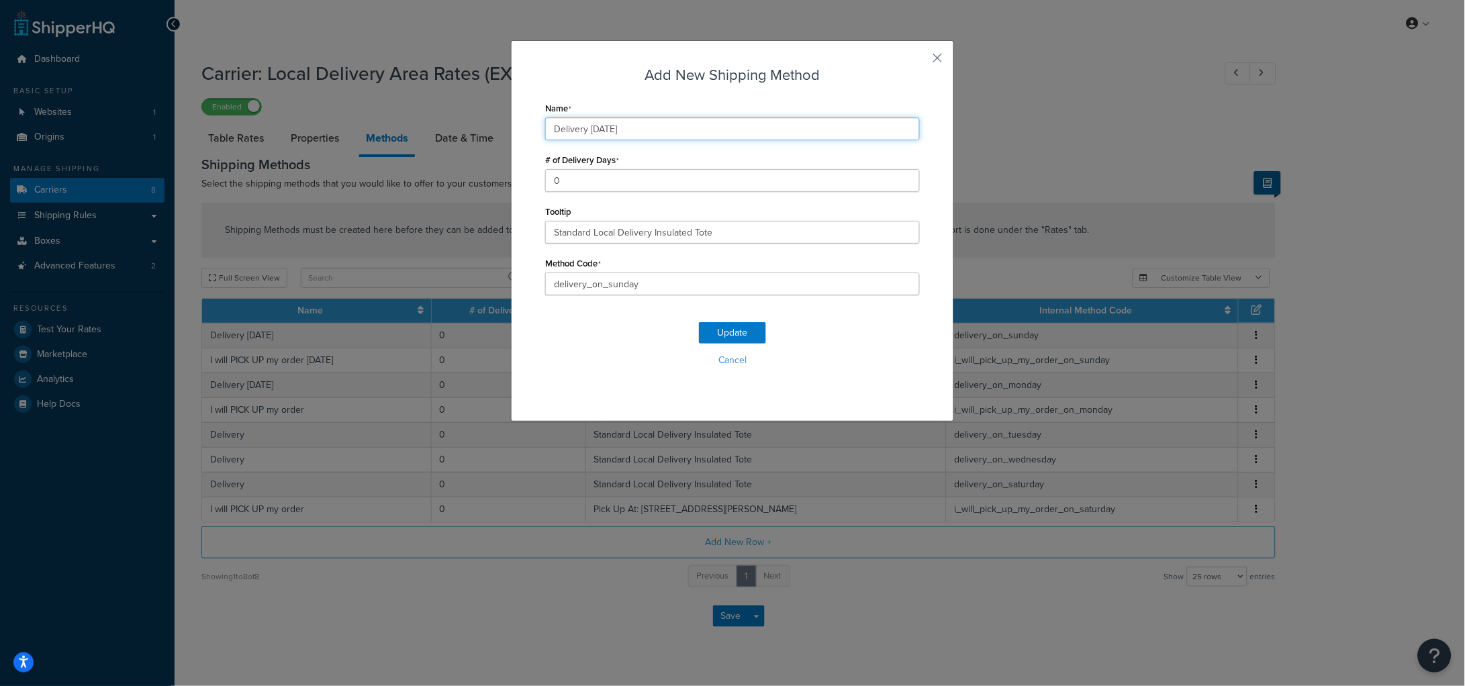
click at [592, 130] on input "Delivery [DATE]" at bounding box center [732, 129] width 375 height 23
type input "Delivery [DATE]"
click at [737, 327] on button "Update" at bounding box center [732, 332] width 67 height 21
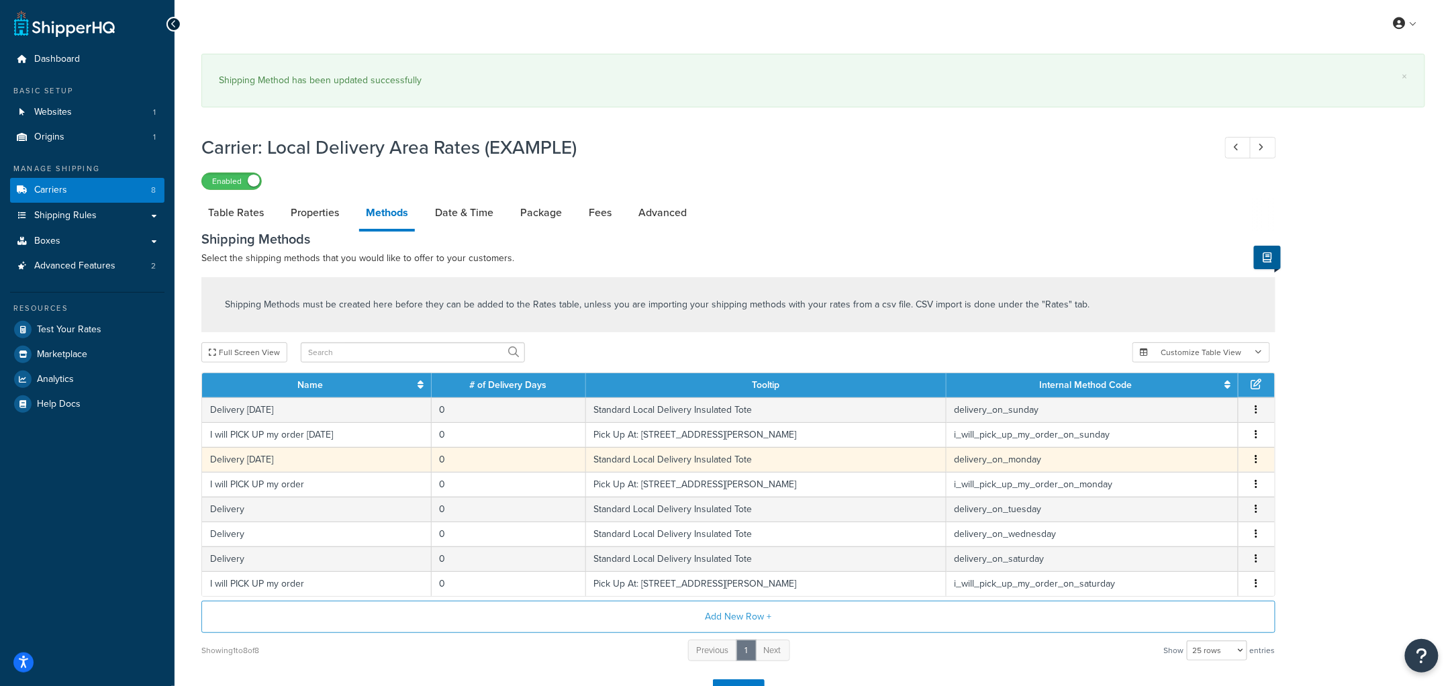
click at [314, 462] on td "Delivery On Monday" at bounding box center [317, 459] width 230 height 25
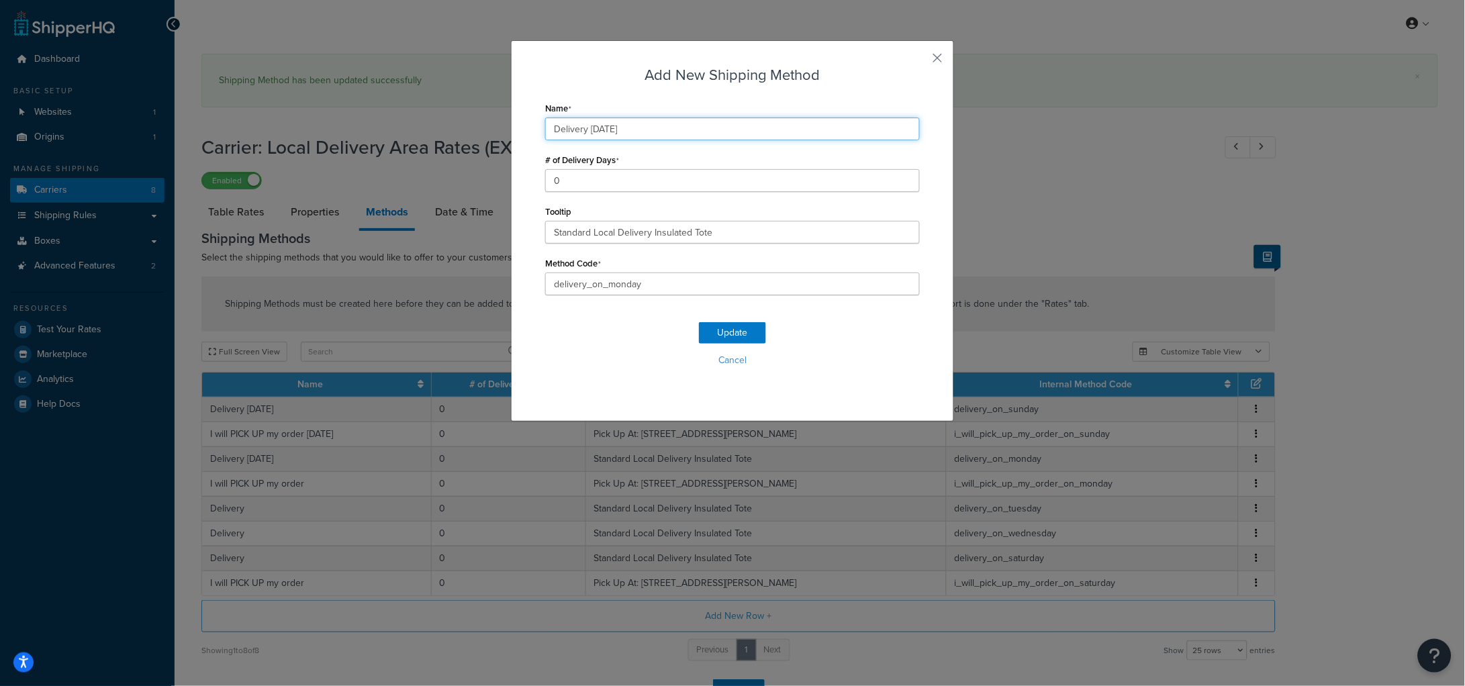
click at [590, 126] on input "Delivery On Monday" at bounding box center [732, 129] width 375 height 23
type input "Delivery on Monday"
click at [737, 326] on button "Update" at bounding box center [732, 332] width 67 height 21
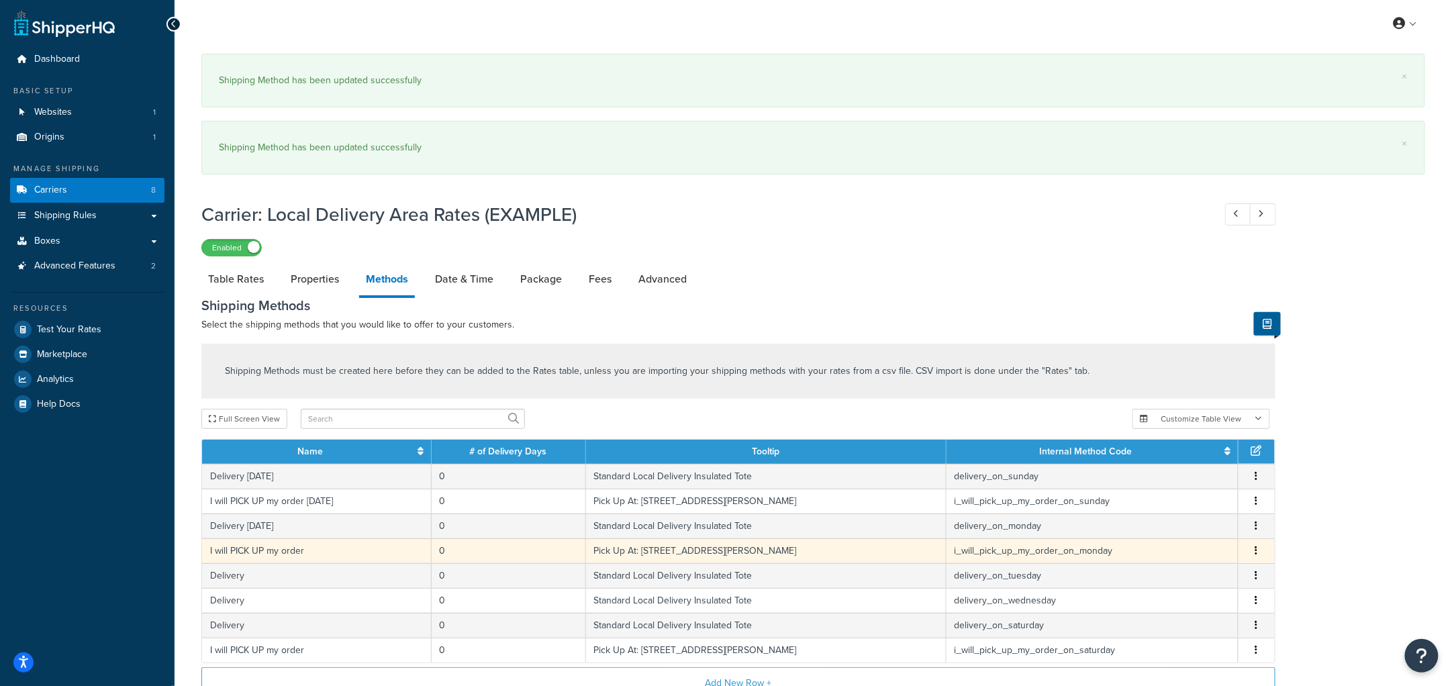
click at [365, 557] on td "I will PICK UP my order" at bounding box center [317, 550] width 230 height 25
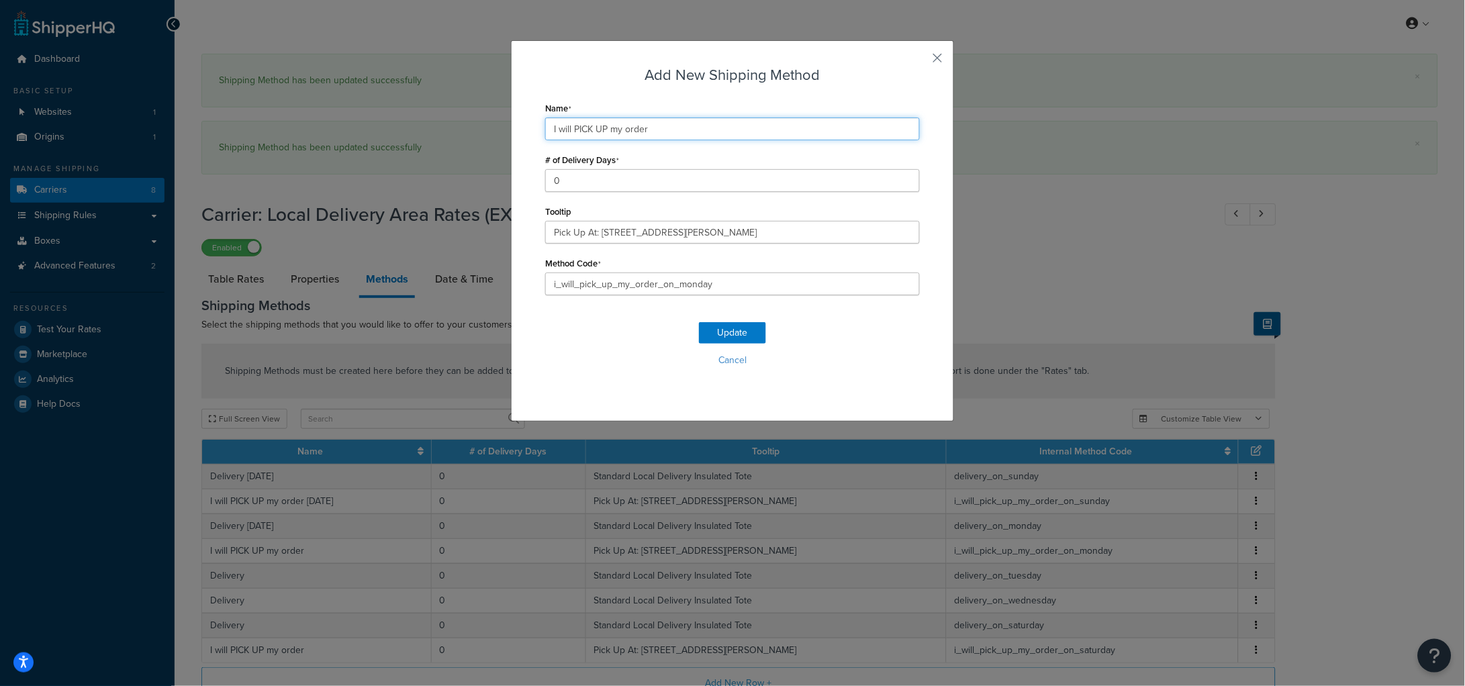
click at [692, 122] on input "I will PICK UP my order" at bounding box center [732, 129] width 375 height 23
type input "I will PICK UP my order [DATE]"
click at [720, 331] on button "Update" at bounding box center [732, 332] width 67 height 21
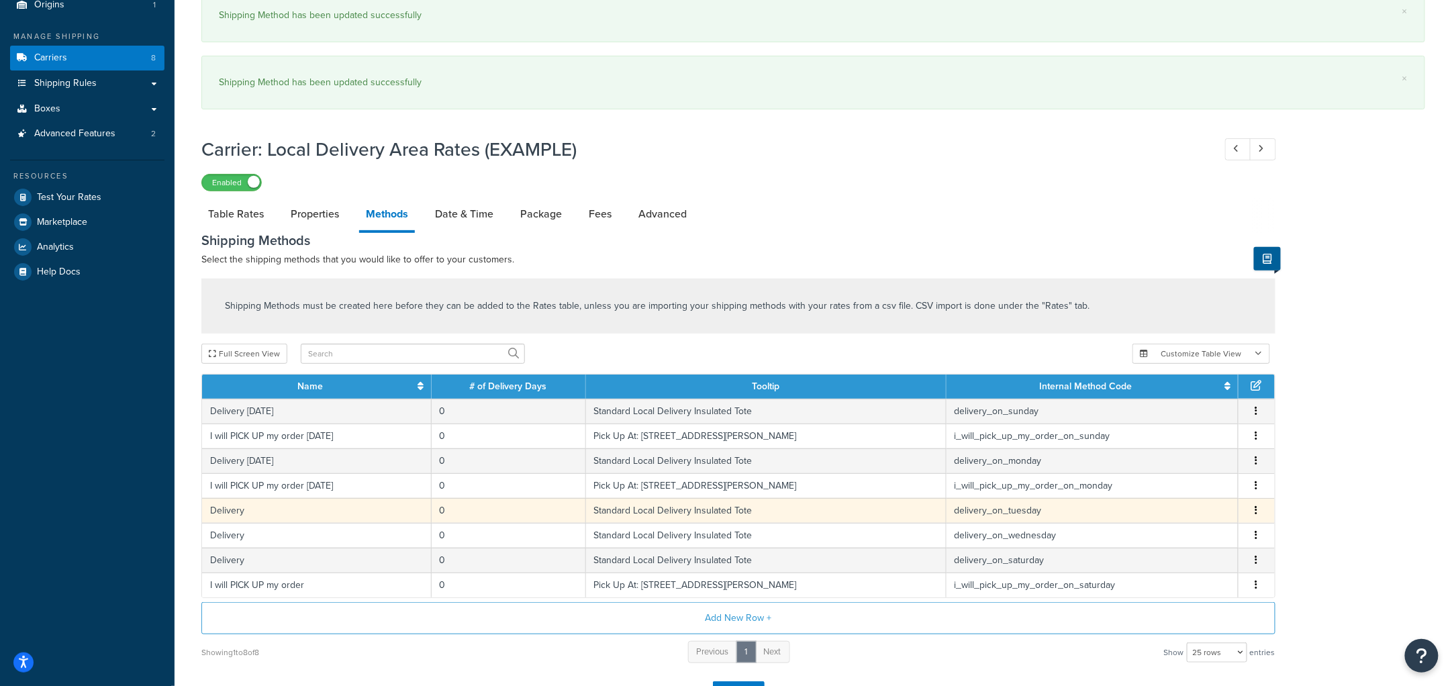
scroll to position [133, 0]
click at [323, 510] on td "Delivery" at bounding box center [317, 510] width 230 height 25
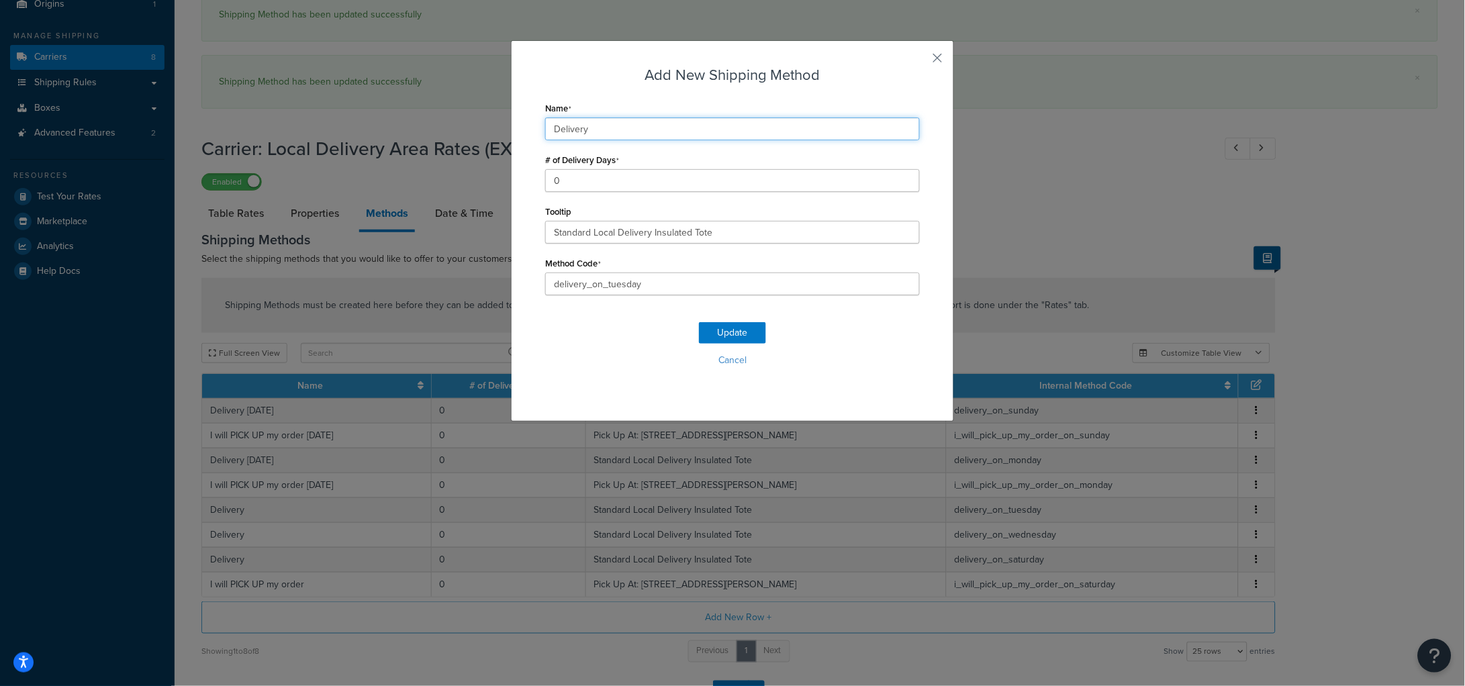
click at [640, 128] on input "Delivery" at bounding box center [732, 129] width 375 height 23
type input "Delivery [DATE]"
click at [719, 327] on button "Update" at bounding box center [732, 332] width 67 height 21
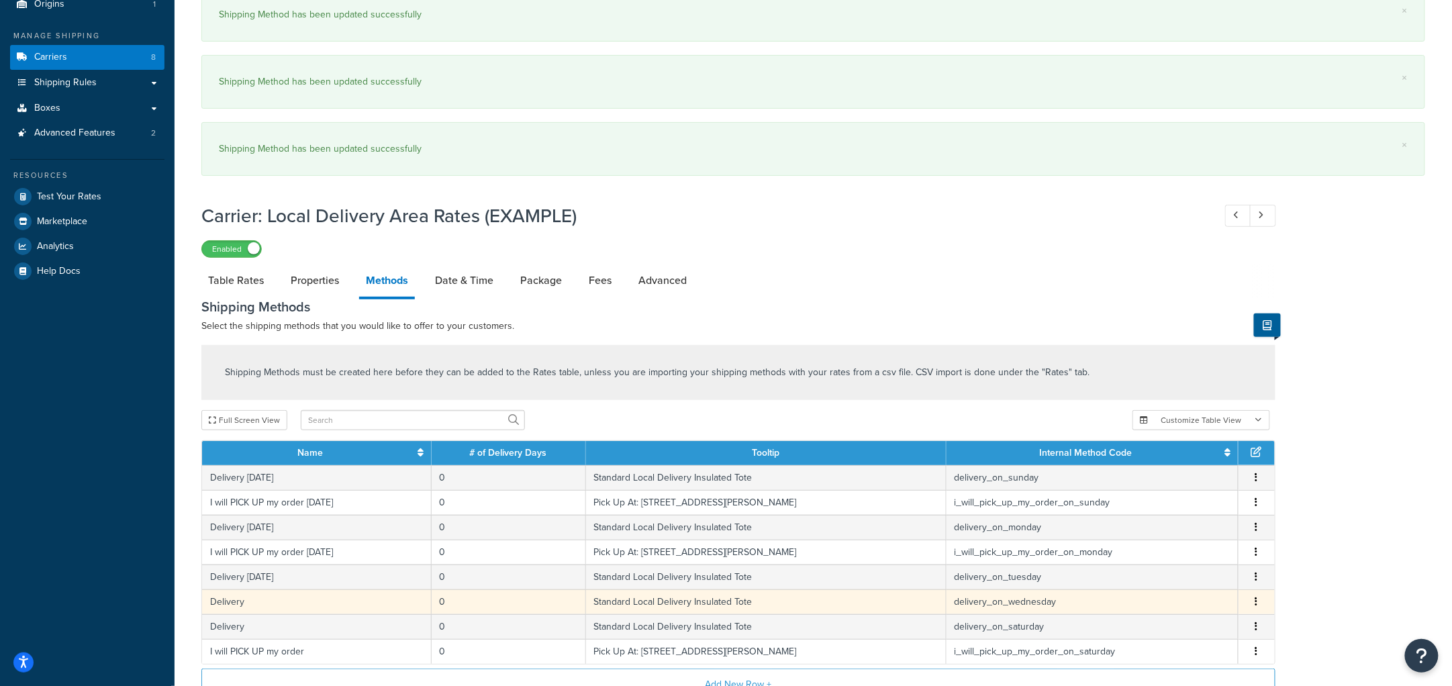
click at [357, 606] on td "Delivery" at bounding box center [317, 602] width 230 height 25
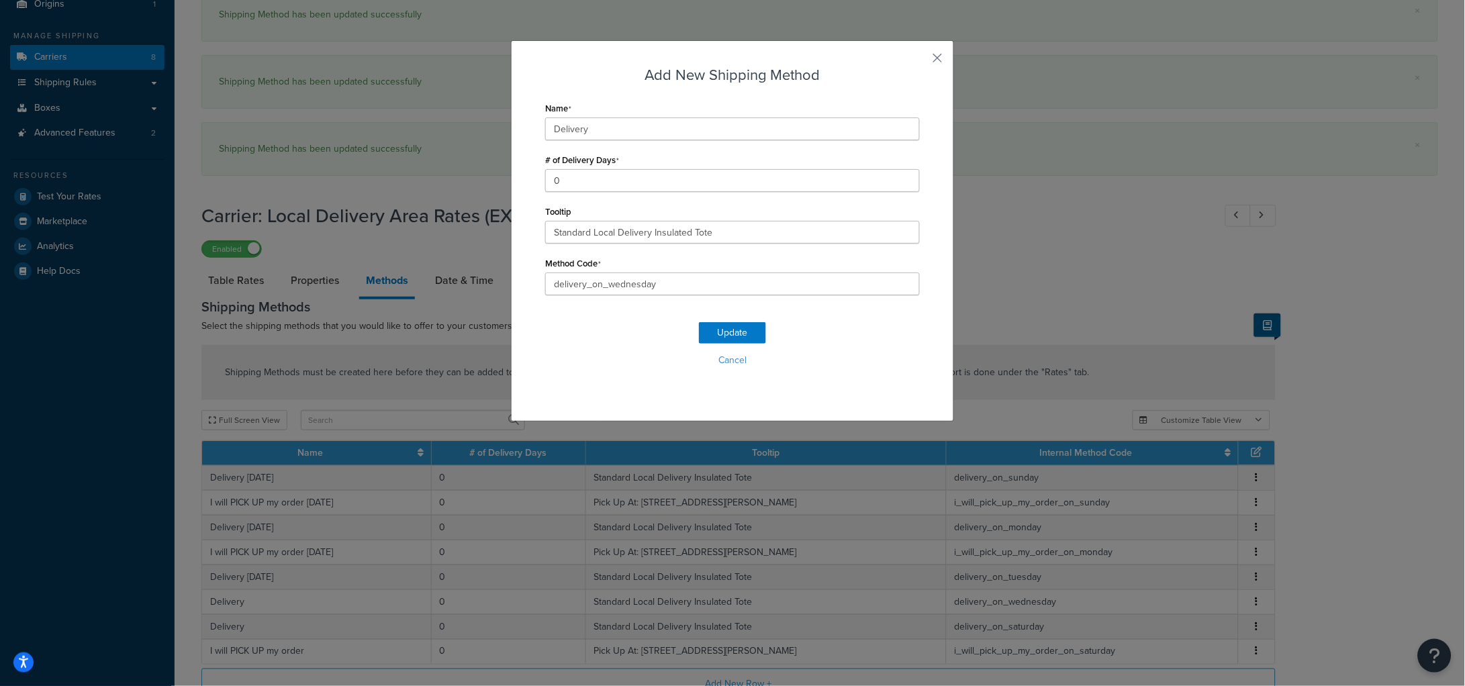
drag, startPoint x: 645, startPoint y: 117, endPoint x: 645, endPoint y: 127, distance: 10.1
click at [645, 117] on div "Name Delivery" at bounding box center [732, 120] width 375 height 42
click at [643, 132] on input "Delivery" at bounding box center [732, 129] width 375 height 23
type input "Delivery [DATE]"
click at [732, 338] on button "Update" at bounding box center [732, 332] width 67 height 21
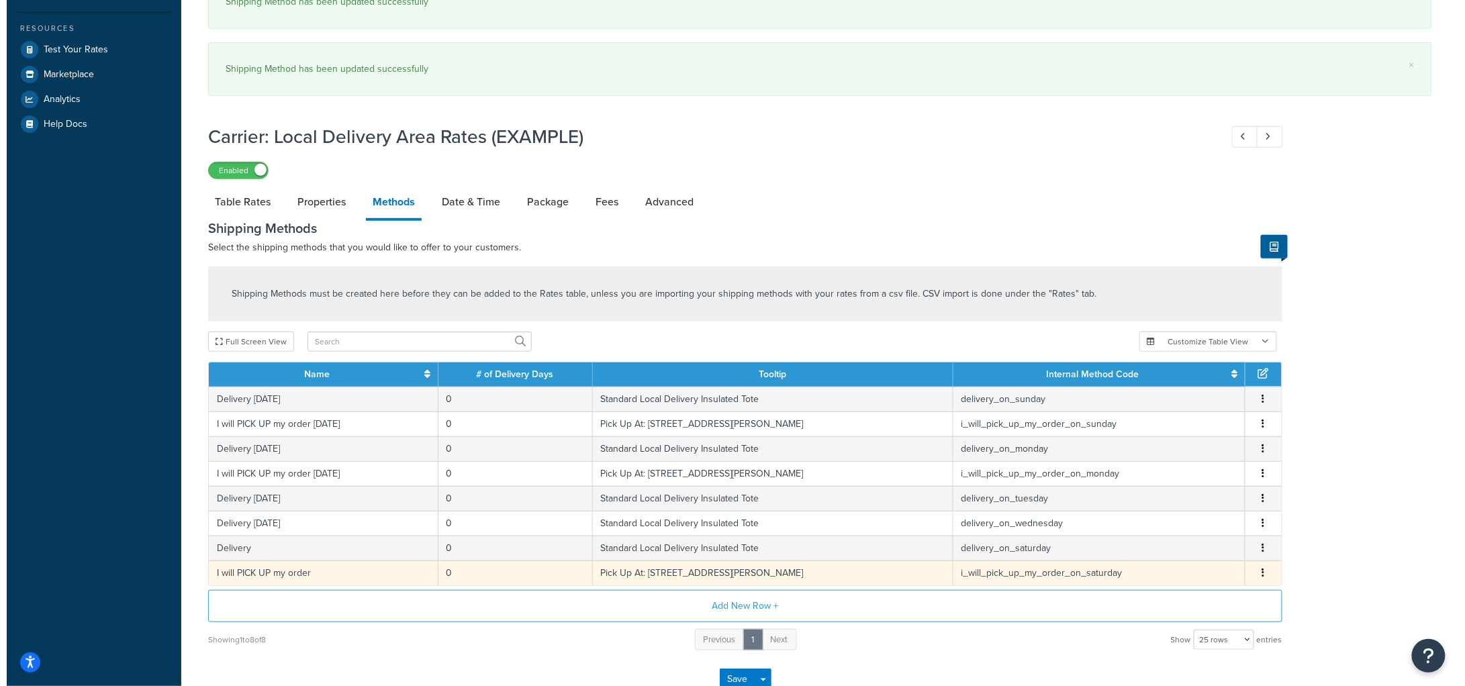
scroll to position [281, 0]
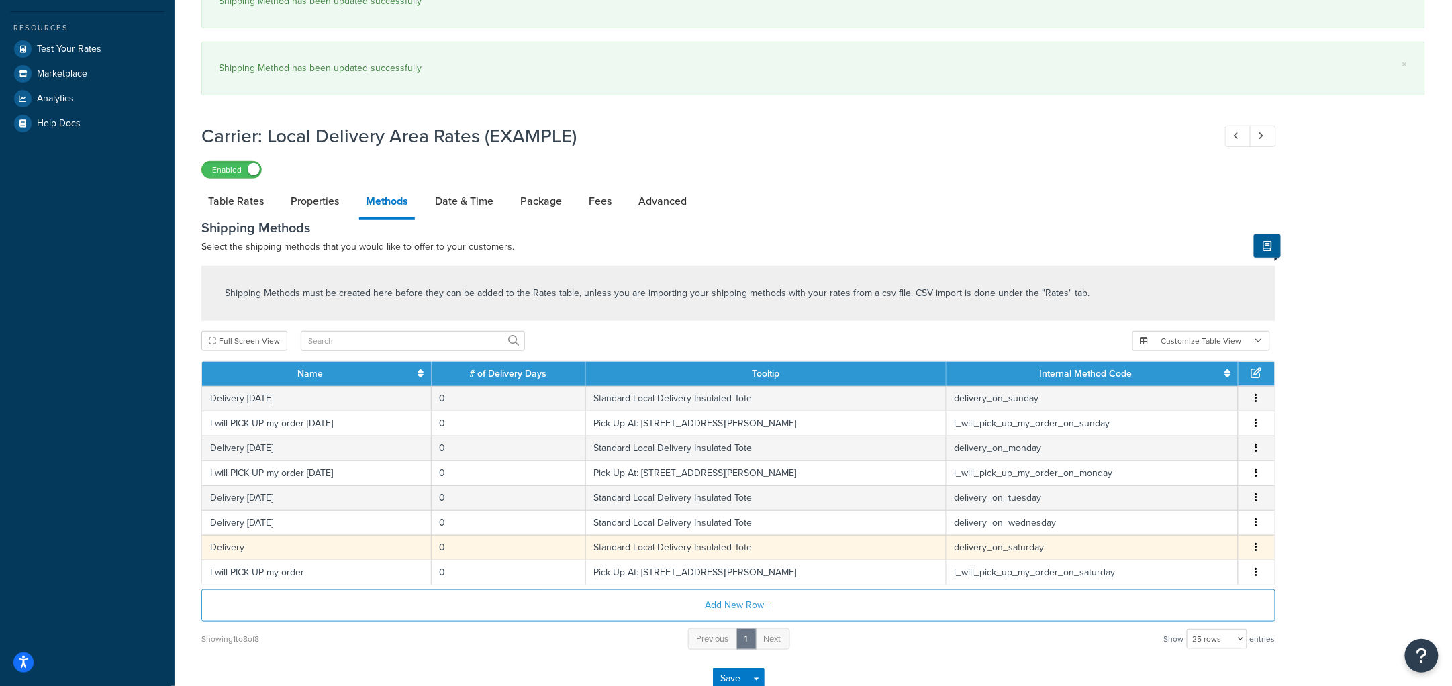
drag, startPoint x: 311, startPoint y: 535, endPoint x: 314, endPoint y: 546, distance: 11.1
click at [311, 536] on td "Delivery" at bounding box center [317, 547] width 230 height 25
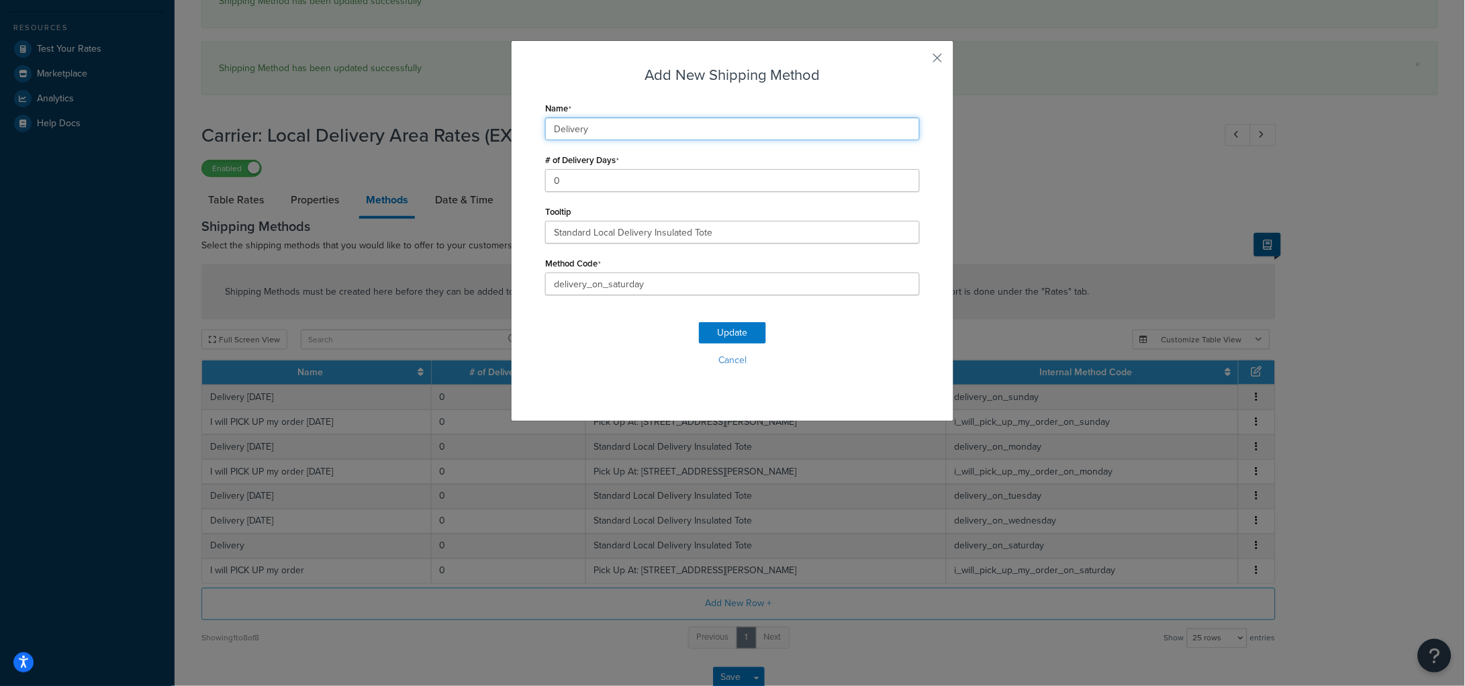
click at [636, 125] on input "Delivery" at bounding box center [732, 129] width 375 height 23
drag, startPoint x: 669, startPoint y: 135, endPoint x: 600, endPoint y: 133, distance: 69.2
click at [600, 133] on input "Delivery [DATE]" at bounding box center [732, 129] width 375 height 23
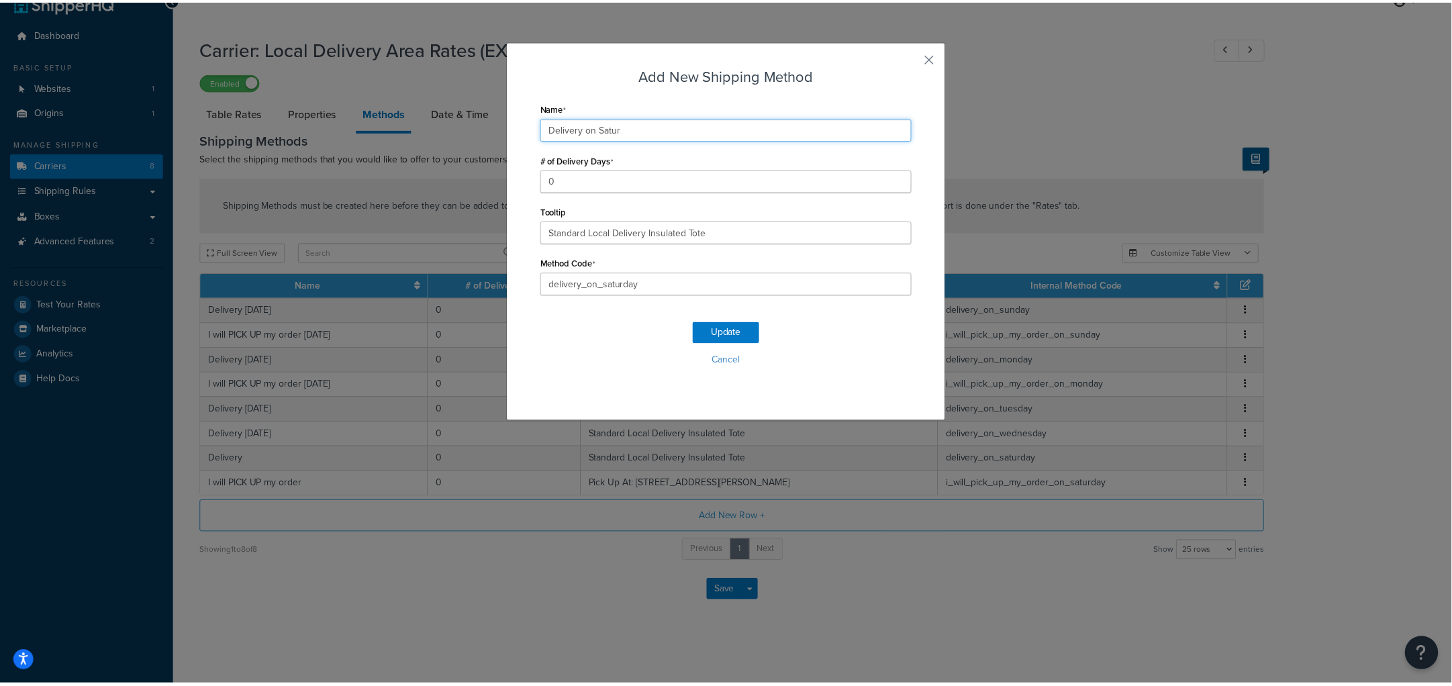
scroll to position [25, 0]
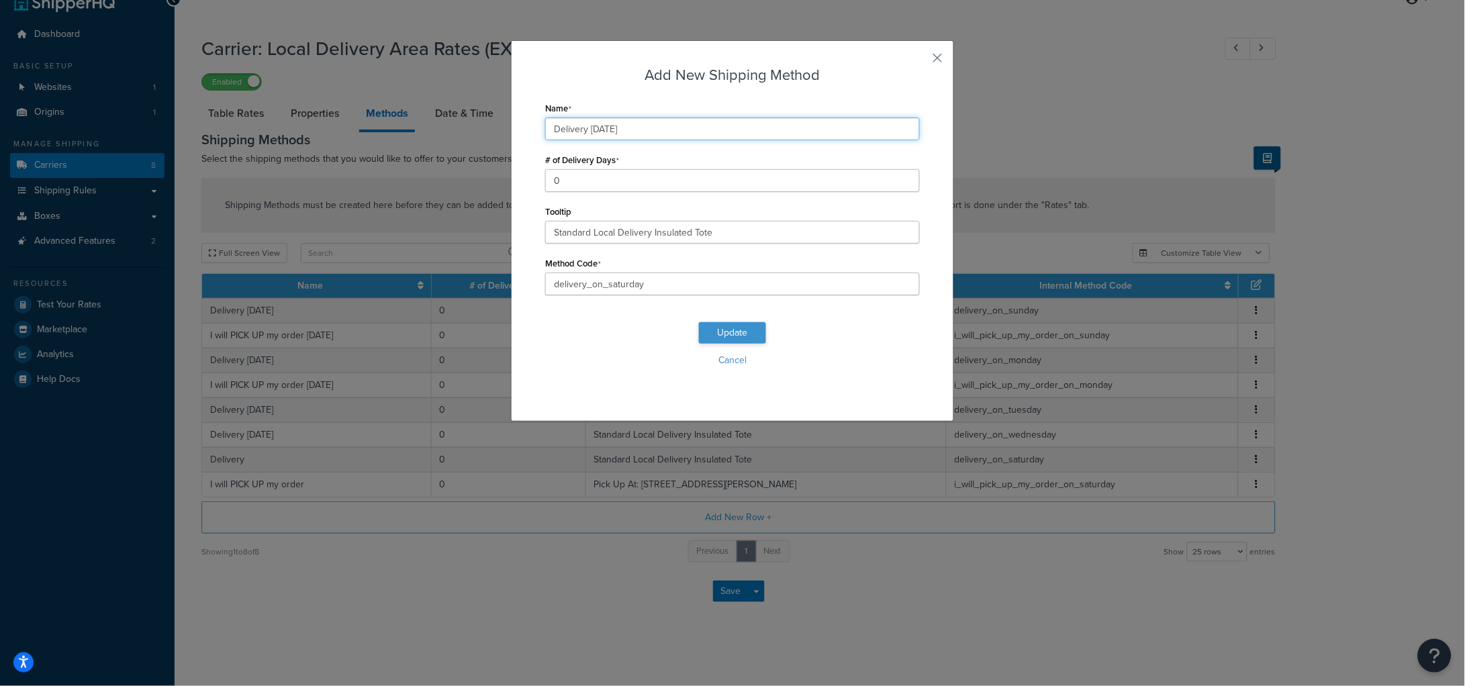
type input "Delivery [DATE]"
click at [740, 326] on button "Update" at bounding box center [732, 332] width 67 height 21
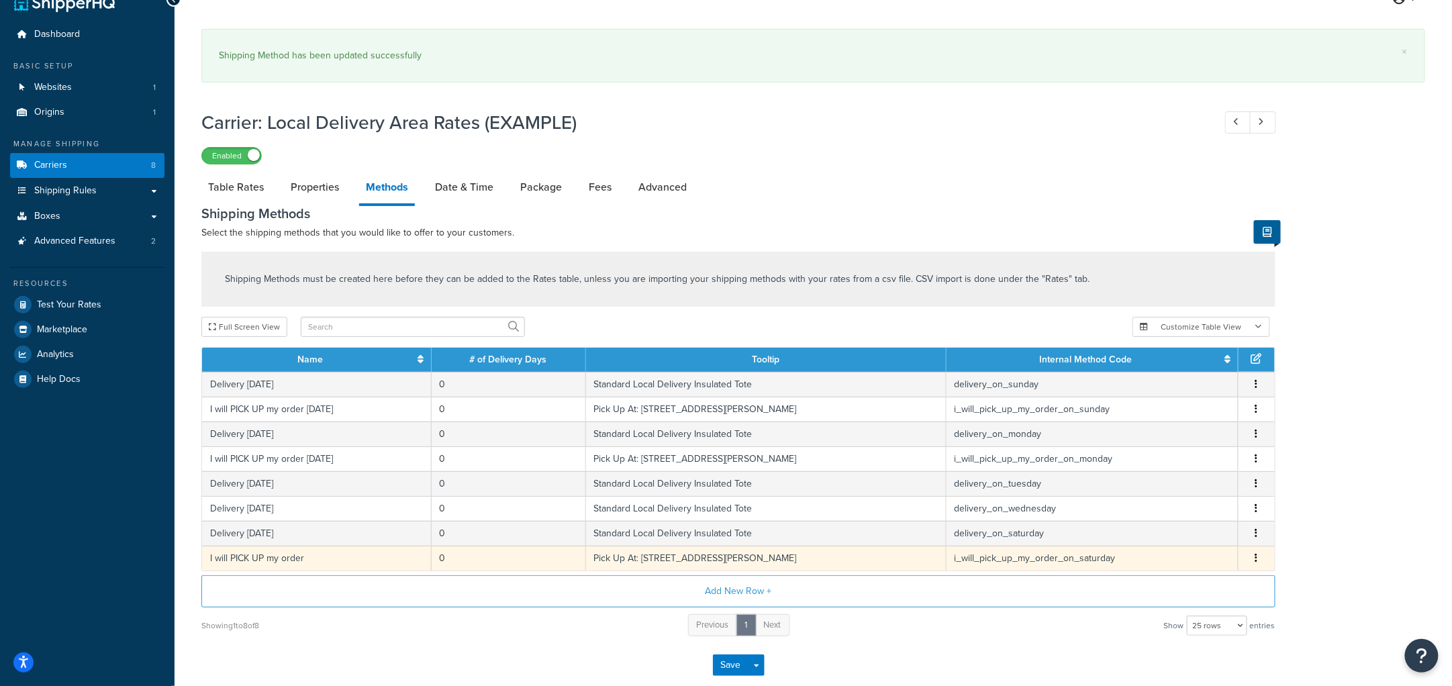
click at [321, 563] on td "I will PICK UP my order" at bounding box center [317, 558] width 230 height 25
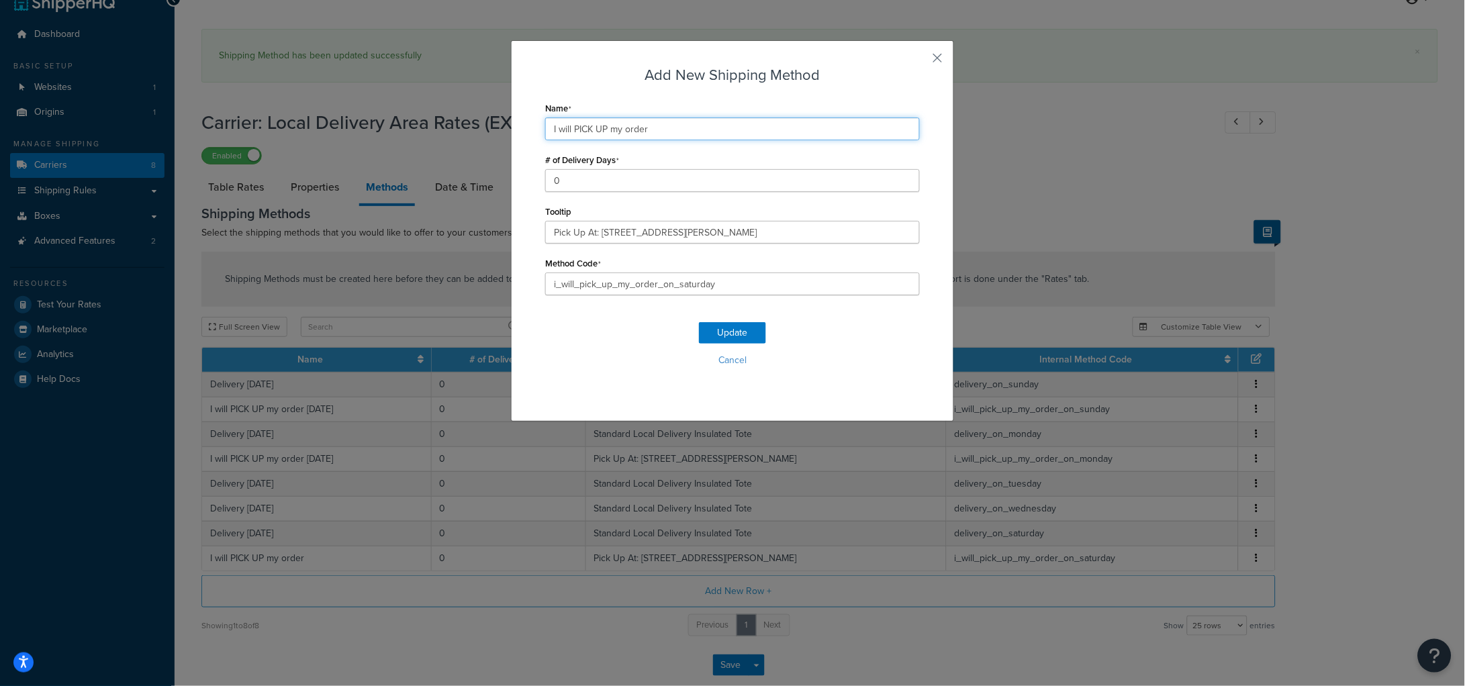
click at [673, 124] on input "I will PICK UP my order" at bounding box center [732, 129] width 375 height 23
type input "I will PICK UP my order [DATE]"
click at [731, 331] on button "Update" at bounding box center [732, 332] width 67 height 21
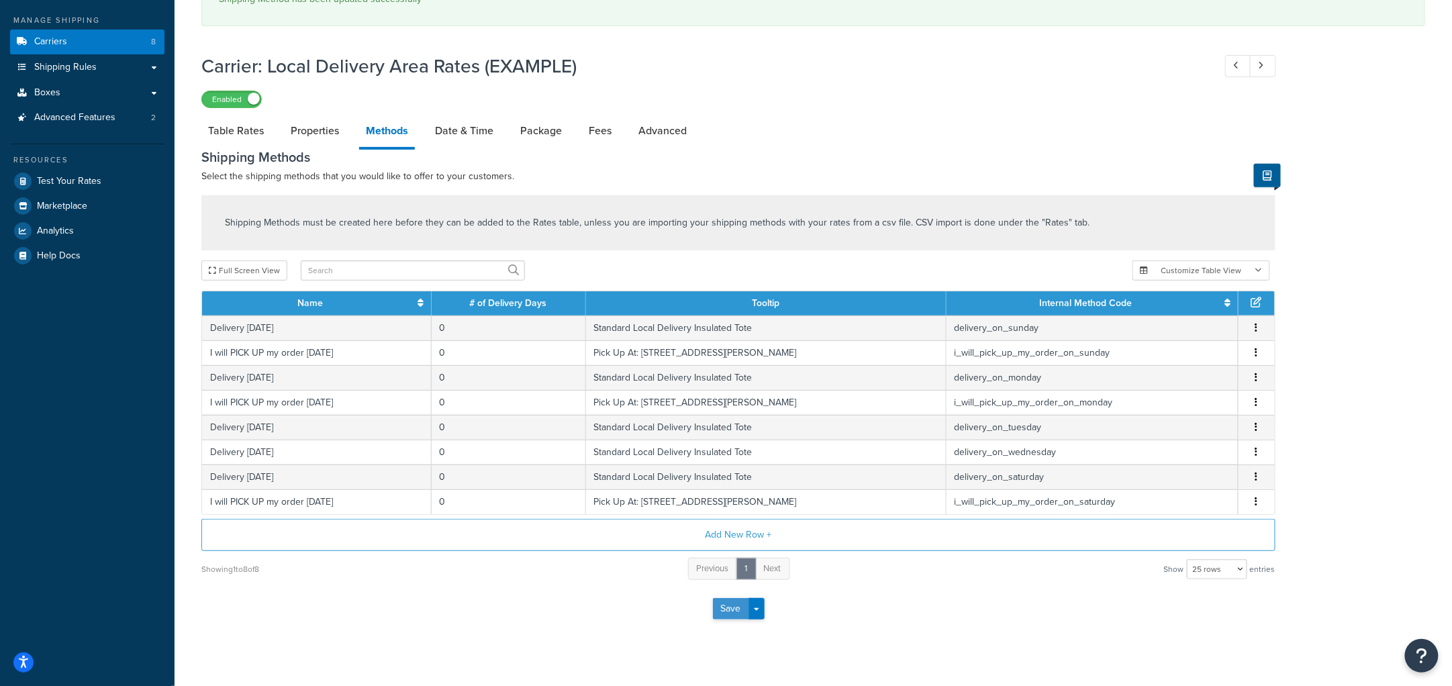
scroll to position [149, 0]
click at [726, 612] on button "Save" at bounding box center [731, 608] width 36 height 21
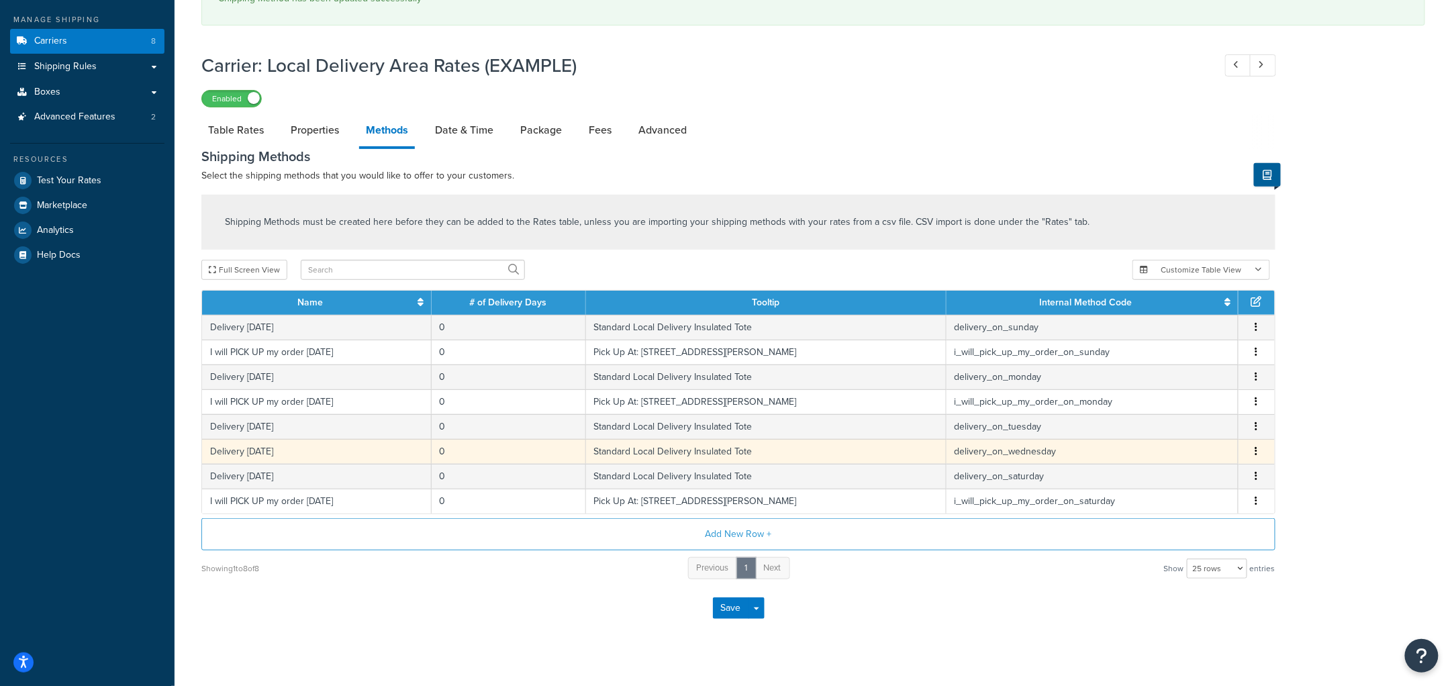
scroll to position [0, 0]
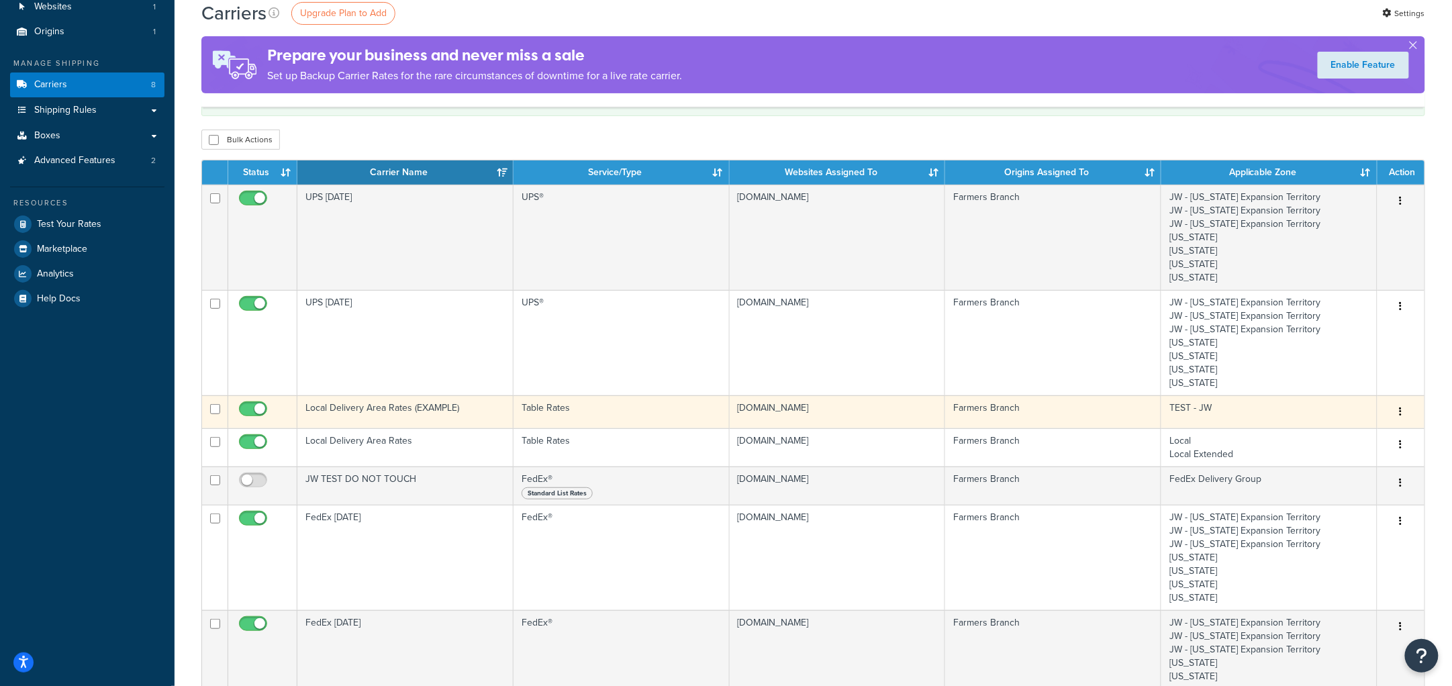
scroll to position [107, 0]
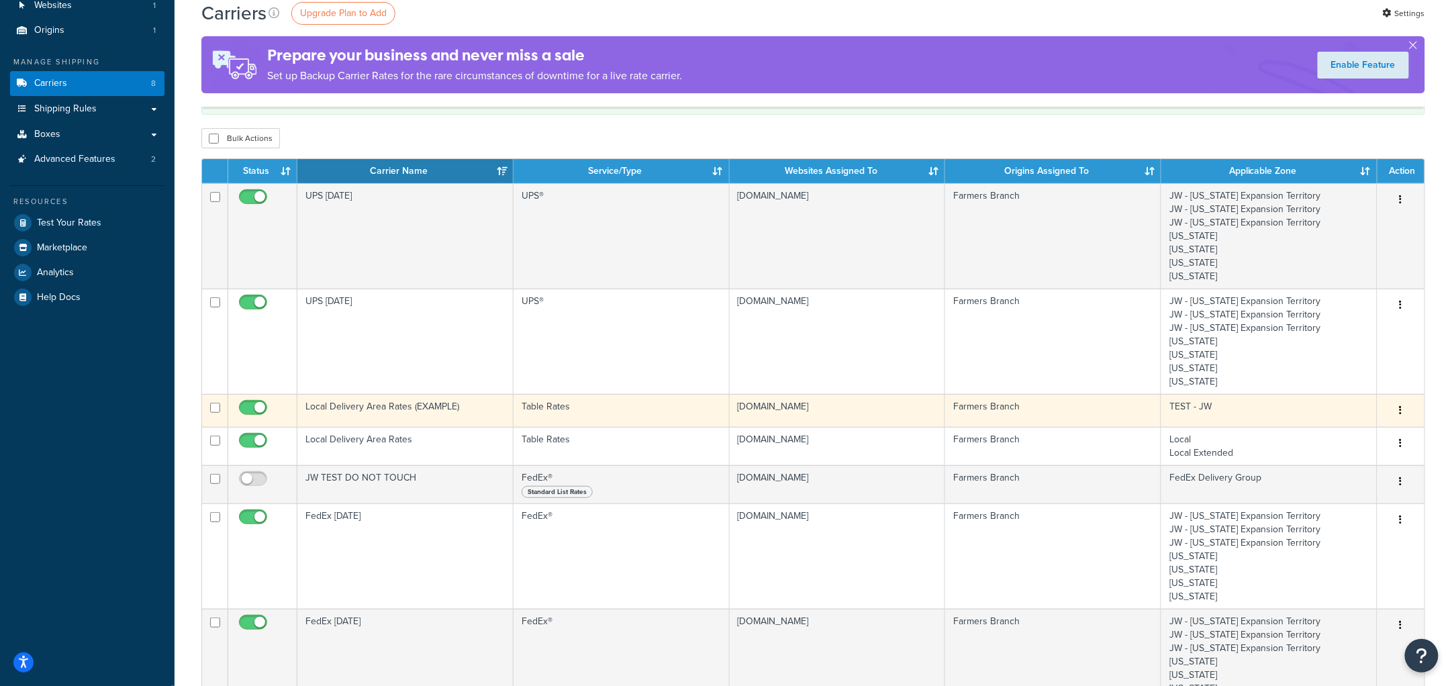
click at [428, 411] on td "Local Delivery Area Rates (EXAMPLE)" at bounding box center [405, 410] width 216 height 33
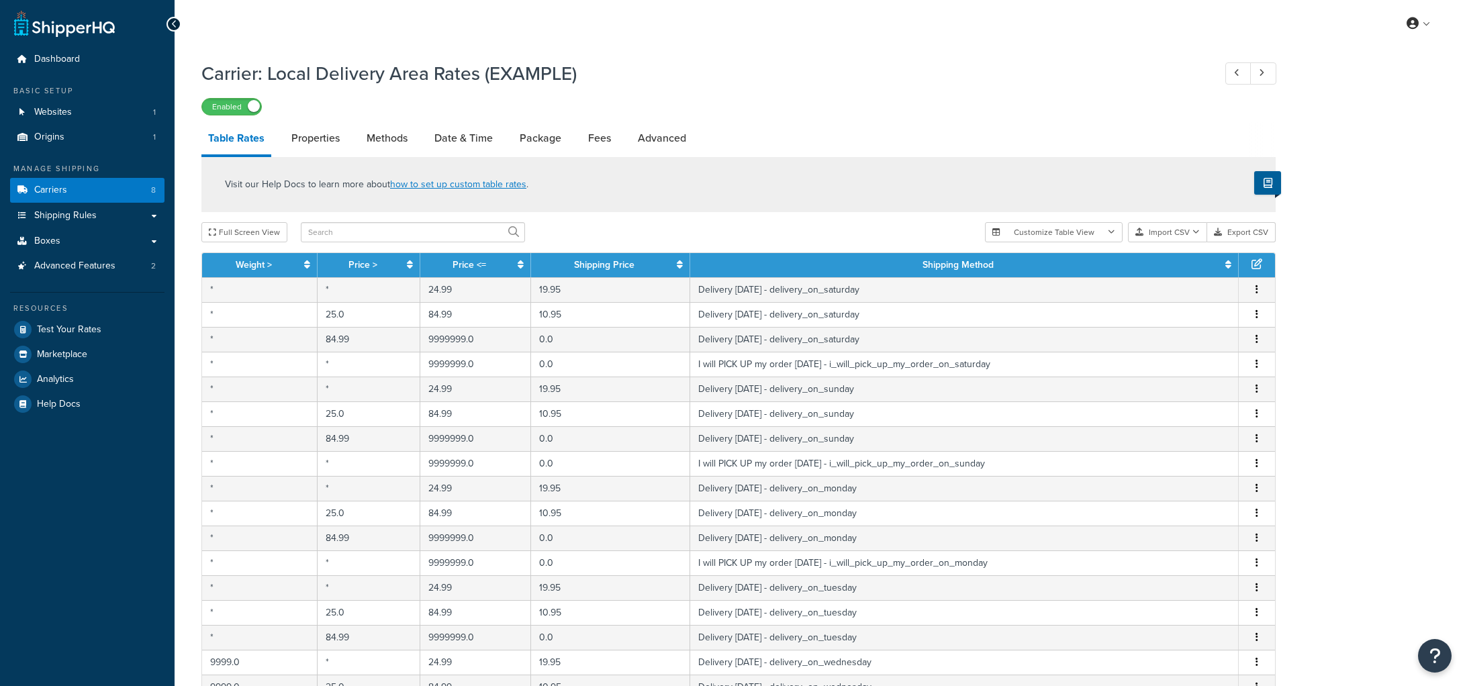
select select "25"
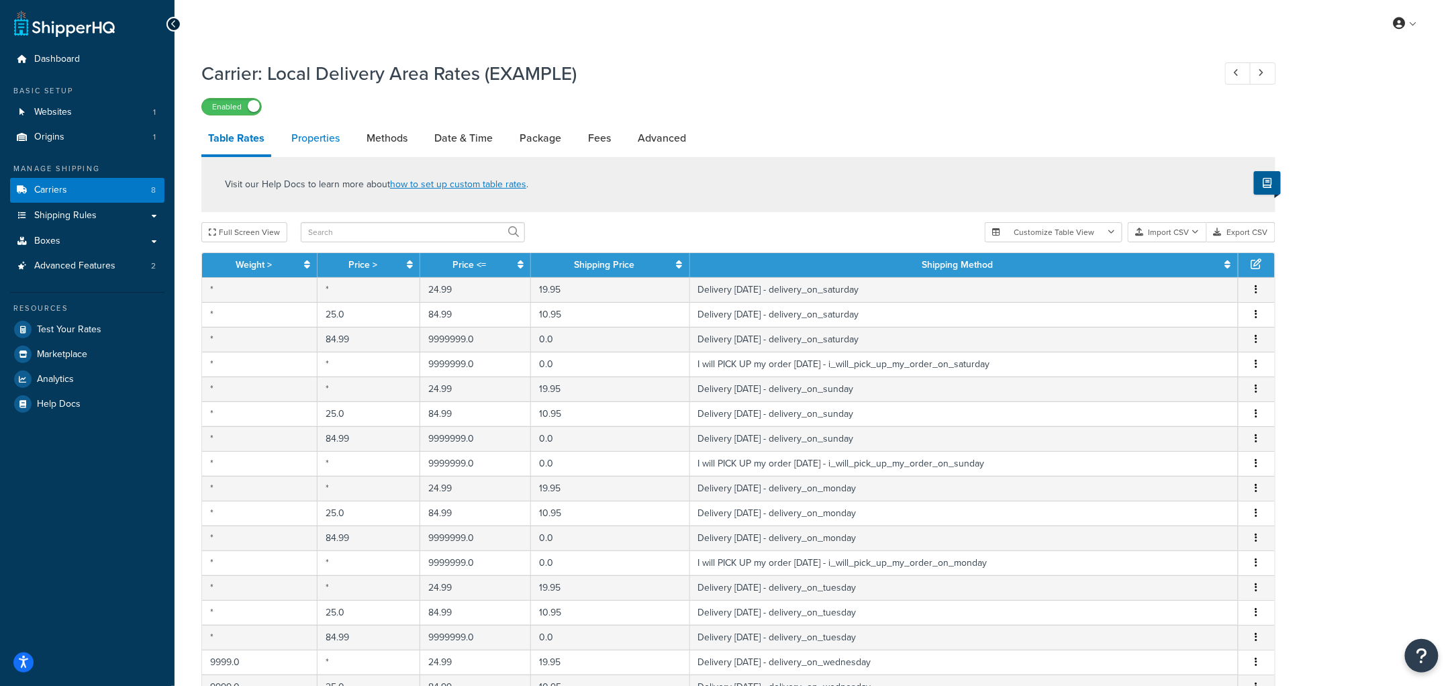
click at [307, 138] on link "Properties" at bounding box center [316, 138] width 62 height 32
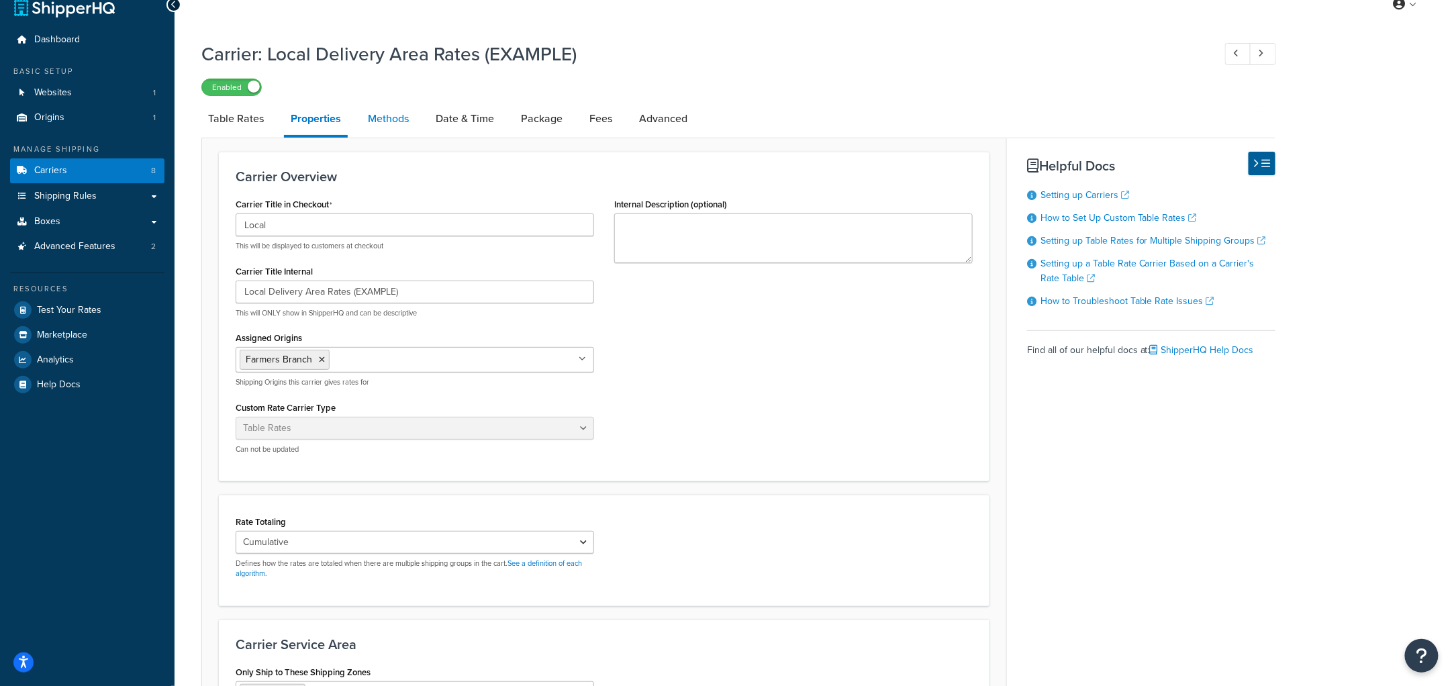
click at [391, 120] on link "Methods" at bounding box center [388, 119] width 54 height 32
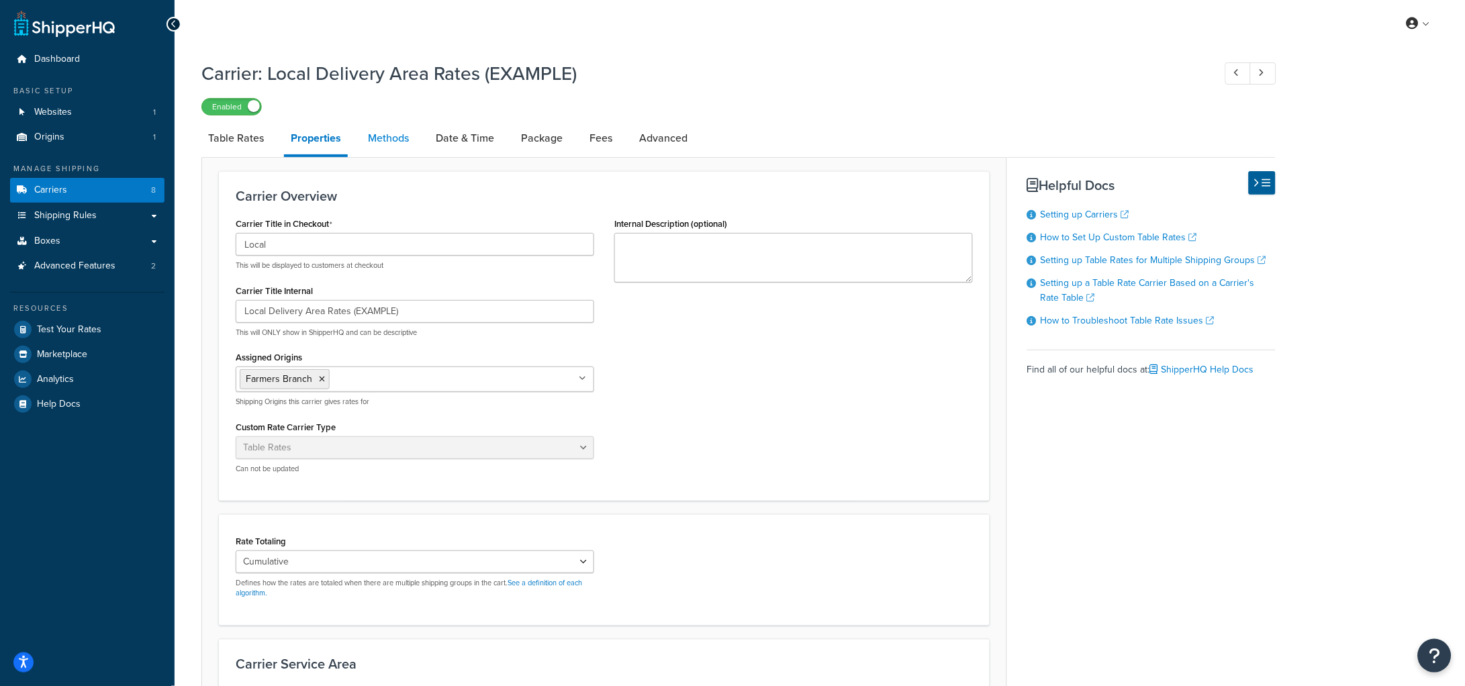
select select "25"
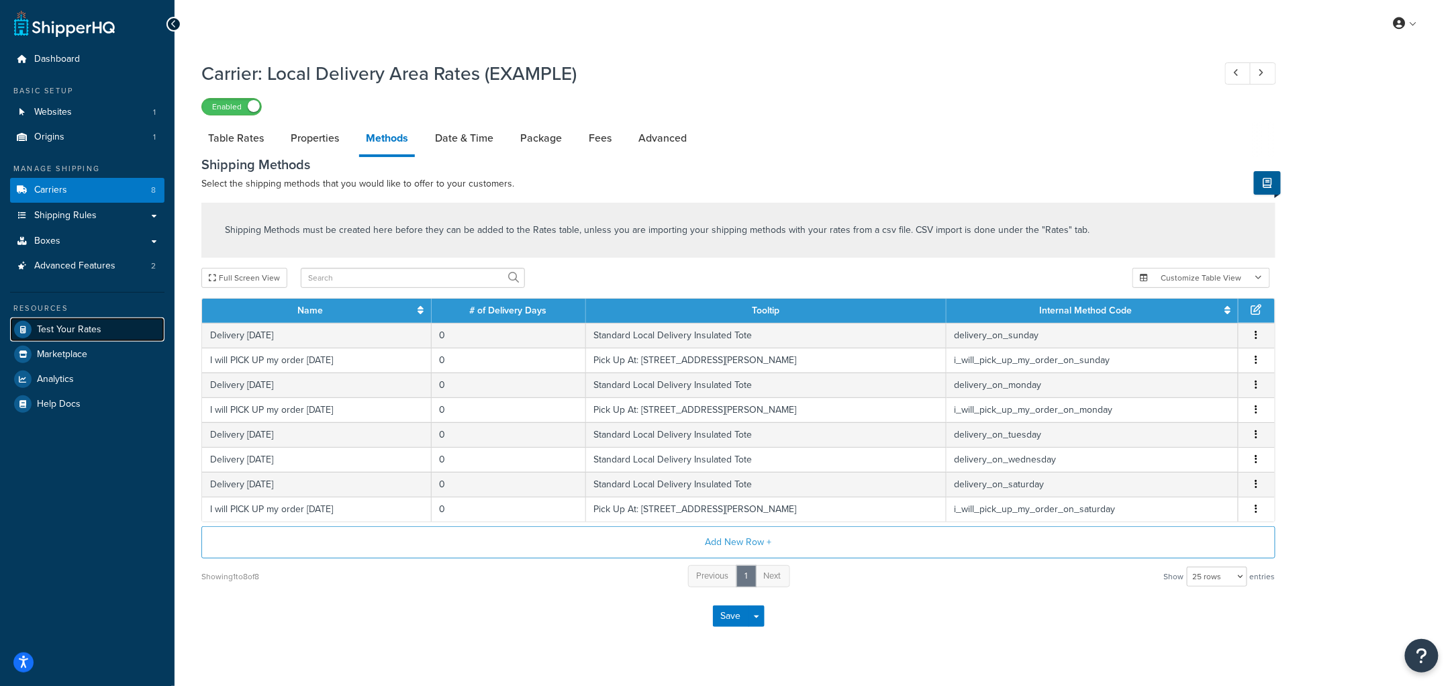
click at [85, 328] on span "Test Your Rates" at bounding box center [69, 329] width 64 height 11
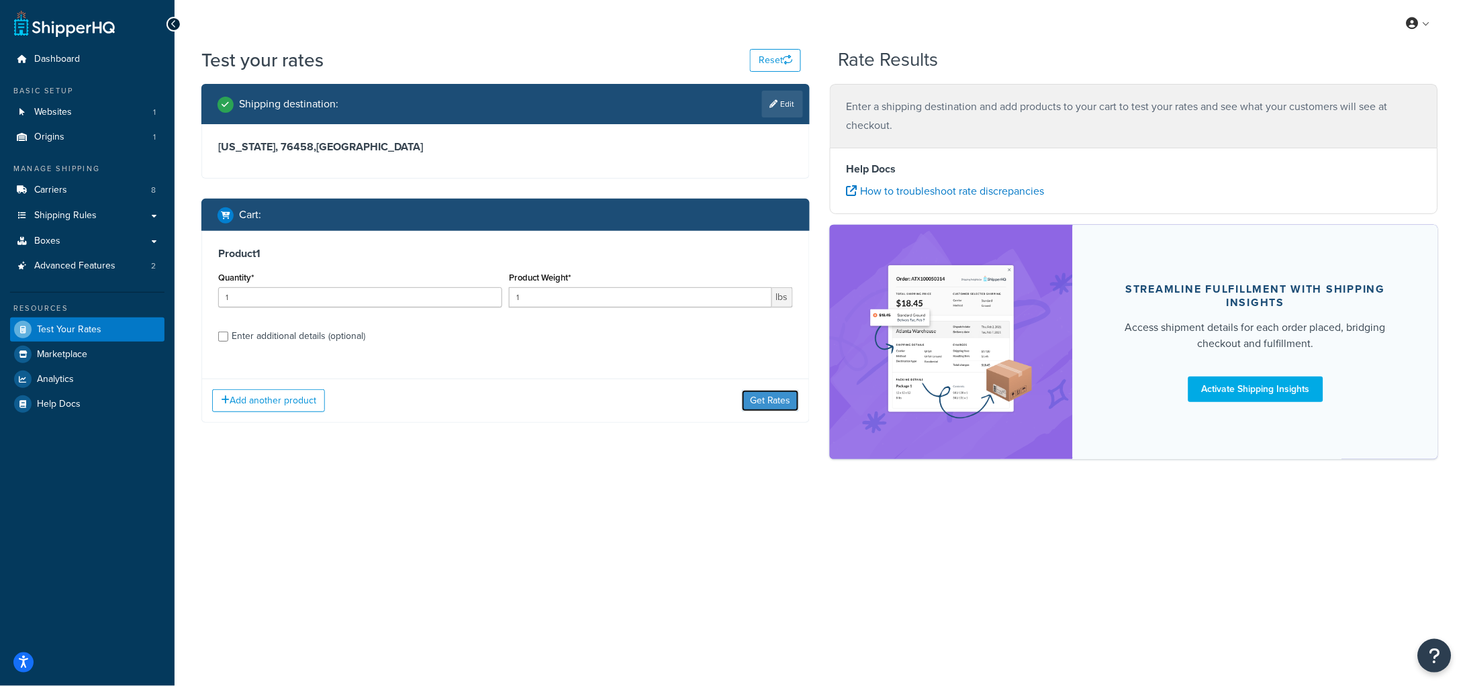
click at [767, 406] on button "Get Rates" at bounding box center [770, 400] width 57 height 21
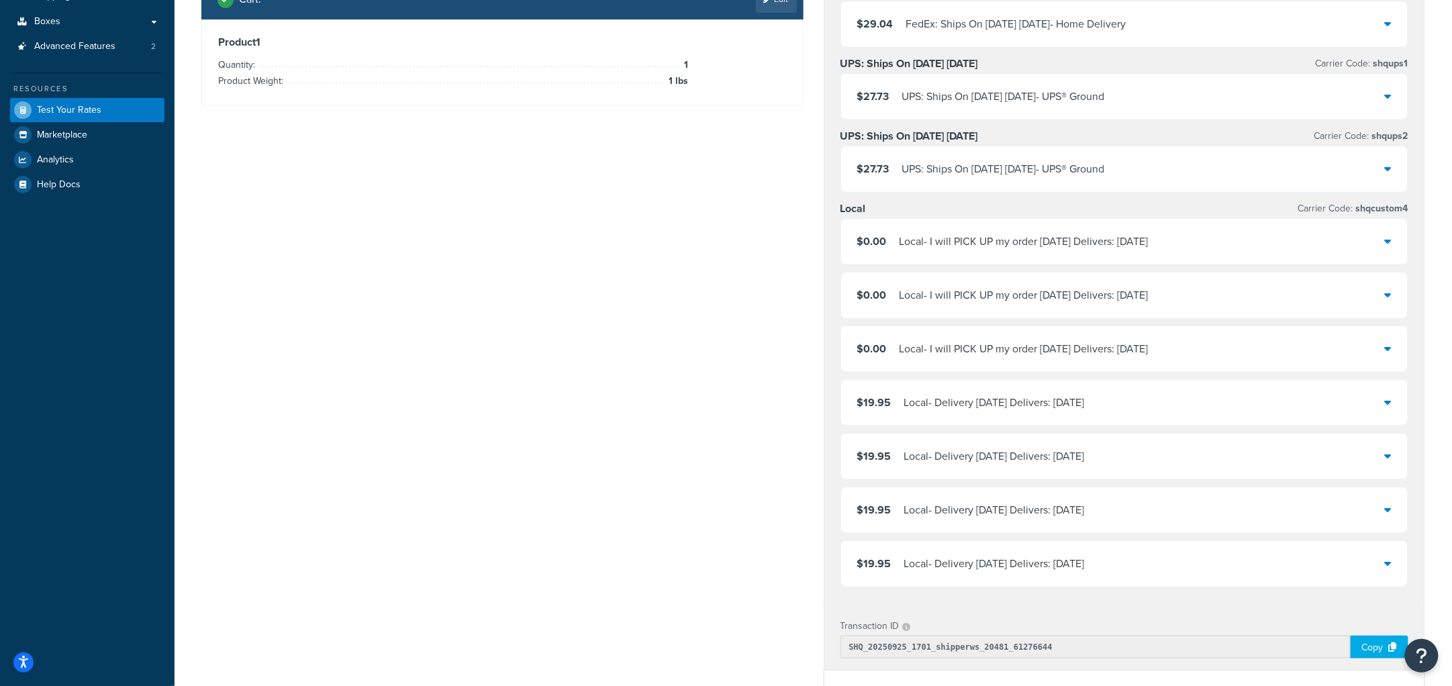
scroll to position [220, 0]
click at [533, 272] on div "Shipping destination : Edit [US_STATE], 76458 , [GEOGRAPHIC_DATA] Cart : Edit P…" at bounding box center [813, 429] width 1244 height 1131
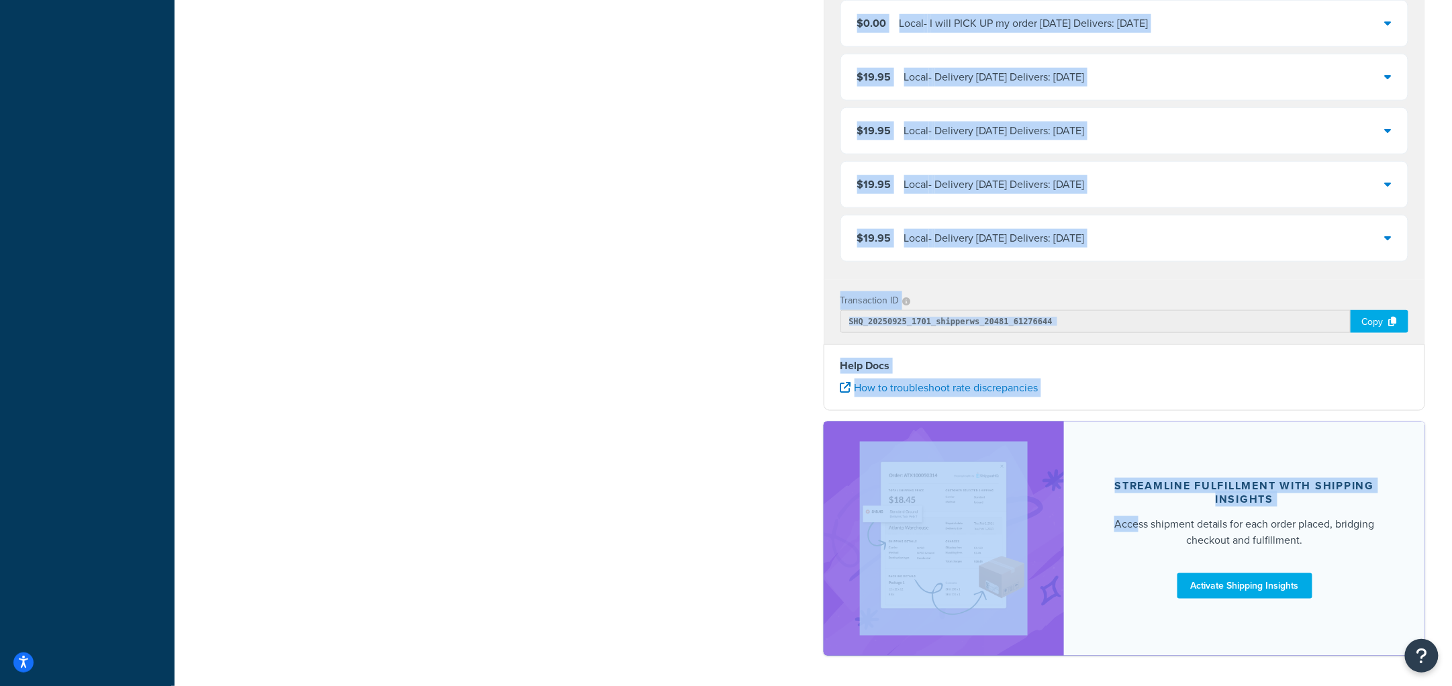
scroll to position [546, 0]
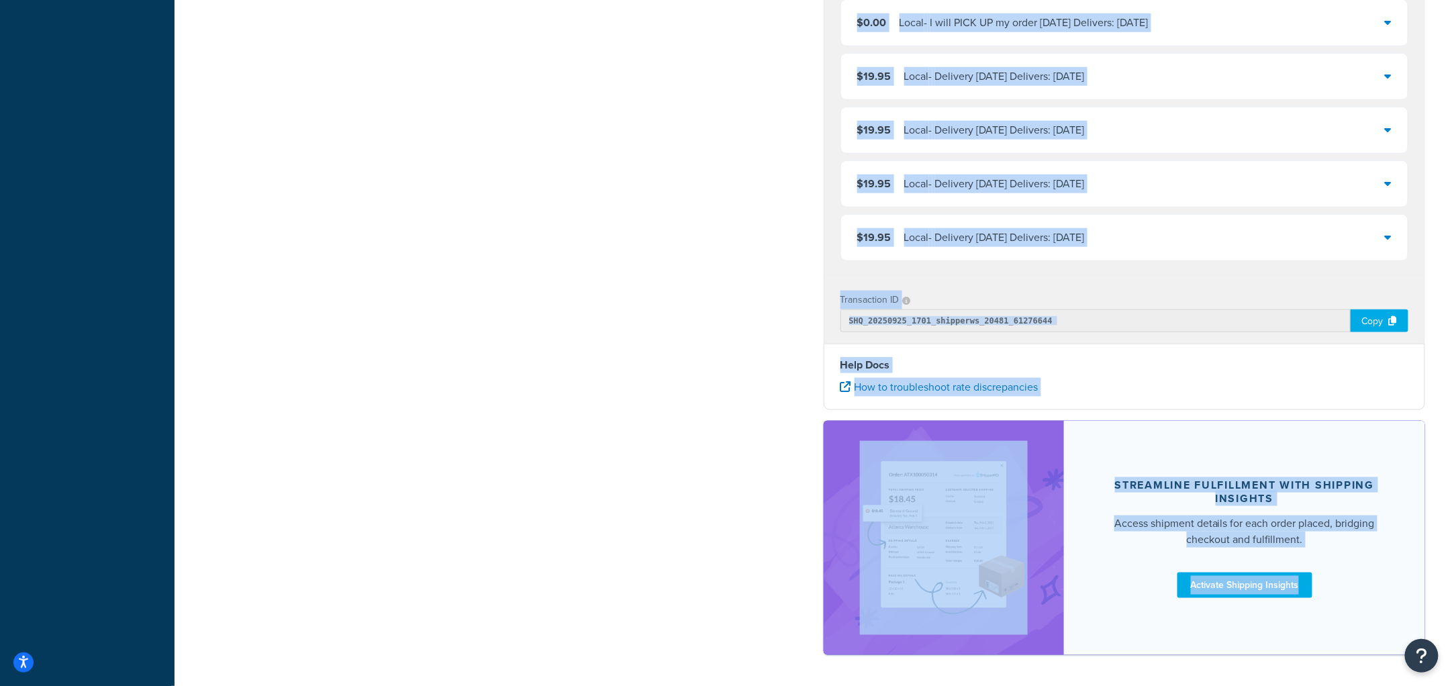
drag, startPoint x: 192, startPoint y: 53, endPoint x: 1319, endPoint y: 664, distance: 1281.7
click at [1319, 664] on div "Test your rates Reset Rate Results [DATE] 1:01 PM Shipping destination : Edit […" at bounding box center [814, 101] width 1278 height 1201
click at [1352, 672] on div "Test your rates Reset Rate Results [DATE] 1:01 PM Shipping destination : Edit […" at bounding box center [814, 102] width 1278 height 1201
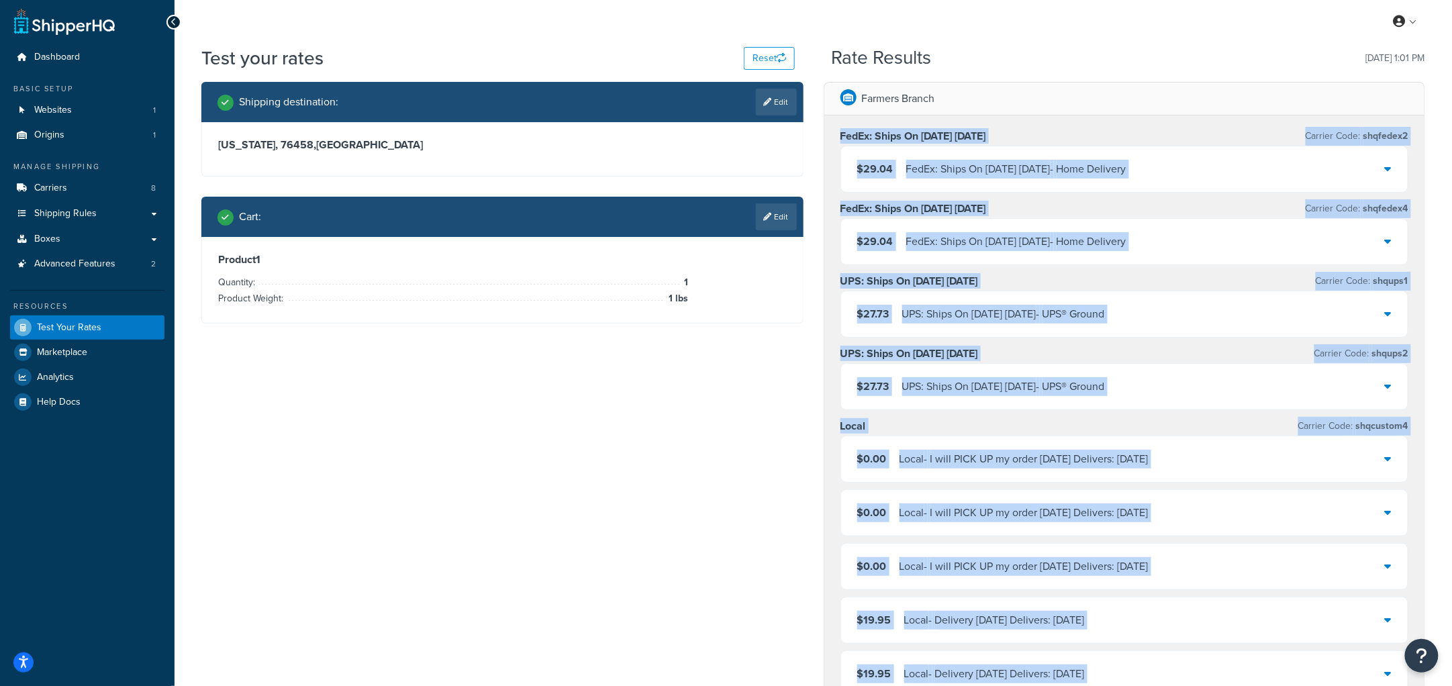
scroll to position [0, 0]
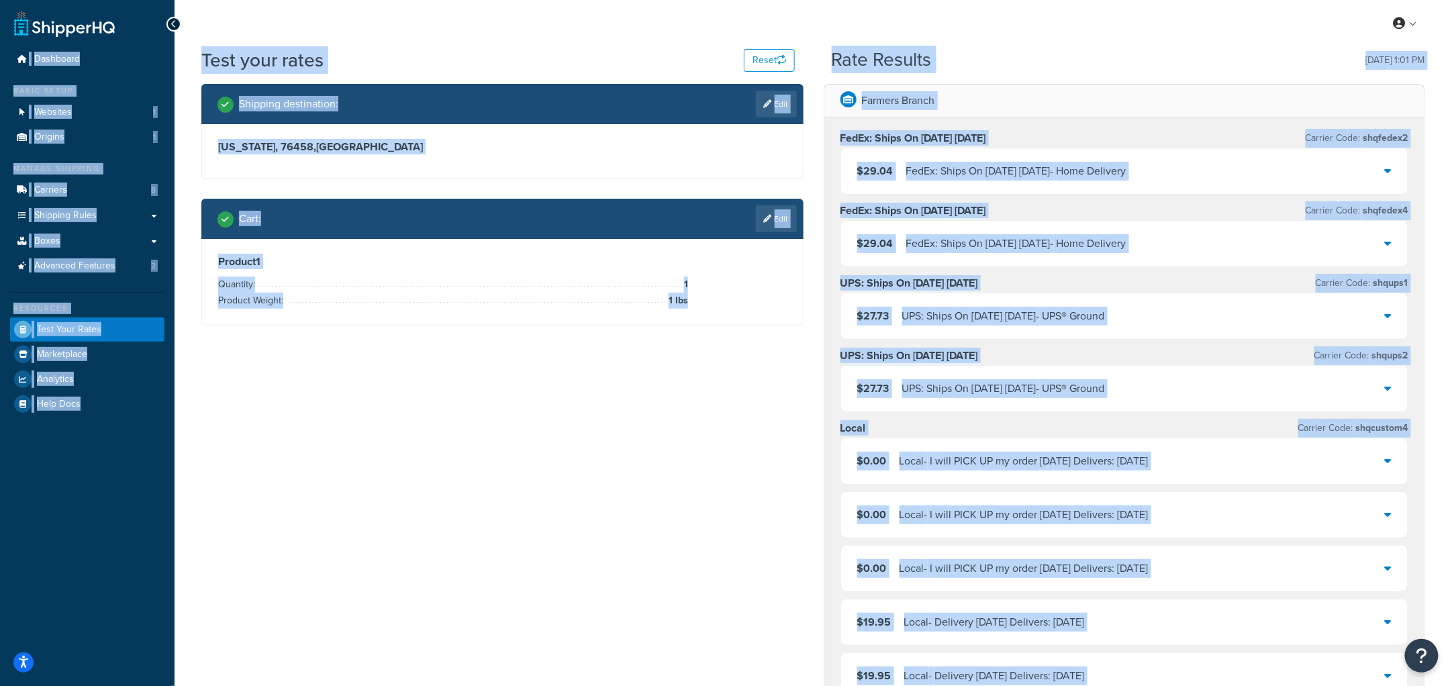
drag, startPoint x: 1352, startPoint y: 672, endPoint x: 0, endPoint y: 10, distance: 1505.0
click at [0, 10] on div "Dashboard Basic Setup Websites 1 Origins 1 Manage Shipping Carriers 8 Shipping …" at bounding box center [726, 641] width 1452 height 1282
click at [488, 61] on div "Test your rates Reset" at bounding box center [498, 60] width 594 height 26
drag, startPoint x: 1344, startPoint y: 534, endPoint x: 0, endPoint y: -6, distance: 1448.6
click at [0, 0] on html "Accessibility Screen-Reader Guide, Feedback, and Issue Reporting | New window S…" at bounding box center [726, 641] width 1452 height 1282
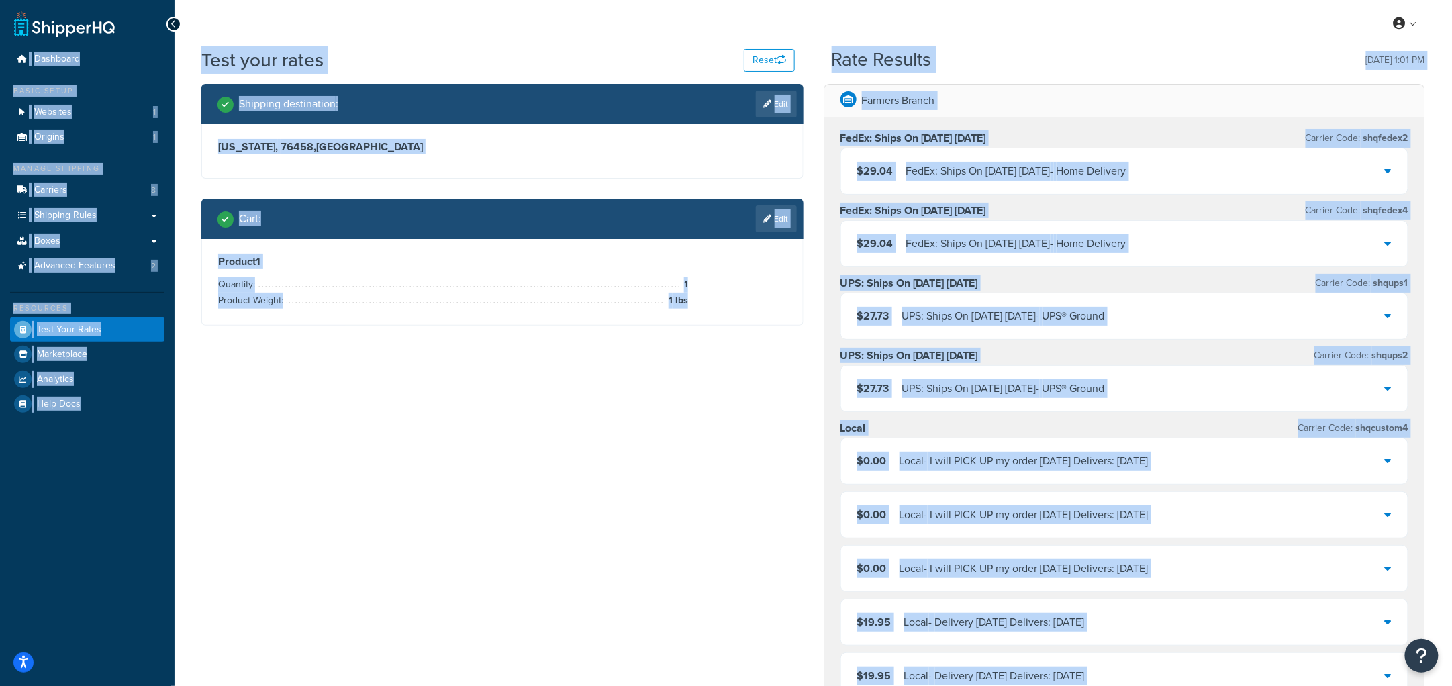
click at [771, 395] on div "Shipping destination : Edit [US_STATE], 76458 , [GEOGRAPHIC_DATA] Cart : Edit P…" at bounding box center [813, 649] width 1244 height 1131
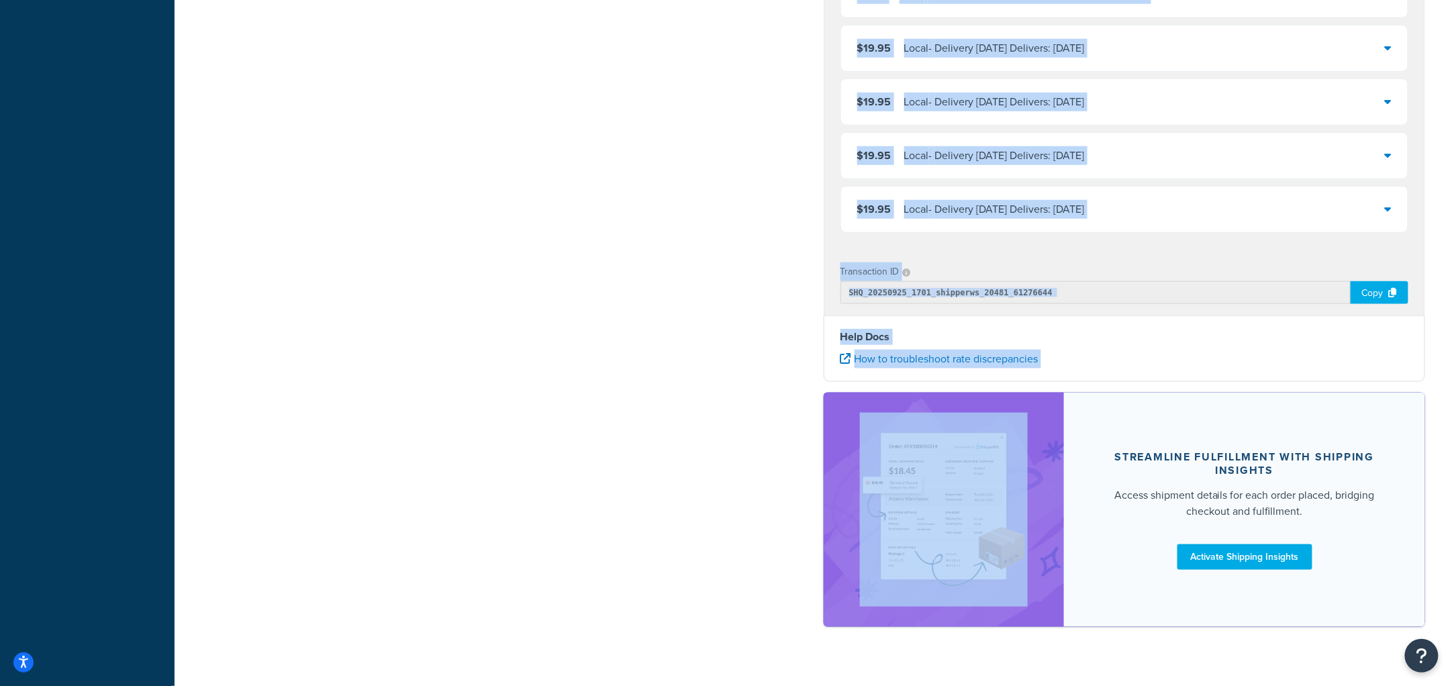
scroll to position [575, 0]
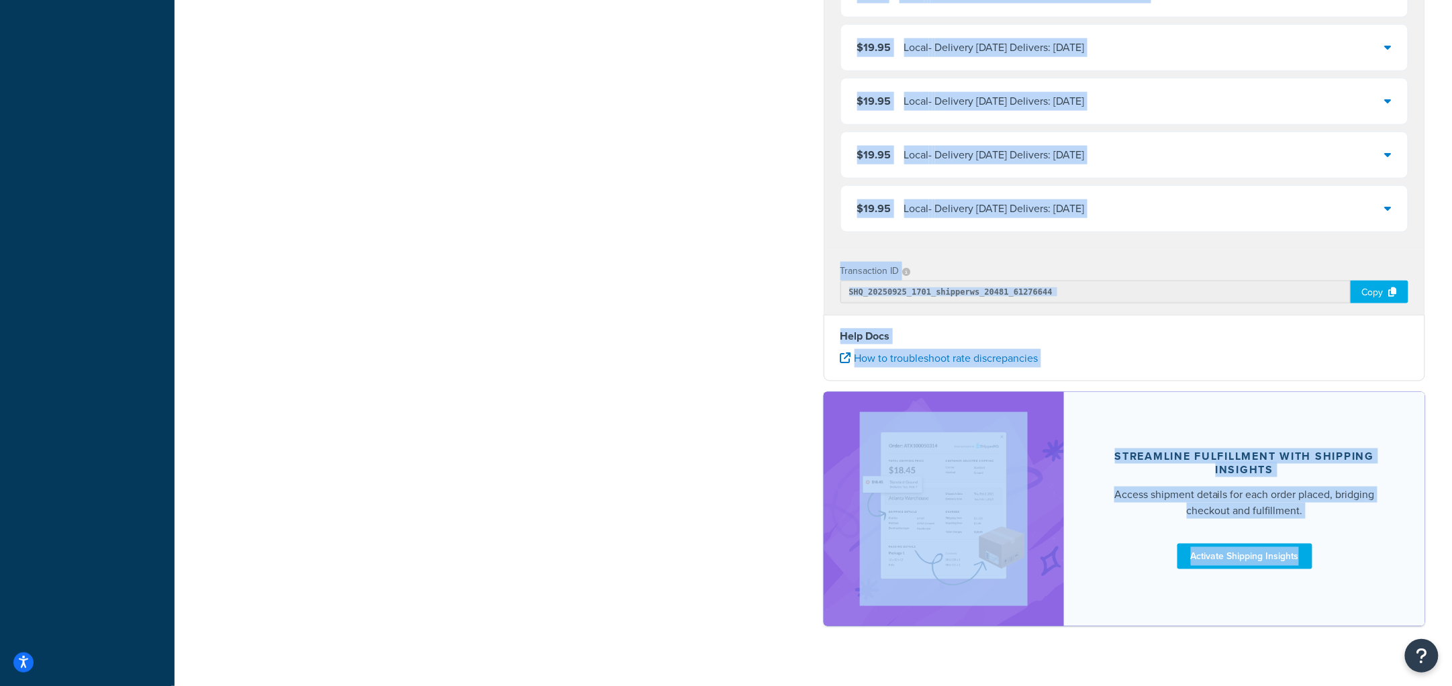
drag, startPoint x: 819, startPoint y: 42, endPoint x: 1340, endPoint y: 614, distance: 774.3
click at [1340, 614] on div "My Profile Billing Global Settings Contact Us Logout Test your rates Reset Rate…" at bounding box center [814, 66] width 1278 height 1282
click at [1340, 630] on div "Farmers Branch FedEx: Ships On [DATE] [DATE] Carrier Code: shqfedex2 $29.04 Fed…" at bounding box center [1125, 74] width 622 height 1131
click at [1341, 653] on div "Test your rates Reset Rate Results [DATE] 1:01 PM Shipping destination : Edit […" at bounding box center [814, 72] width 1278 height 1201
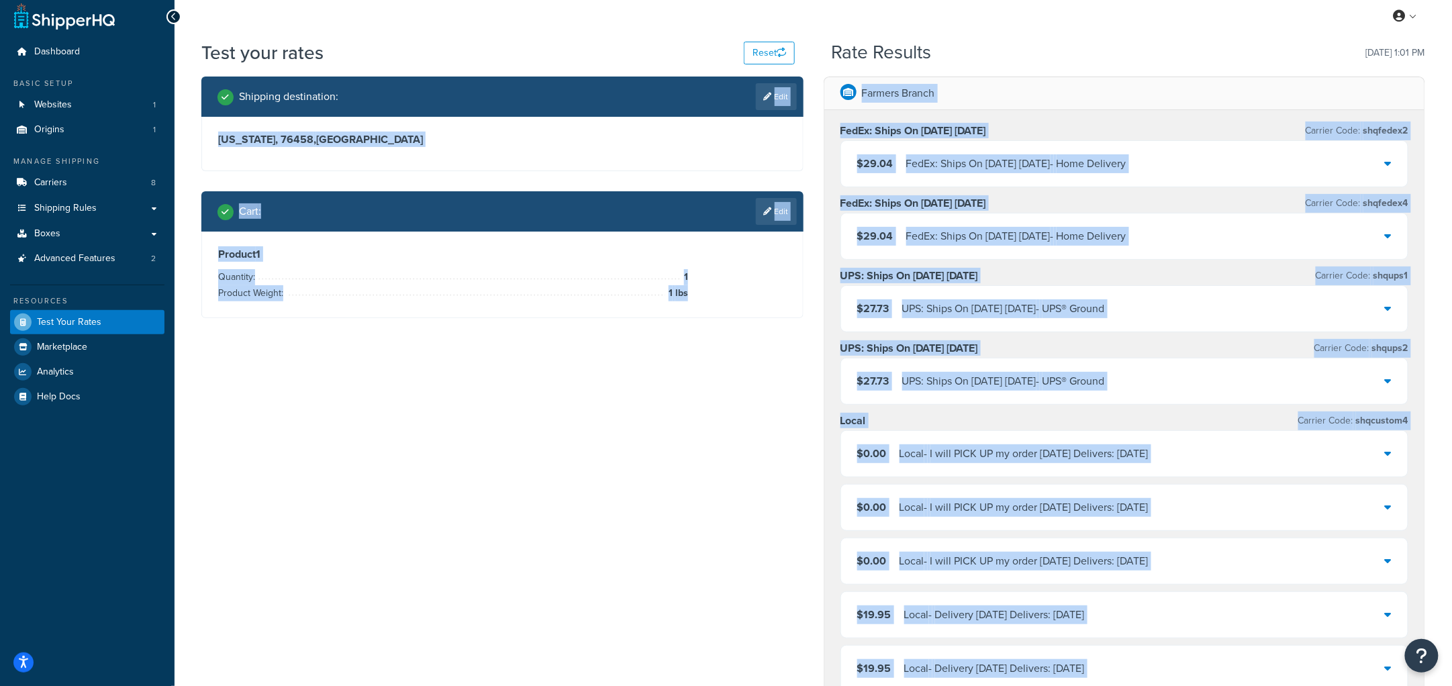
scroll to position [0, 0]
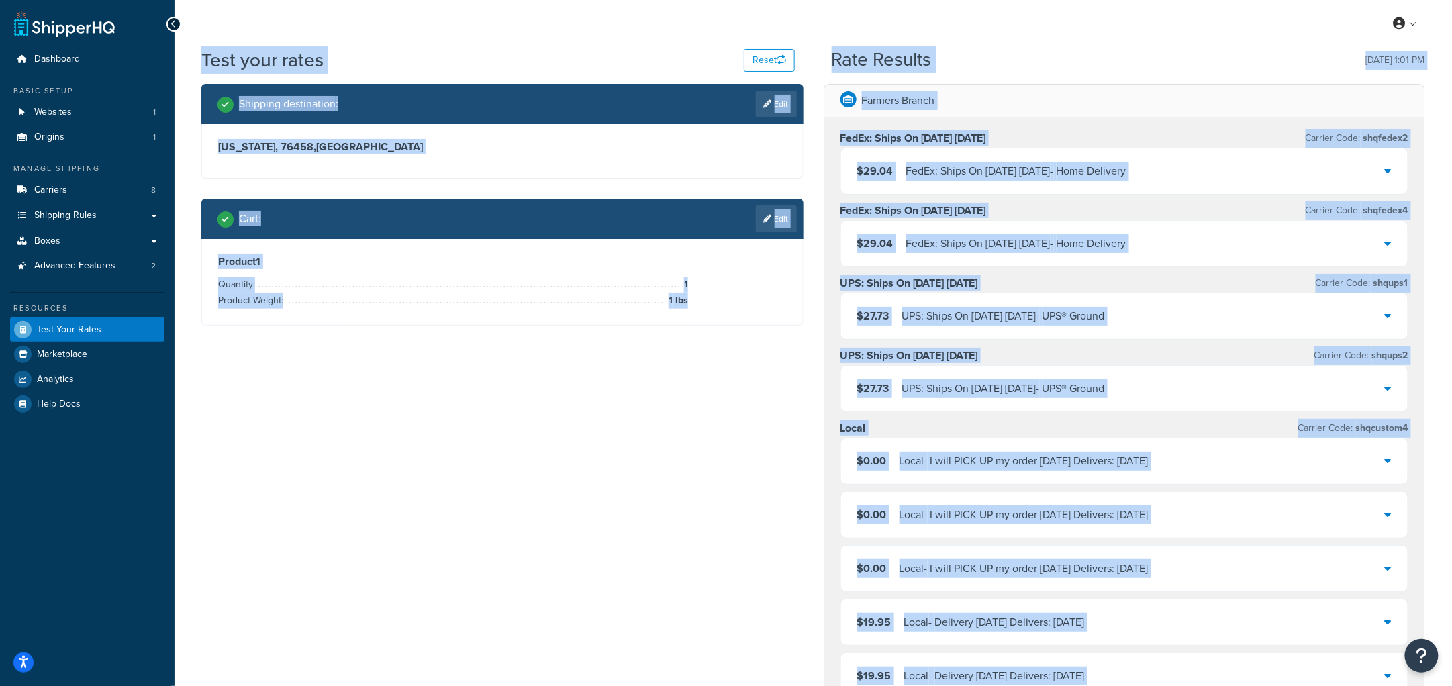
drag, startPoint x: 1341, startPoint y: 653, endPoint x: 92, endPoint y: 444, distance: 1266.2
click at [92, 444] on div "Dashboard Basic Setup Websites 1 Origins 1 Manage Shipping Carriers 8 Shipping …" at bounding box center [726, 641] width 1452 height 1282
click at [441, 491] on div "Shipping destination : Edit [US_STATE], 76458 , [GEOGRAPHIC_DATA] Cart : Edit P…" at bounding box center [813, 649] width 1244 height 1131
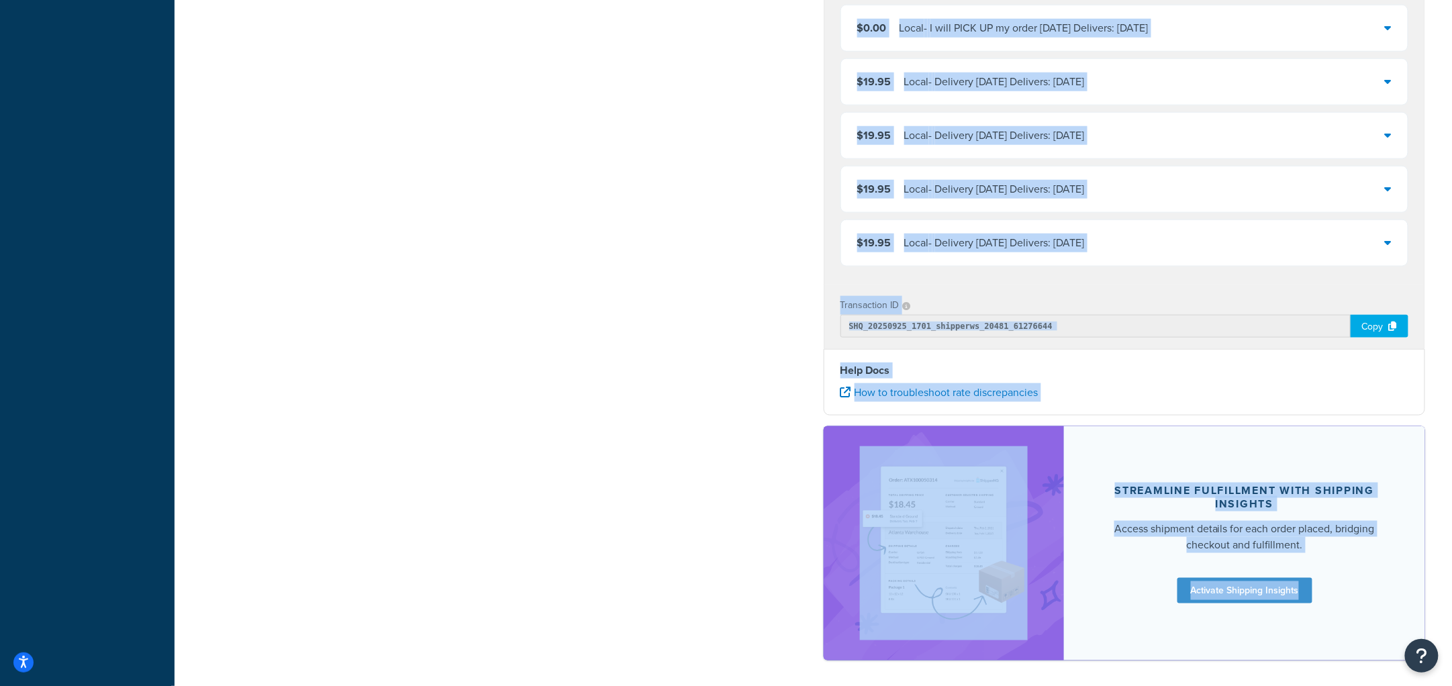
scroll to position [597, 0]
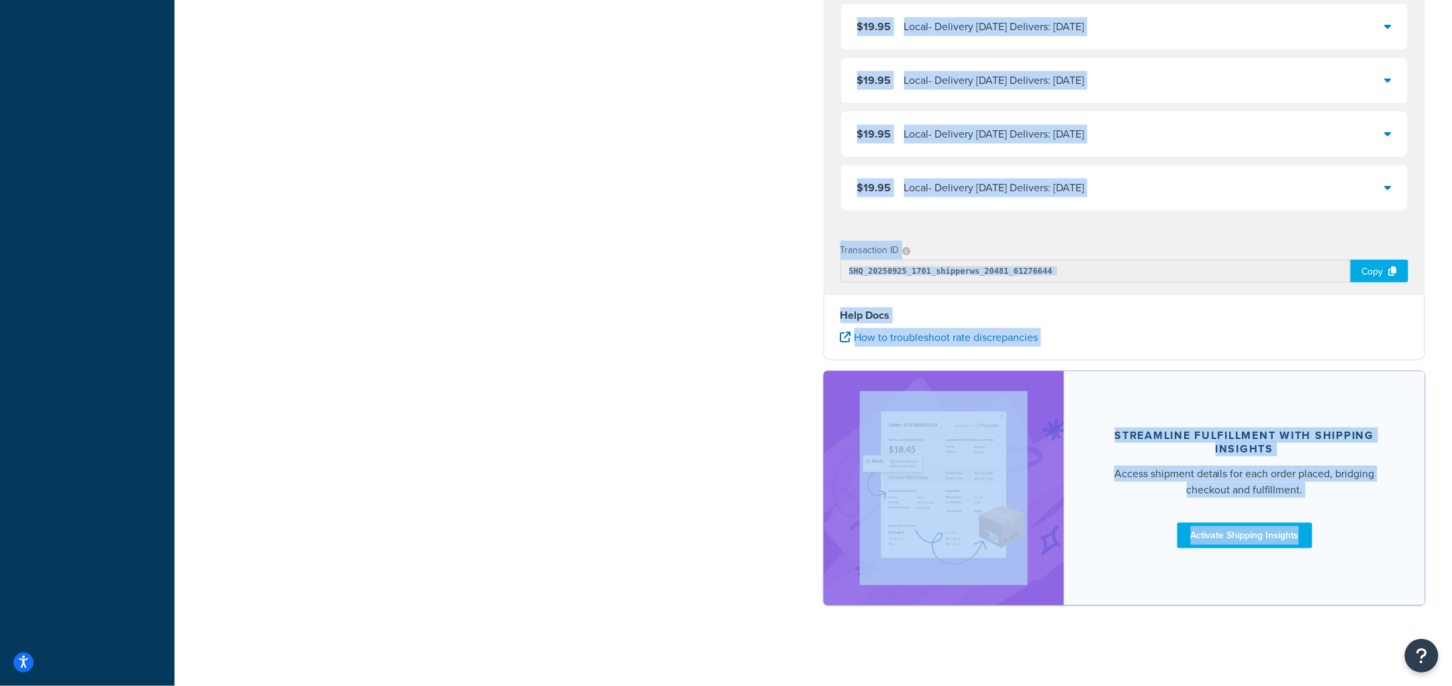
click at [1358, 590] on div "Streamline Fulfillment with Shipping Insights Access shipment details for each …" at bounding box center [1244, 488] width 361 height 234
click at [1368, 639] on div "Test your rates Reset Rate Results [DATE] 1:01 PM Shipping destination : Edit […" at bounding box center [814, 51] width 1278 height 1201
click at [1360, 631] on div "Test your rates Reset Rate Results [DATE] 1:01 PM Shipping destination : Edit […" at bounding box center [814, 51] width 1278 height 1201
click at [1340, 639] on div "Test your rates Reset Rate Results [DATE] 1:01 PM Shipping destination : Edit […" at bounding box center [814, 51] width 1278 height 1201
click at [1348, 367] on div "Farmers Branch FedEx: Ships On [DATE] [DATE] Carrier Code: shqfedex2 $29.04 Fed…" at bounding box center [1125, 53] width 622 height 1131
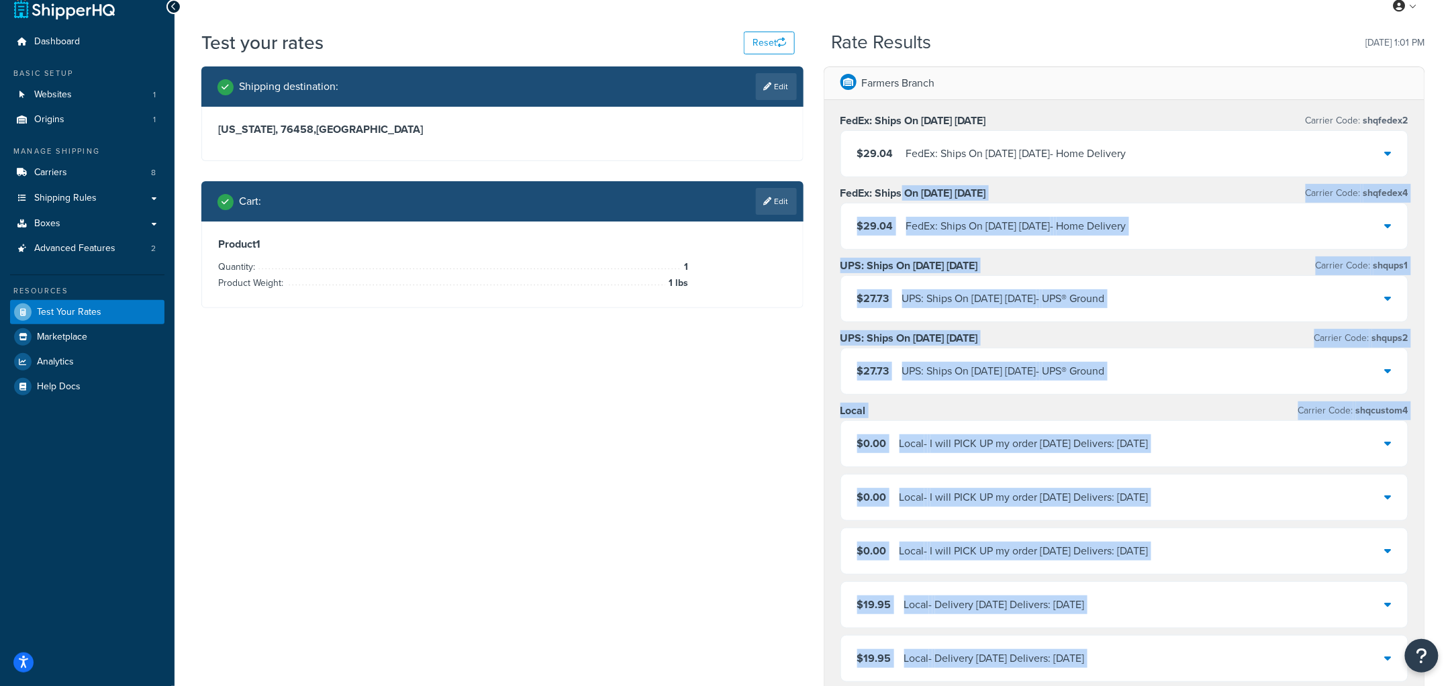
scroll to position [0, 0]
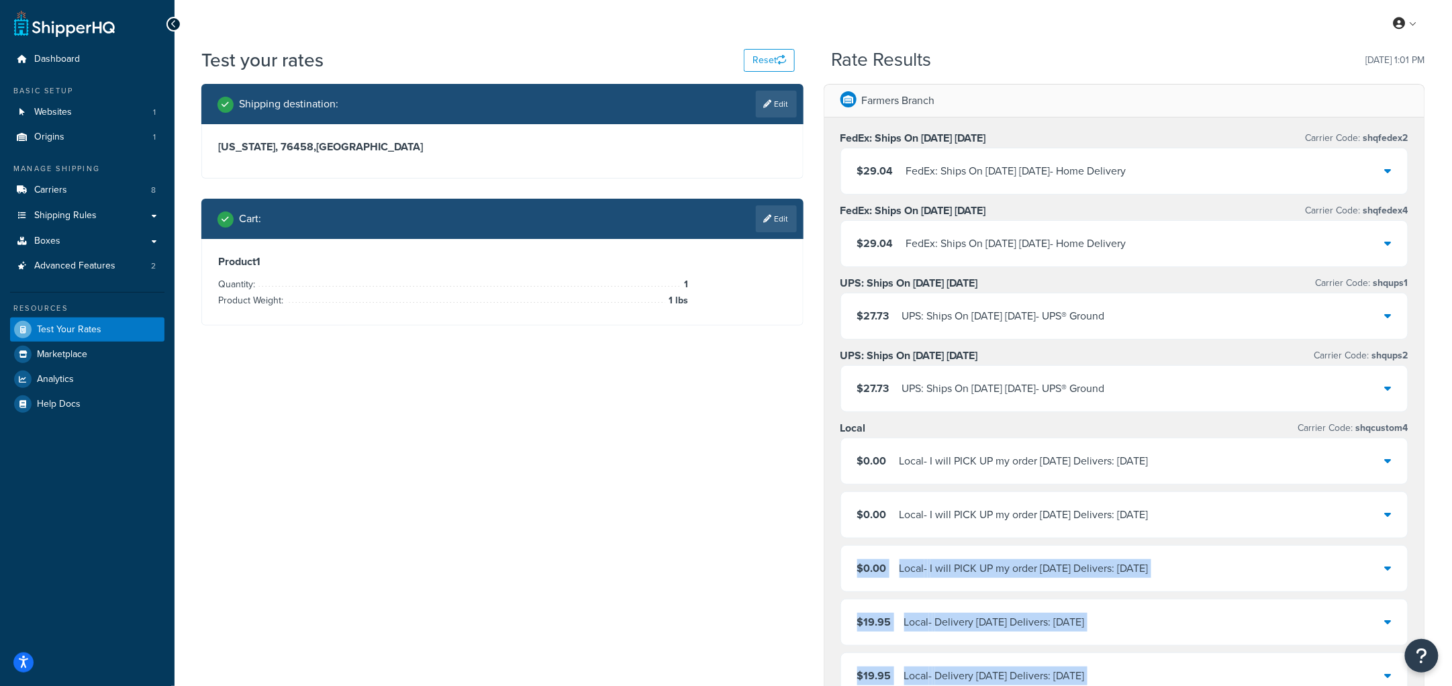
drag, startPoint x: 1340, startPoint y: 647, endPoint x: 816, endPoint y: 572, distance: 529.1
click at [816, 572] on div "Test your rates Reset Rate Results [DATE] 1:01 PM Shipping destination : Edit […" at bounding box center [814, 647] width 1278 height 1201
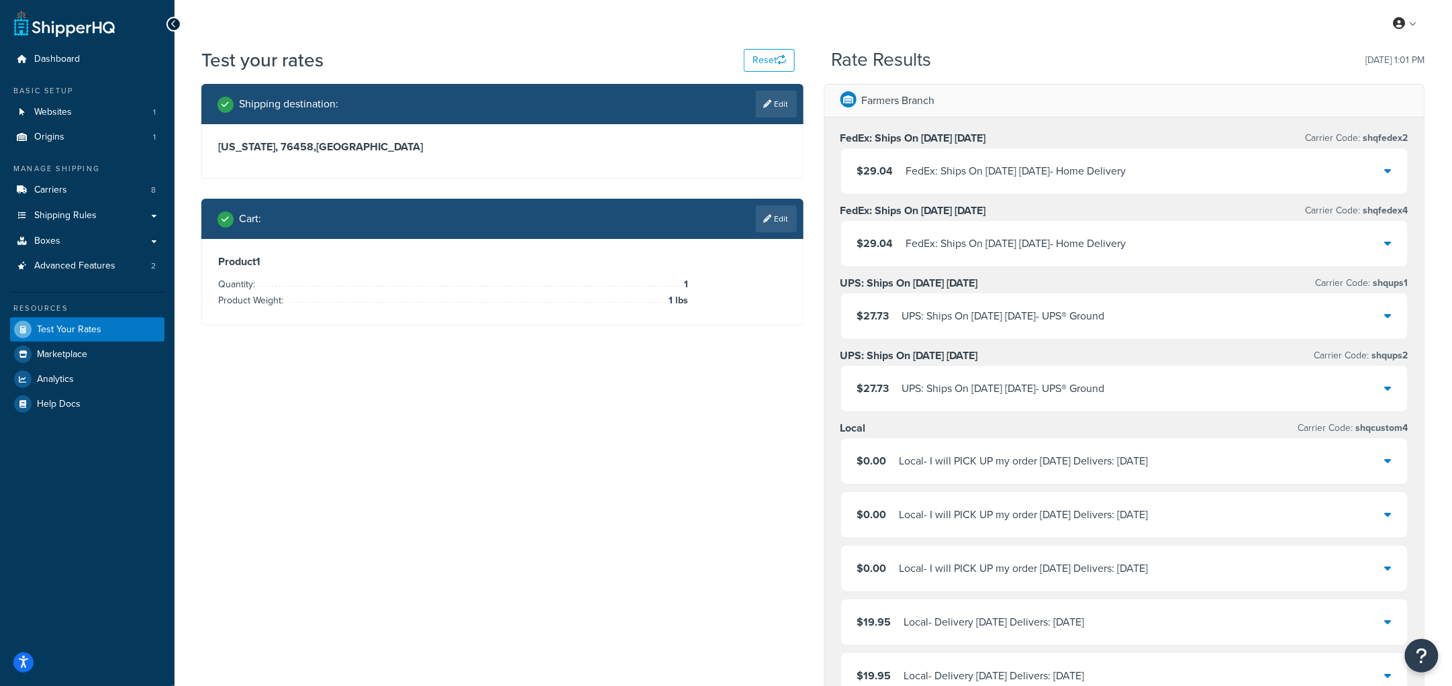
click at [771, 524] on div "Shipping destination : Edit [US_STATE], 76458 , [GEOGRAPHIC_DATA] Cart : Edit P…" at bounding box center [813, 649] width 1244 height 1131
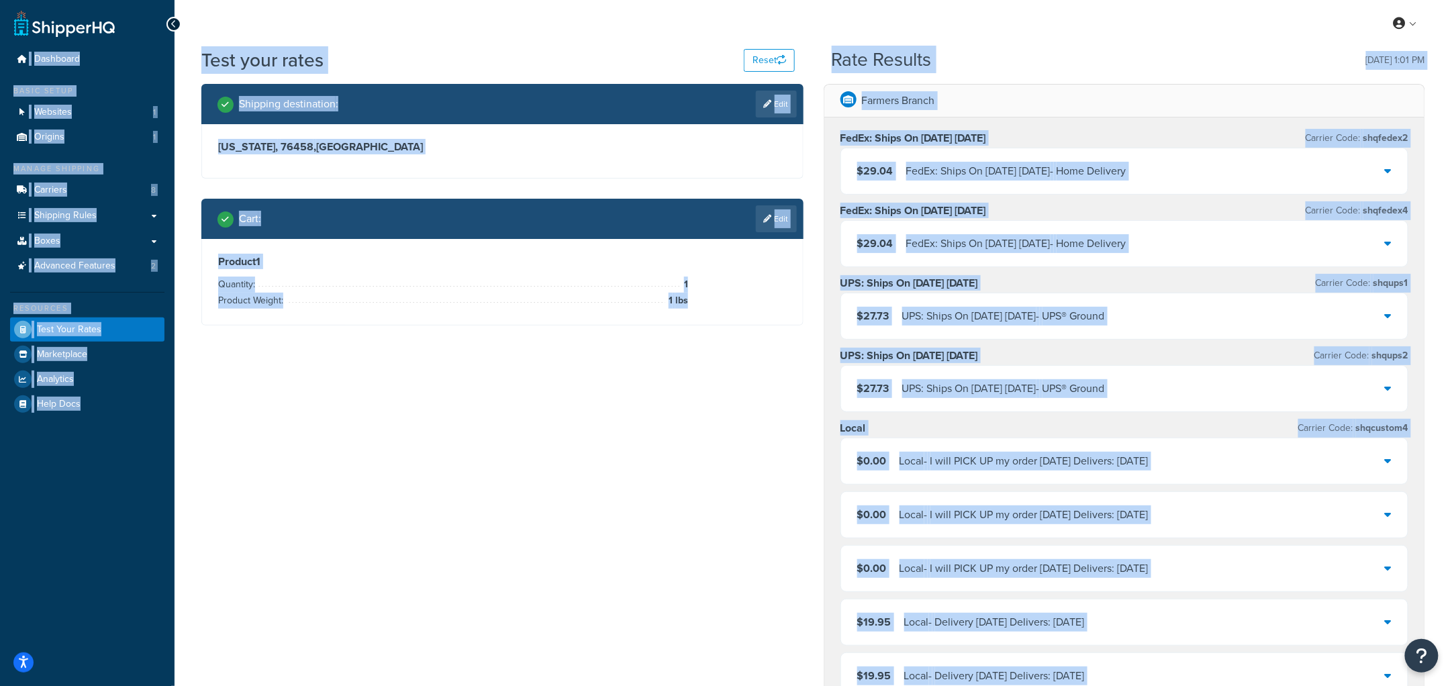
drag, startPoint x: 1323, startPoint y: 654, endPoint x: 0, endPoint y: -9, distance: 1479.5
click at [0, 0] on html "Accessibility Screen-Reader Guide, Feedback, and Issue Reporting | New window S…" at bounding box center [726, 641] width 1452 height 1282
click at [696, 444] on div "Shipping destination : Edit [US_STATE], 76458 , [GEOGRAPHIC_DATA] Cart : Edit P…" at bounding box center [813, 649] width 1244 height 1131
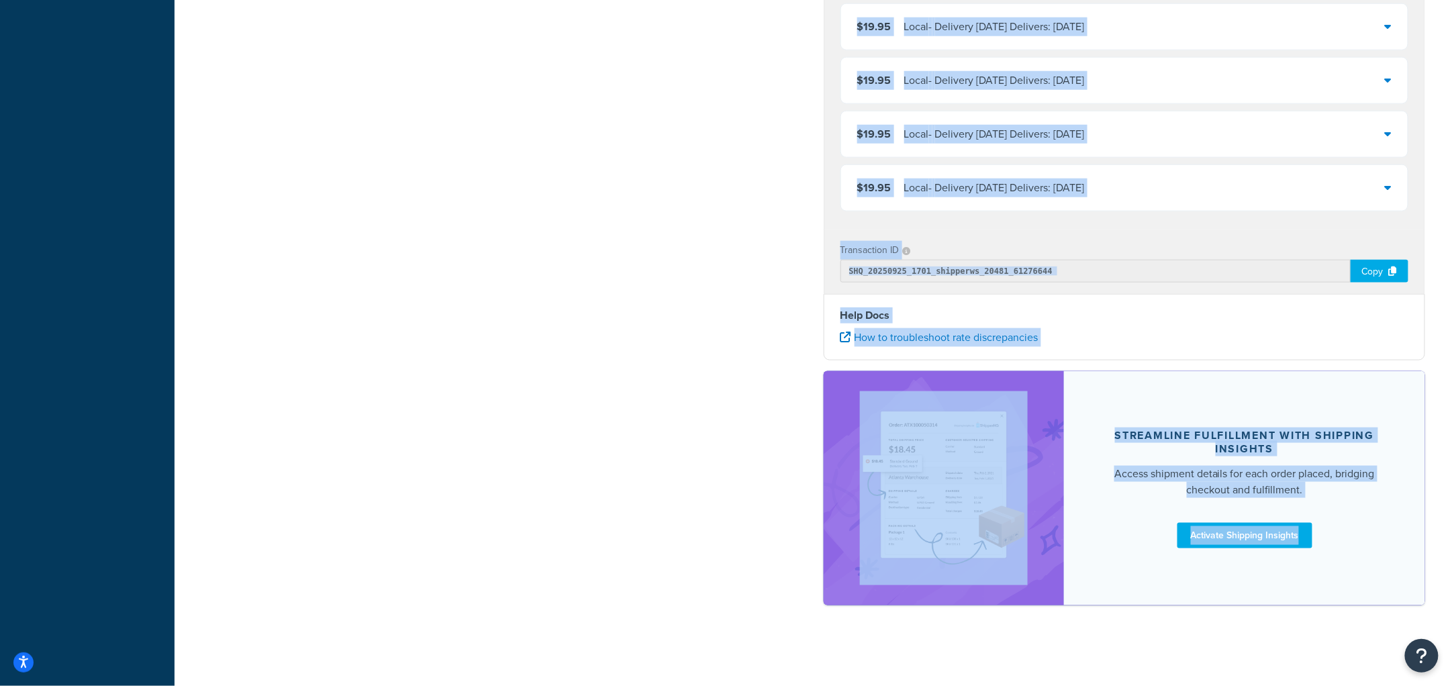
scroll to position [597, 0]
click at [1351, 596] on div "Streamline Fulfillment with Shipping Insights Access shipment details for each …" at bounding box center [1244, 488] width 361 height 234
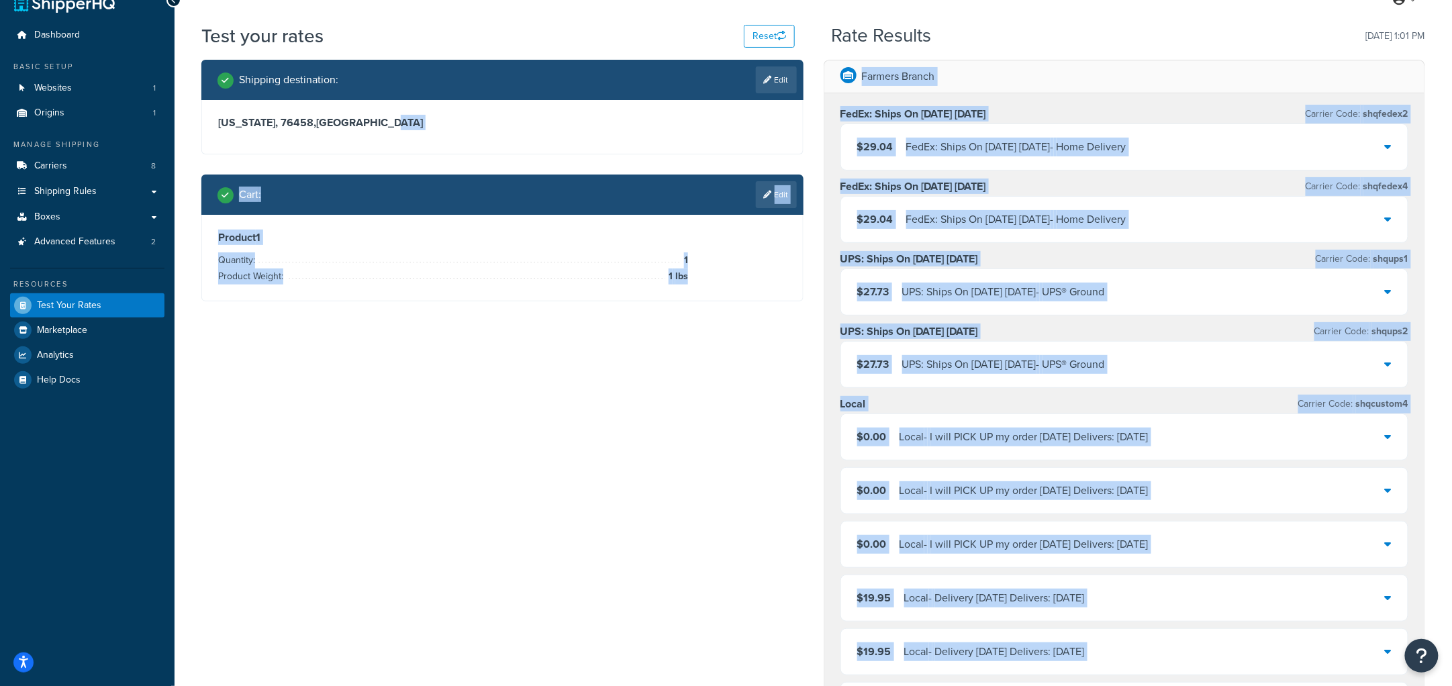
scroll to position [0, 0]
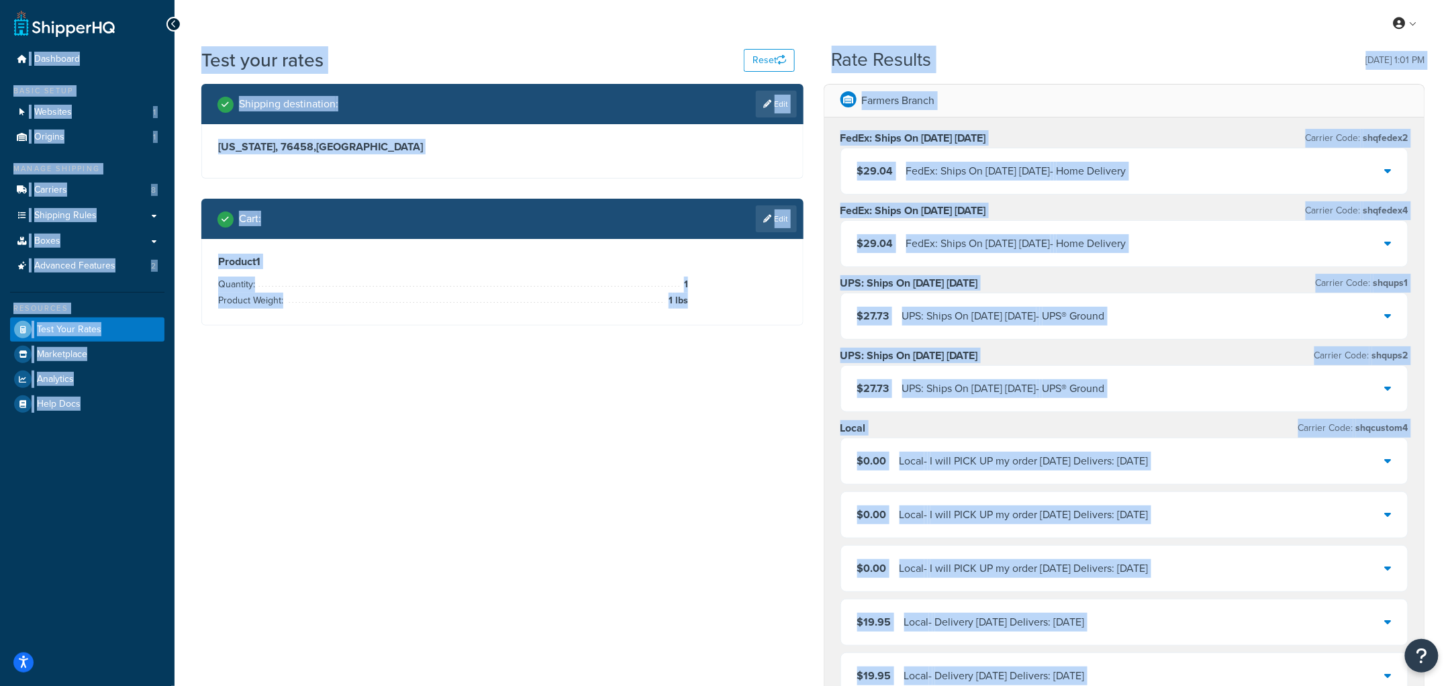
drag, startPoint x: 1364, startPoint y: 626, endPoint x: 0, endPoint y: 32, distance: 1488.1
click at [0, 32] on div "Dashboard Basic Setup Websites 1 Origins 1 Manage Shipping Carriers 8 Shipping …" at bounding box center [726, 641] width 1452 height 1282
click at [715, 447] on div "Shipping destination : Edit [US_STATE], 76458 , [GEOGRAPHIC_DATA] Cart : Edit P…" at bounding box center [813, 649] width 1244 height 1131
drag, startPoint x: 1372, startPoint y: 635, endPoint x: 0, endPoint y: -1, distance: 1511.9
click at [0, 0] on html "Accessibility Screen-Reader Guide, Feedback, and Issue Reporting | New window S…" at bounding box center [726, 641] width 1452 height 1282
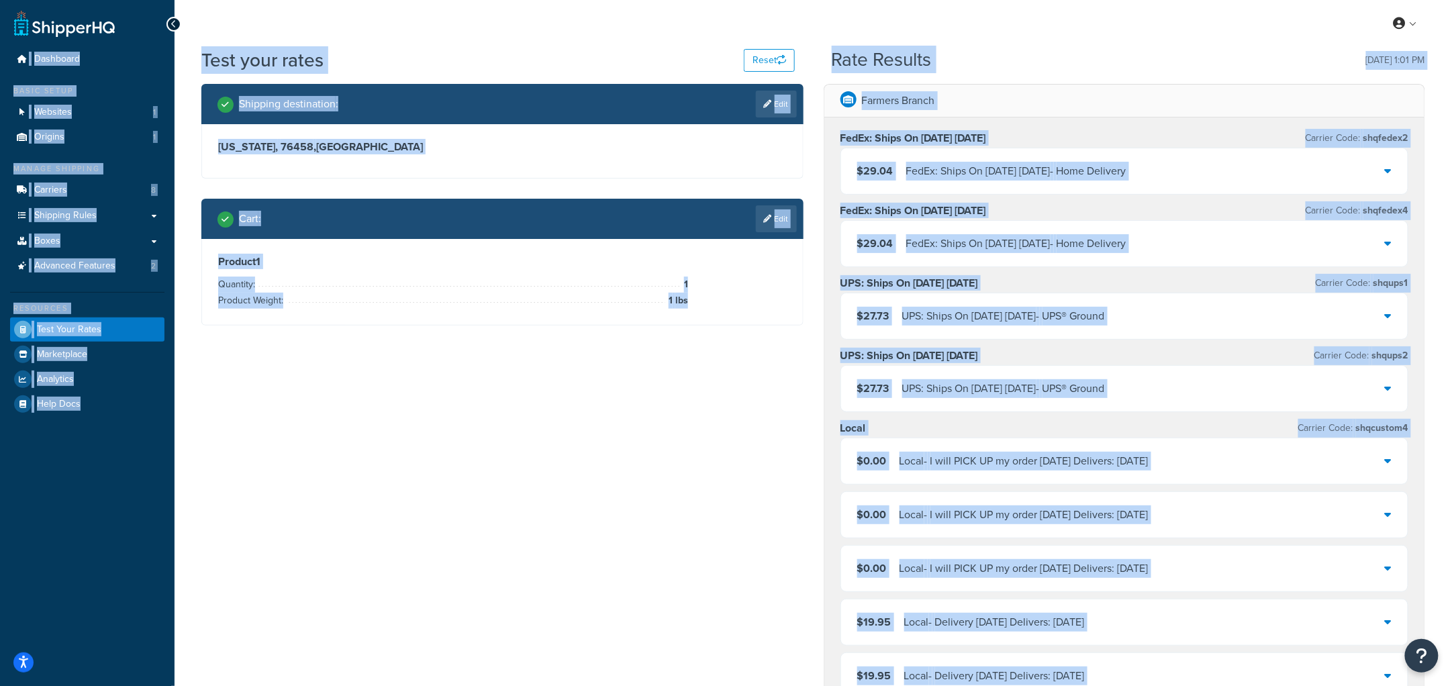
drag, startPoint x: 434, startPoint y: 521, endPoint x: 433, endPoint y: 512, distance: 8.8
click at [435, 518] on div "Shipping destination : Edit [US_STATE], 76458 , [GEOGRAPHIC_DATA] Cart : Edit P…" at bounding box center [813, 649] width 1244 height 1131
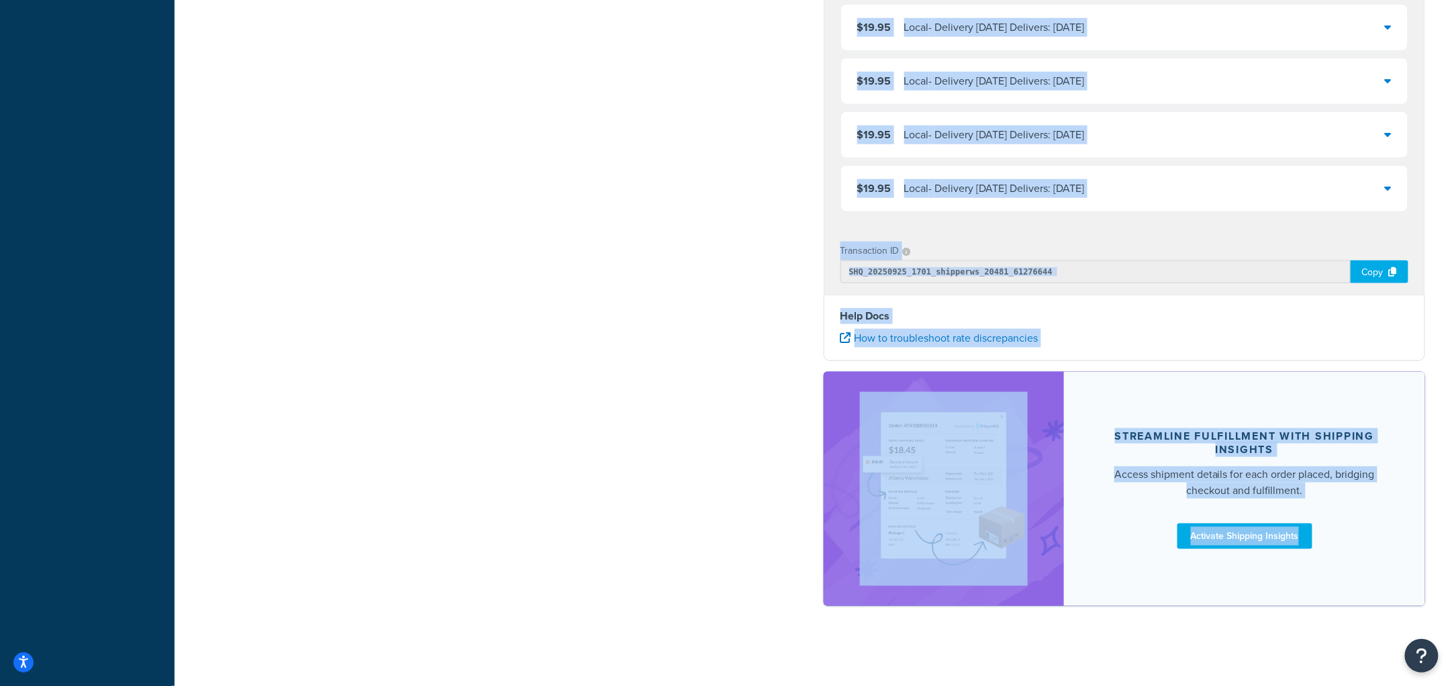
scroll to position [597, 0]
click at [1346, 607] on div "Farmers Branch FedEx: Ships On [DATE] [DATE] Carrier Code: shqfedex2 $29.04 Fed…" at bounding box center [1125, 53] width 622 height 1131
click at [1335, 637] on div "Test your rates Reset Rate Results [DATE] 1:01 PM Shipping destination : Edit […" at bounding box center [814, 51] width 1278 height 1201
click at [1349, 651] on div "Test your rates Reset Rate Results [DATE] 1:01 PM Shipping destination : Edit […" at bounding box center [814, 51] width 1278 height 1201
click at [1324, 658] on div "My Profile Billing Global Settings Contact Us Logout Test your rates Reset Rate…" at bounding box center [814, 45] width 1278 height 1282
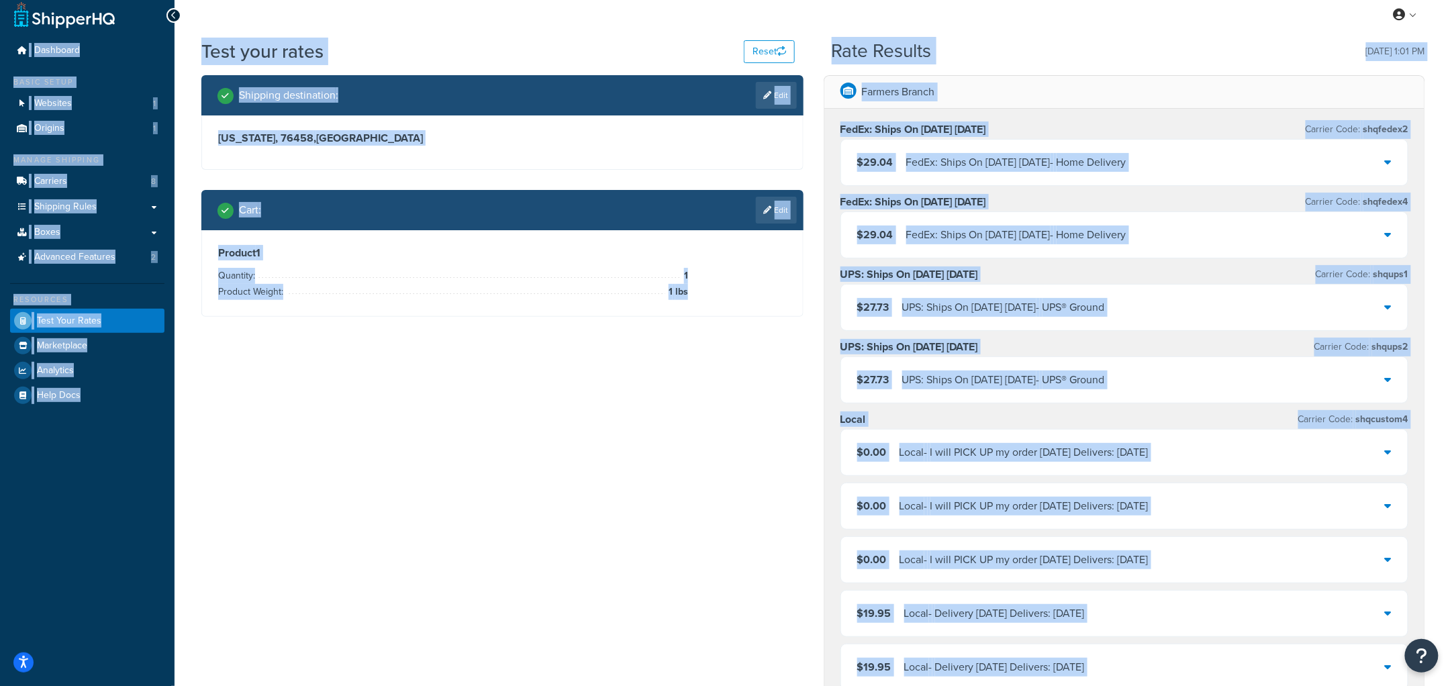
scroll to position [0, 0]
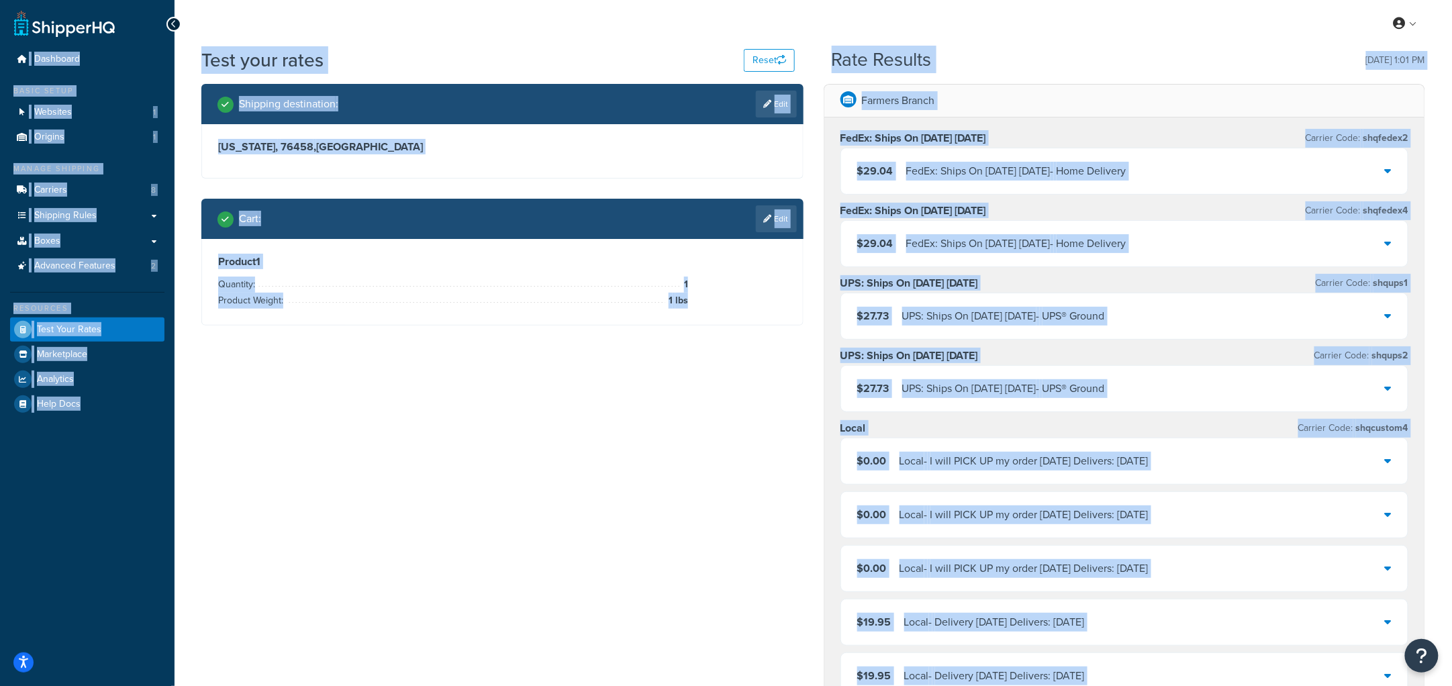
drag, startPoint x: 1380, startPoint y: 639, endPoint x: 0, endPoint y: 27, distance: 1509.6
click at [0, 27] on div "Dashboard Basic Setup Websites 1 Origins 1 Manage Shipping Carriers 8 Shipping …" at bounding box center [726, 641] width 1452 height 1282
click at [718, 520] on div "Shipping destination : Edit [US_STATE], 76458 , [GEOGRAPHIC_DATA] Cart : Edit P…" at bounding box center [813, 649] width 1244 height 1131
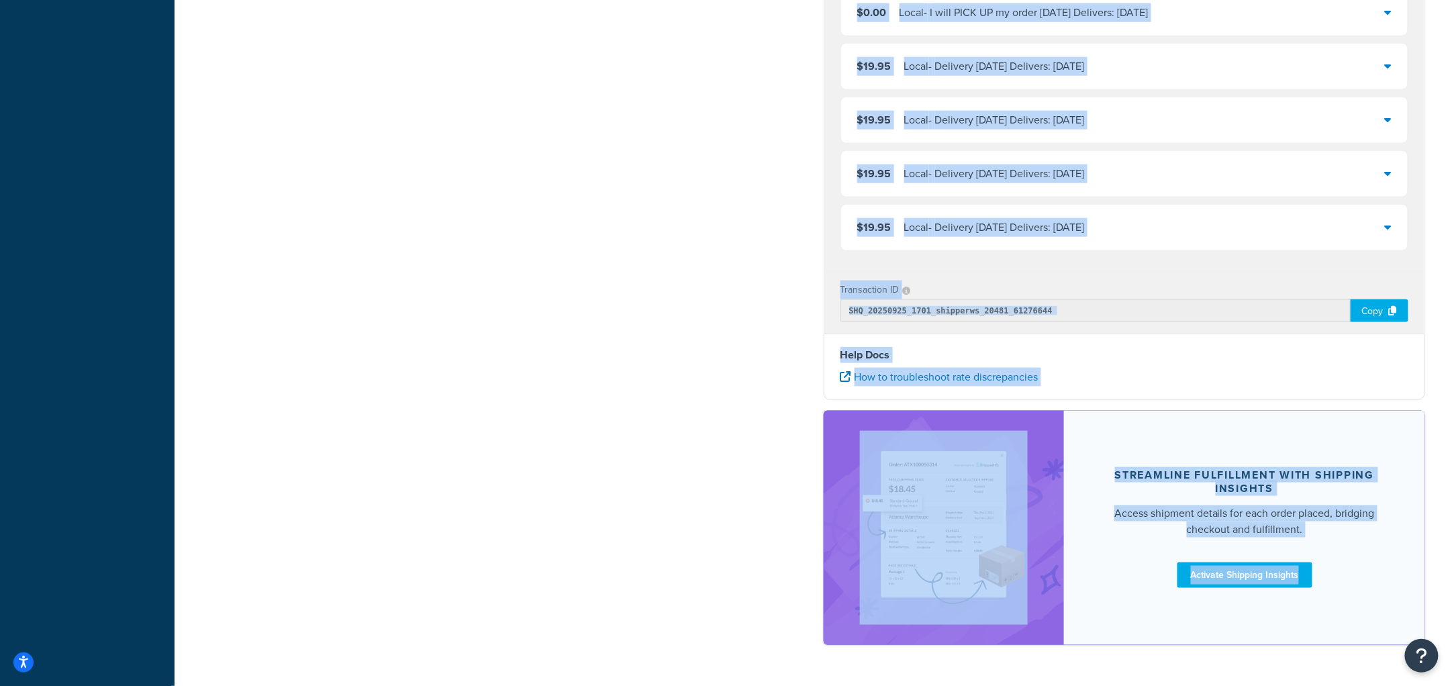
scroll to position [597, 0]
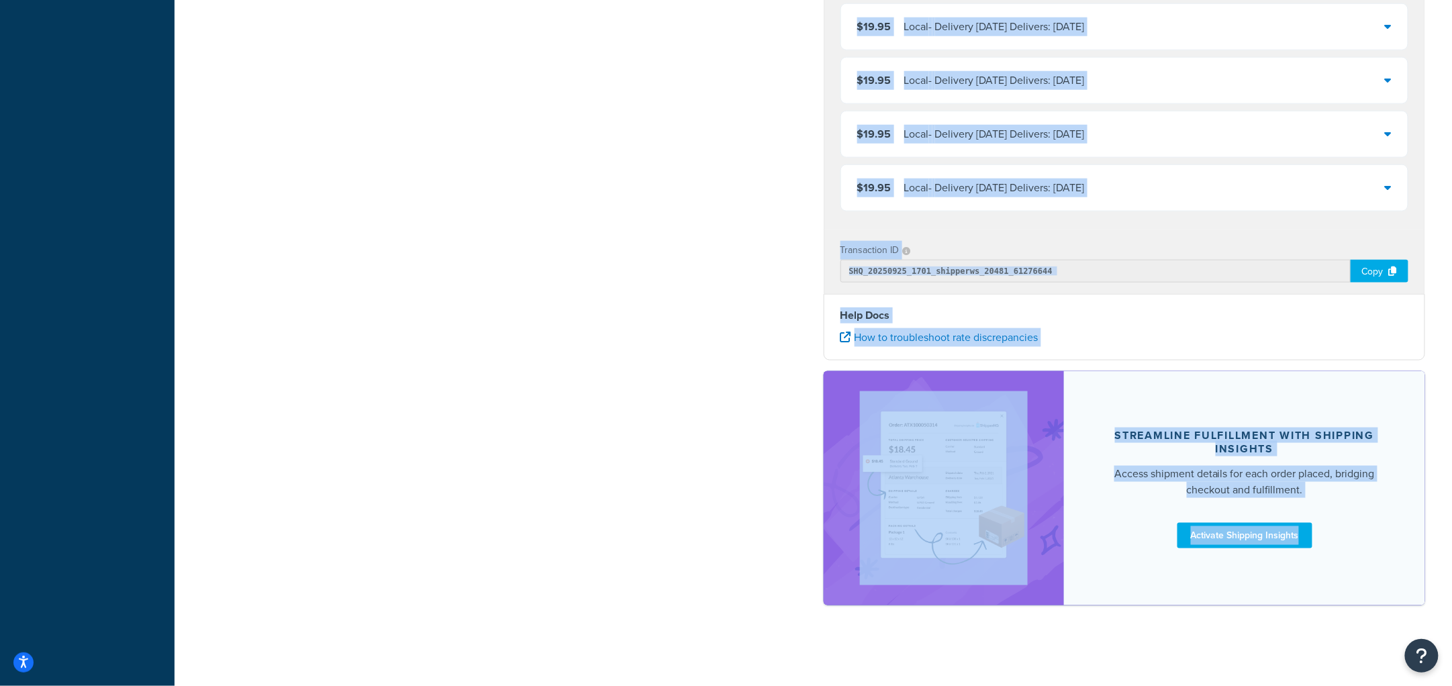
click at [1324, 625] on div "Test your rates Reset Rate Results [DATE] 1:01 PM Shipping destination : Edit […" at bounding box center [814, 51] width 1278 height 1201
click at [1342, 641] on div "Test your rates Reset Rate Results [DATE] 1:01 PM Shipping destination : Edit […" at bounding box center [814, 51] width 1278 height 1201
drag, startPoint x: 1340, startPoint y: 637, endPoint x: 1340, endPoint y: 626, distance: 10.1
click at [1340, 636] on div "Test your rates Reset Rate Results [DATE] 1:01 PM Shipping destination : Edit […" at bounding box center [814, 51] width 1278 height 1201
click at [1375, 360] on div "Help Docs How to troubleshoot rate discrepancies" at bounding box center [1125, 327] width 602 height 66
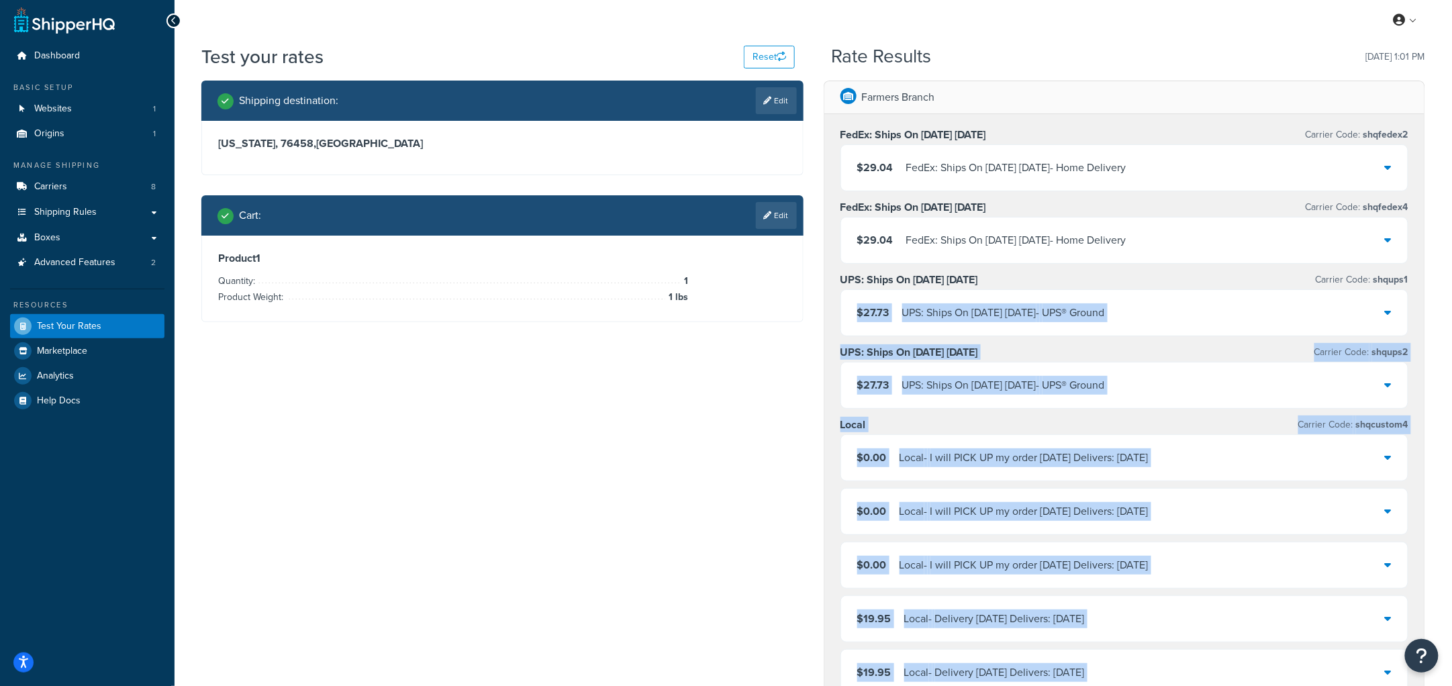
scroll to position [0, 0]
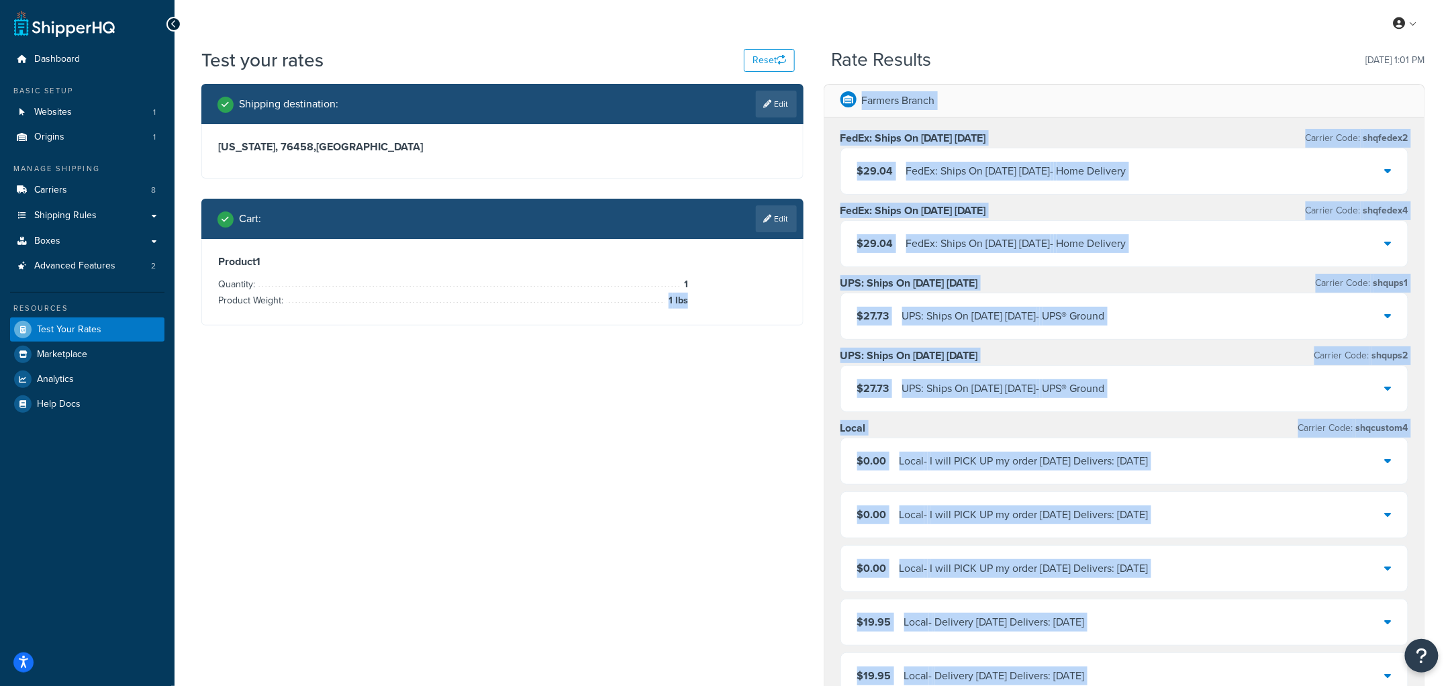
drag, startPoint x: 1362, startPoint y: 653, endPoint x: 482, endPoint y: 380, distance: 921.7
click at [482, 380] on div "My Profile Billing Global Settings Contact Us Logout Test your rates Reset Rate…" at bounding box center [814, 641] width 1278 height 1282
click at [494, 380] on div "Shipping destination : Edit [US_STATE], 76458 , [GEOGRAPHIC_DATA] Cart : Edit P…" at bounding box center [813, 649] width 1244 height 1131
click at [732, 410] on div "Shipping destination : Edit [US_STATE], 76458 , [GEOGRAPHIC_DATA] Cart : Edit P…" at bounding box center [813, 649] width 1244 height 1131
click at [732, 406] on div "Shipping destination : Edit [US_STATE], 76458 , [GEOGRAPHIC_DATA] Cart : Edit P…" at bounding box center [813, 649] width 1244 height 1131
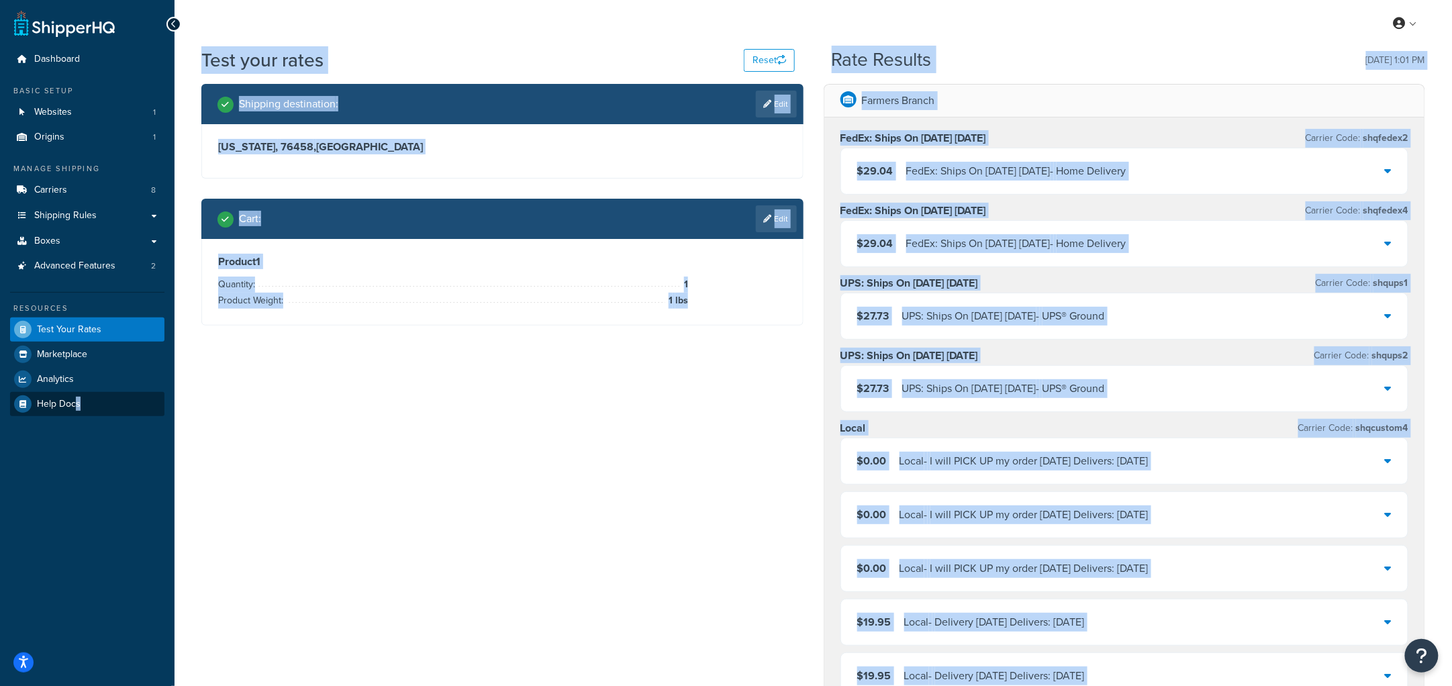
drag, startPoint x: 1357, startPoint y: 655, endPoint x: 76, endPoint y: 406, distance: 1305.2
click at [76, 406] on div "Dashboard Basic Setup Websites 1 Origins 1 Manage Shipping Carriers 8 Shipping …" at bounding box center [726, 641] width 1452 height 1282
click at [282, 453] on div "Shipping destination : Edit [US_STATE], 76458 , [GEOGRAPHIC_DATA] Cart : Edit P…" at bounding box center [813, 649] width 1244 height 1131
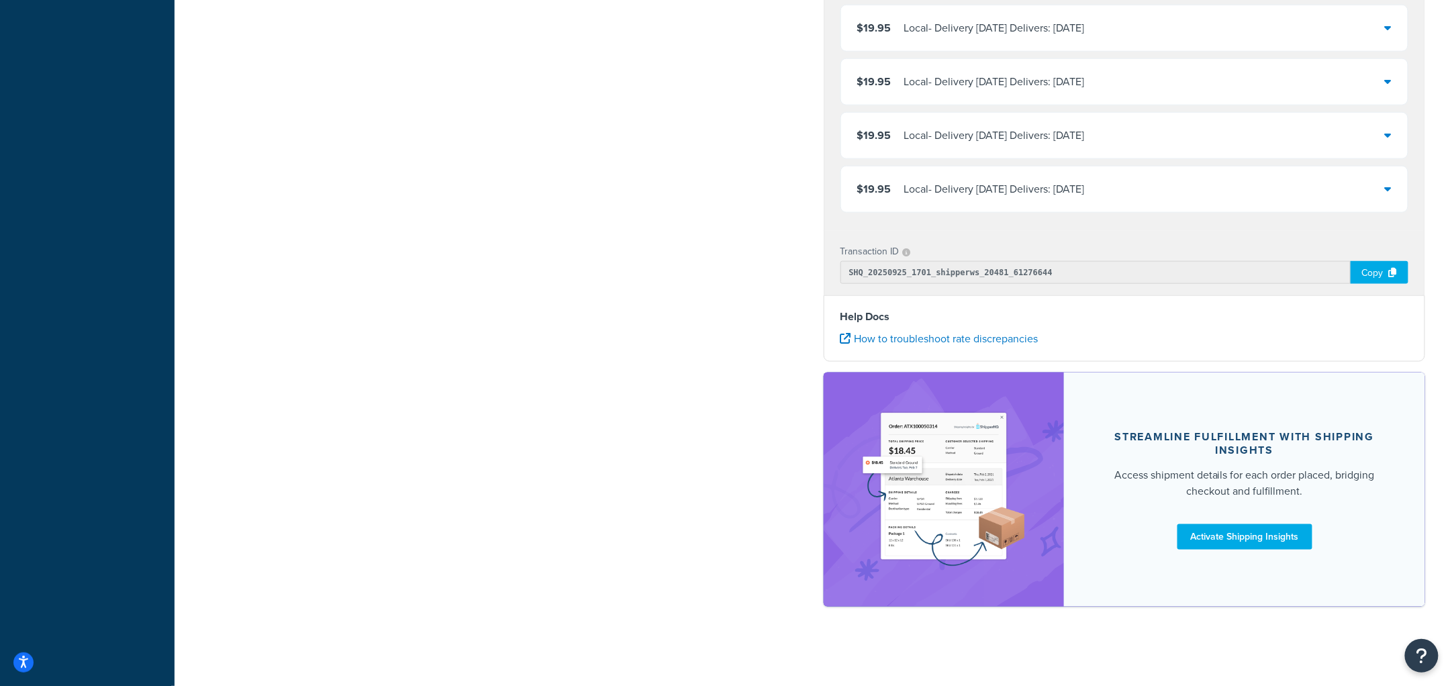
click at [1345, 657] on div "My Profile Billing Global Settings Contact Us Logout Test your rates Reset Rate…" at bounding box center [814, 47] width 1278 height 1282
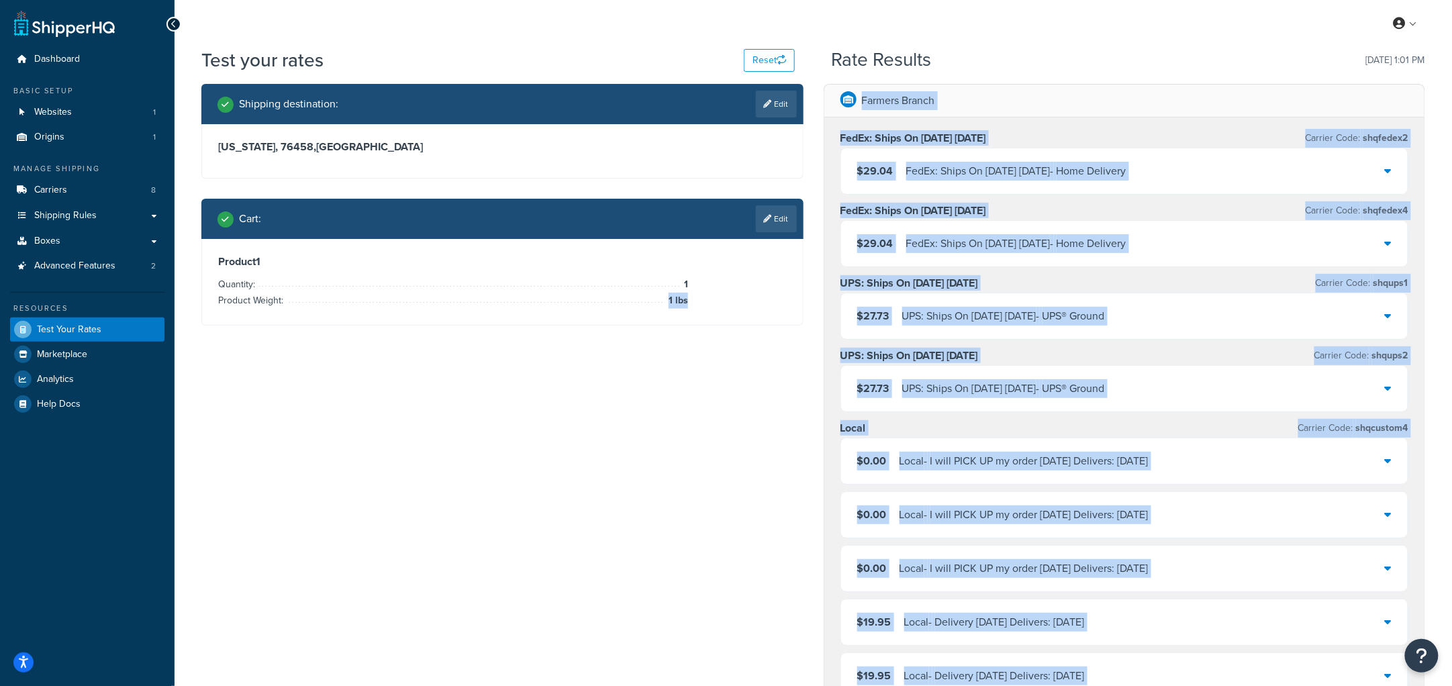
drag, startPoint x: 1349, startPoint y: 633, endPoint x: 355, endPoint y: 432, distance: 1014.5
click at [355, 433] on div "Test your rates Reset Rate Results [DATE] 1:01 PM Shipping destination : Edit […" at bounding box center [814, 647] width 1278 height 1201
click at [645, 398] on div "Shipping destination : Edit [US_STATE], 76458 , [GEOGRAPHIC_DATA] Cart : Edit P…" at bounding box center [813, 649] width 1244 height 1131
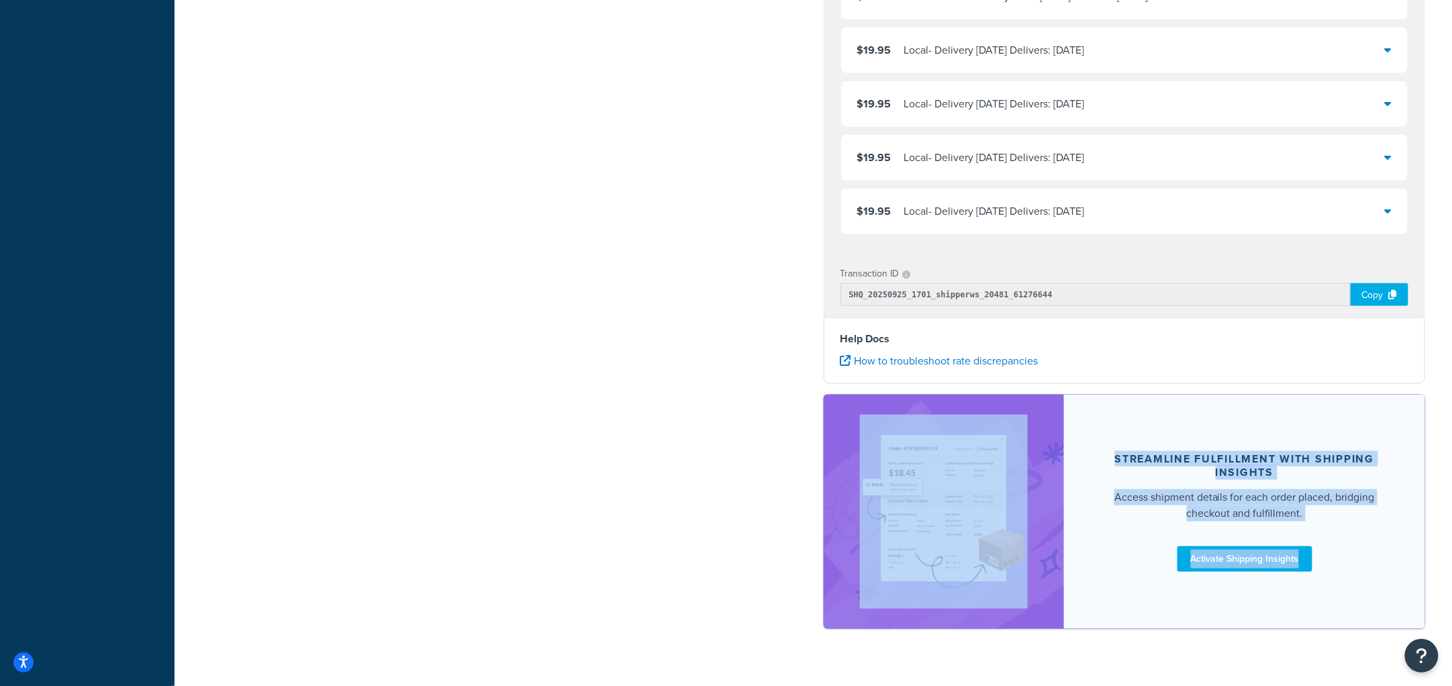
scroll to position [573, 0]
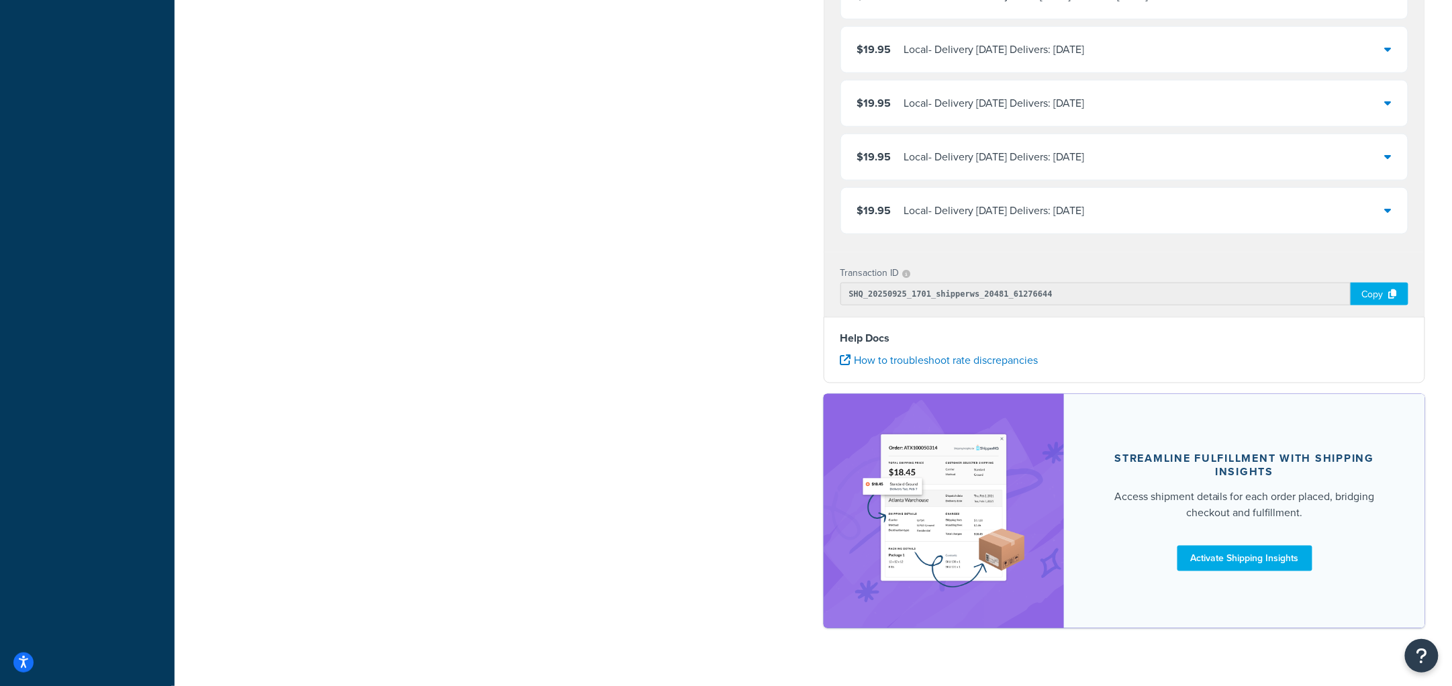
drag, startPoint x: 1303, startPoint y: 651, endPoint x: 1347, endPoint y: 600, distance: 68.1
click at [1346, 579] on div "Test your rates Reset Rate Results [DATE] 1:01 PM Shipping destination : Edit […" at bounding box center [814, 74] width 1278 height 1201
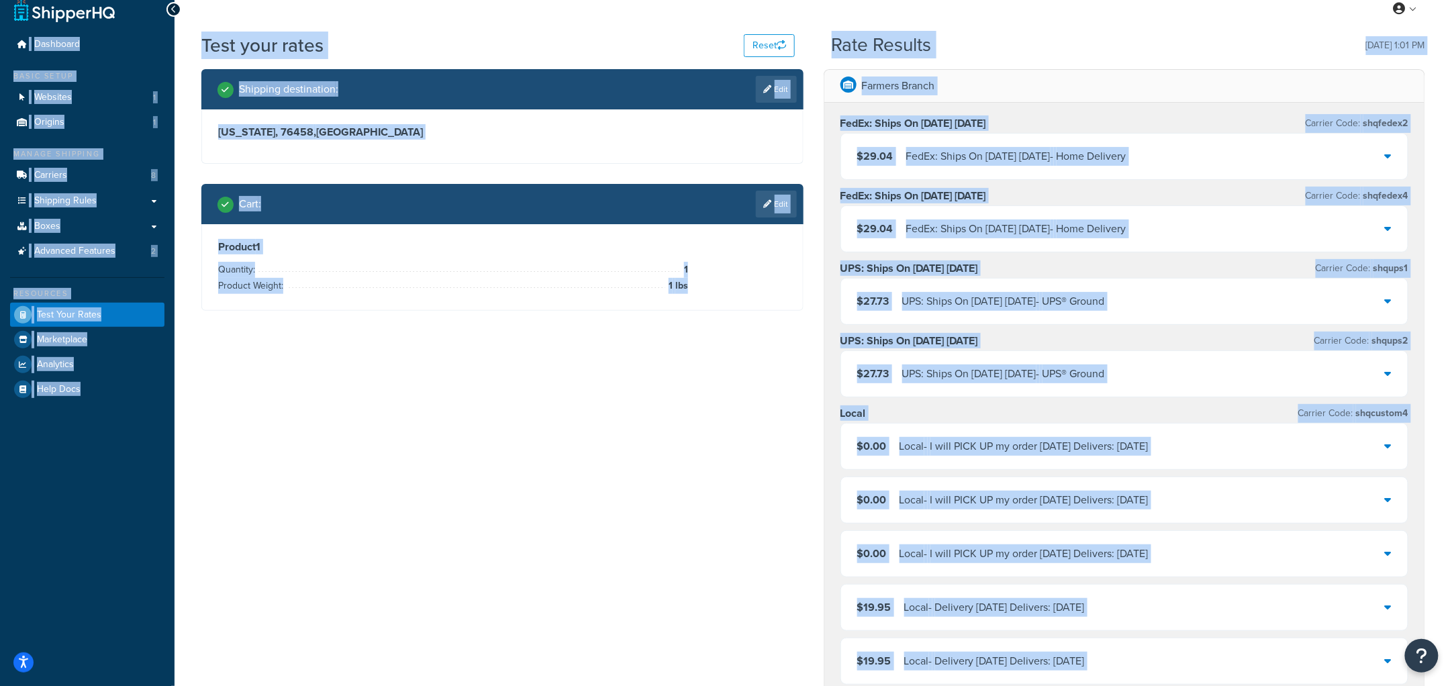
scroll to position [0, 0]
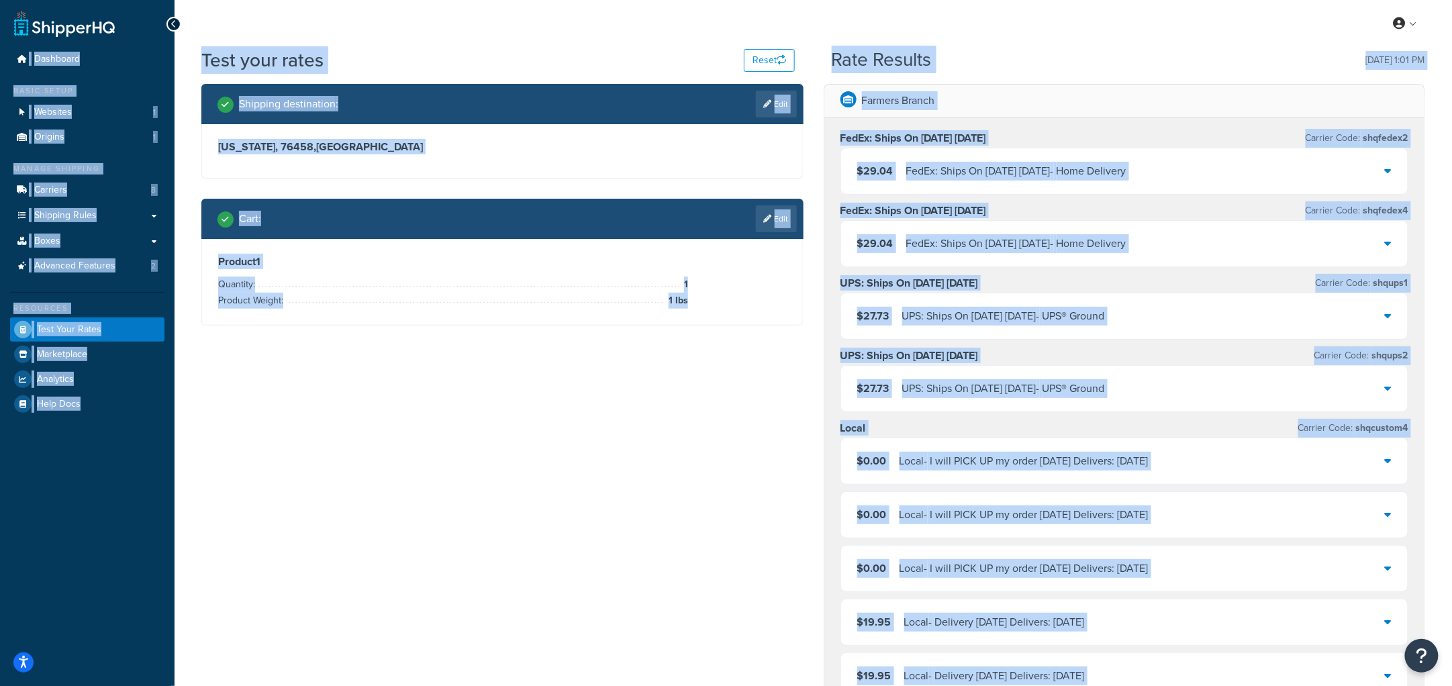
drag, startPoint x: 1317, startPoint y: 642, endPoint x: 0, endPoint y: -12, distance: 1470.7
click at [0, 0] on html "Accessibility Screen-Reader Guide, Feedback, and Issue Reporting | New window S…" at bounding box center [726, 641] width 1452 height 1282
click at [618, 412] on div "Shipping destination : Edit [US_STATE], 76458 , [GEOGRAPHIC_DATA] Cart : Edit P…" at bounding box center [813, 649] width 1244 height 1131
click at [1437, 410] on div "Test your rates Reset Rate Results [DATE] 1:01 PM Shipping destination : Edit […" at bounding box center [814, 647] width 1278 height 1201
click at [1429, 426] on div "Farmers Branch FedEx: Ships On [DATE] [DATE] Carrier Code: shqfedex2 $29.04 Fed…" at bounding box center [1125, 649] width 622 height 1131
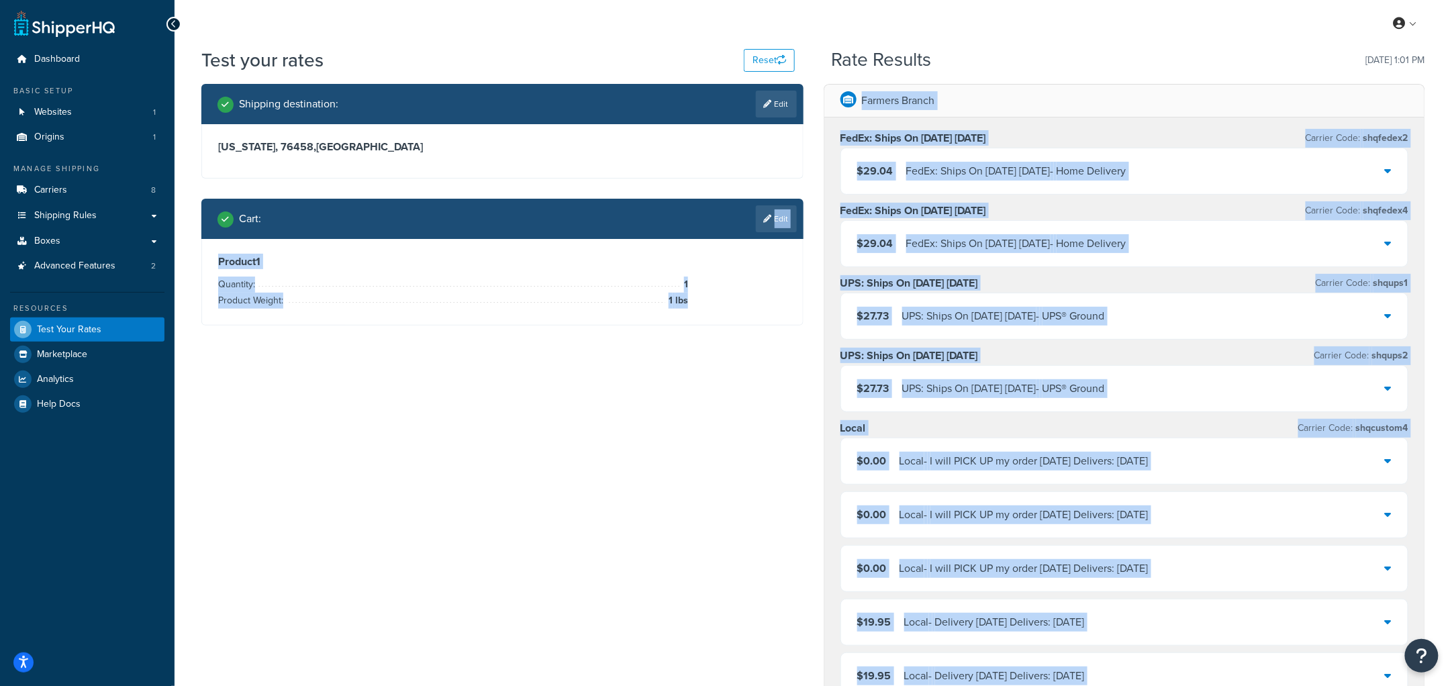
drag, startPoint x: 1330, startPoint y: 571, endPoint x: 276, endPoint y: 210, distance: 1114.3
click at [276, 209] on div "Shipping destination : Edit [US_STATE], 76458 , [GEOGRAPHIC_DATA] Cart : Edit P…" at bounding box center [813, 649] width 1244 height 1131
click at [571, 467] on div "Shipping destination : Edit [US_STATE], 76458 , [GEOGRAPHIC_DATA] Cart : Edit P…" at bounding box center [813, 649] width 1244 height 1131
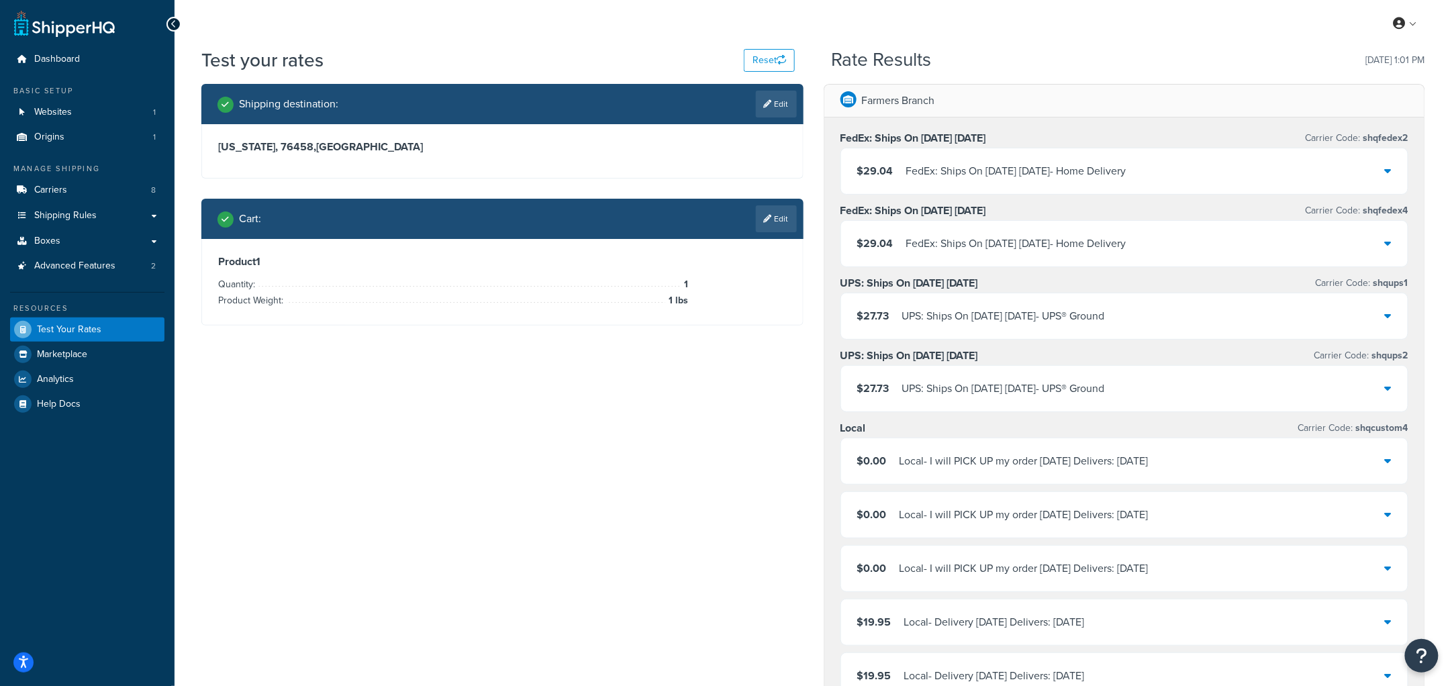
click at [762, 383] on div "Shipping destination : Edit [US_STATE], 76458 , [GEOGRAPHIC_DATA] Cart : Edit P…" at bounding box center [813, 649] width 1244 height 1131
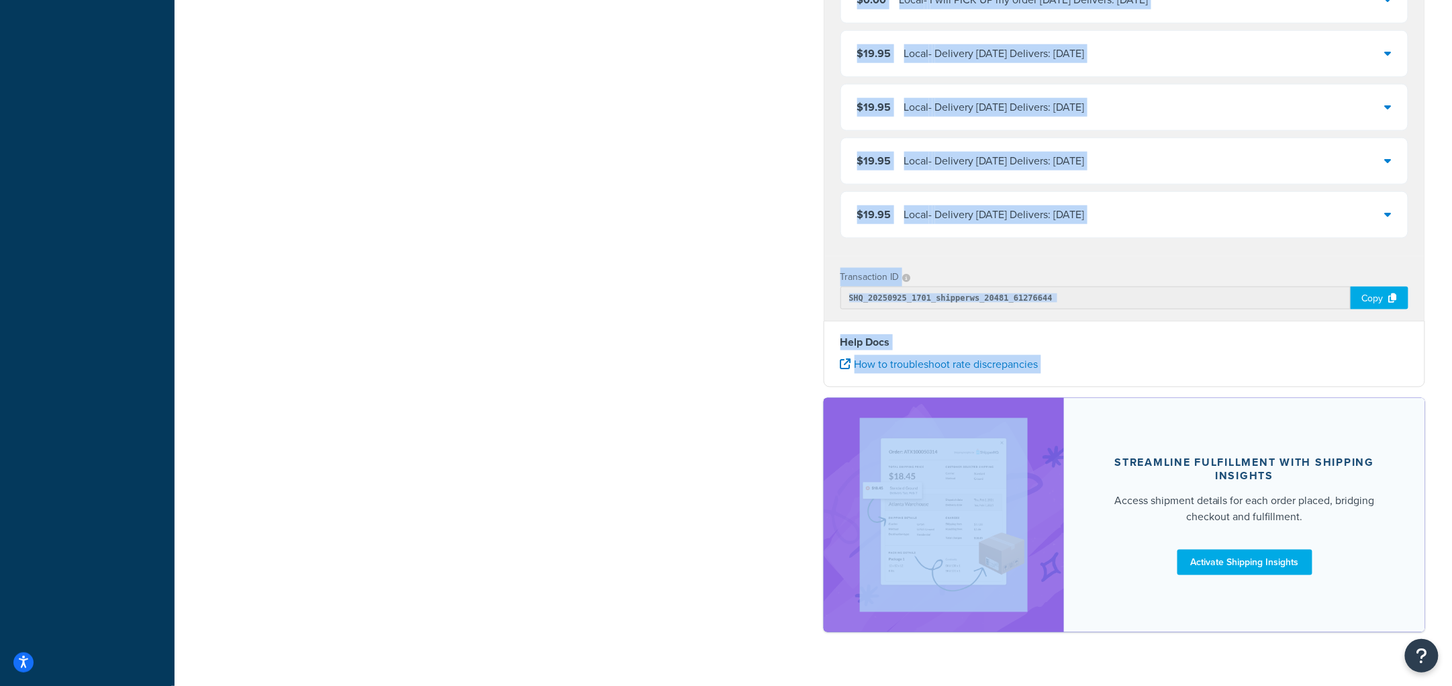
scroll to position [597, 0]
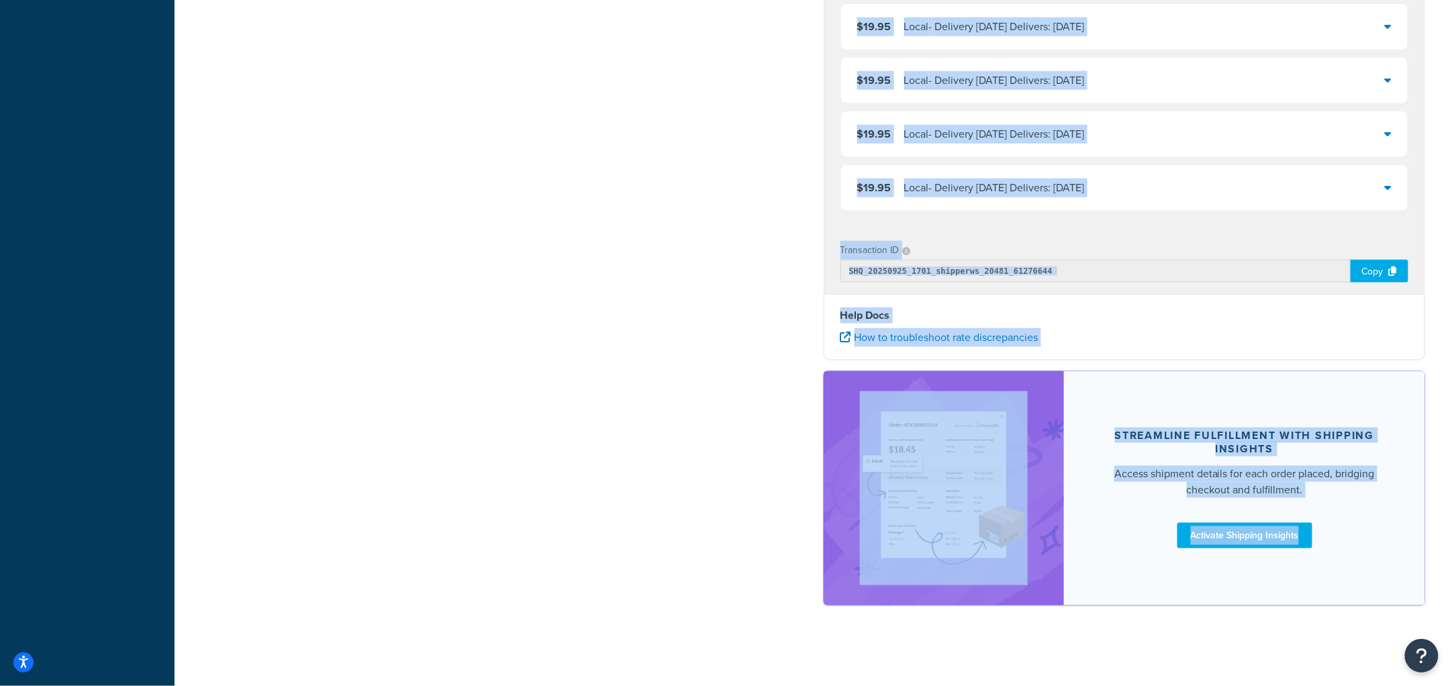
drag, startPoint x: 830, startPoint y: 48, endPoint x: 1327, endPoint y: 662, distance: 790.1
click at [1327, 662] on div "My Profile Billing Global Settings Contact Us Logout Test your rates Reset Rate…" at bounding box center [814, 45] width 1278 height 1282
click at [1321, 645] on div "Test your rates Reset Rate Results [DATE] 1:01 PM Shipping destination : Edit […" at bounding box center [814, 51] width 1278 height 1201
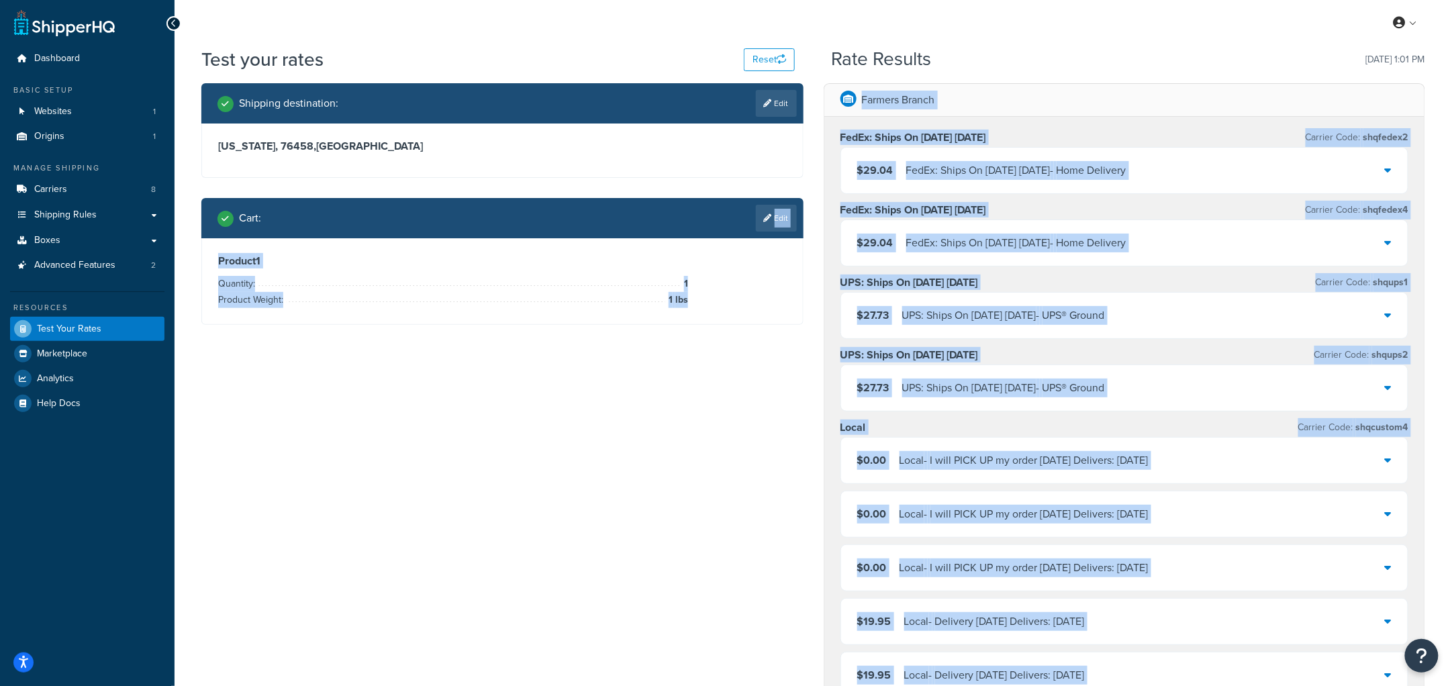
scroll to position [0, 0]
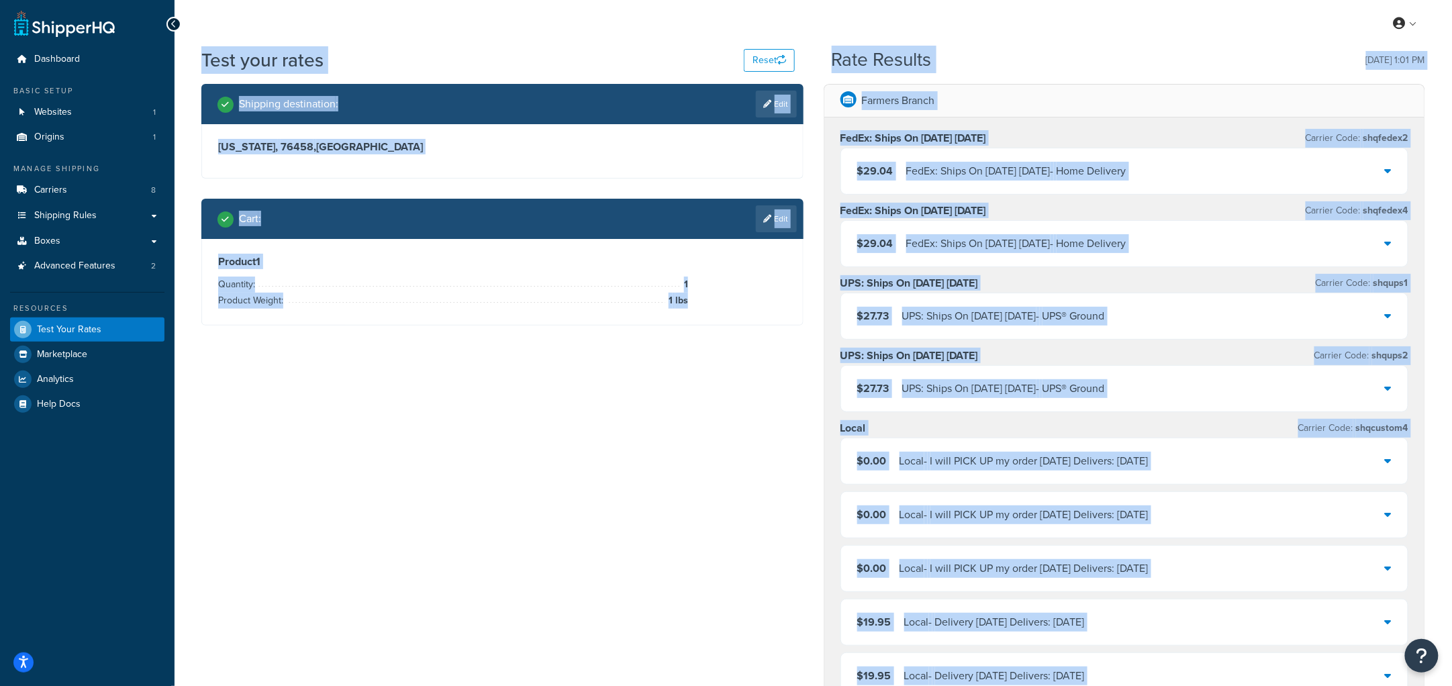
drag, startPoint x: 1373, startPoint y: 580, endPoint x: 100, endPoint y: 456, distance: 1279.1
click at [100, 456] on div "Dashboard Basic Setup Websites 1 Origins 1 Manage Shipping Carriers 8 Shipping …" at bounding box center [726, 641] width 1452 height 1282
click at [102, 455] on div "Dashboard Basic Setup Websites 1 Origins 1 Manage Shipping Carriers 8 Shipping …" at bounding box center [87, 641] width 175 height 1282
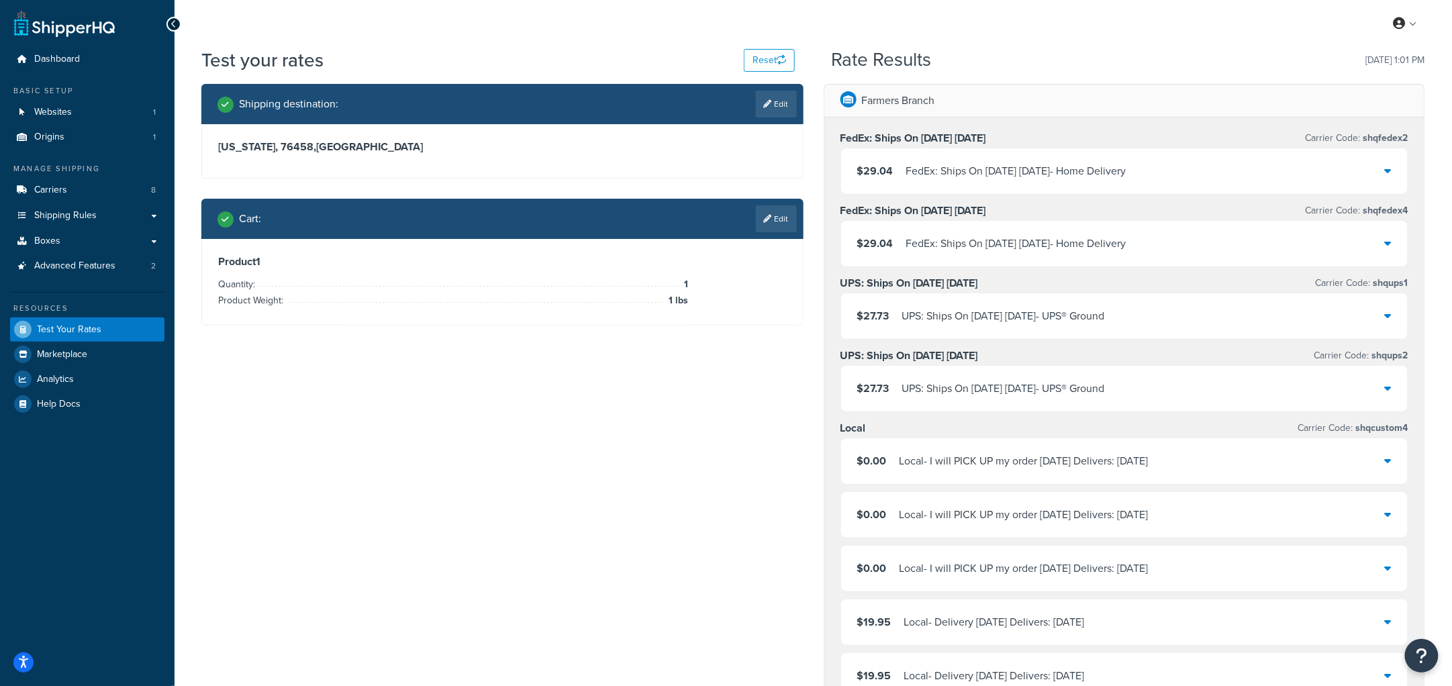
click at [573, 461] on div "Shipping destination : Edit [US_STATE], 76458 , [GEOGRAPHIC_DATA] Cart : Edit P…" at bounding box center [813, 649] width 1244 height 1131
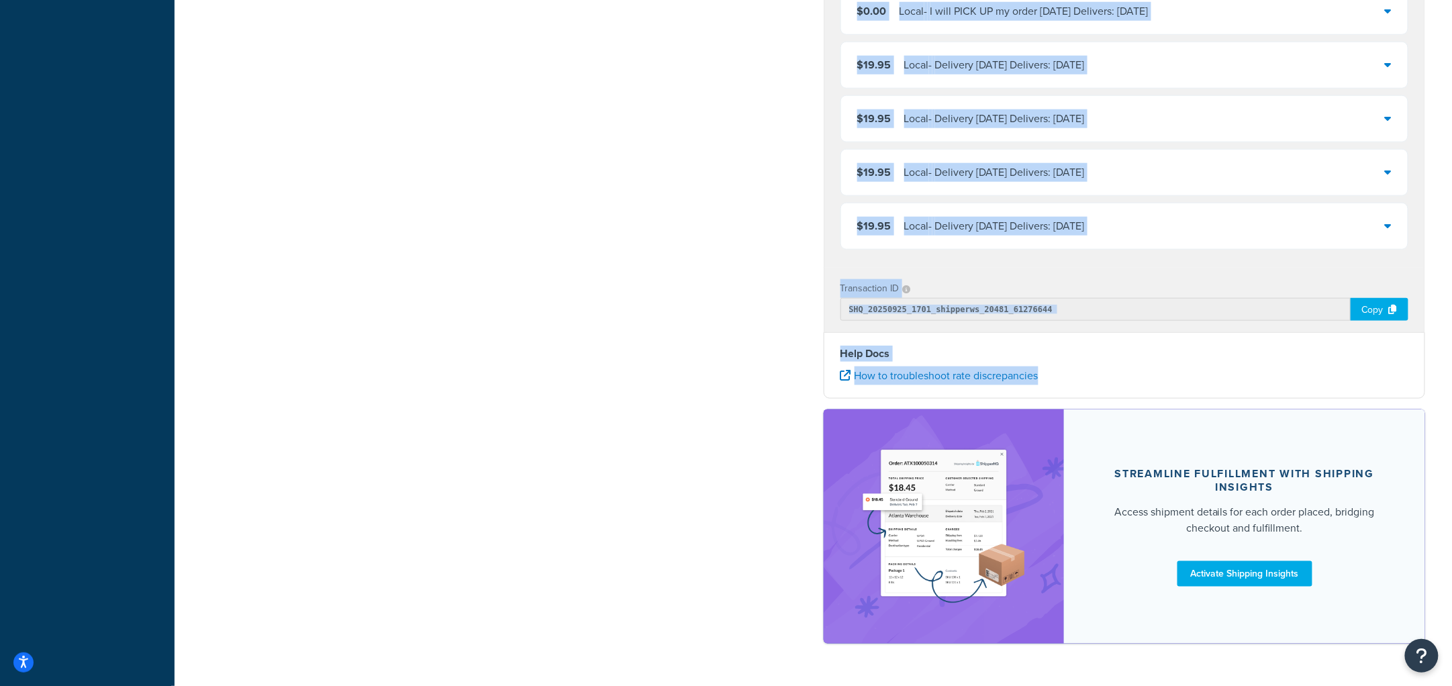
scroll to position [597, 0]
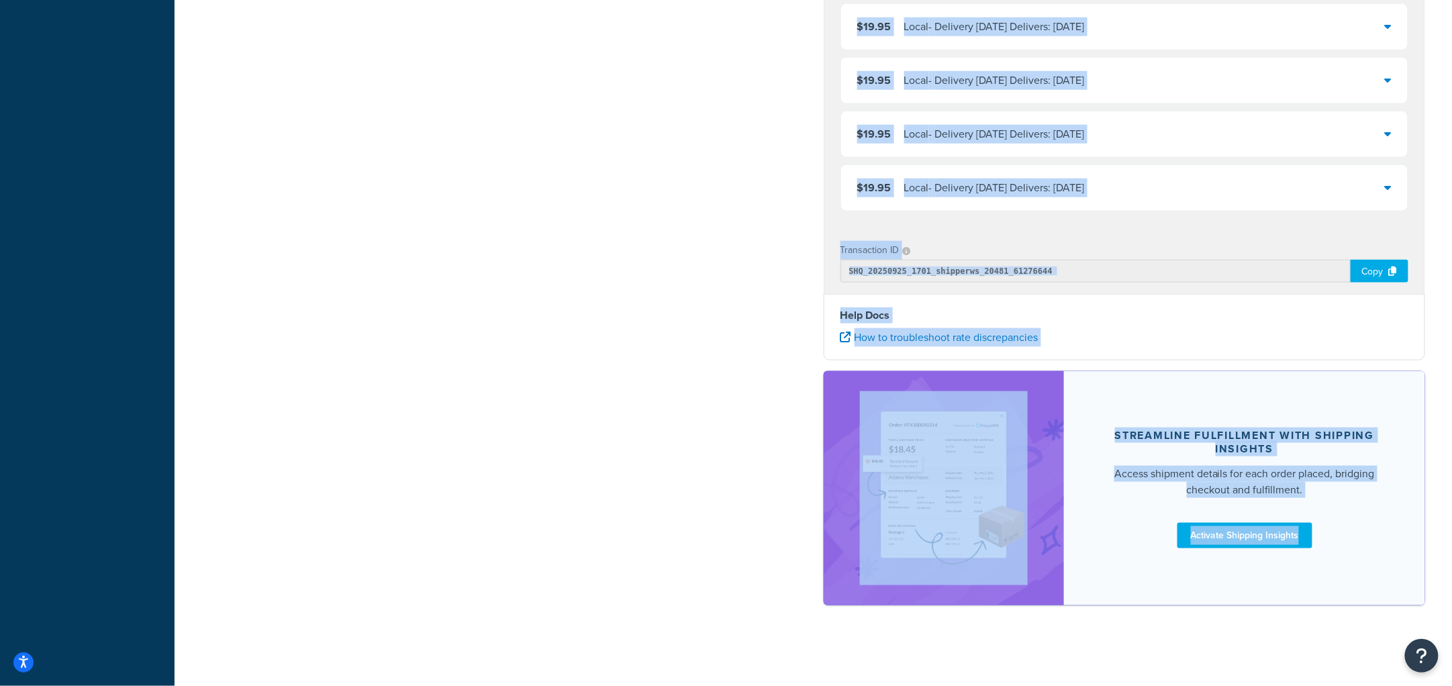
drag, startPoint x: 818, startPoint y: 21, endPoint x: 1340, endPoint y: 601, distance: 780.2
click at [1340, 601] on div "My Profile Billing Global Settings Contact Us Logout Test your rates Reset Rate…" at bounding box center [814, 45] width 1278 height 1282
click at [1348, 603] on div "Streamline Fulfillment with Shipping Insights Access shipment details for each …" at bounding box center [1244, 488] width 361 height 234
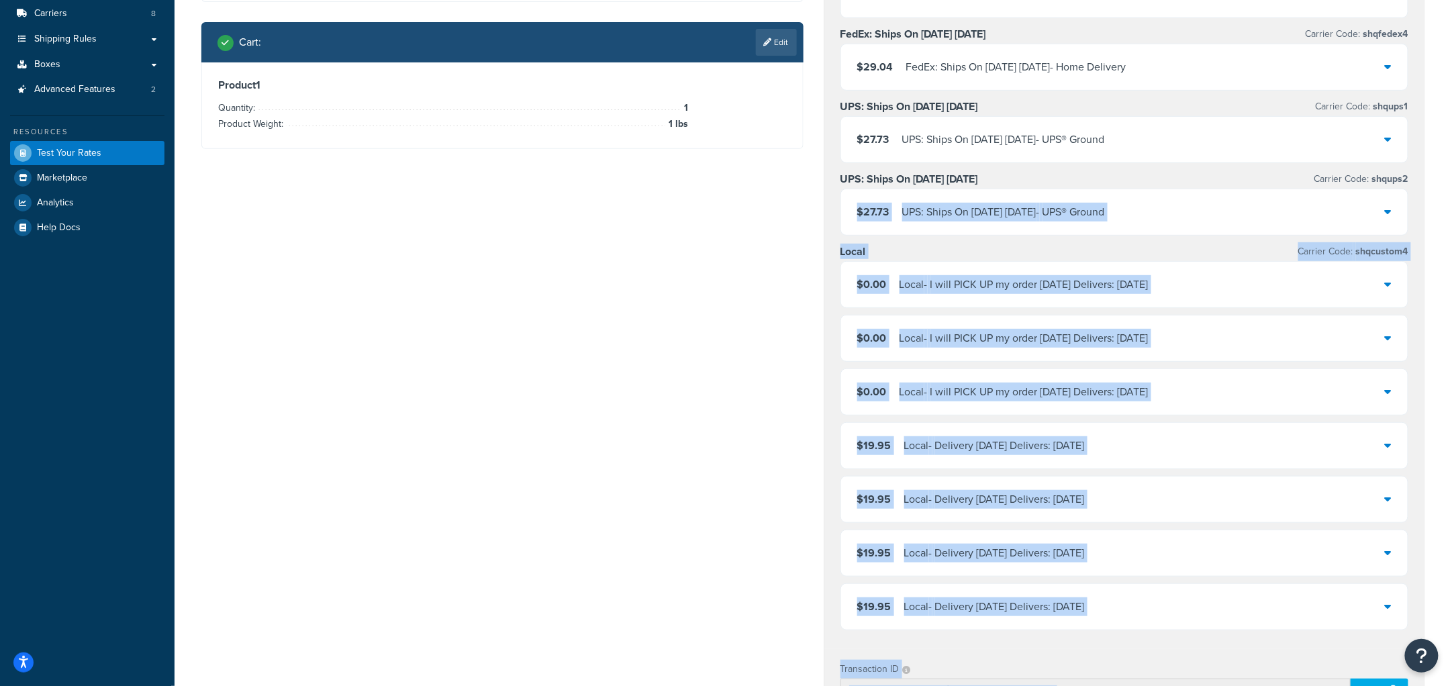
scroll to position [0, 0]
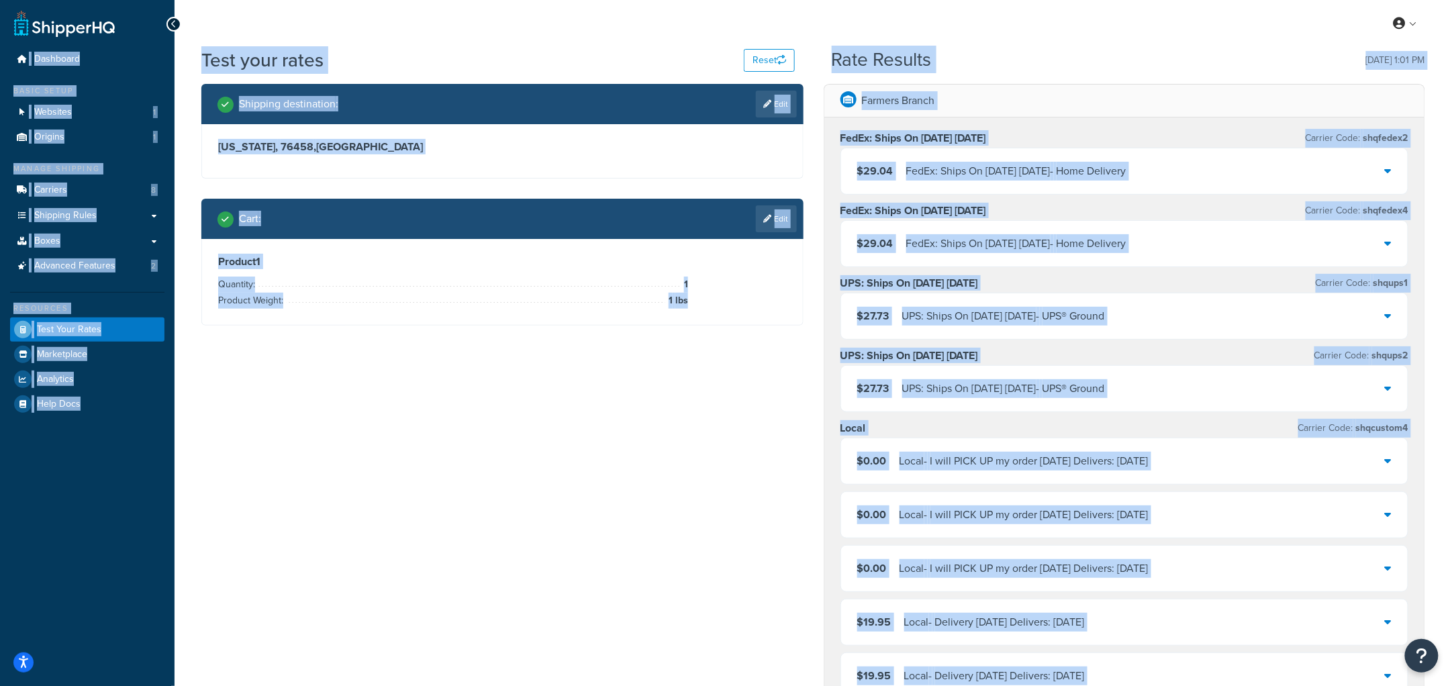
drag, startPoint x: 1376, startPoint y: 651, endPoint x: 0, endPoint y: -12, distance: 1527.1
click at [0, 0] on html "Accessibility Screen-Reader Guide, Feedback, and Issue Reporting | New window S…" at bounding box center [726, 641] width 1452 height 1282
click at [469, 46] on div "My Profile Billing Global Settings Contact Us Logout" at bounding box center [814, 23] width 1278 height 47
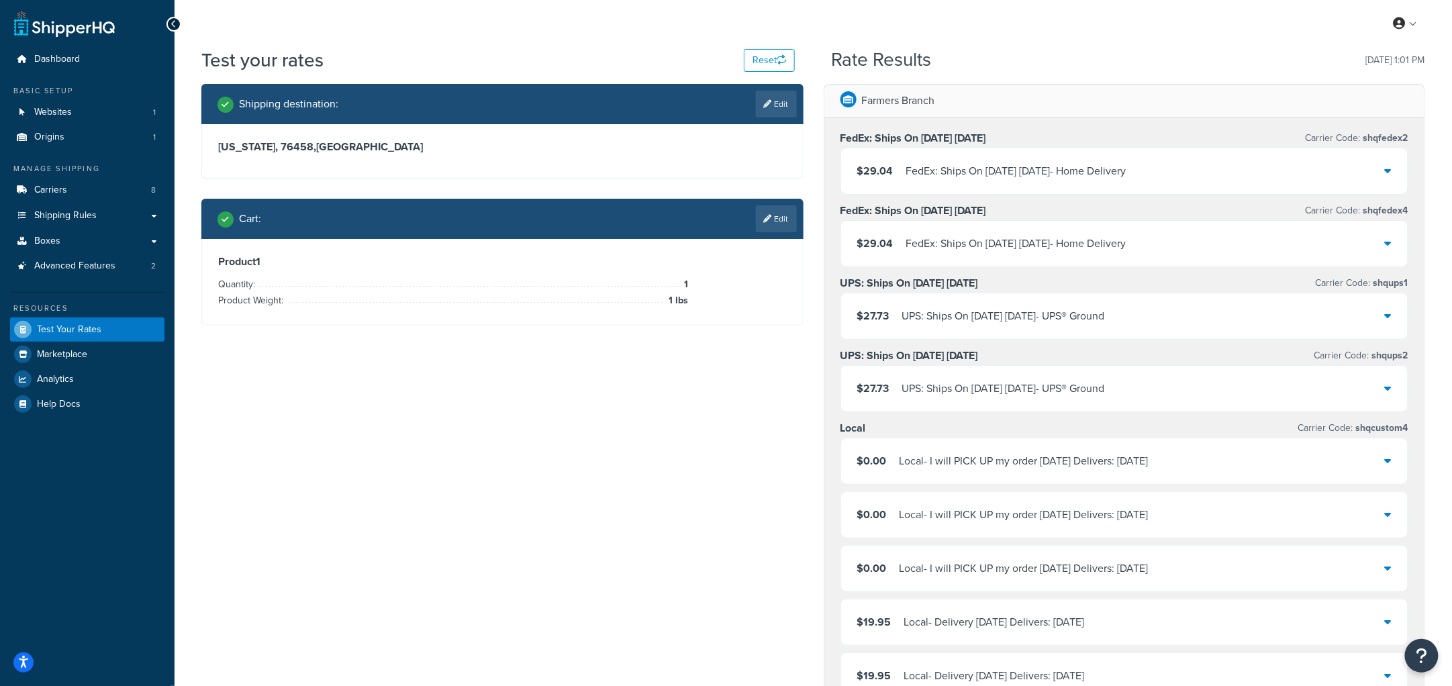
click at [1095, 51] on div "Rate Results [DATE] 1:01 PM" at bounding box center [1129, 60] width 594 height 21
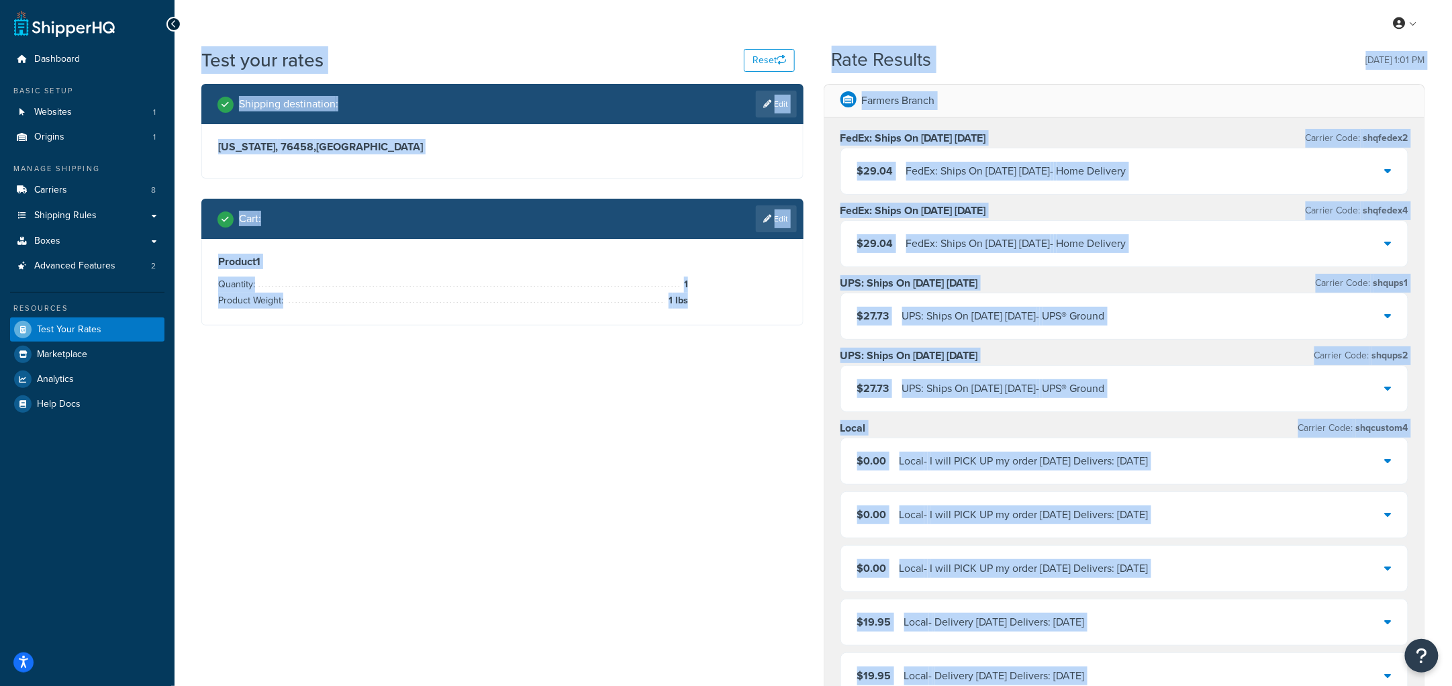
drag, startPoint x: 1358, startPoint y: 646, endPoint x: 104, endPoint y: 422, distance: 1274.1
click at [104, 422] on div "Dashboard Basic Setup Websites 1 Origins 1 Manage Shipping Carriers 8 Shipping …" at bounding box center [726, 641] width 1452 height 1282
click at [381, 416] on div "Shipping destination : Edit [US_STATE], 76458 , [GEOGRAPHIC_DATA] Cart : Edit P…" at bounding box center [813, 649] width 1244 height 1131
